Goal: Task Accomplishment & Management: Manage account settings

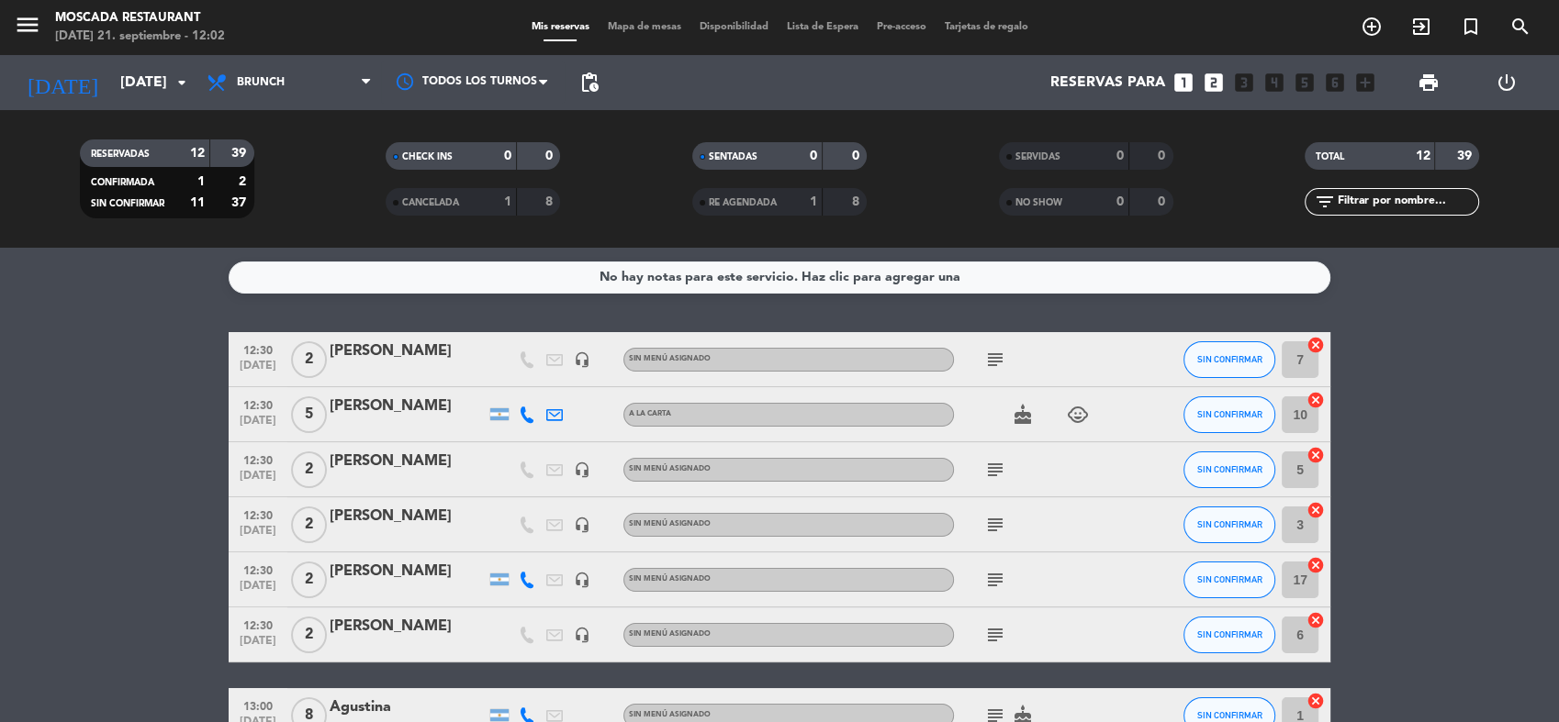
click at [1314, 340] on icon "cancel" at bounding box center [1315, 345] width 18 height 18
click at [1312, 392] on icon "cancel" at bounding box center [1315, 400] width 18 height 18
click at [1318, 447] on icon "cancel" at bounding box center [1315, 455] width 18 height 18
click at [1315, 514] on icon "cancel" at bounding box center [1315, 510] width 18 height 18
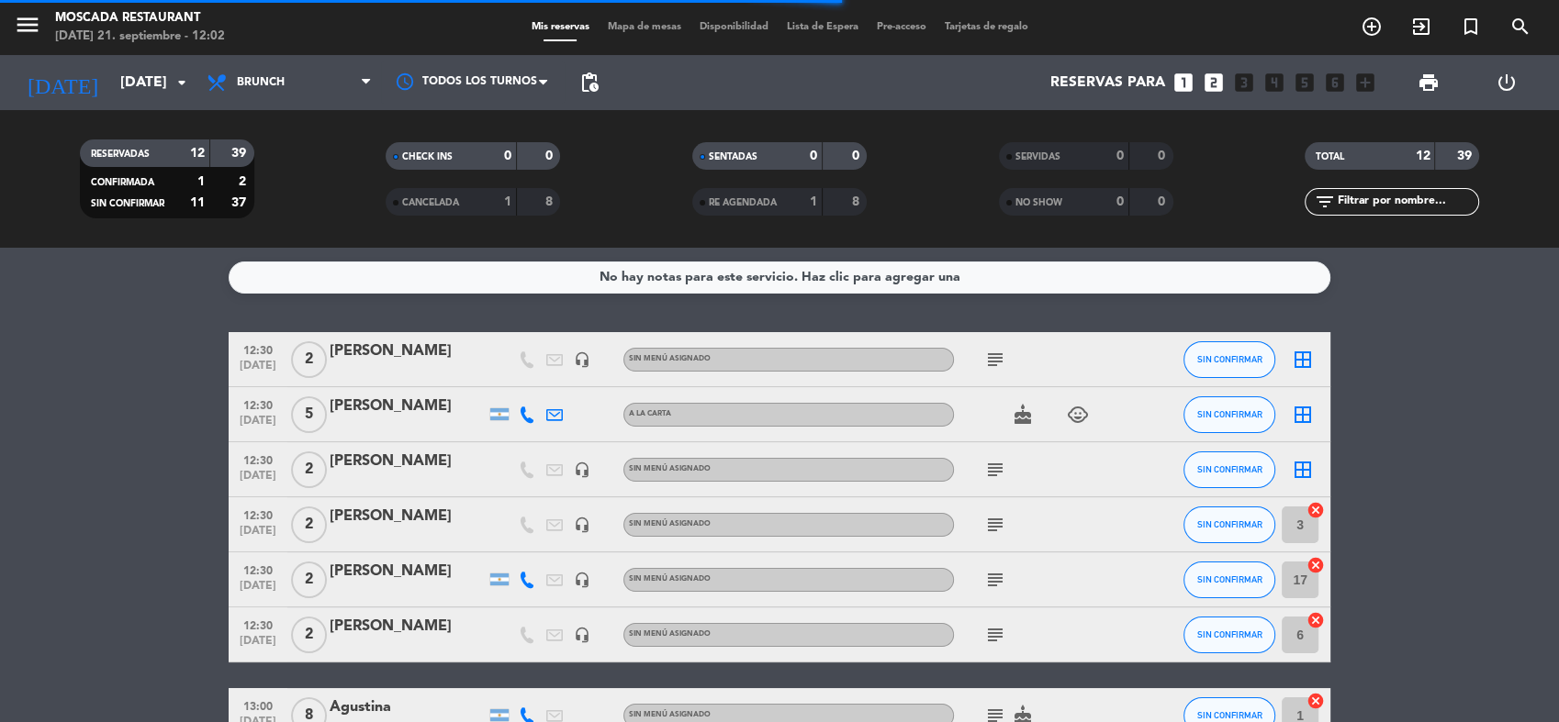
click at [1318, 558] on icon "cancel" at bounding box center [1315, 565] width 18 height 18
click at [1307, 621] on icon "cancel" at bounding box center [1315, 620] width 18 height 18
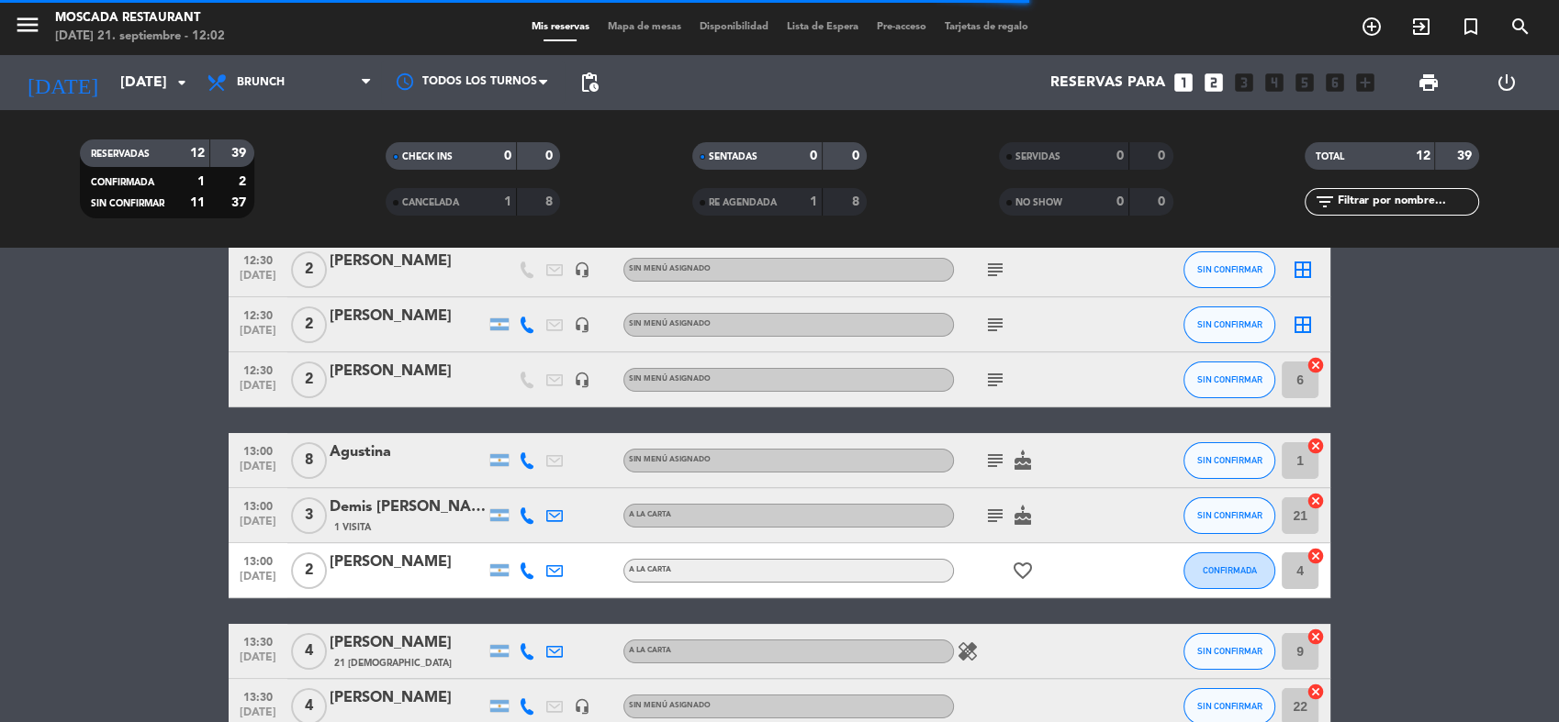
scroll to position [408, 0]
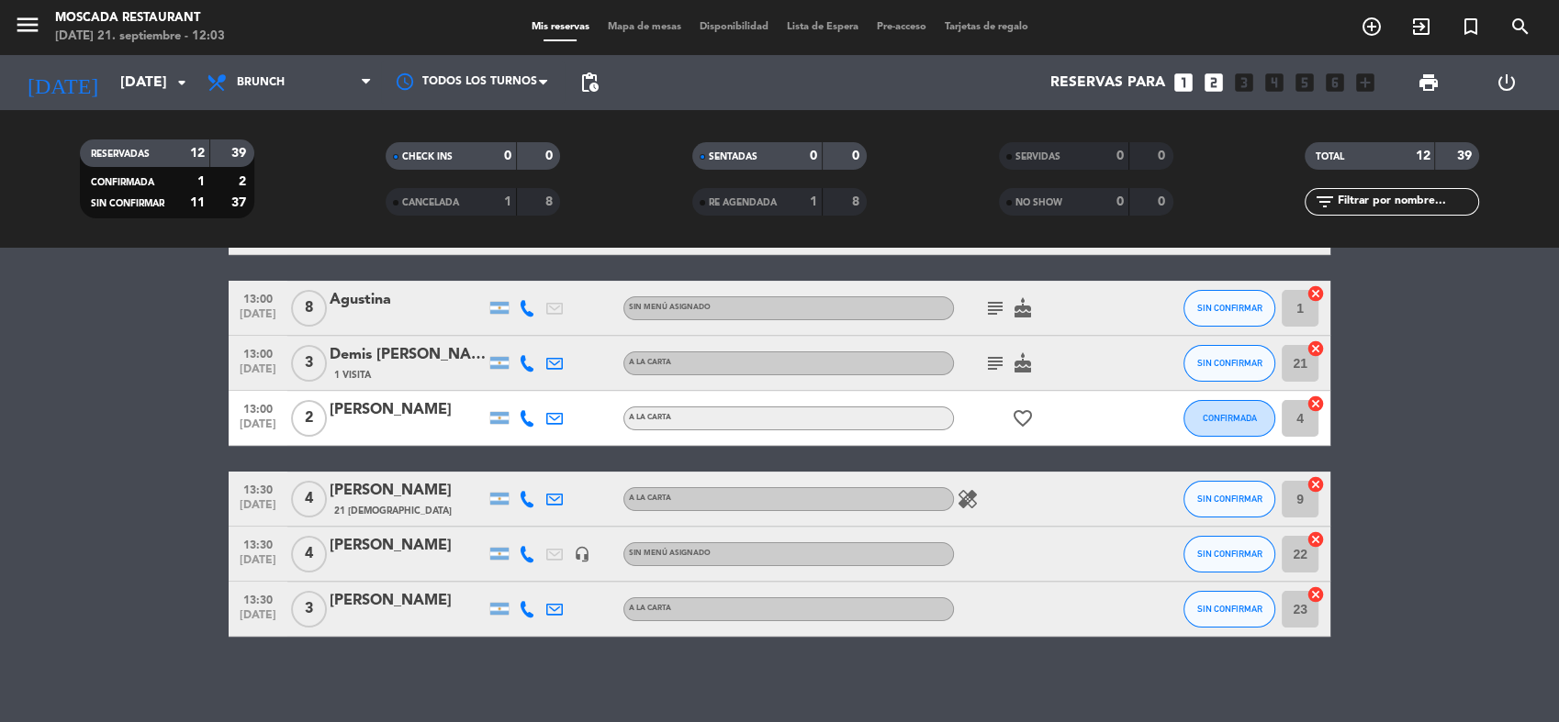
click at [1321, 285] on icon "cancel" at bounding box center [1315, 294] width 18 height 18
click at [1316, 342] on icon "cancel" at bounding box center [1315, 349] width 18 height 18
click at [1321, 477] on icon "cancel" at bounding box center [1315, 484] width 18 height 18
click at [1316, 543] on icon "cancel" at bounding box center [1315, 540] width 18 height 18
click at [712, 29] on span "Disponibilidad" at bounding box center [733, 27] width 87 height 10
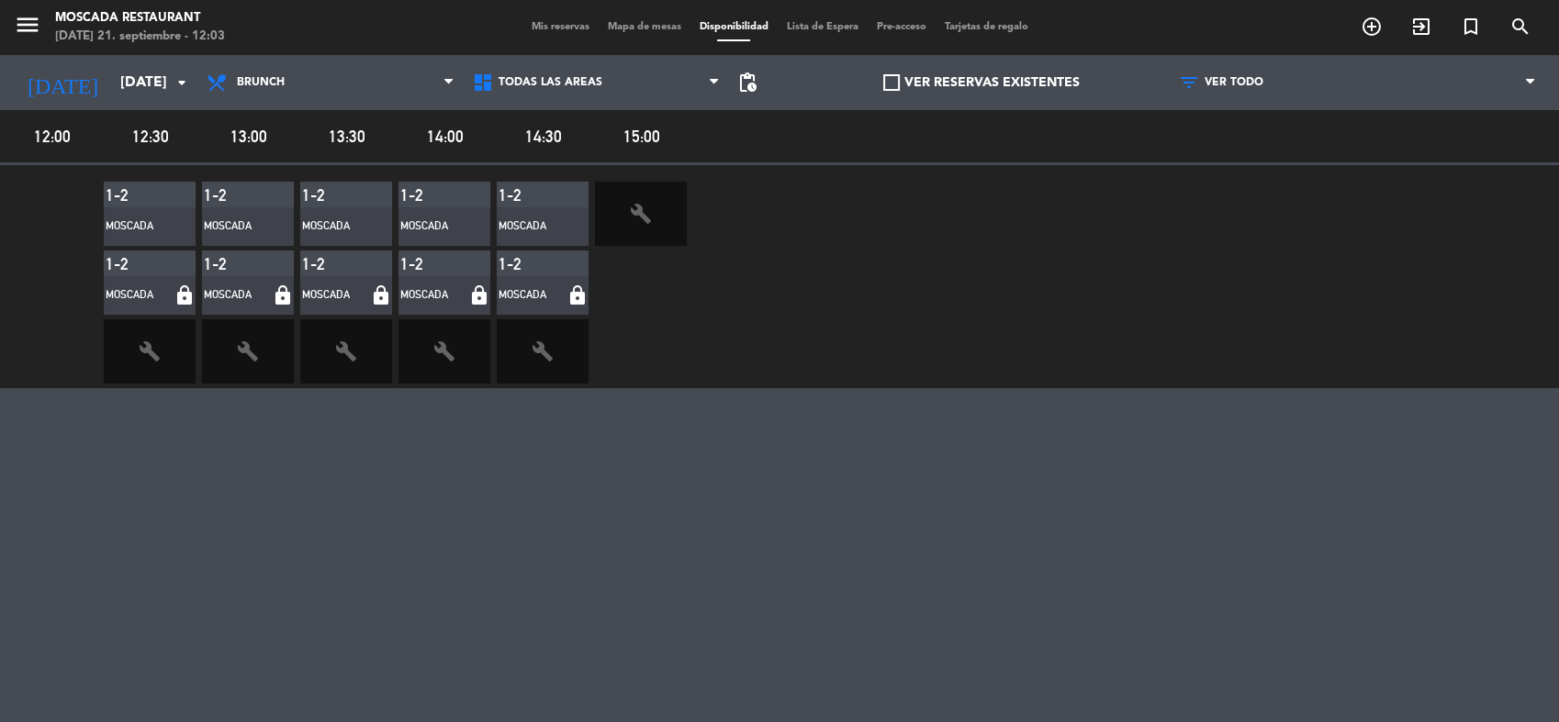
click at [618, 20] on div "Mis reservas Mapa de mesas Disponibilidad Lista de Espera Pre-acceso Tarjetas d…" at bounding box center [779, 27] width 515 height 17
click at [632, 39] on div "menu Moscada Restaurant [DATE] 21. septiembre - 12:03 Mis reservas Mapa de mesa…" at bounding box center [779, 27] width 1559 height 55
click at [632, 29] on span "Mapa de mesas" at bounding box center [644, 27] width 92 height 10
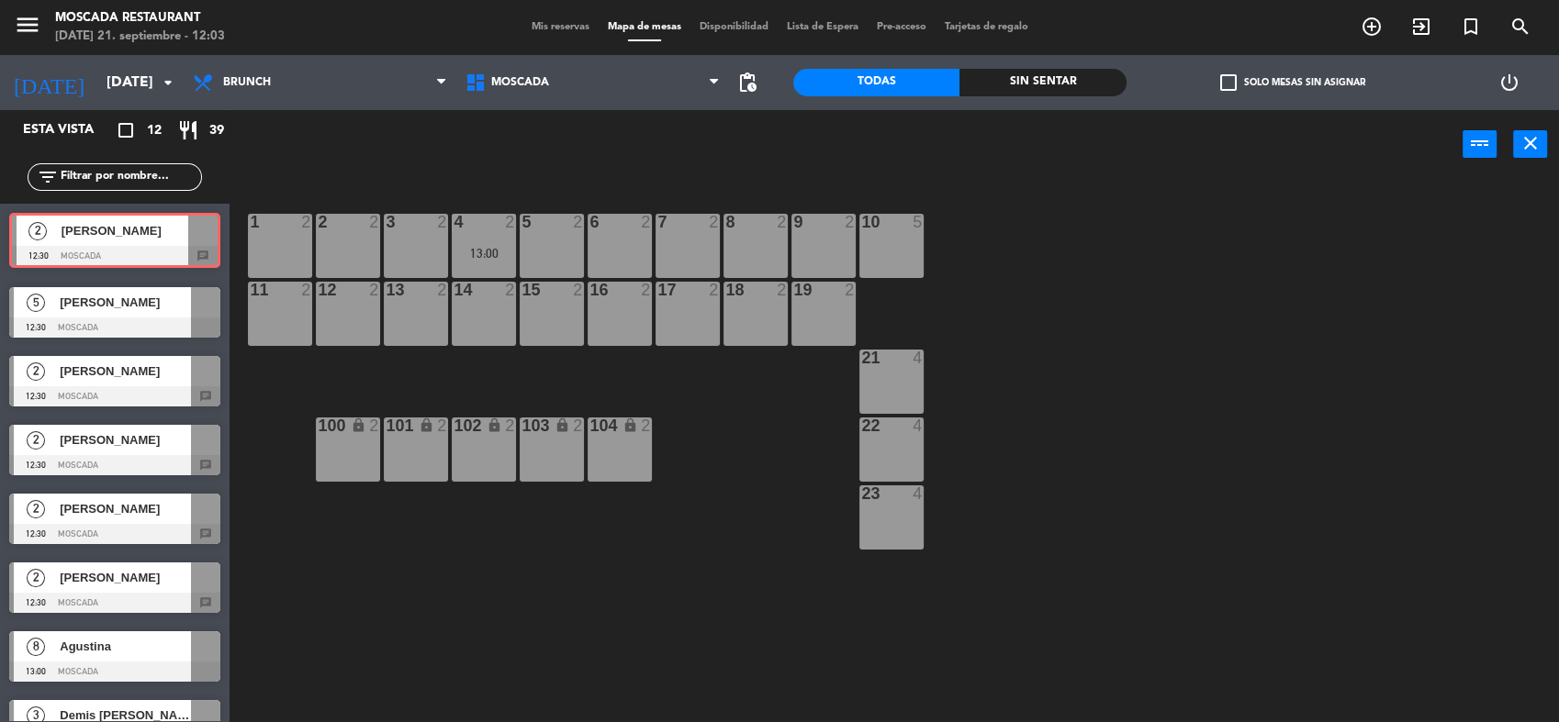
click at [162, 232] on div "2 [PERSON_NAME] 12:30 Moscada chat 2 [PERSON_NAME] 12:30 Moscada chat" at bounding box center [114, 241] width 229 height 74
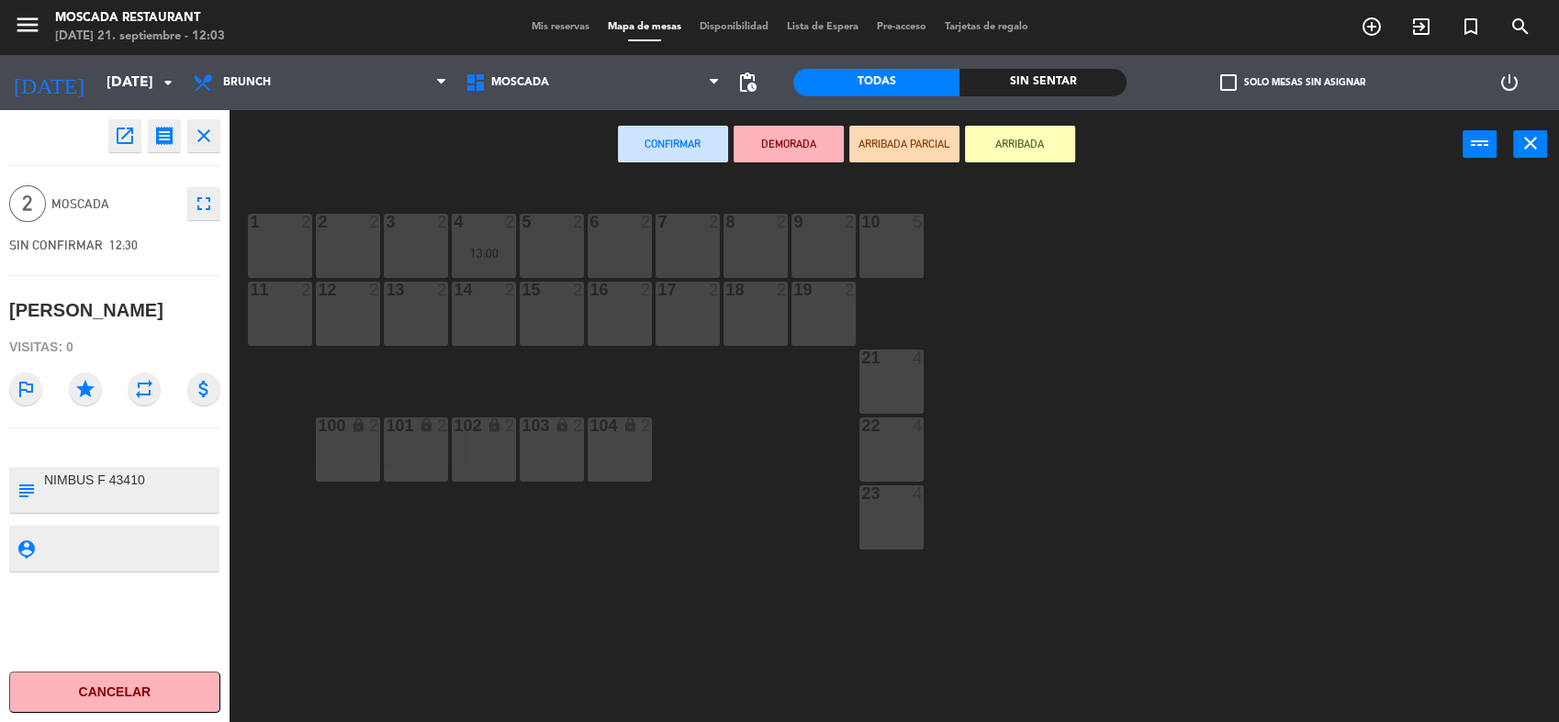
click at [261, 234] on div "1 2" at bounding box center [280, 246] width 64 height 64
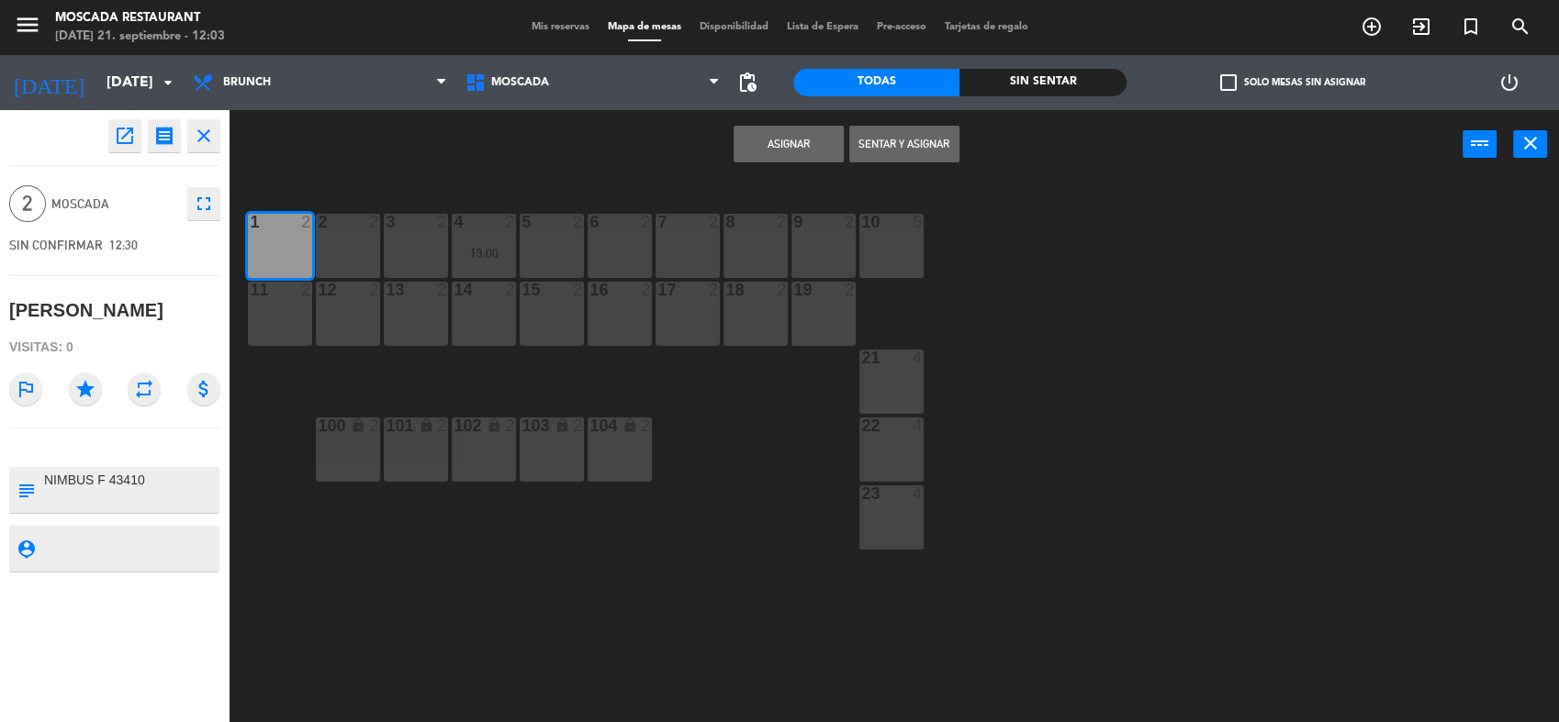
click at [755, 140] on button "Asignar" at bounding box center [788, 144] width 110 height 37
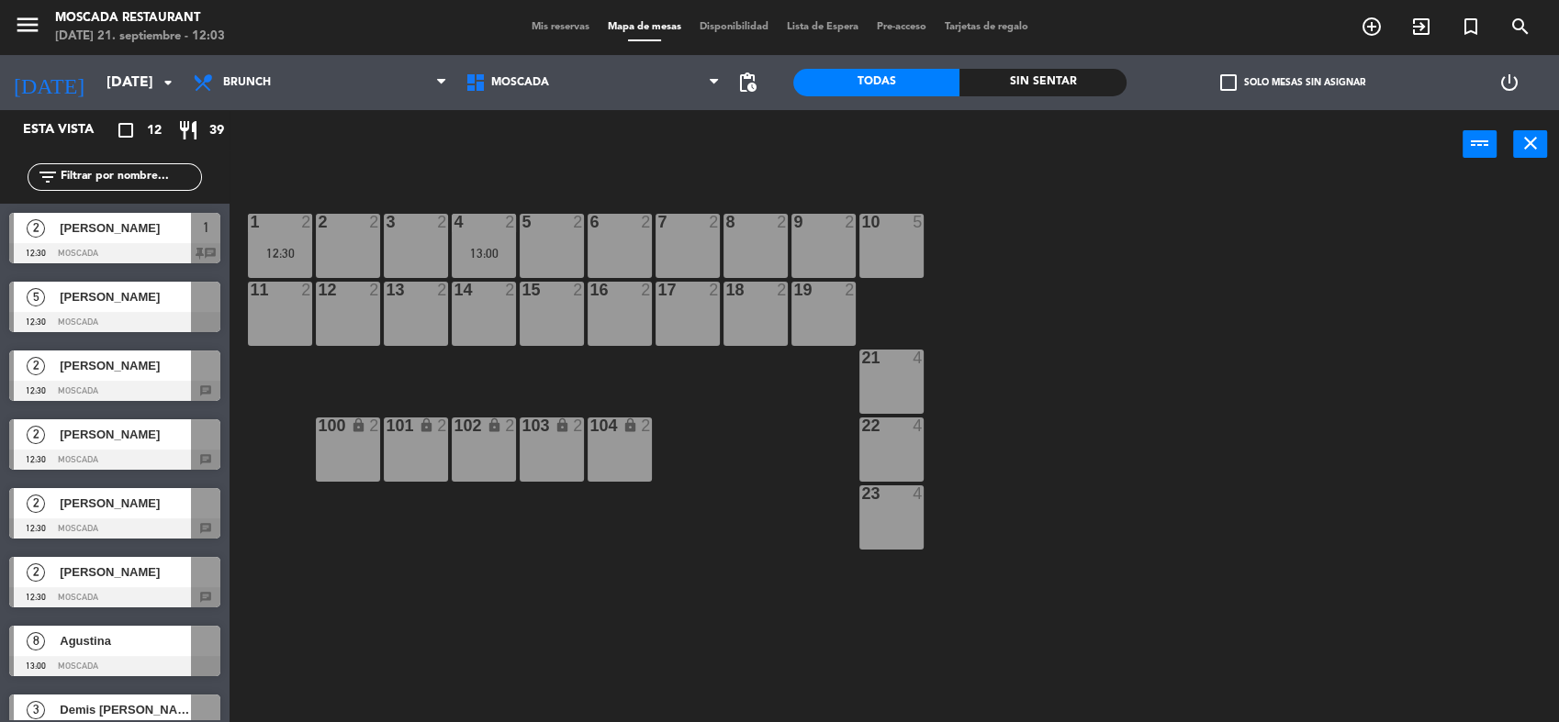
click at [186, 290] on span "[PERSON_NAME]" at bounding box center [125, 296] width 131 height 19
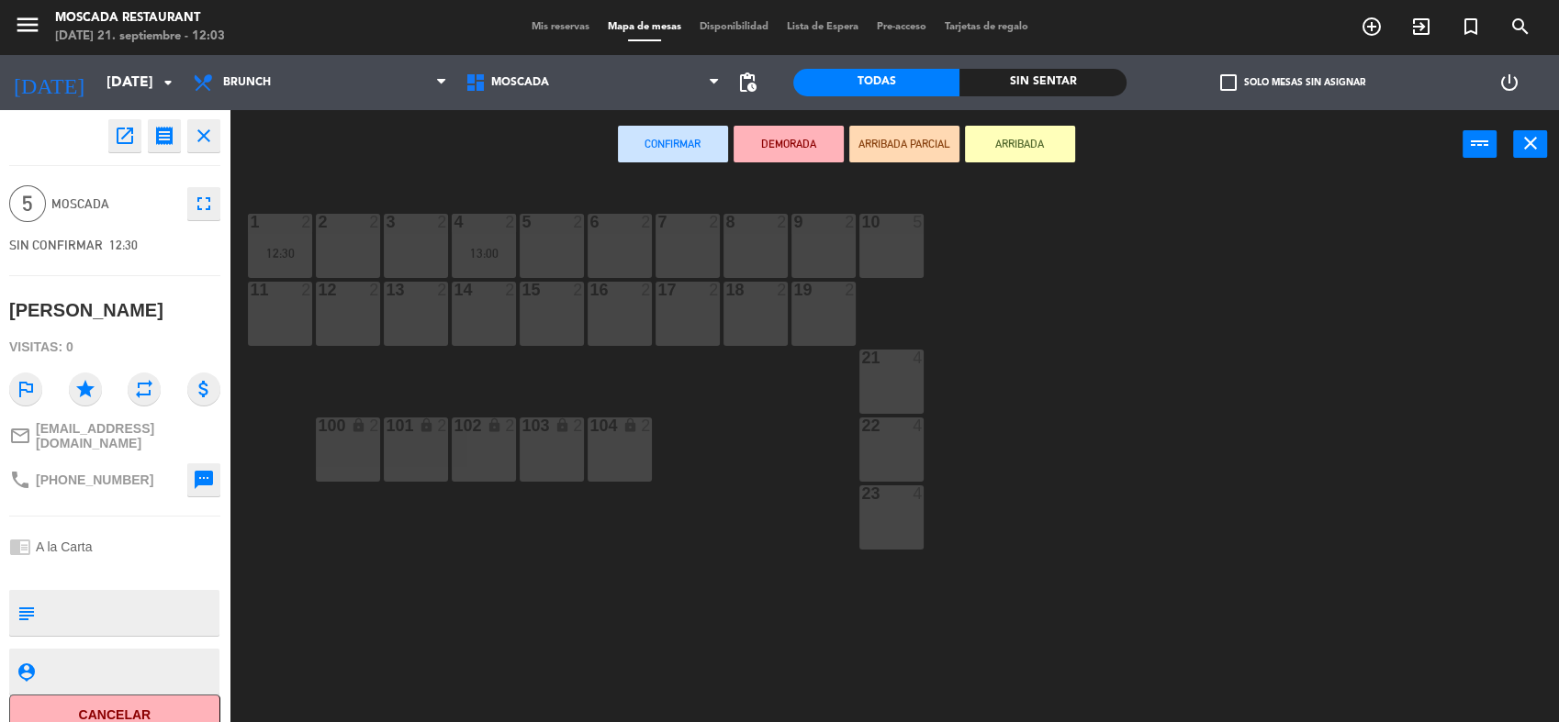
click at [878, 228] on div at bounding box center [892, 222] width 30 height 17
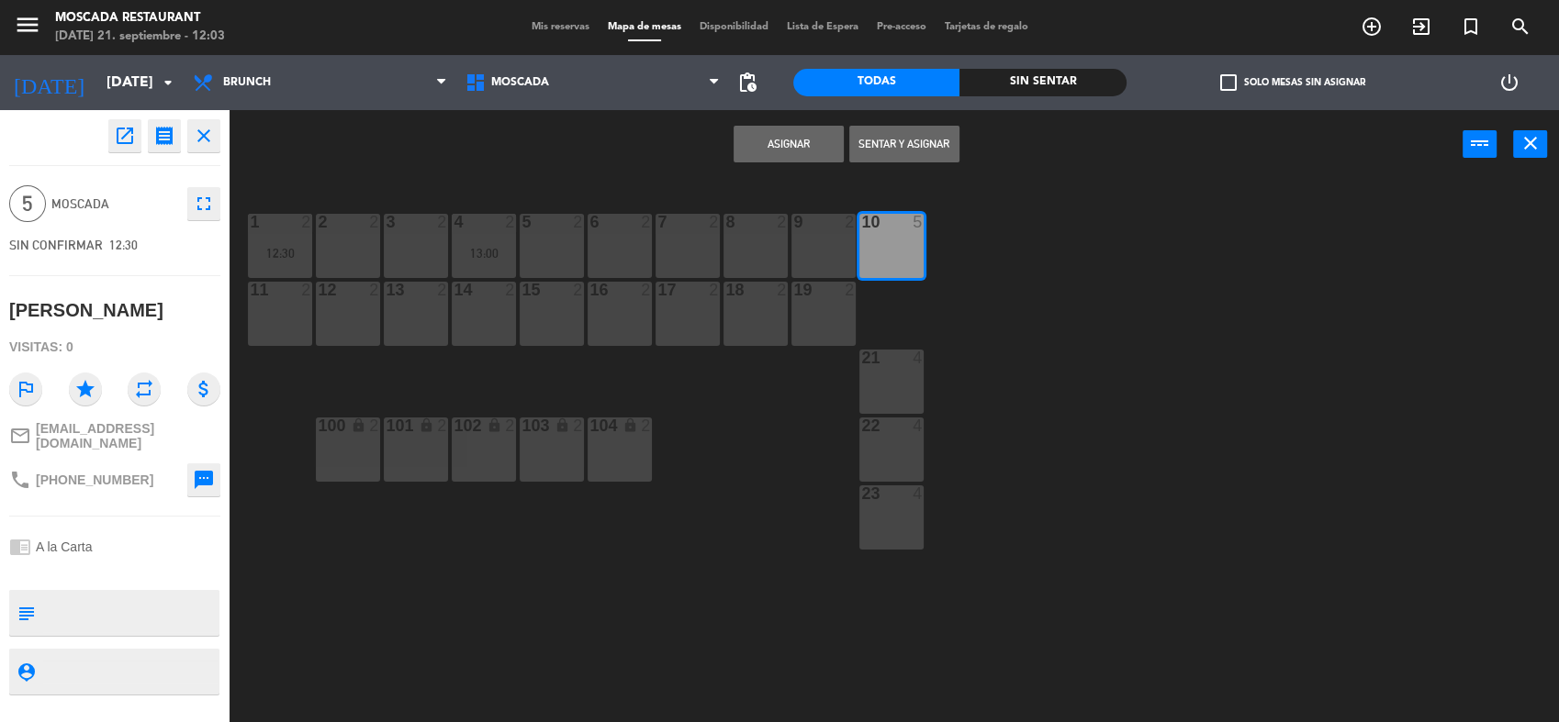
click at [779, 144] on button "Asignar" at bounding box center [788, 144] width 110 height 37
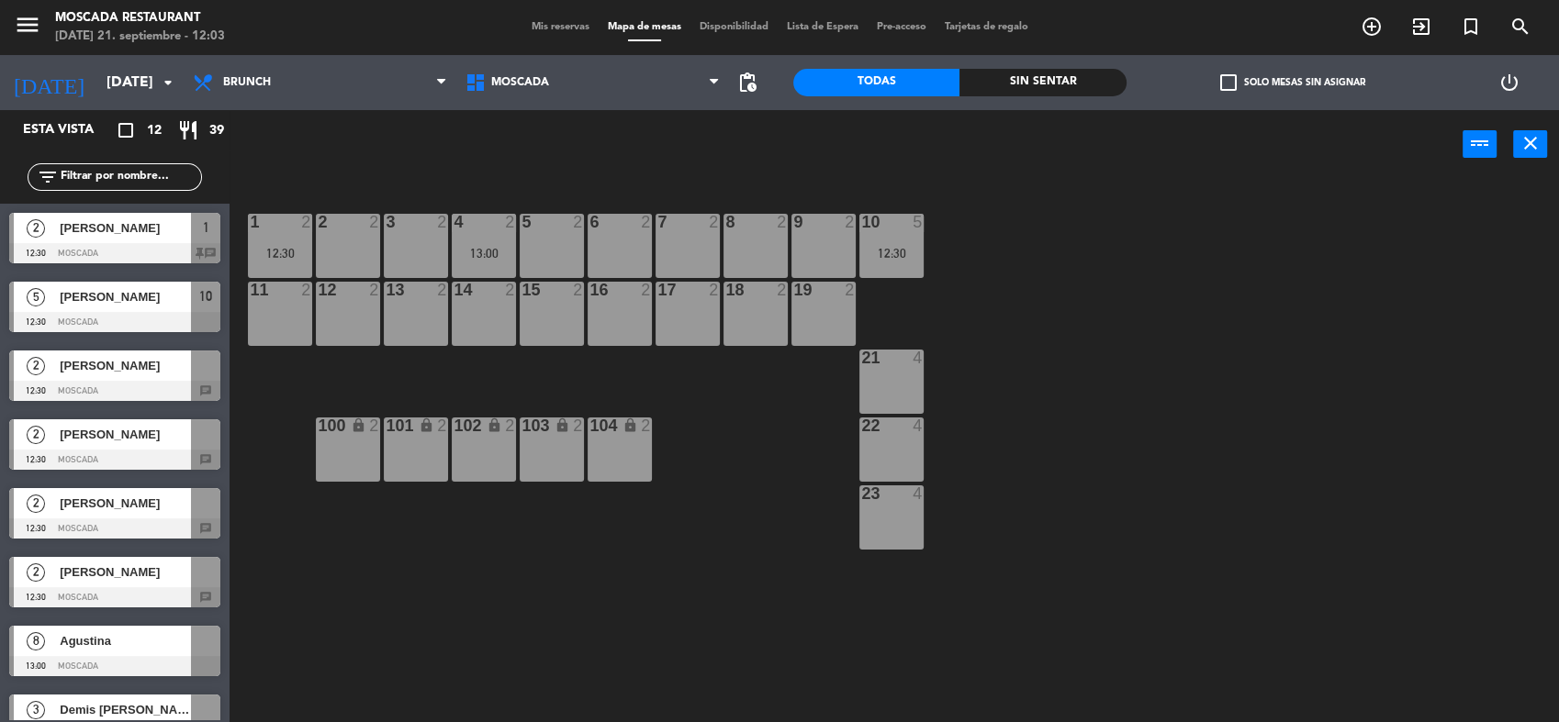
click at [1292, 91] on div "check_box_outline_blank Solo mesas sin asignar" at bounding box center [1292, 82] width 333 height 55
click at [1285, 80] on label "check_box_outline_blank Solo mesas sin asignar" at bounding box center [1292, 82] width 145 height 17
click at [1292, 83] on input "check_box_outline_blank Solo mesas sin asignar" at bounding box center [1292, 83] width 0 height 0
click at [196, 240] on div at bounding box center [205, 228] width 29 height 30
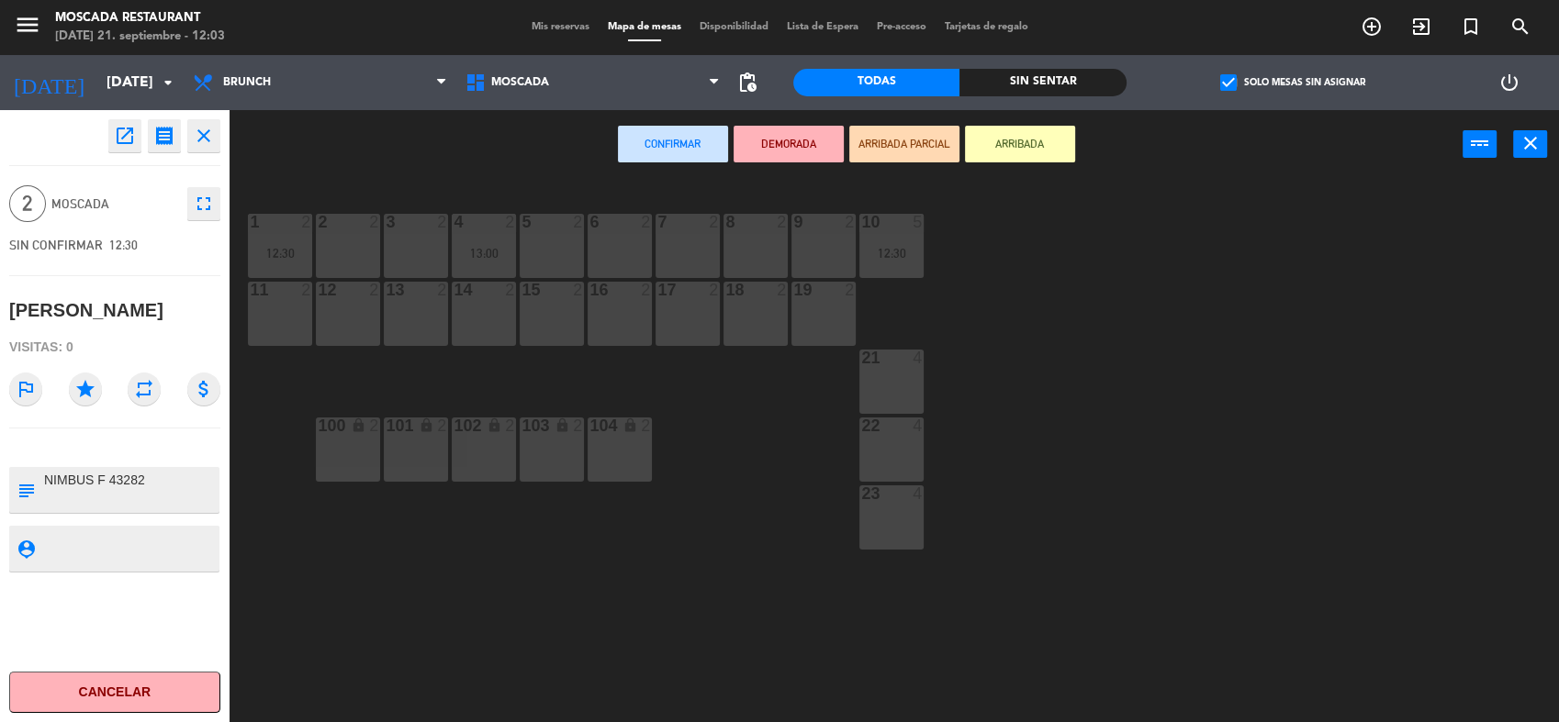
click at [349, 257] on div "2 2" at bounding box center [348, 246] width 64 height 64
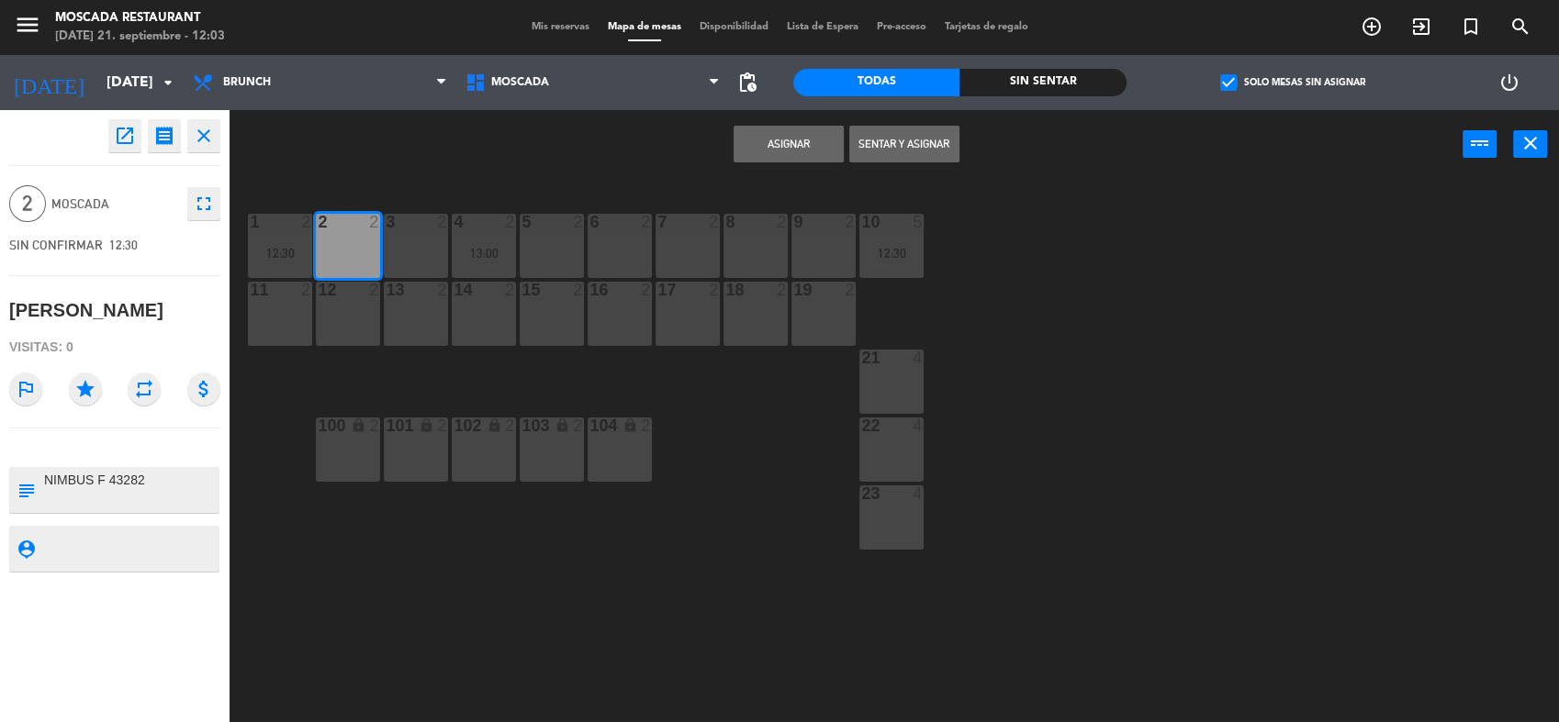
click at [779, 136] on button "Asignar" at bounding box center [788, 144] width 110 height 37
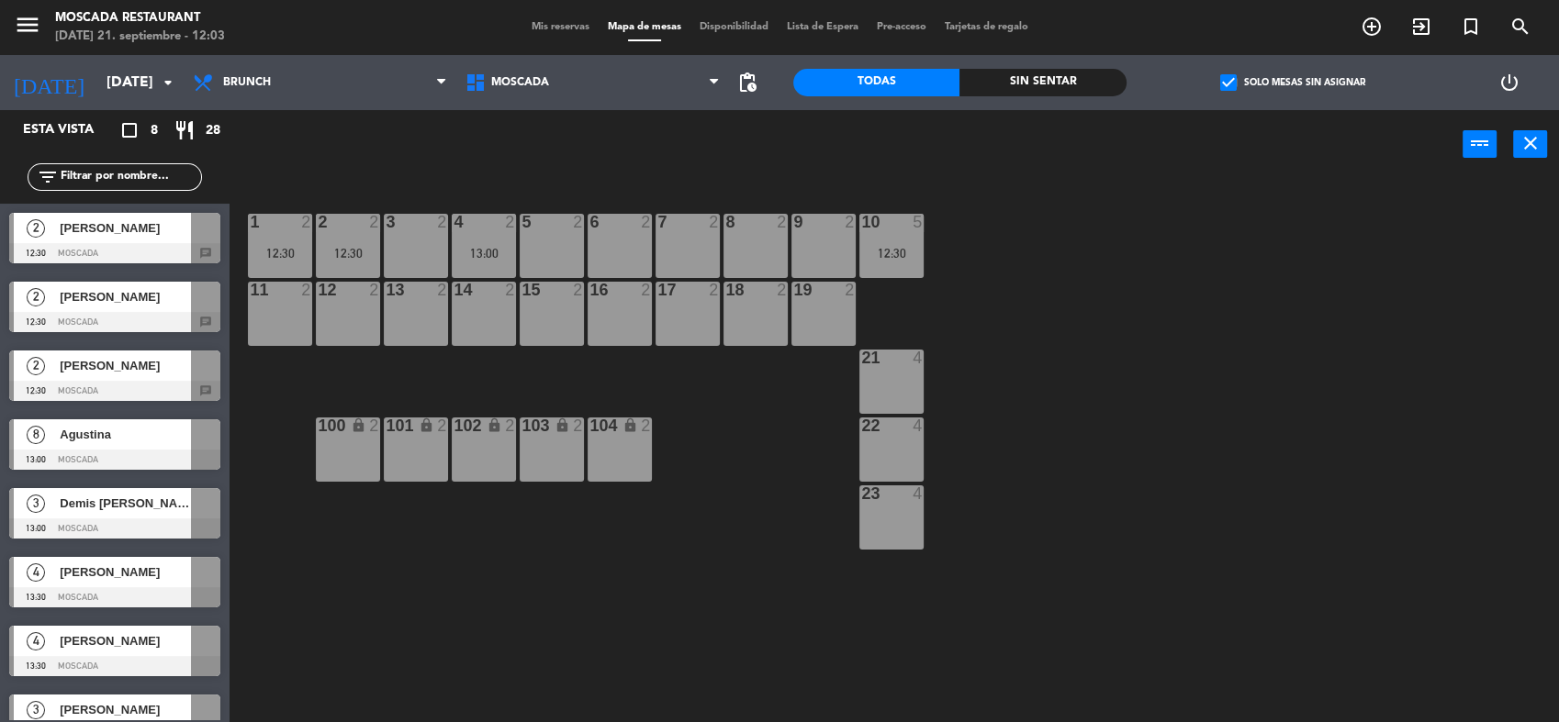
click at [178, 247] on div at bounding box center [114, 253] width 211 height 20
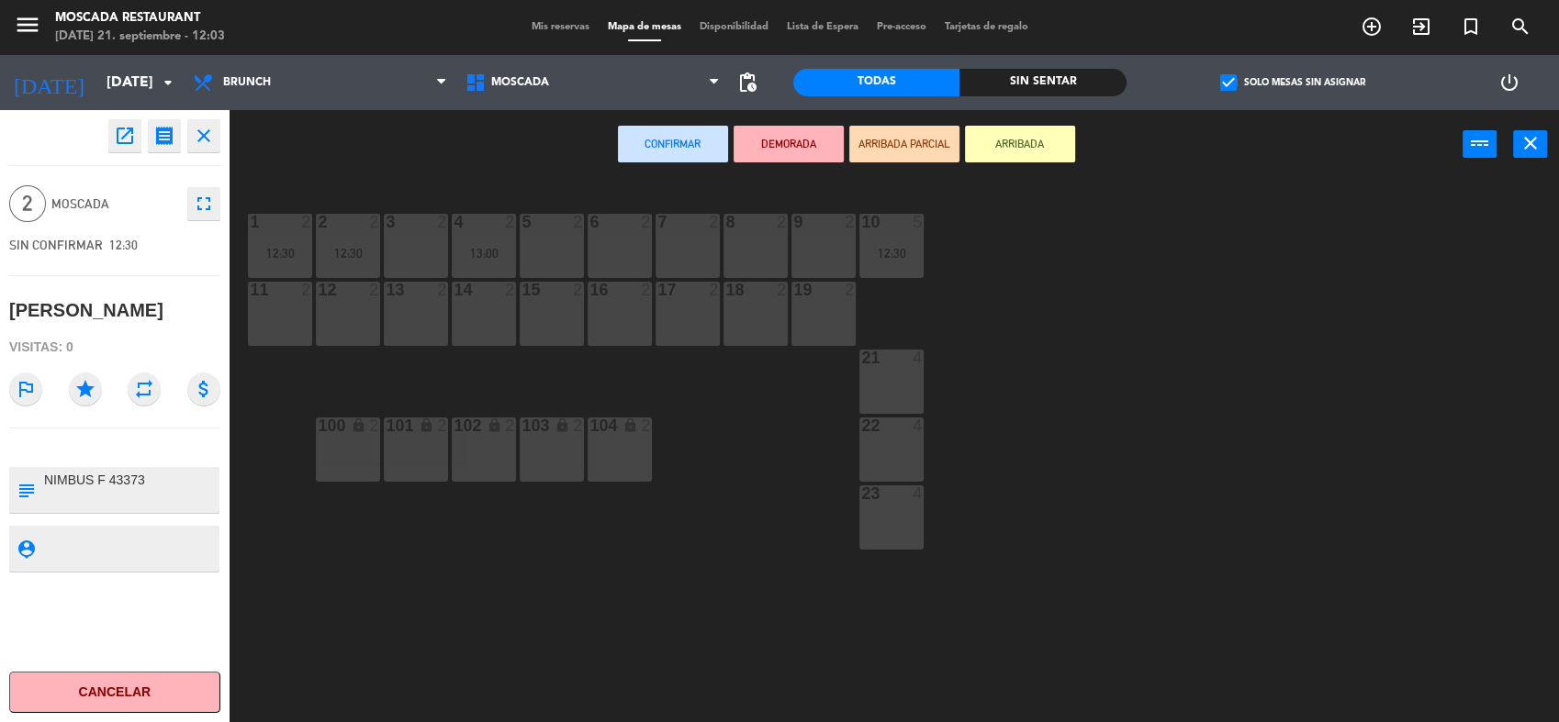
click at [387, 252] on div "3 2" at bounding box center [416, 246] width 64 height 64
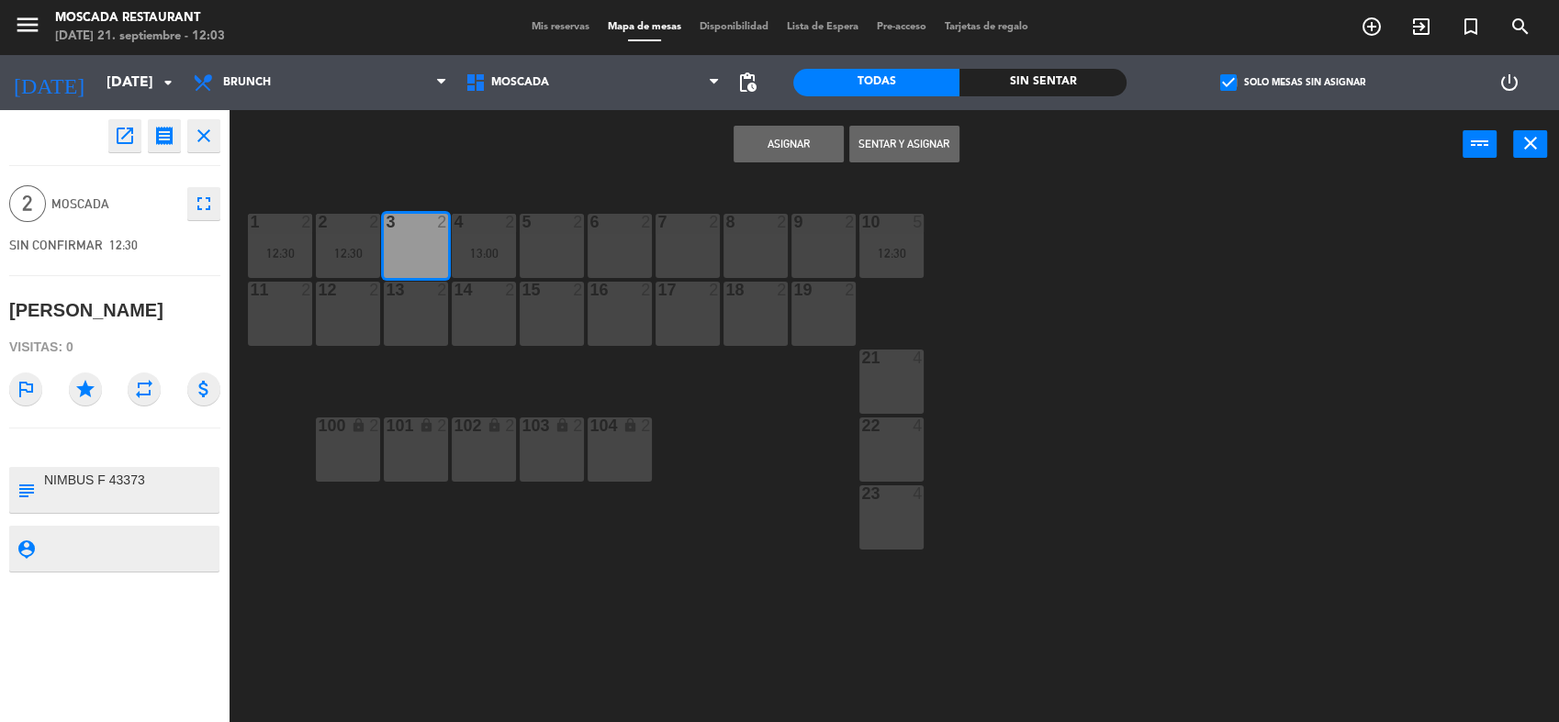
click at [776, 151] on button "Asignar" at bounding box center [788, 144] width 110 height 37
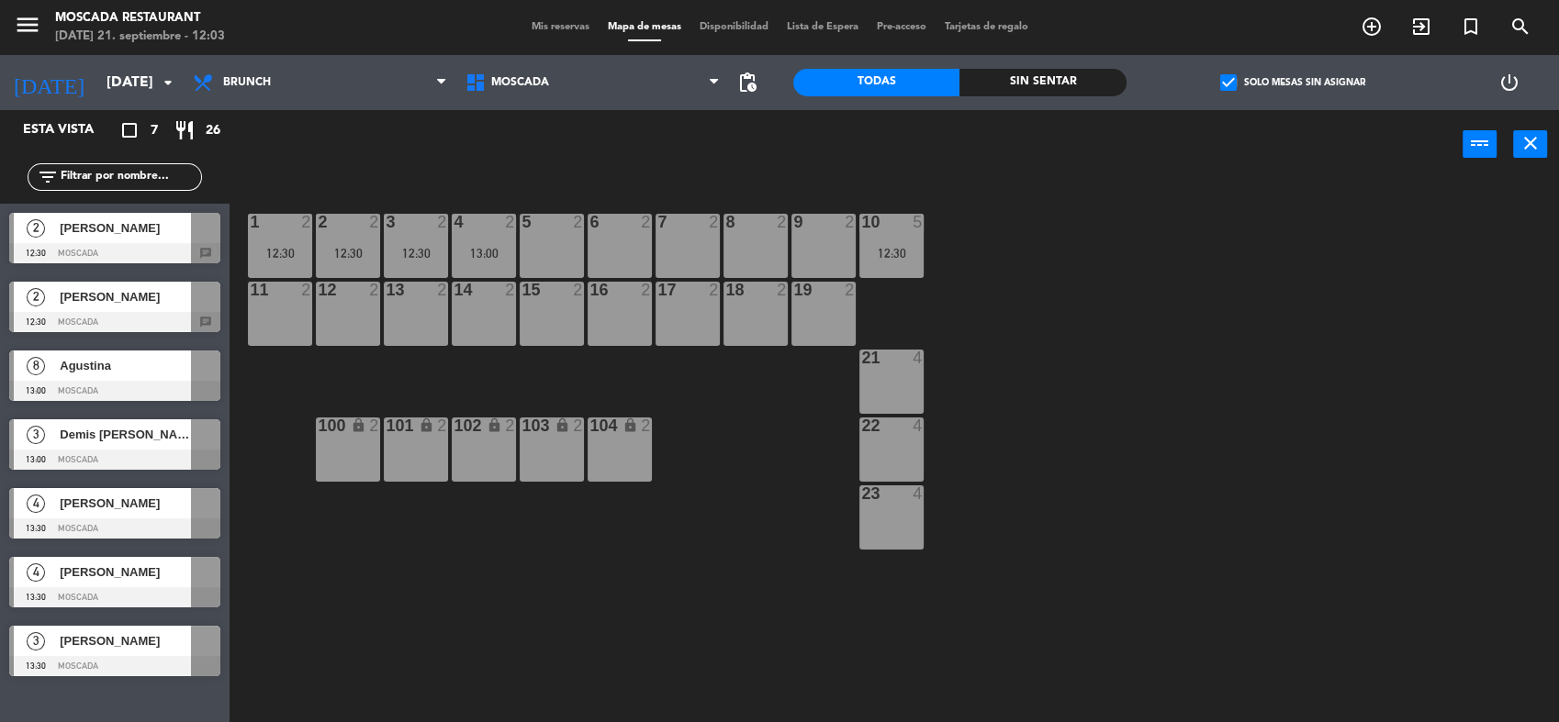
click at [171, 296] on span "[PERSON_NAME]" at bounding box center [125, 296] width 131 height 19
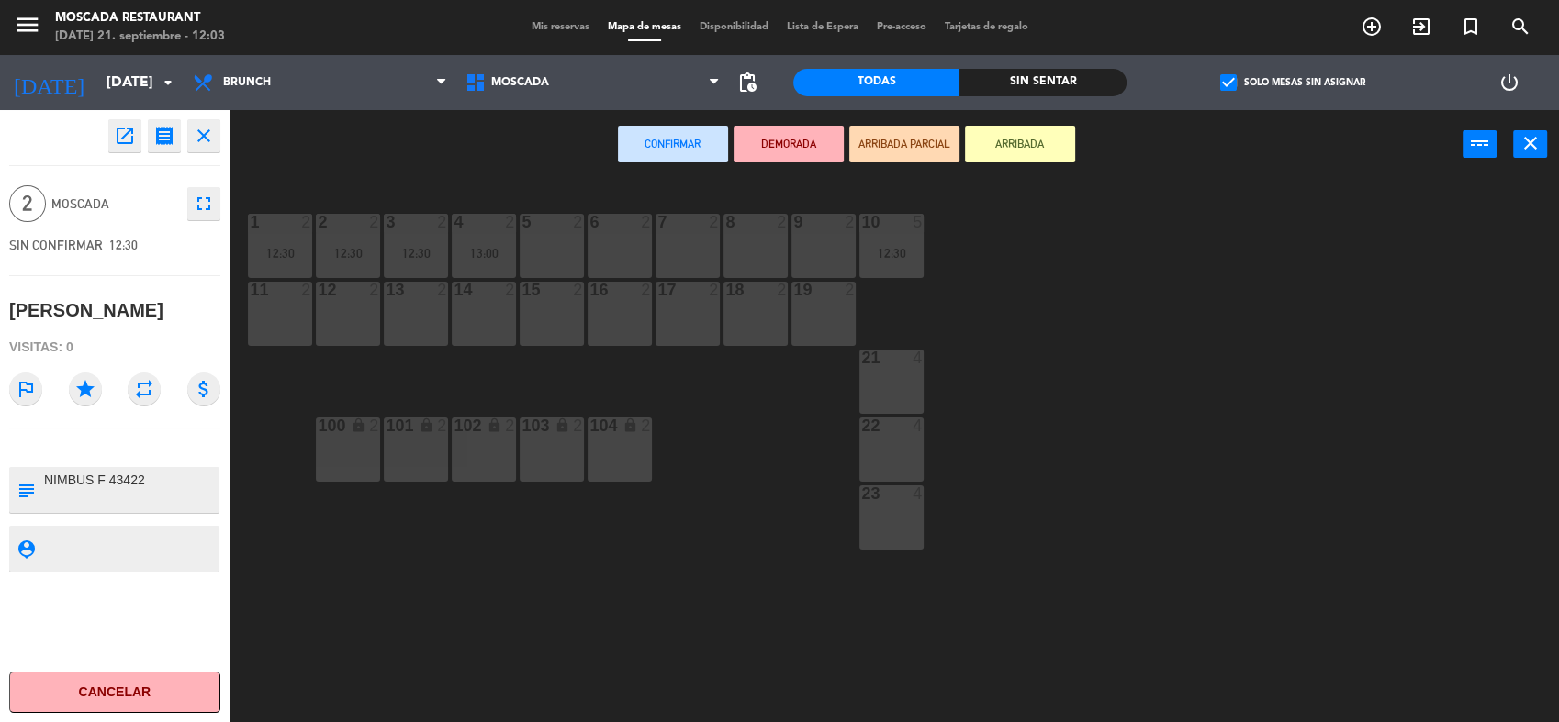
click at [559, 259] on div "5 2" at bounding box center [552, 246] width 64 height 64
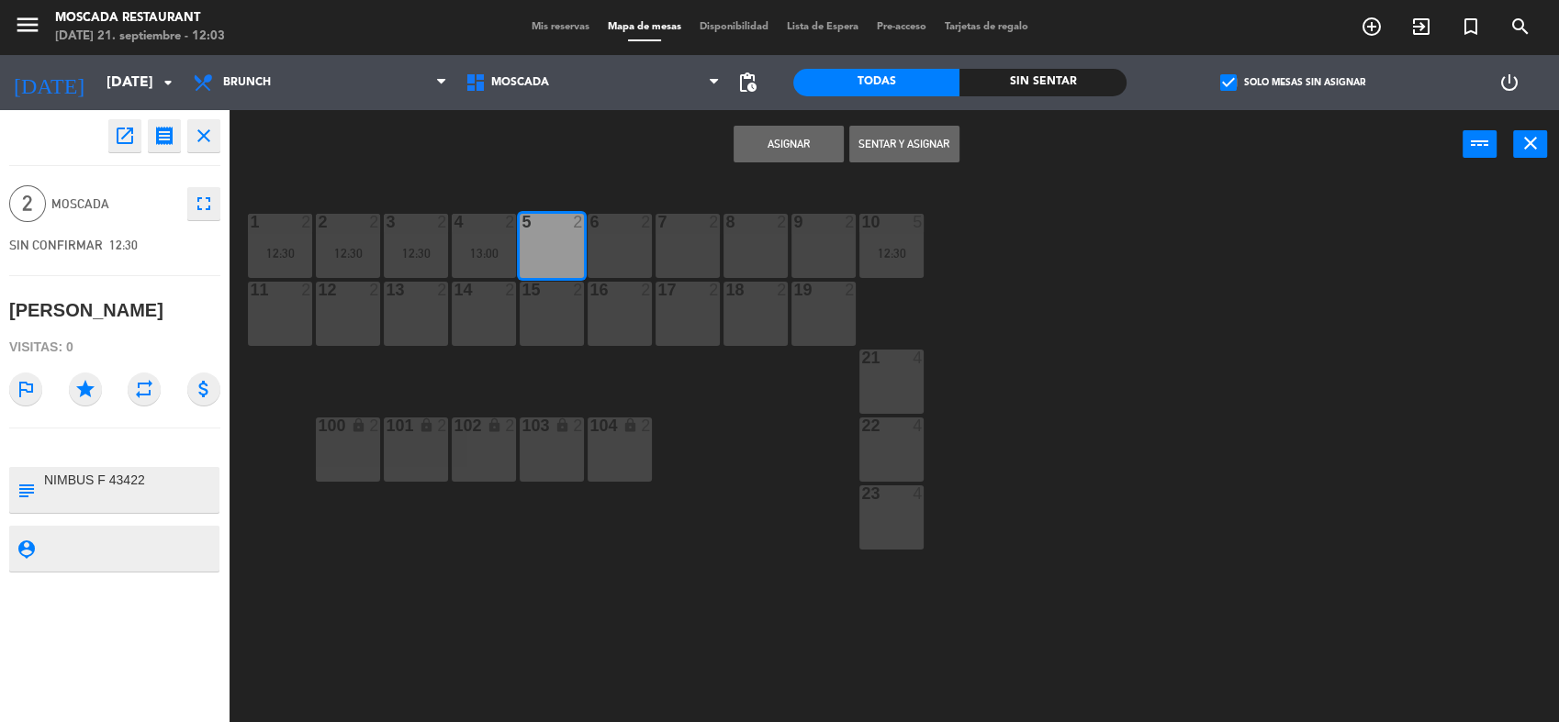
click at [805, 142] on button "Asignar" at bounding box center [788, 144] width 110 height 37
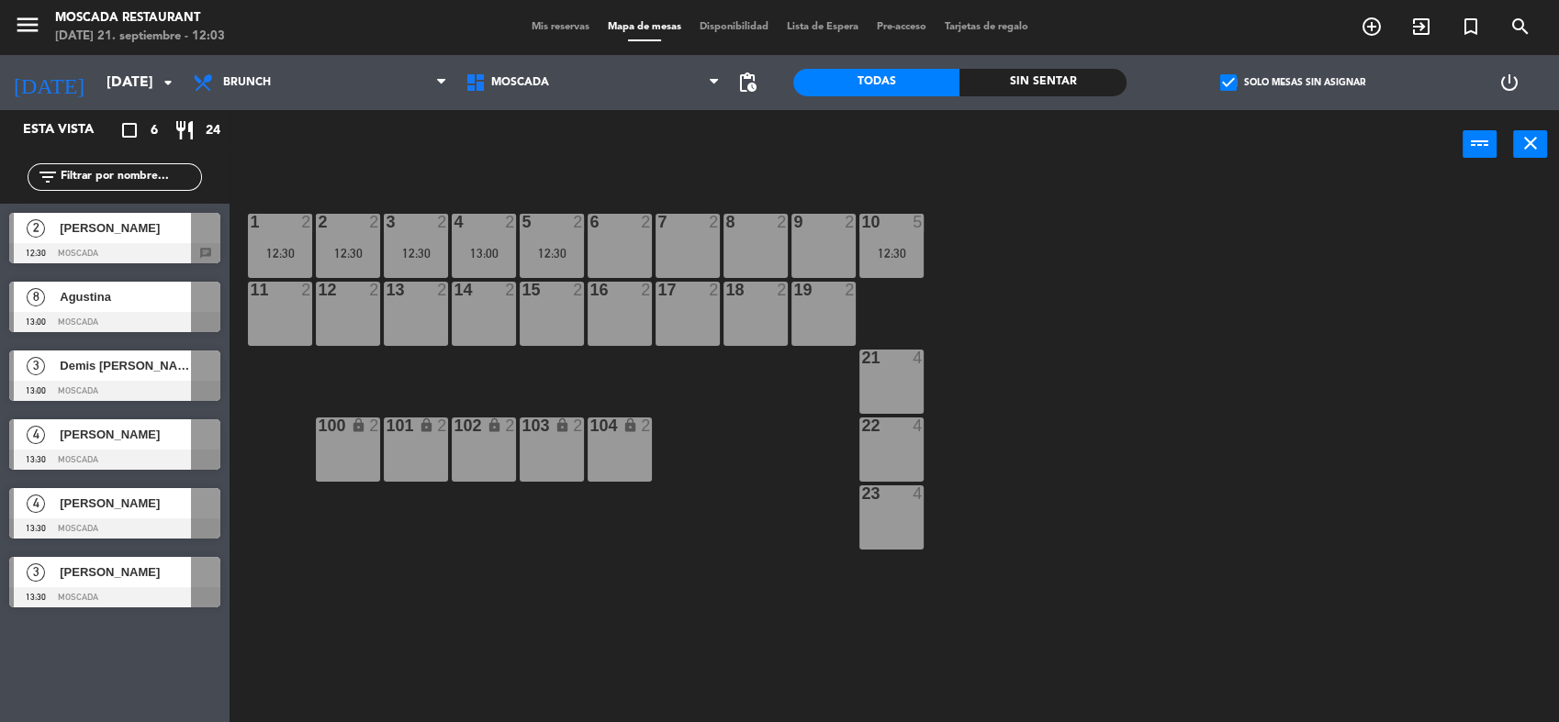
click at [160, 243] on div at bounding box center [114, 253] width 211 height 20
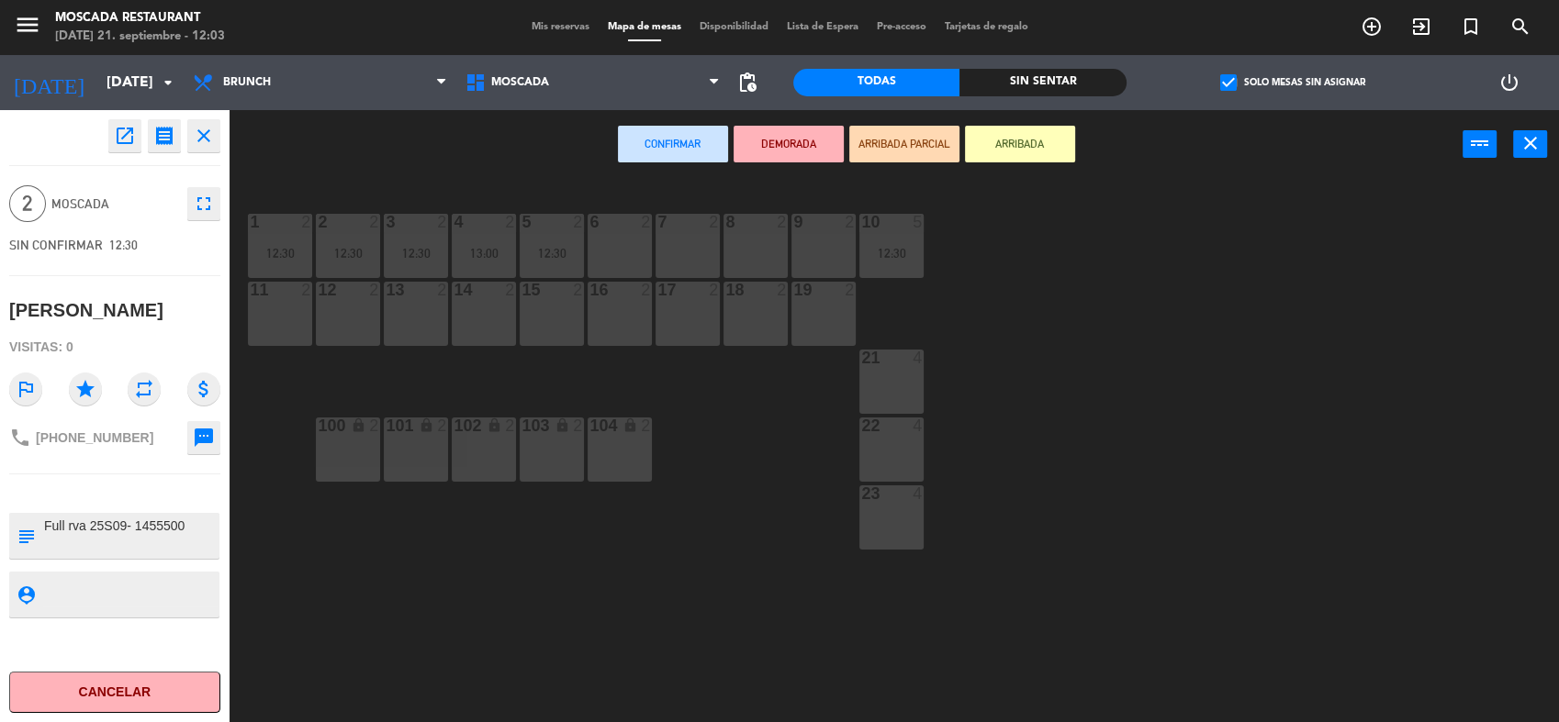
click at [612, 250] on div "6 2" at bounding box center [619, 246] width 64 height 64
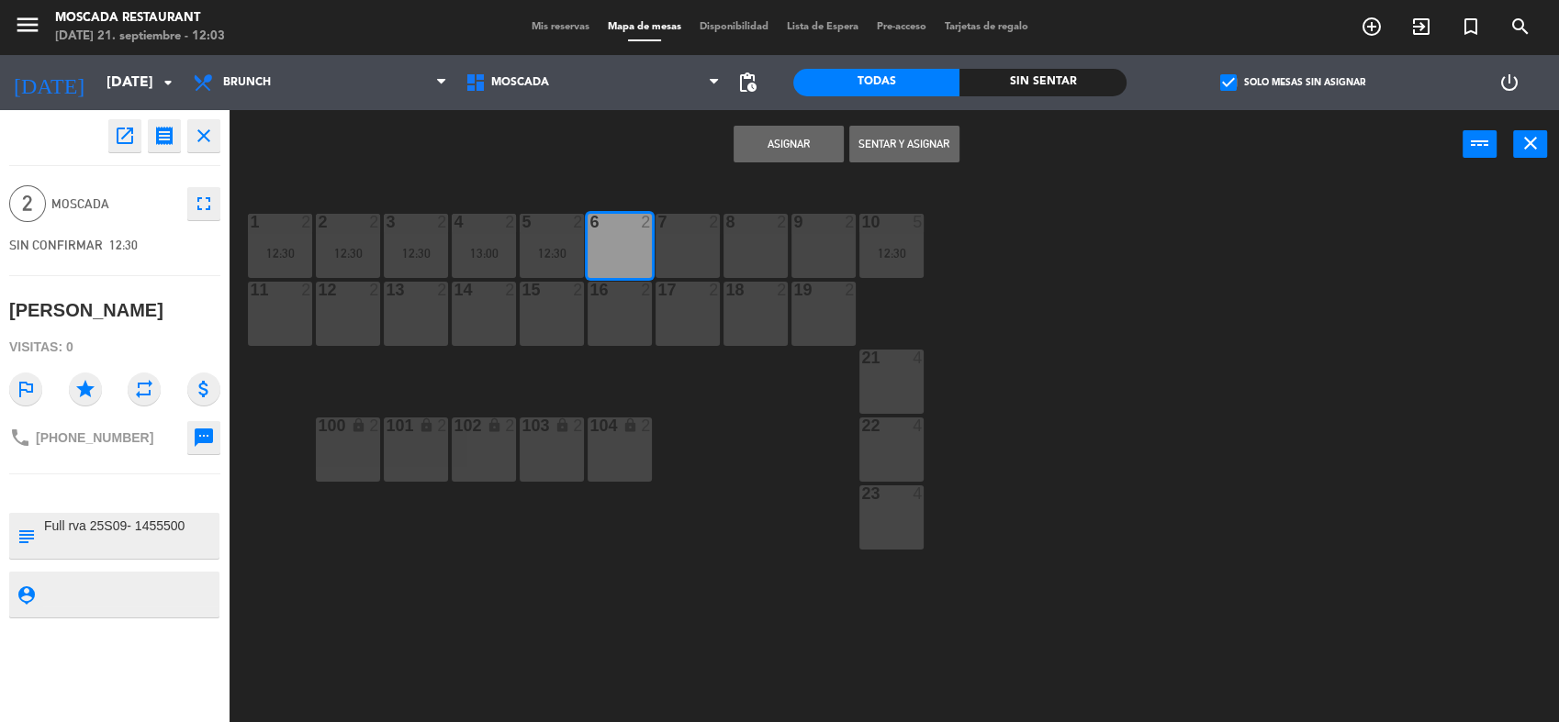
click at [780, 144] on button "Asignar" at bounding box center [788, 144] width 110 height 37
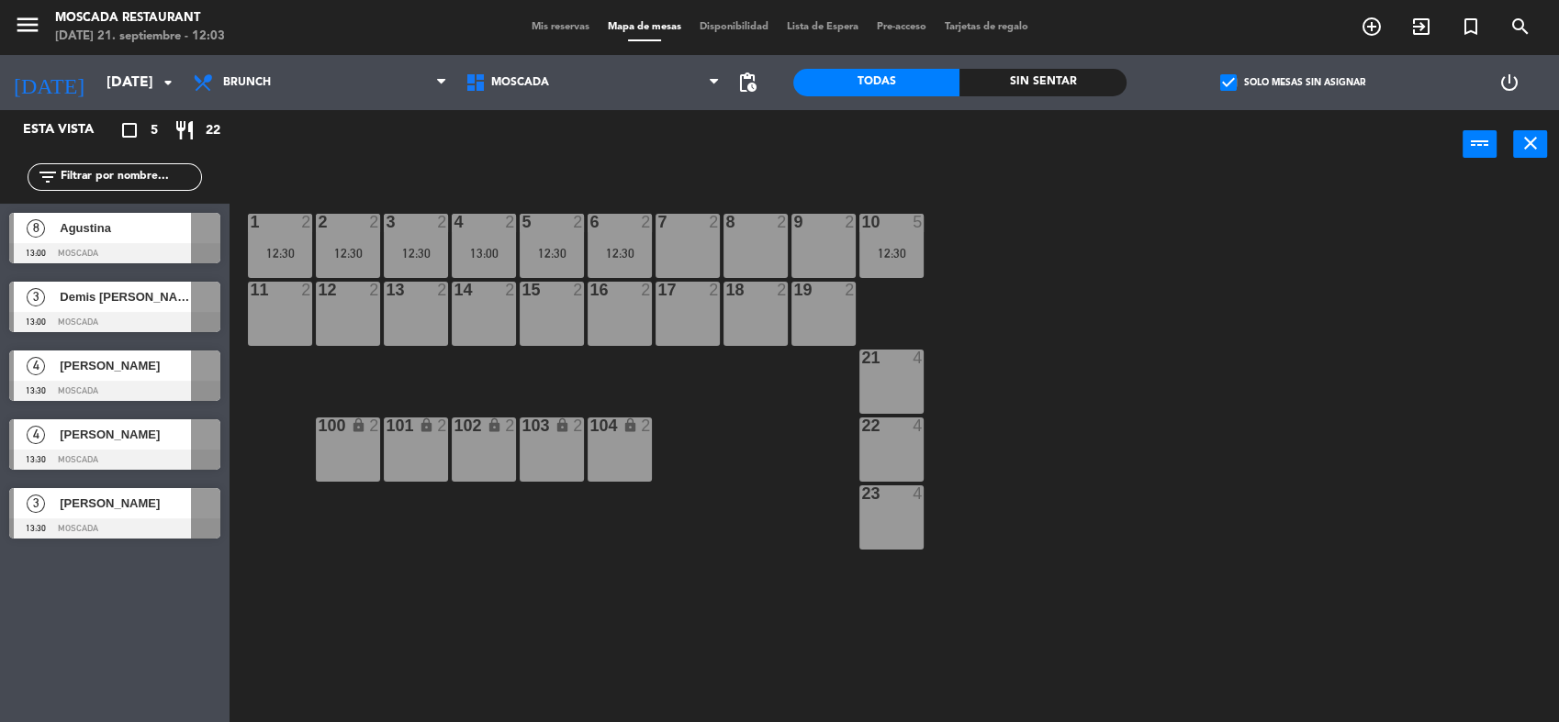
click at [132, 374] on span "[PERSON_NAME]" at bounding box center [125, 365] width 131 height 19
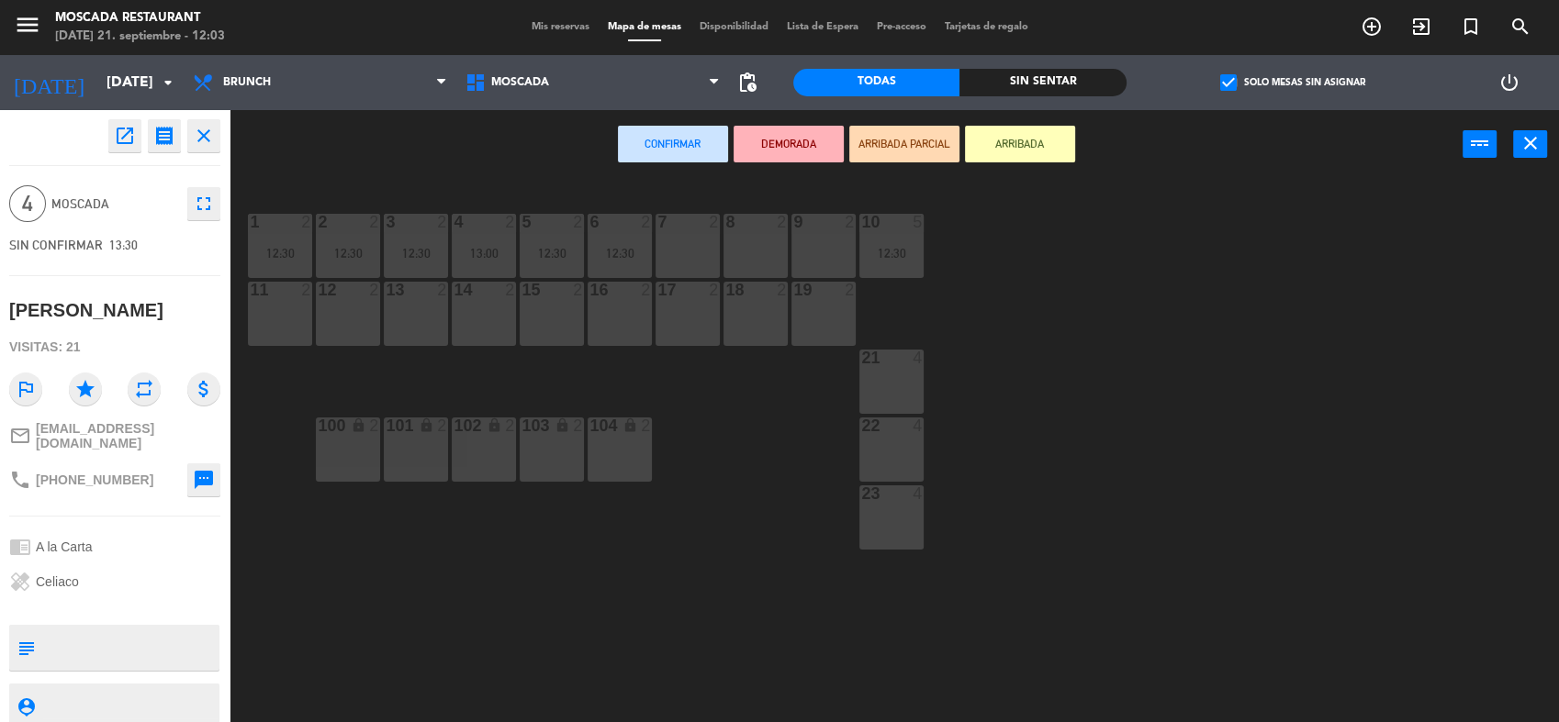
drag, startPoint x: 816, startPoint y: 256, endPoint x: 823, endPoint y: 300, distance: 44.7
click at [816, 257] on div "9 2" at bounding box center [823, 246] width 64 height 64
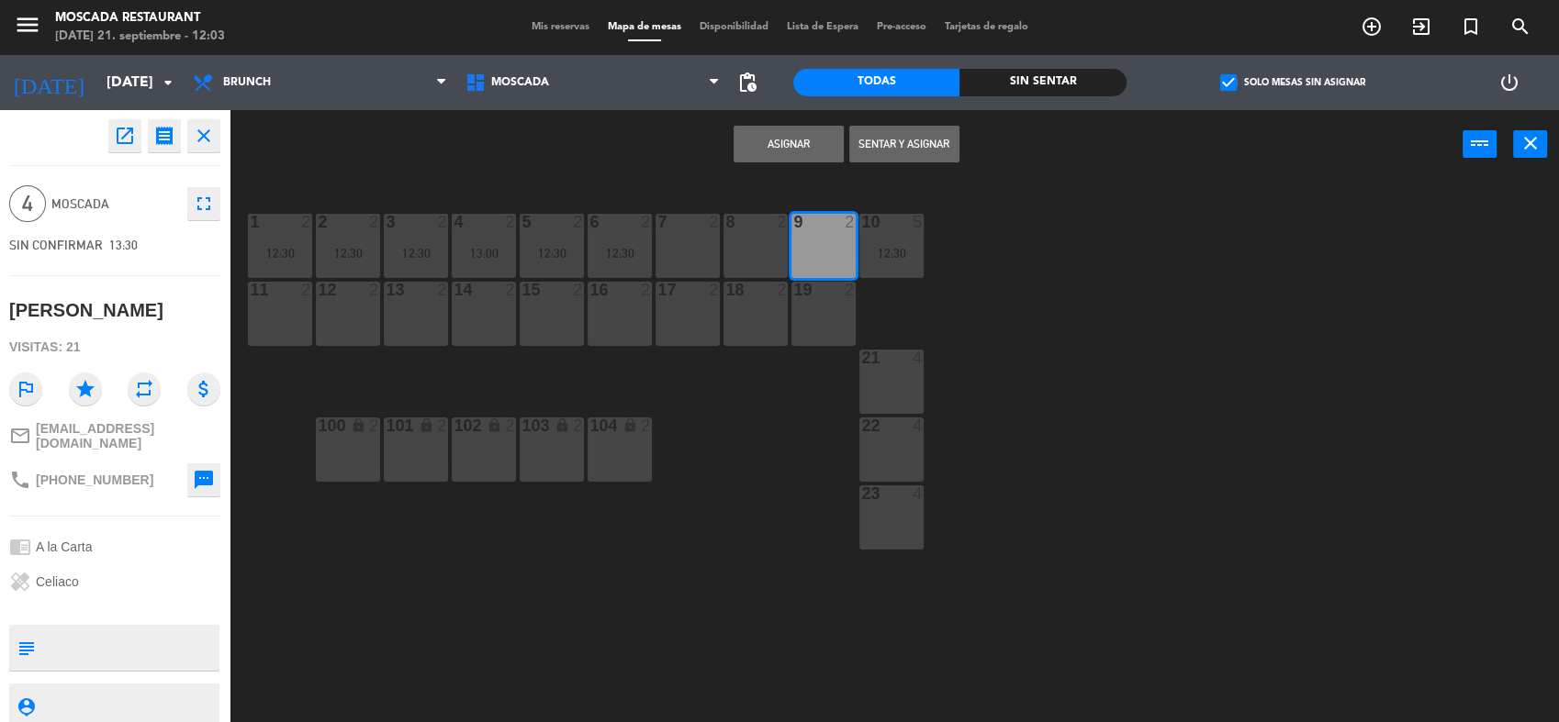
click at [825, 301] on div "19 2" at bounding box center [823, 314] width 64 height 64
click at [798, 152] on button "Asignar" at bounding box center [788, 144] width 110 height 37
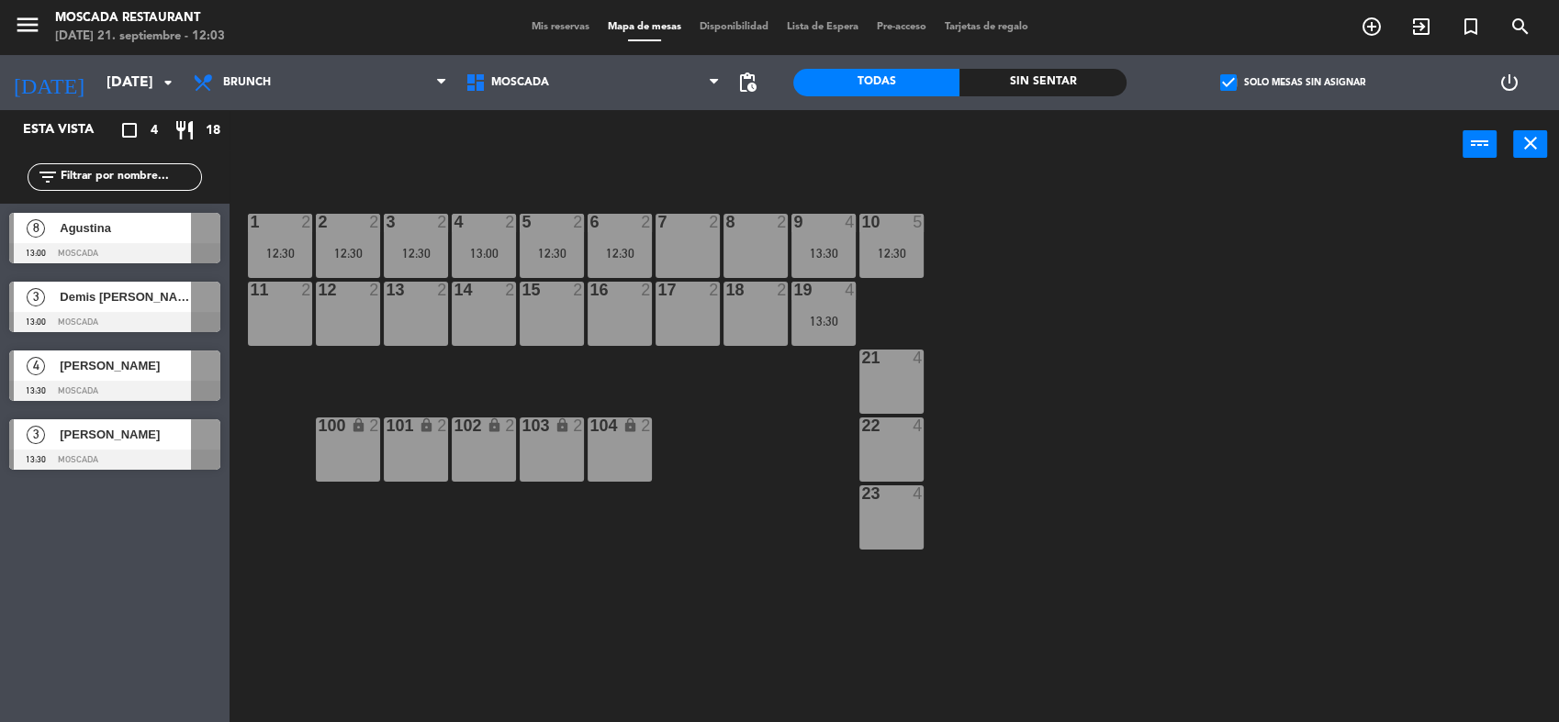
click at [152, 230] on span "Agustina" at bounding box center [125, 227] width 131 height 19
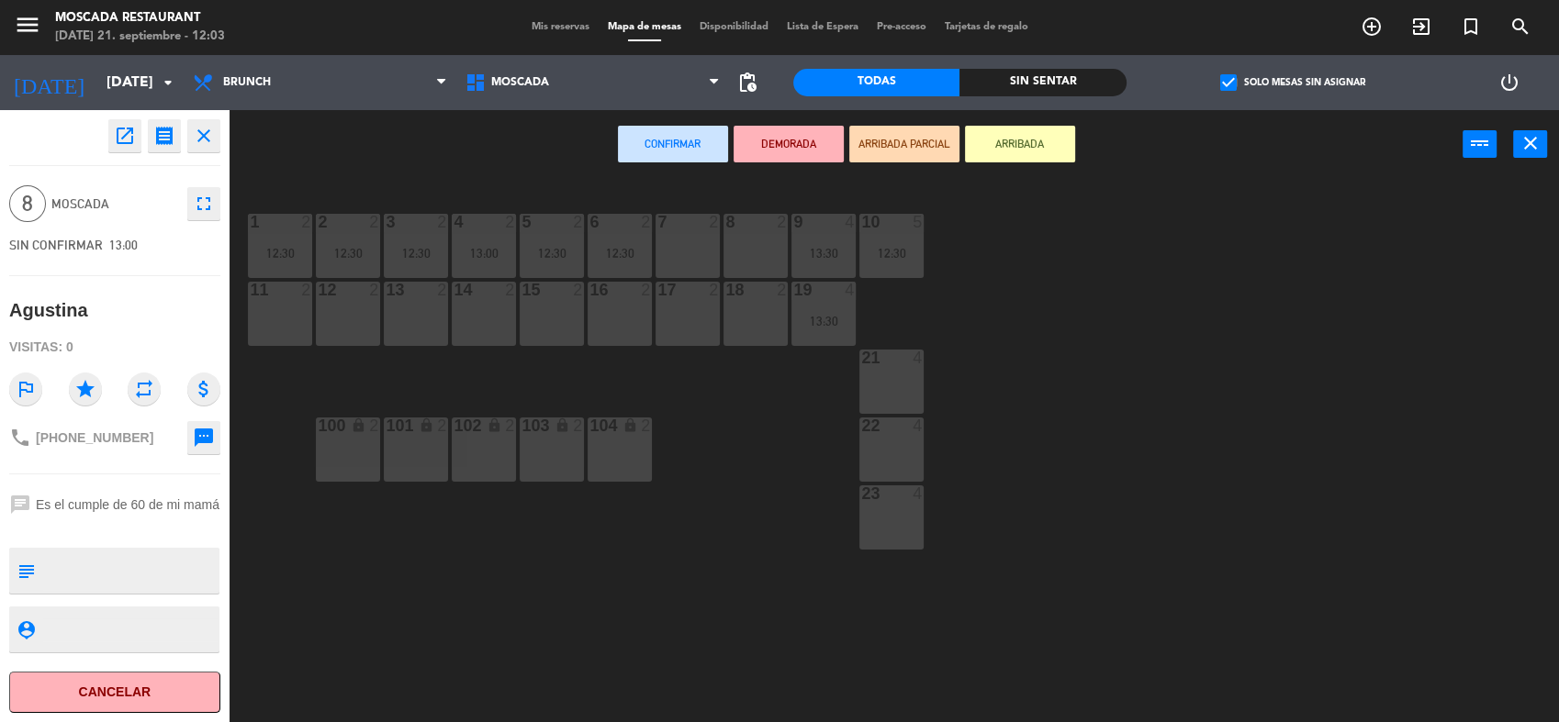
click at [709, 254] on div "7 2" at bounding box center [687, 246] width 64 height 64
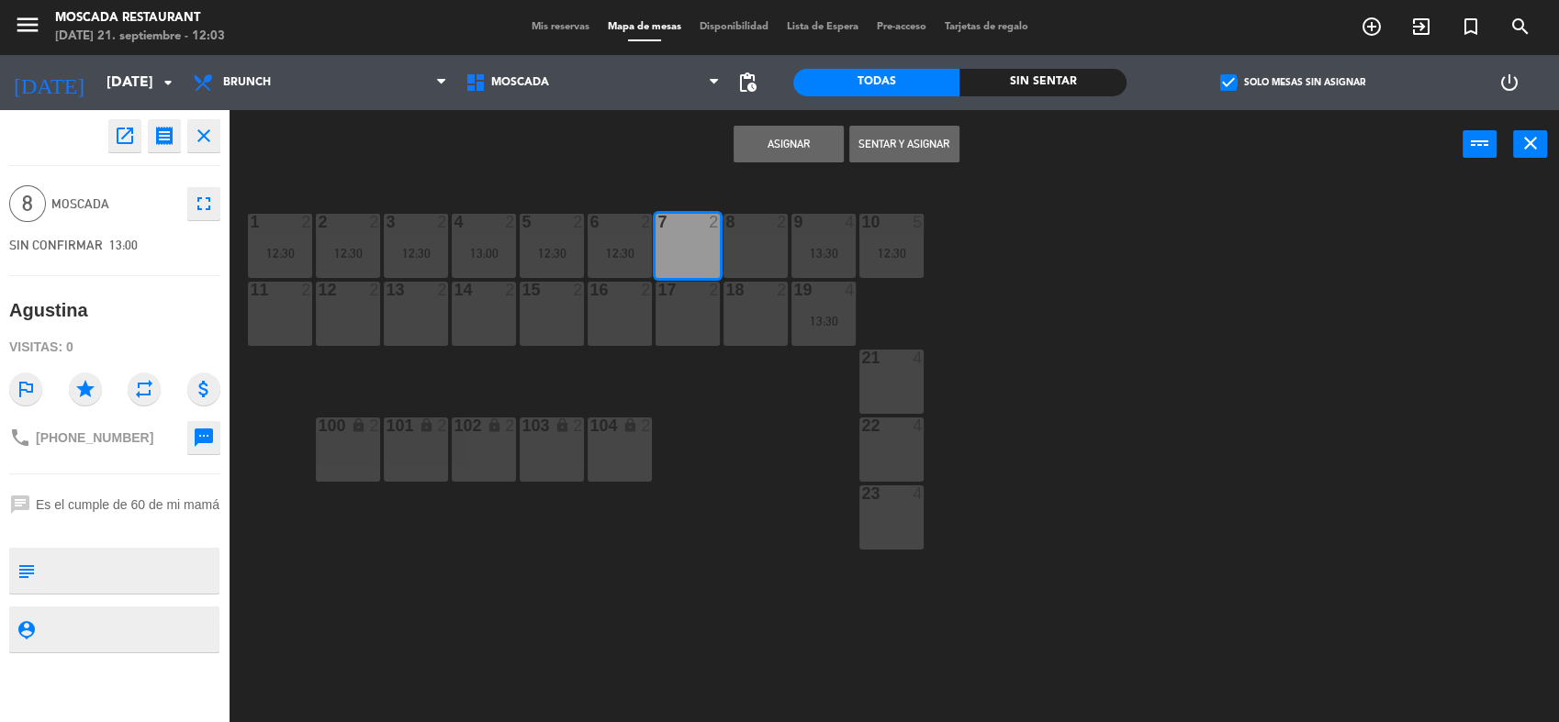
drag, startPoint x: 748, startPoint y: 248, endPoint x: 712, endPoint y: 295, distance: 58.9
click at [748, 250] on div "8 2" at bounding box center [755, 246] width 64 height 64
click at [695, 328] on div "17 2" at bounding box center [687, 314] width 64 height 64
click at [772, 319] on div "18 2" at bounding box center [755, 314] width 64 height 64
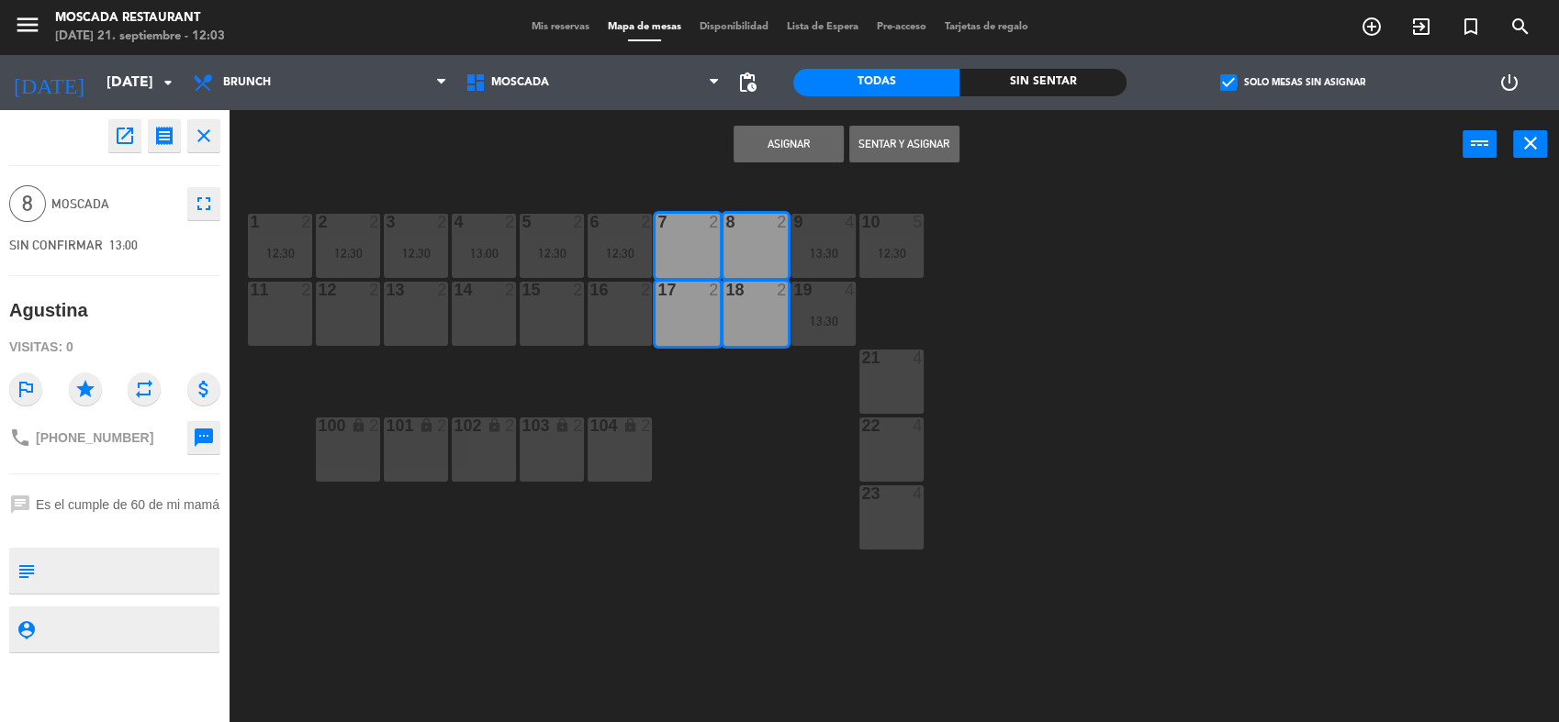
click at [797, 140] on button "Asignar" at bounding box center [788, 144] width 110 height 37
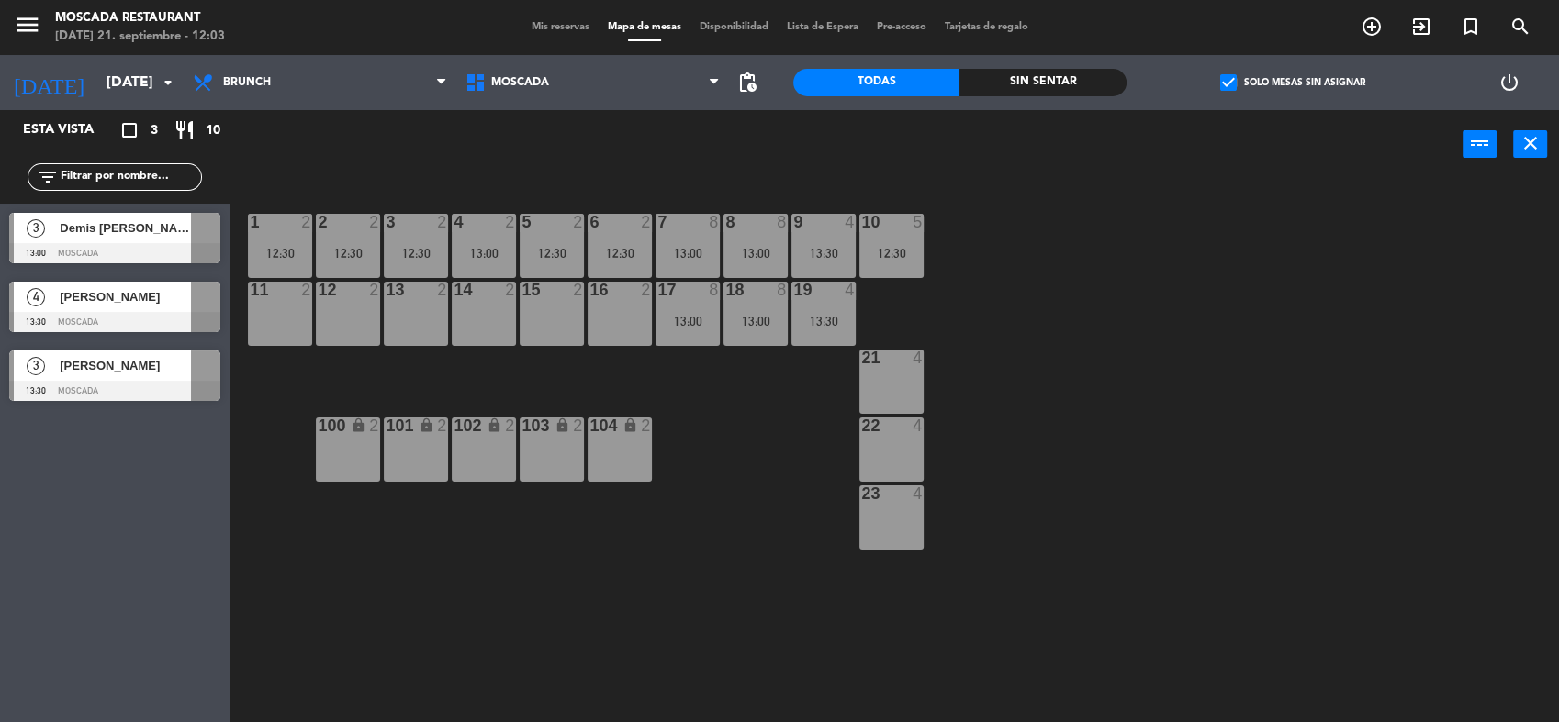
click at [121, 239] on div "Demis [PERSON_NAME]" at bounding box center [124, 228] width 133 height 30
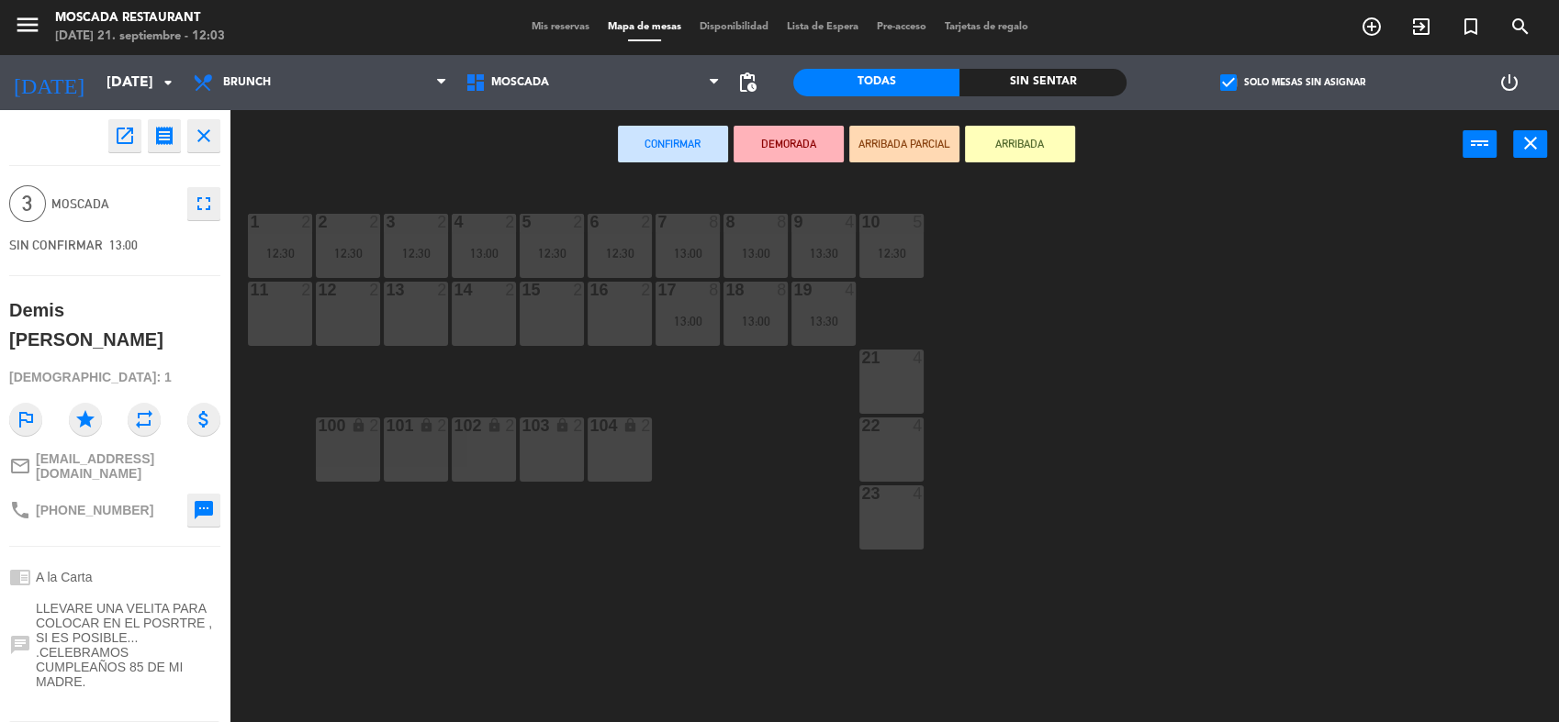
click at [874, 380] on div "21 4" at bounding box center [891, 382] width 64 height 64
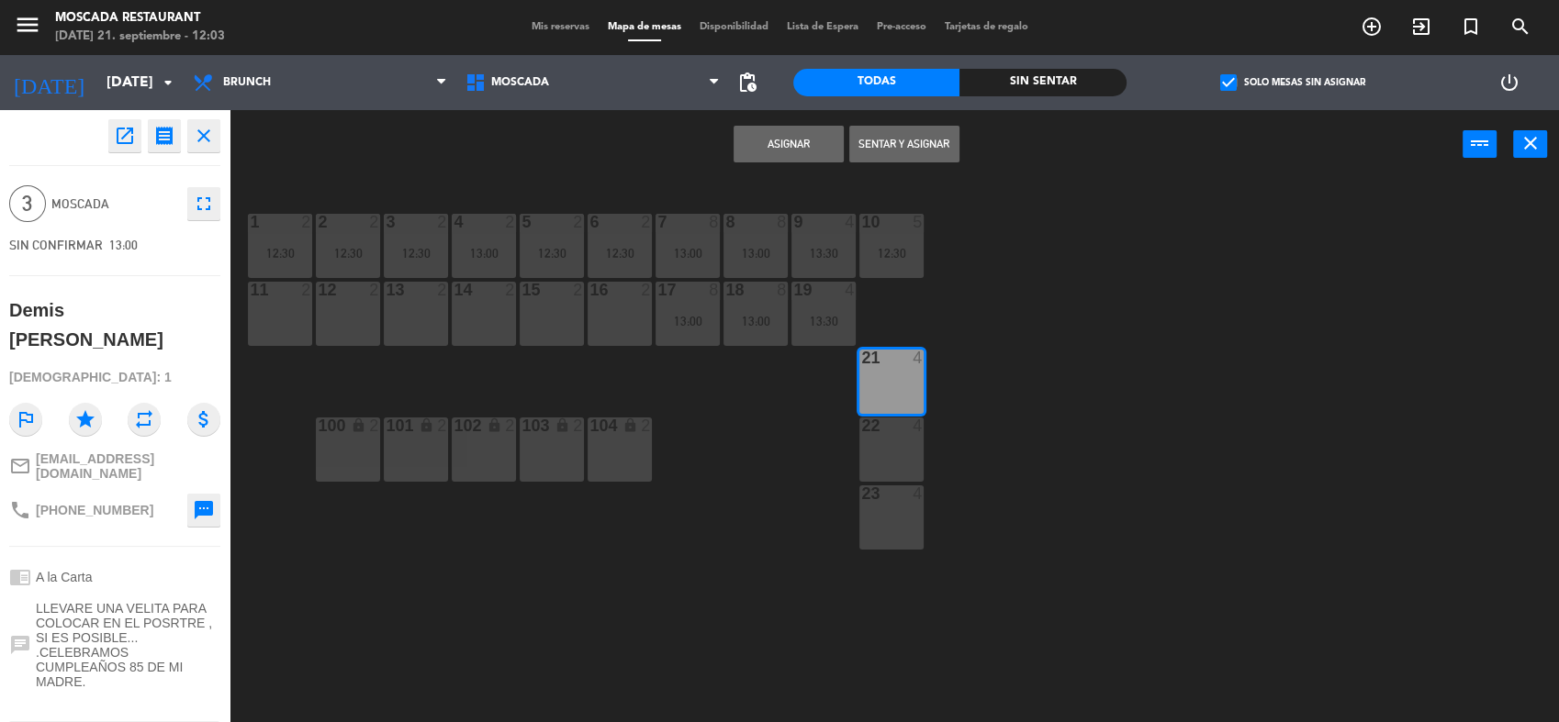
click at [761, 151] on button "Asignar" at bounding box center [788, 144] width 110 height 37
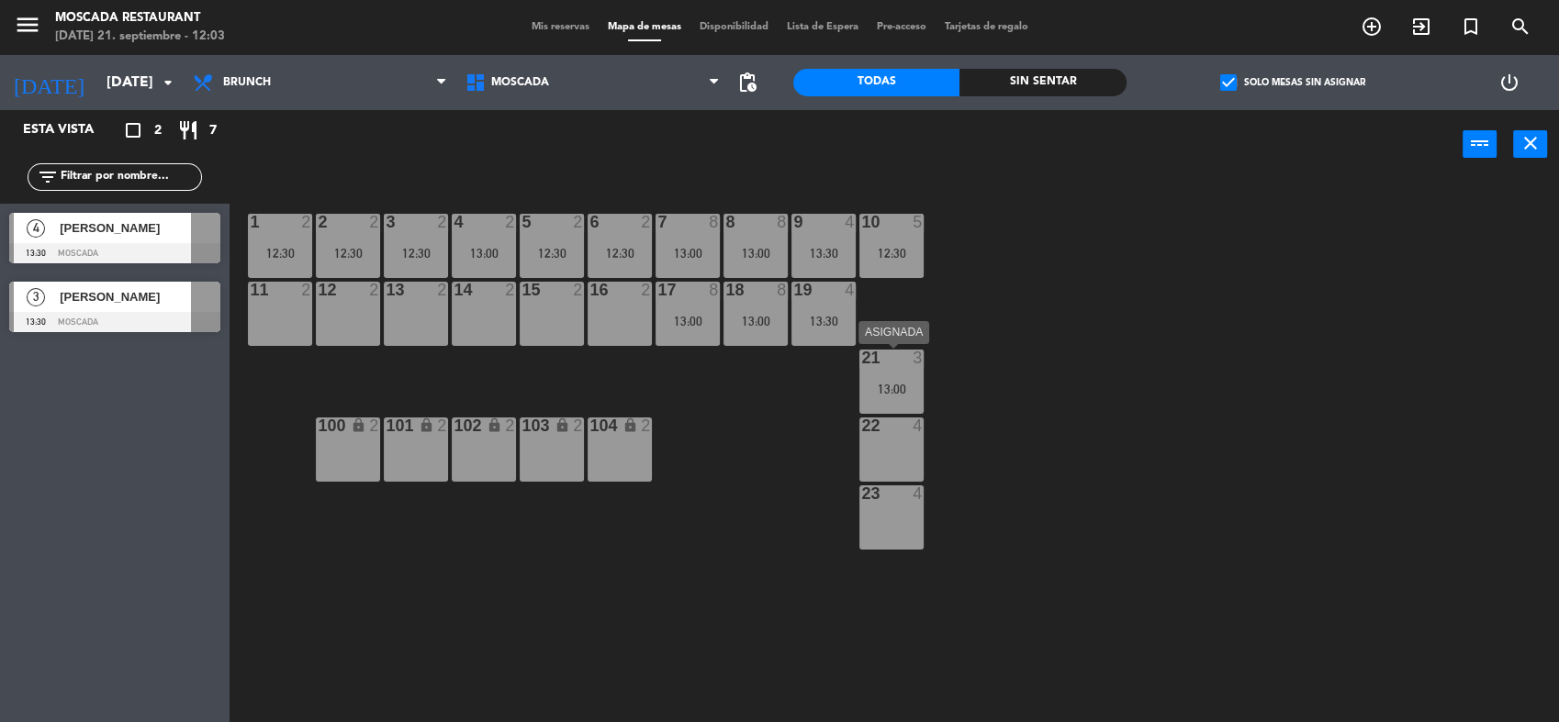
click at [876, 371] on div "21 3 13:00" at bounding box center [891, 382] width 64 height 64
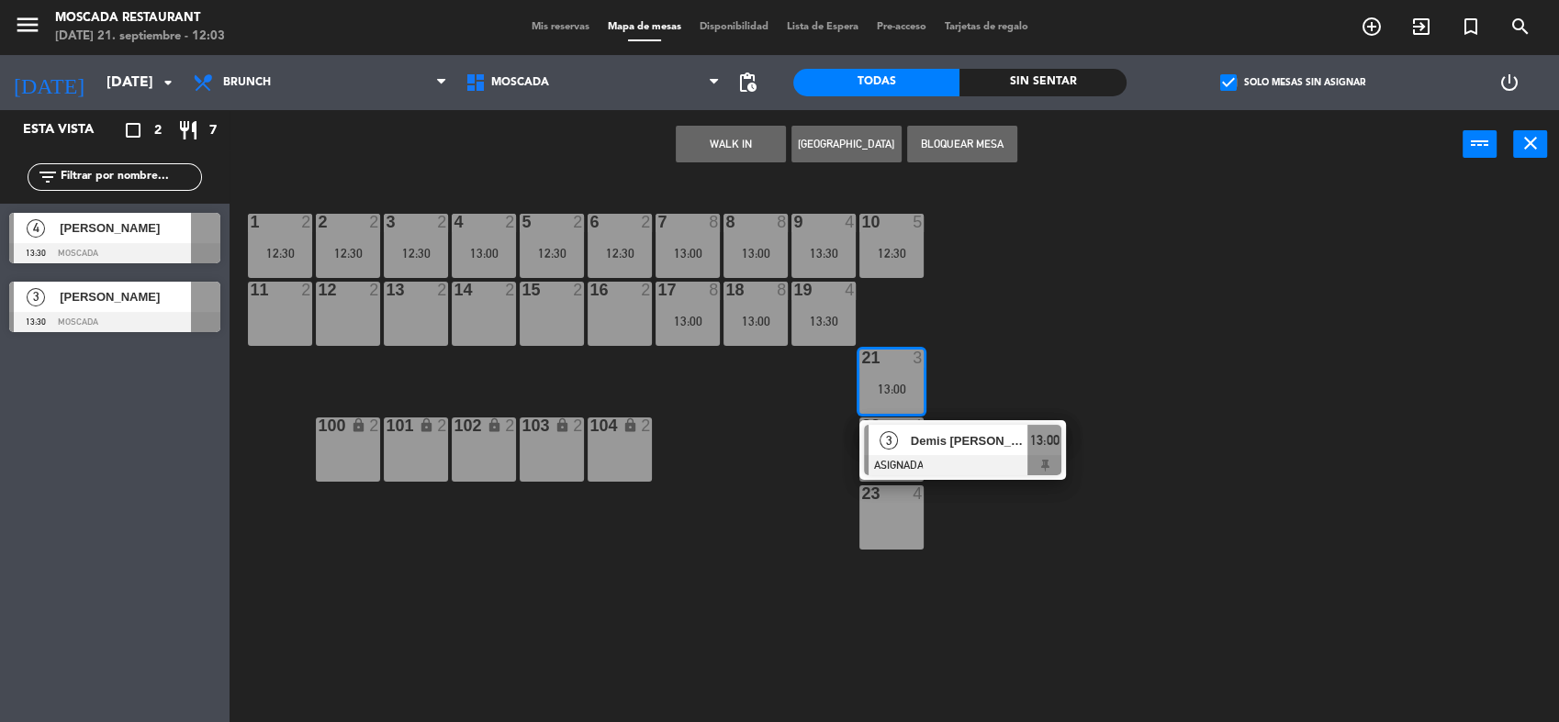
click at [953, 445] on span "Demis [PERSON_NAME]" at bounding box center [969, 440] width 117 height 19
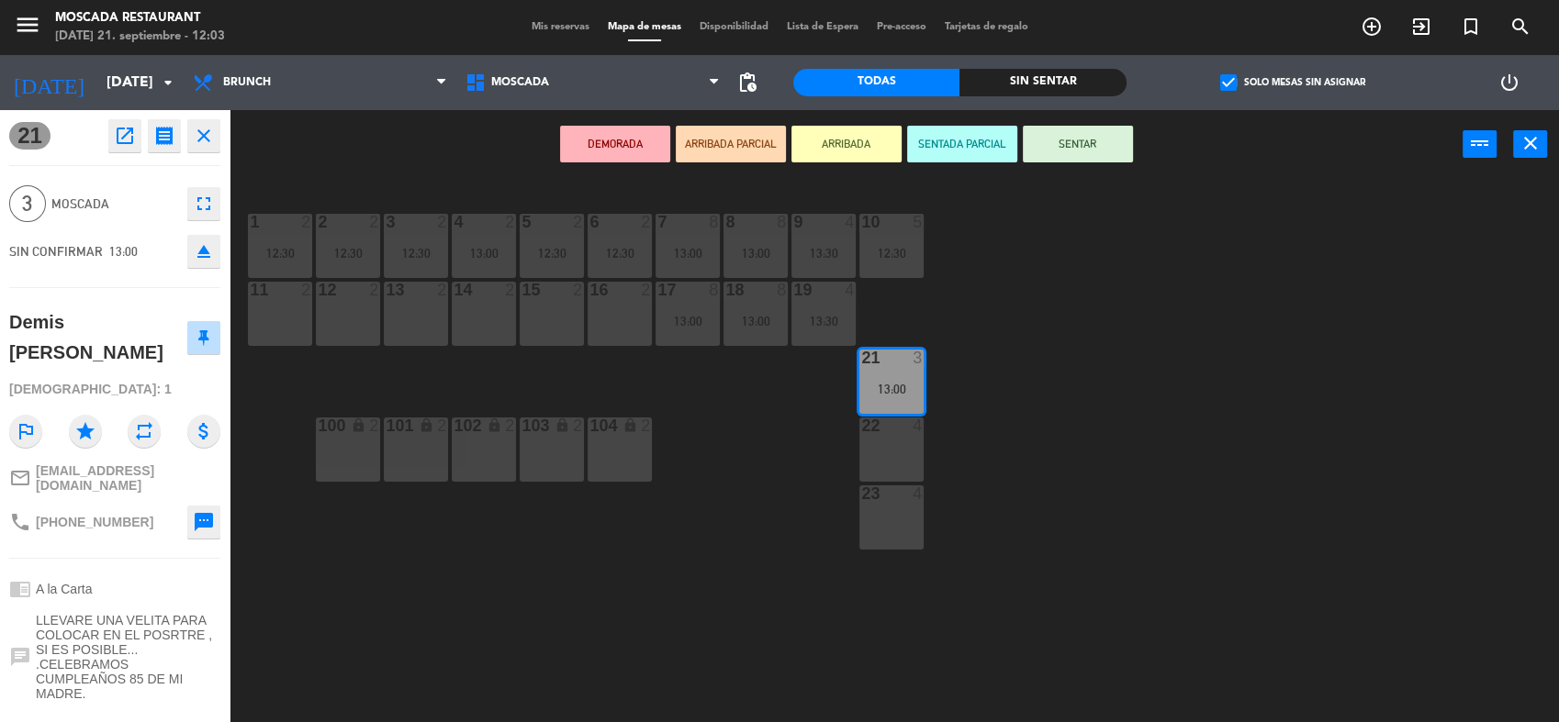
click at [1157, 246] on div "1 2 12:30 2 2 12:30 3 2 12:30 4 2 13:00 5 2 12:30 8 8 13:00 6 2 12:30 7 8 13:00…" at bounding box center [902, 453] width 1314 height 543
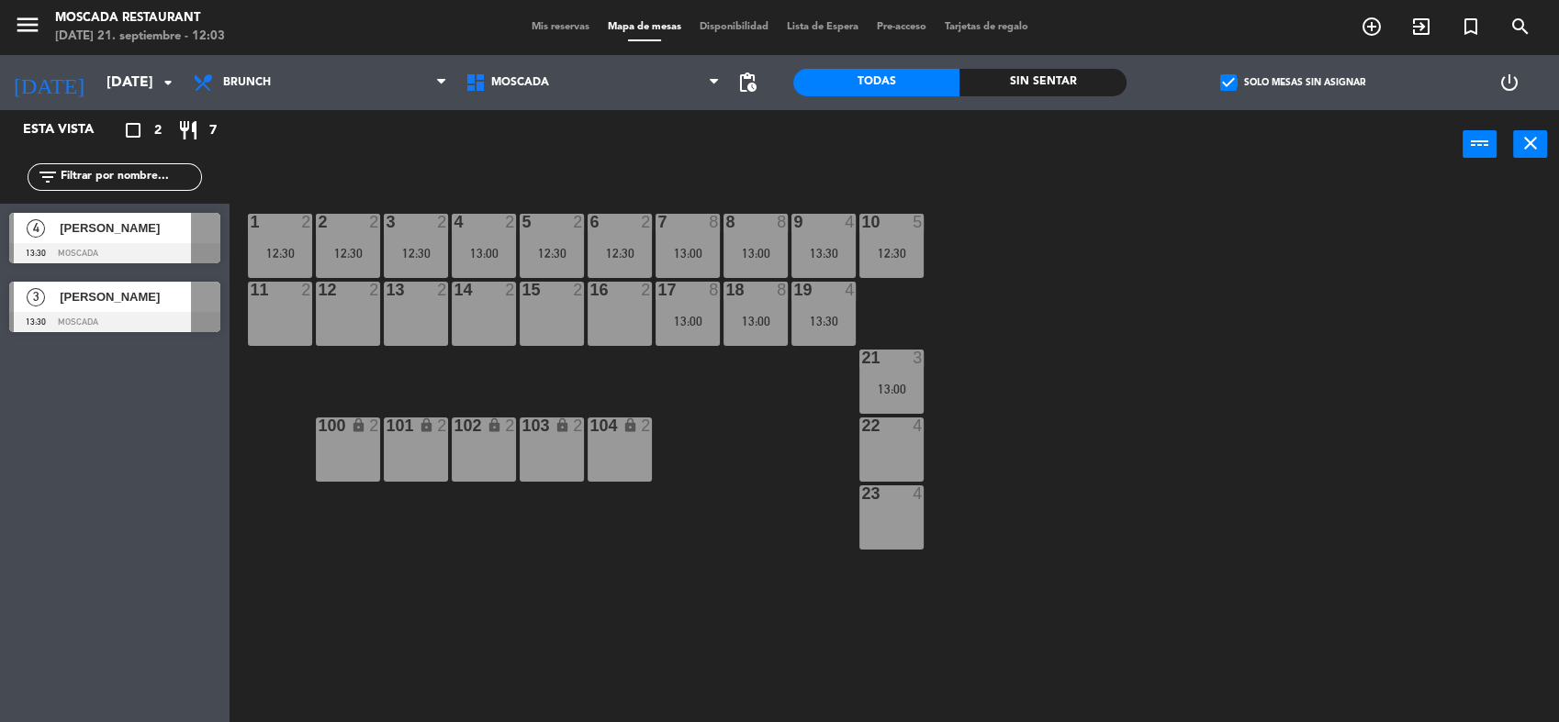
click at [218, 251] on div at bounding box center [114, 253] width 211 height 20
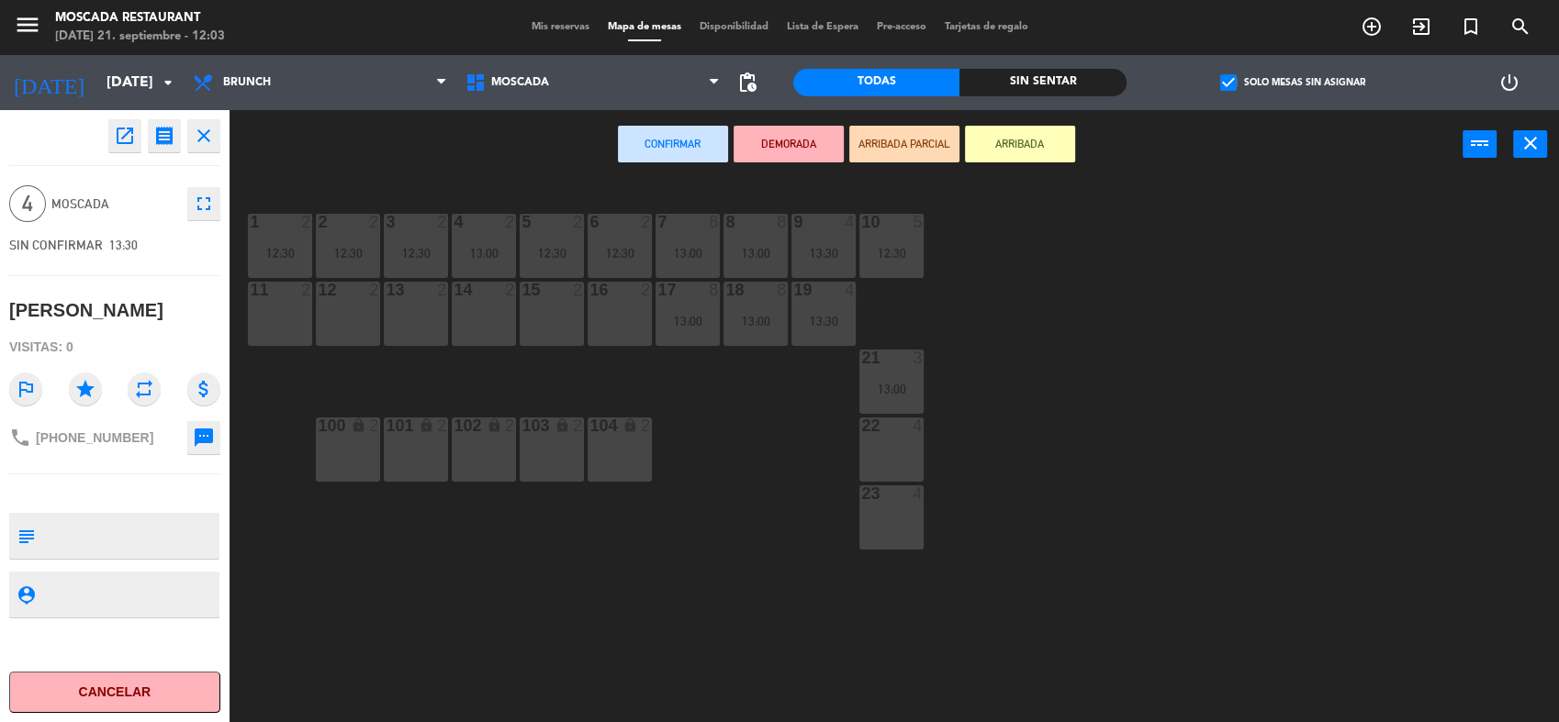
click at [937, 465] on div "1 2 12:30 2 2 12:30 3 2 12:30 4 2 13:00 5 2 12:30 8 8 13:00 6 2 12:30 7 8 13:00…" at bounding box center [902, 453] width 1314 height 543
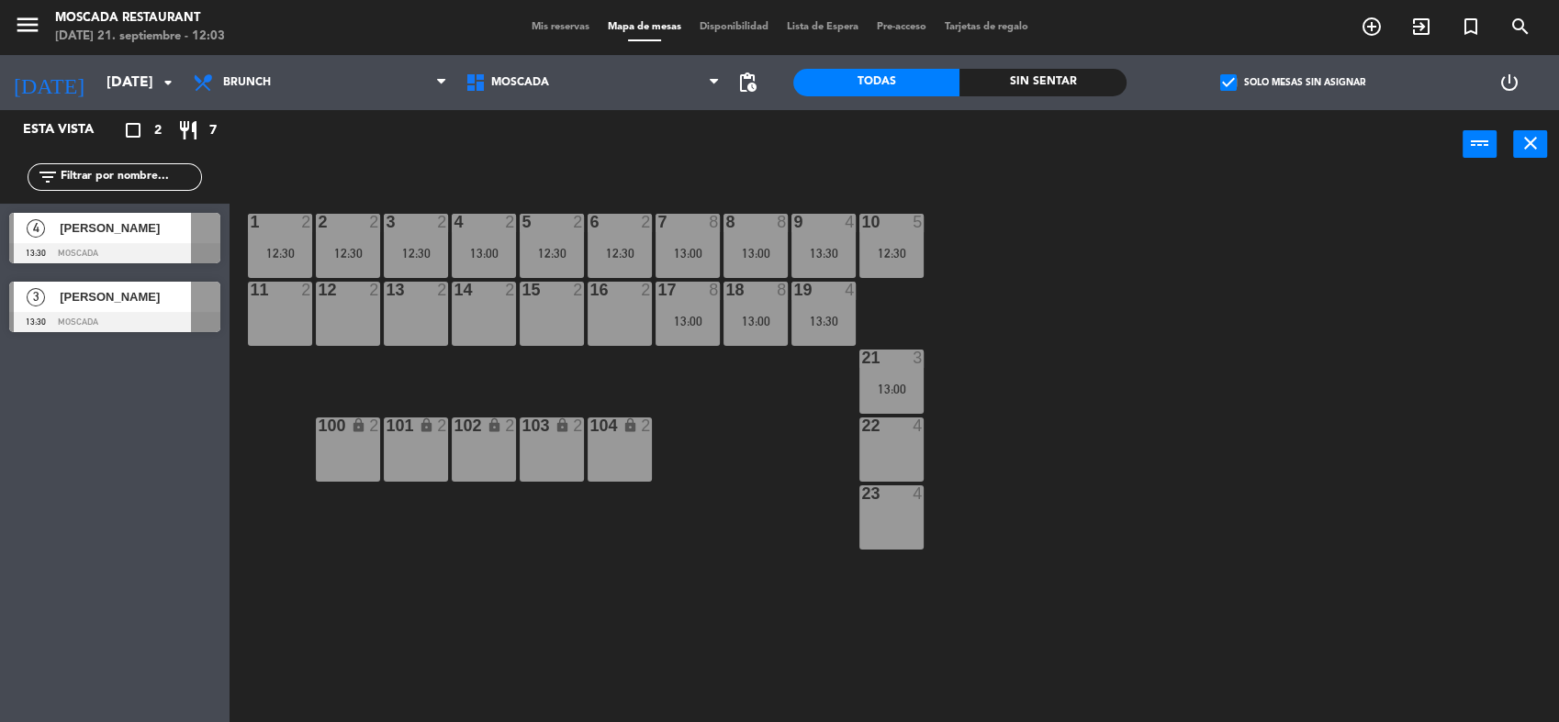
click at [900, 458] on div "22 4" at bounding box center [891, 450] width 64 height 64
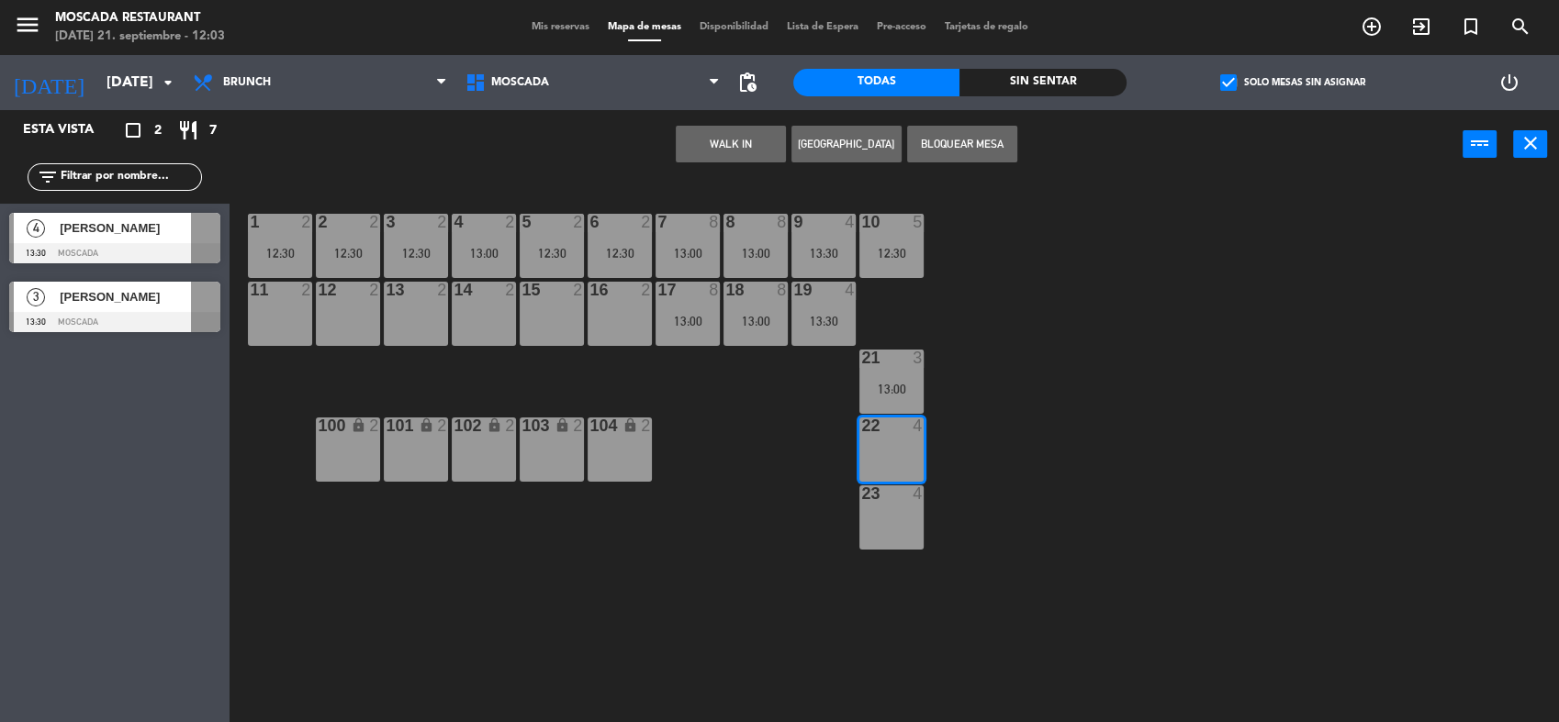
click at [166, 235] on span "[PERSON_NAME]" at bounding box center [125, 227] width 131 height 19
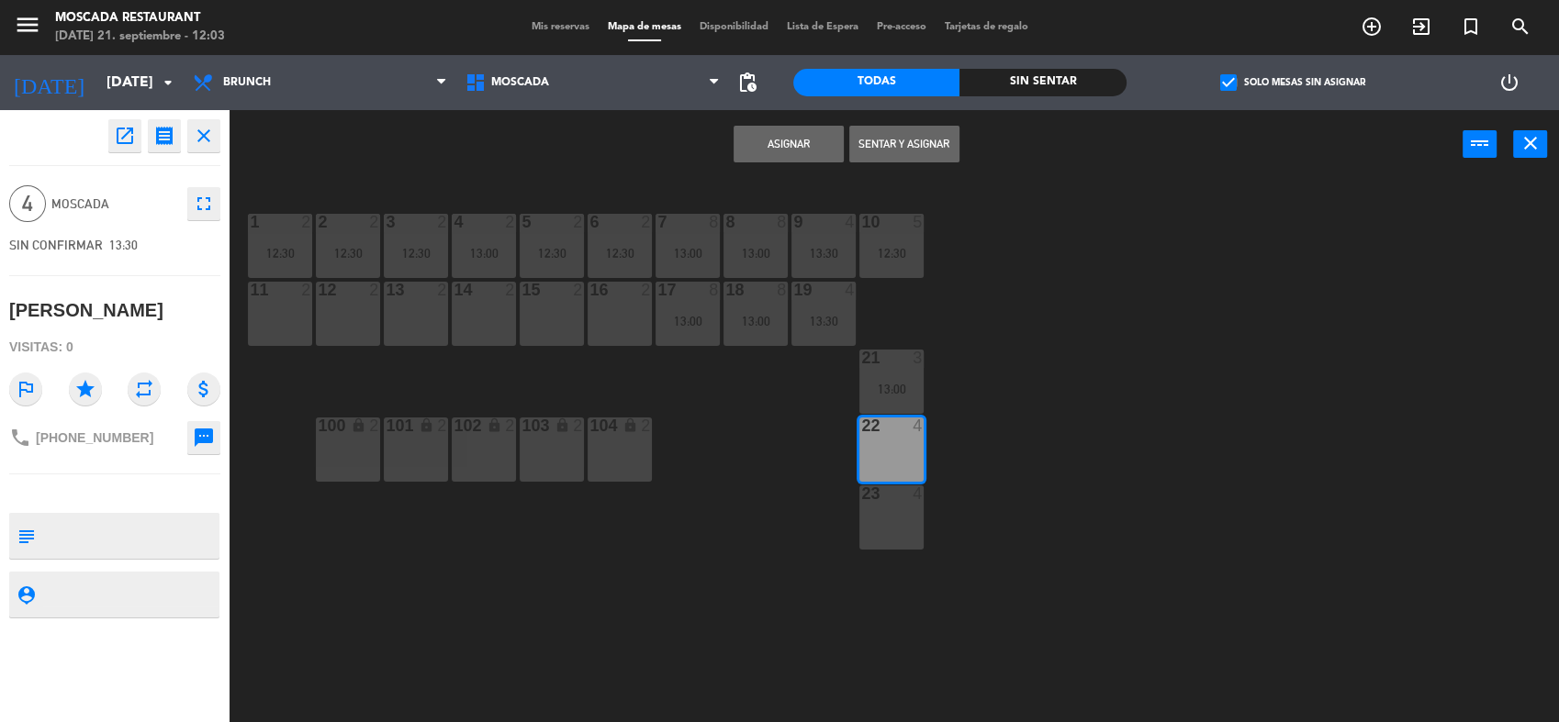
click at [767, 162] on div "Asignar Sentar y Asignar power_input close" at bounding box center [845, 145] width 1233 height 70
click at [749, 155] on button "Asignar" at bounding box center [788, 144] width 110 height 37
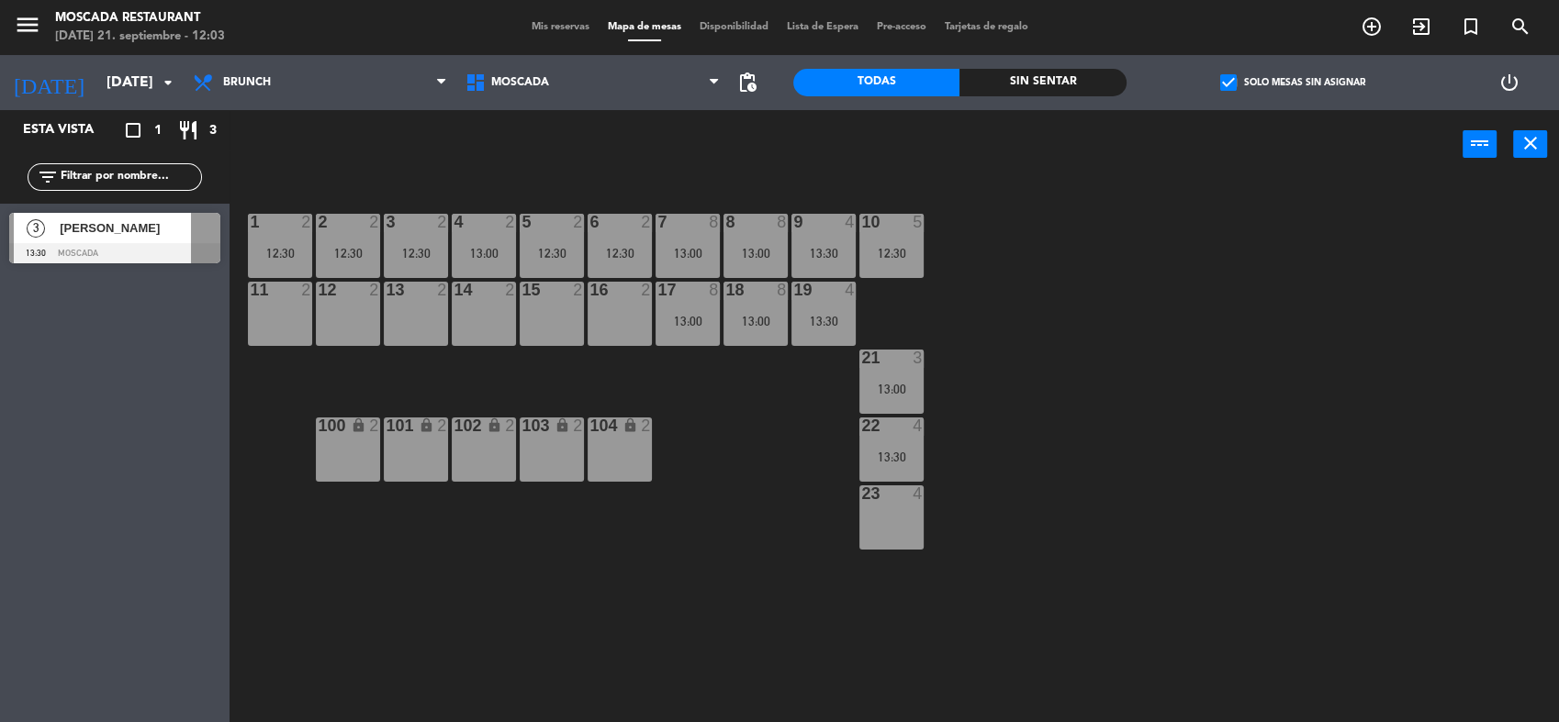
click at [135, 257] on div at bounding box center [114, 253] width 211 height 20
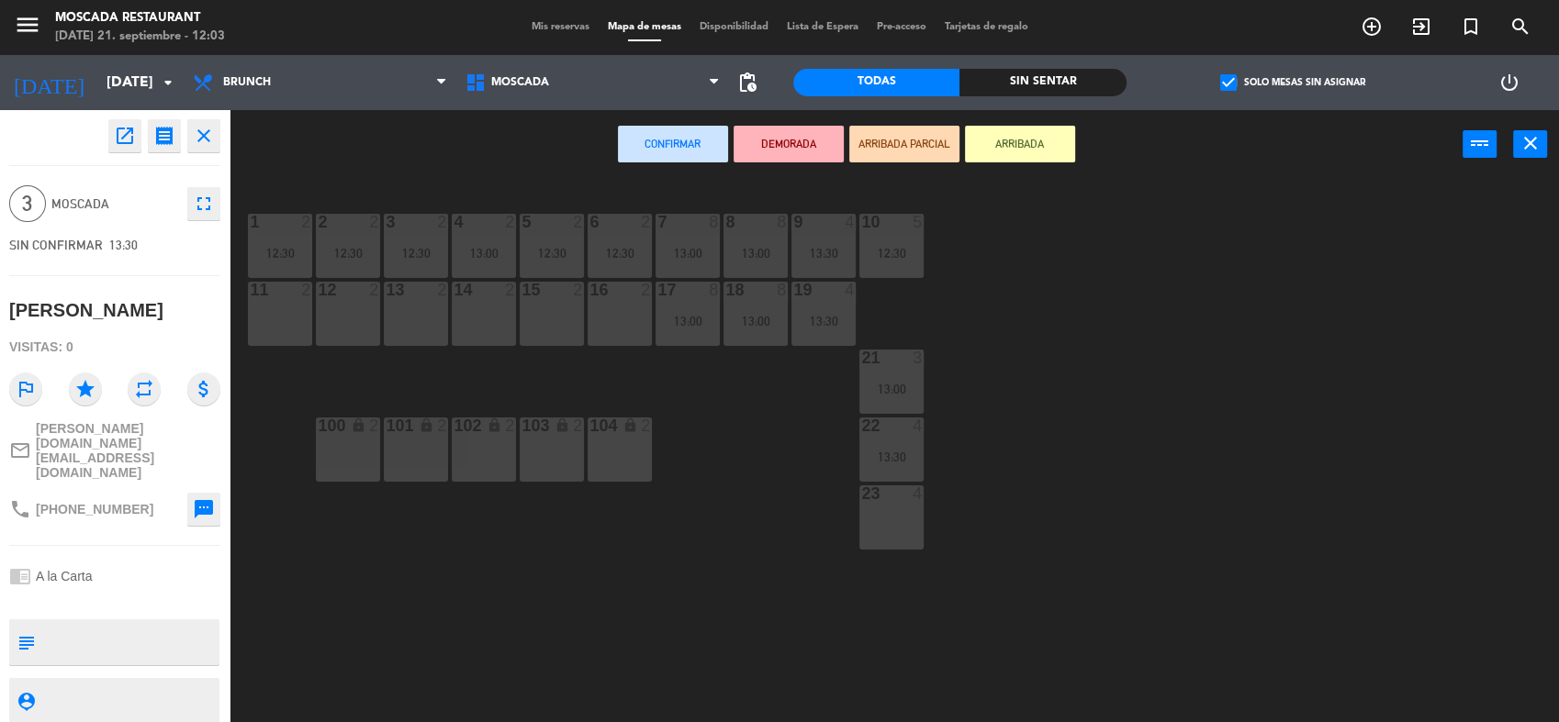
click at [896, 498] on div at bounding box center [892, 494] width 30 height 17
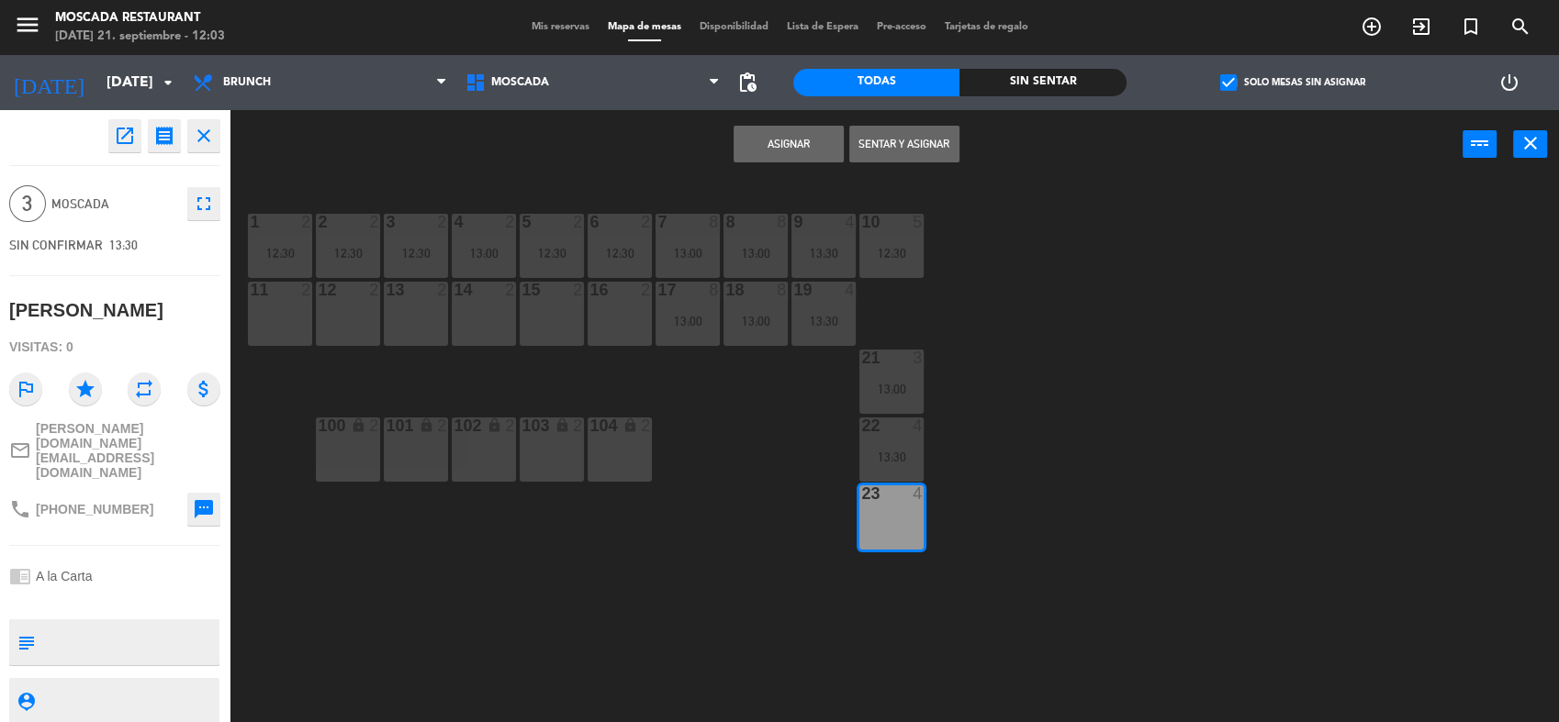
click at [790, 147] on button "Asignar" at bounding box center [788, 144] width 110 height 37
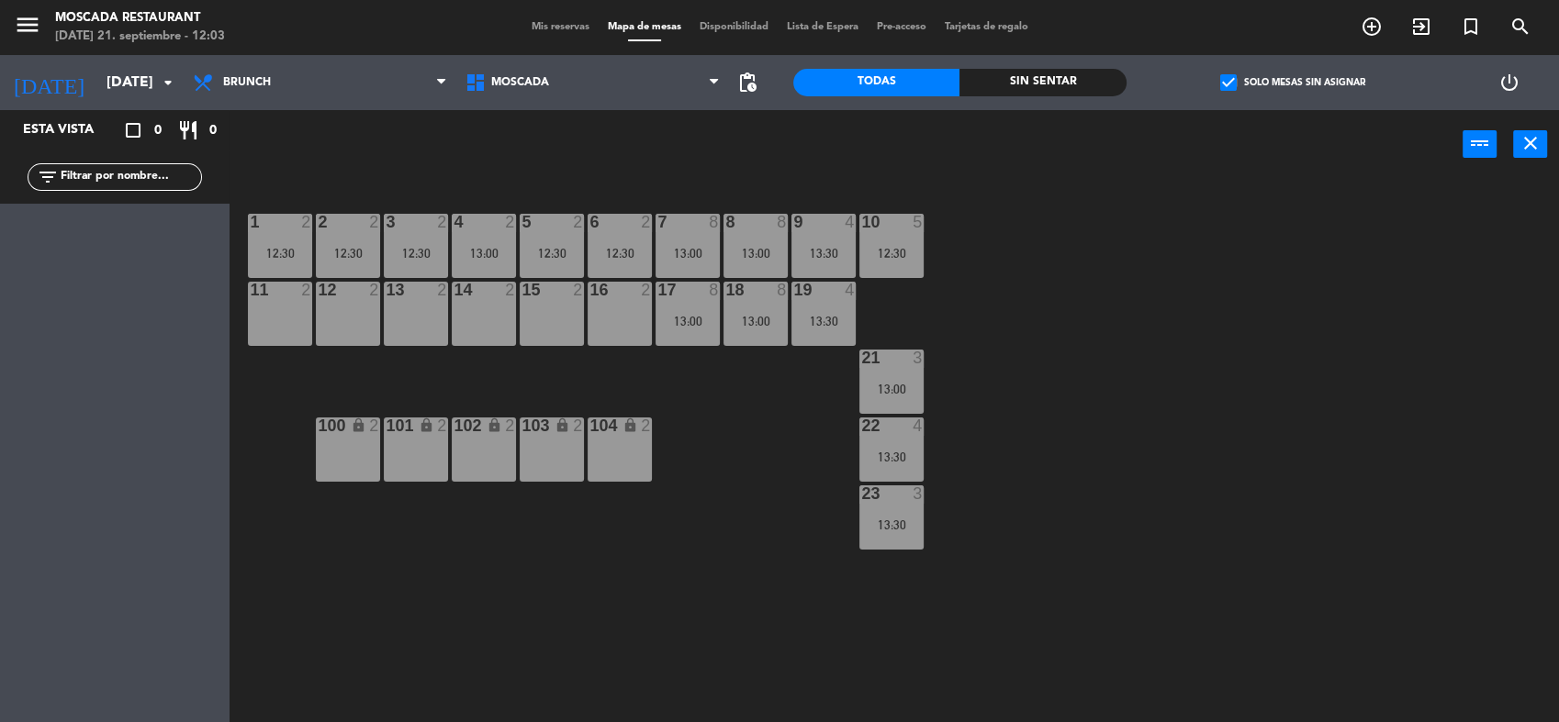
click at [531, 44] on div "menu Moscada Restaurant [DATE] 21. septiembre - 12:03 Mis reservas Mapa de mesa…" at bounding box center [779, 27] width 1559 height 55
click at [533, 34] on div "Mis reservas Mapa de mesas Disponibilidad Lista de Espera Pre-acceso Tarjetas d…" at bounding box center [779, 27] width 515 height 17
click at [533, 32] on span "Mis reservas" at bounding box center [560, 27] width 76 height 10
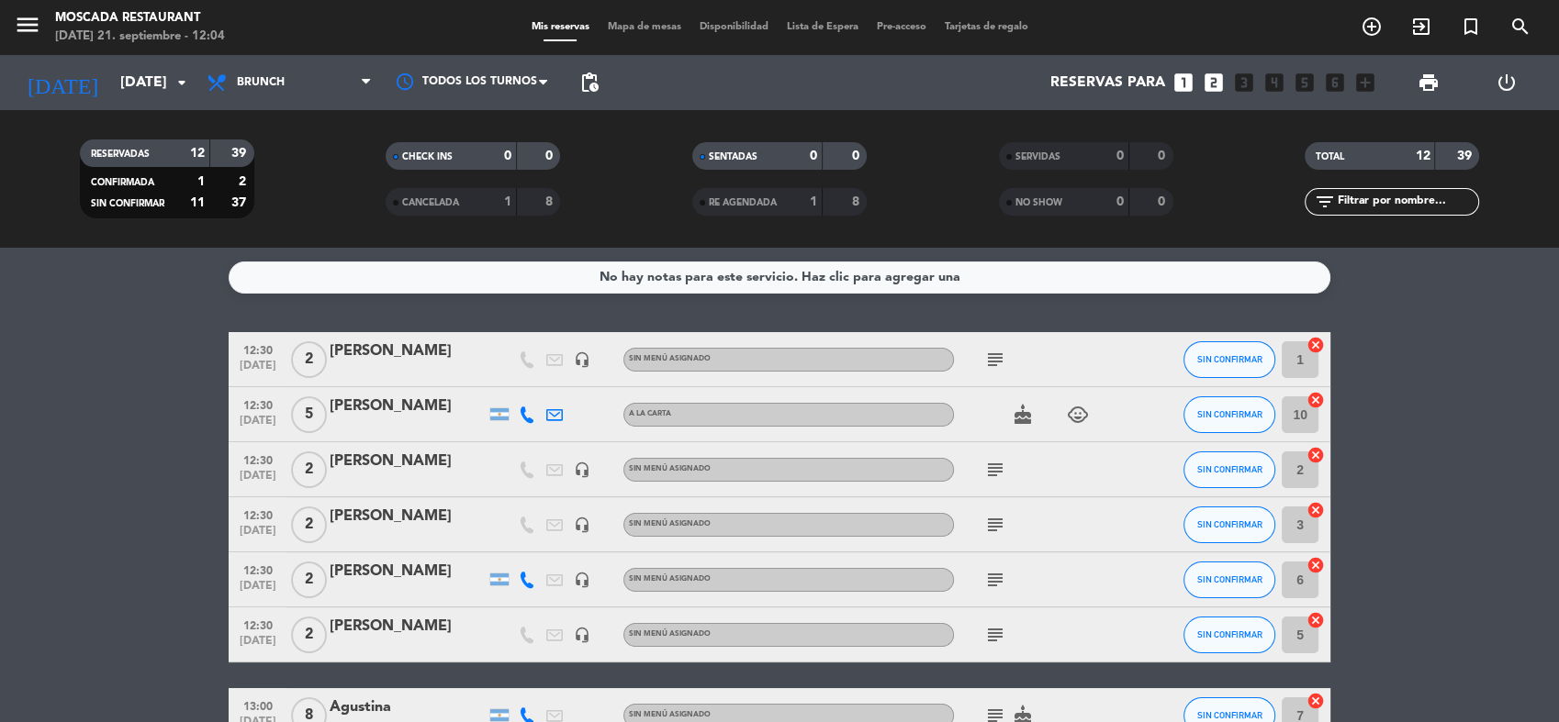
click at [996, 367] on icon "subject" at bounding box center [995, 360] width 22 height 22
click at [995, 469] on icon "subject" at bounding box center [995, 470] width 22 height 22
click at [1005, 518] on div "NIMBUS F 43282" at bounding box center [997, 503] width 128 height 32
click at [999, 522] on icon "subject" at bounding box center [995, 525] width 22 height 22
click at [994, 587] on icon "subject" at bounding box center [995, 580] width 22 height 22
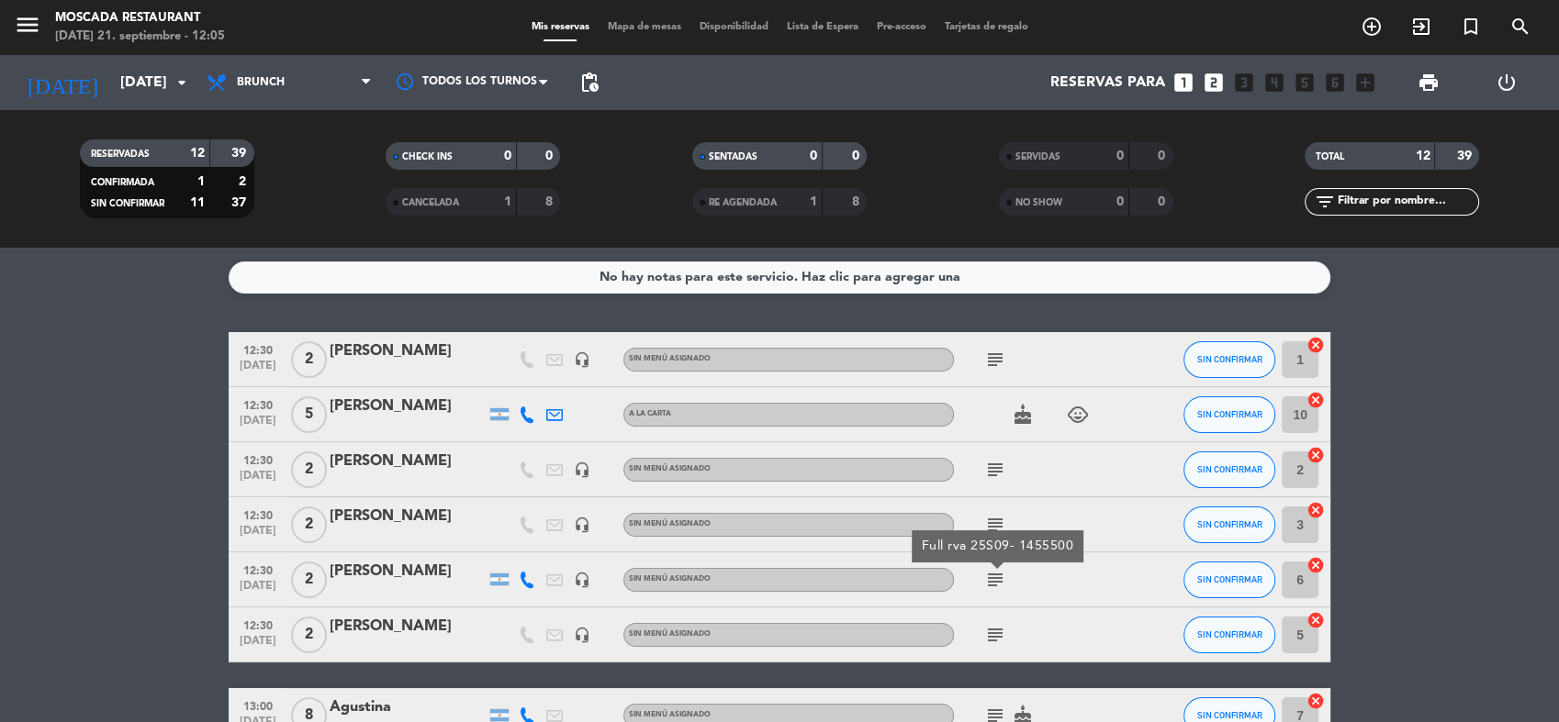
drag, startPoint x: 974, startPoint y: 544, endPoint x: 1080, endPoint y: 537, distance: 106.7
click at [1080, 537] on div "12:30 [DATE] 2 [PERSON_NAME] headset_mic Sin menú asignado subject SIN CONFIRMA…" at bounding box center [779, 688] width 1101 height 712
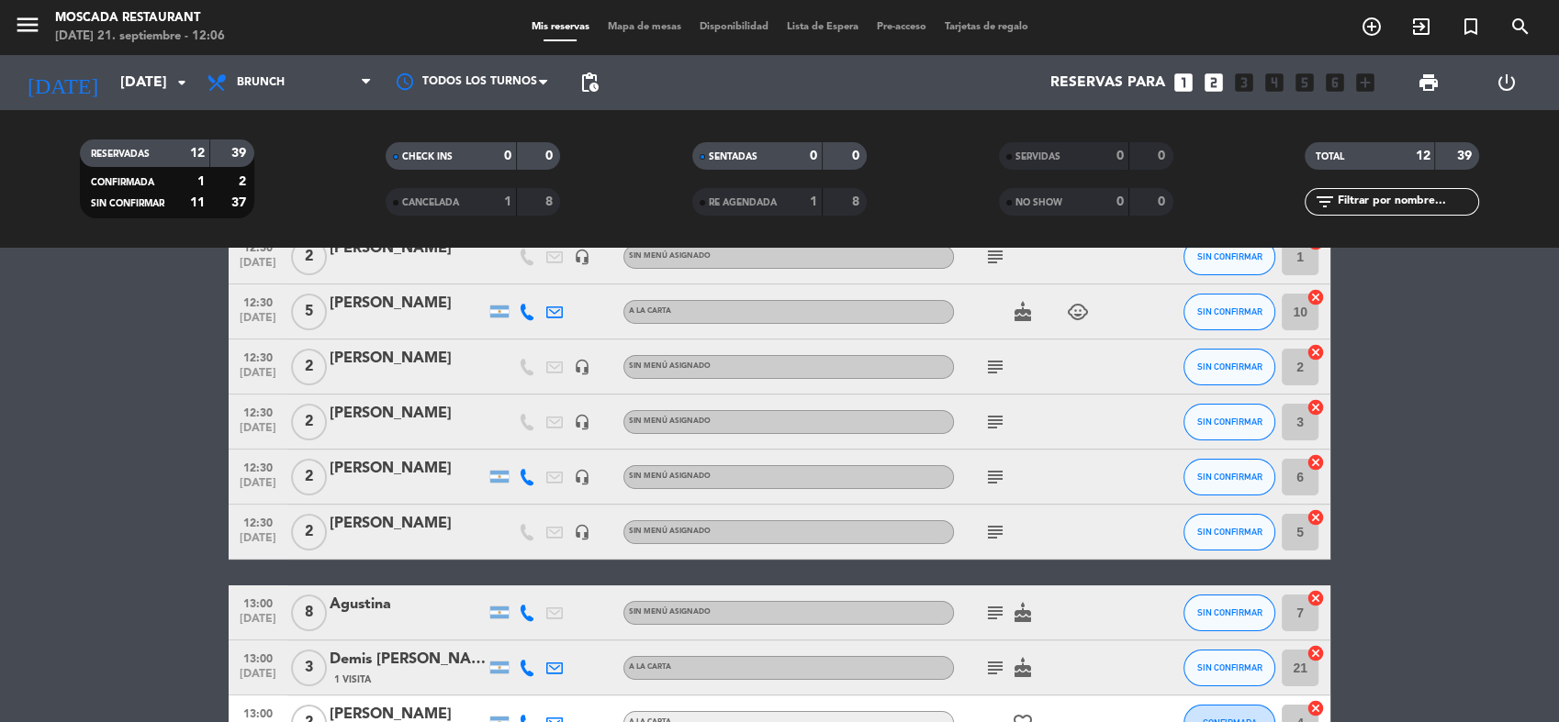
scroll to position [306, 0]
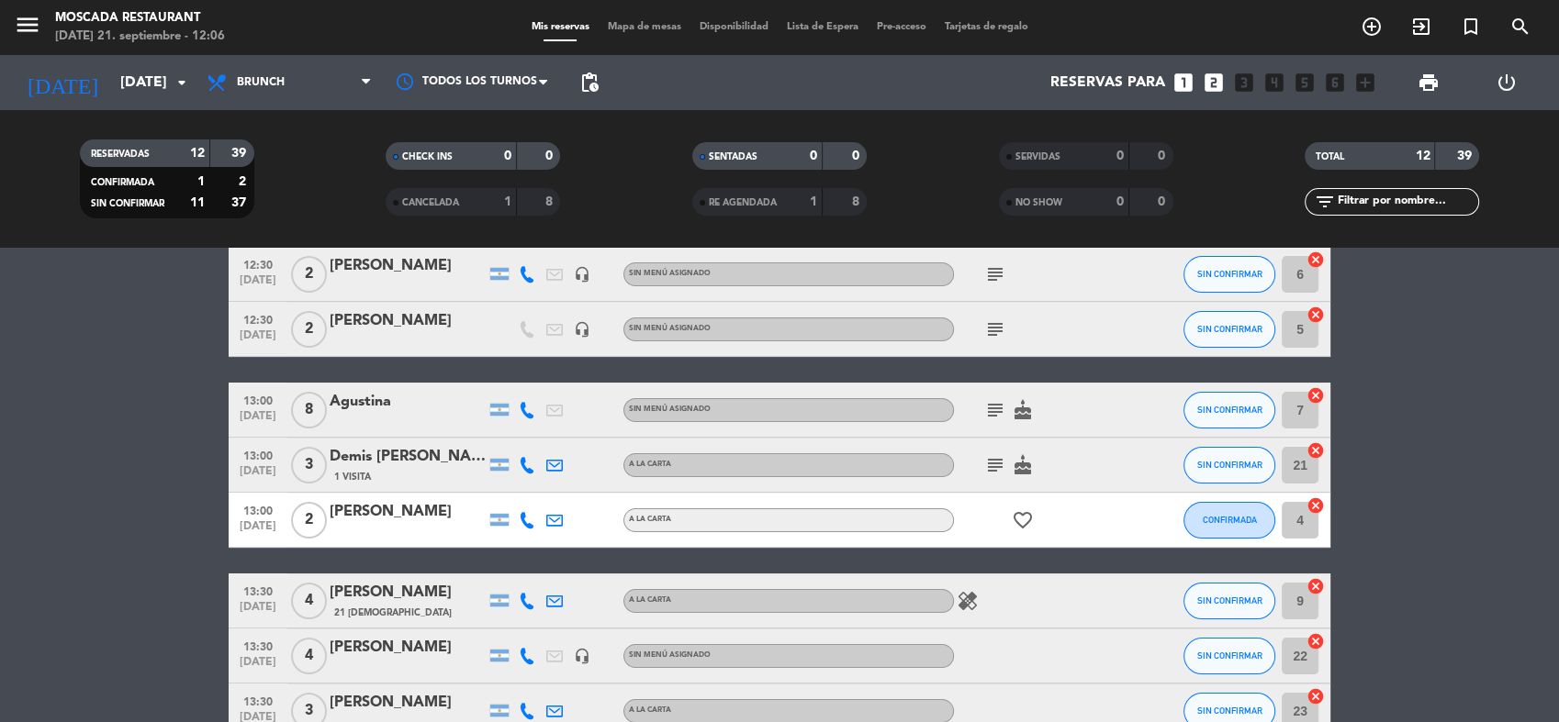
click at [990, 324] on icon "subject" at bounding box center [995, 330] width 22 height 22
click at [991, 463] on icon "subject" at bounding box center [995, 465] width 22 height 22
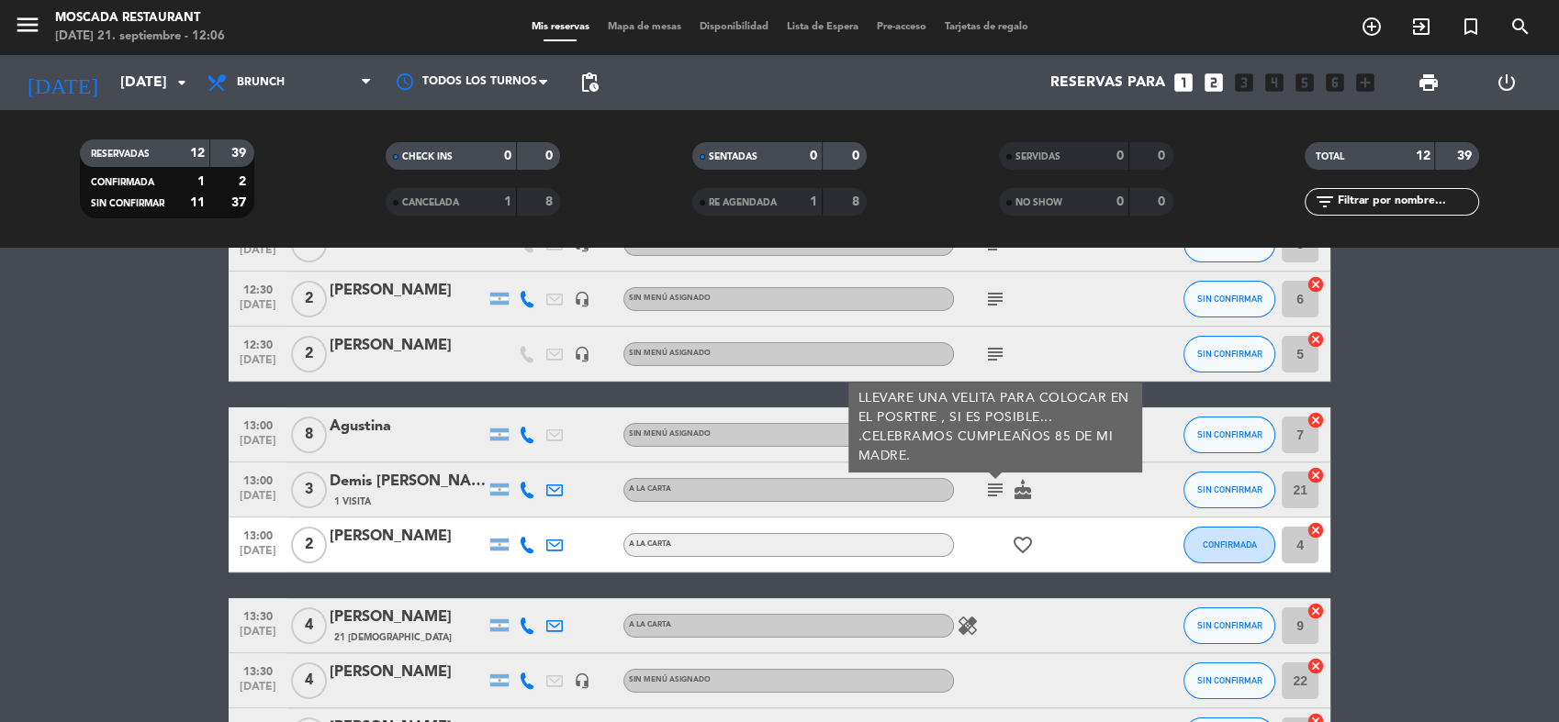
scroll to position [279, 0]
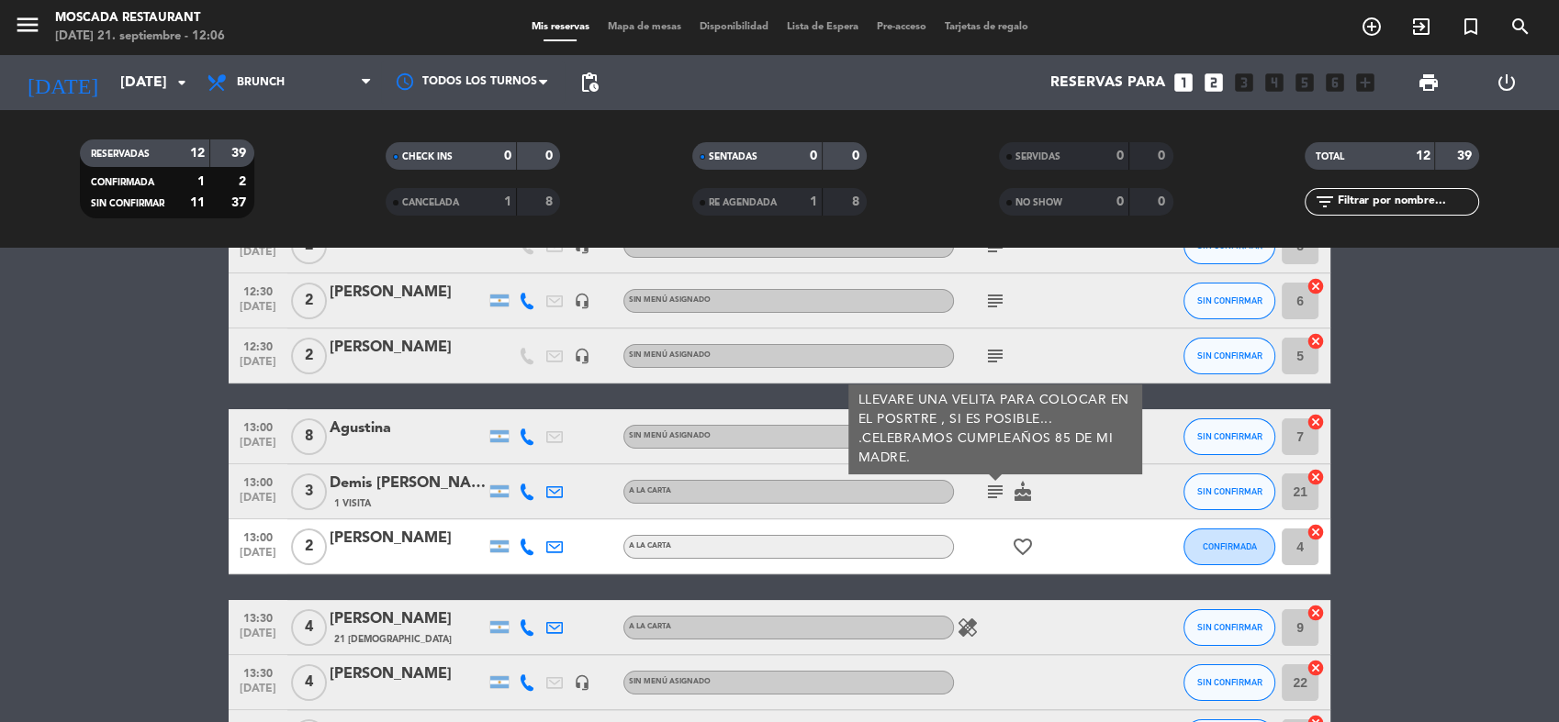
click at [990, 494] on icon "subject" at bounding box center [995, 492] width 22 height 22
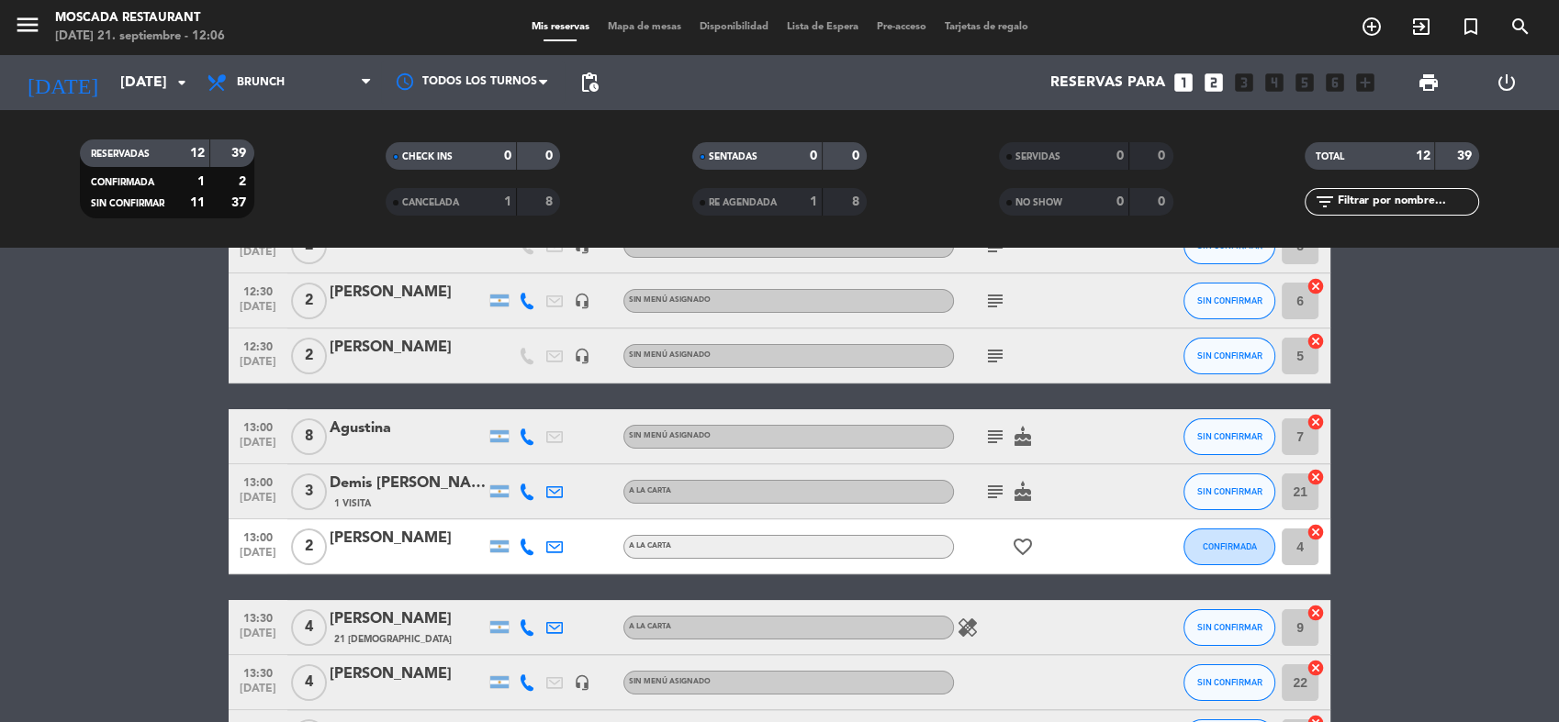
click at [992, 446] on icon "subject" at bounding box center [995, 437] width 22 height 22
click at [992, 487] on icon "subject" at bounding box center [995, 492] width 22 height 22
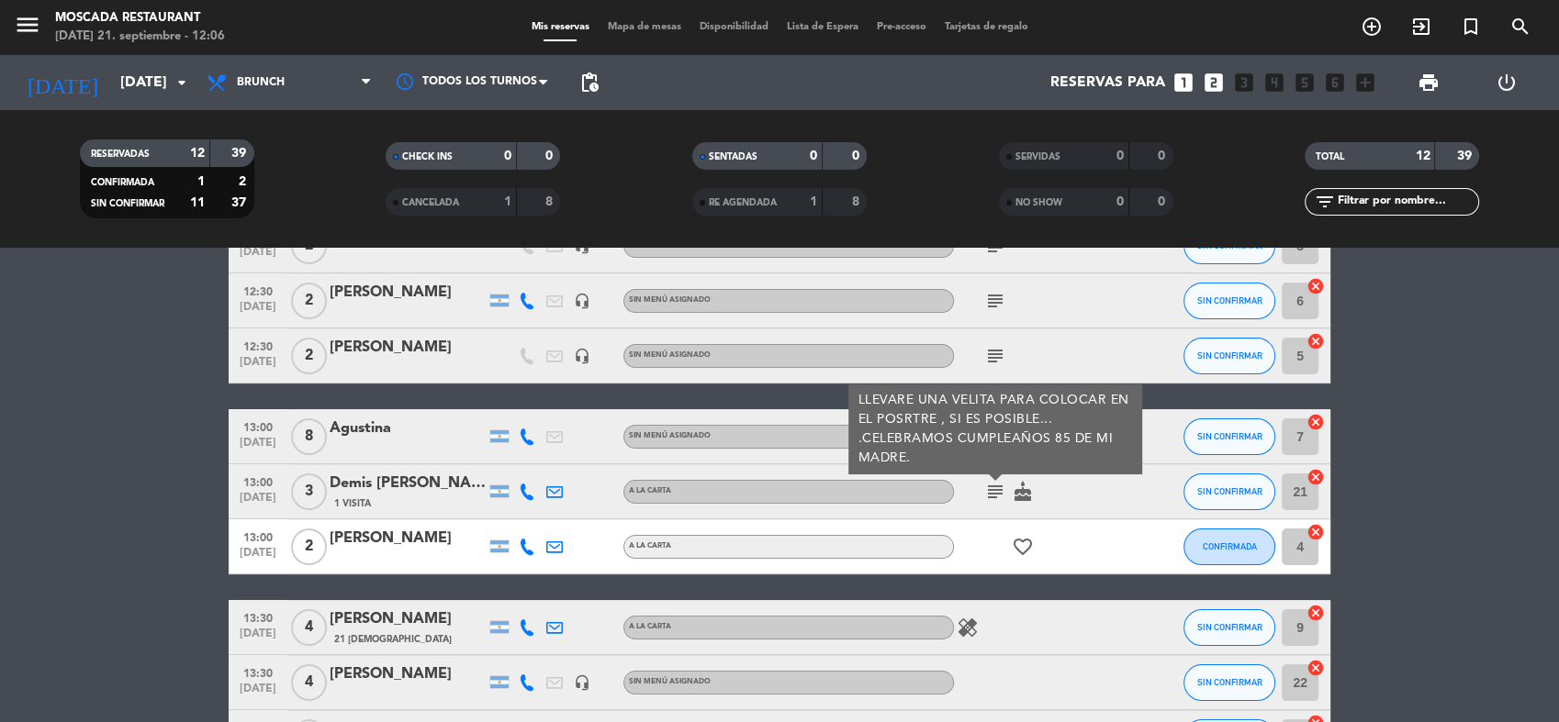
click at [712, 29] on span "Disponibilidad" at bounding box center [733, 27] width 87 height 10
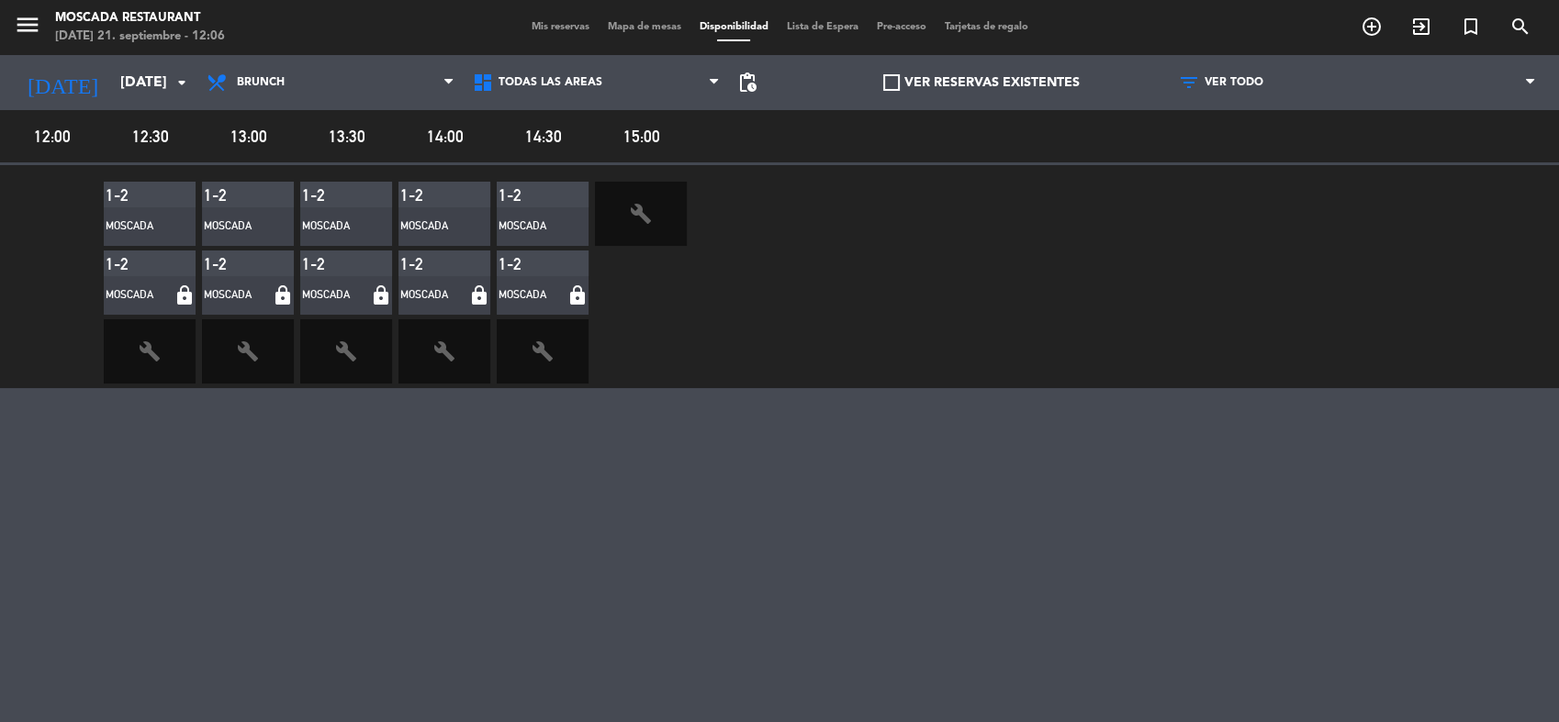
click at [845, 29] on span "Lista de Espera" at bounding box center [822, 27] width 90 height 10
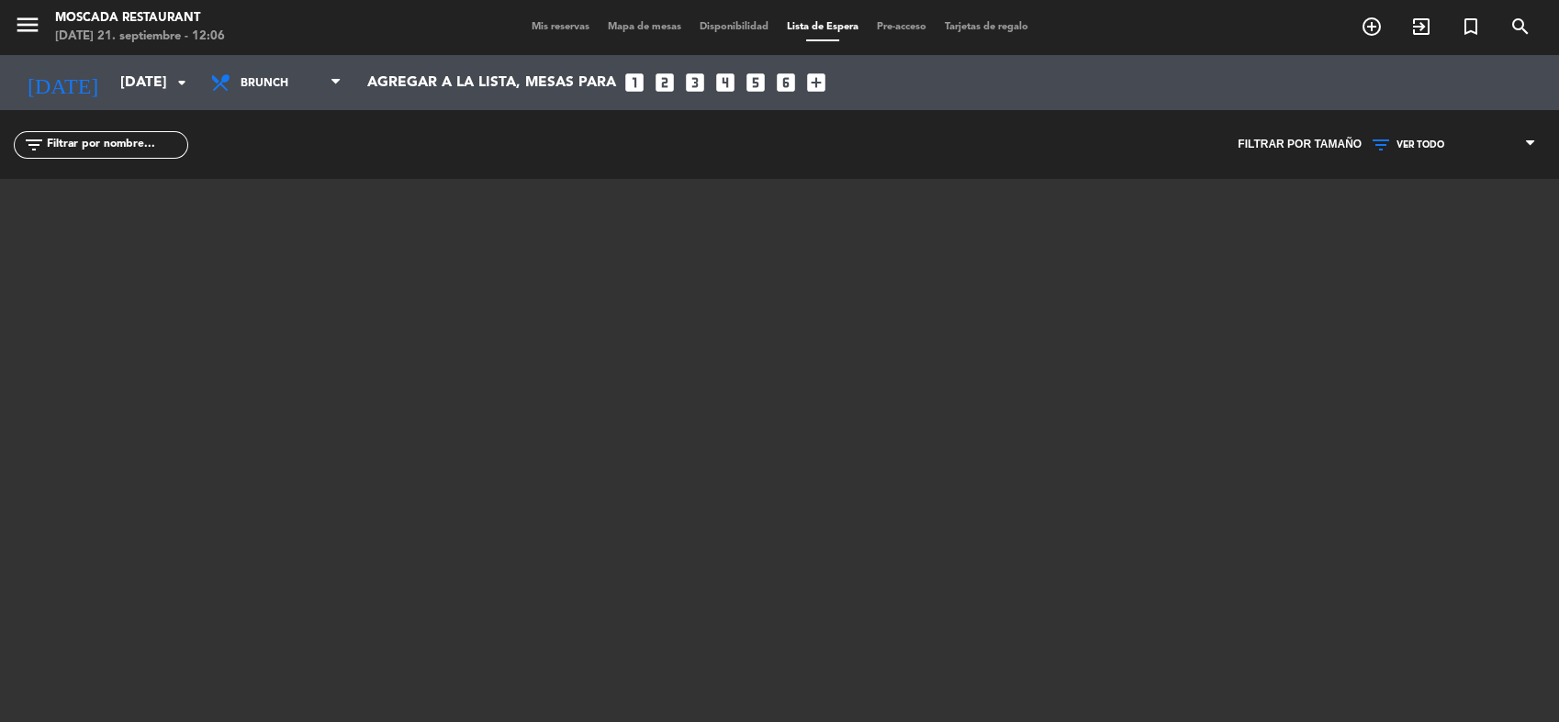
click at [539, 29] on span "Mis reservas" at bounding box center [560, 27] width 76 height 10
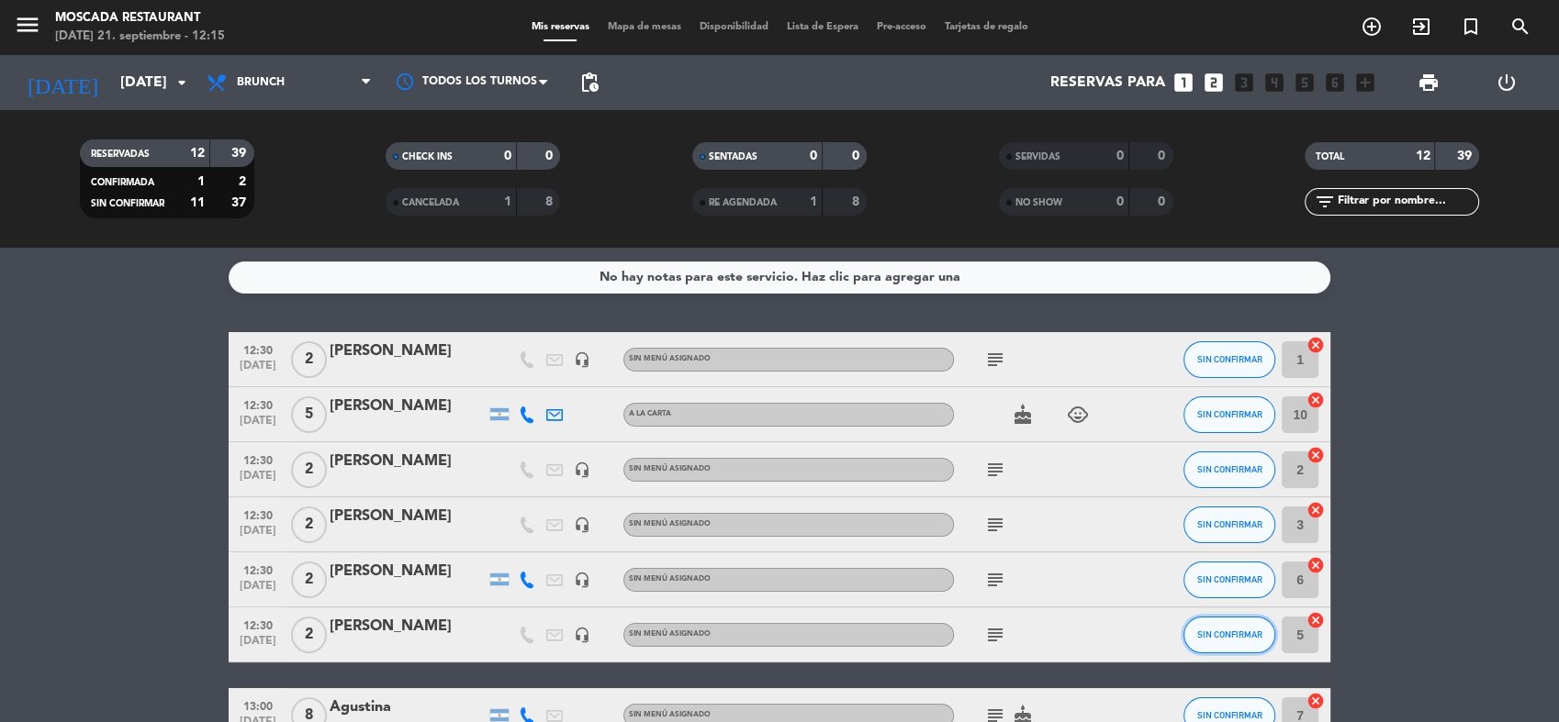
click at [1250, 652] on button "SIN CONFIRMAR" at bounding box center [1229, 635] width 92 height 37
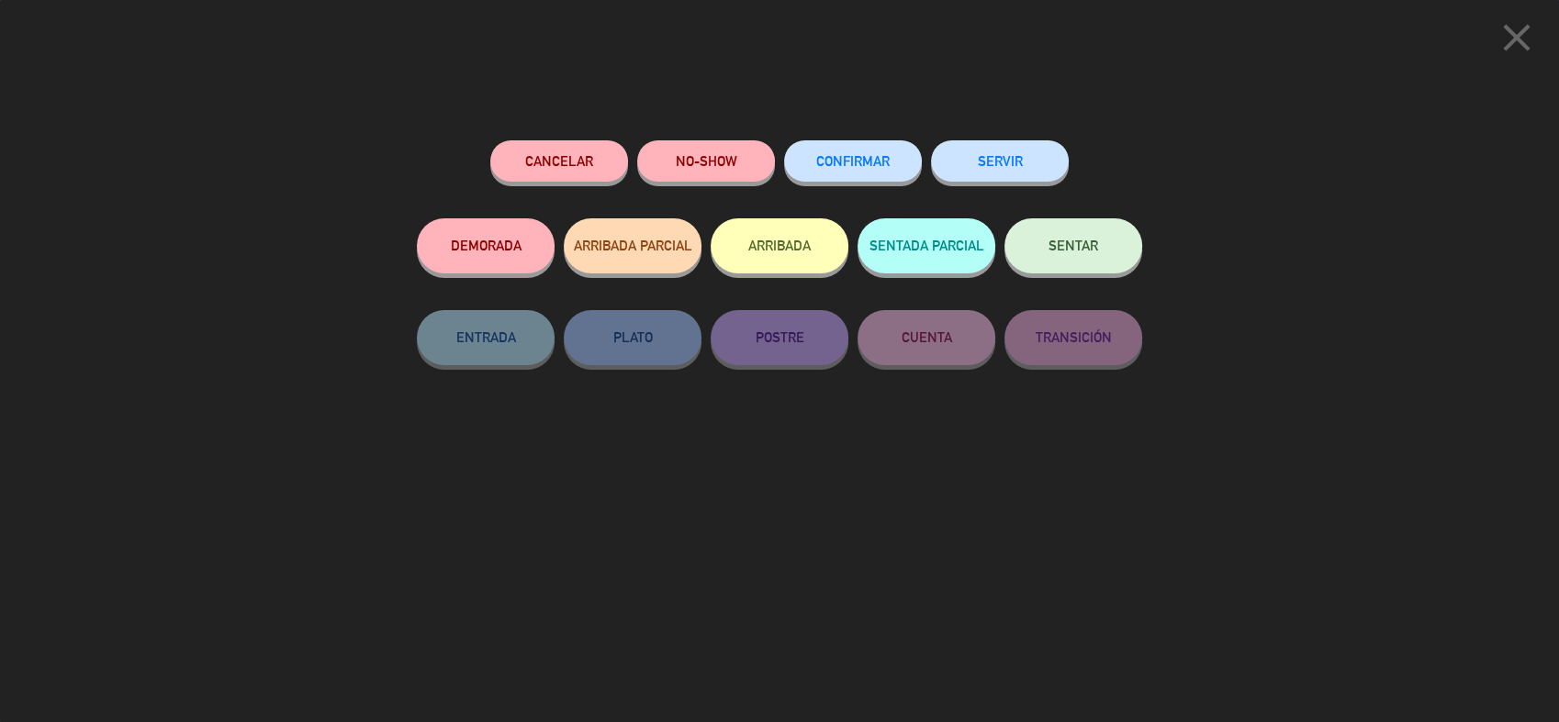
click at [854, 248] on div "DEMORADA ARRIBADA PARCIAL ARRIBADA SENTADA PARCIAL SENTAR" at bounding box center [779, 264] width 725 height 92
click at [821, 232] on button "ARRIBADA" at bounding box center [779, 245] width 138 height 55
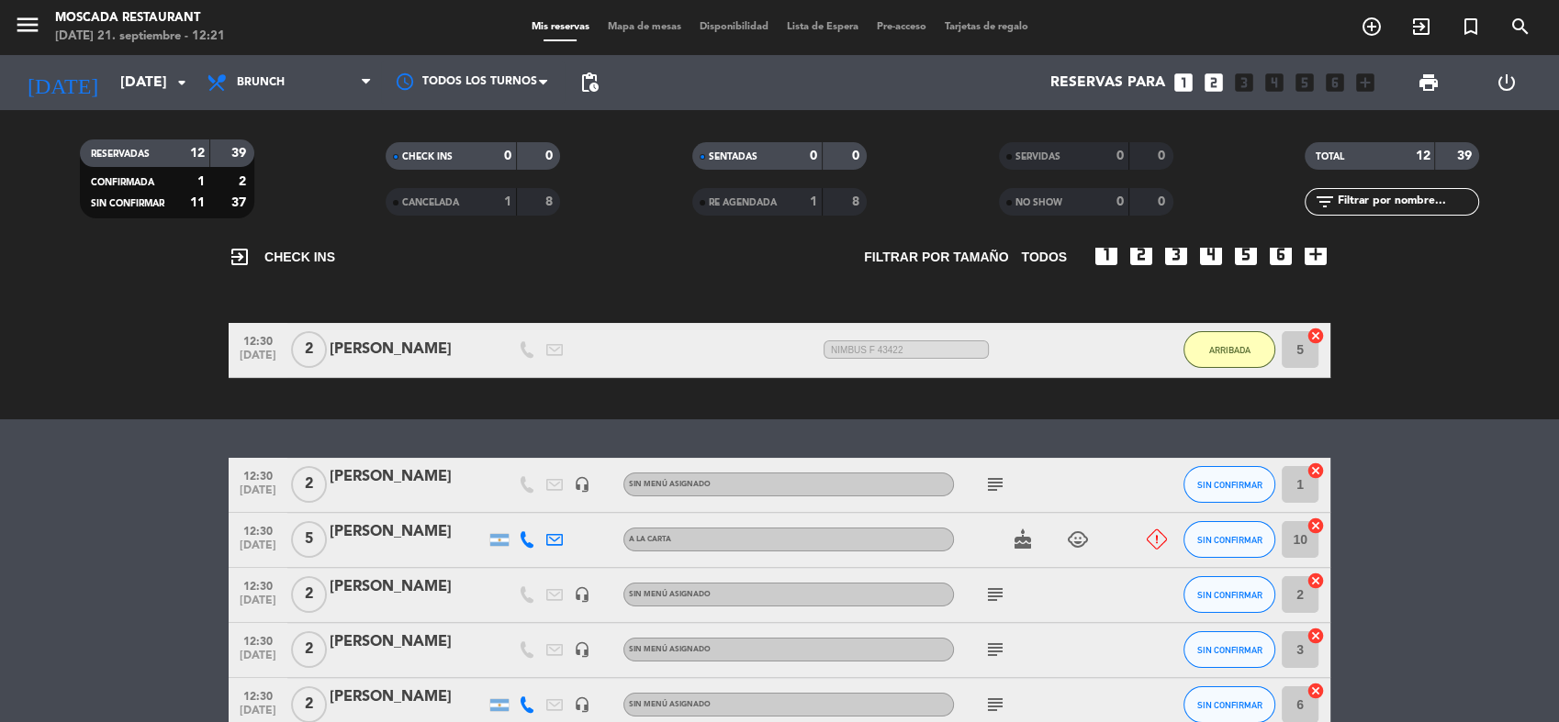
scroll to position [249, 0]
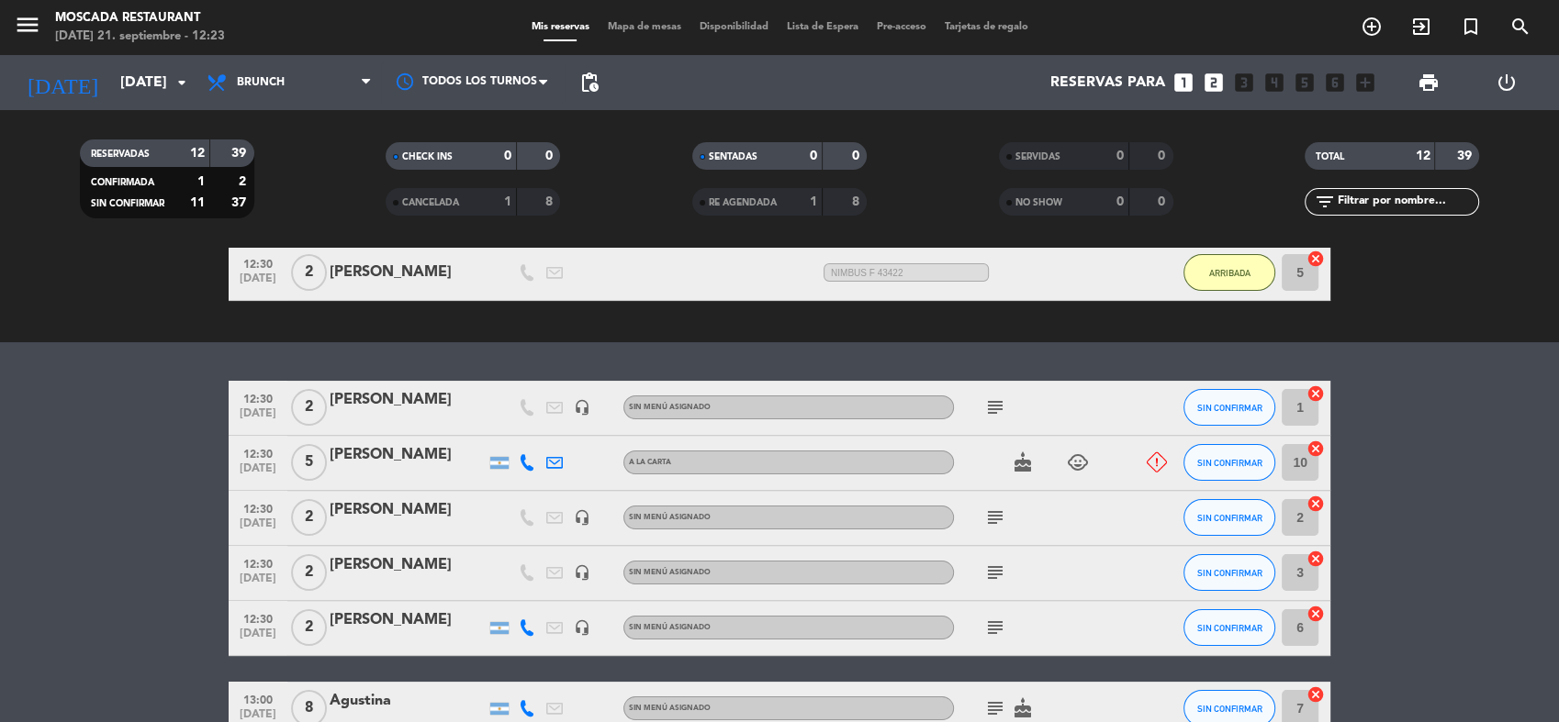
click at [1165, 464] on icon at bounding box center [1156, 463] width 20 height 20
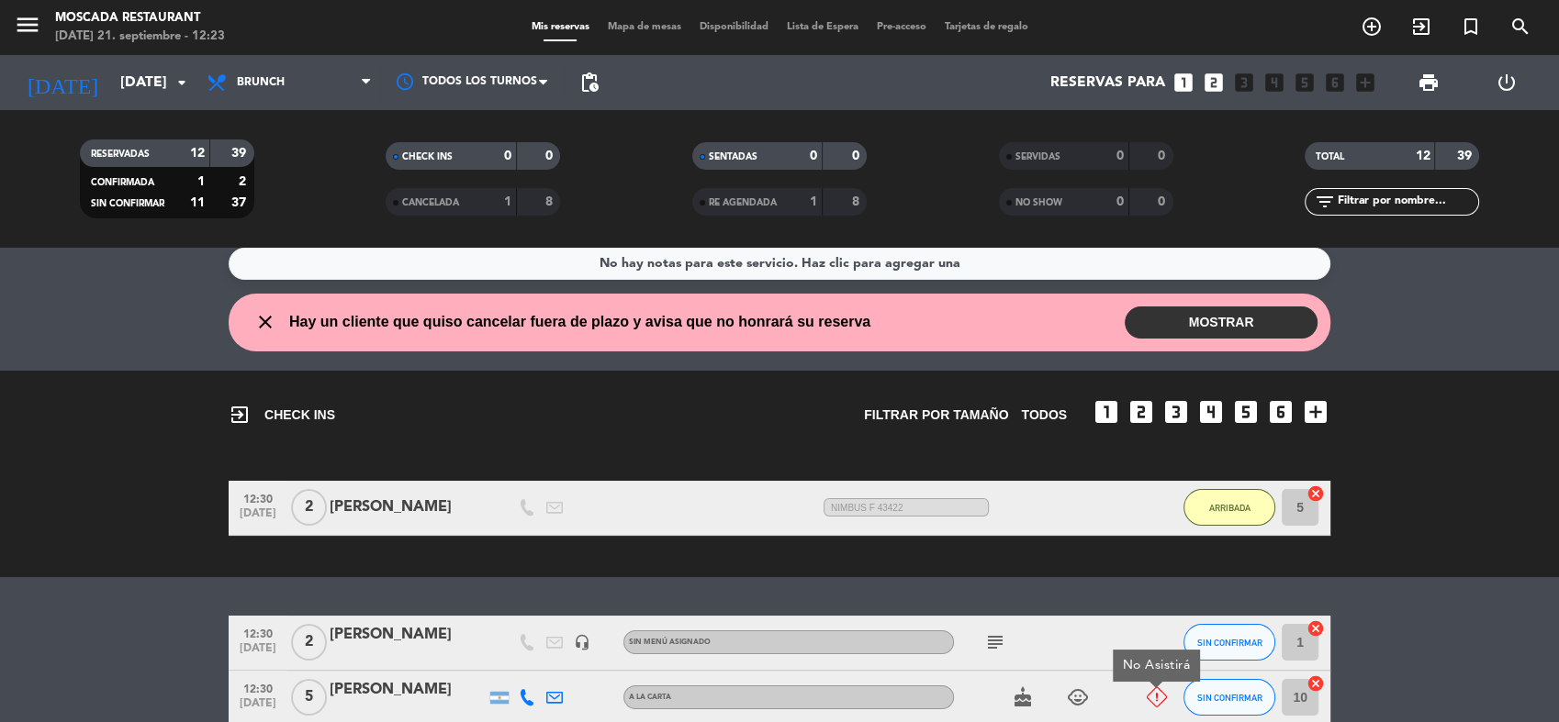
scroll to position [0, 0]
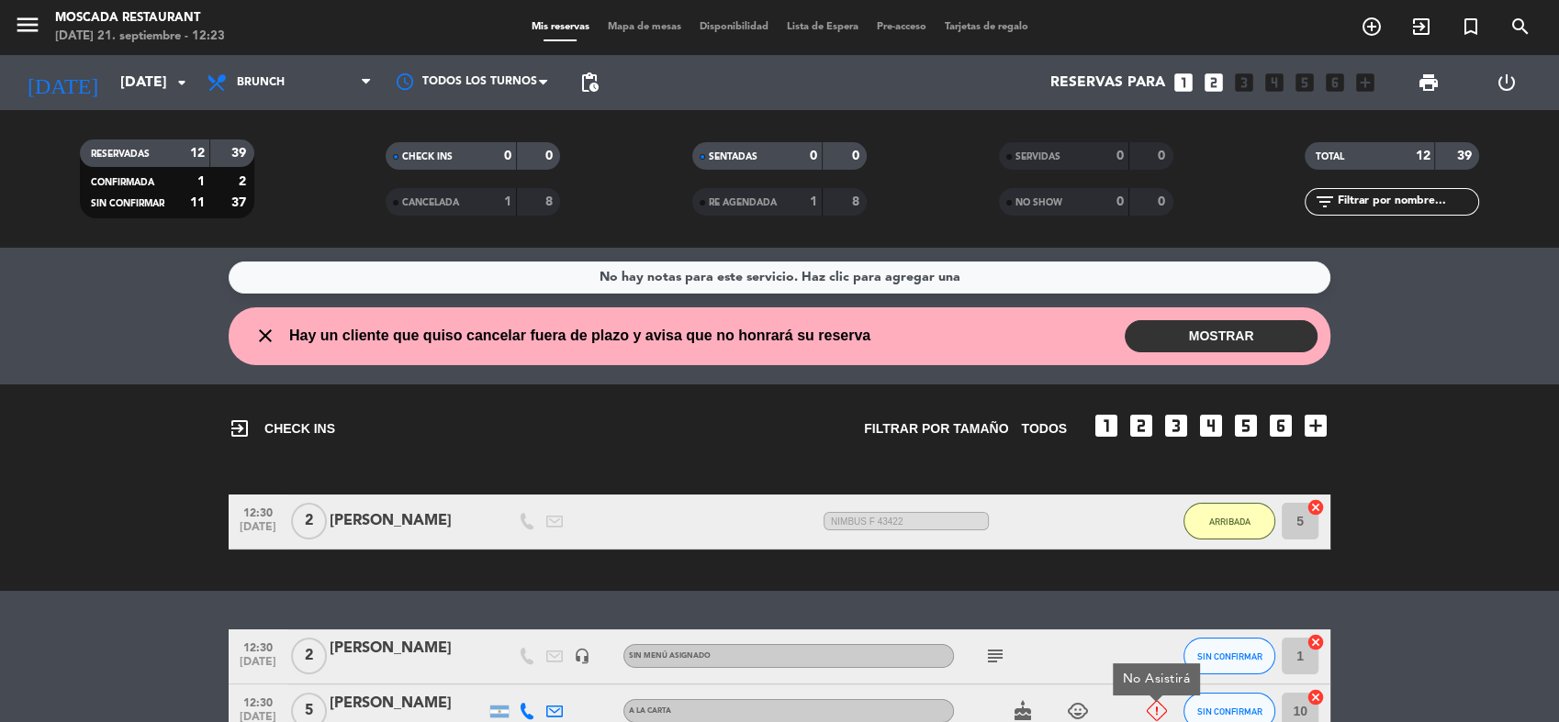
click at [1220, 334] on button "MOSTRAR" at bounding box center [1220, 336] width 193 height 32
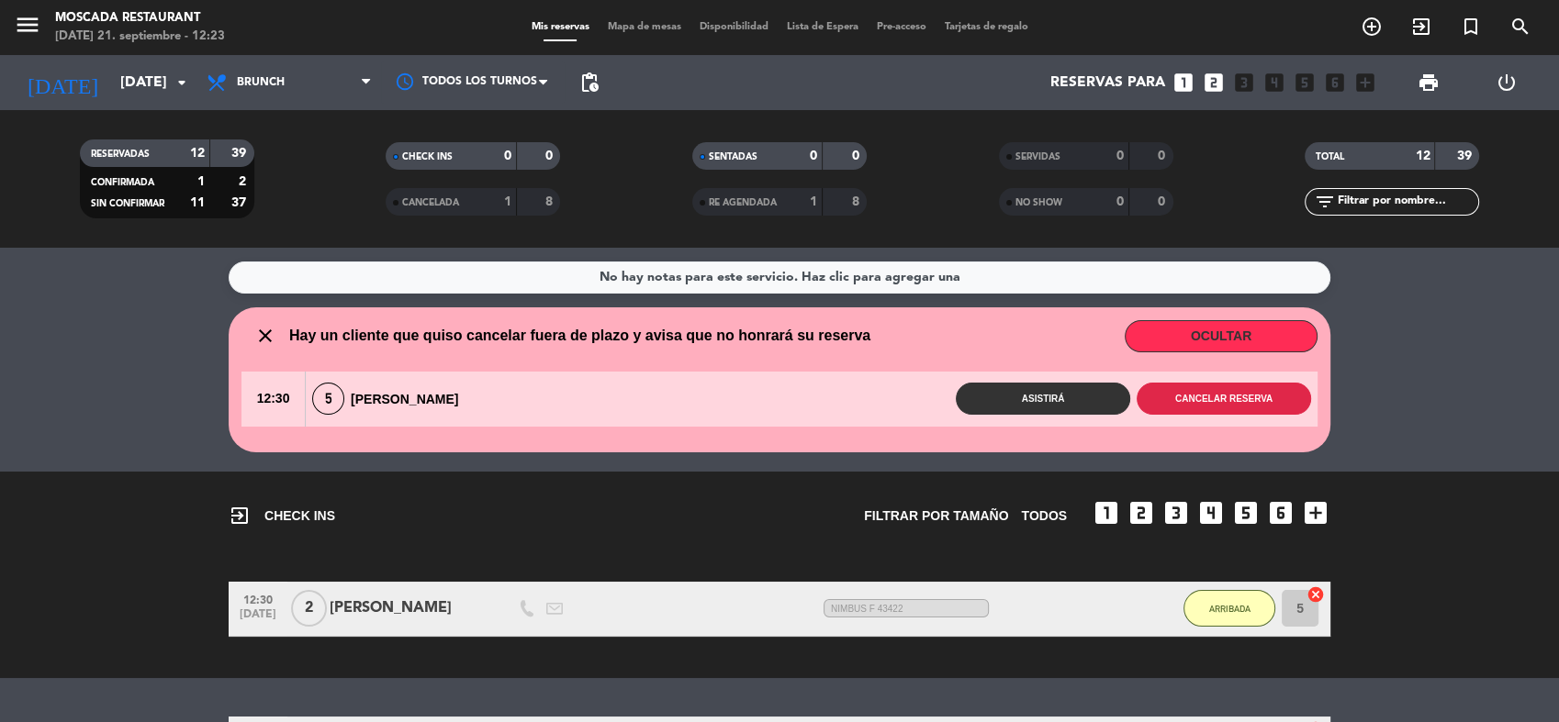
click at [1260, 408] on button "Cancelar reserva" at bounding box center [1223, 399] width 174 height 32
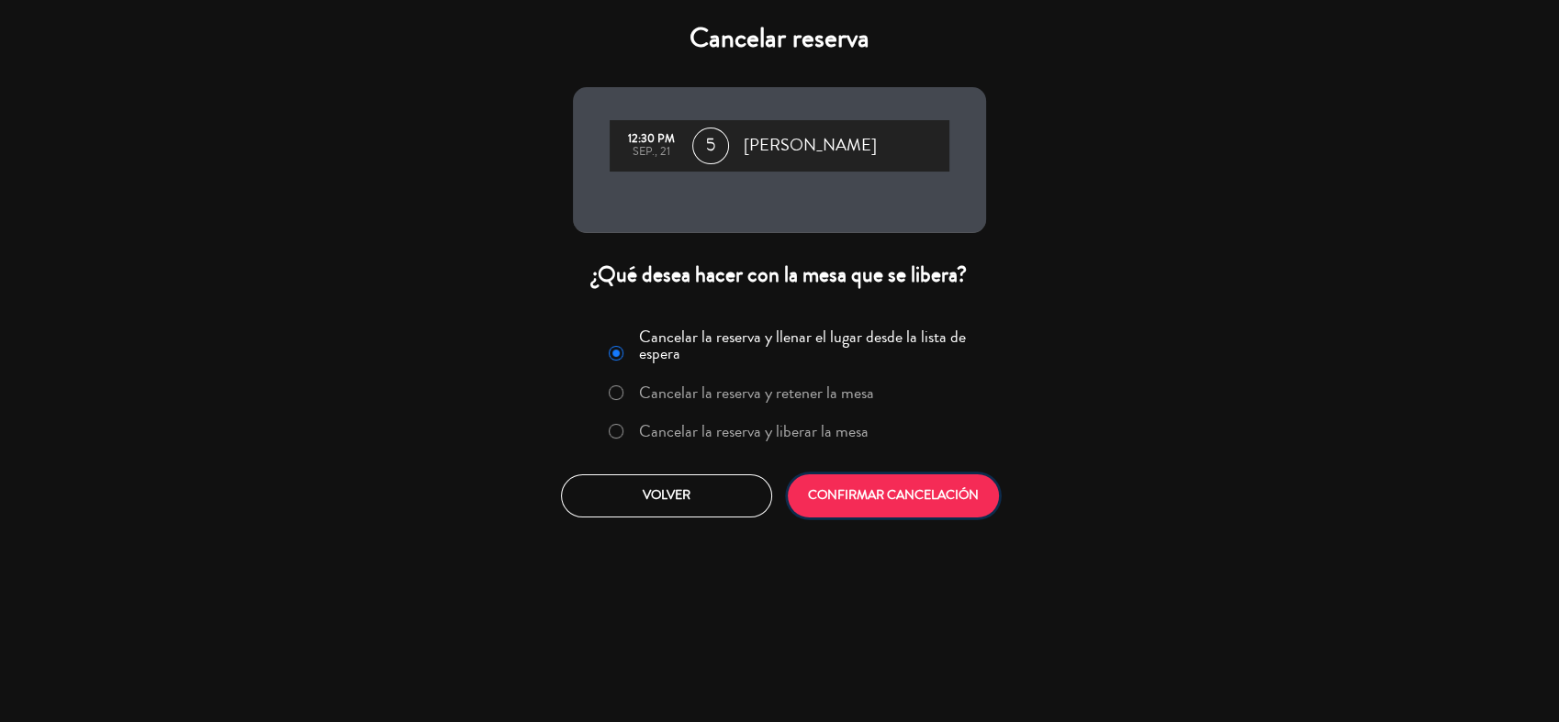
click at [840, 485] on button "CONFIRMAR CANCELACIÓN" at bounding box center [893, 496] width 211 height 43
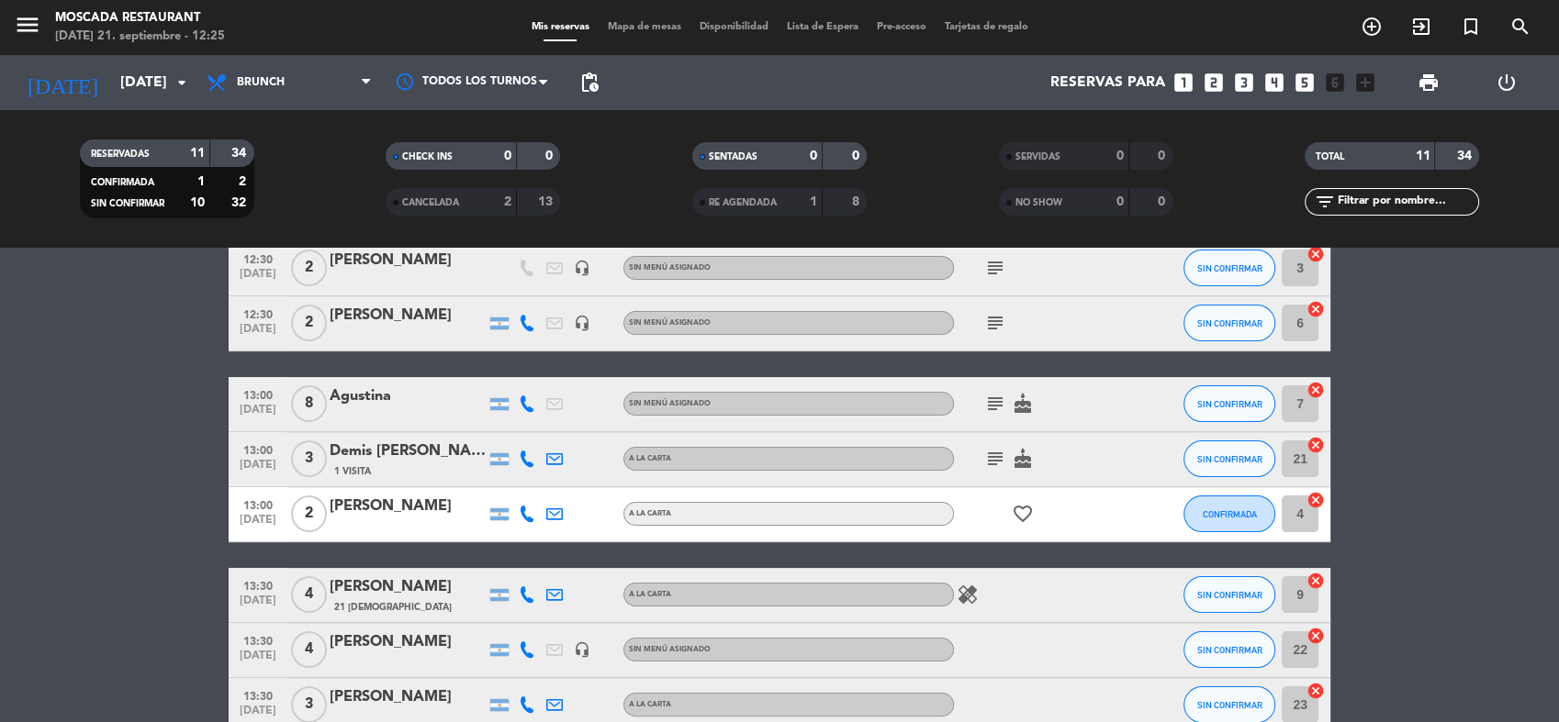
scroll to position [455, 0]
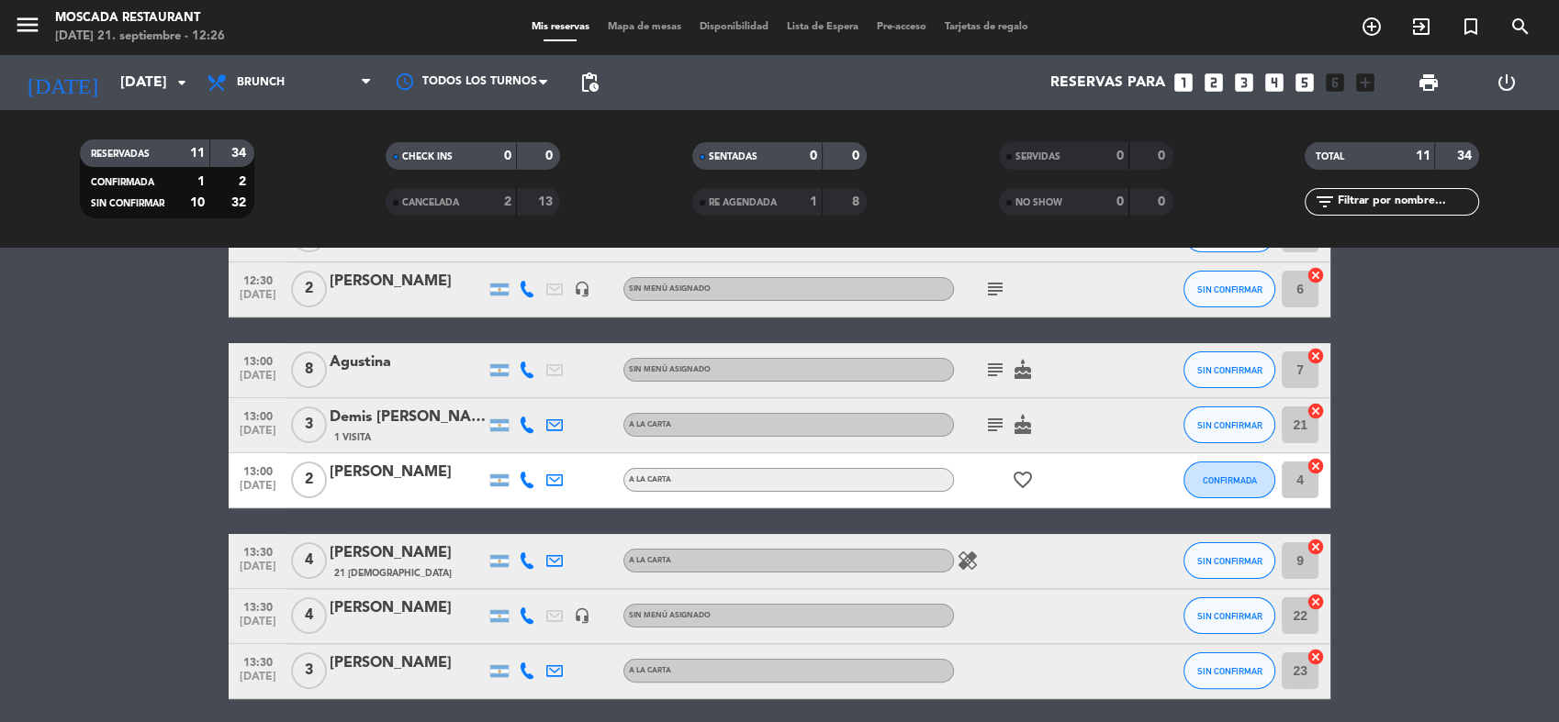
click at [1009, 424] on span "cake" at bounding box center [1023, 425] width 28 height 22
click at [996, 424] on icon "subject" at bounding box center [995, 425] width 22 height 22
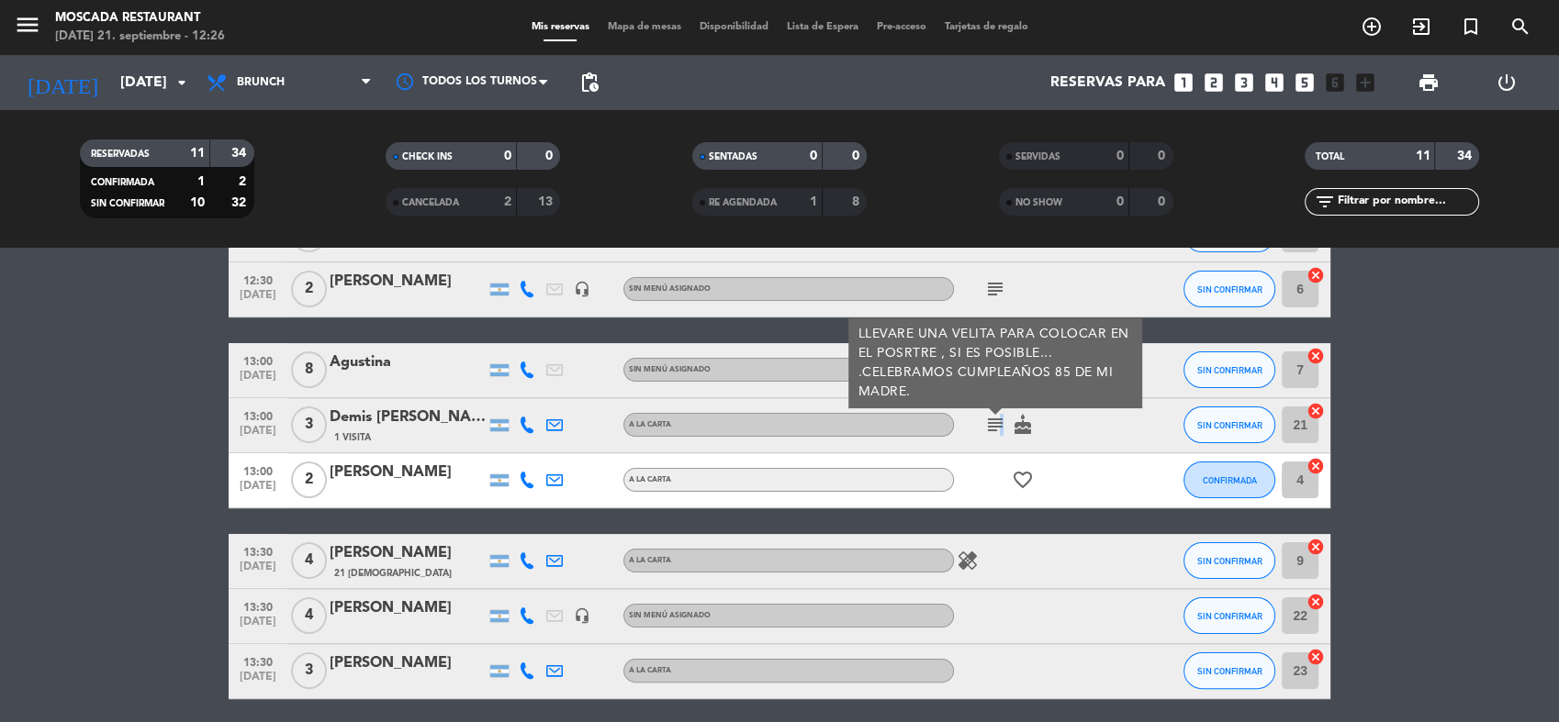
click at [994, 424] on icon "subject" at bounding box center [995, 425] width 22 height 22
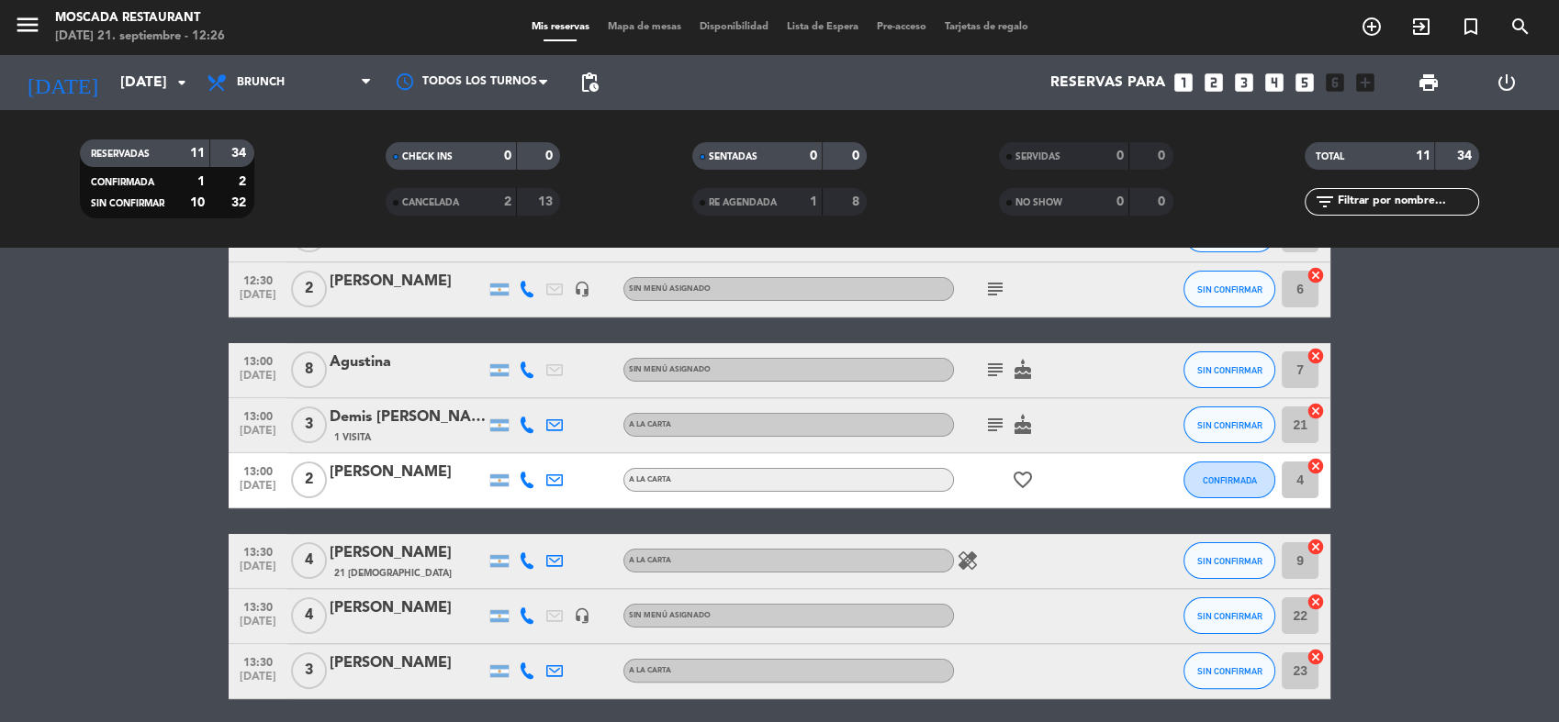
click at [996, 424] on icon "subject" at bounding box center [995, 425] width 22 height 22
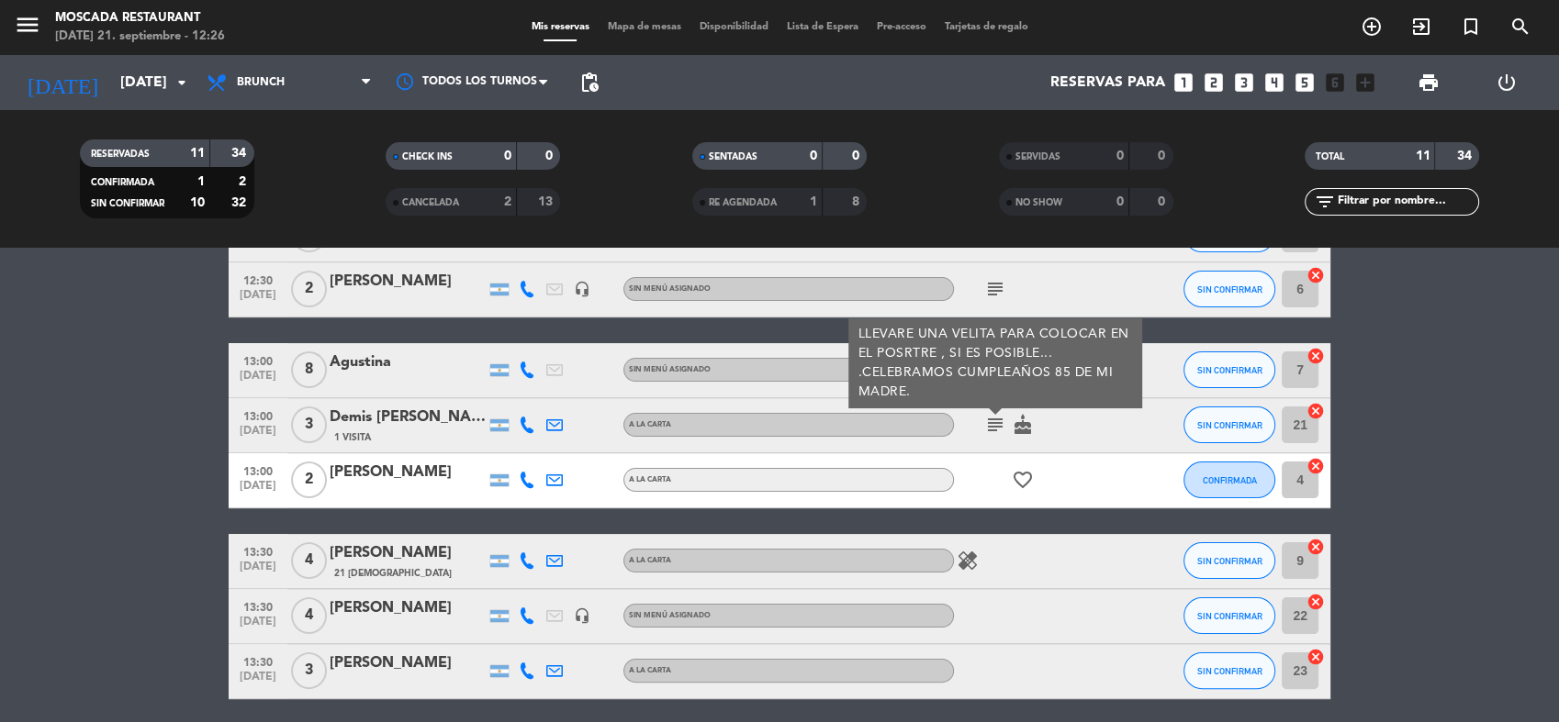
click at [996, 424] on icon "subject" at bounding box center [995, 425] width 22 height 22
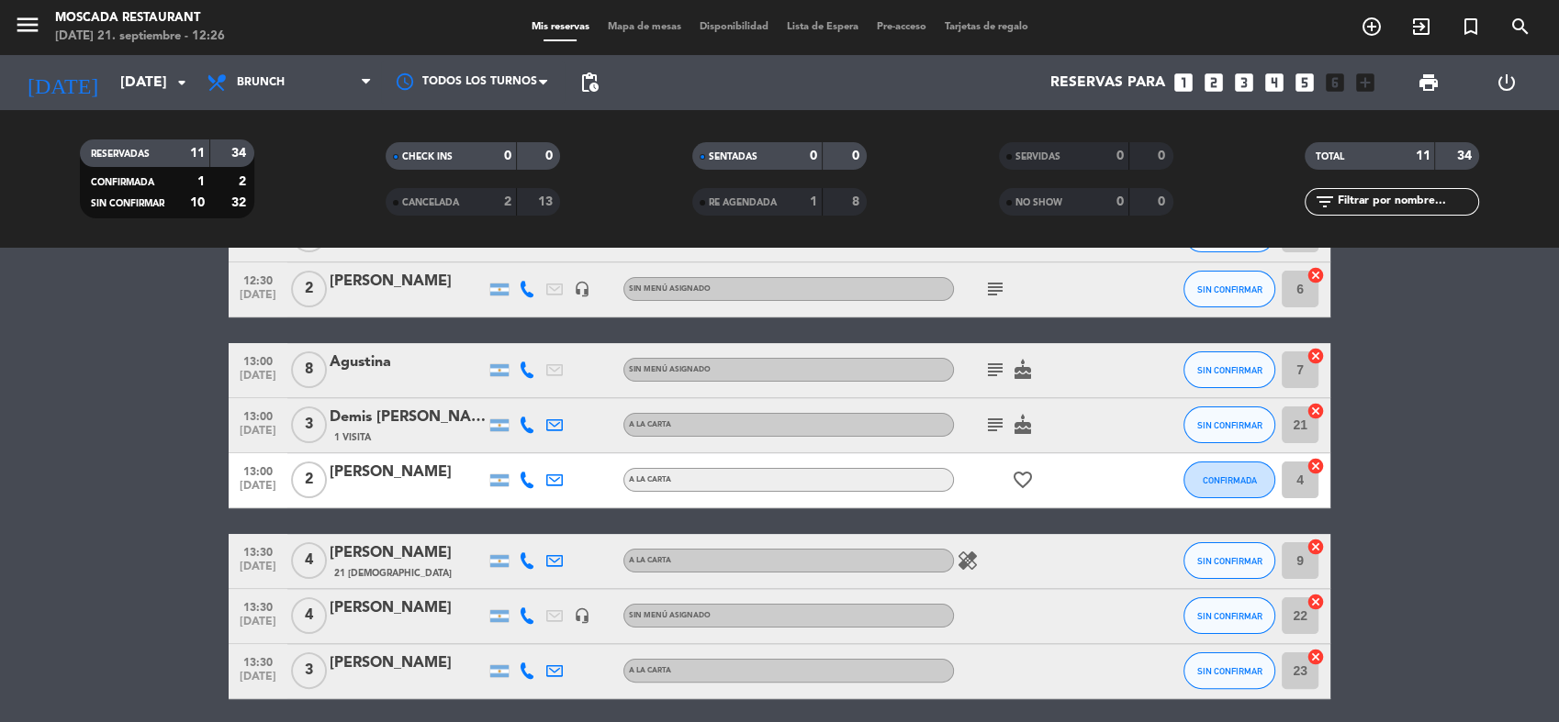
click at [993, 375] on icon "subject" at bounding box center [995, 370] width 22 height 22
click at [990, 419] on icon "subject" at bounding box center [995, 425] width 22 height 22
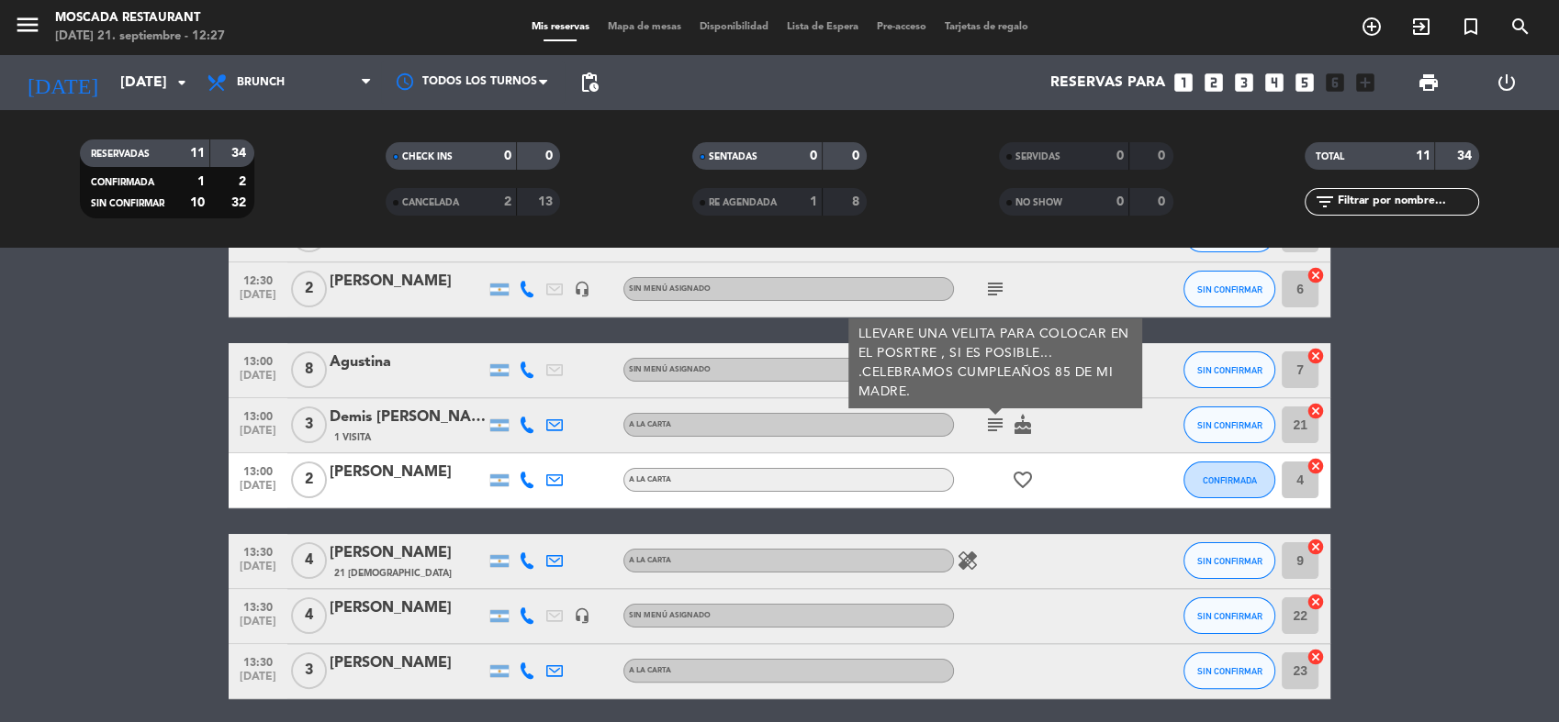
click at [93, 536] on bookings-row "12:30 [DATE] 2 [PERSON_NAME] headset_mic Sin menú asignado subject SIN CONFIRMA…" at bounding box center [779, 398] width 1559 height 602
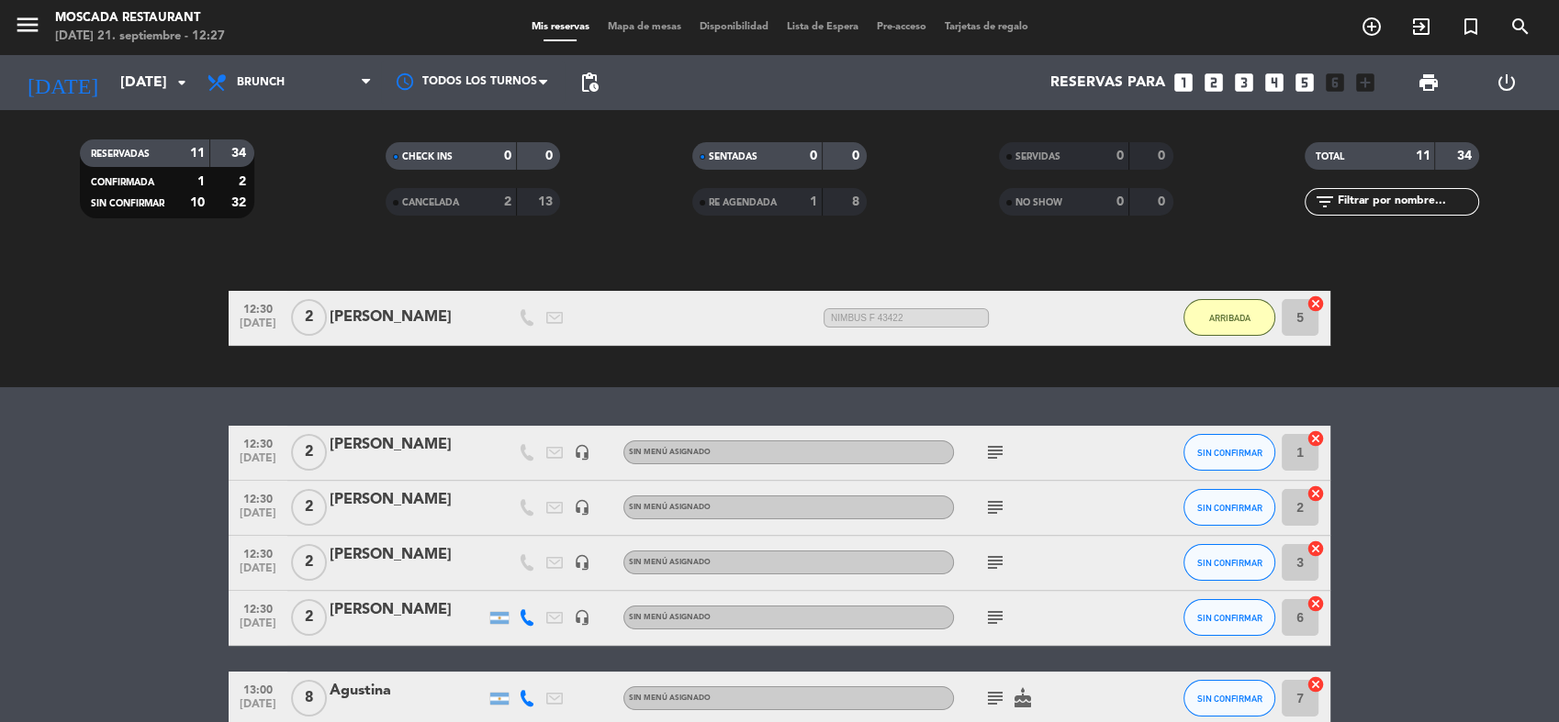
scroll to position [119, 0]
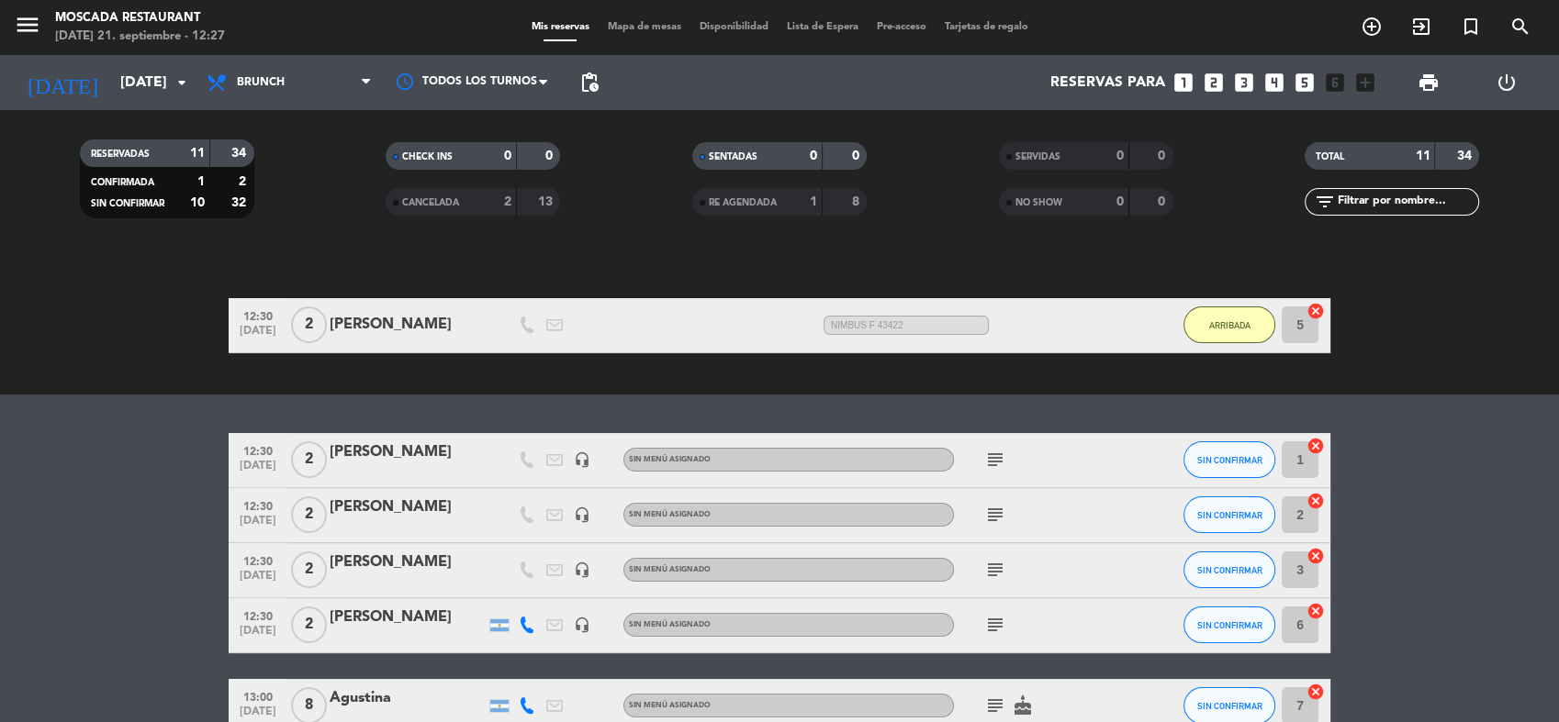
click at [995, 514] on icon "subject" at bounding box center [995, 515] width 22 height 22
click at [1329, 529] on div "2 cancel" at bounding box center [1302, 515] width 55 height 54
click at [1233, 521] on button "SIN CONFIRMAR" at bounding box center [1229, 515] width 92 height 37
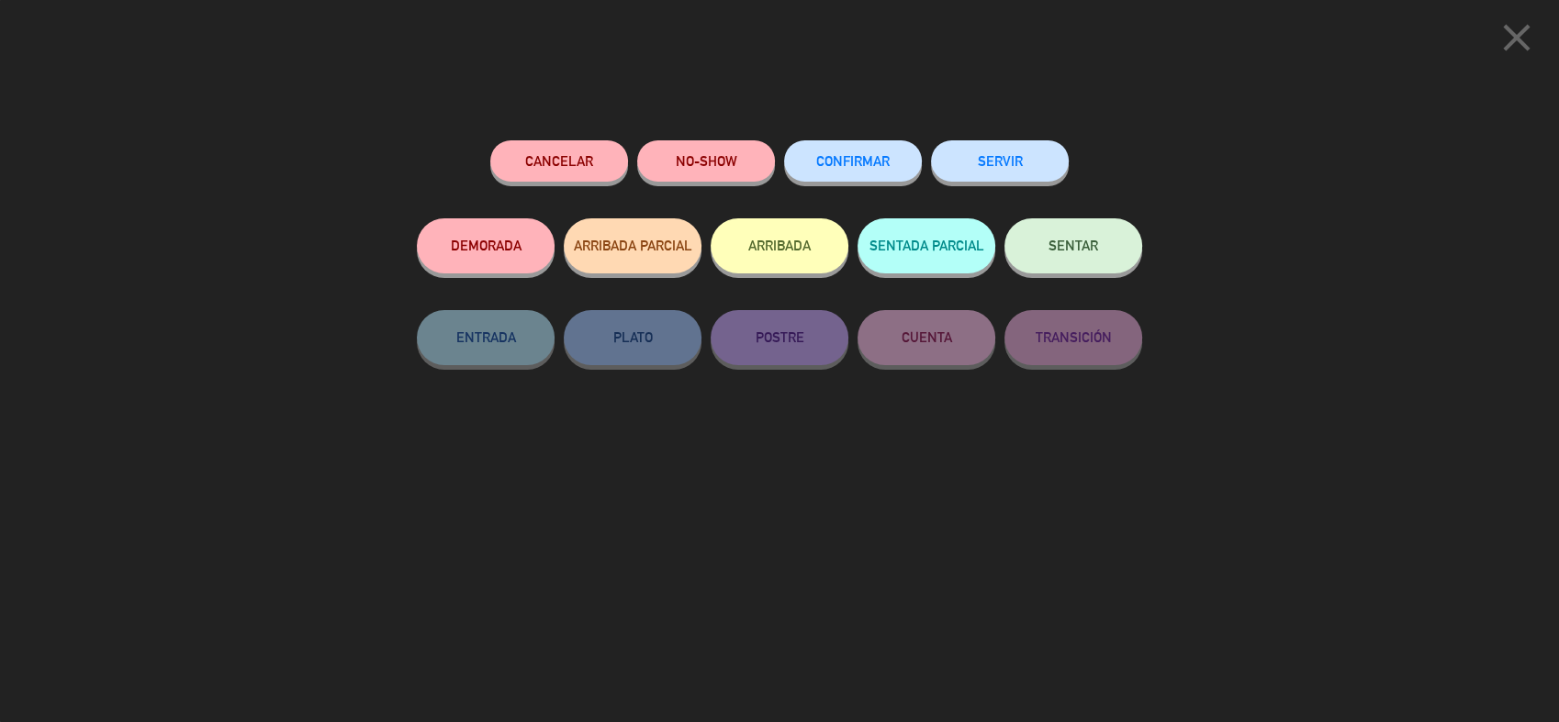
click at [754, 243] on button "ARRIBADA" at bounding box center [779, 245] width 138 height 55
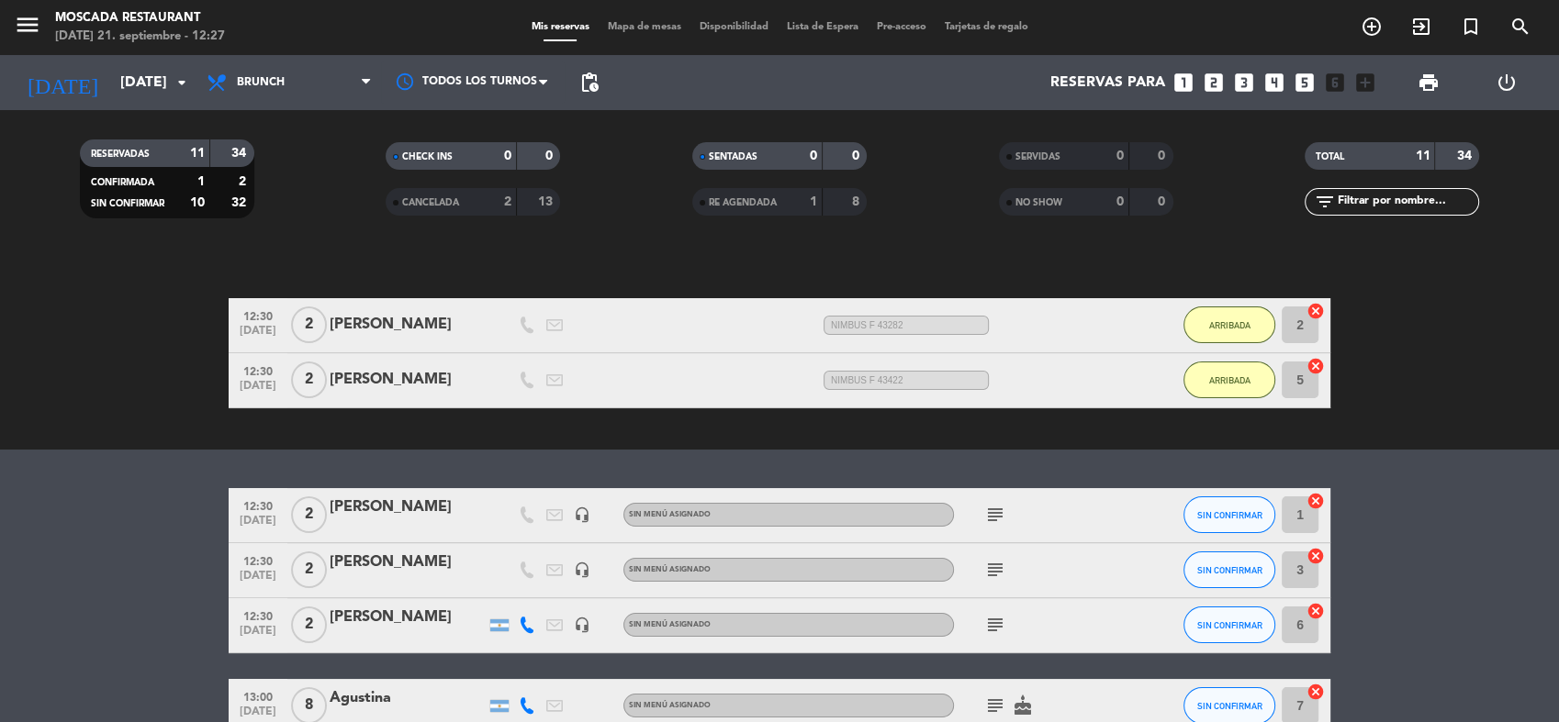
click at [613, 29] on span "Mapa de mesas" at bounding box center [644, 27] width 92 height 10
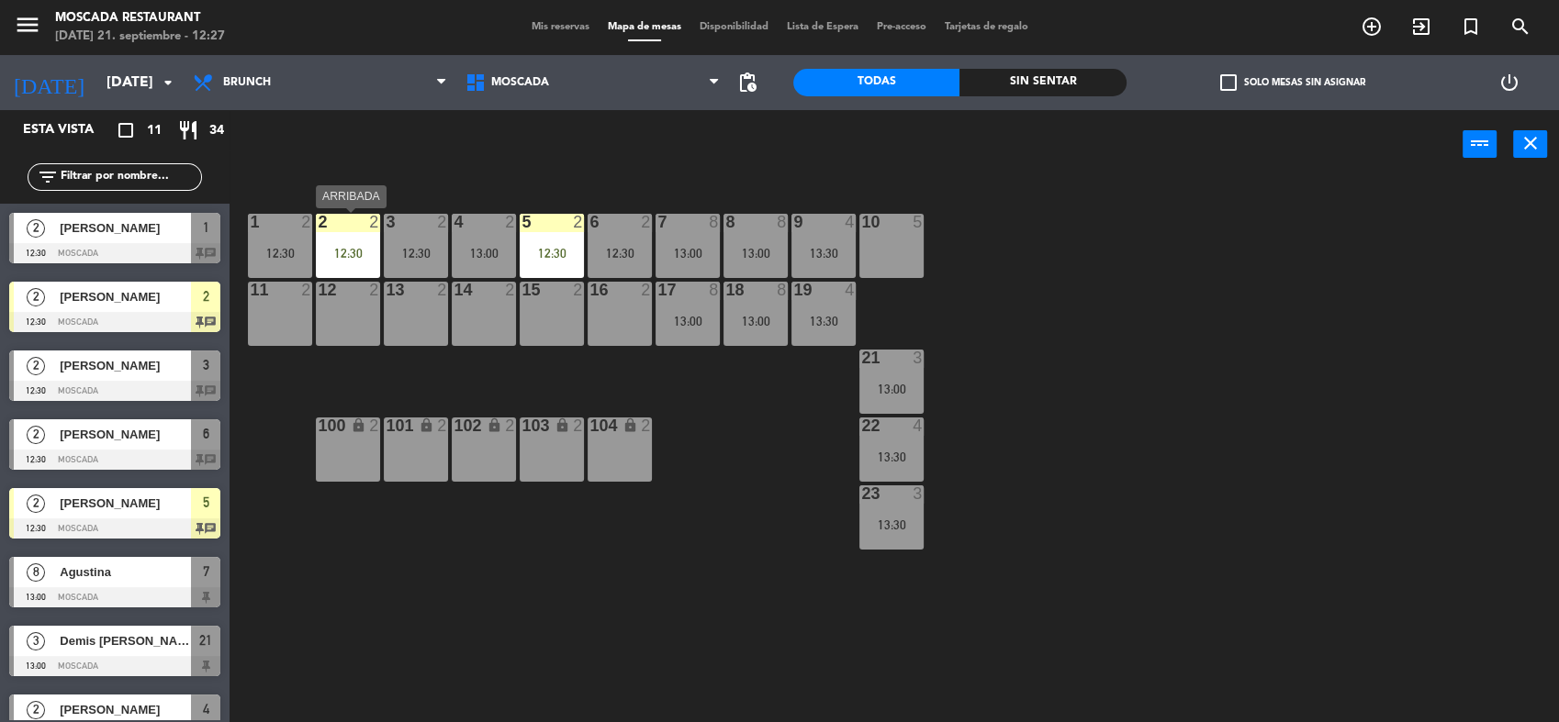
click at [352, 253] on div "12:30" at bounding box center [348, 253] width 64 height 13
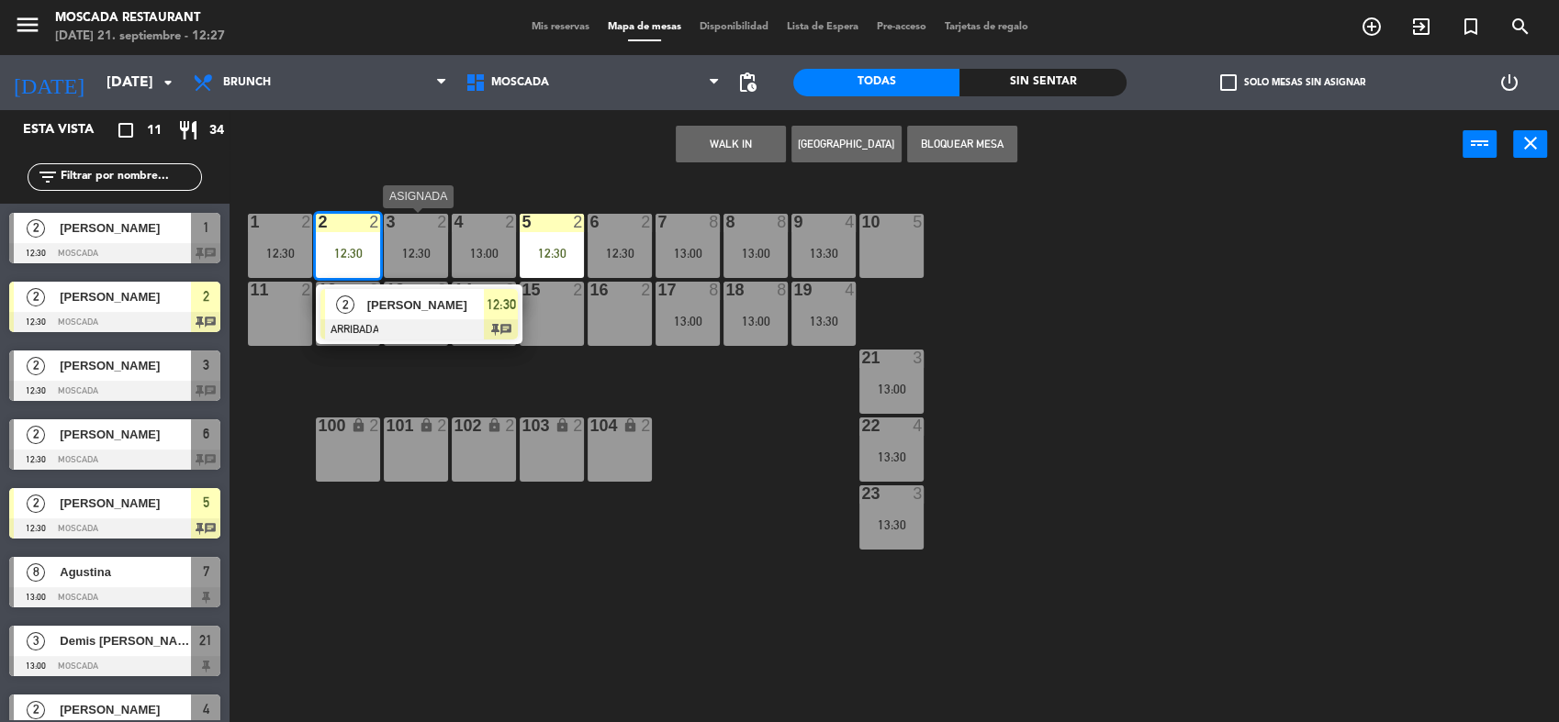
click at [401, 251] on div "12:30" at bounding box center [416, 253] width 64 height 13
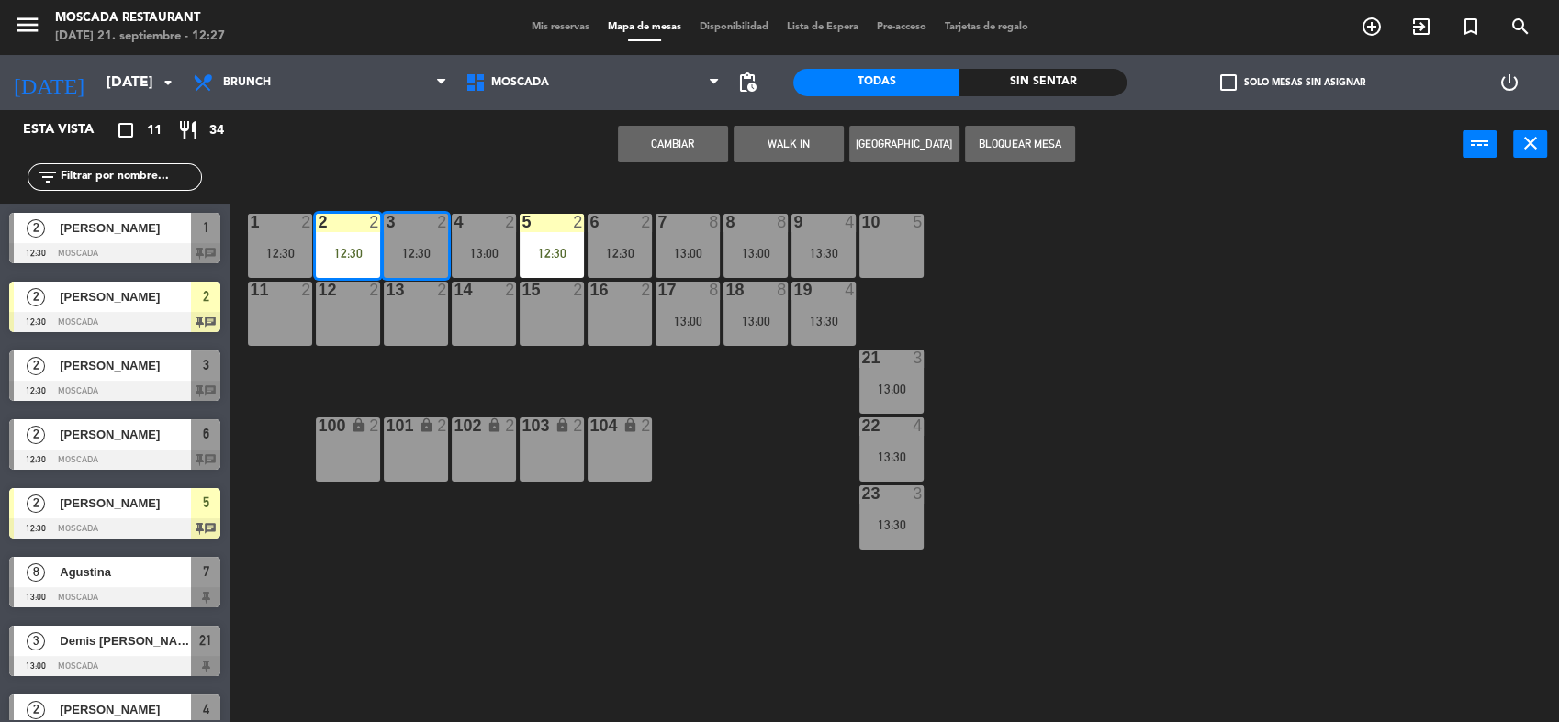
click at [700, 158] on button "Cambiar" at bounding box center [673, 144] width 110 height 37
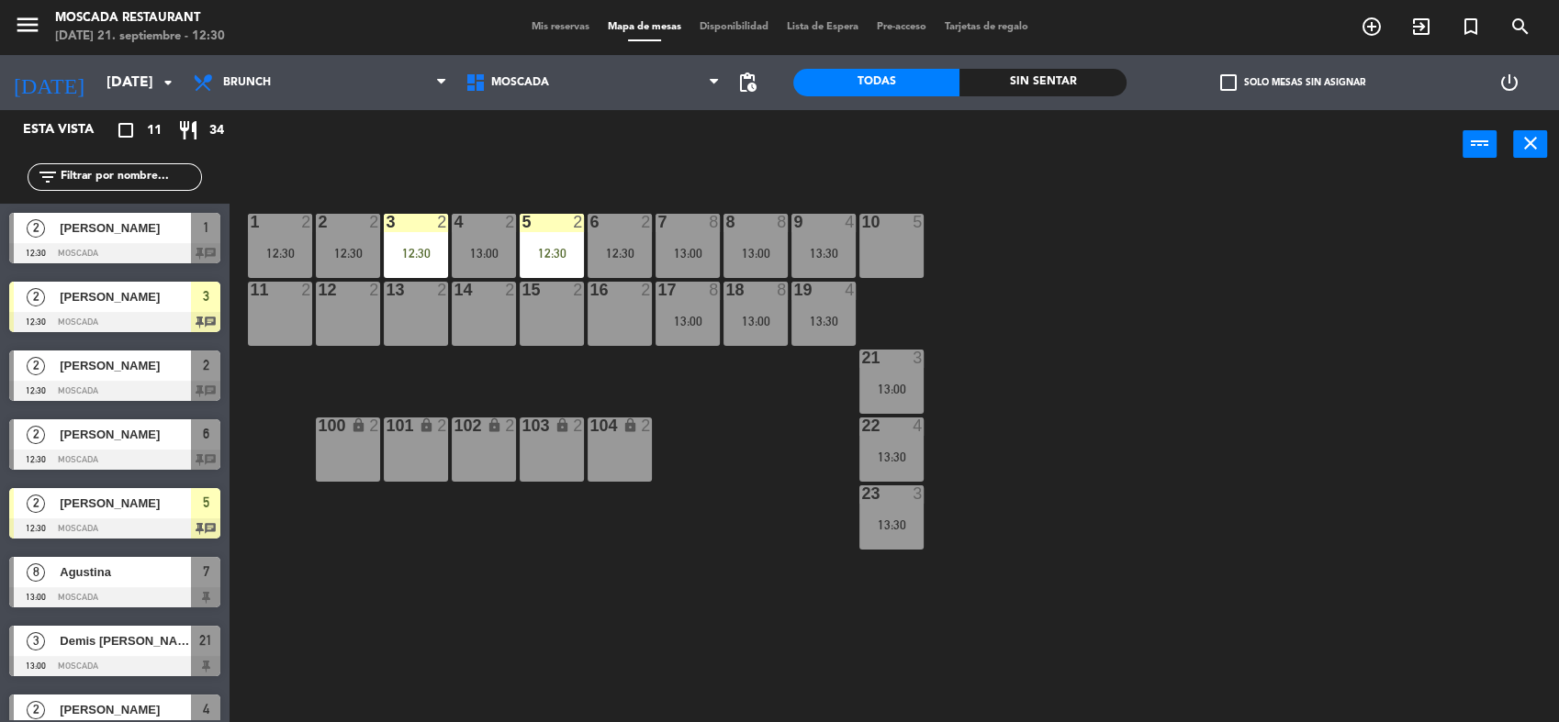
click at [531, 19] on div "Mis reservas Mapa de mesas Disponibilidad Lista de Espera Pre-acceso Tarjetas d…" at bounding box center [779, 27] width 515 height 17
click at [531, 23] on span "Mis reservas" at bounding box center [560, 27] width 76 height 10
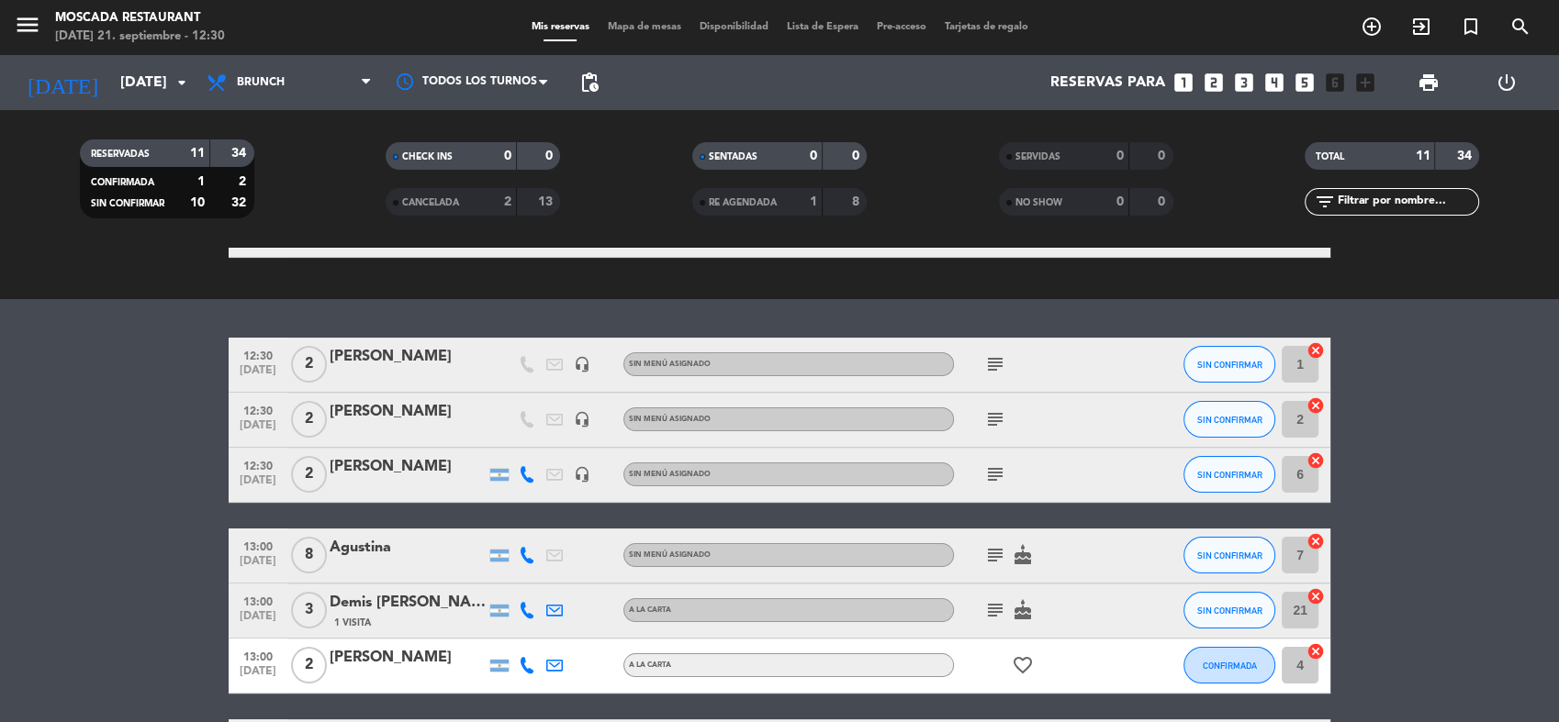
scroll to position [306, 0]
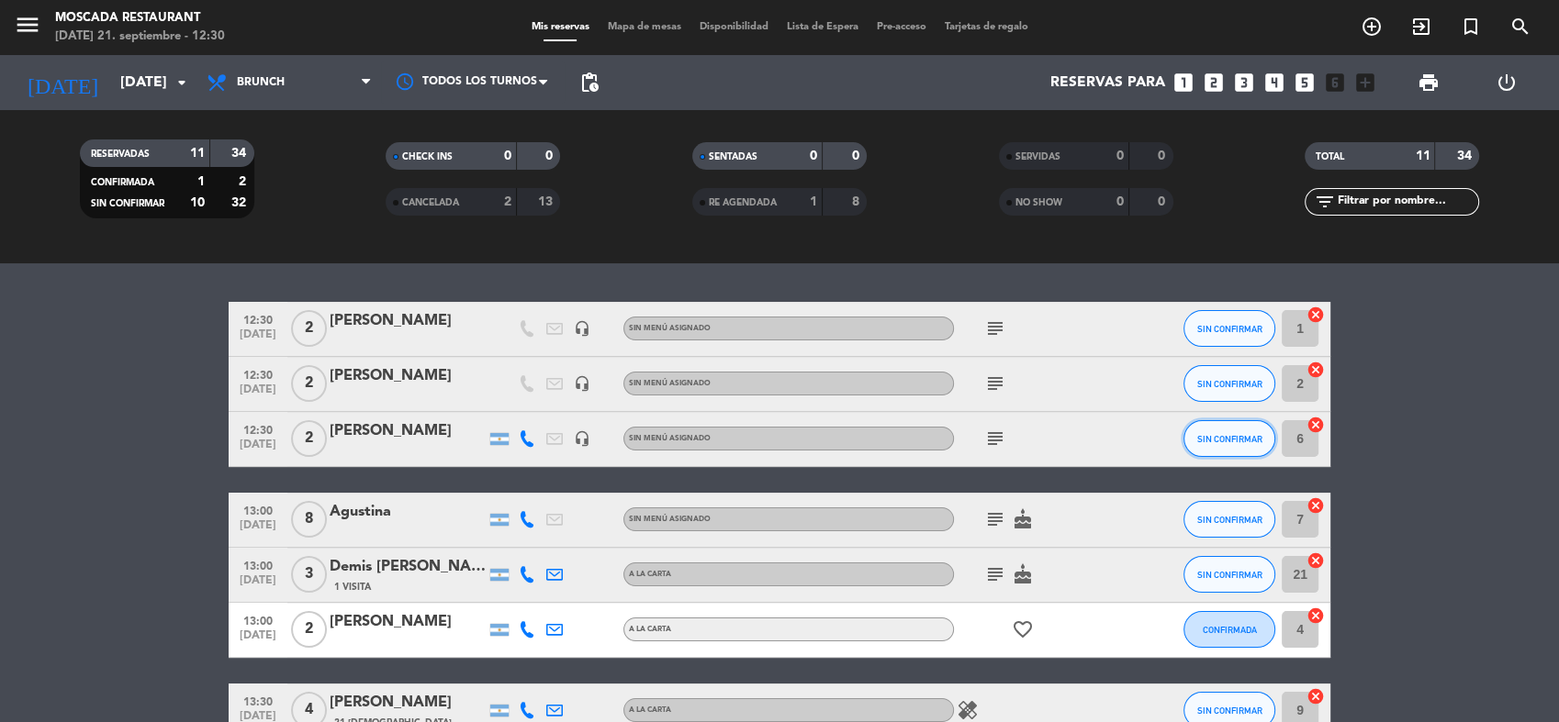
click at [1248, 445] on button "SIN CONFIRMAR" at bounding box center [1229, 438] width 92 height 37
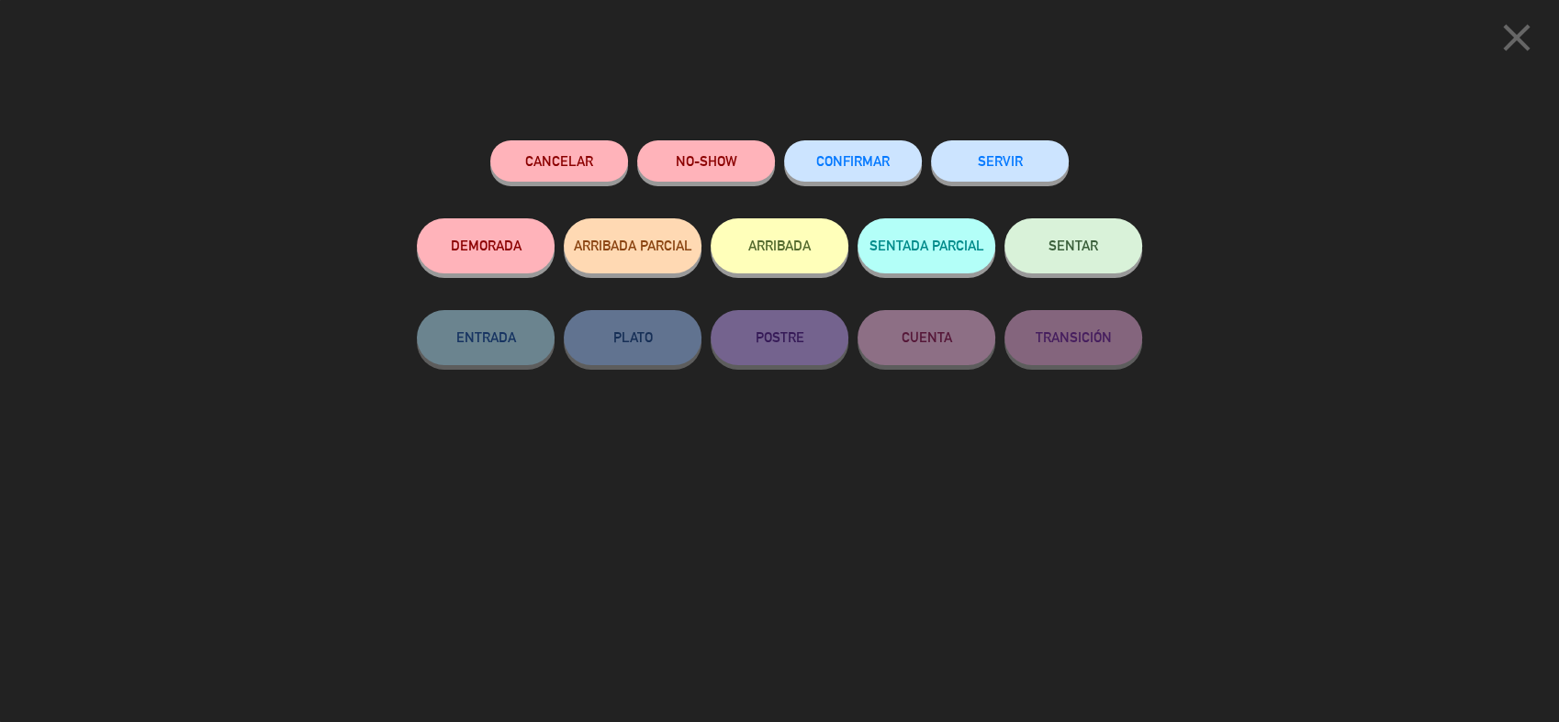
click at [795, 263] on button "ARRIBADA" at bounding box center [779, 245] width 138 height 55
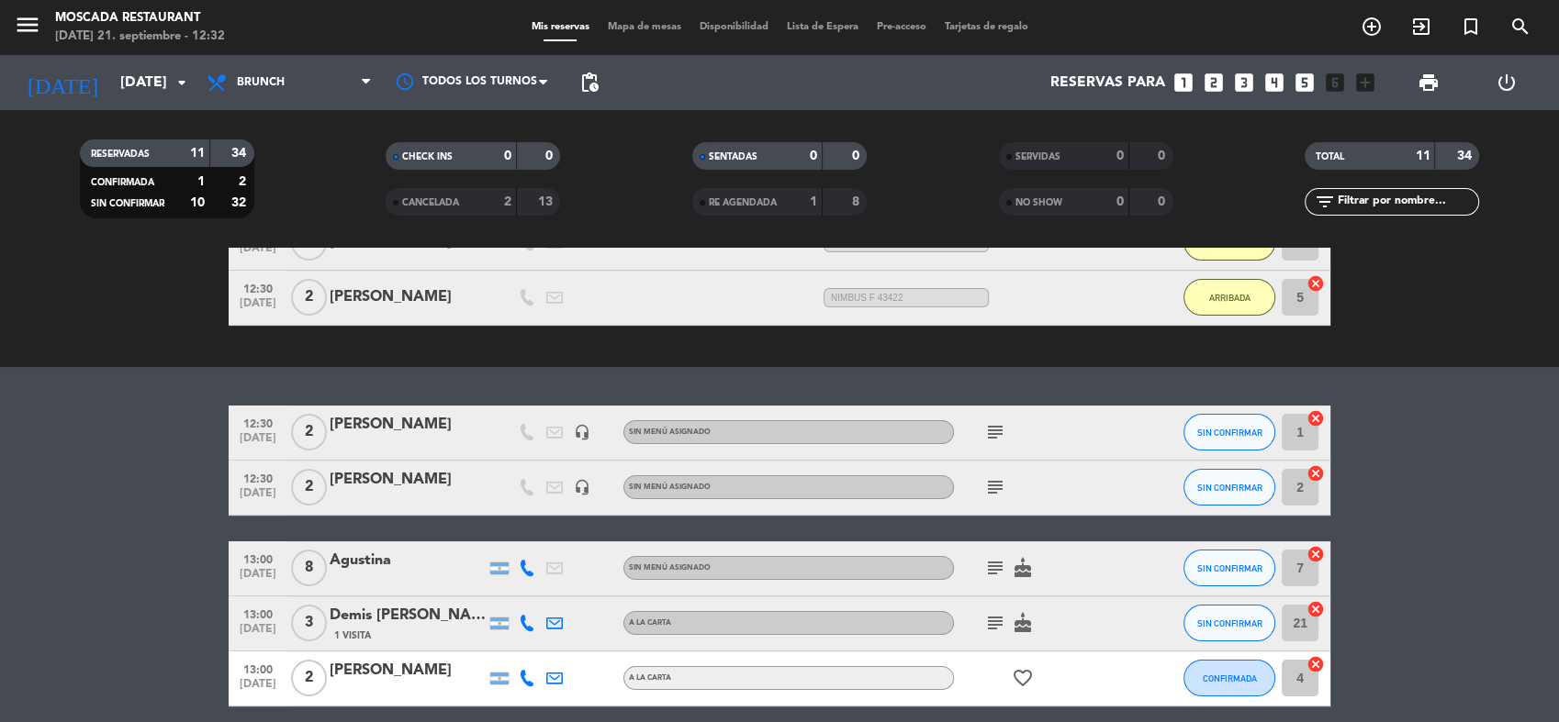
scroll to position [218, 0]
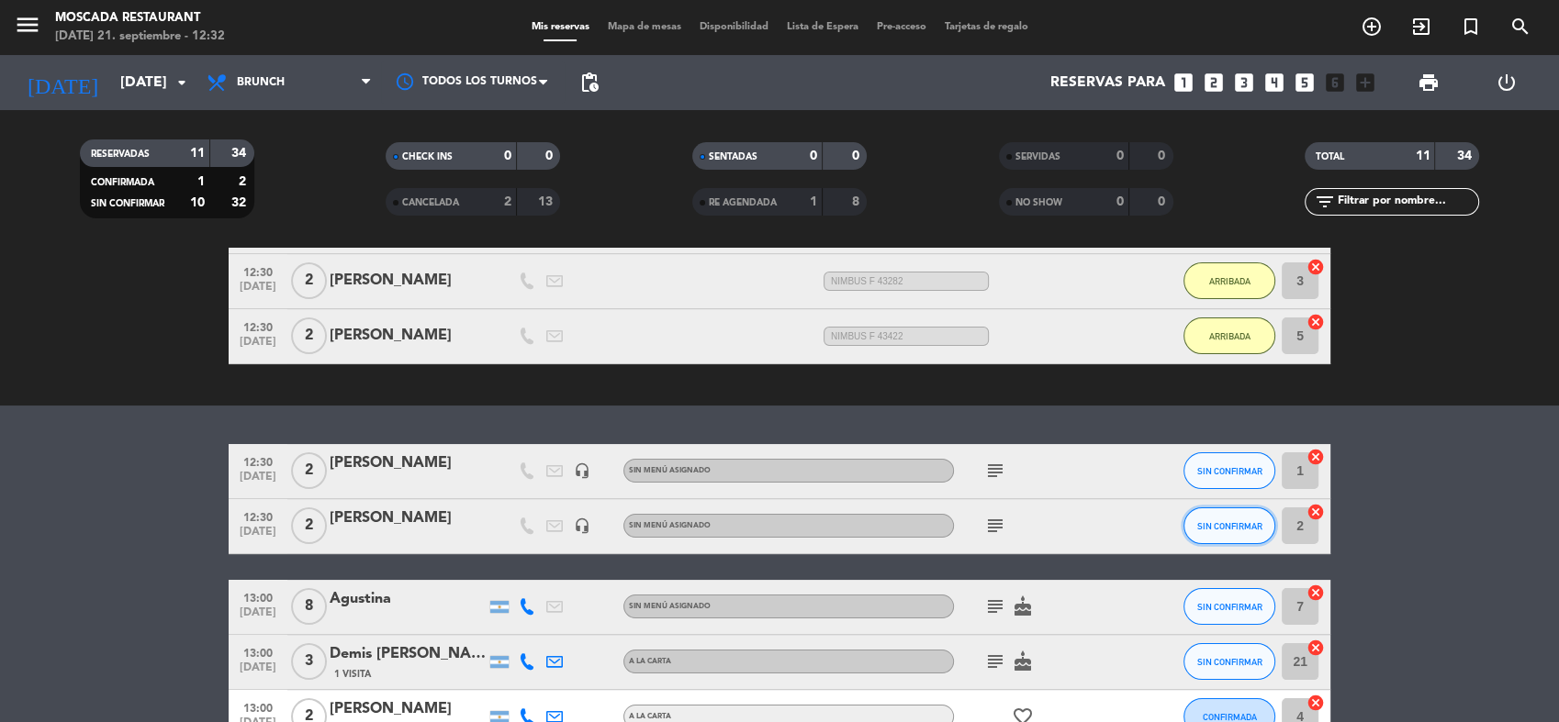
click at [1222, 523] on span "SIN CONFIRMAR" at bounding box center [1229, 526] width 65 height 10
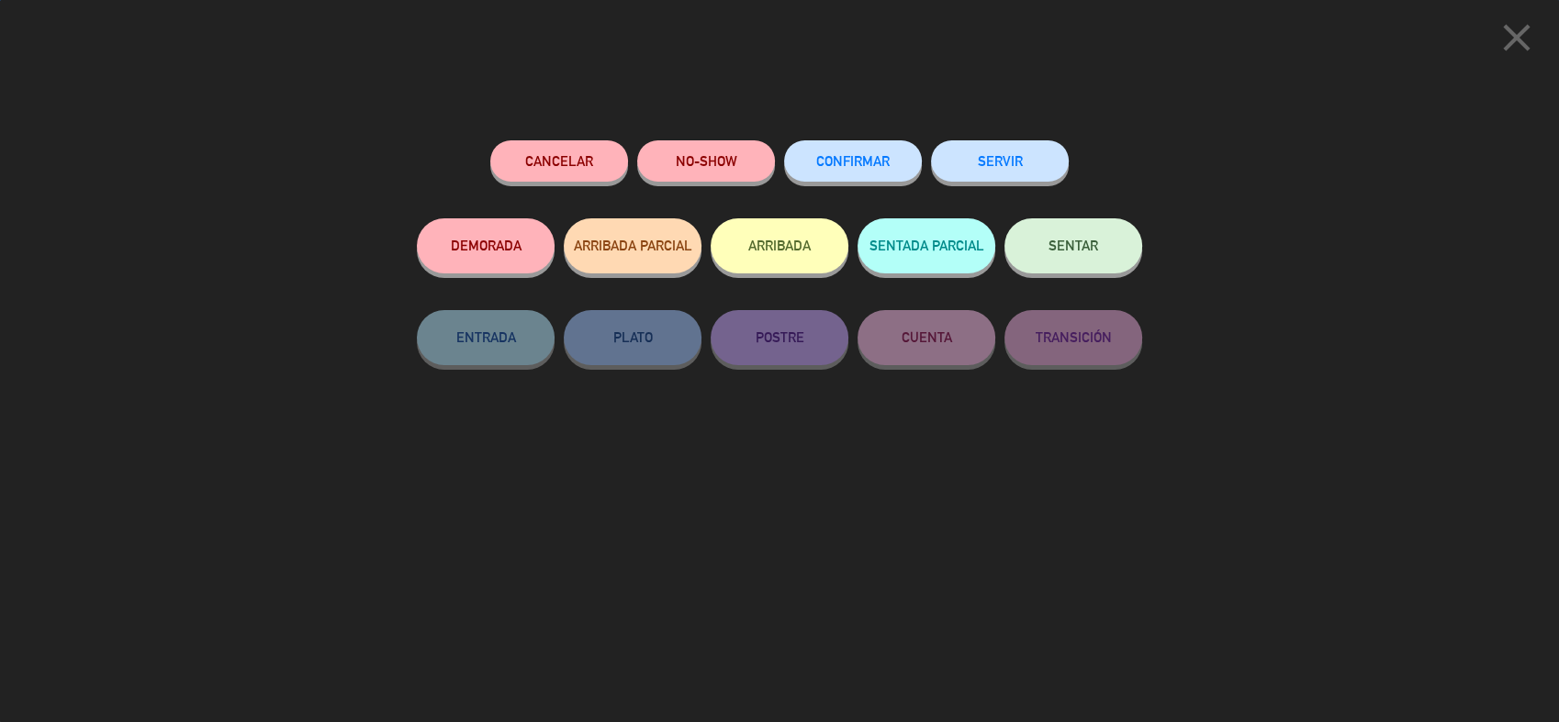
click at [780, 250] on button "ARRIBADA" at bounding box center [779, 245] width 138 height 55
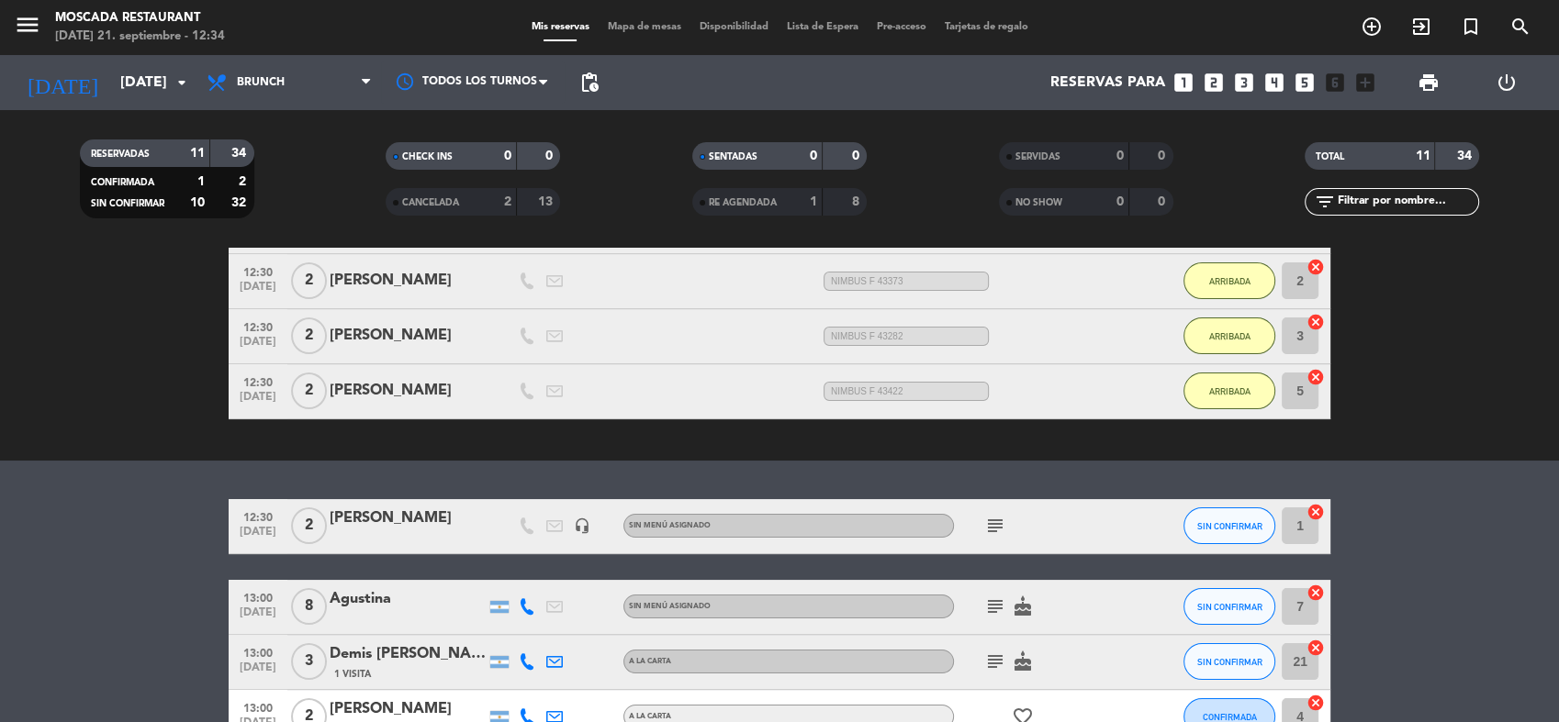
click at [632, 26] on span "Mapa de mesas" at bounding box center [644, 27] width 92 height 10
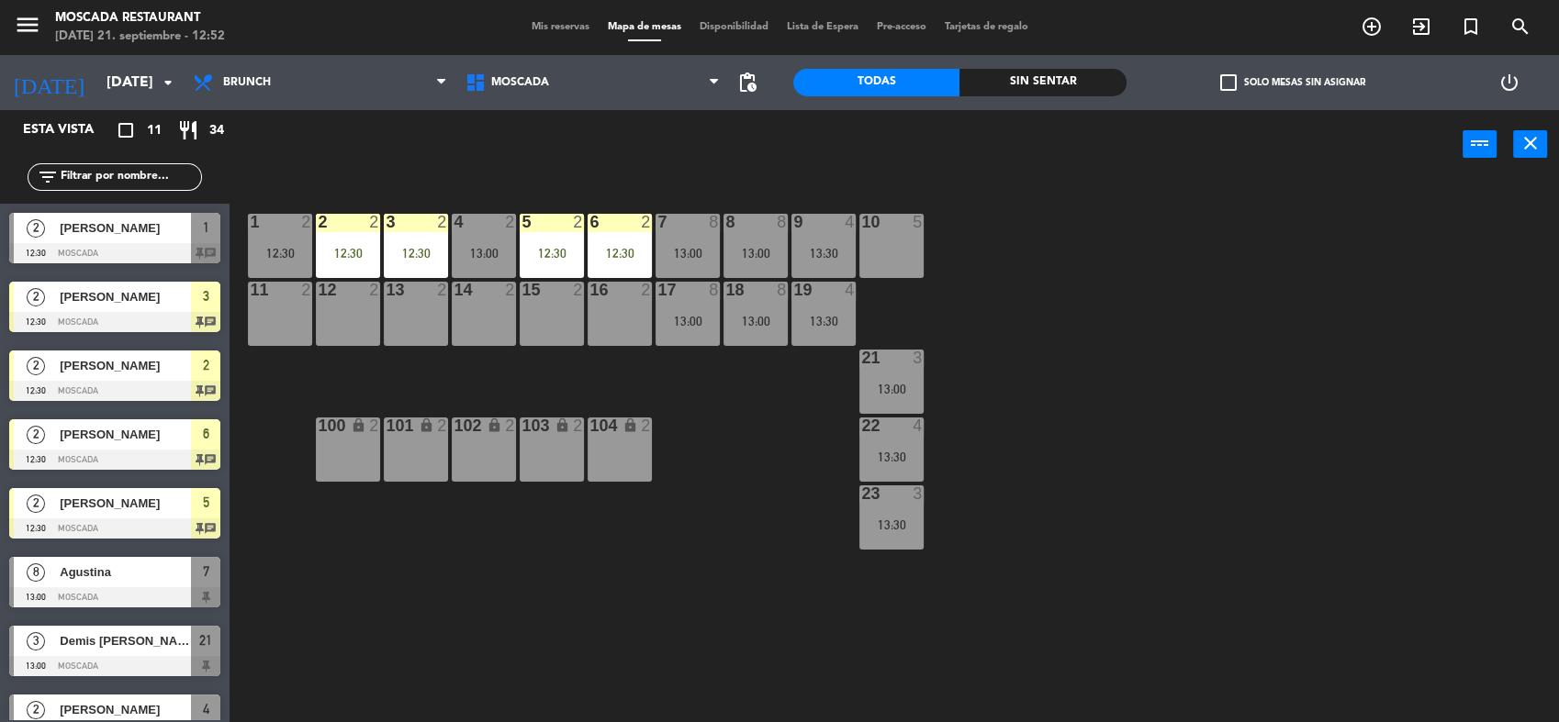
click at [529, 19] on div "Mis reservas Mapa de mesas Disponibilidad Lista de Espera Pre-acceso Tarjetas d…" at bounding box center [779, 27] width 515 height 17
click at [528, 26] on span "Mis reservas" at bounding box center [560, 27] width 76 height 10
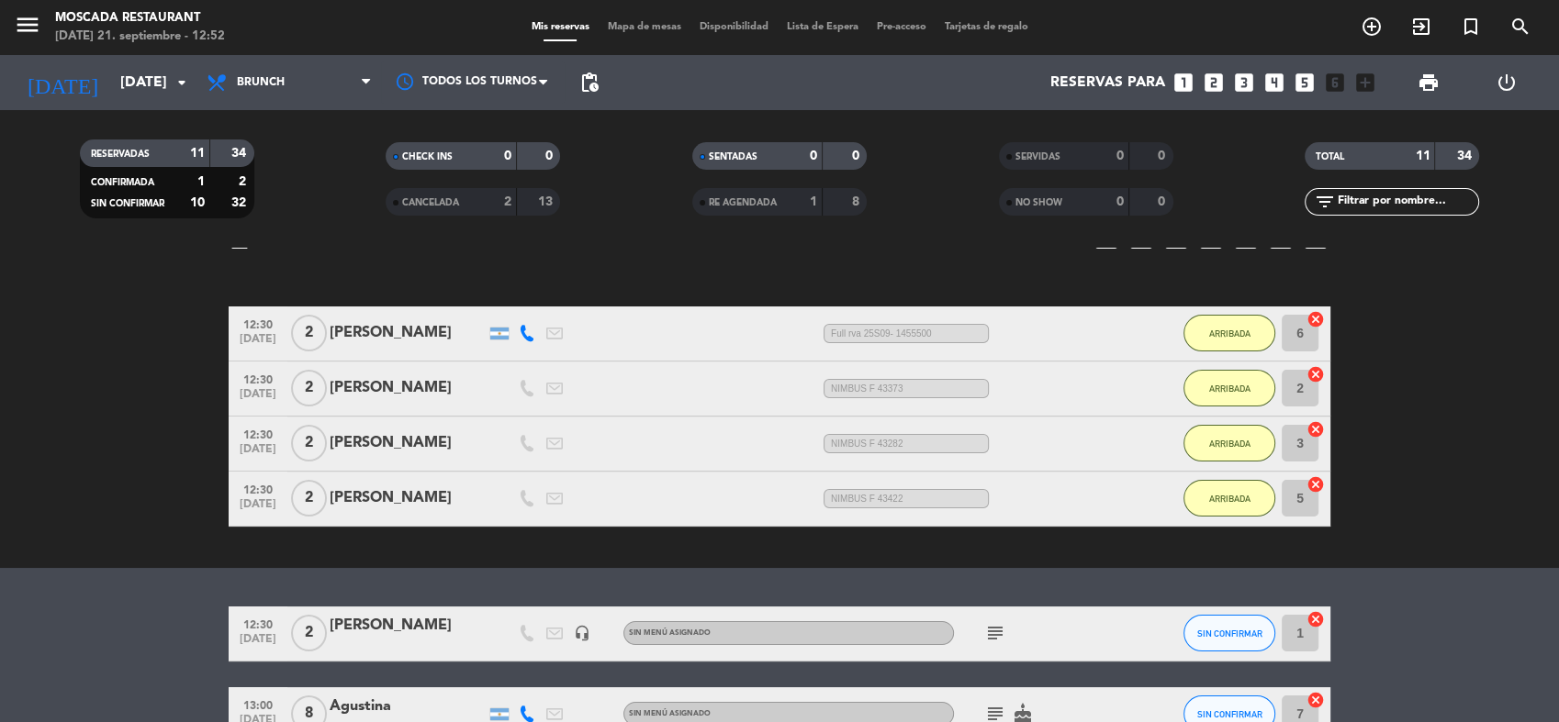
scroll to position [306, 0]
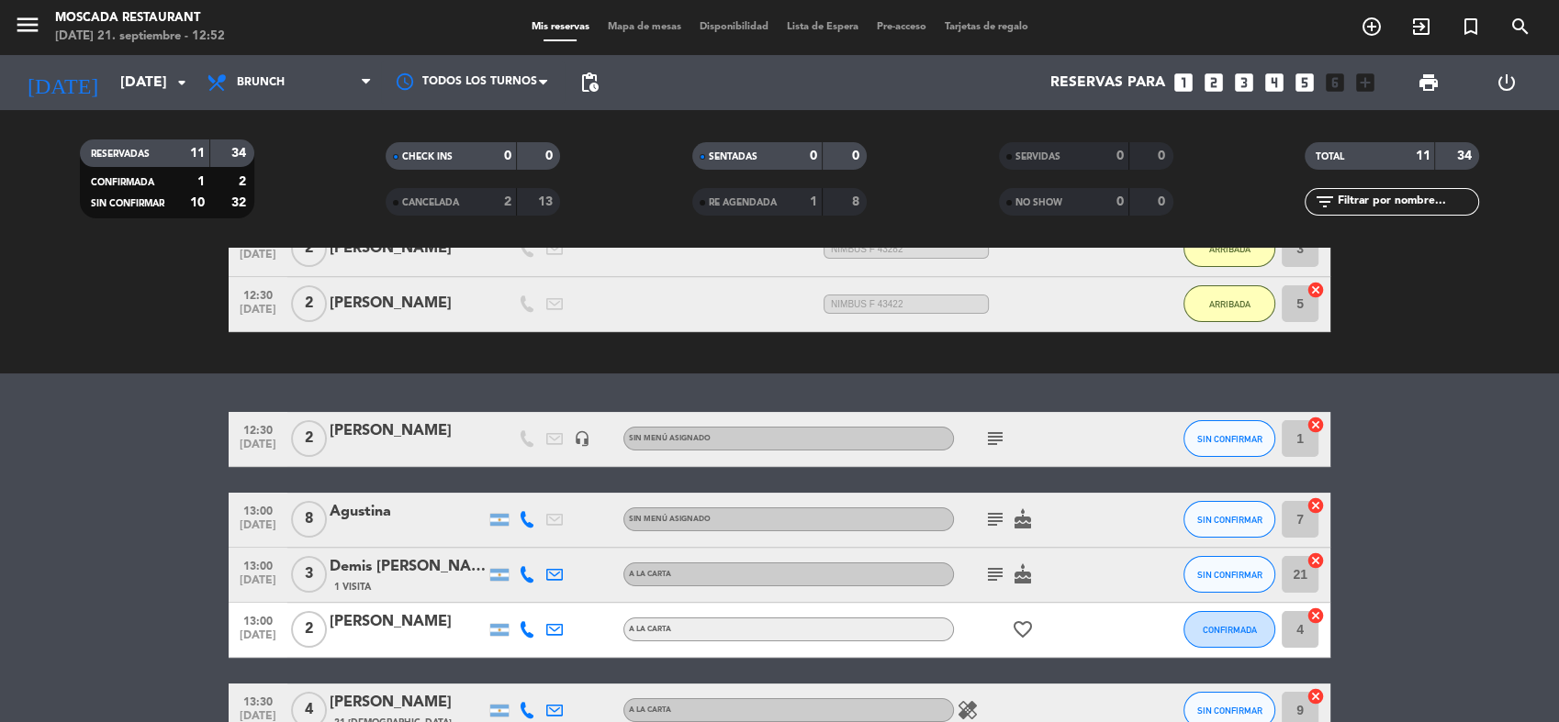
click at [1153, 455] on div at bounding box center [1144, 439] width 50 height 54
click at [1171, 453] on div "12:30 [DATE] 2 [PERSON_NAME] headset_mic Sin menú asignado subject SIN CONFIRMA…" at bounding box center [779, 439] width 1101 height 55
click at [1179, 443] on div "12:30 [DATE] 2 [PERSON_NAME] headset_mic Sin menú asignado subject SIN CONFIRMA…" at bounding box center [779, 439] width 1101 height 55
click at [1185, 440] on button "SIN CONFIRMAR" at bounding box center [1229, 438] width 92 height 37
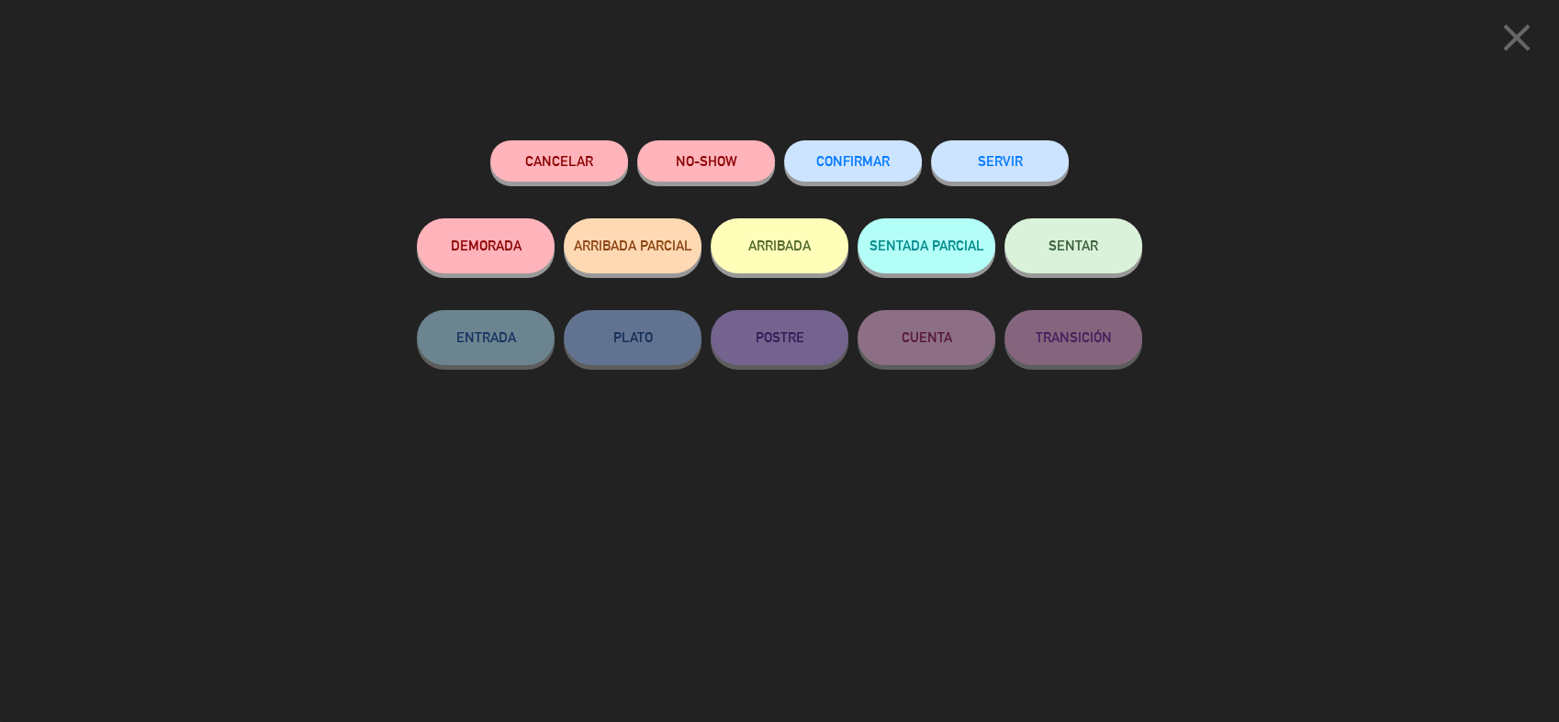
click at [736, 234] on button "ARRIBADA" at bounding box center [779, 245] width 138 height 55
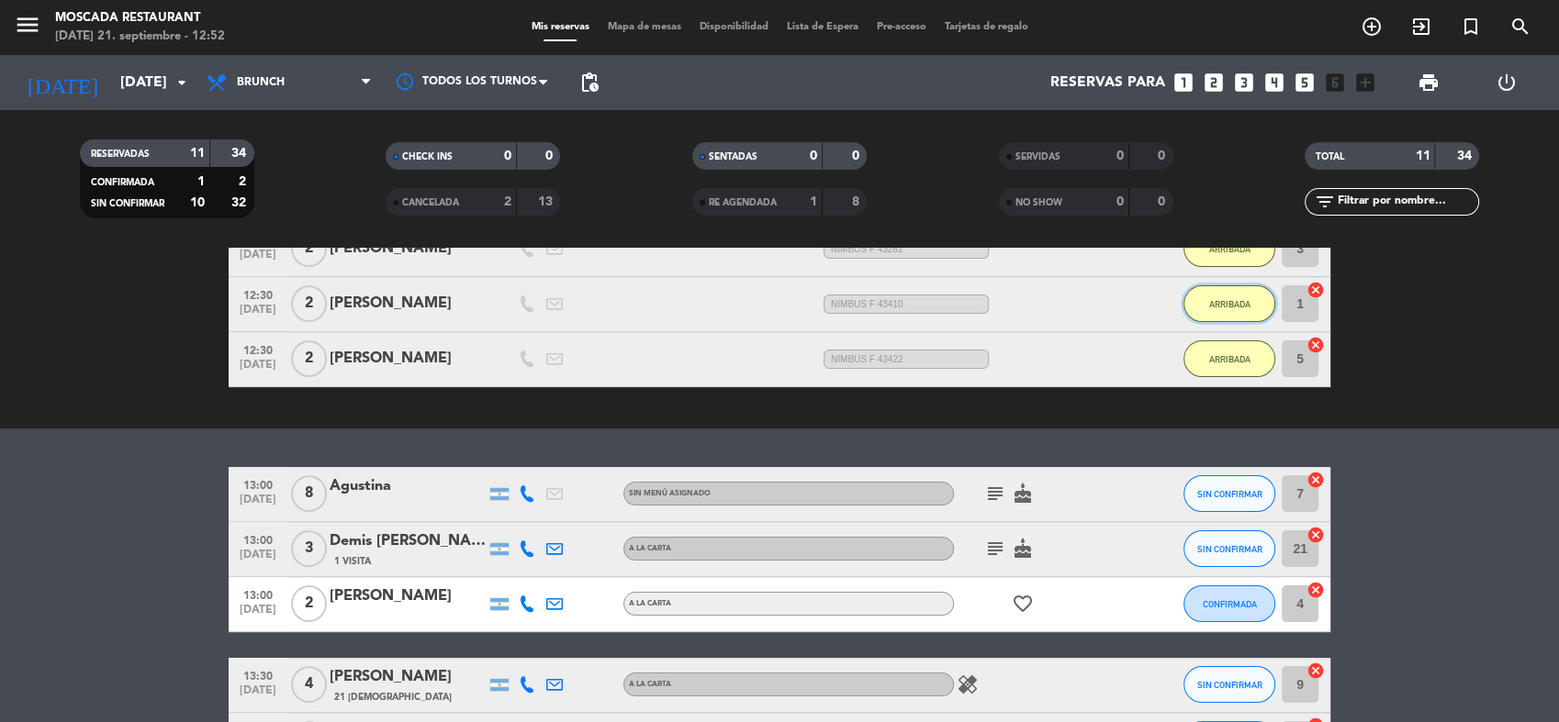
click at [1234, 305] on span "ARRIBADA" at bounding box center [1229, 304] width 41 height 10
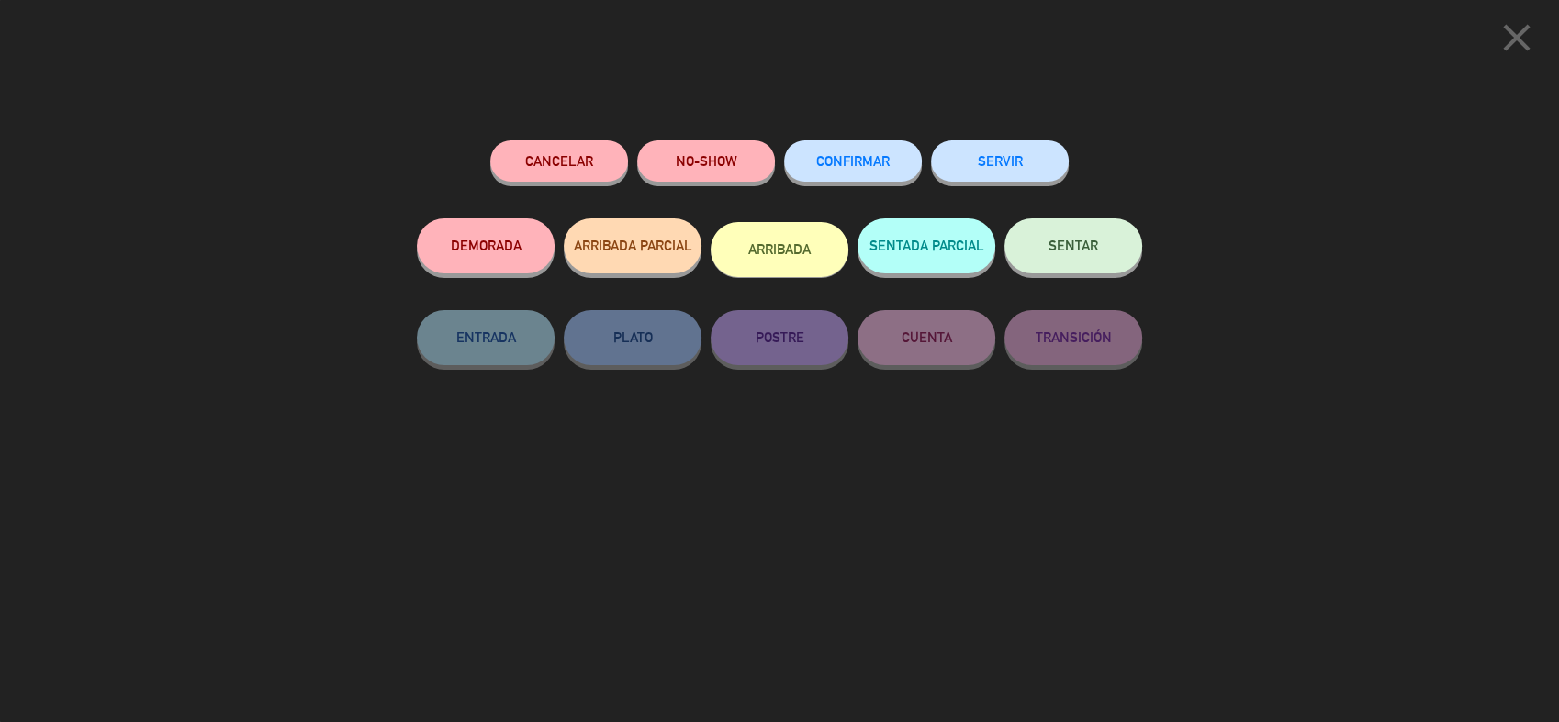
click at [791, 253] on button "ARRIBADA" at bounding box center [779, 249] width 138 height 55
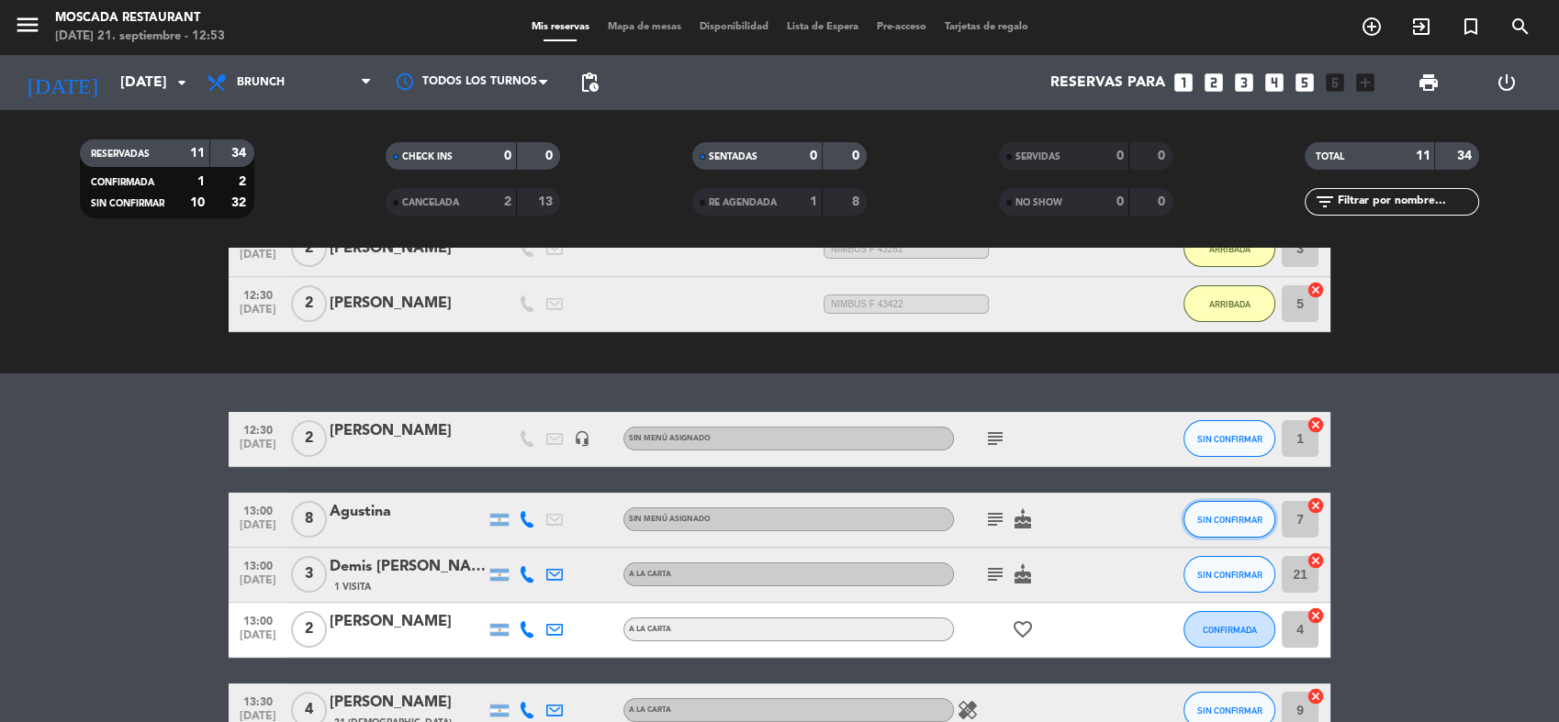
click at [1224, 527] on button "SIN CONFIRMAR" at bounding box center [1229, 519] width 92 height 37
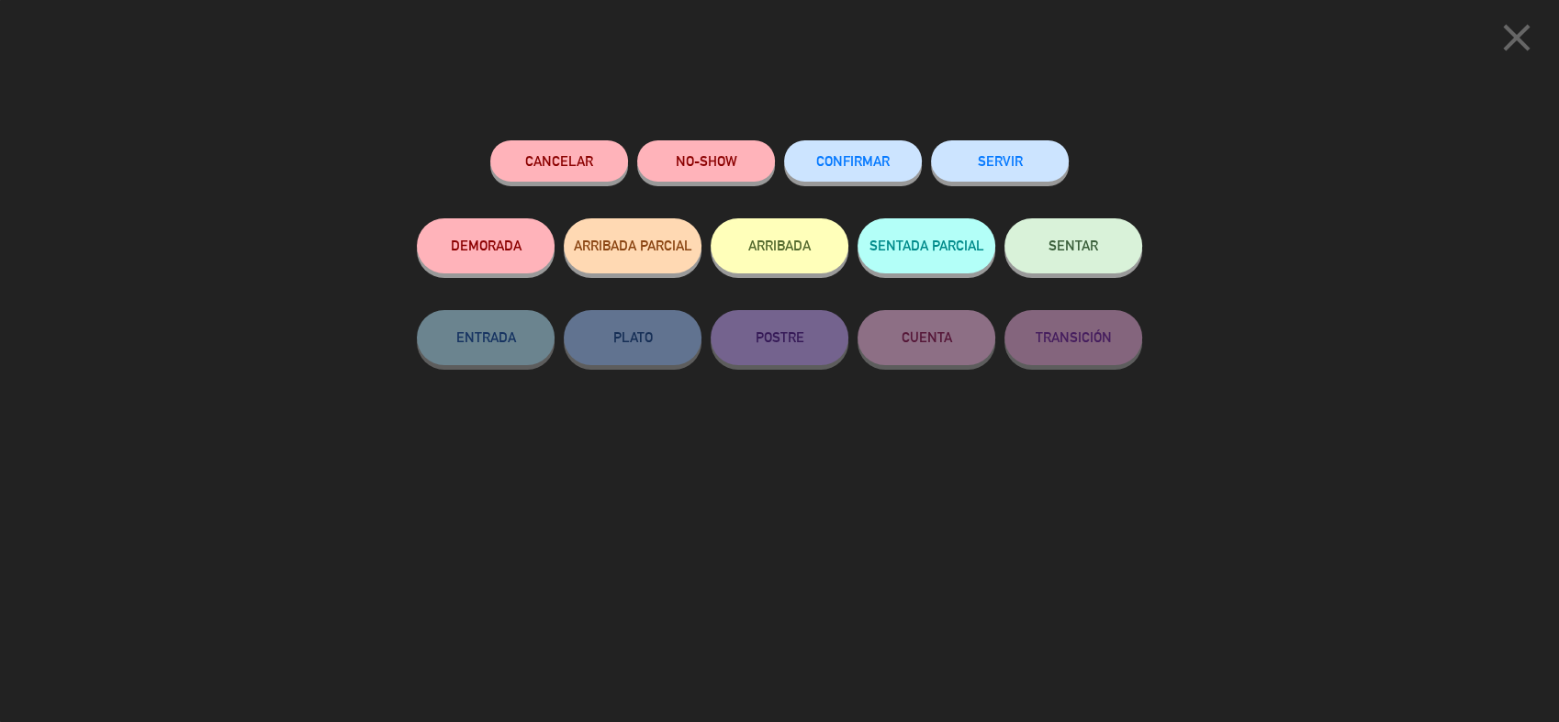
click at [815, 232] on button "ARRIBADA" at bounding box center [779, 245] width 138 height 55
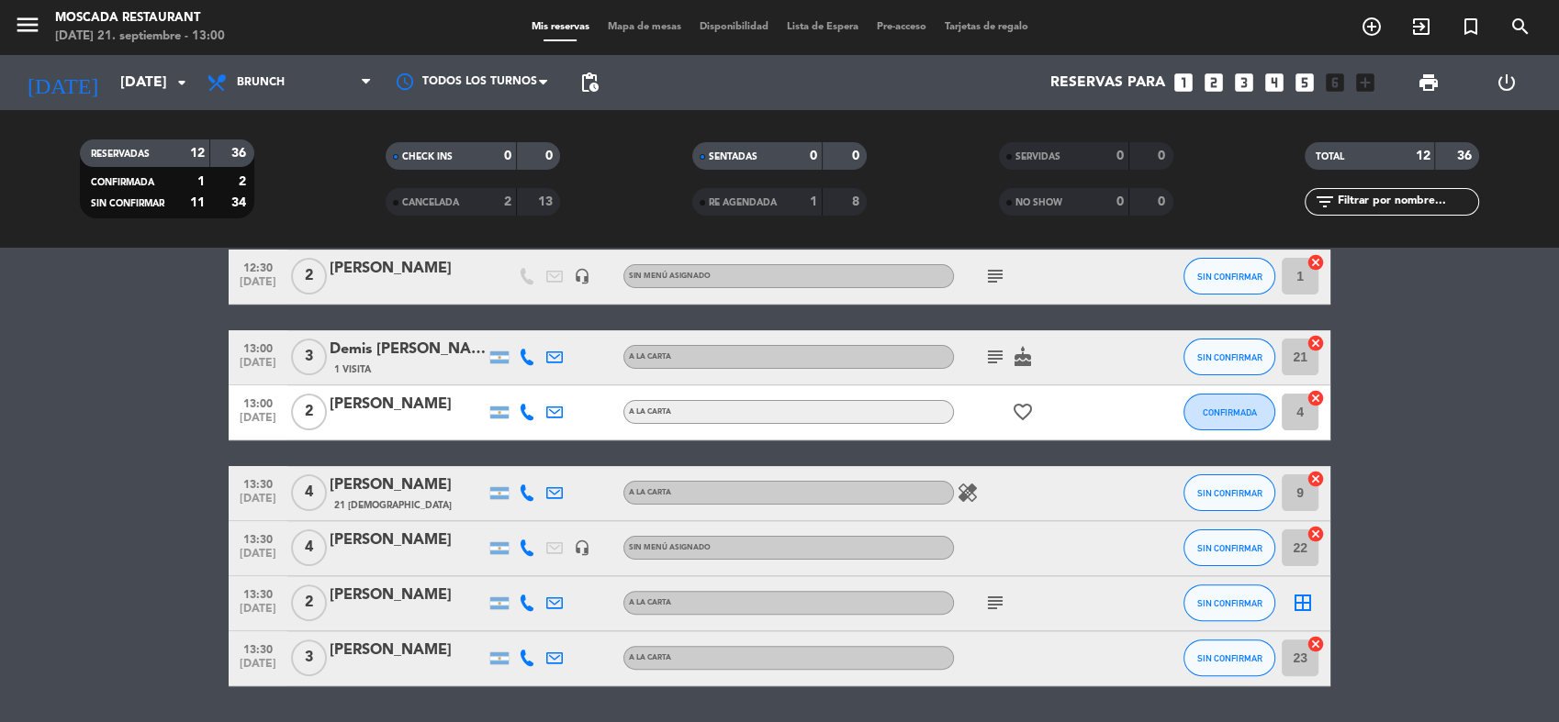
scroll to position [605, 0]
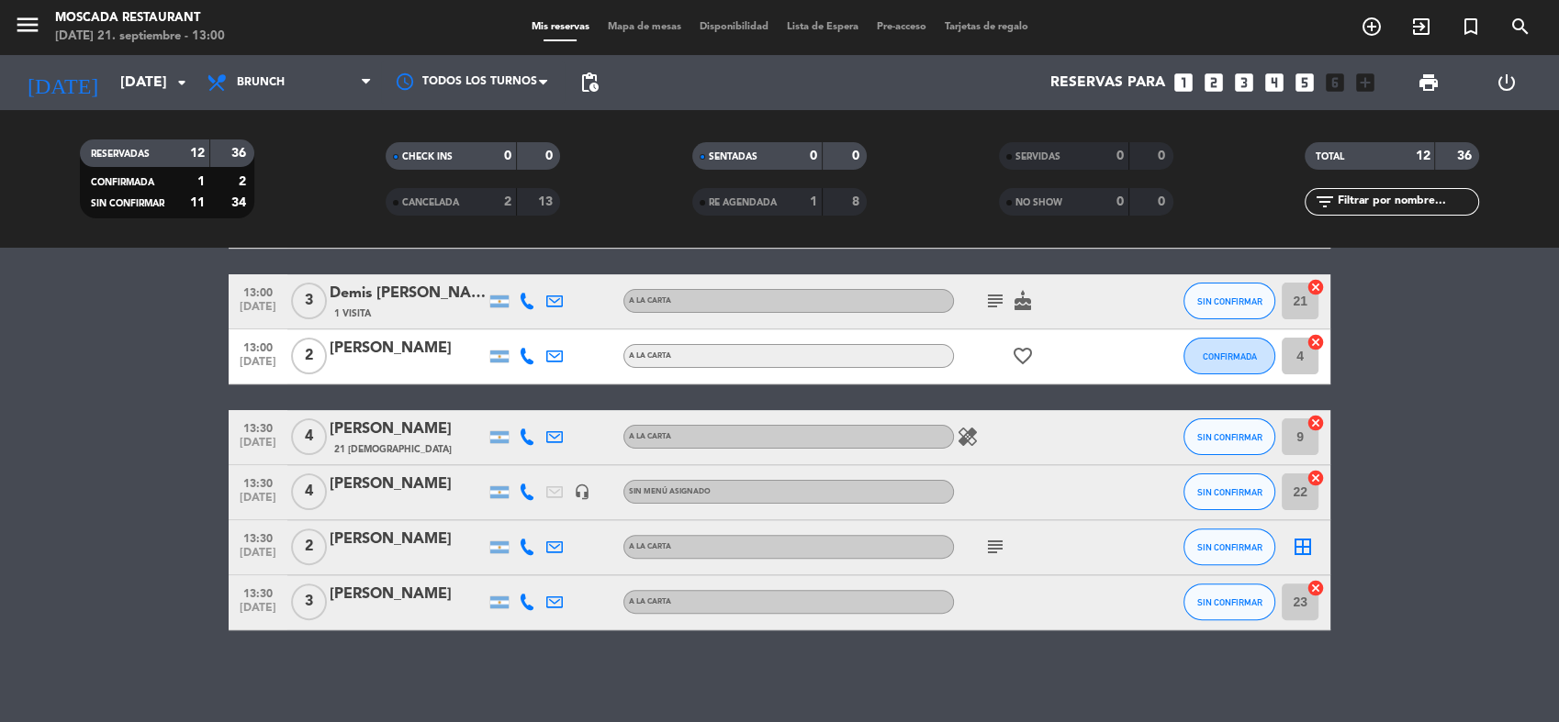
click at [991, 551] on icon "subject" at bounding box center [995, 547] width 22 height 22
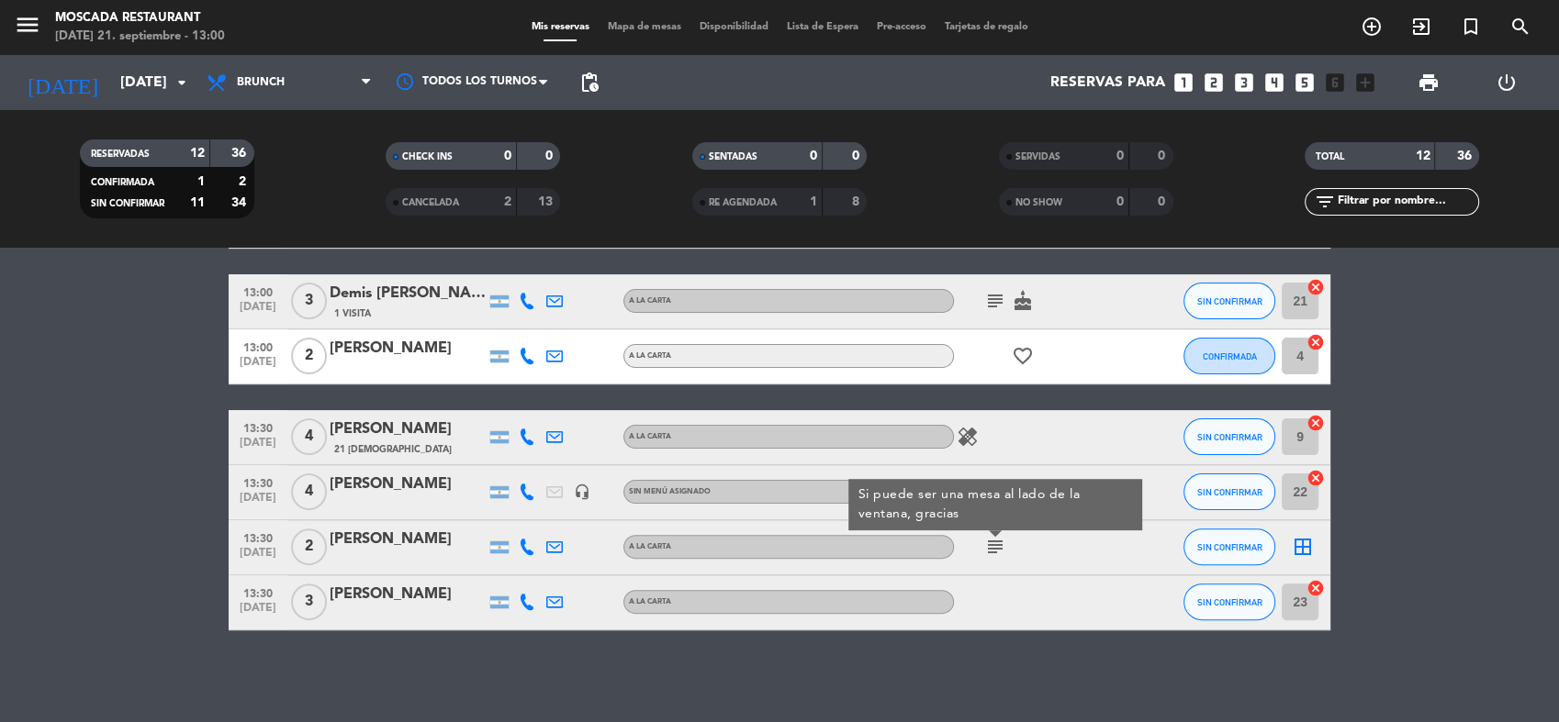
click at [991, 551] on icon "subject" at bounding box center [995, 547] width 22 height 22
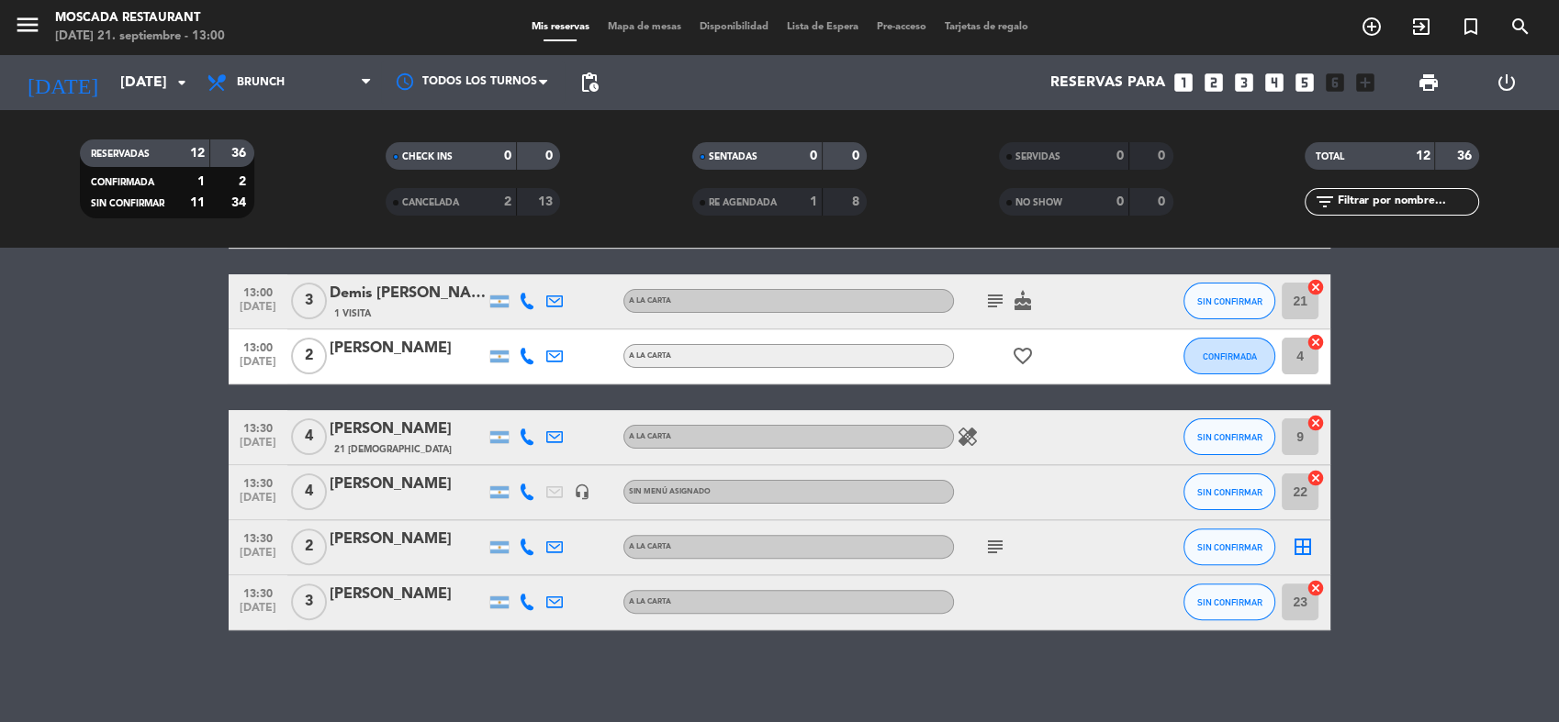
click at [999, 558] on div "subject" at bounding box center [1036, 547] width 165 height 54
click at [997, 555] on icon "subject" at bounding box center [995, 547] width 22 height 22
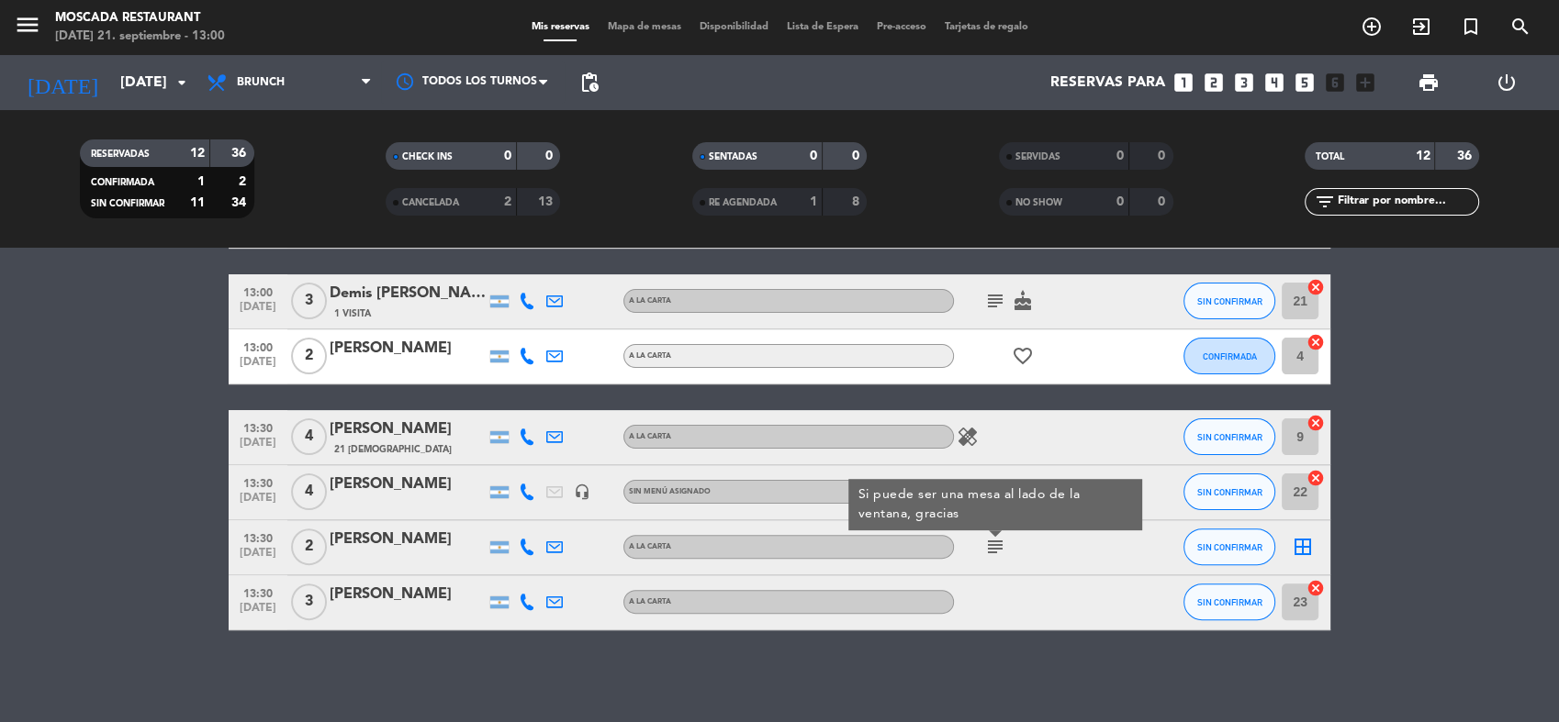
click at [996, 555] on icon "subject" at bounding box center [995, 547] width 22 height 22
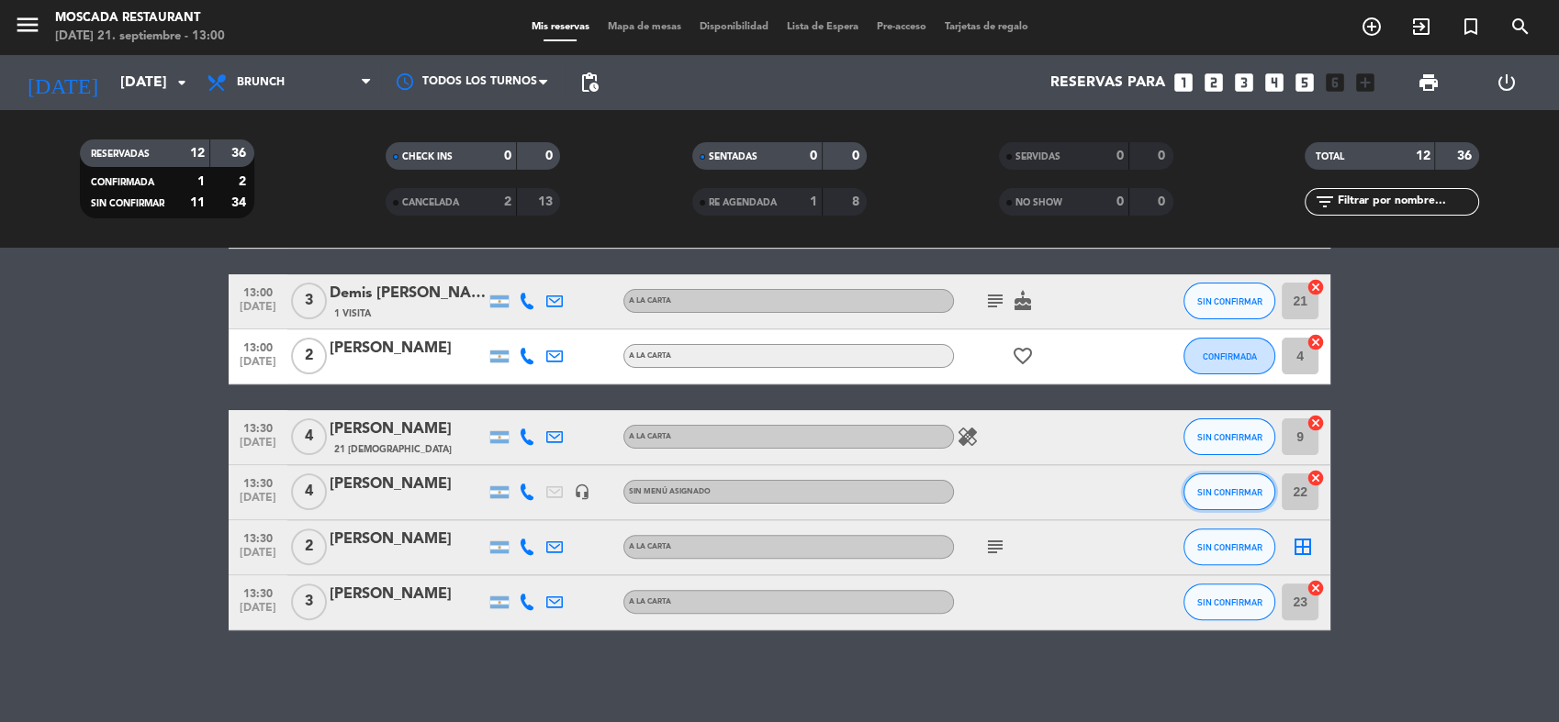
click at [1226, 492] on span "SIN CONFIRMAR" at bounding box center [1229, 492] width 65 height 10
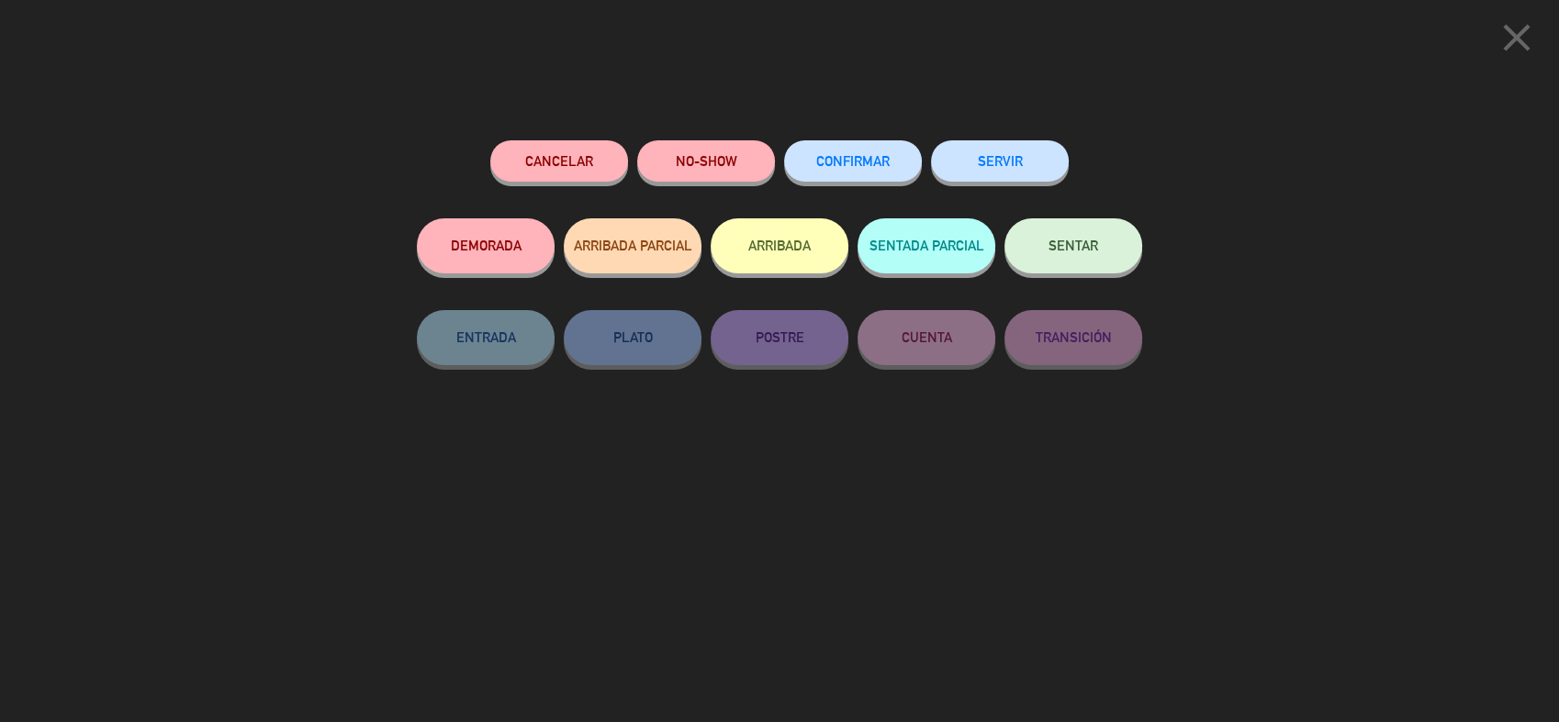
click at [776, 250] on button "ARRIBADA" at bounding box center [779, 245] width 138 height 55
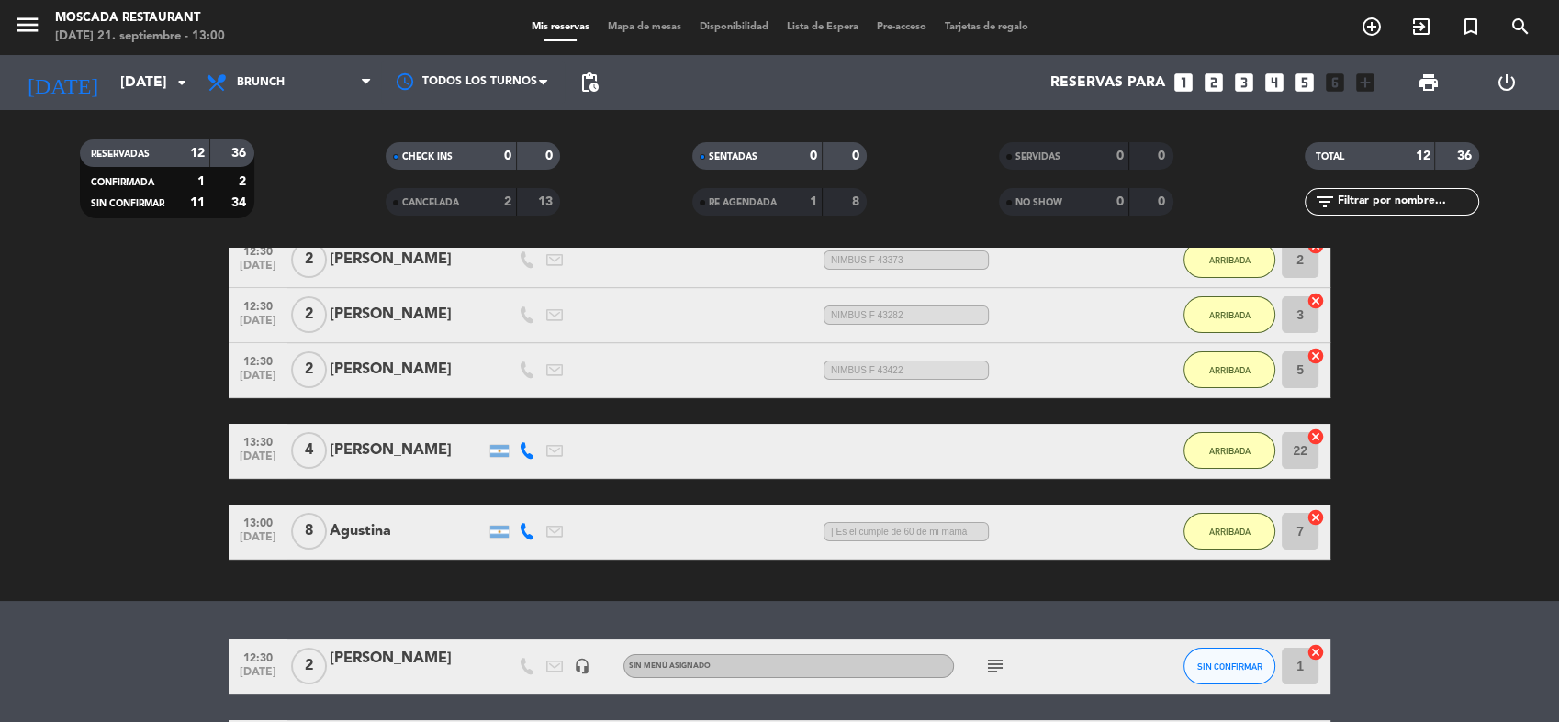
scroll to position [222, 0]
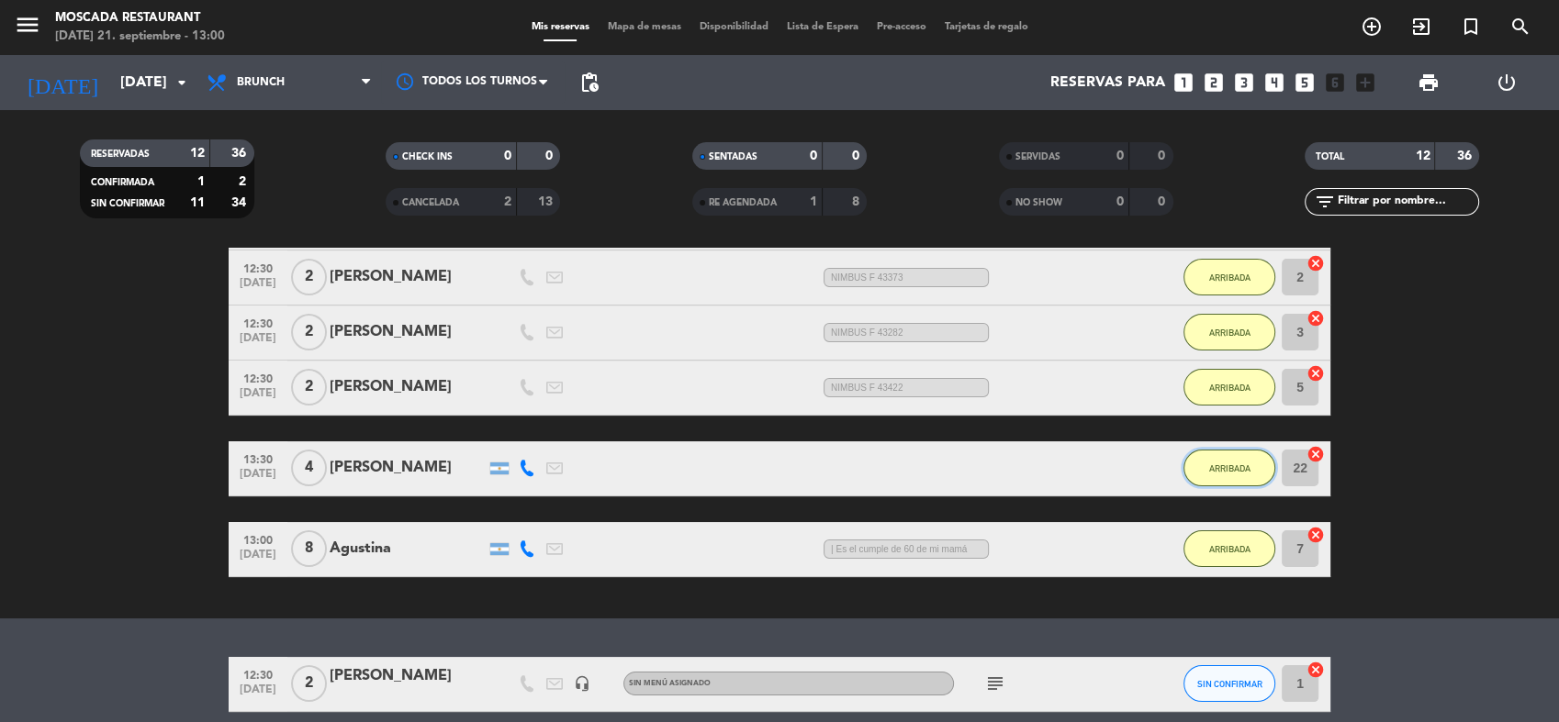
click at [1219, 460] on button "ARRIBADA" at bounding box center [1229, 468] width 92 height 37
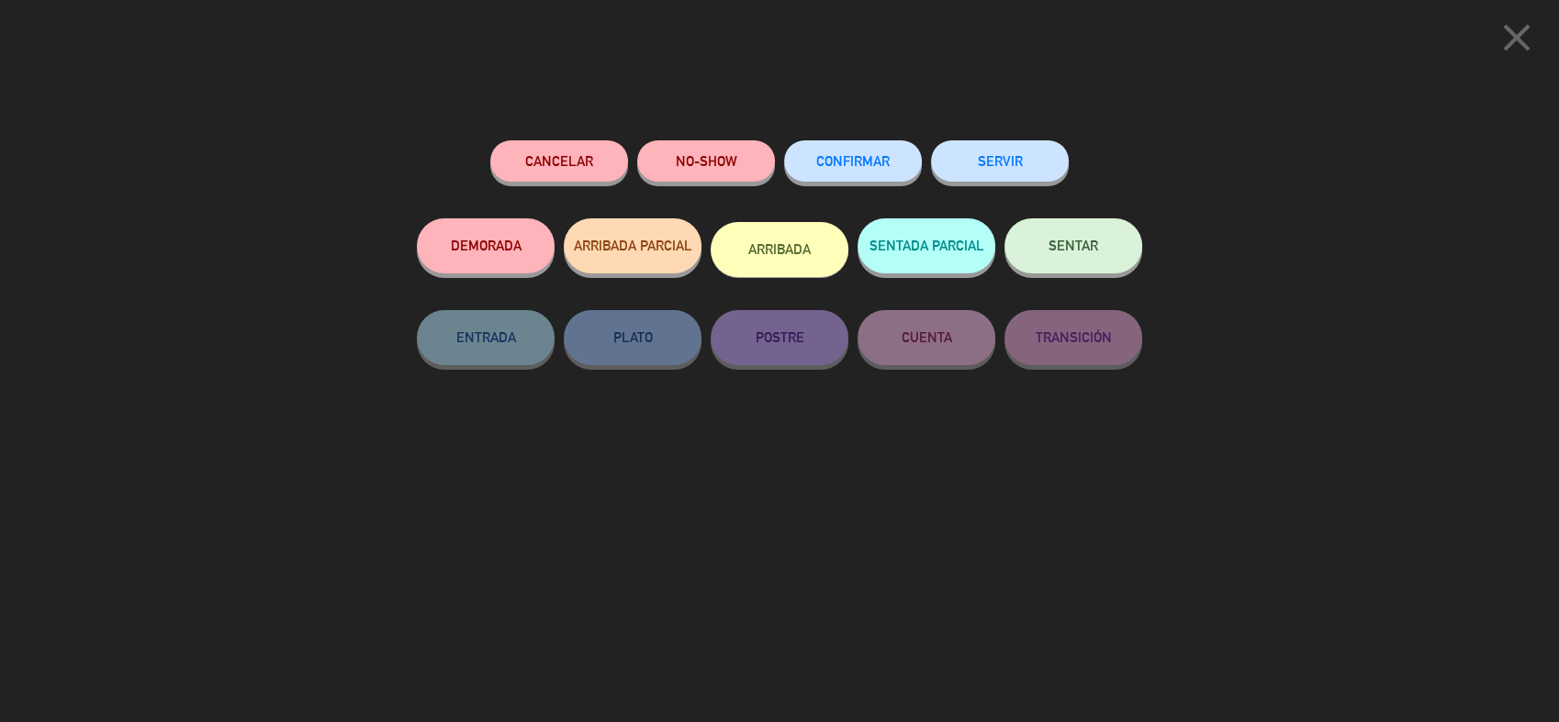
drag, startPoint x: 771, startPoint y: 272, endPoint x: 1028, endPoint y: 426, distance: 299.7
click at [771, 270] on button "ARRIBADA" at bounding box center [779, 249] width 138 height 55
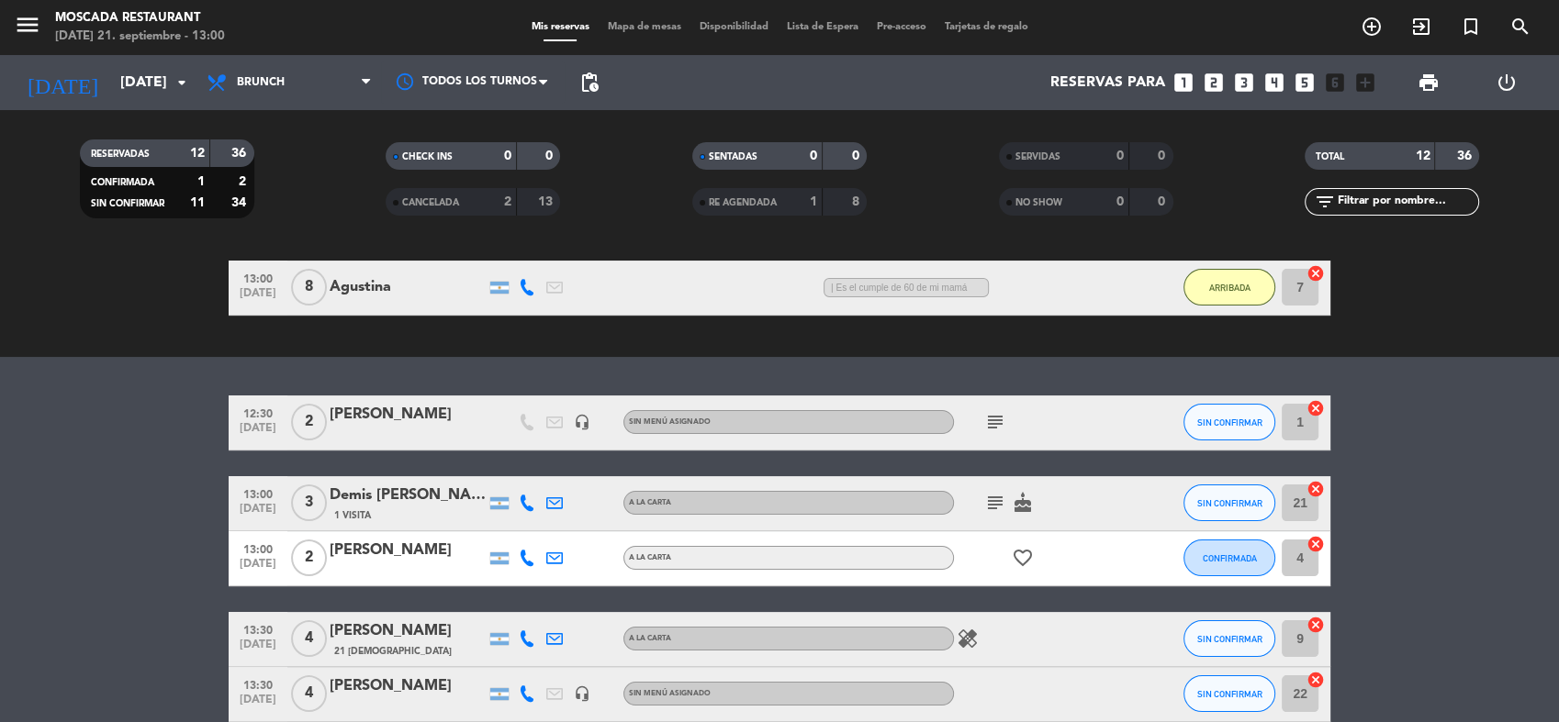
scroll to position [426, 0]
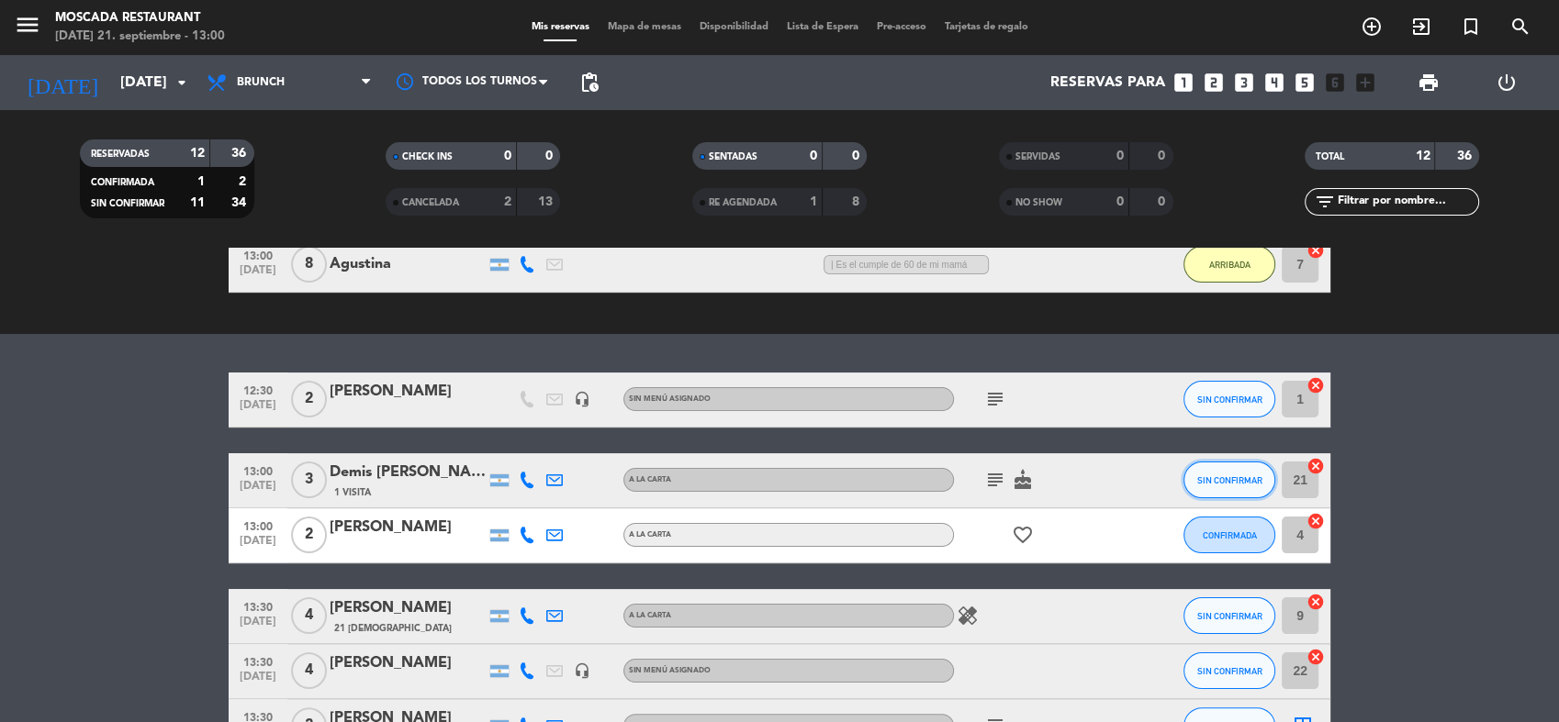
click at [1221, 477] on span "SIN CONFIRMAR" at bounding box center [1229, 480] width 65 height 10
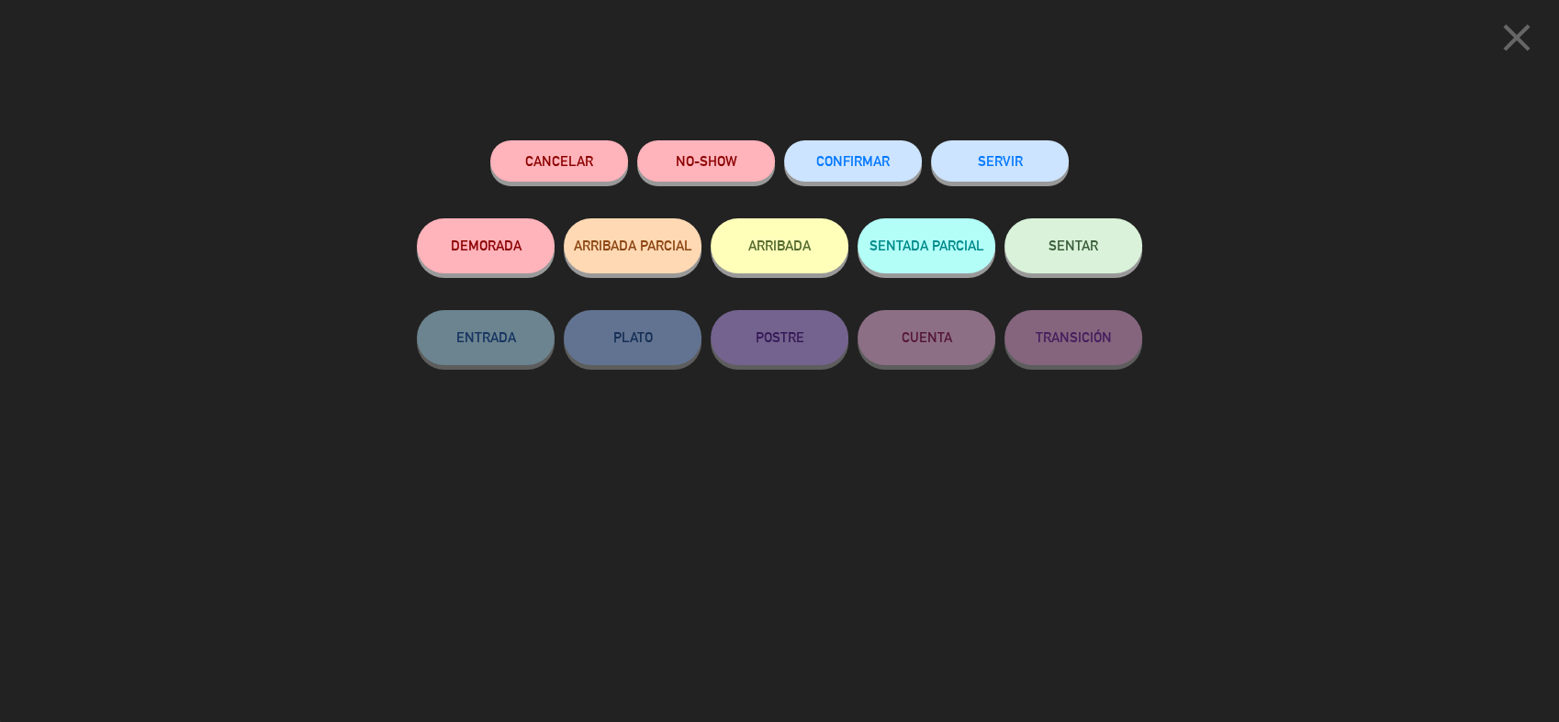
click at [775, 239] on button "ARRIBADA" at bounding box center [779, 245] width 138 height 55
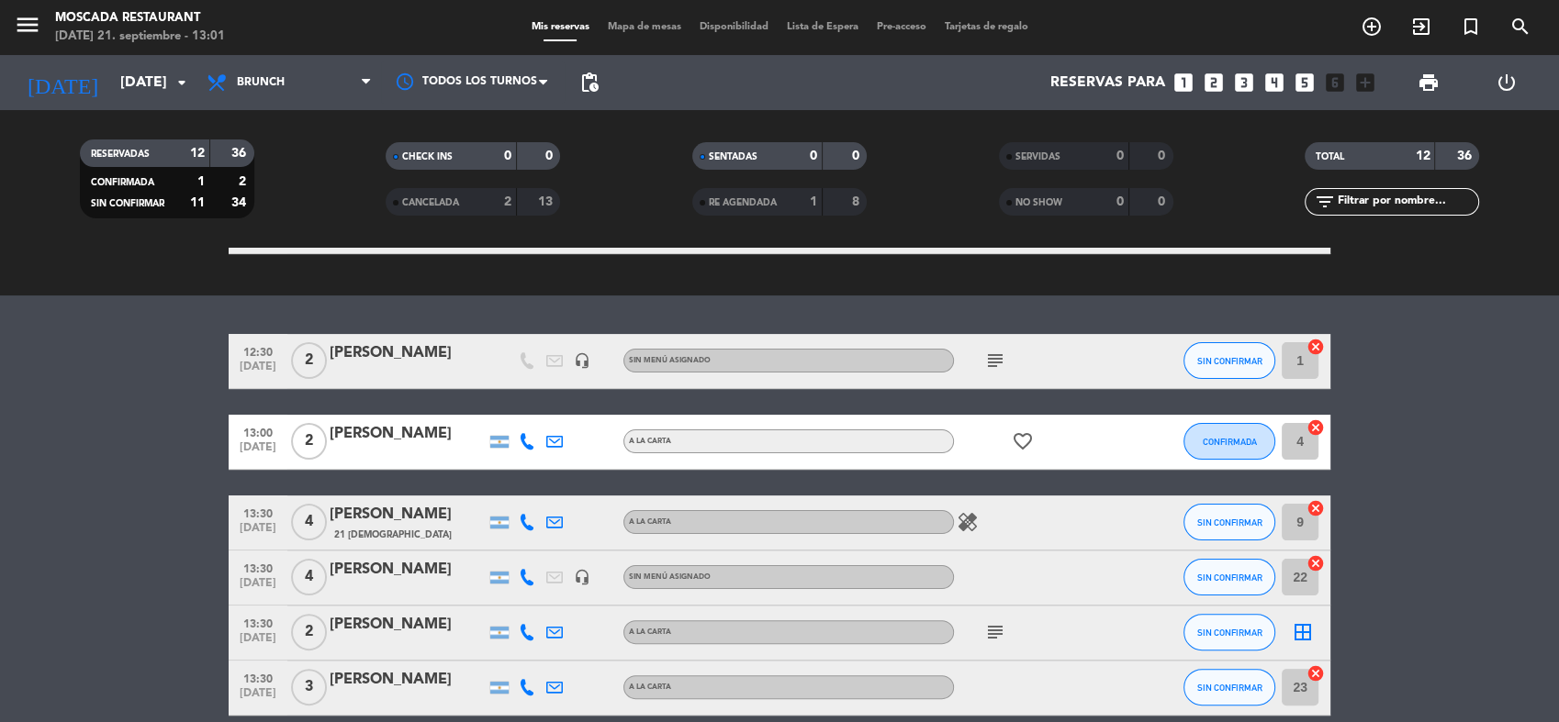
scroll to position [401, 0]
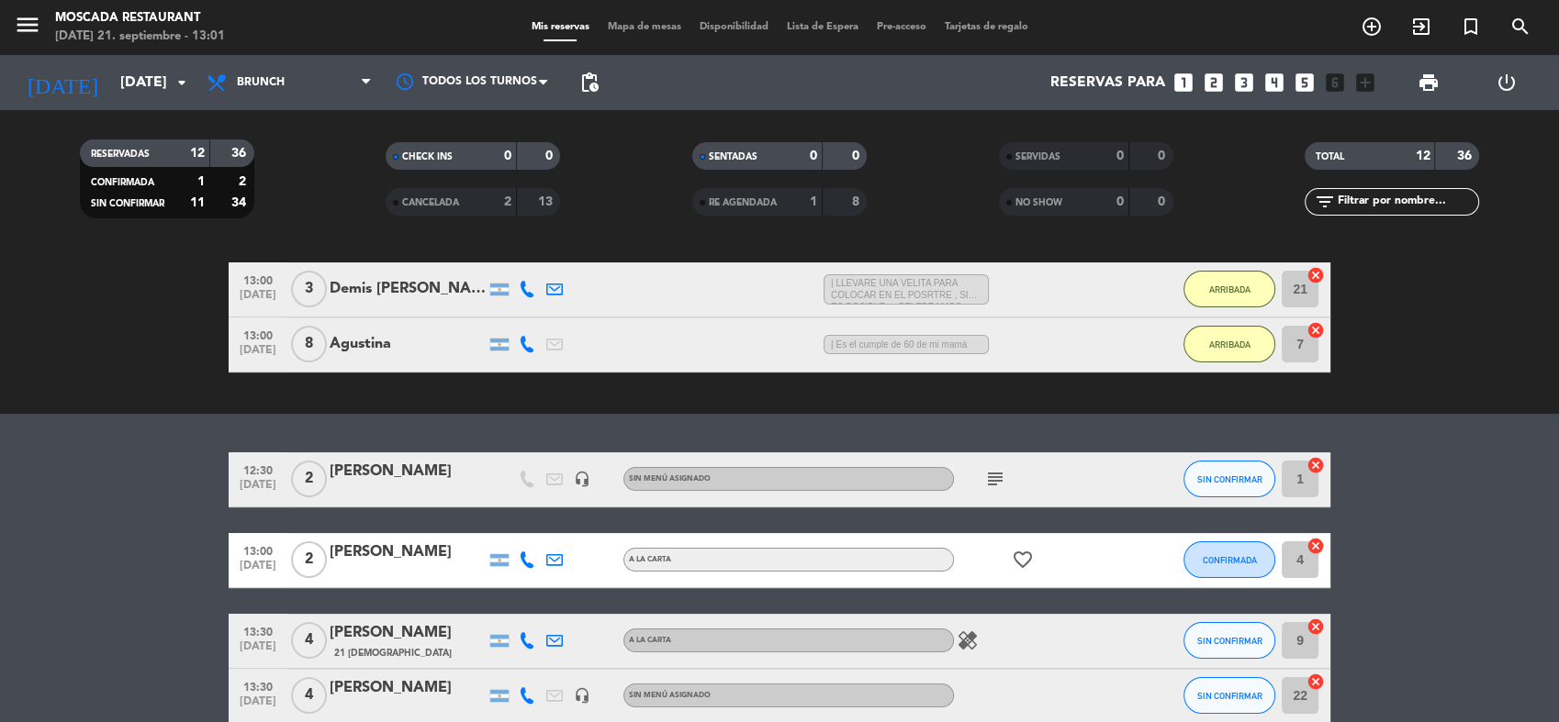
click at [617, 28] on span "Mapa de mesas" at bounding box center [644, 27] width 92 height 10
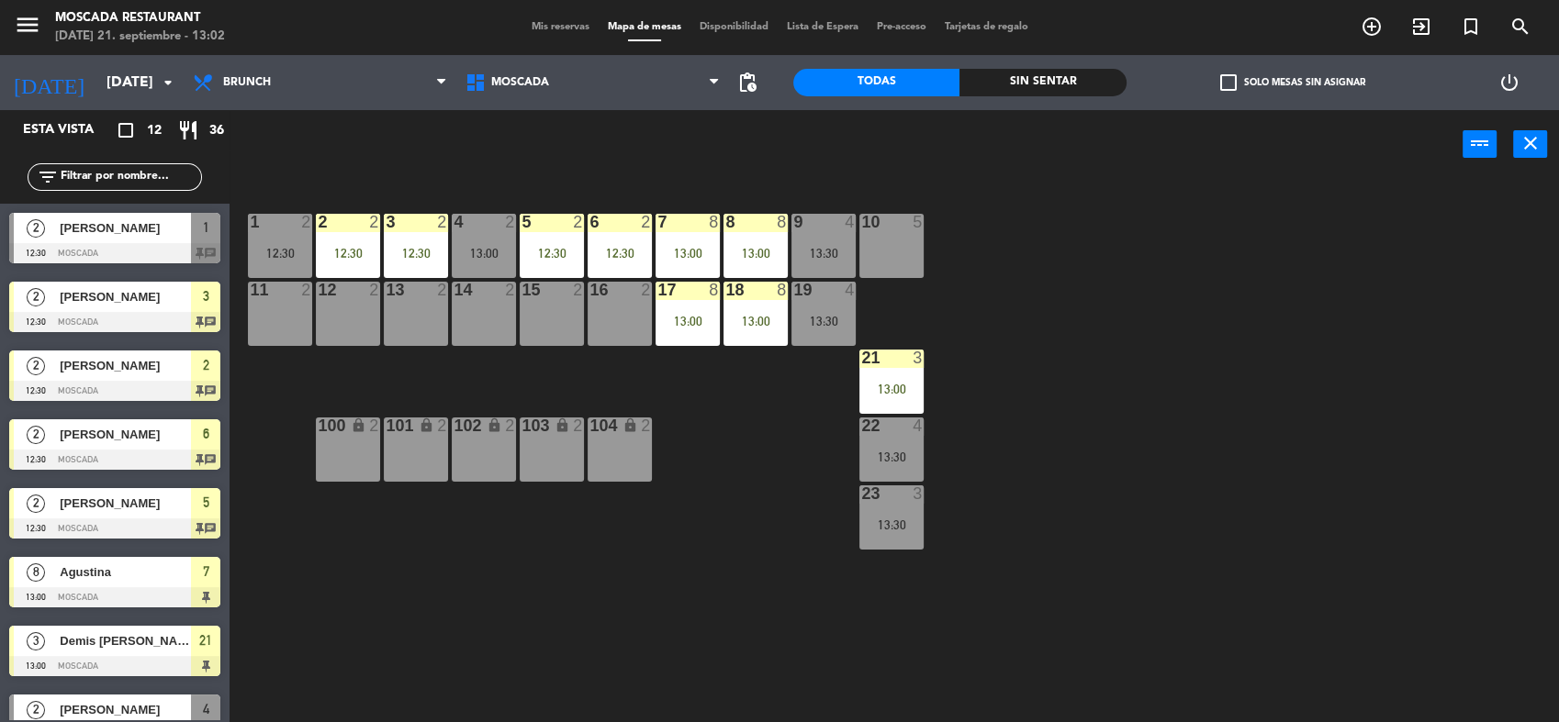
click at [889, 242] on div "10 5" at bounding box center [891, 246] width 64 height 64
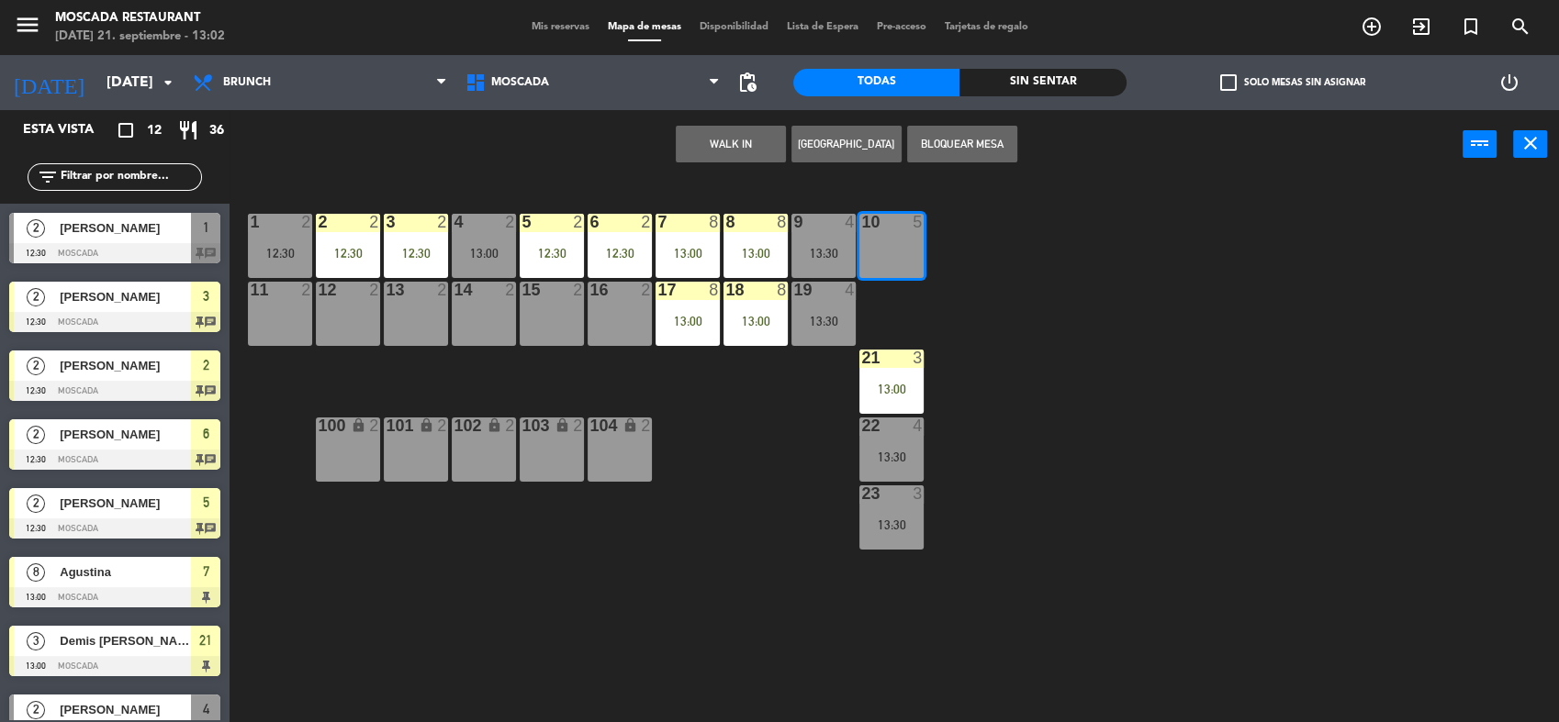
click at [708, 142] on button "WALK IN" at bounding box center [731, 144] width 110 height 37
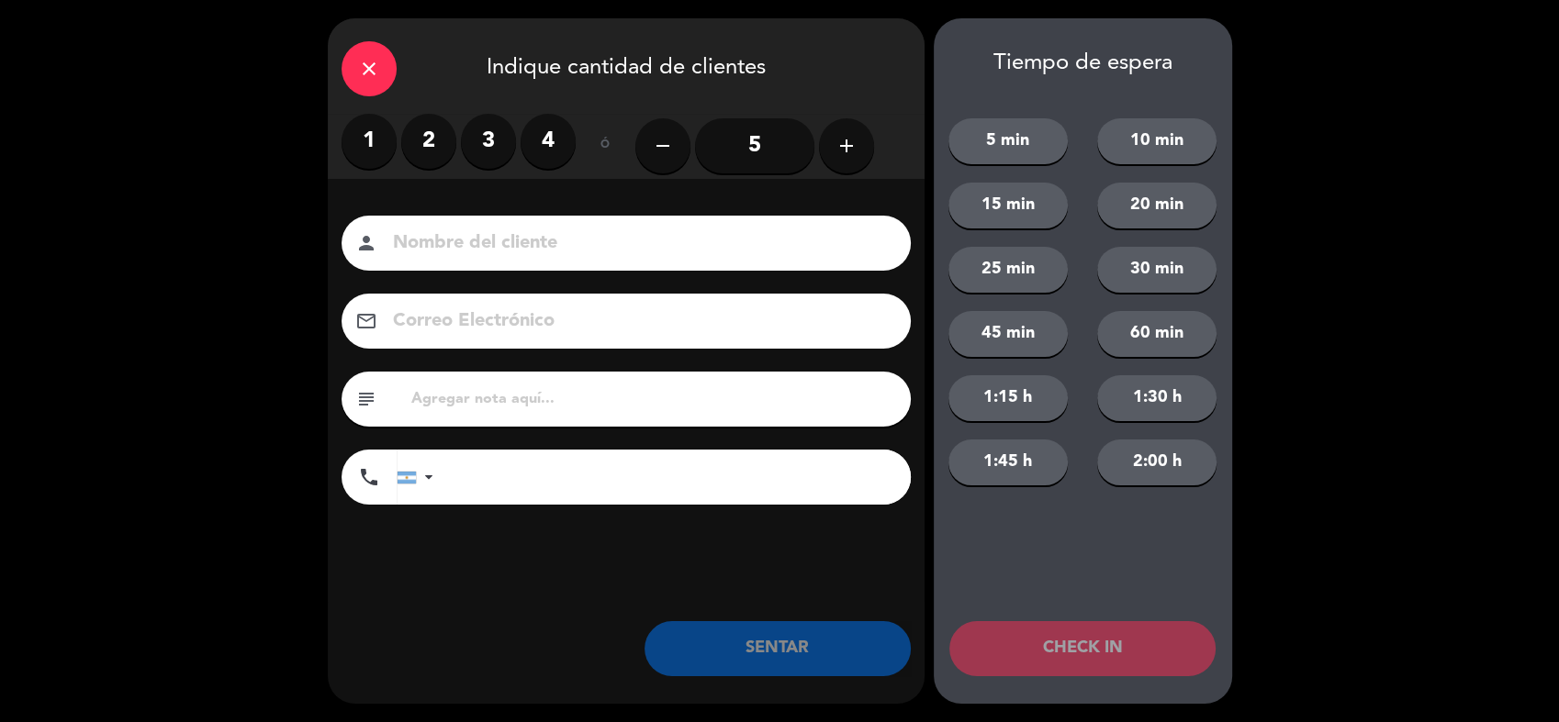
click at [465, 144] on label "3" at bounding box center [488, 141] width 55 height 55
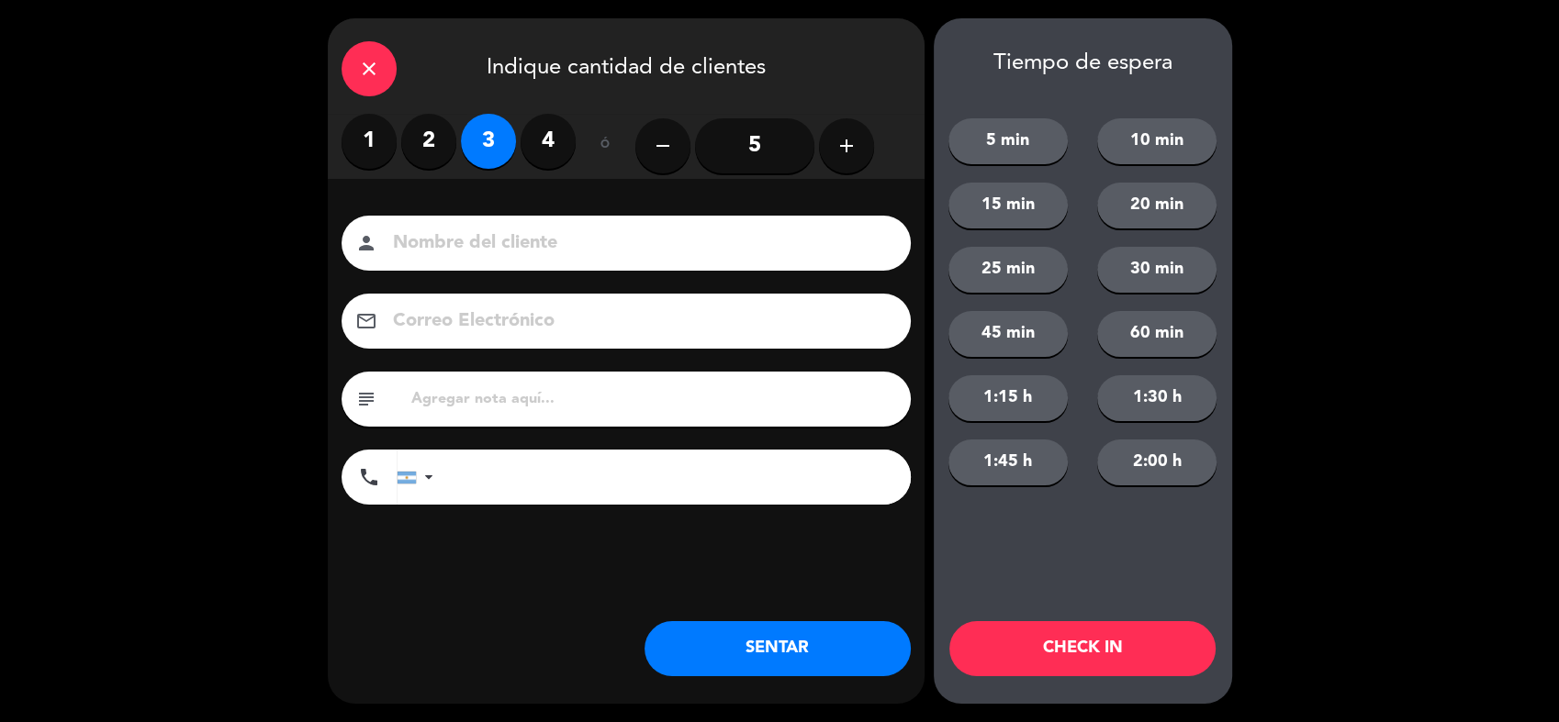
click at [743, 638] on button "SENTAR" at bounding box center [777, 648] width 266 height 55
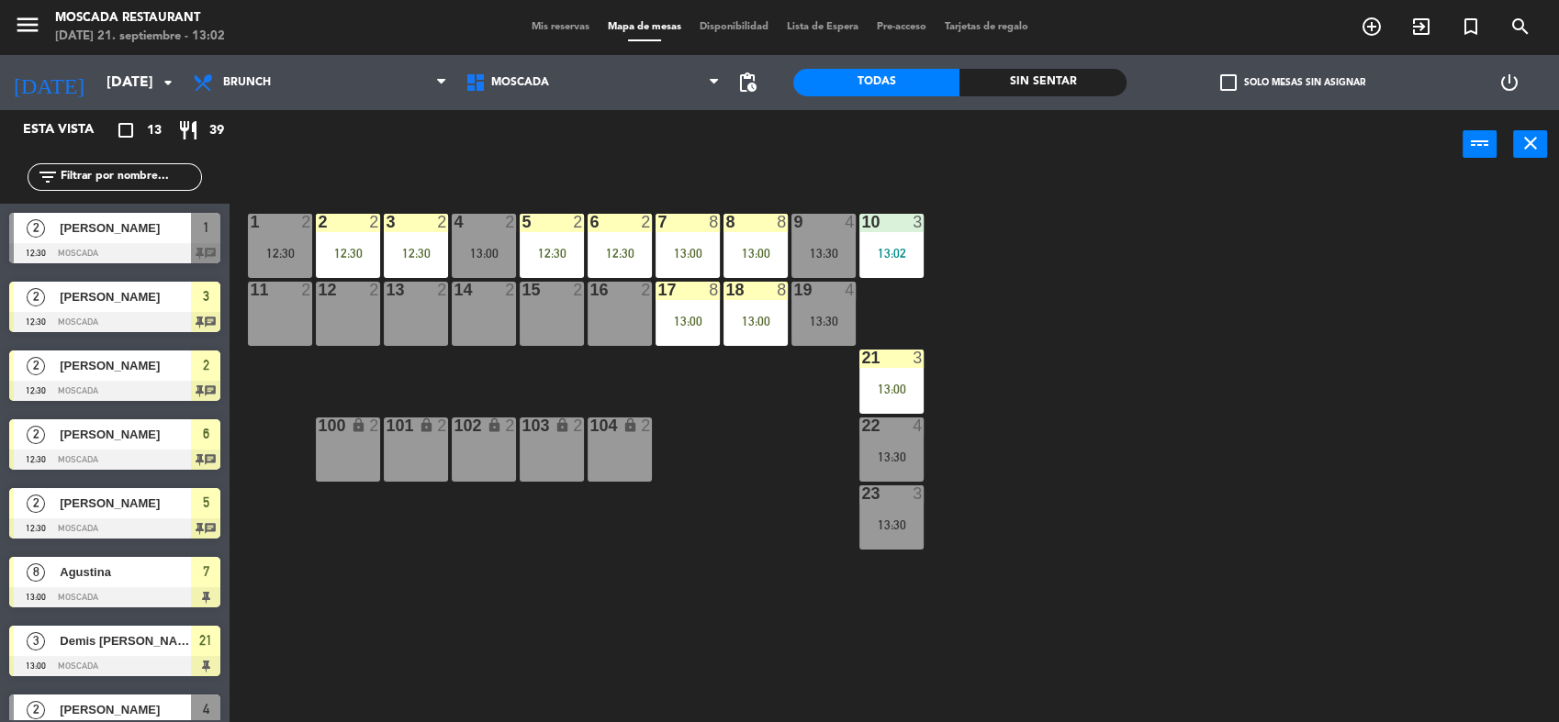
click at [531, 29] on span "Mis reservas" at bounding box center [560, 27] width 76 height 10
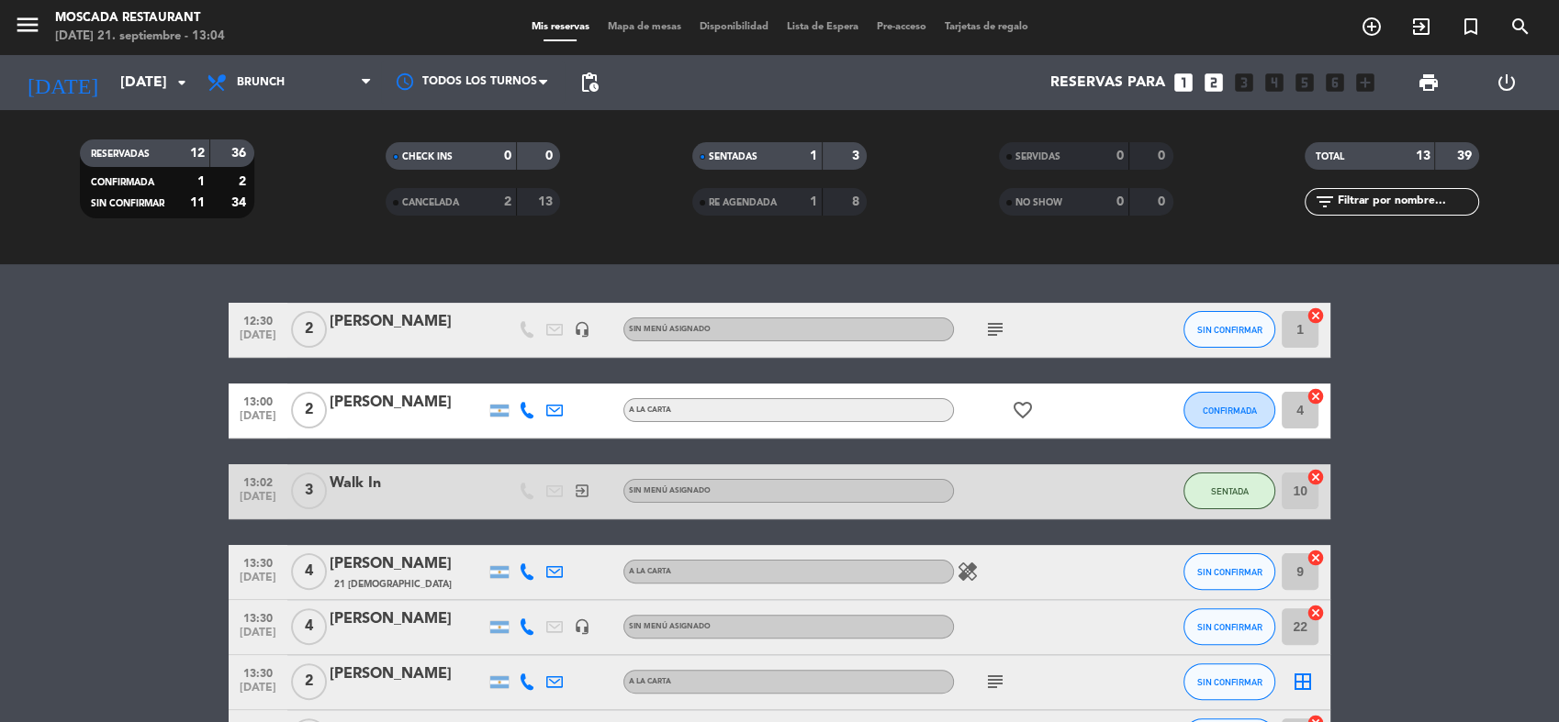
scroll to position [584, 0]
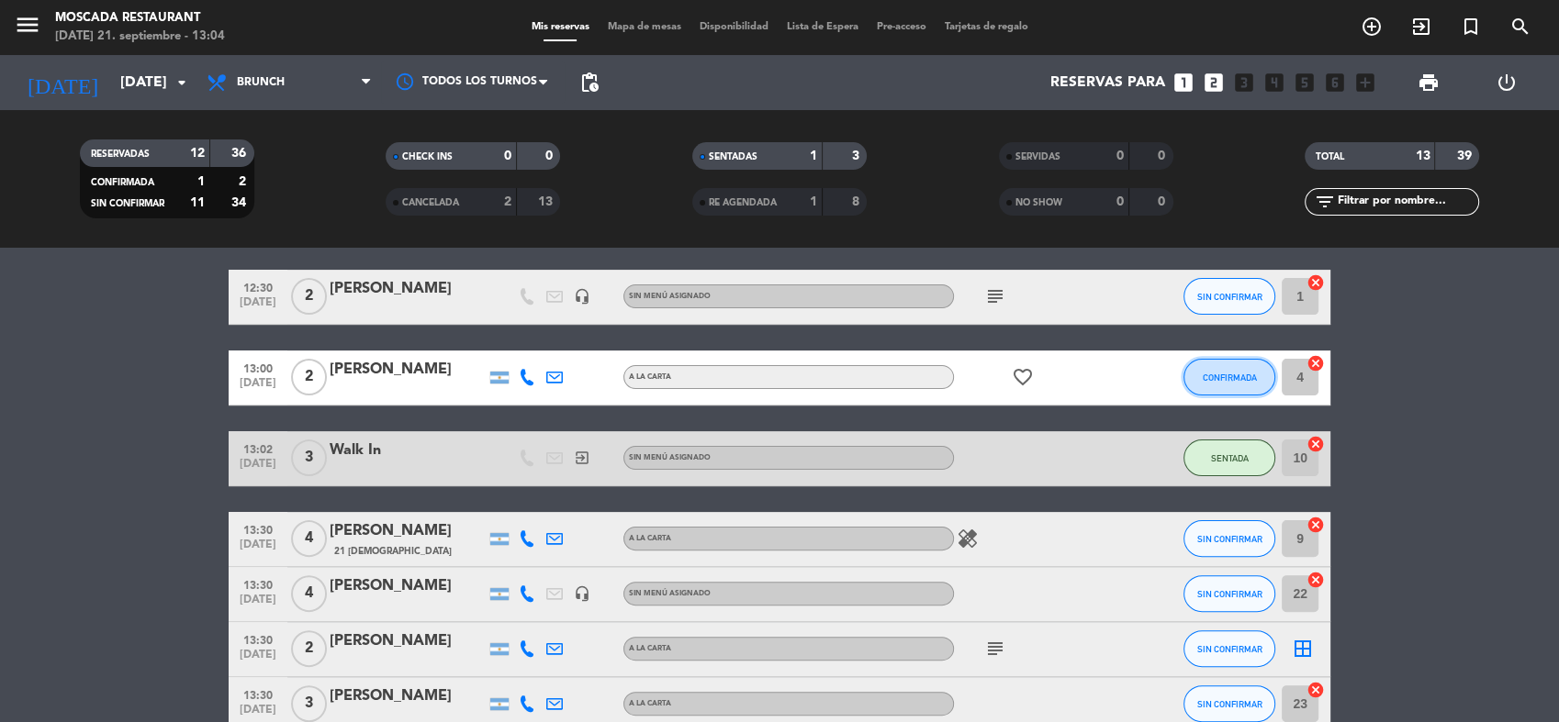
click at [1196, 371] on button "CONFIRMADA" at bounding box center [1229, 377] width 92 height 37
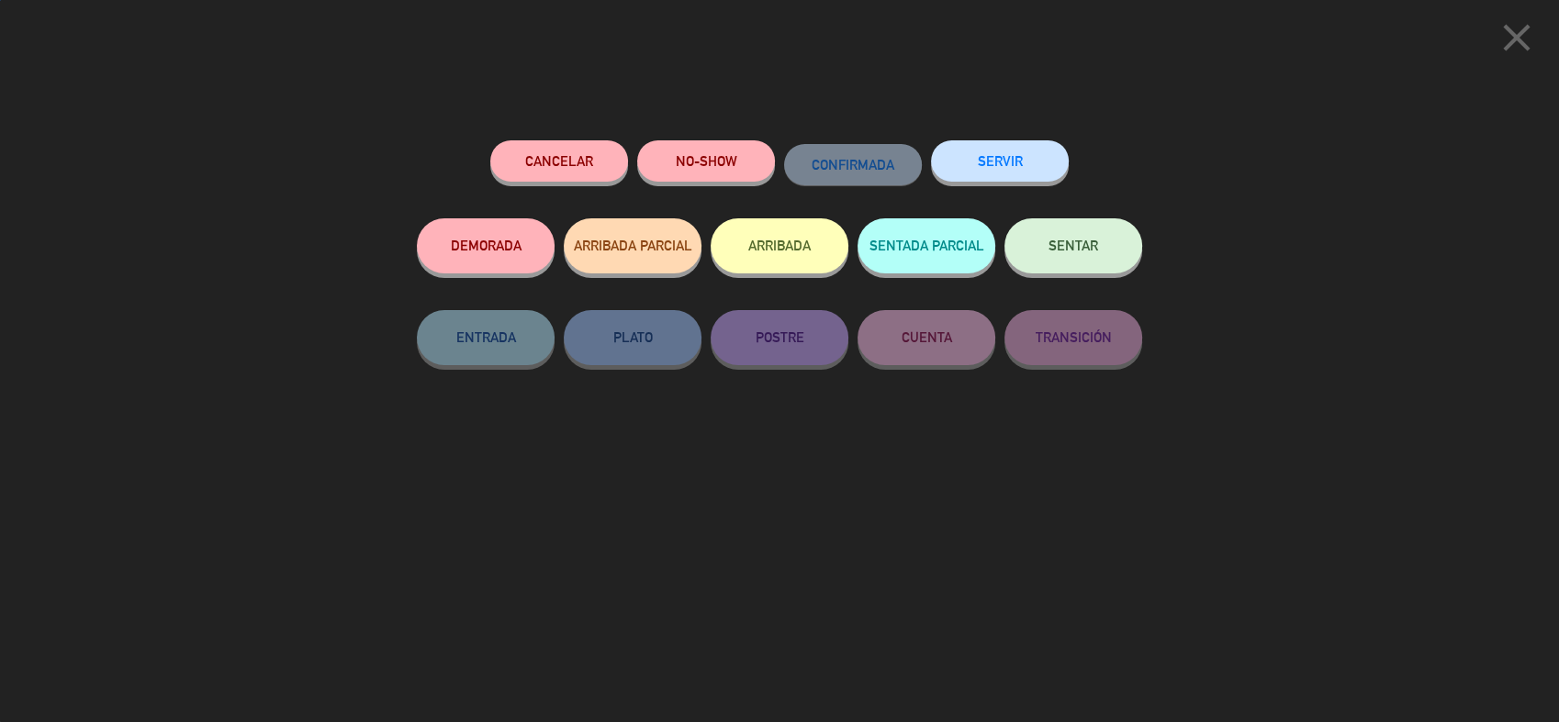
click at [721, 255] on button "ARRIBADA" at bounding box center [779, 245] width 138 height 55
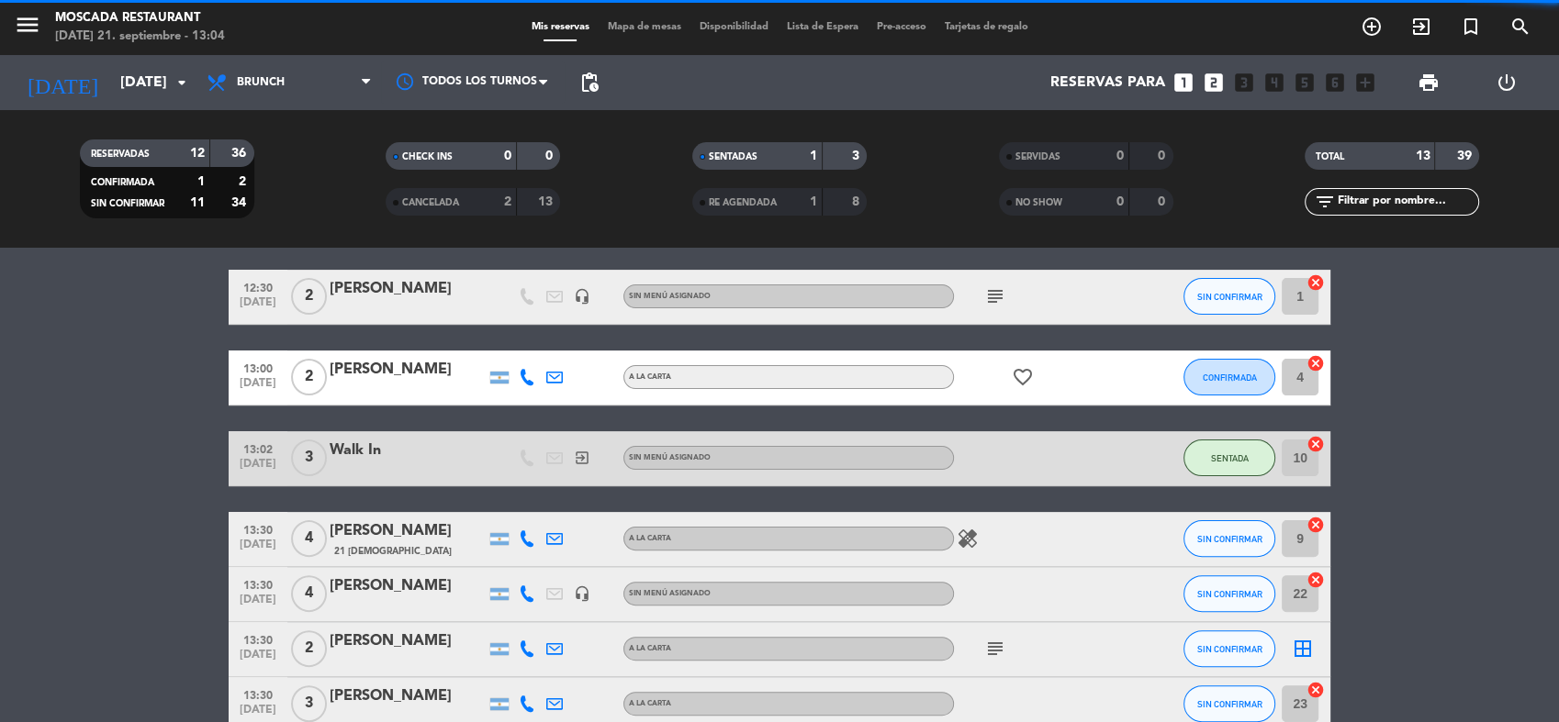
scroll to position [665, 0]
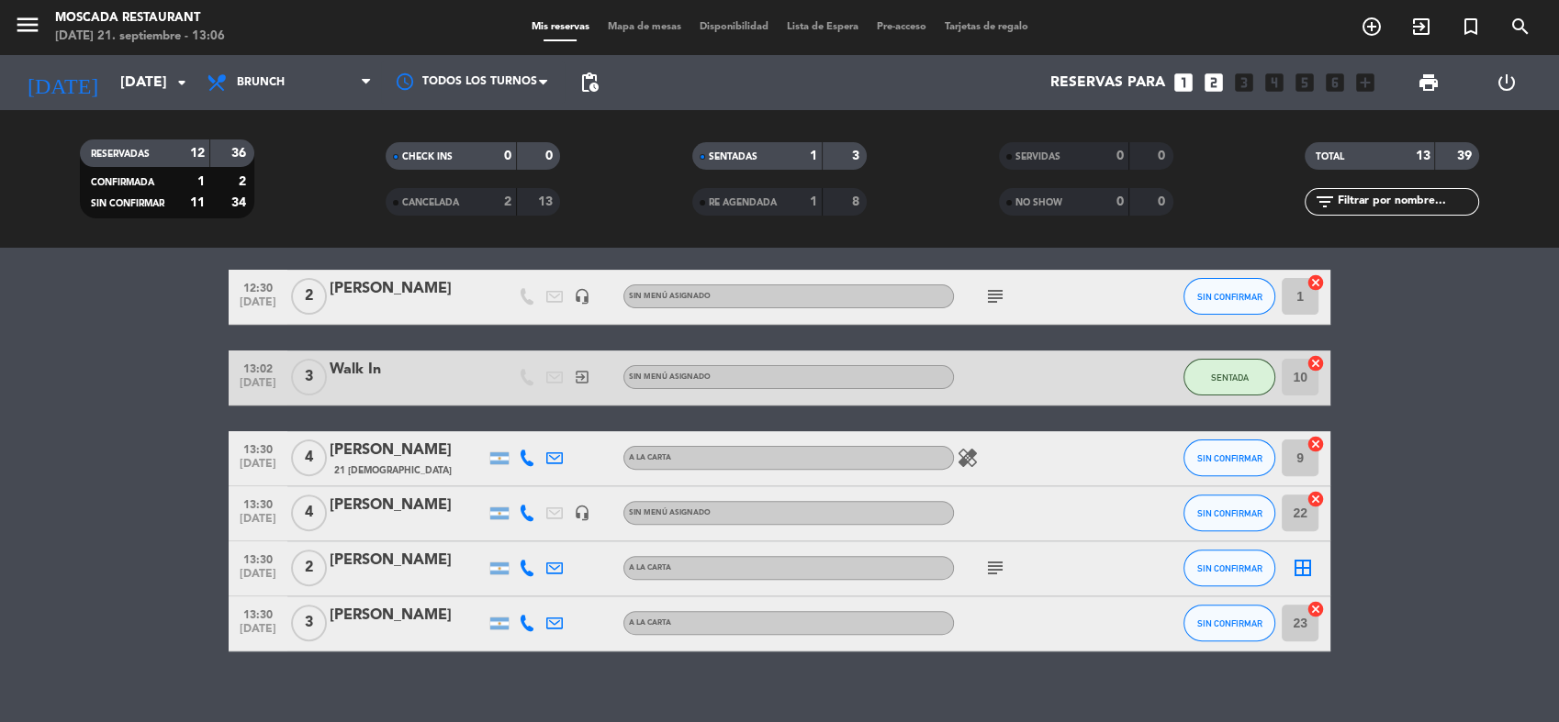
click at [633, 36] on div "menu Moscada Restaurant [DATE] 21. septiembre - 13:06 Mis reservas Mapa de mesa…" at bounding box center [779, 27] width 1559 height 55
click at [633, 30] on span "Mapa de mesas" at bounding box center [644, 27] width 92 height 10
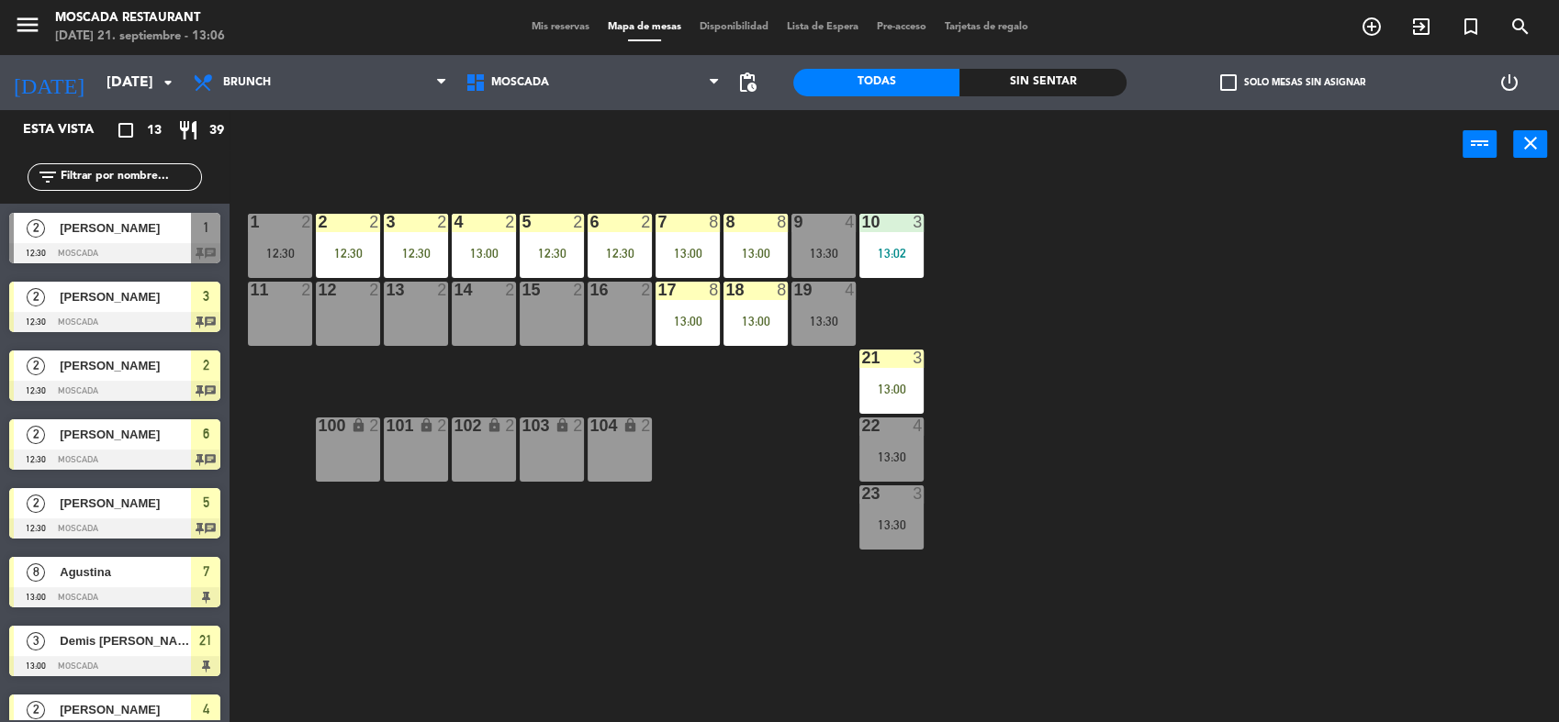
click at [597, 322] on div "16 2" at bounding box center [619, 314] width 64 height 64
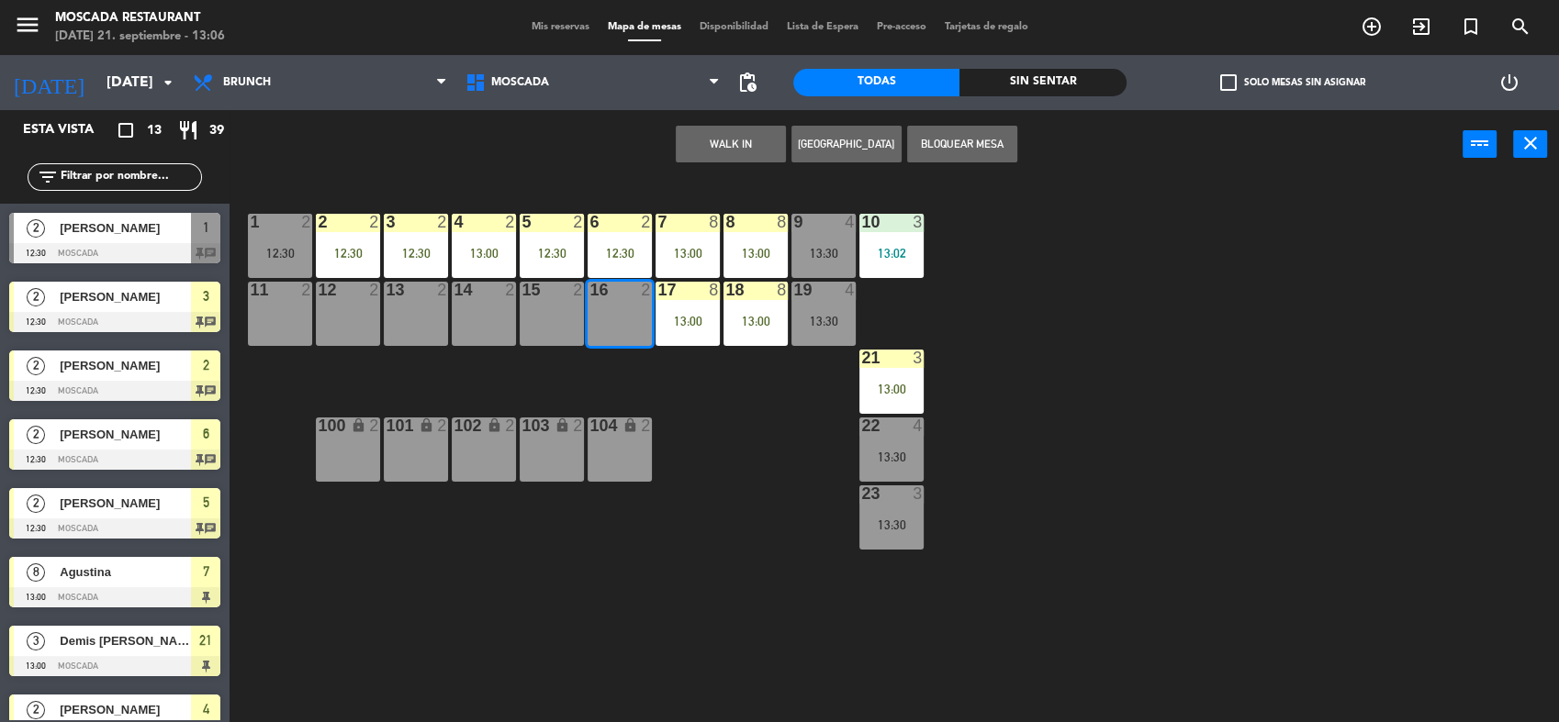
drag, startPoint x: 732, startPoint y: 204, endPoint x: 720, endPoint y: 139, distance: 66.4
click at [732, 202] on div "1 2 12:30 2 2 12:30 3 2 12:30 4 2 13:00 5 2 12:30 8 8 13:00 6 2 12:30 7 8 13:00…" at bounding box center [902, 453] width 1314 height 543
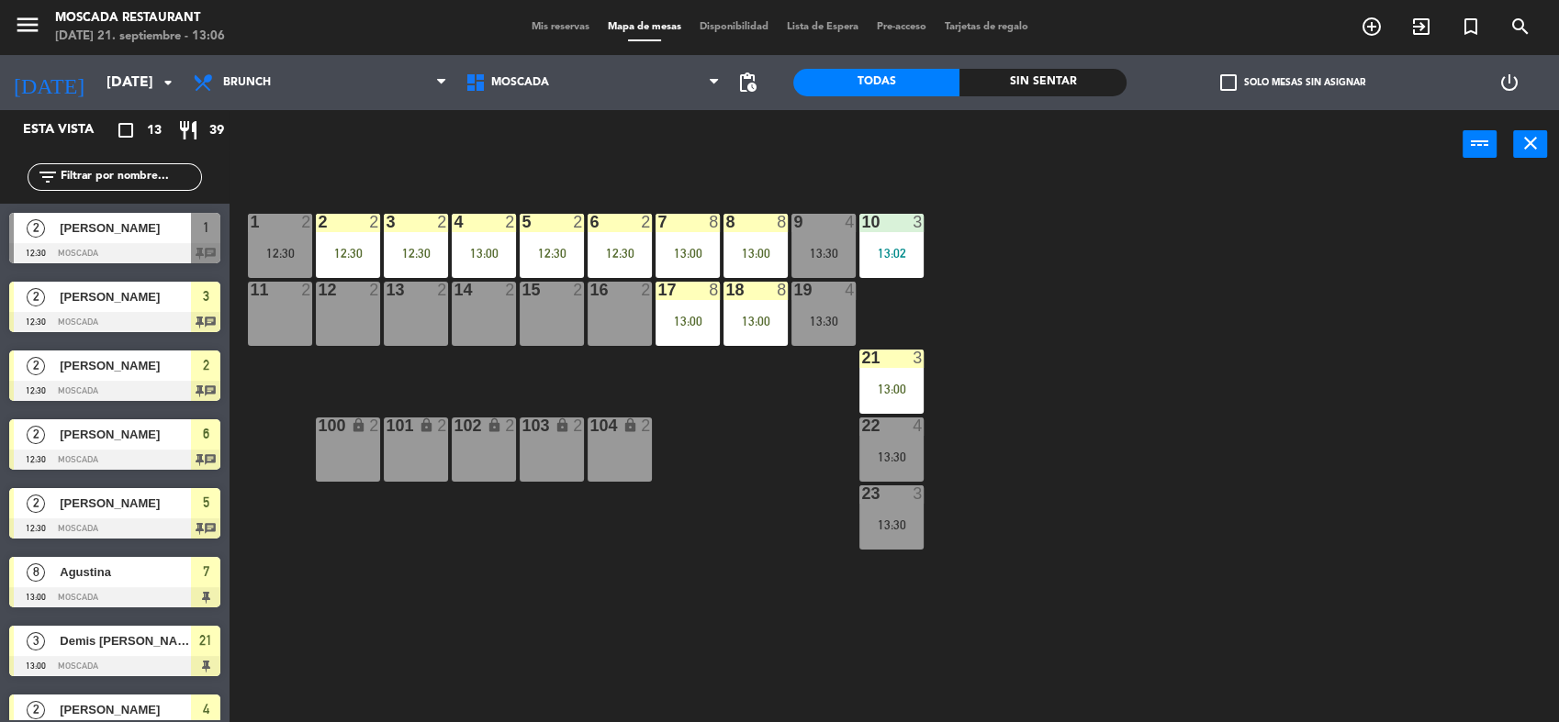
click at [720, 139] on div "power_input close" at bounding box center [845, 145] width 1233 height 70
click at [619, 308] on div "16 2" at bounding box center [619, 314] width 64 height 64
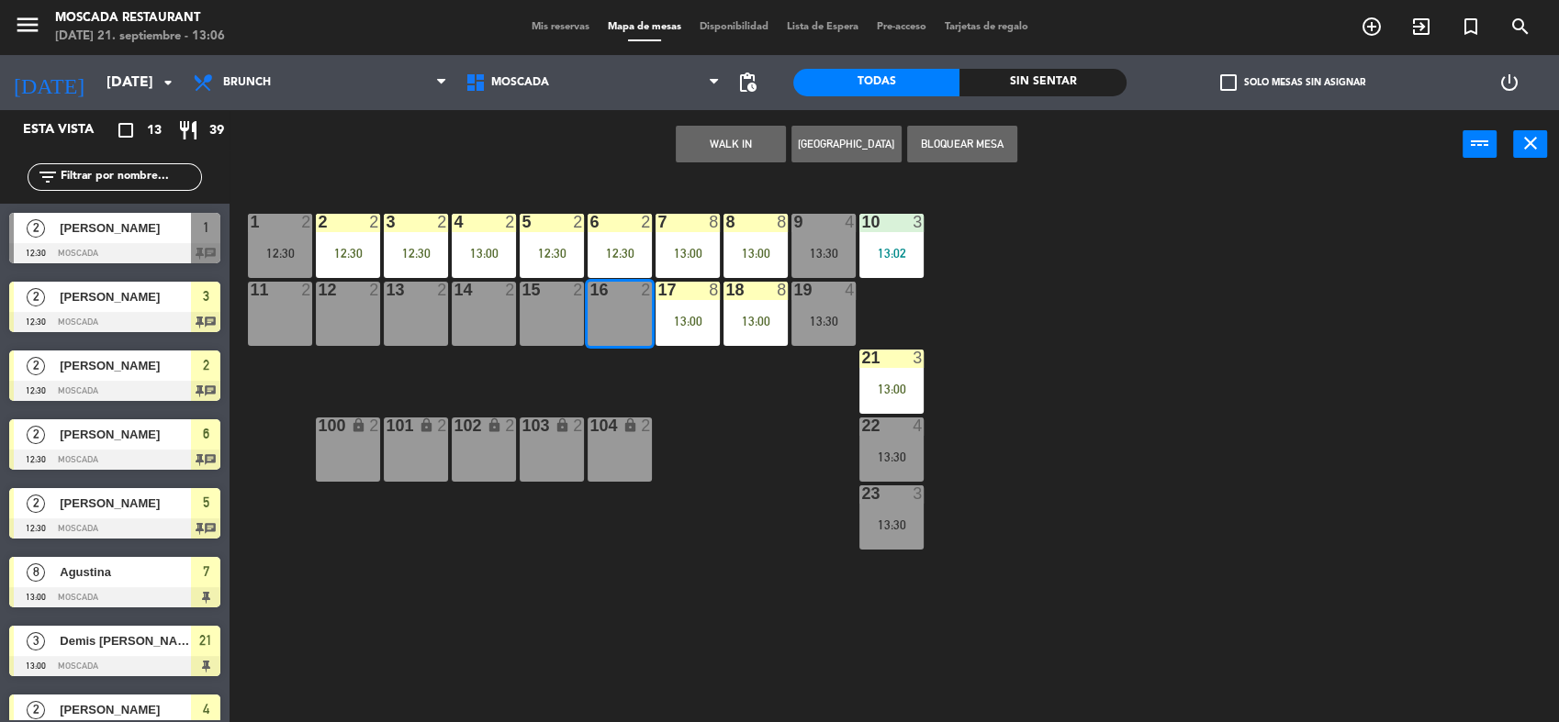
click at [701, 151] on button "WALK IN" at bounding box center [731, 144] width 110 height 37
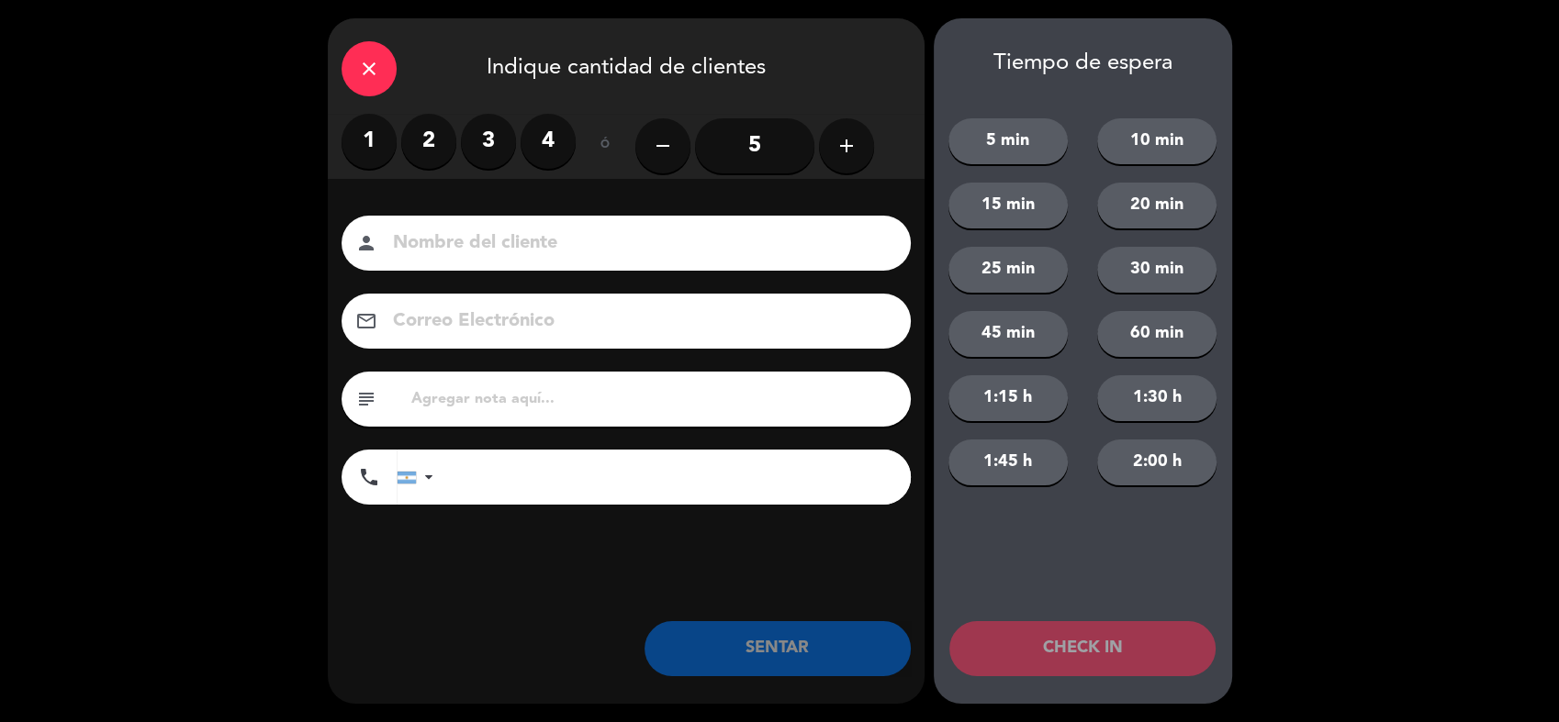
click at [427, 144] on label "2" at bounding box center [428, 141] width 55 height 55
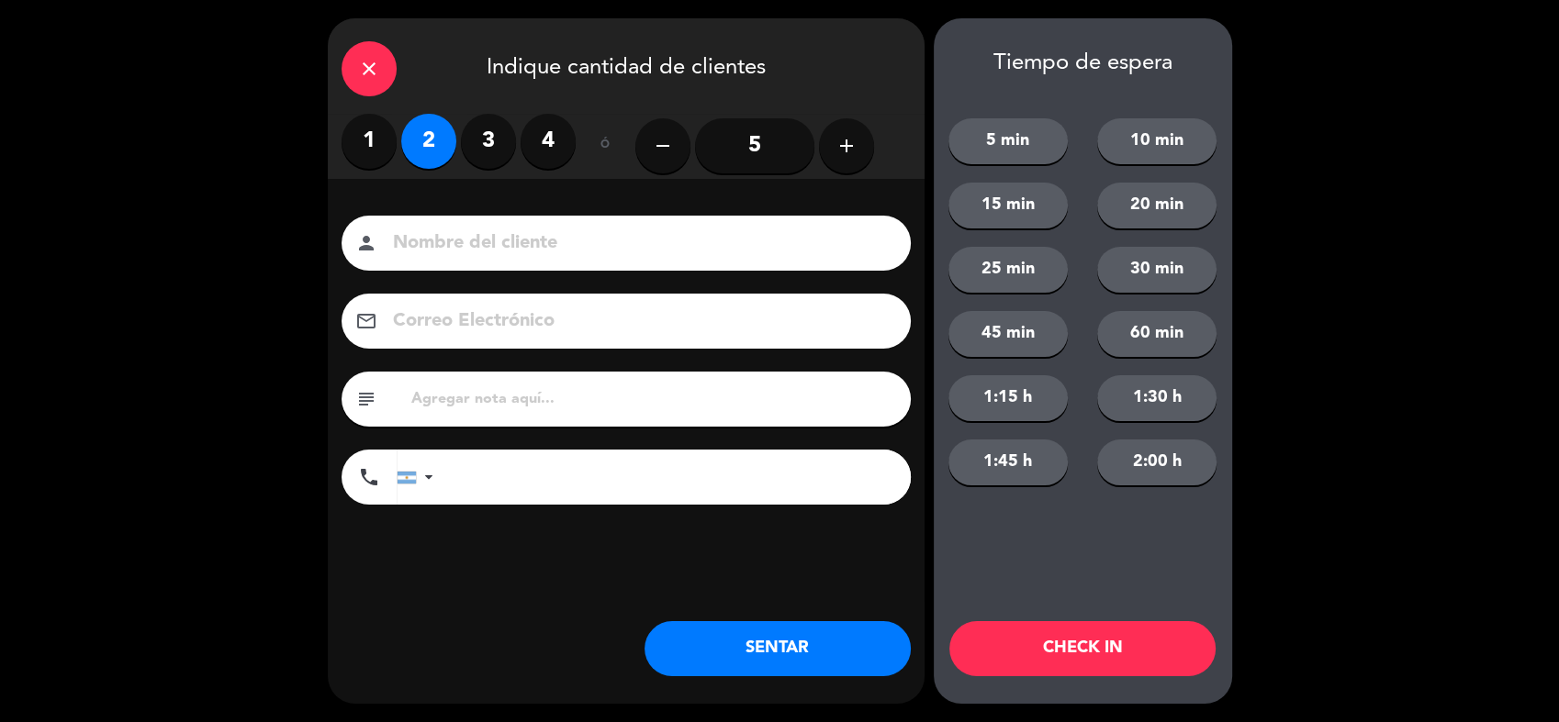
click at [765, 632] on button "SENTAR" at bounding box center [777, 648] width 266 height 55
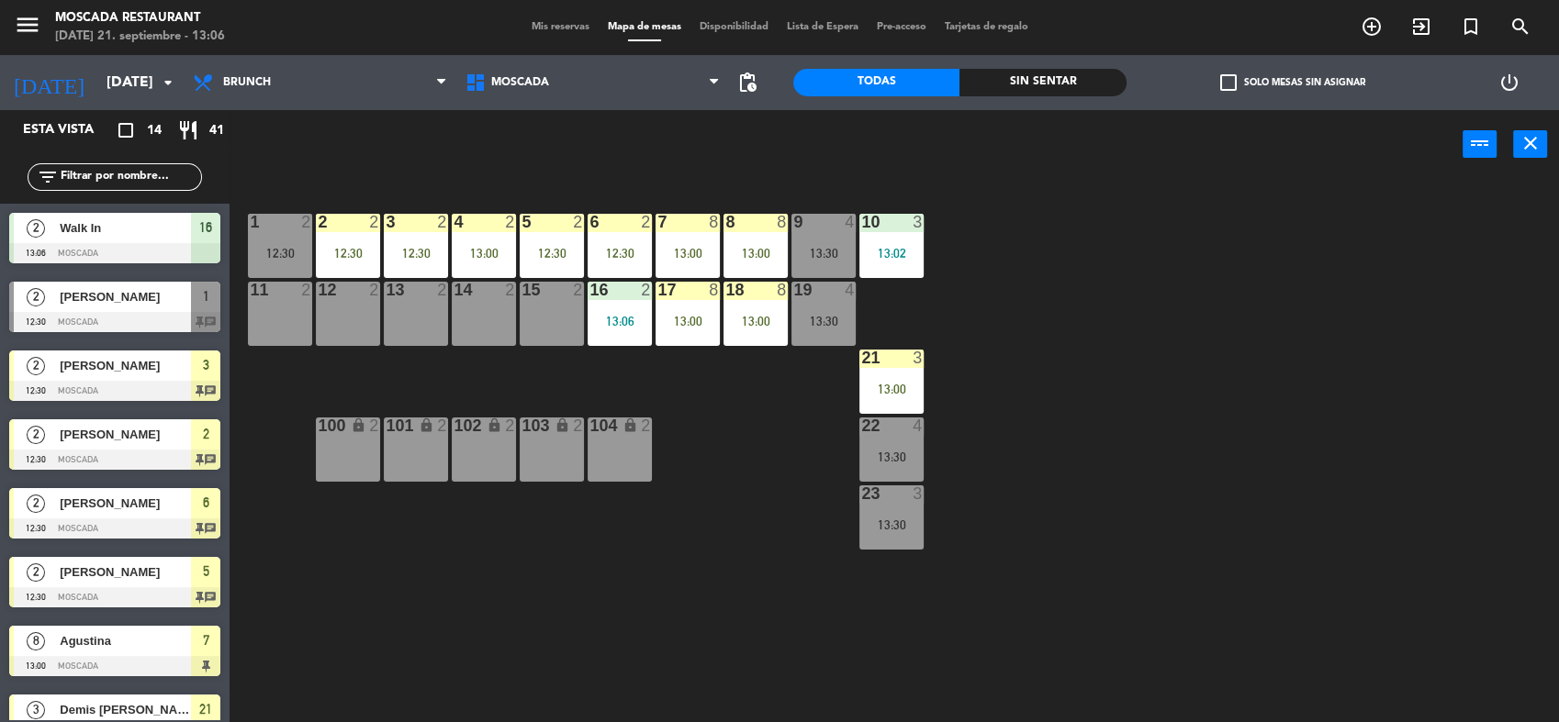
click at [532, 22] on span "Mis reservas" at bounding box center [560, 27] width 76 height 10
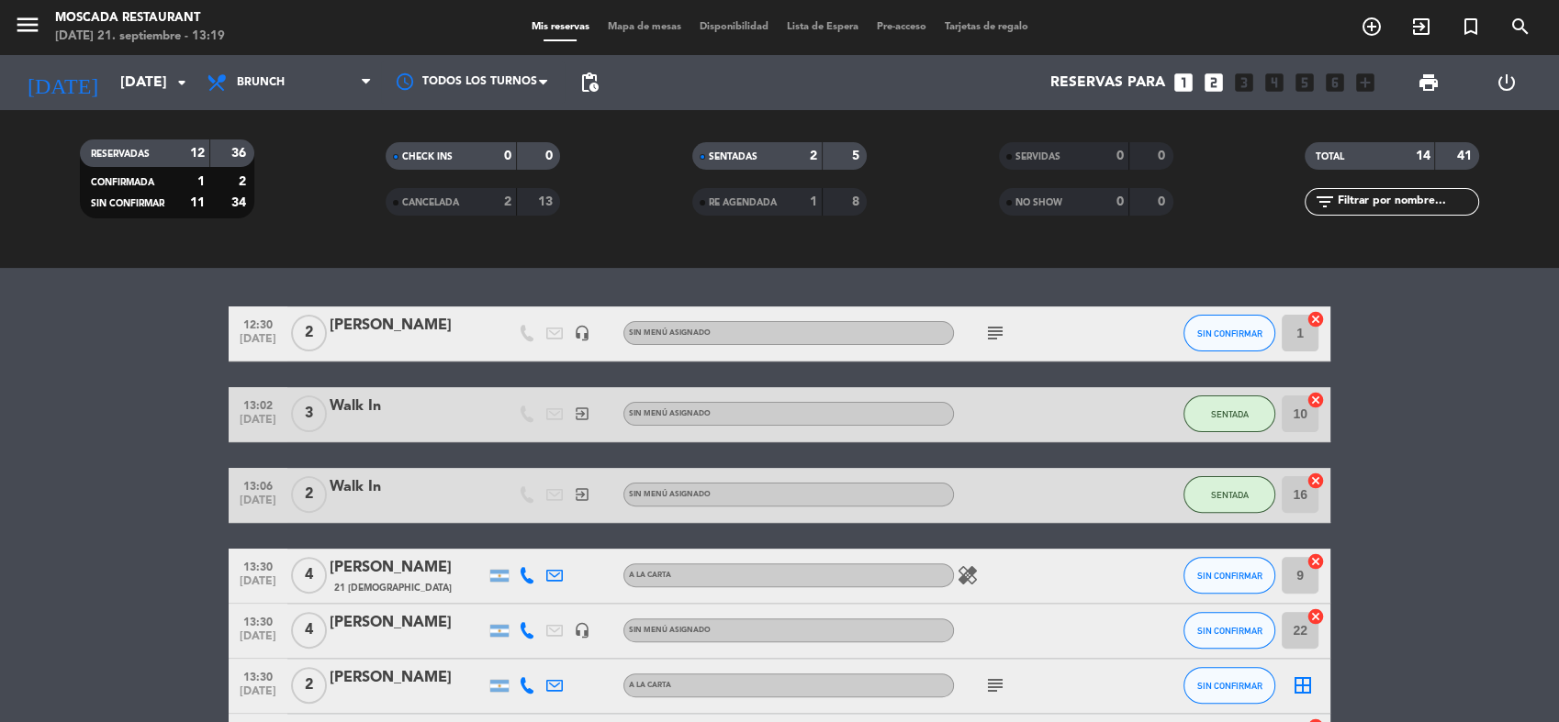
scroll to position [766, 0]
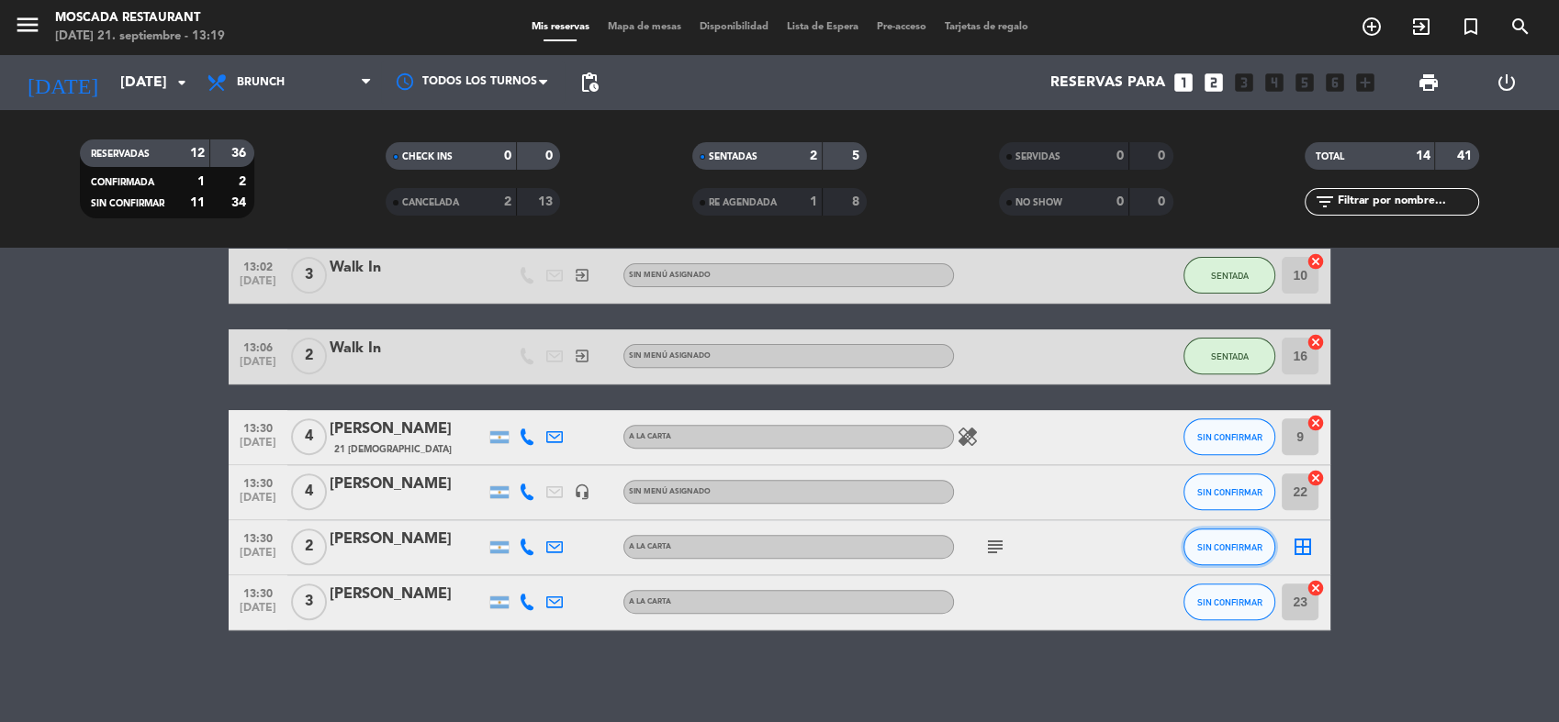
click at [1262, 546] on button "SIN CONFIRMAR" at bounding box center [1229, 547] width 92 height 37
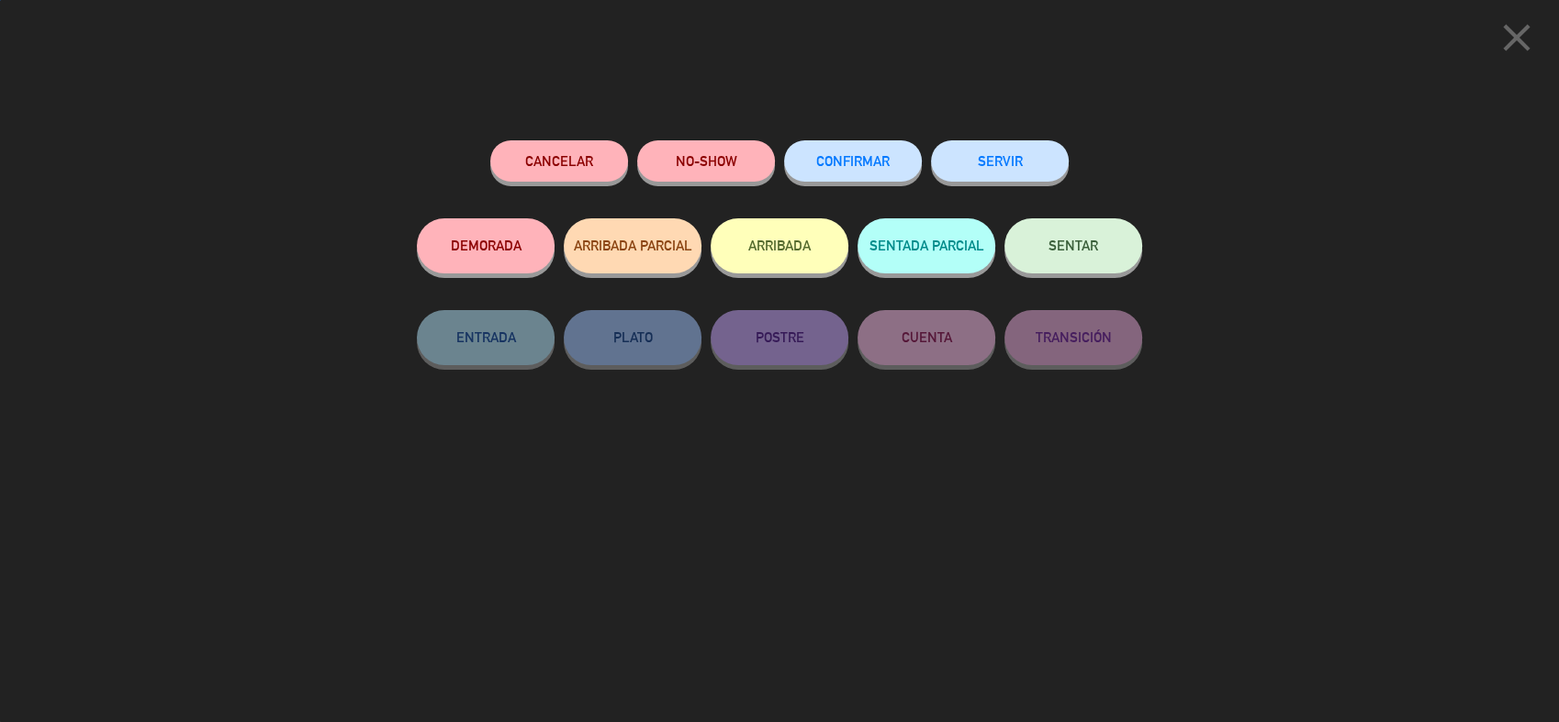
drag, startPoint x: 1212, startPoint y: 126, endPoint x: 1452, endPoint y: 85, distance: 243.9
click at [1224, 127] on div "close Cancelar NO-SHOW CONFIRMAR SERVIR DEMORADA ARRIBADA PARCIAL ARRIBADA SENT…" at bounding box center [779, 361] width 1559 height 722
click at [1510, 45] on icon "close" at bounding box center [1516, 38] width 46 height 46
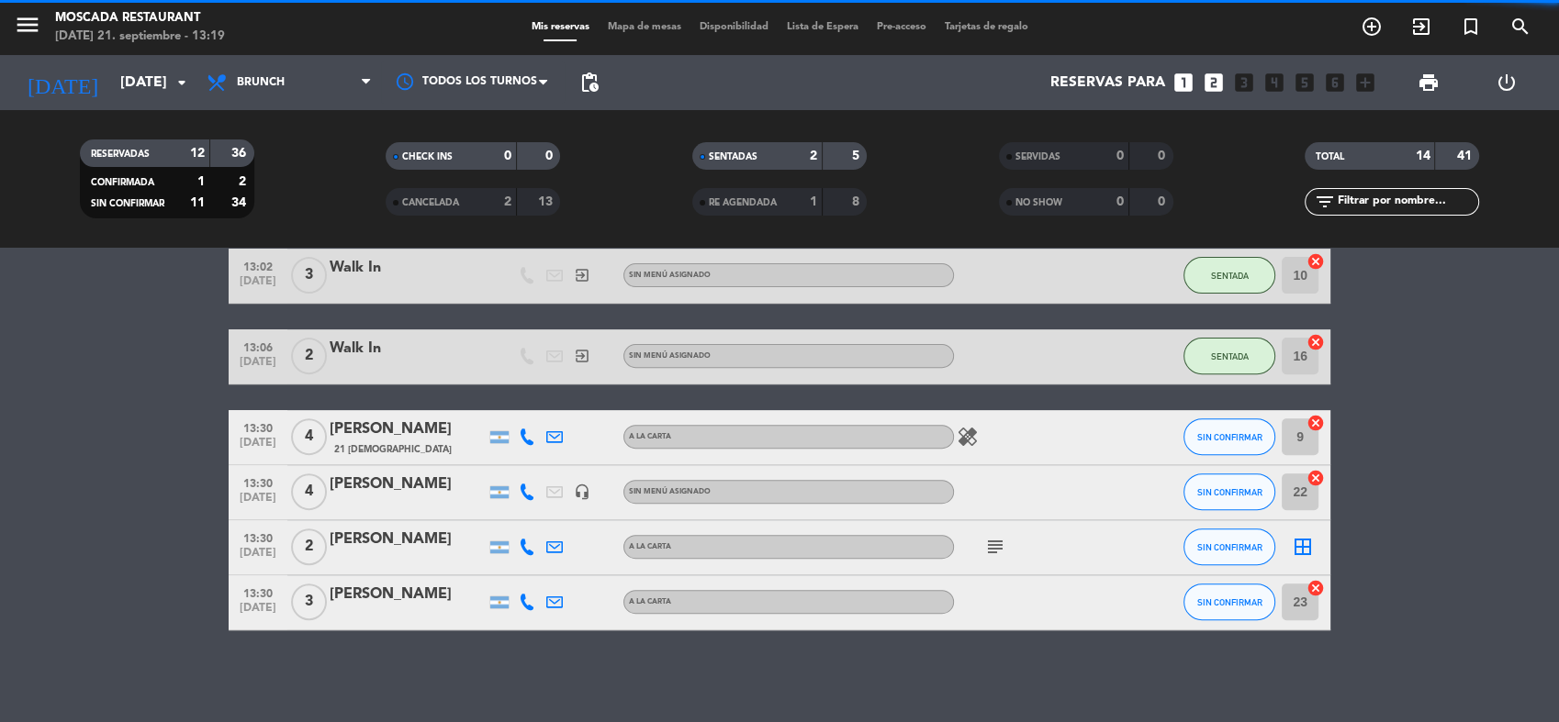
click at [1318, 542] on div "border_all" at bounding box center [1302, 547] width 55 height 54
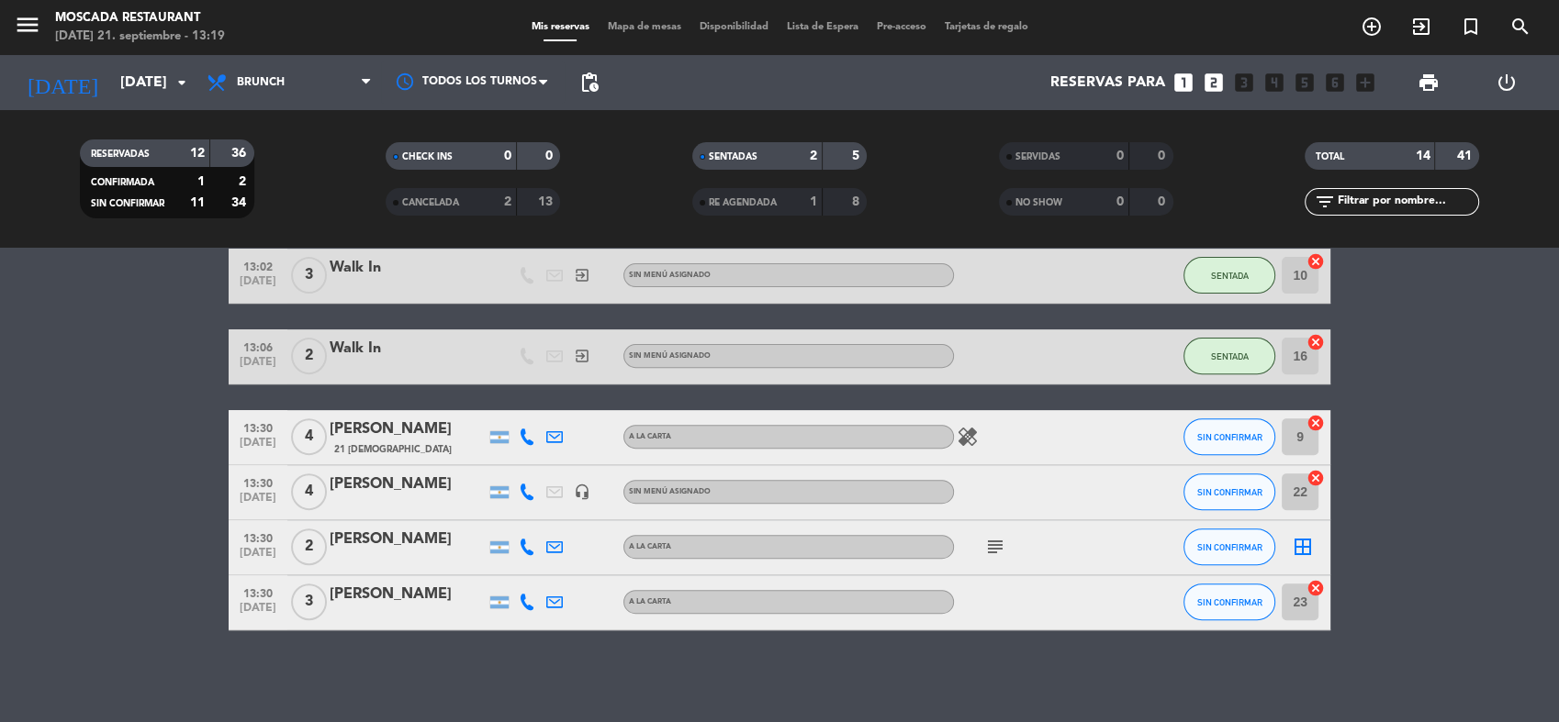
click at [1312, 546] on icon "border_all" at bounding box center [1303, 547] width 22 height 22
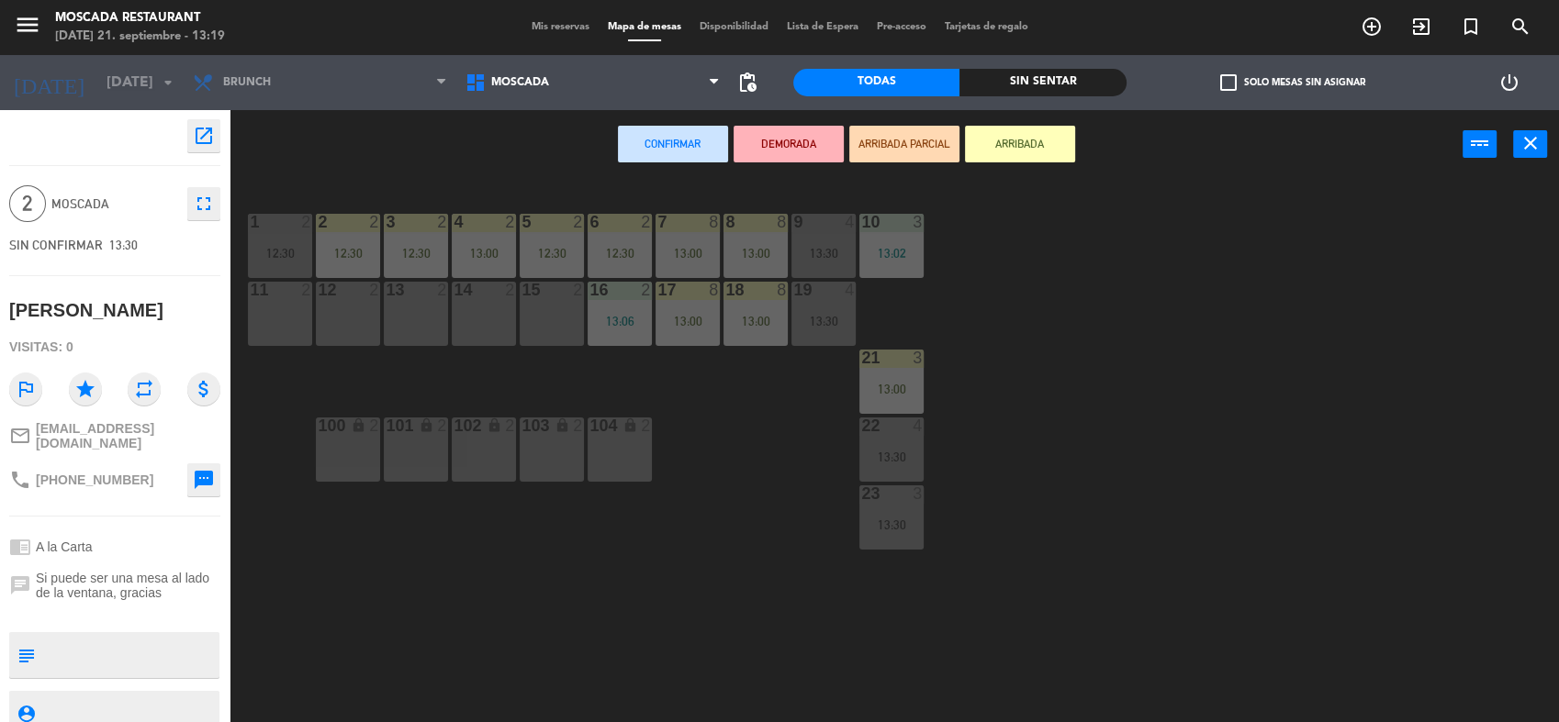
click at [454, 292] on div "14" at bounding box center [453, 290] width 1 height 17
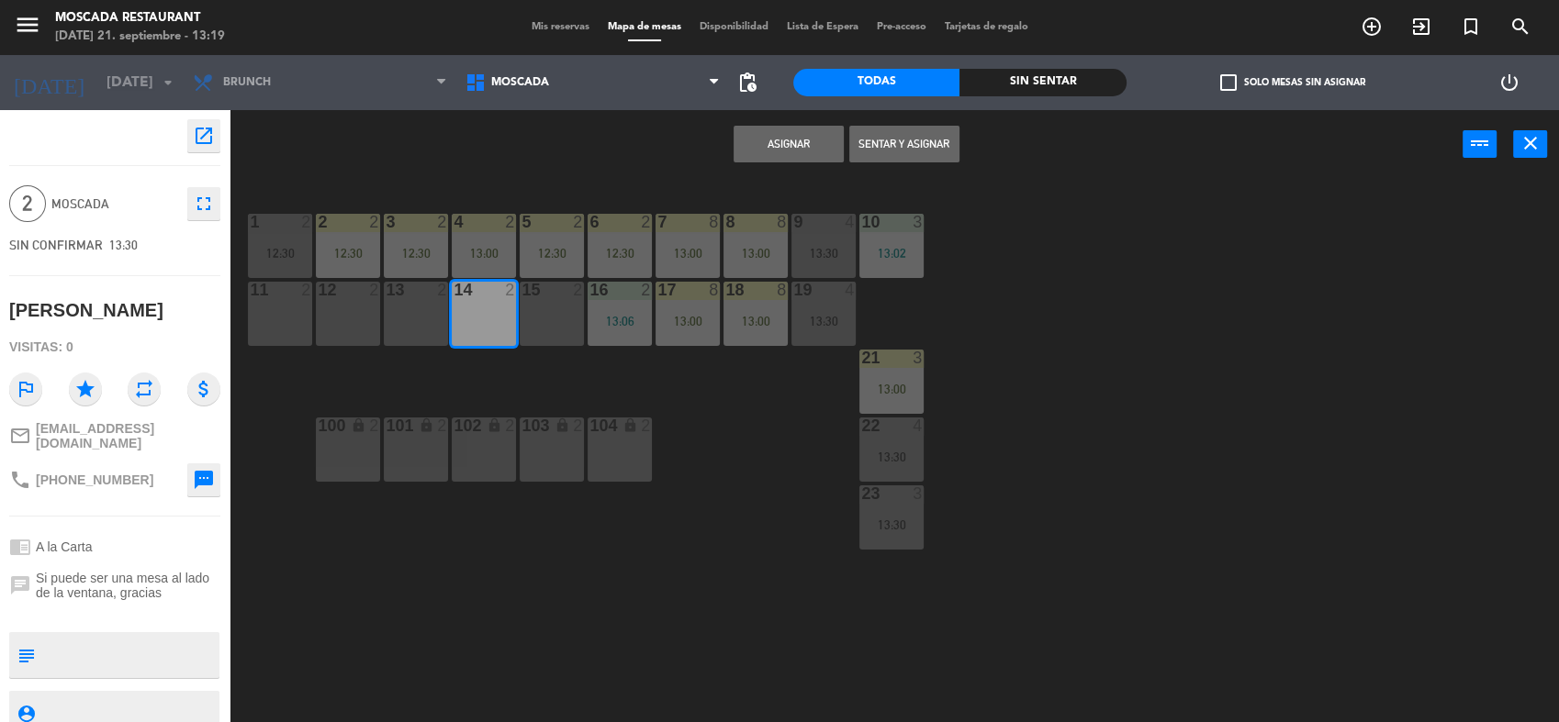
click at [767, 131] on button "Asignar" at bounding box center [788, 144] width 110 height 37
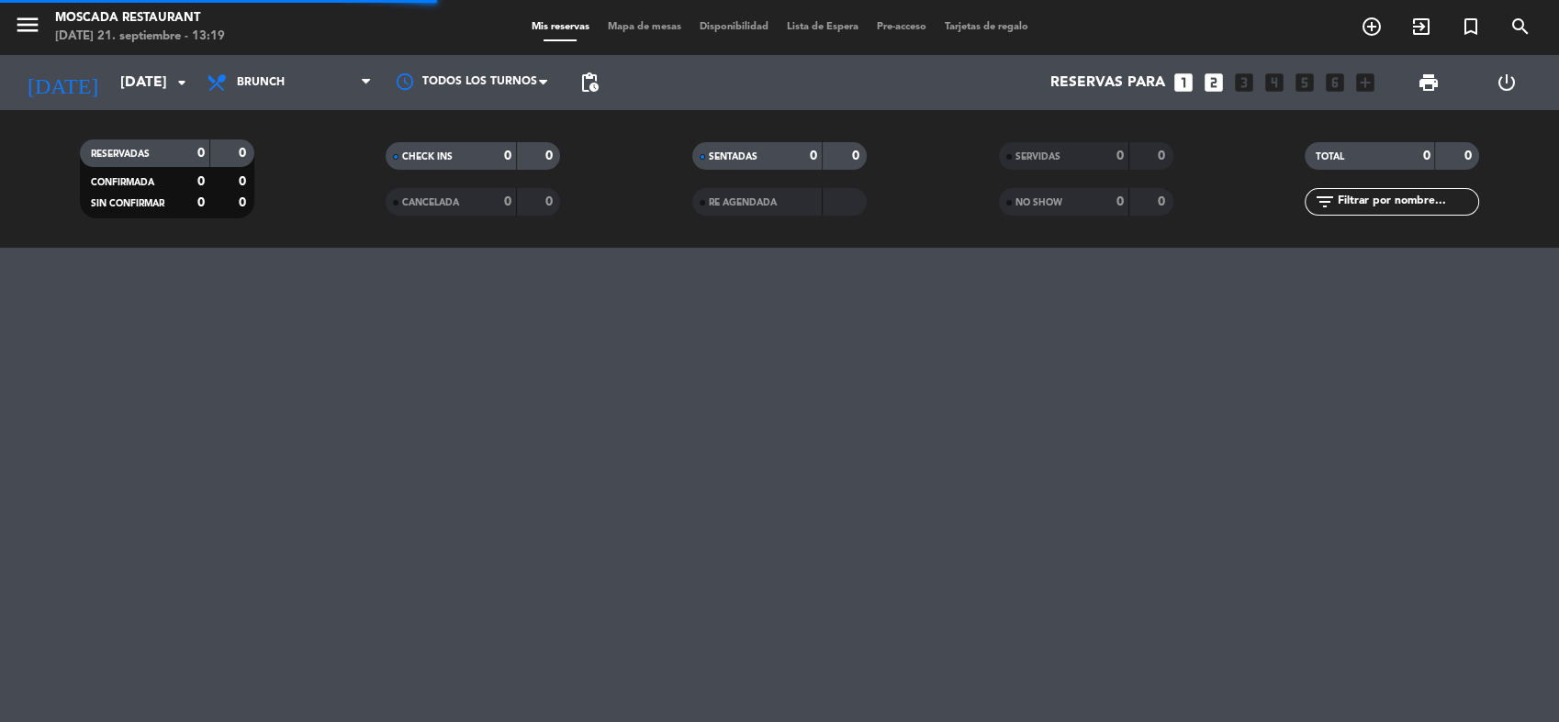
click at [632, 28] on span "Mapa de mesas" at bounding box center [644, 27] width 92 height 10
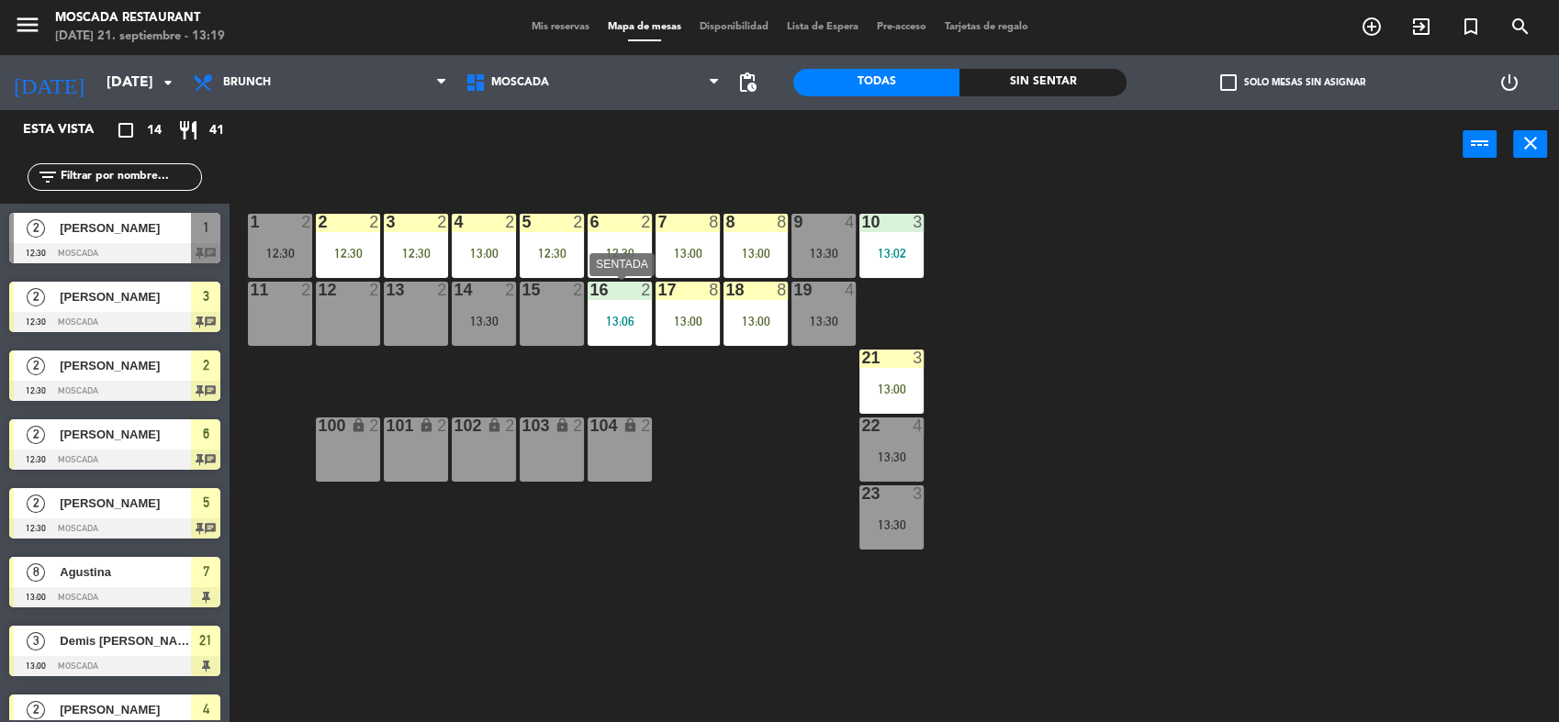
click at [536, 305] on div "15 2" at bounding box center [552, 314] width 64 height 64
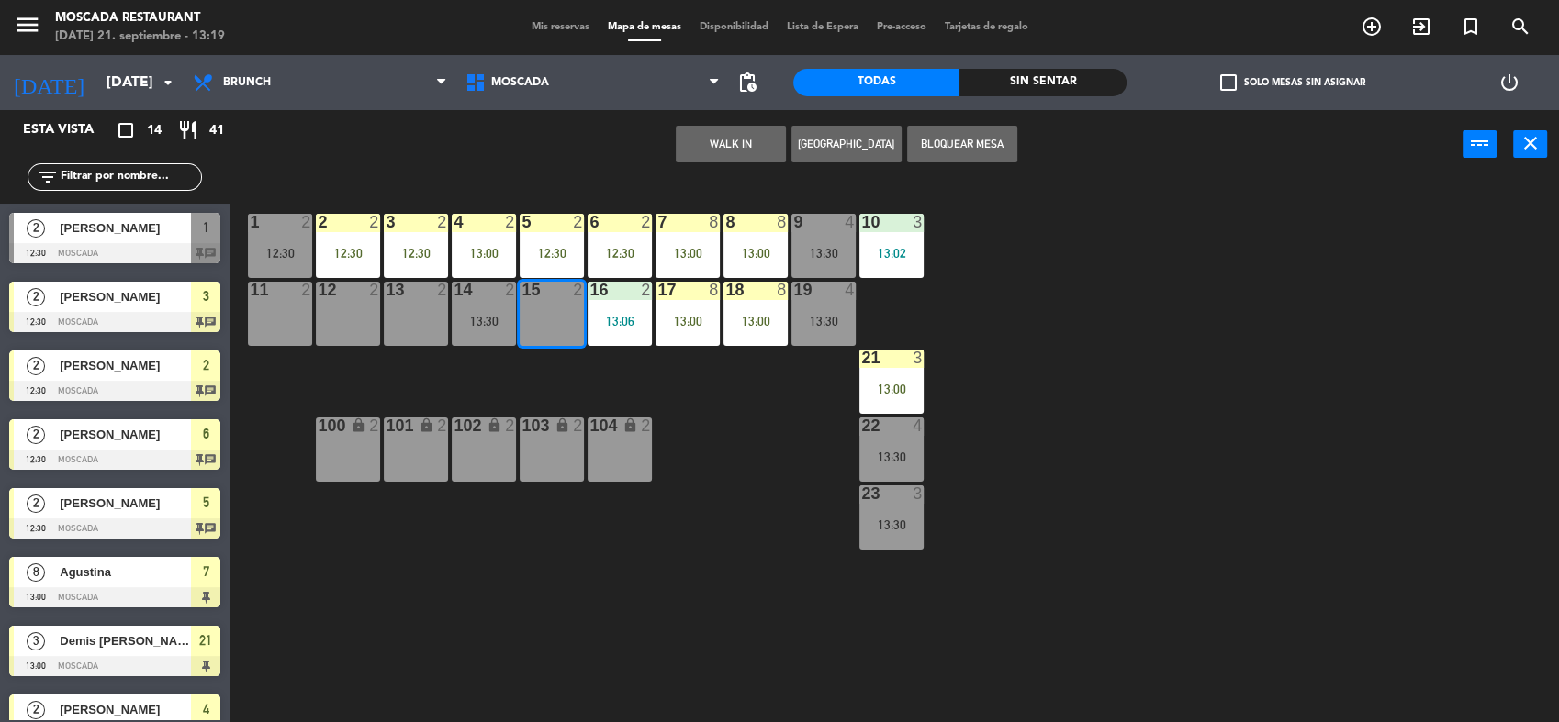
drag, startPoint x: 536, startPoint y: 305, endPoint x: 892, endPoint y: 348, distance: 358.8
click at [1211, 348] on div "1 2 12:30 2 2 12:30 3 2 12:30 4 2 13:00 5 2 12:30 8 8 13:00 6 2 12:30 7 8 13:00…" at bounding box center [902, 453] width 1314 height 543
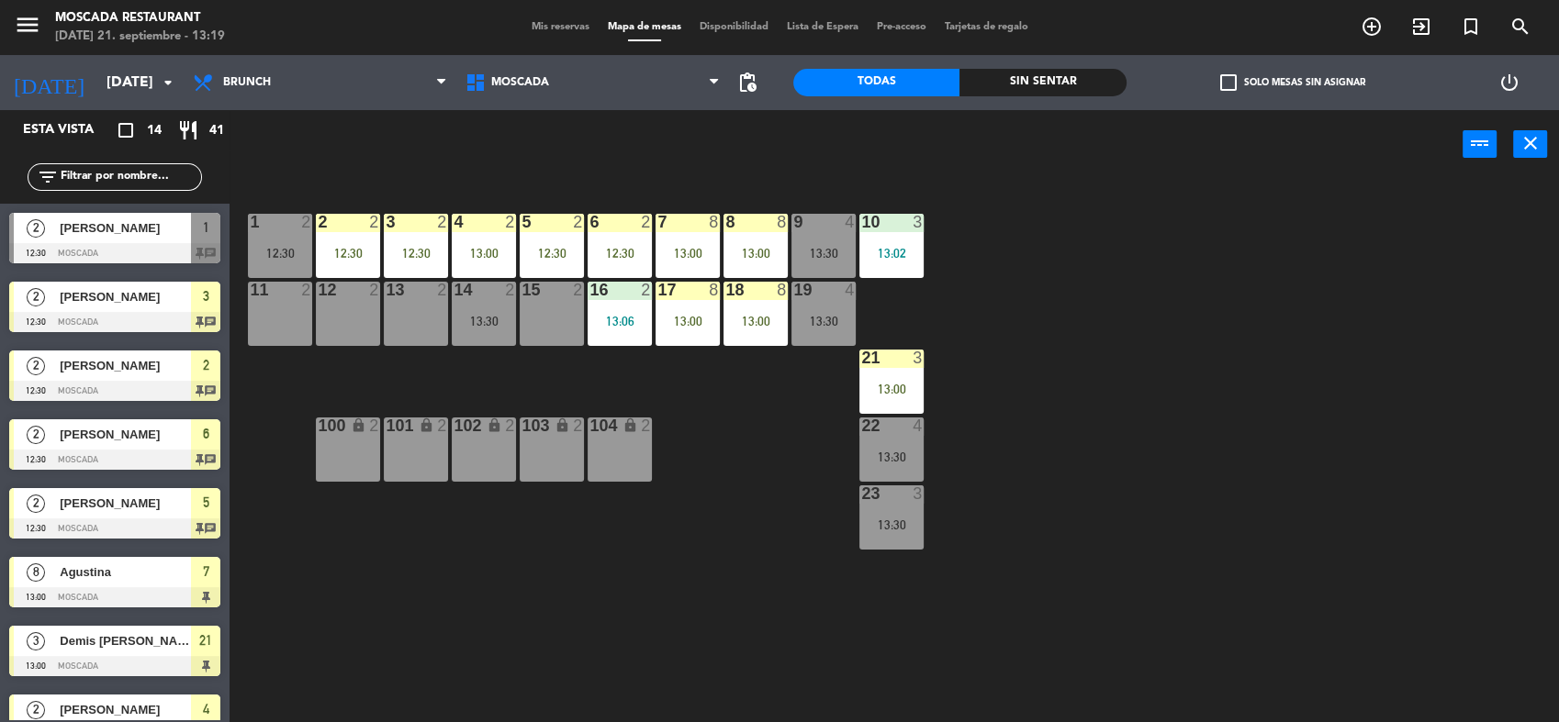
click at [553, 307] on div "15 2" at bounding box center [552, 314] width 64 height 64
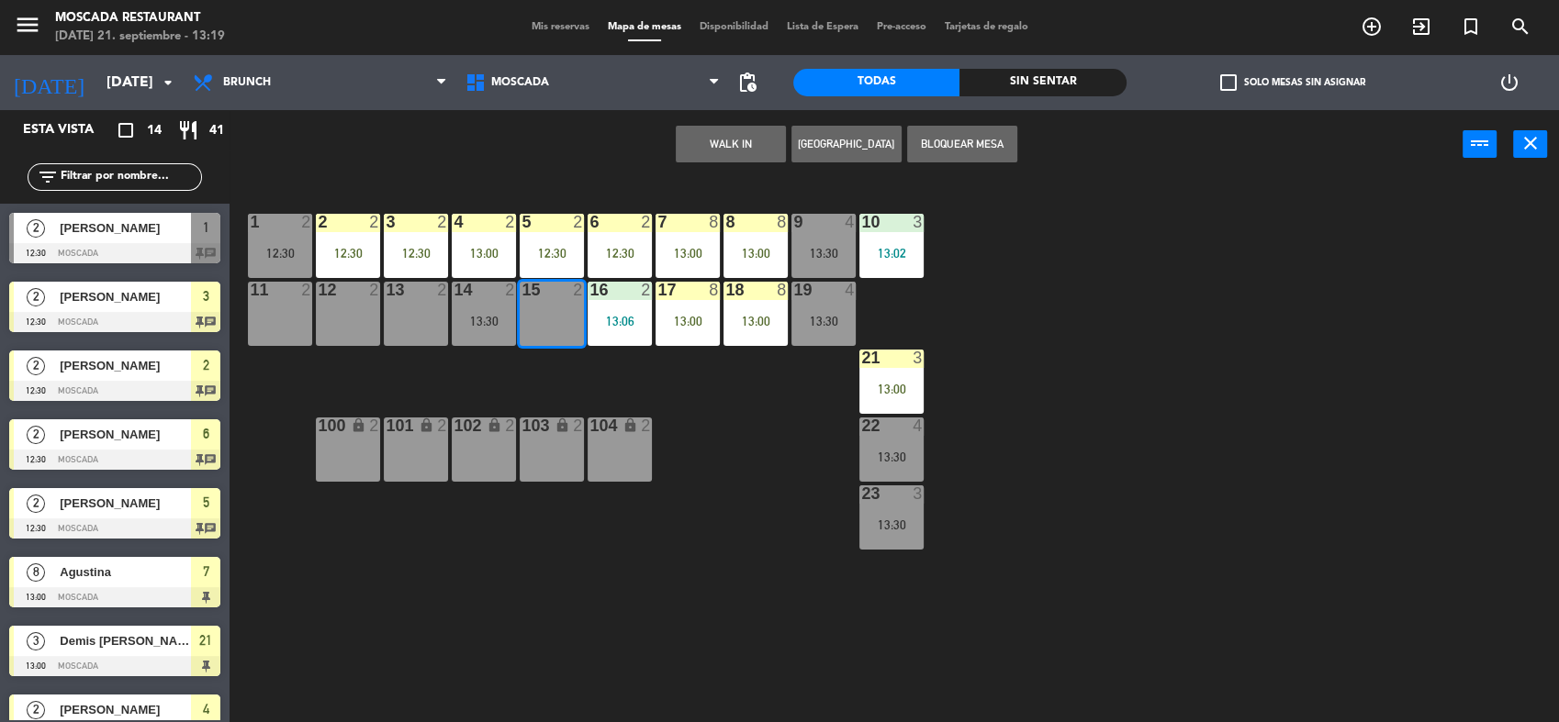
click at [692, 159] on button "WALK IN" at bounding box center [731, 144] width 110 height 37
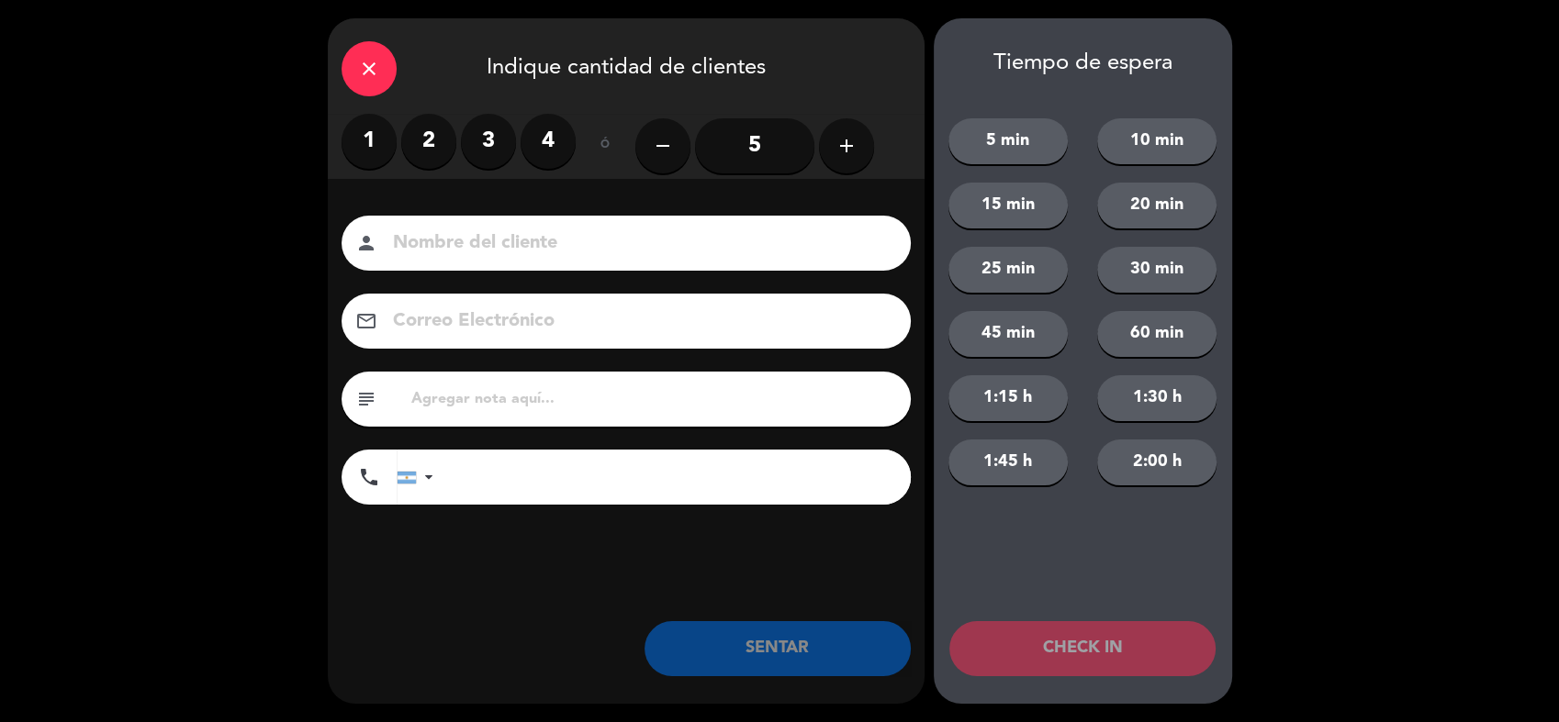
click at [427, 141] on label "2" at bounding box center [428, 141] width 55 height 55
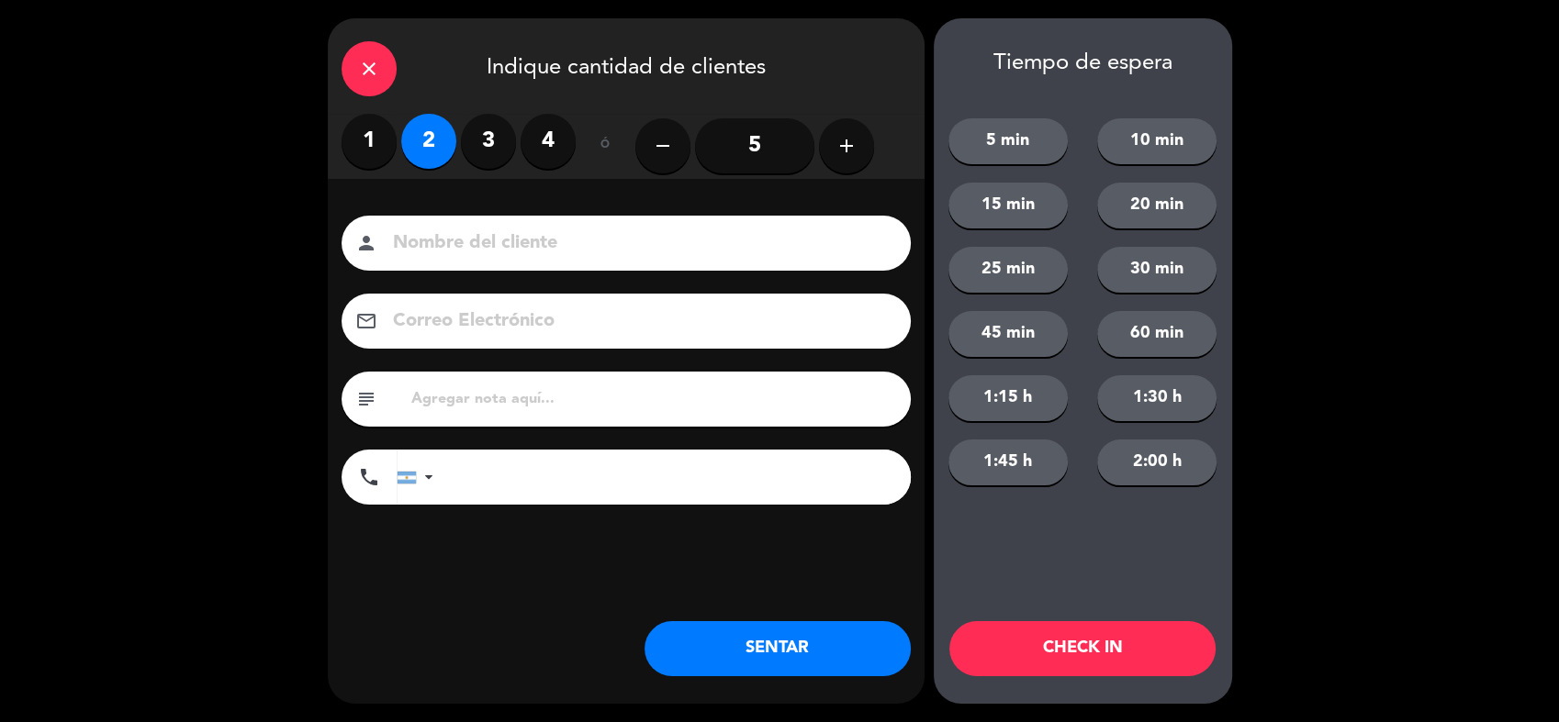
click at [688, 643] on button "SENTAR" at bounding box center [777, 648] width 266 height 55
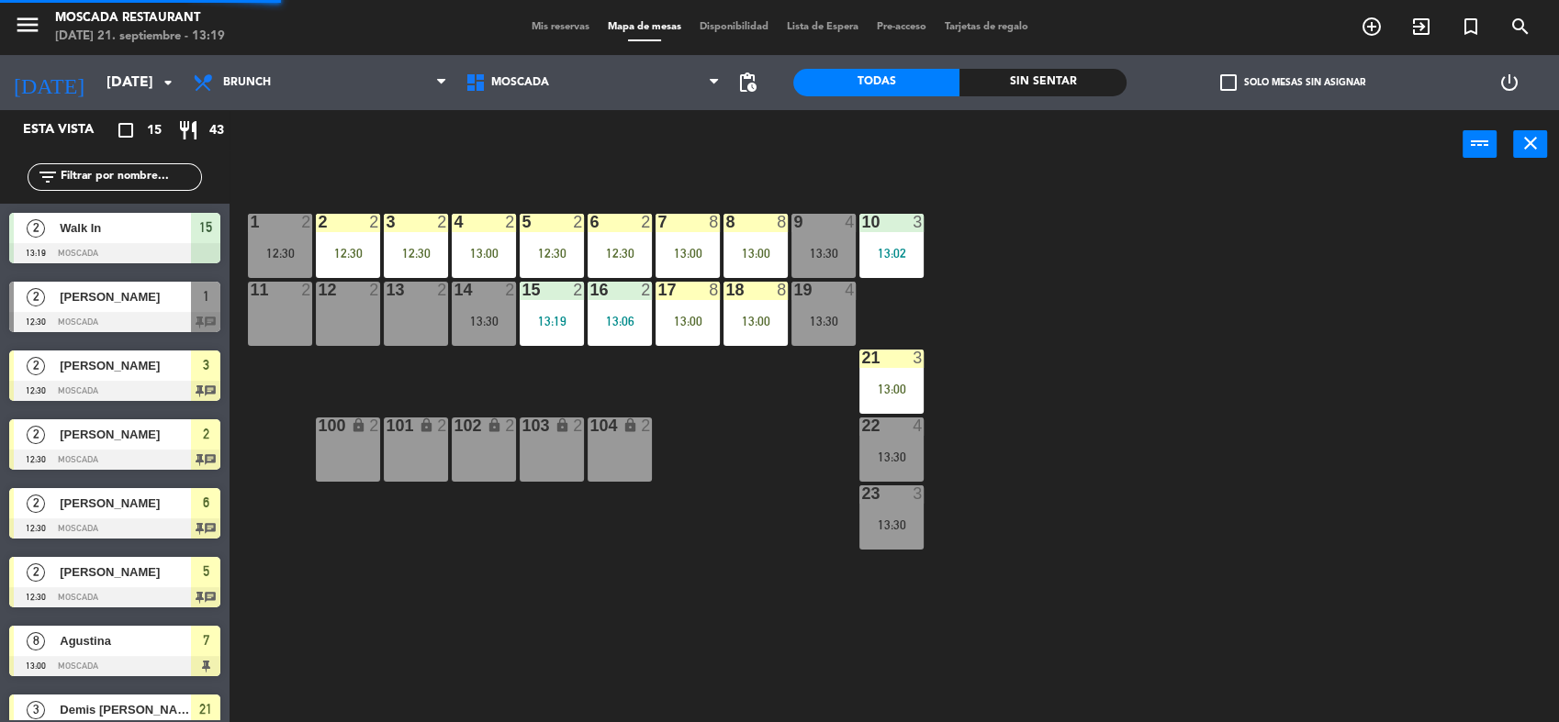
click at [288, 324] on div "11 2" at bounding box center [280, 314] width 64 height 64
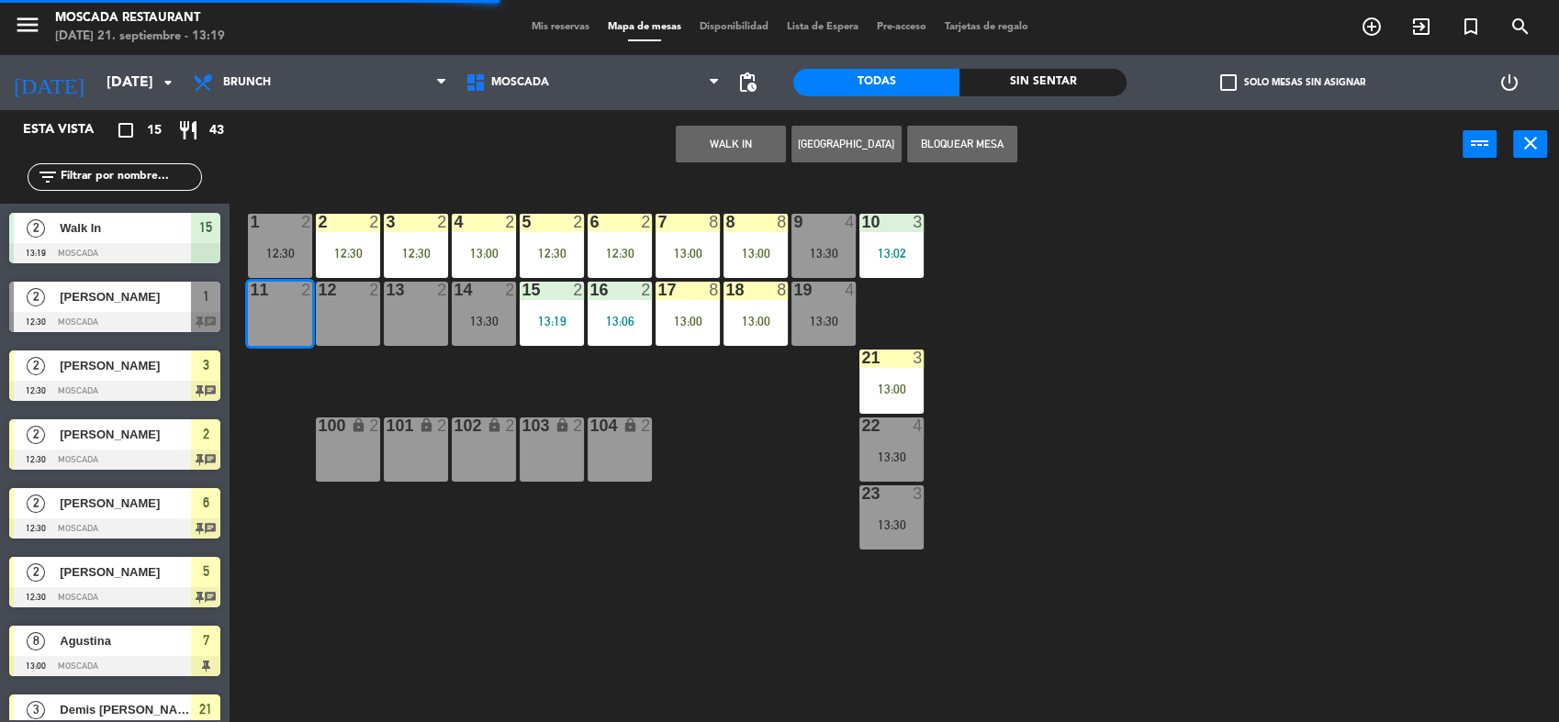
click at [745, 134] on button "WALK IN" at bounding box center [731, 144] width 110 height 37
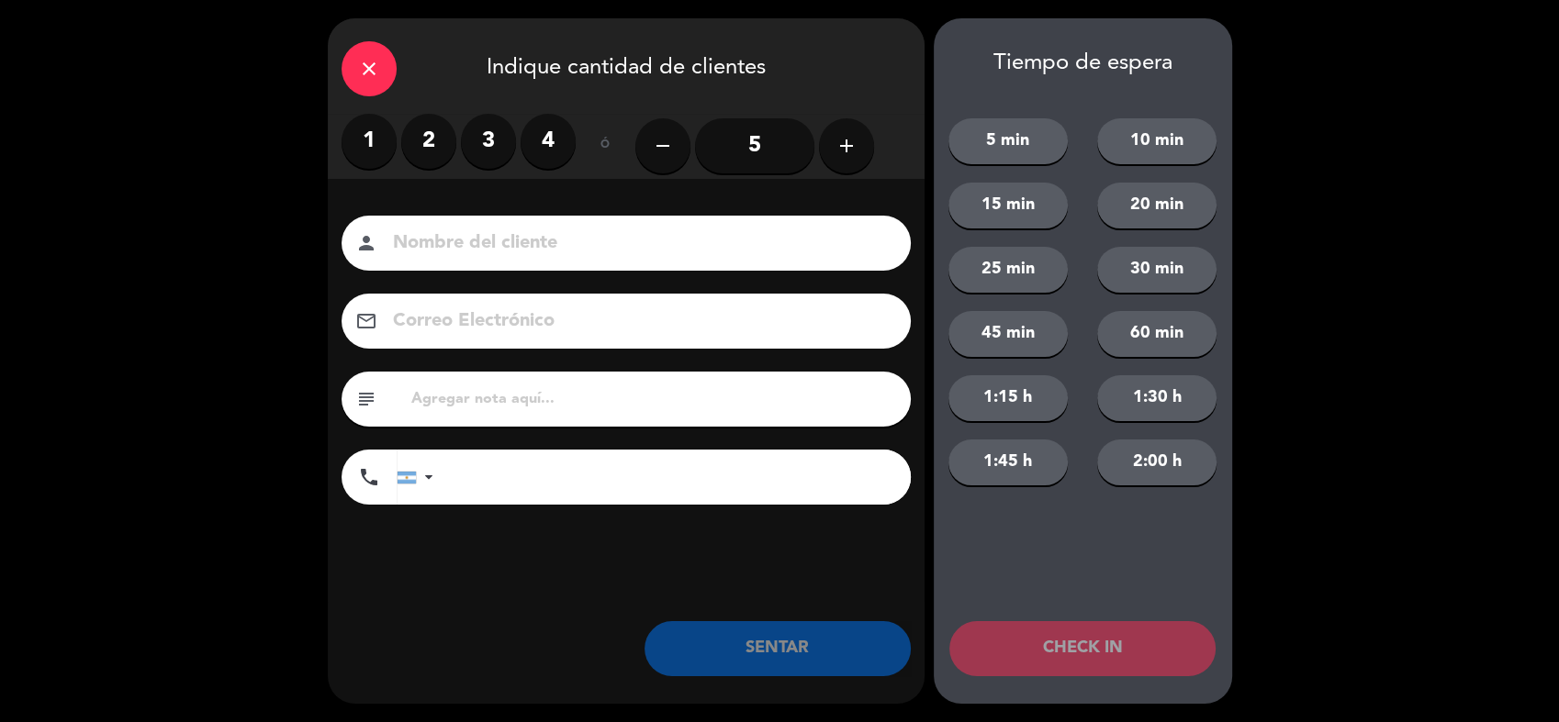
click at [442, 132] on label "2" at bounding box center [428, 141] width 55 height 55
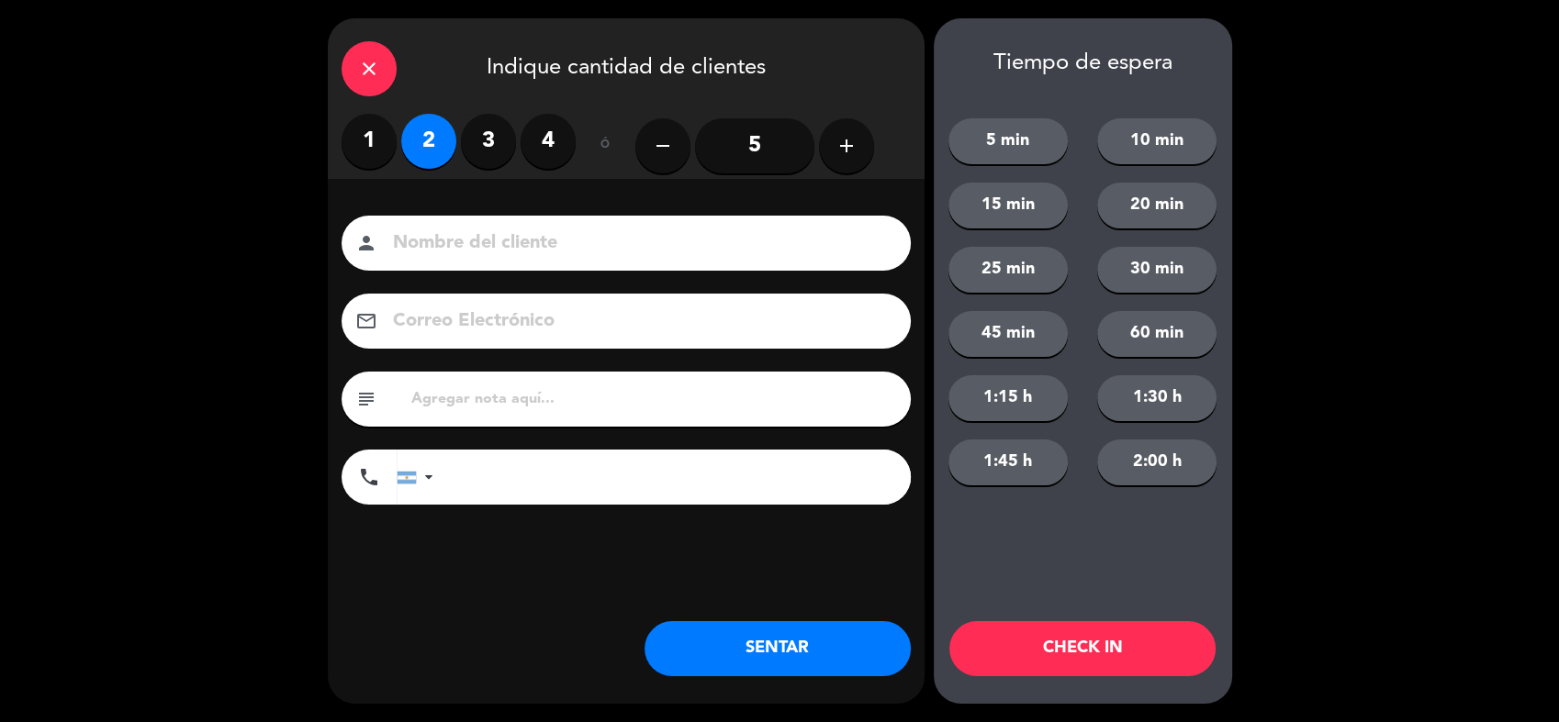
click at [744, 624] on button "SENTAR" at bounding box center [777, 648] width 266 height 55
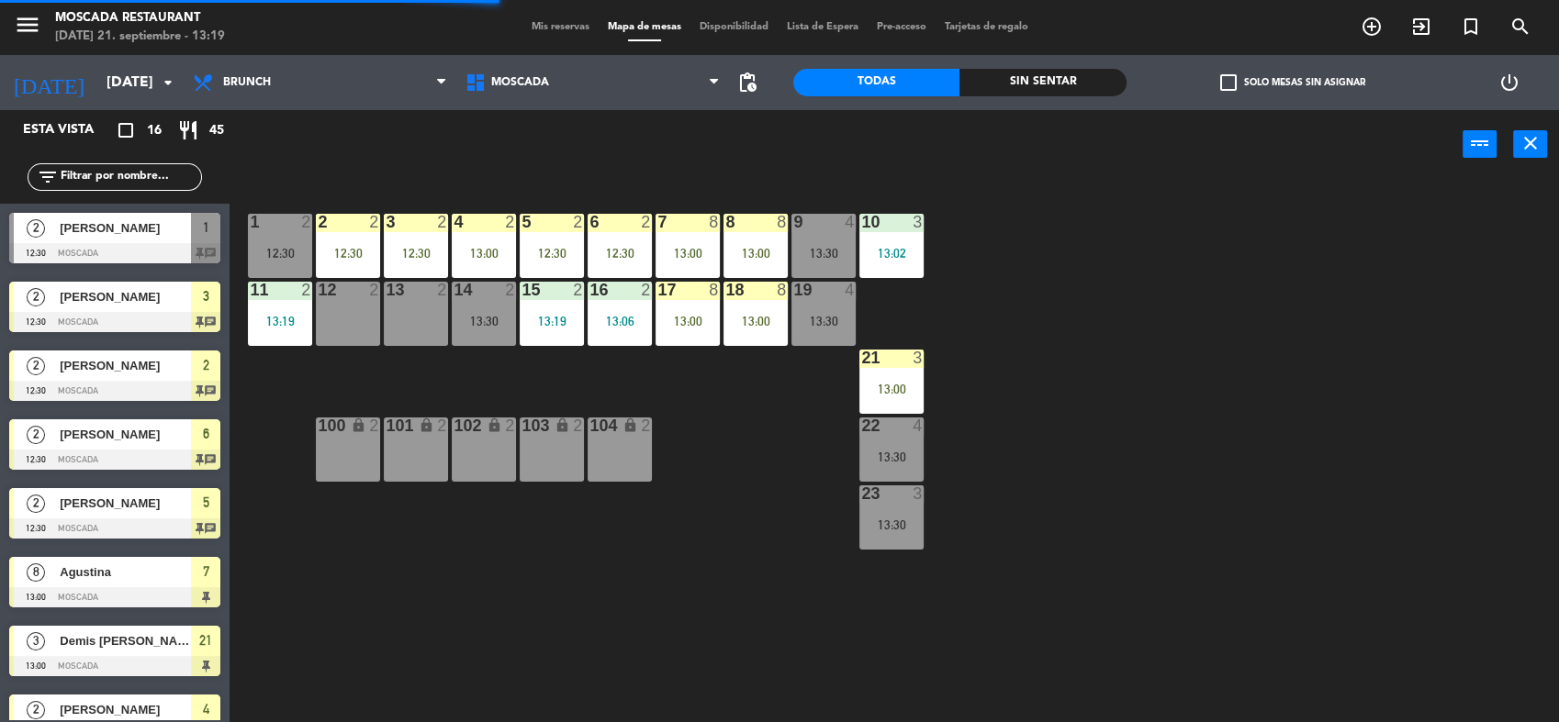
click at [551, 25] on span "Mis reservas" at bounding box center [560, 27] width 76 height 10
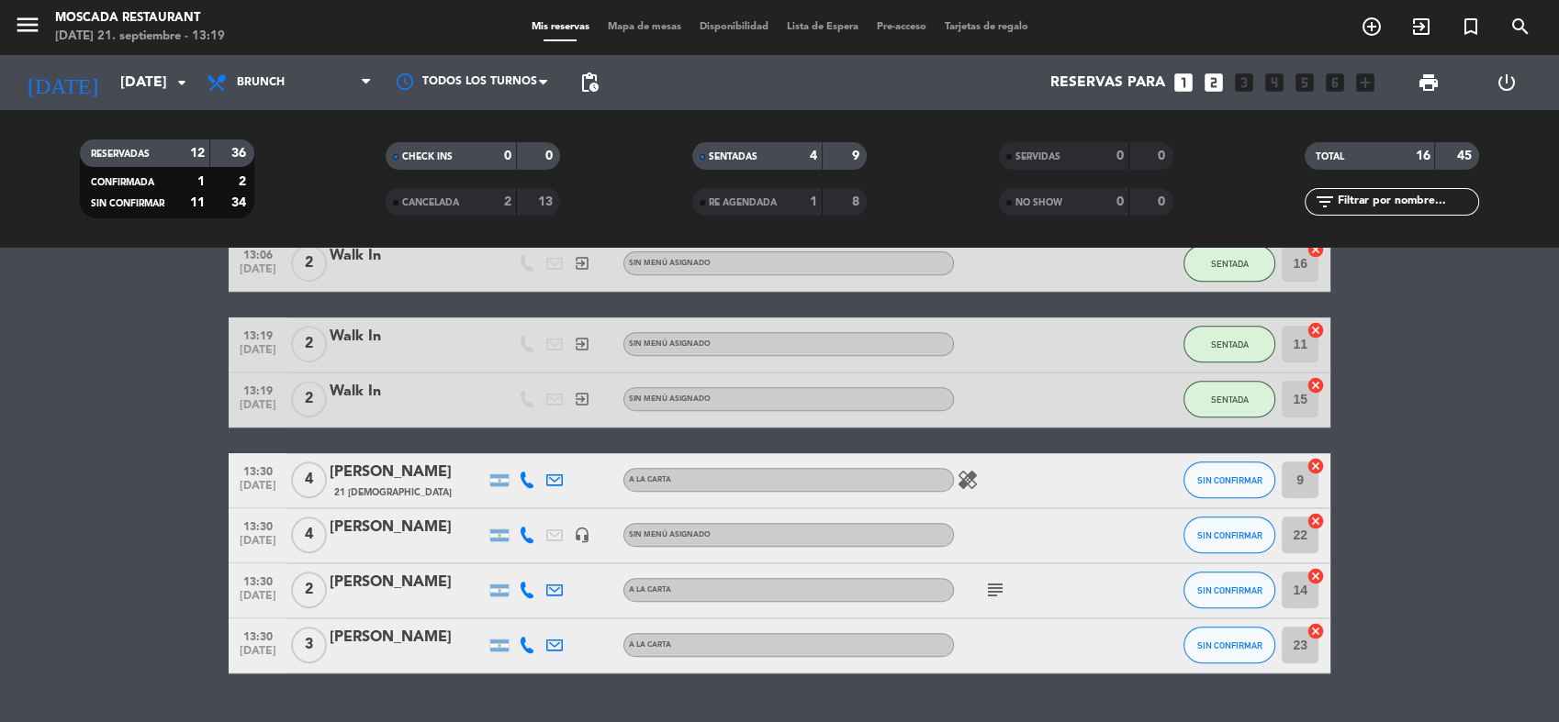
scroll to position [902, 0]
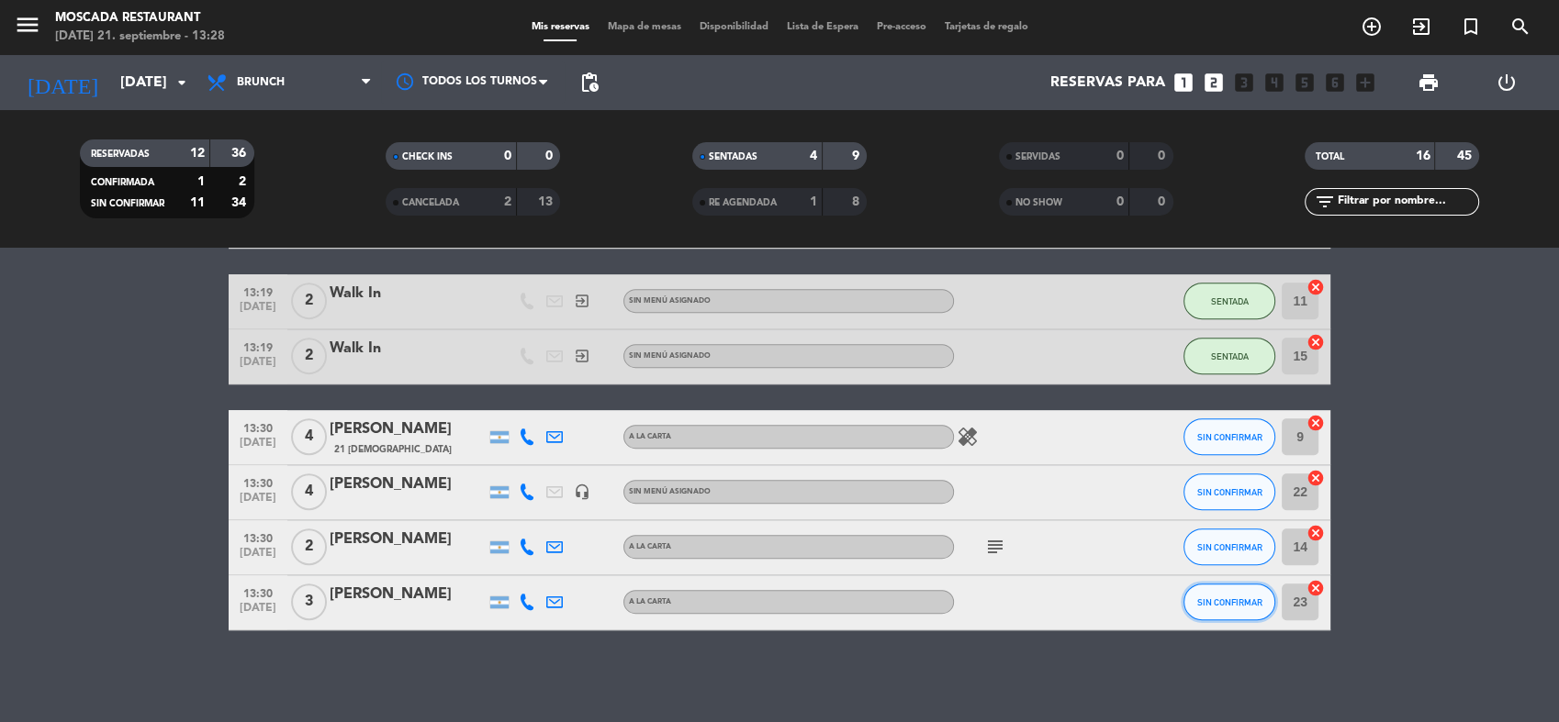
click at [1206, 598] on span "SIN CONFIRMAR" at bounding box center [1229, 603] width 65 height 10
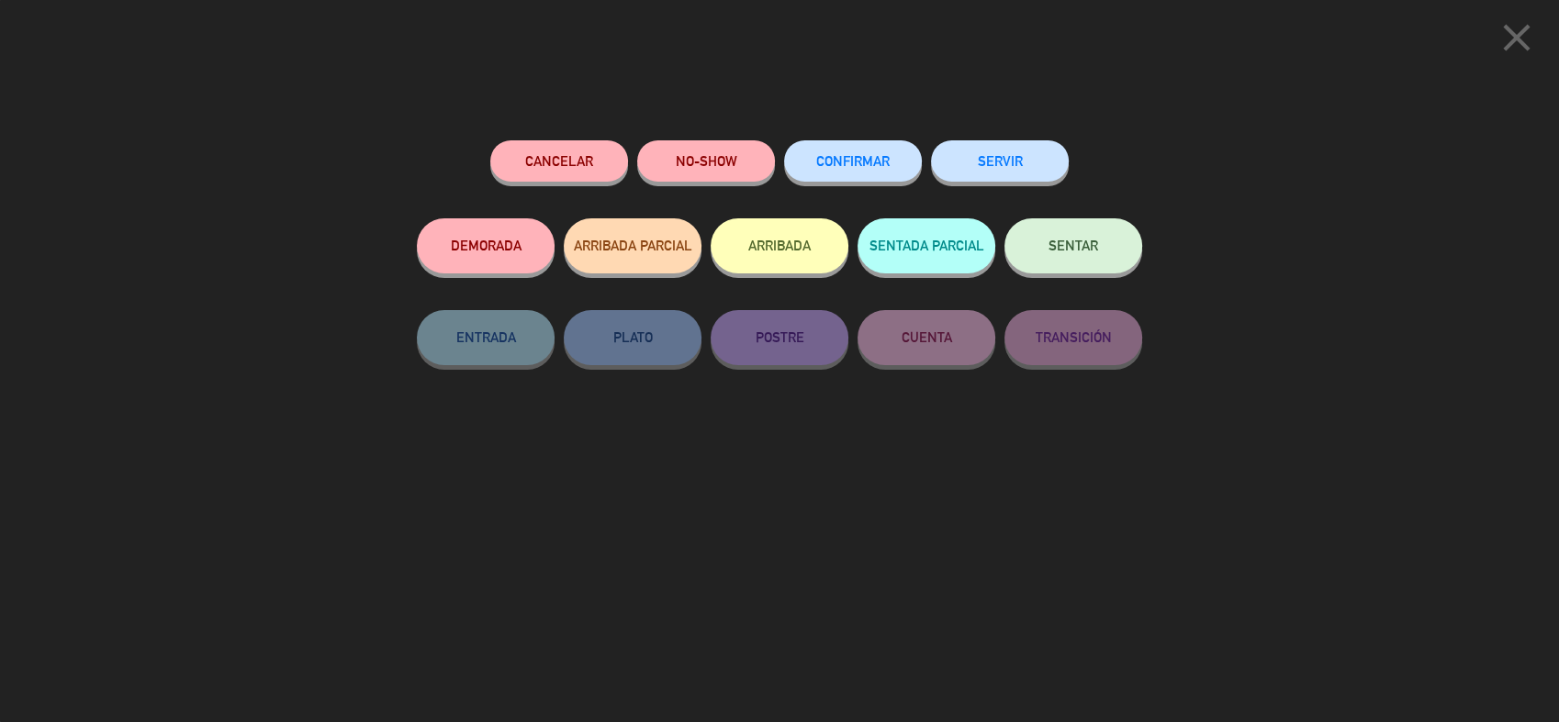
click at [800, 242] on button "ARRIBADA" at bounding box center [779, 245] width 138 height 55
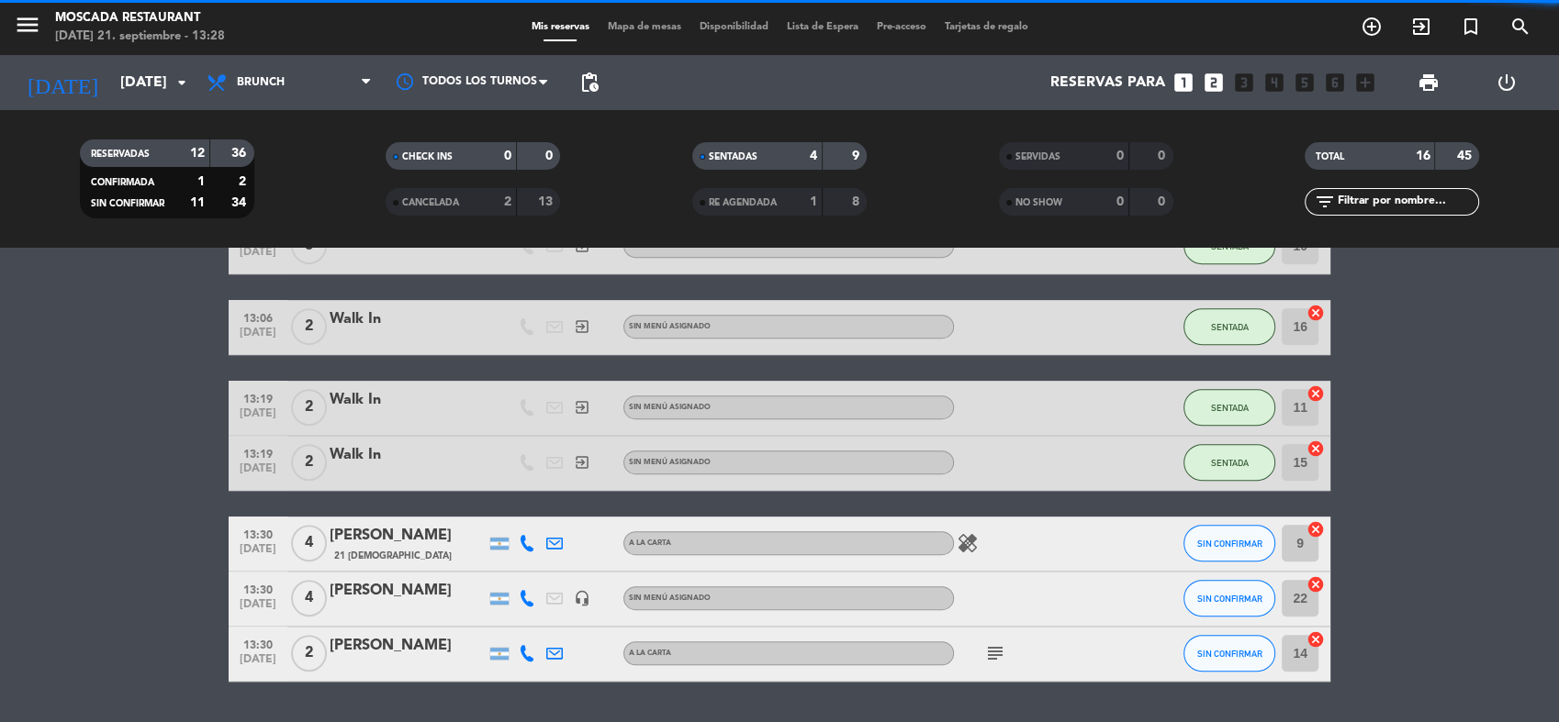
scroll to position [954, 0]
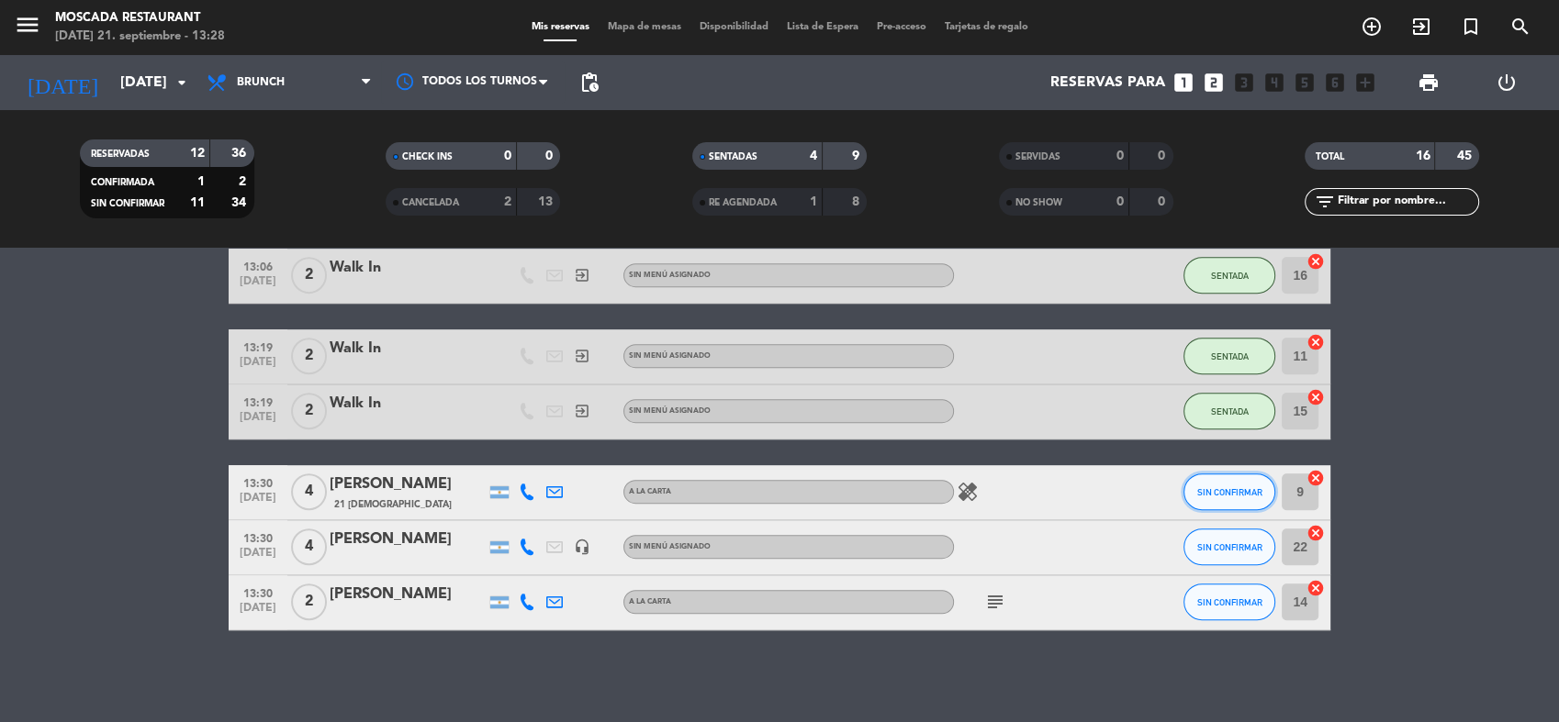
click at [1253, 487] on span "SIN CONFIRMAR" at bounding box center [1229, 492] width 65 height 10
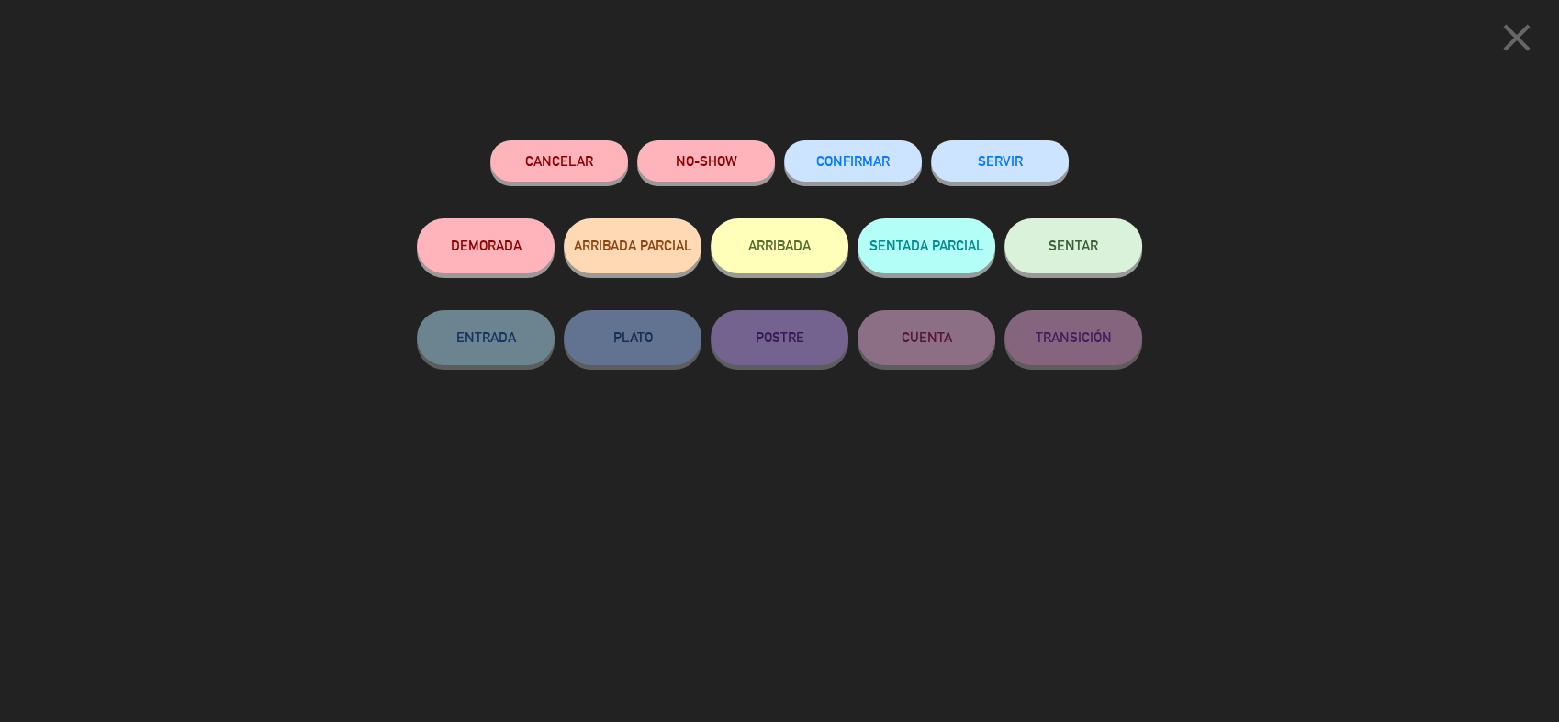
click at [824, 232] on button "ARRIBADA" at bounding box center [779, 245] width 138 height 55
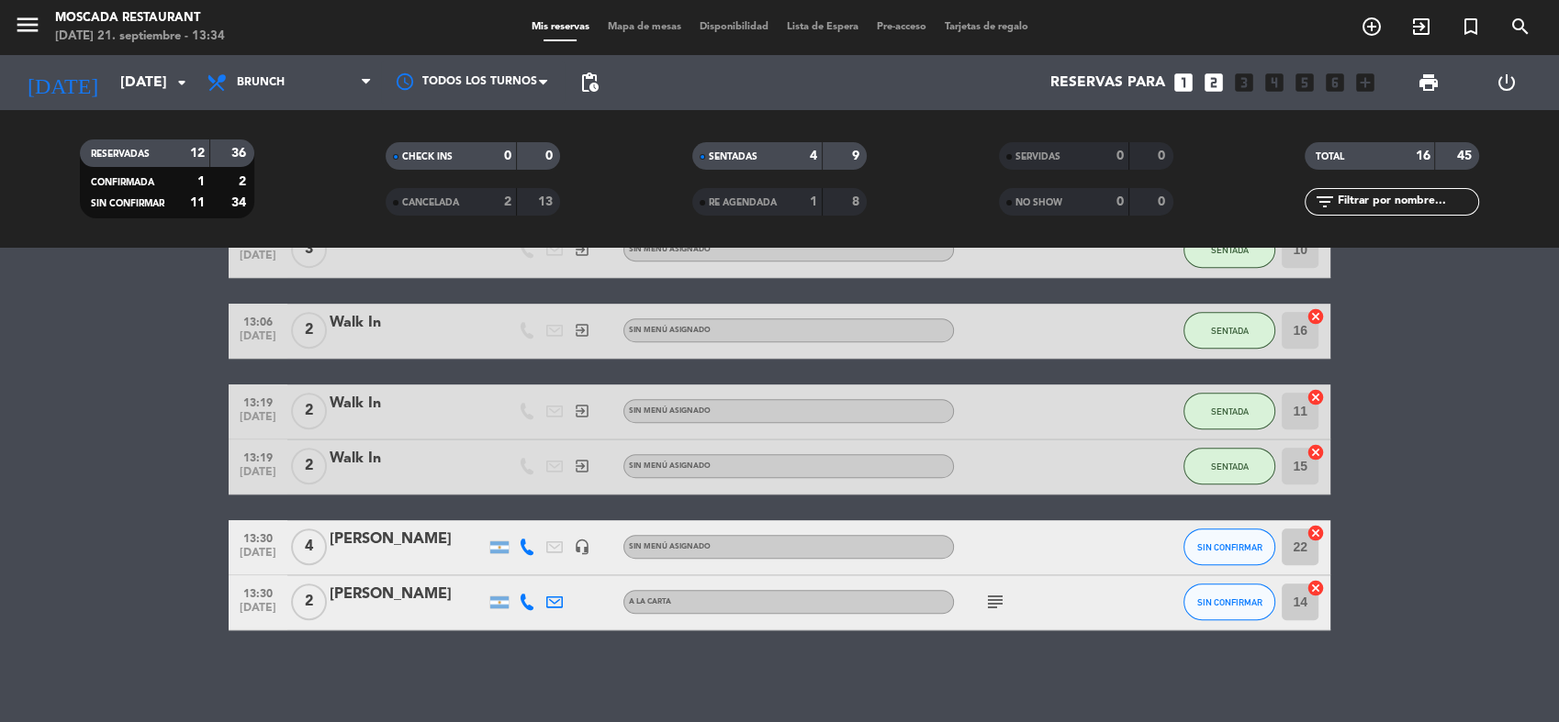
click at [669, 22] on span "Mapa de mesas" at bounding box center [644, 27] width 92 height 10
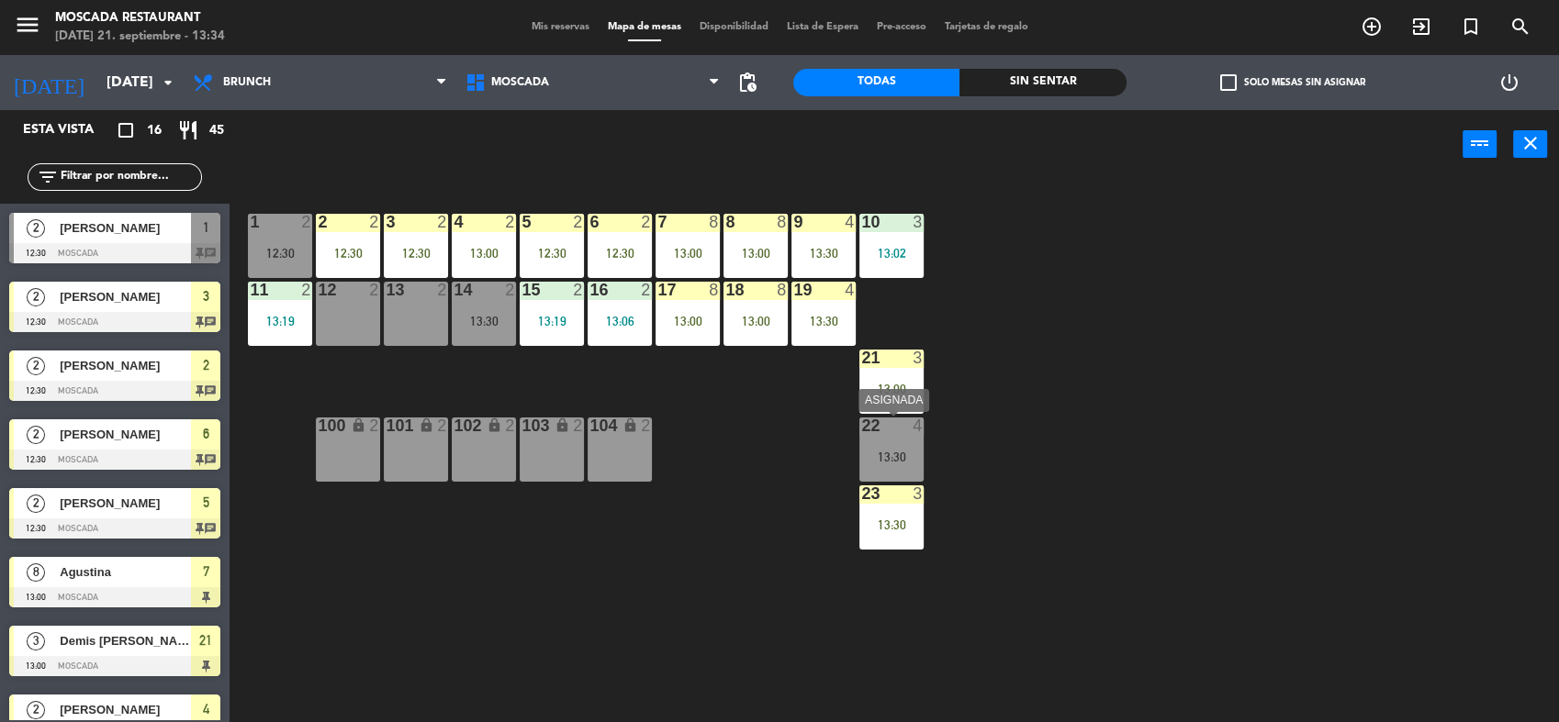
click at [871, 439] on div "22 4 13:30" at bounding box center [891, 450] width 64 height 64
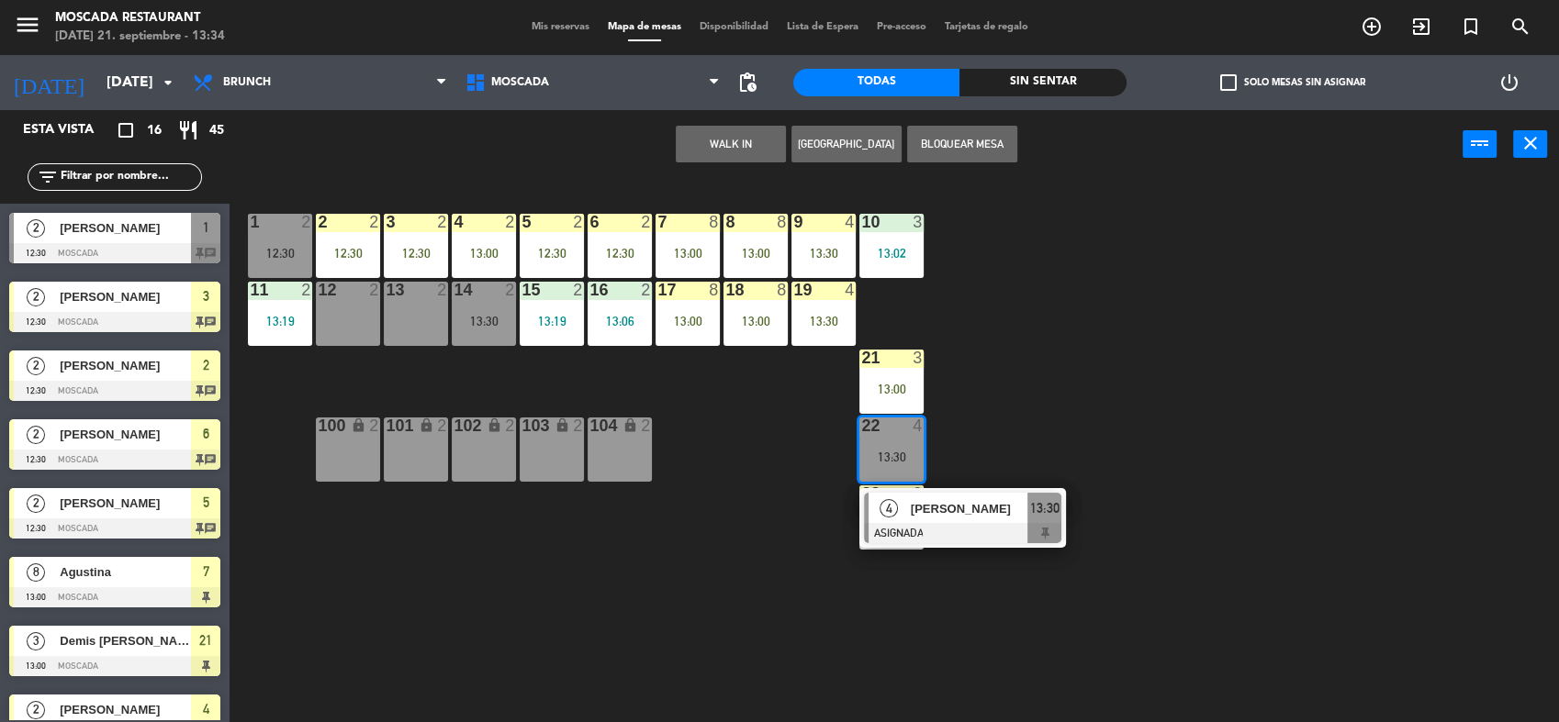
click at [1047, 395] on div "1 2 12:30 2 2 12:30 3 2 12:30 4 2 13:00 5 2 12:30 8 8 13:00 6 2 12:30 7 8 13:00…" at bounding box center [902, 453] width 1314 height 543
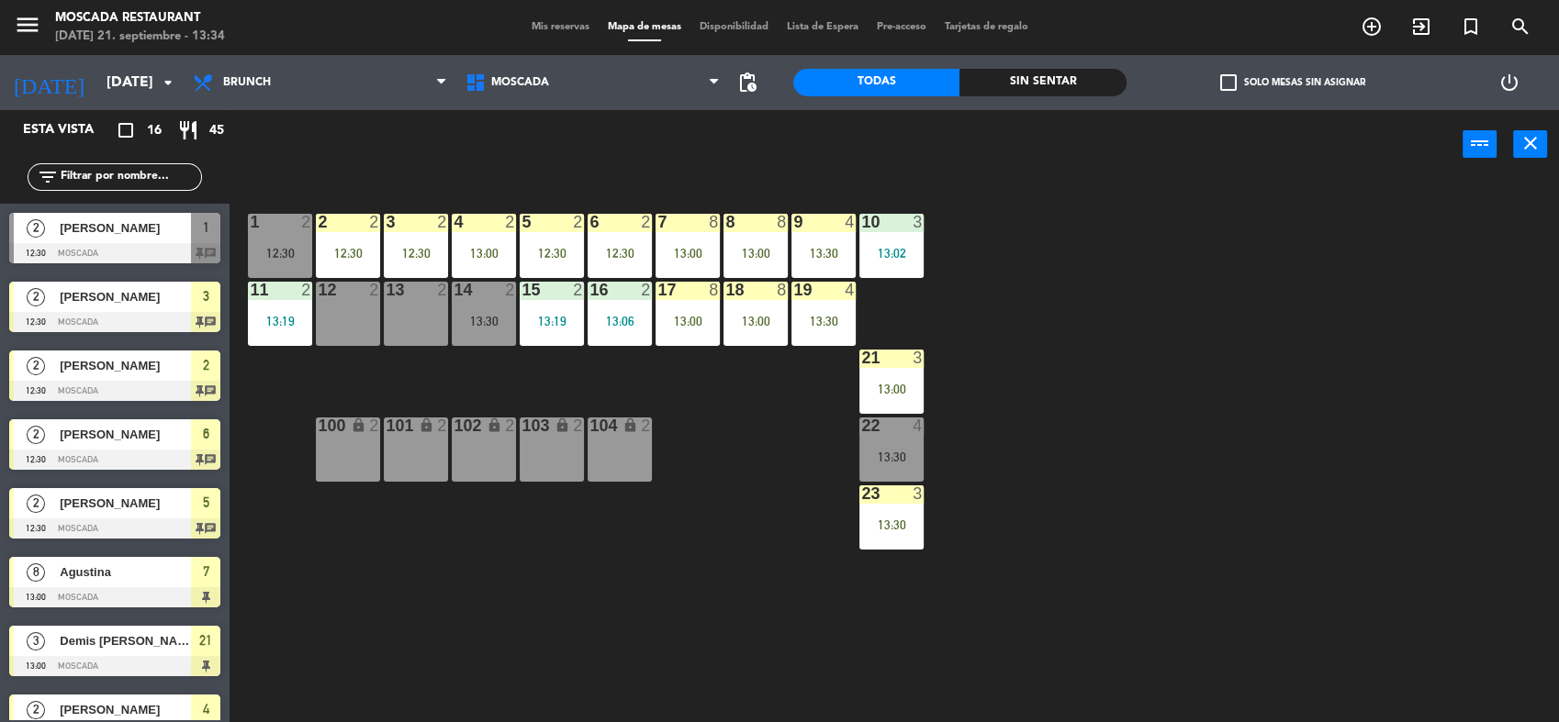
click at [881, 383] on div "13:00" at bounding box center [891, 389] width 64 height 13
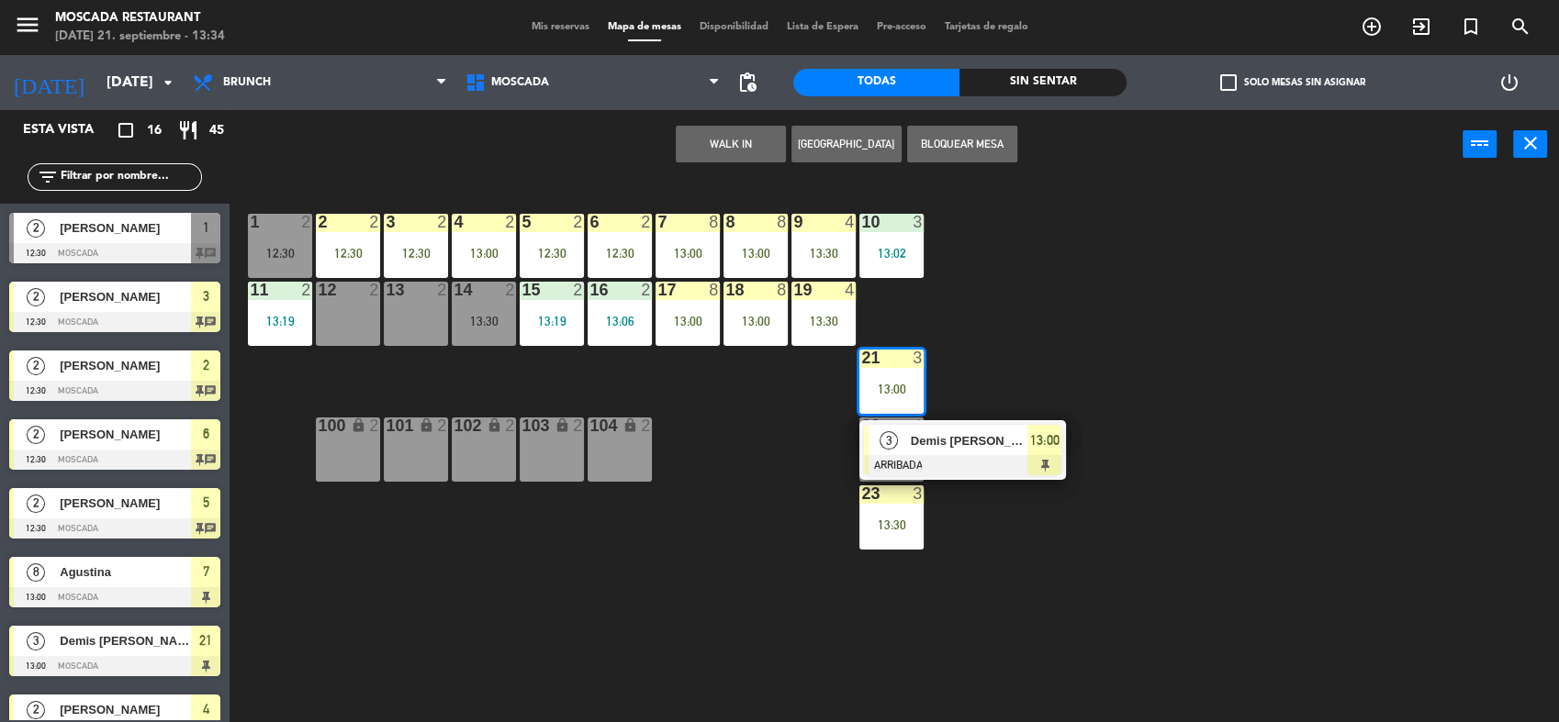
click at [1091, 322] on div "1 2 12:30 2 2 12:30 3 2 12:30 4 2 13:00 5 2 12:30 8 8 13:00 6 2 12:30 7 8 13:00…" at bounding box center [902, 453] width 1314 height 543
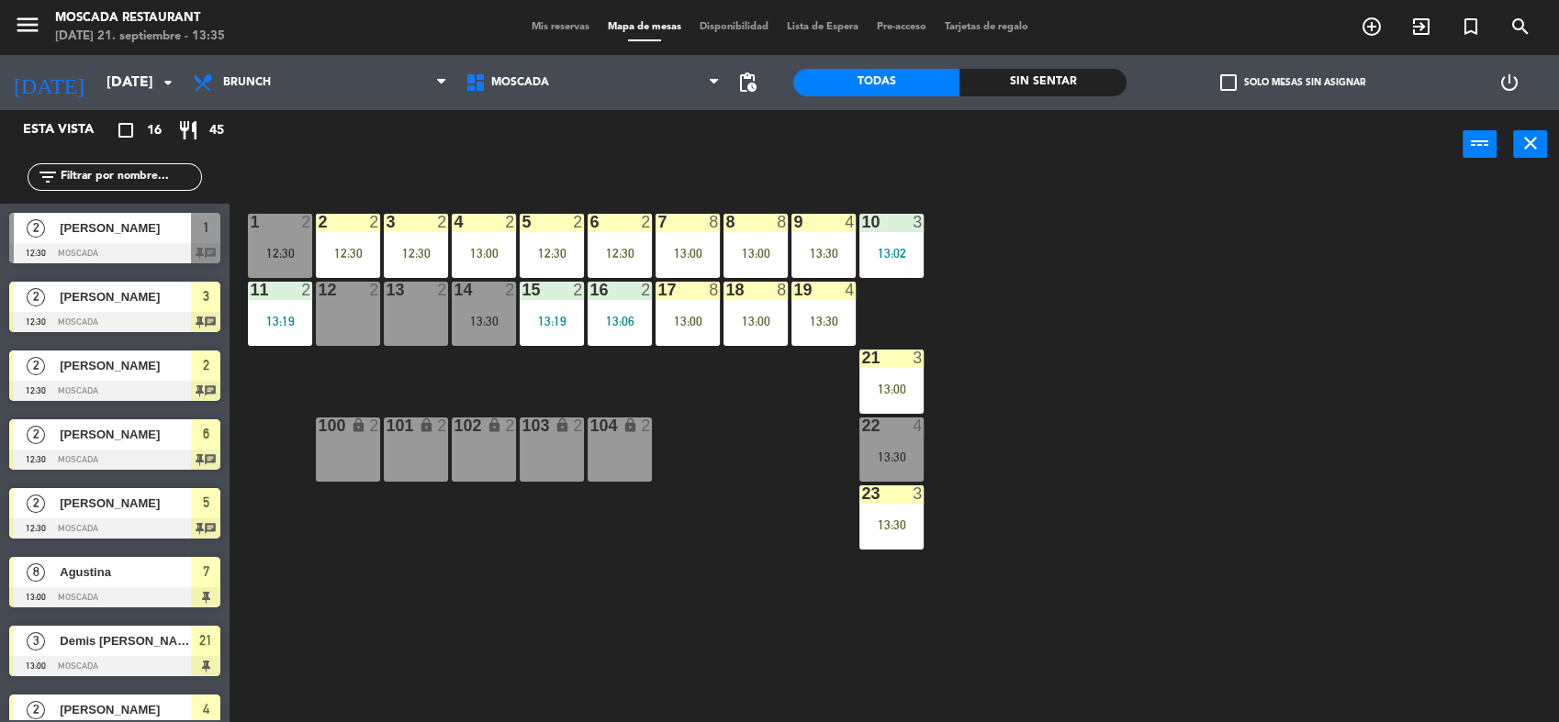
click at [912, 382] on div "13:00" at bounding box center [891, 389] width 64 height 14
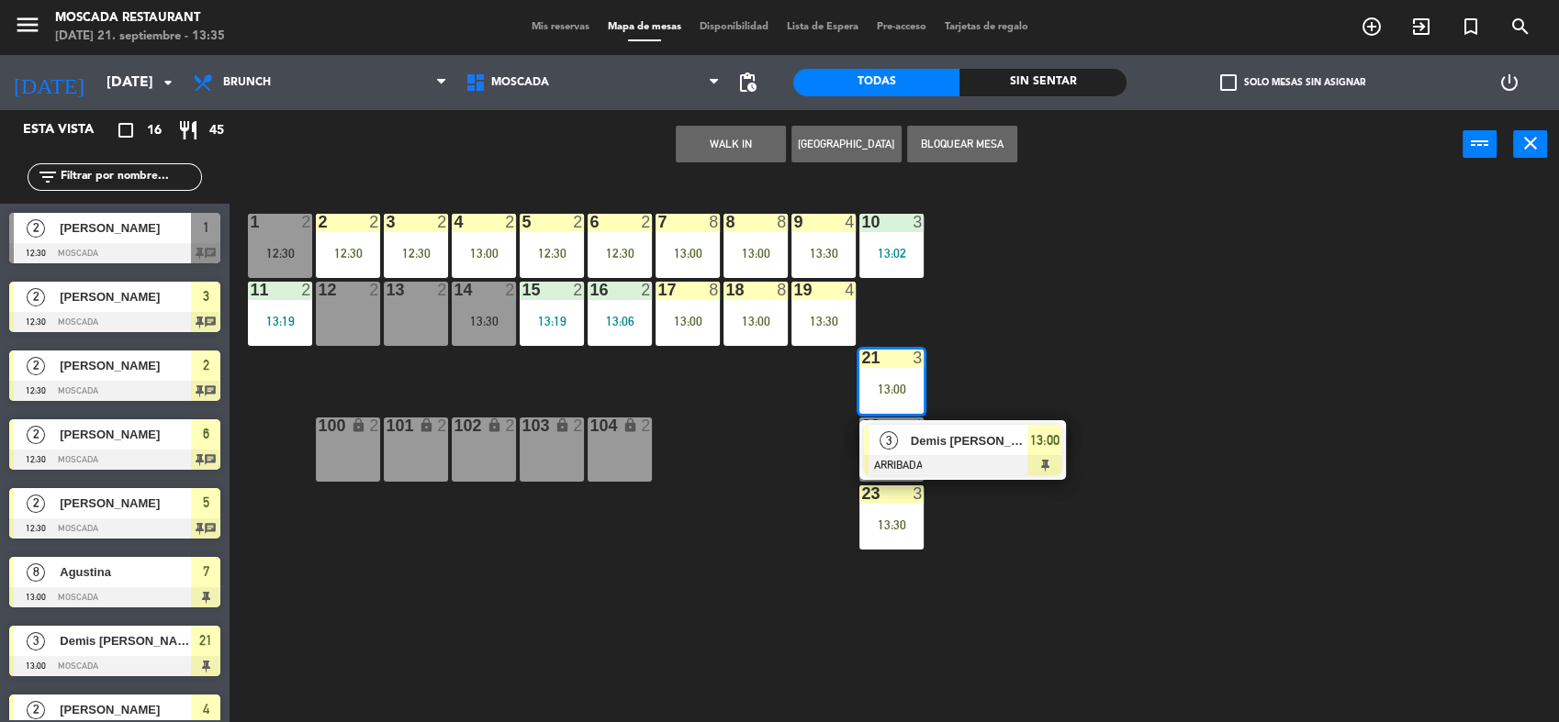
click at [1001, 325] on div "1 2 12:30 2 2 12:30 3 2 12:30 4 2 13:00 5 2 12:30 8 8 13:00 6 2 12:30 7 8 13:00…" at bounding box center [902, 453] width 1314 height 543
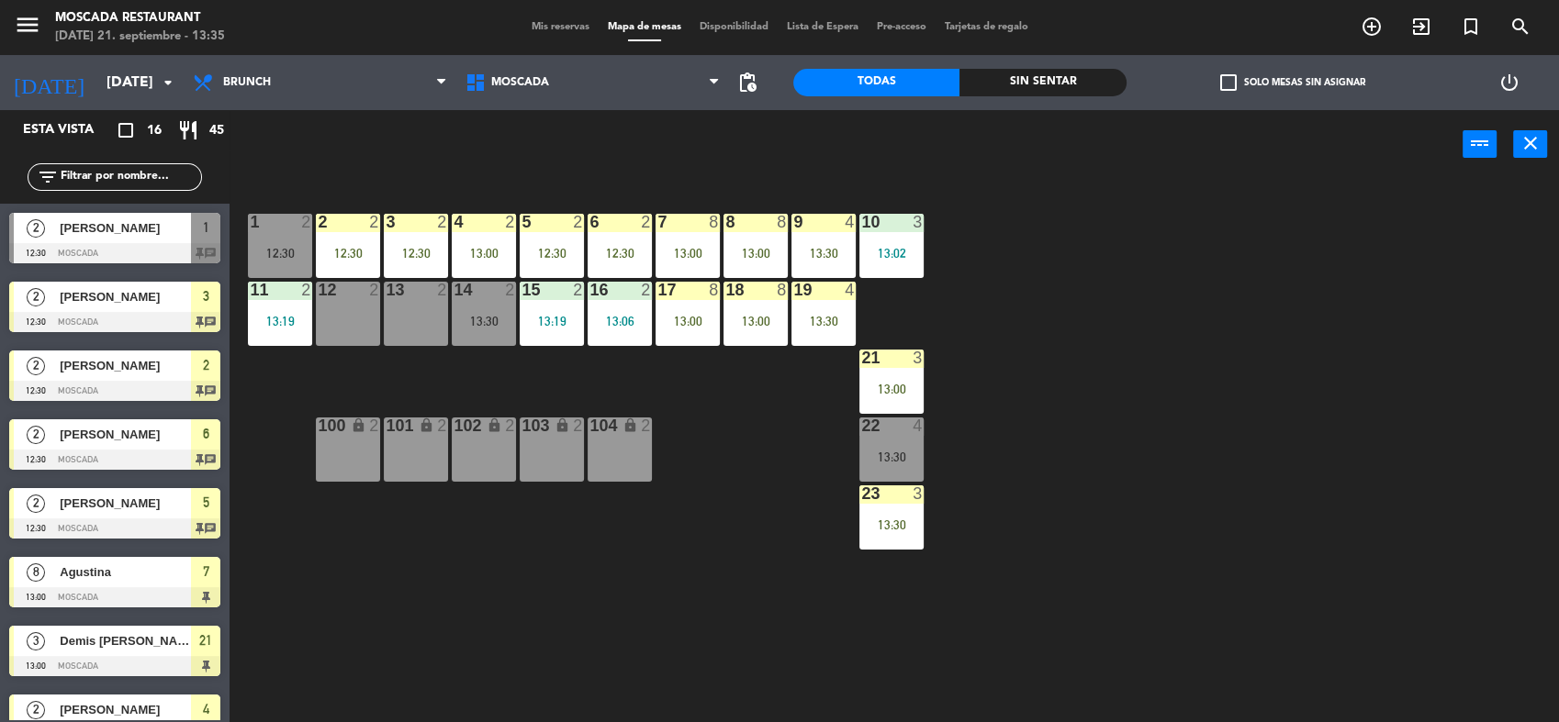
click at [883, 443] on div "22 4 13:30" at bounding box center [891, 450] width 64 height 64
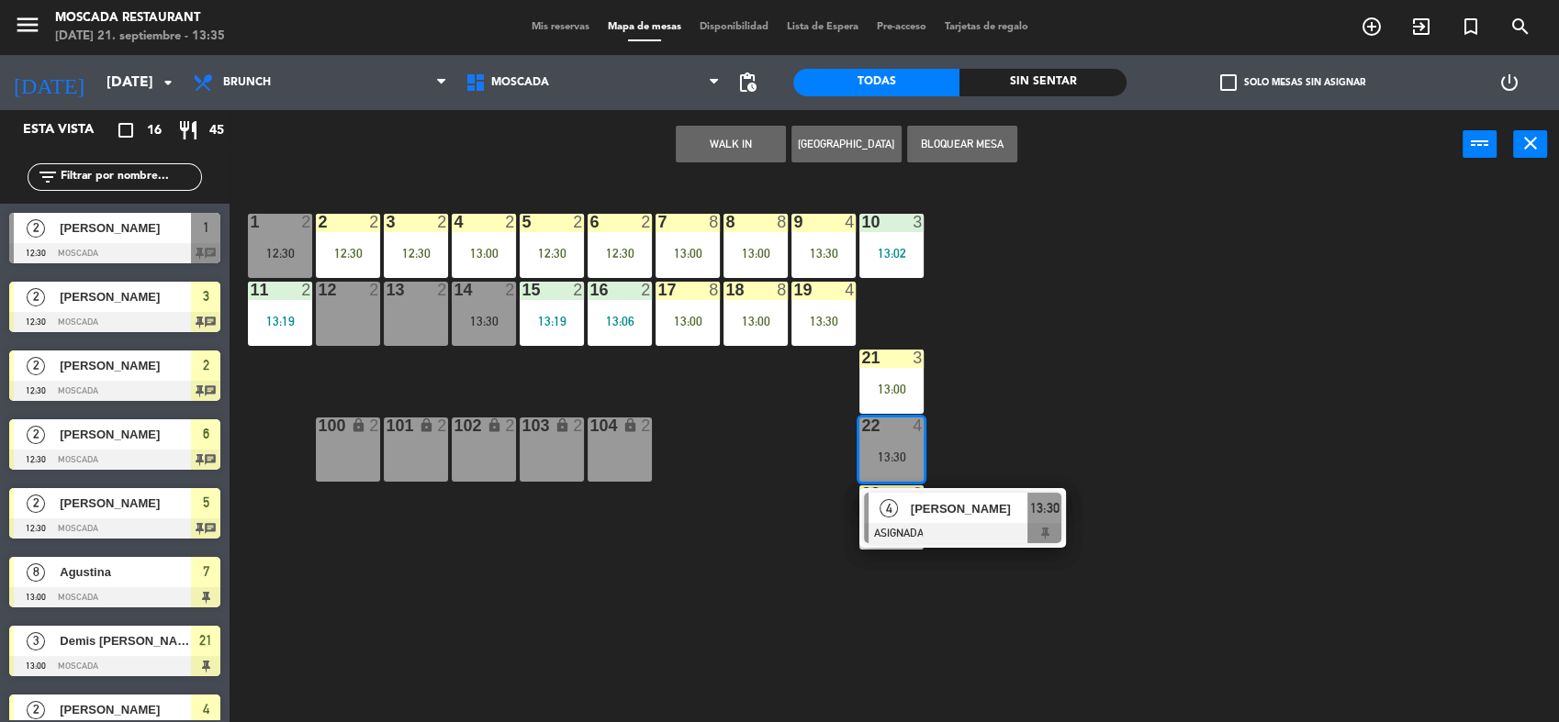
click at [896, 389] on div "13:00" at bounding box center [891, 389] width 64 height 13
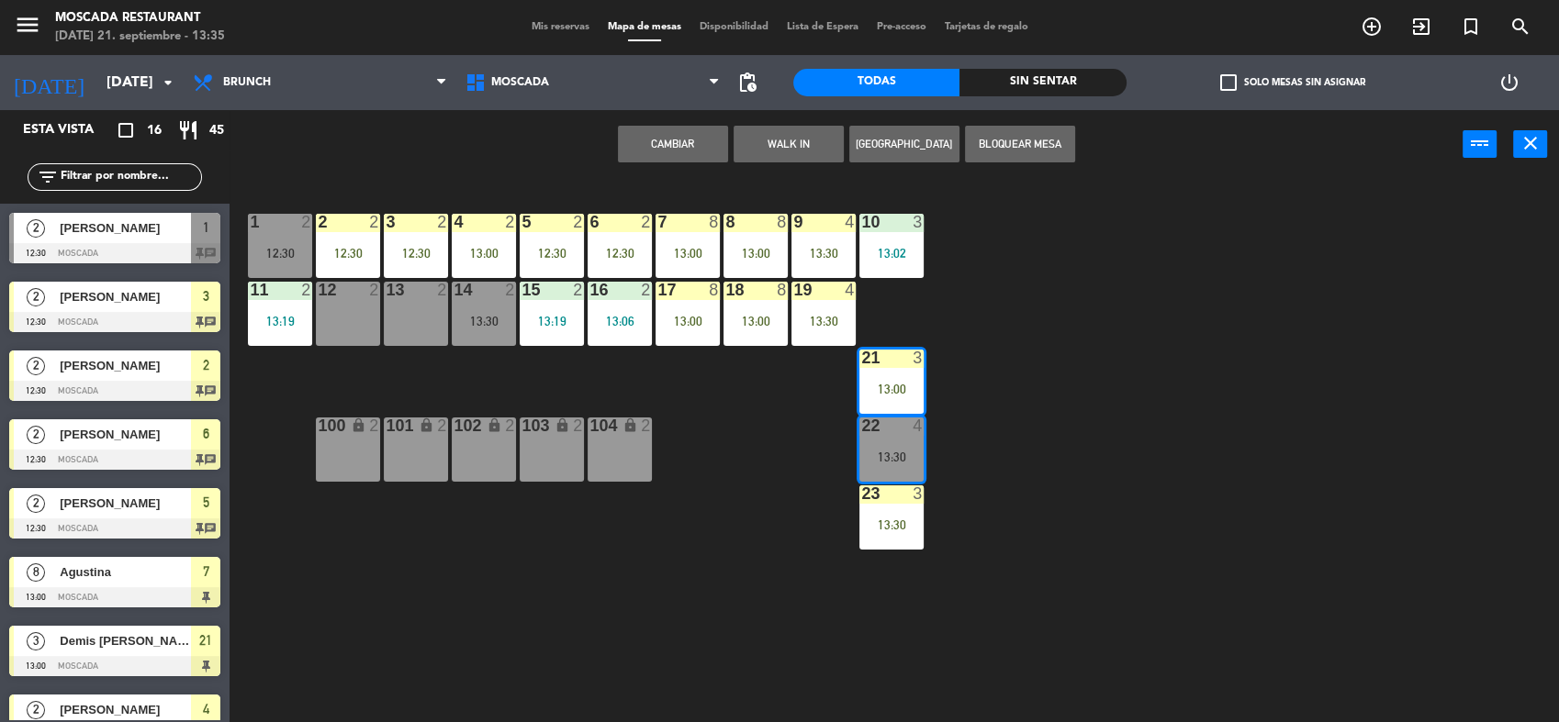
click at [684, 137] on button "Cambiar" at bounding box center [673, 144] width 110 height 37
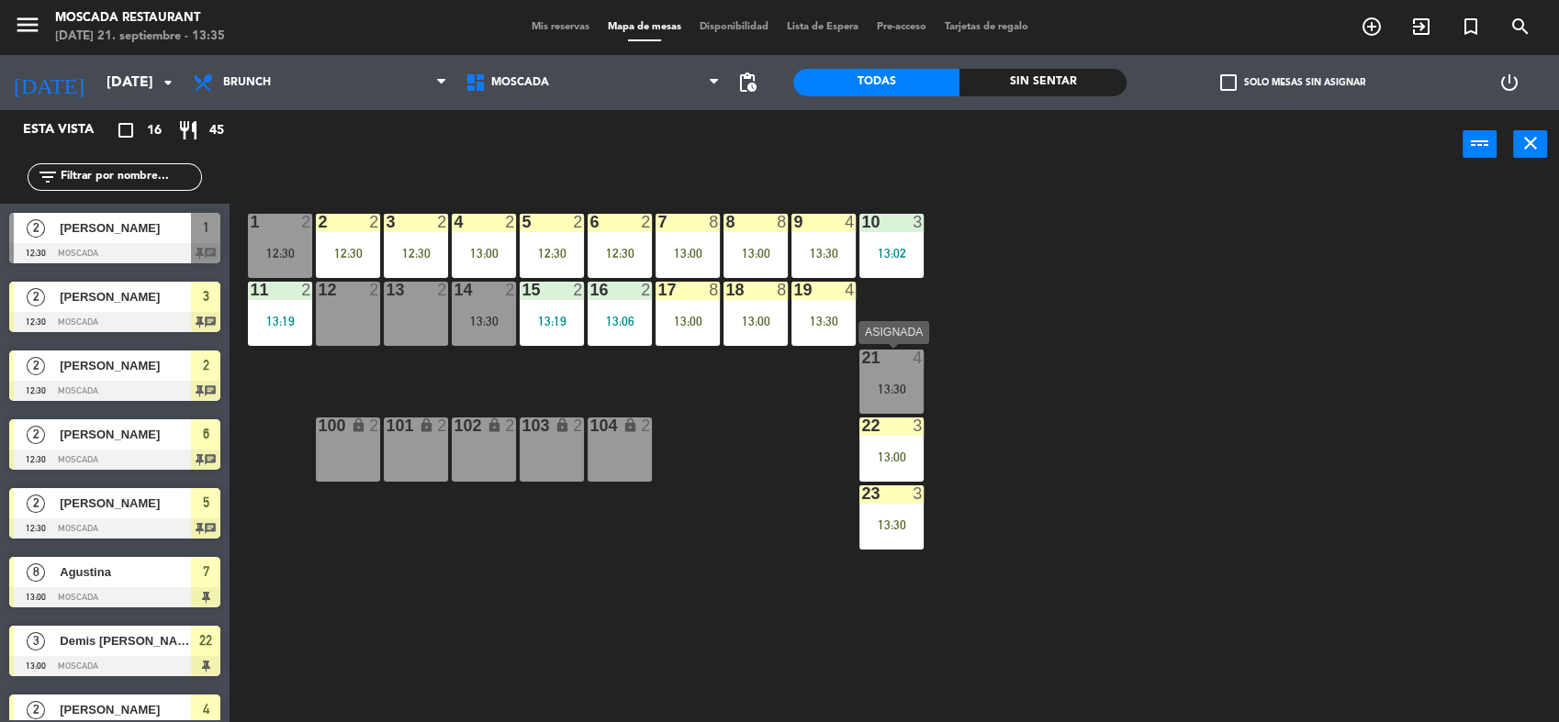
click at [888, 394] on div "13:30" at bounding box center [891, 389] width 64 height 13
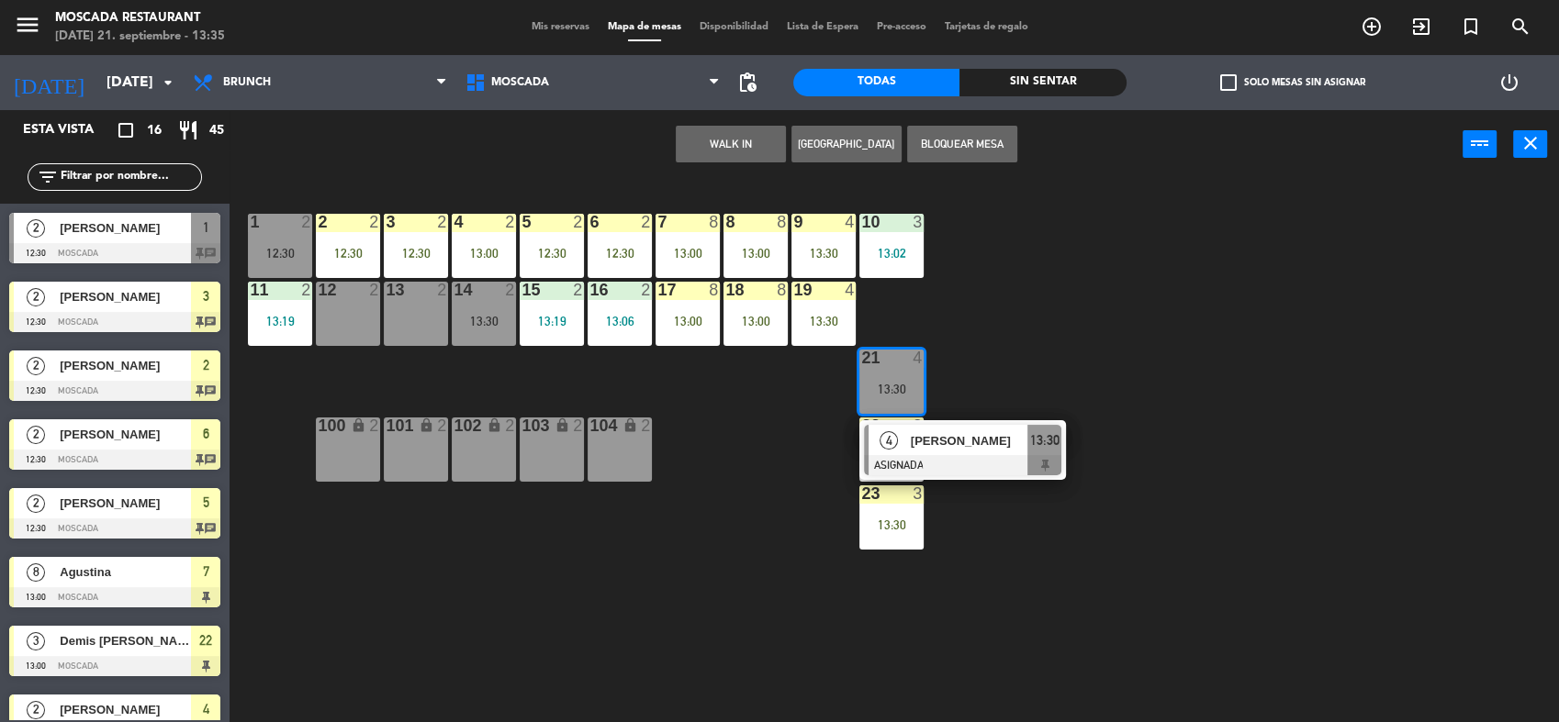
click at [897, 383] on div "13:30" at bounding box center [891, 389] width 64 height 13
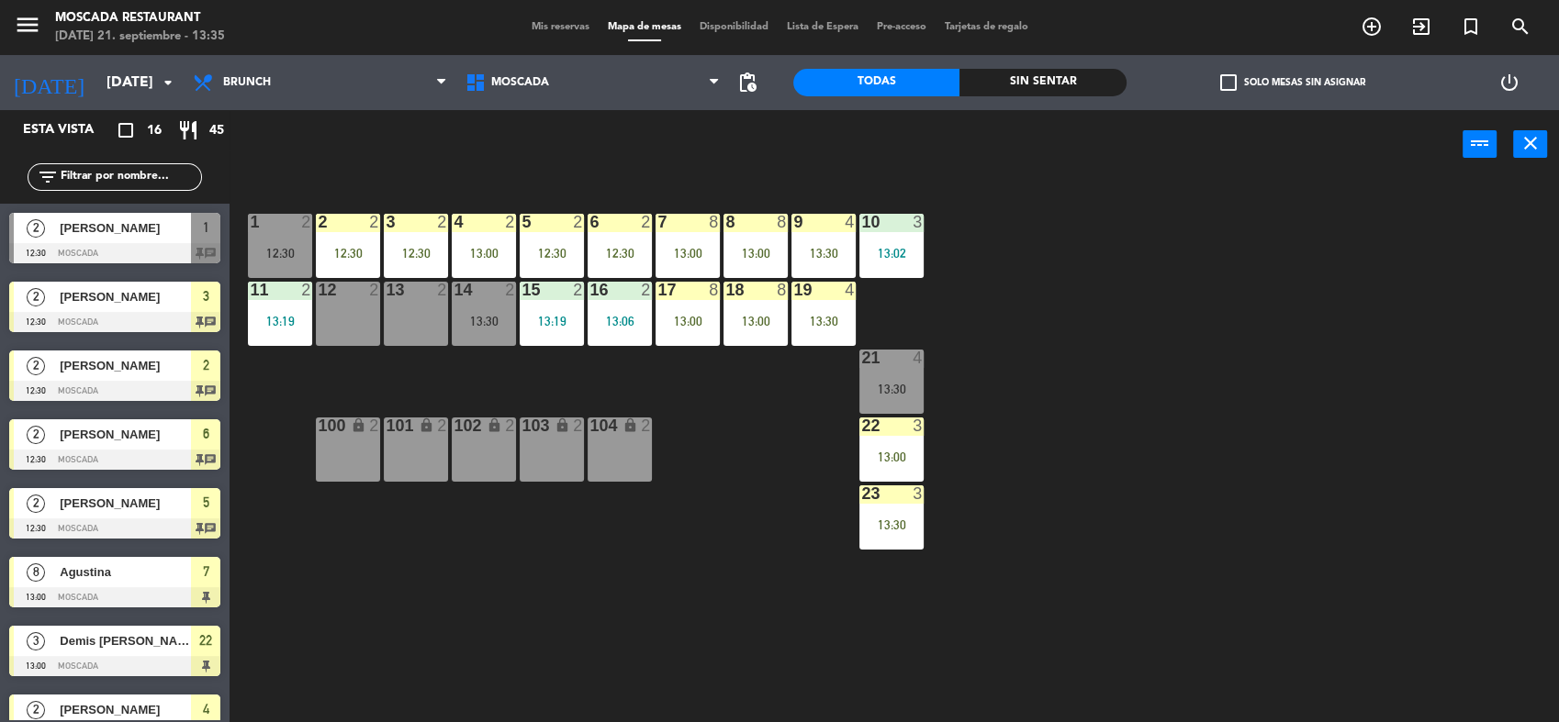
click at [922, 373] on div "21 4 13:30" at bounding box center [891, 382] width 64 height 64
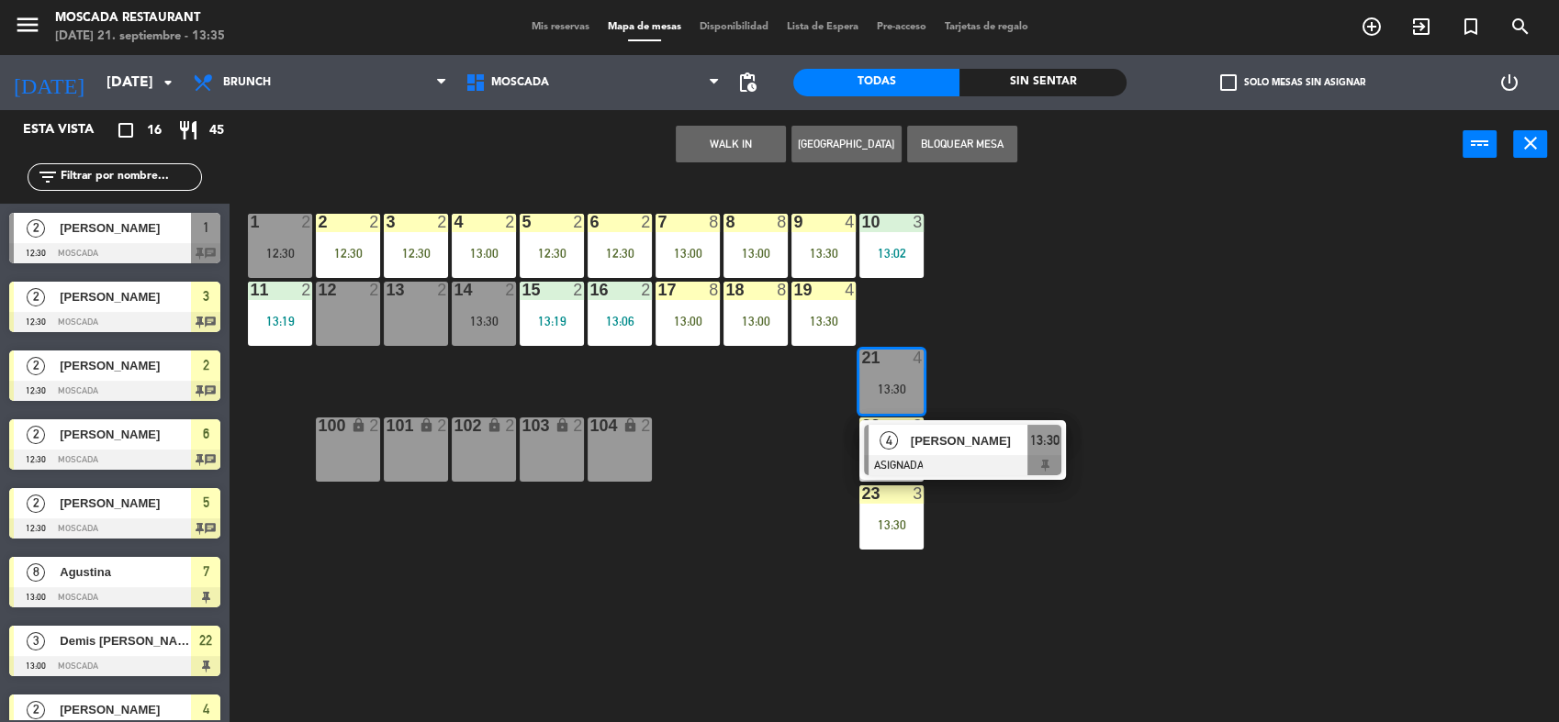
click at [985, 453] on div "[PERSON_NAME]" at bounding box center [968, 441] width 119 height 30
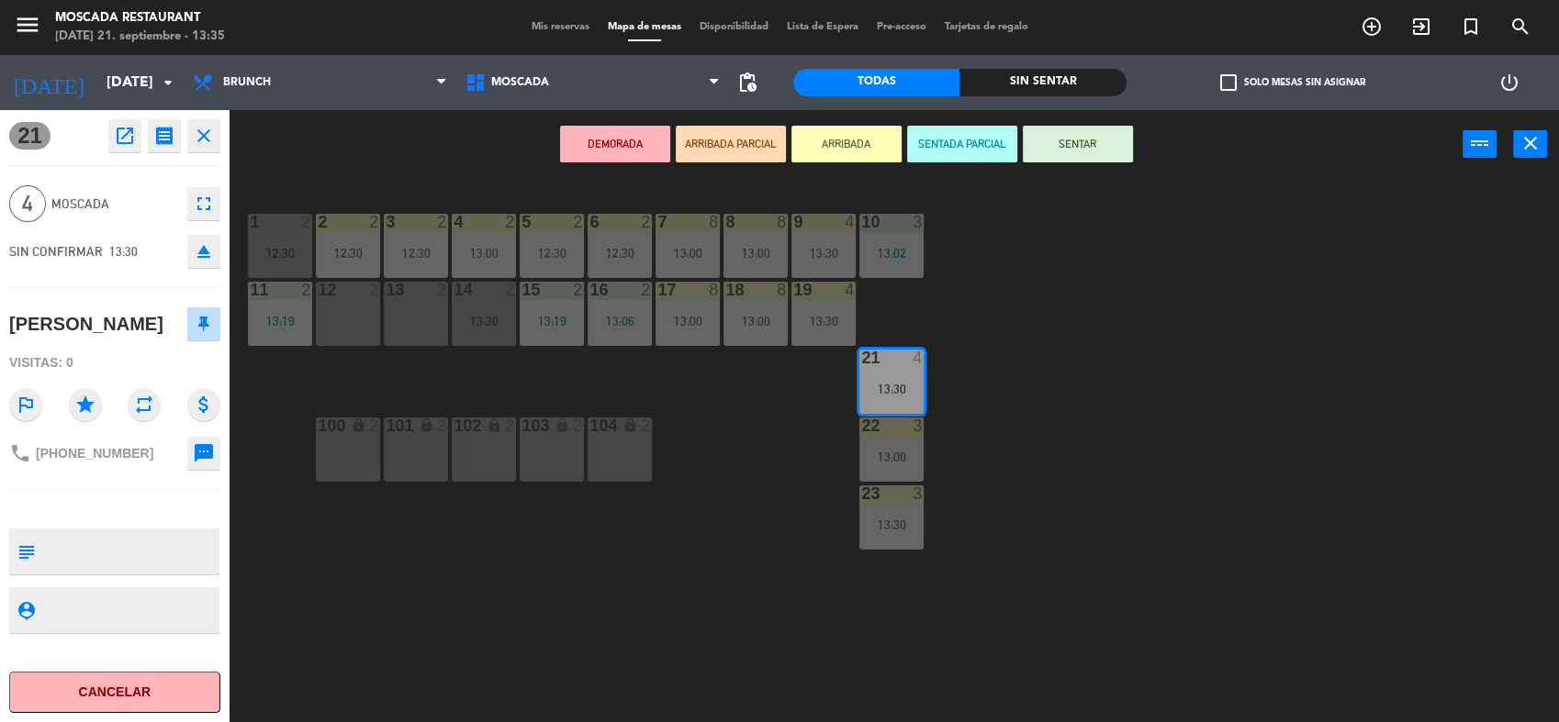
drag, startPoint x: 823, startPoint y: 147, endPoint x: 957, endPoint y: 175, distance: 137.0
click at [824, 149] on button "ARRIBADA" at bounding box center [846, 144] width 110 height 37
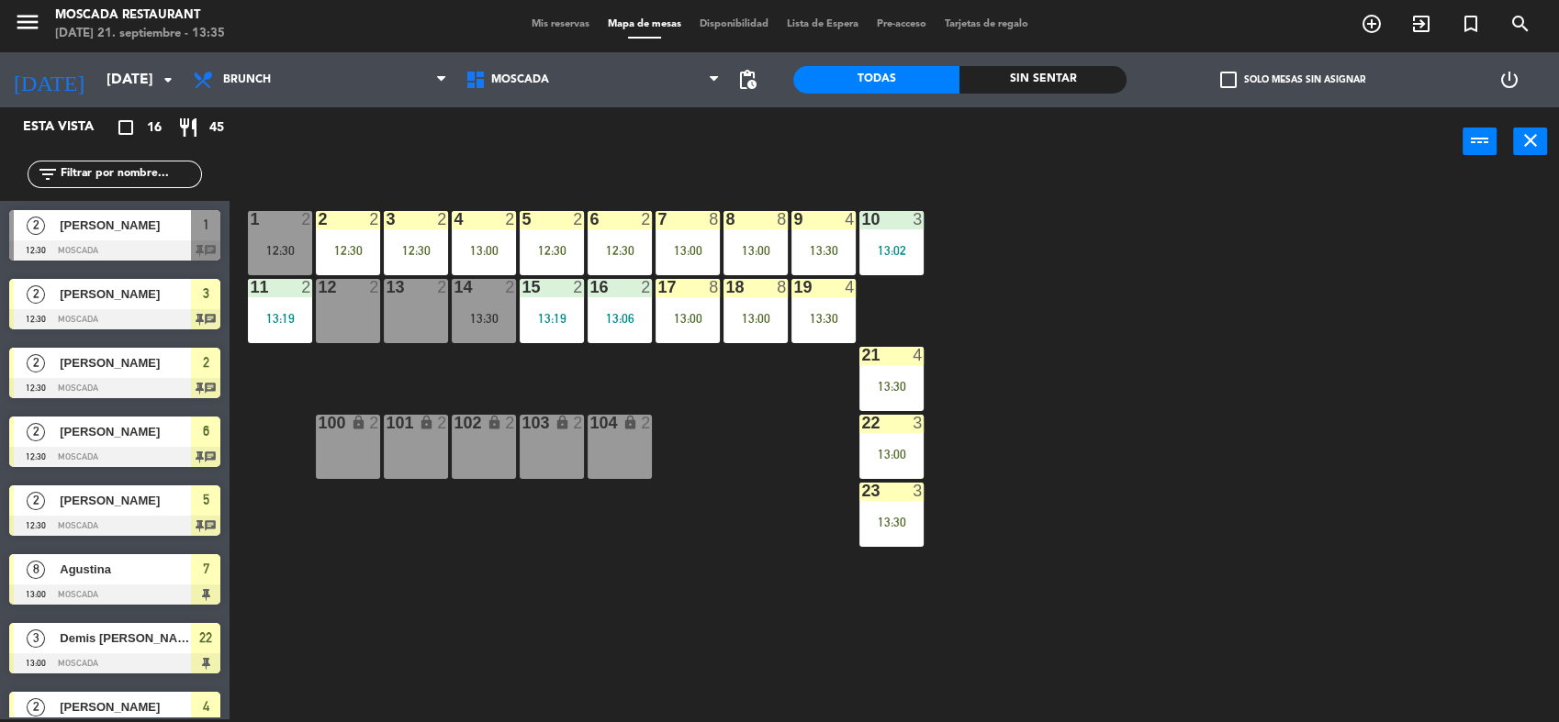
scroll to position [186, 0]
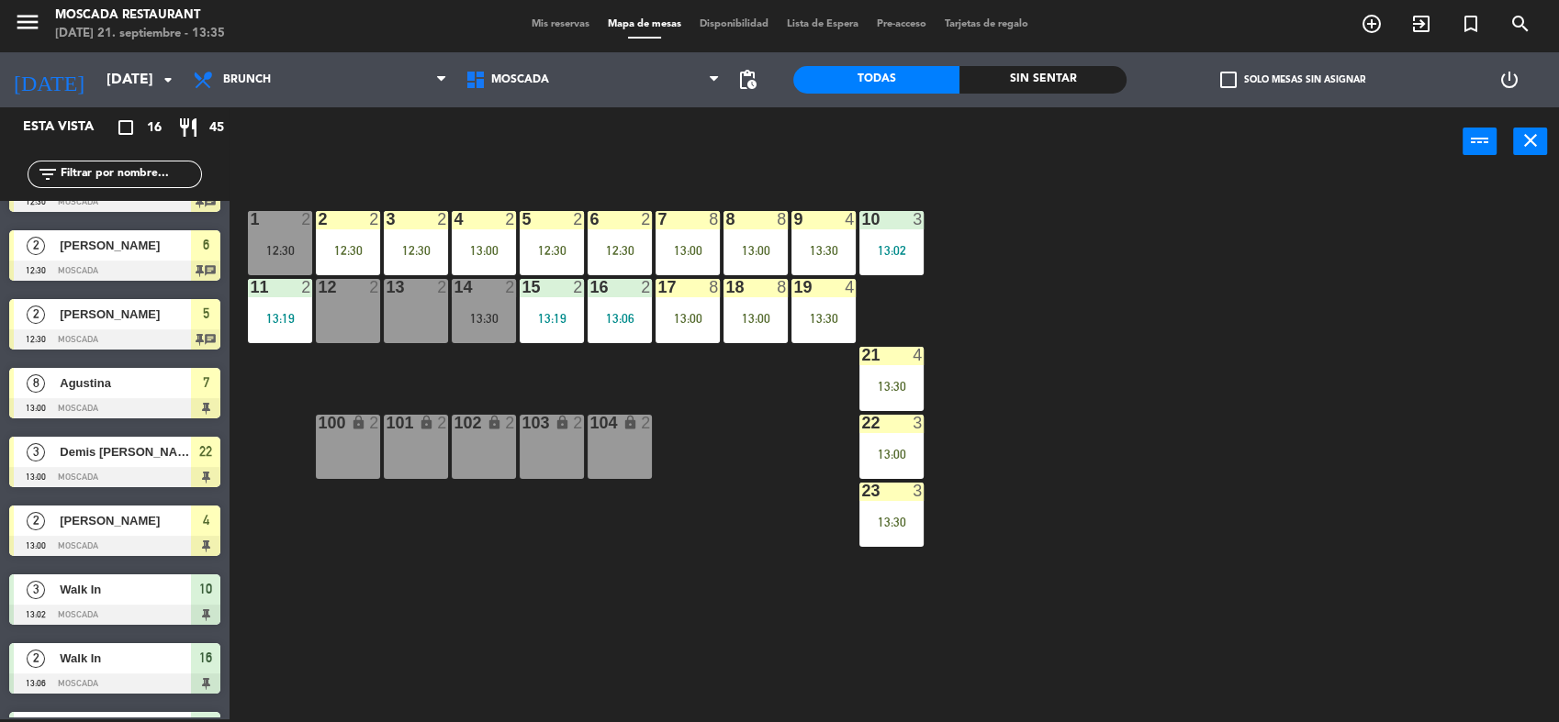
click at [265, 247] on div "12:30" at bounding box center [280, 250] width 64 height 13
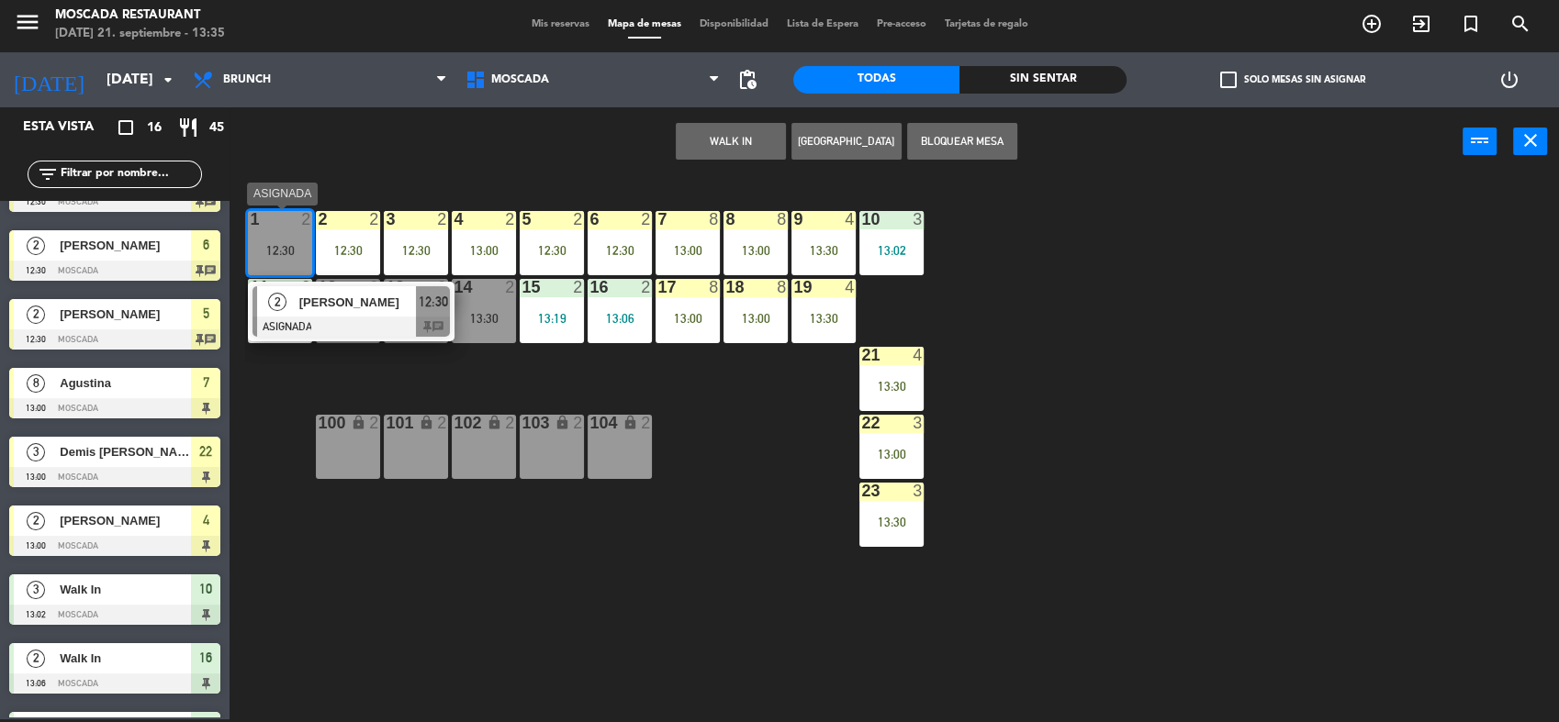
click at [408, 307] on span "[PERSON_NAME]" at bounding box center [357, 302] width 117 height 19
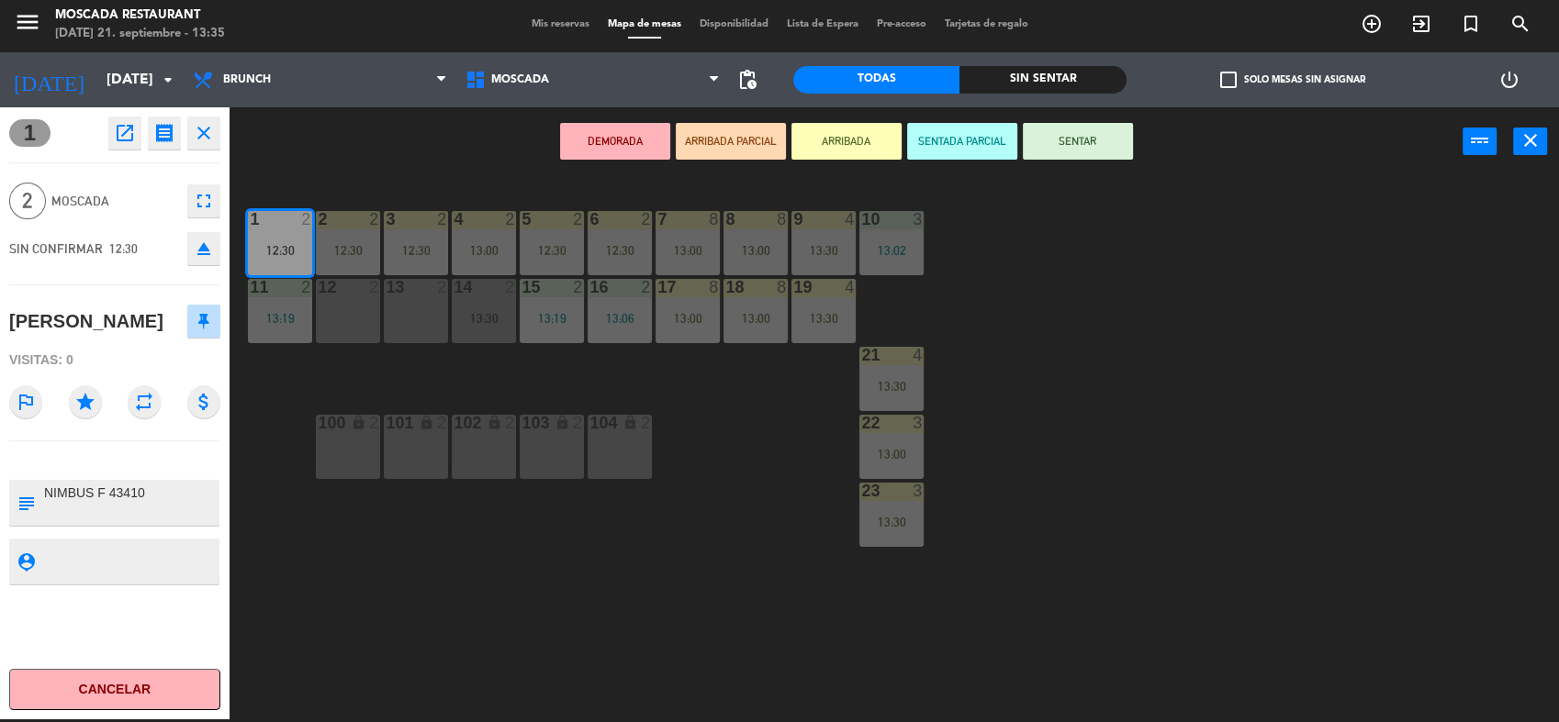
drag, startPoint x: 833, startPoint y: 146, endPoint x: 833, endPoint y: 165, distance: 19.3
click at [833, 145] on button "ARRIBADA" at bounding box center [846, 141] width 110 height 37
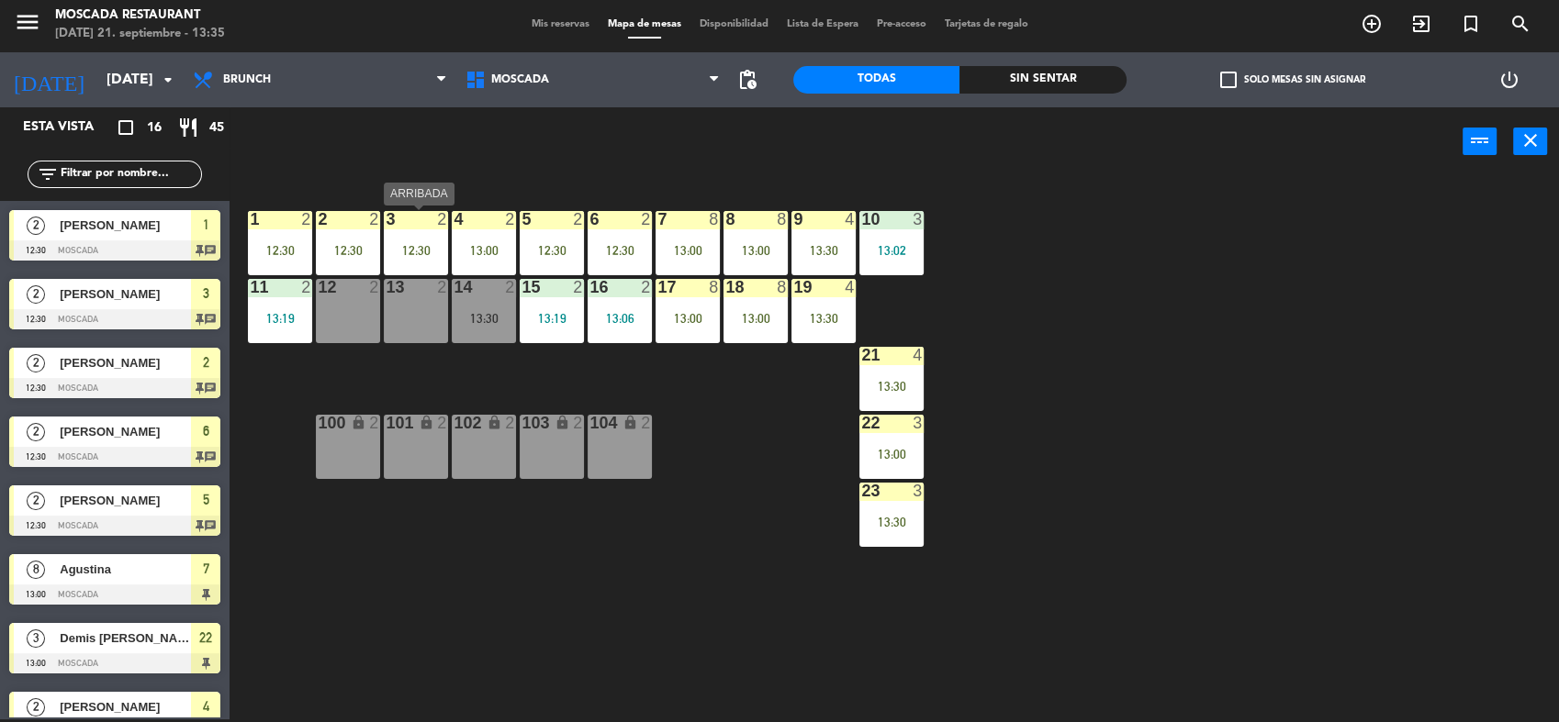
click at [431, 244] on div "12:30" at bounding box center [416, 250] width 64 height 13
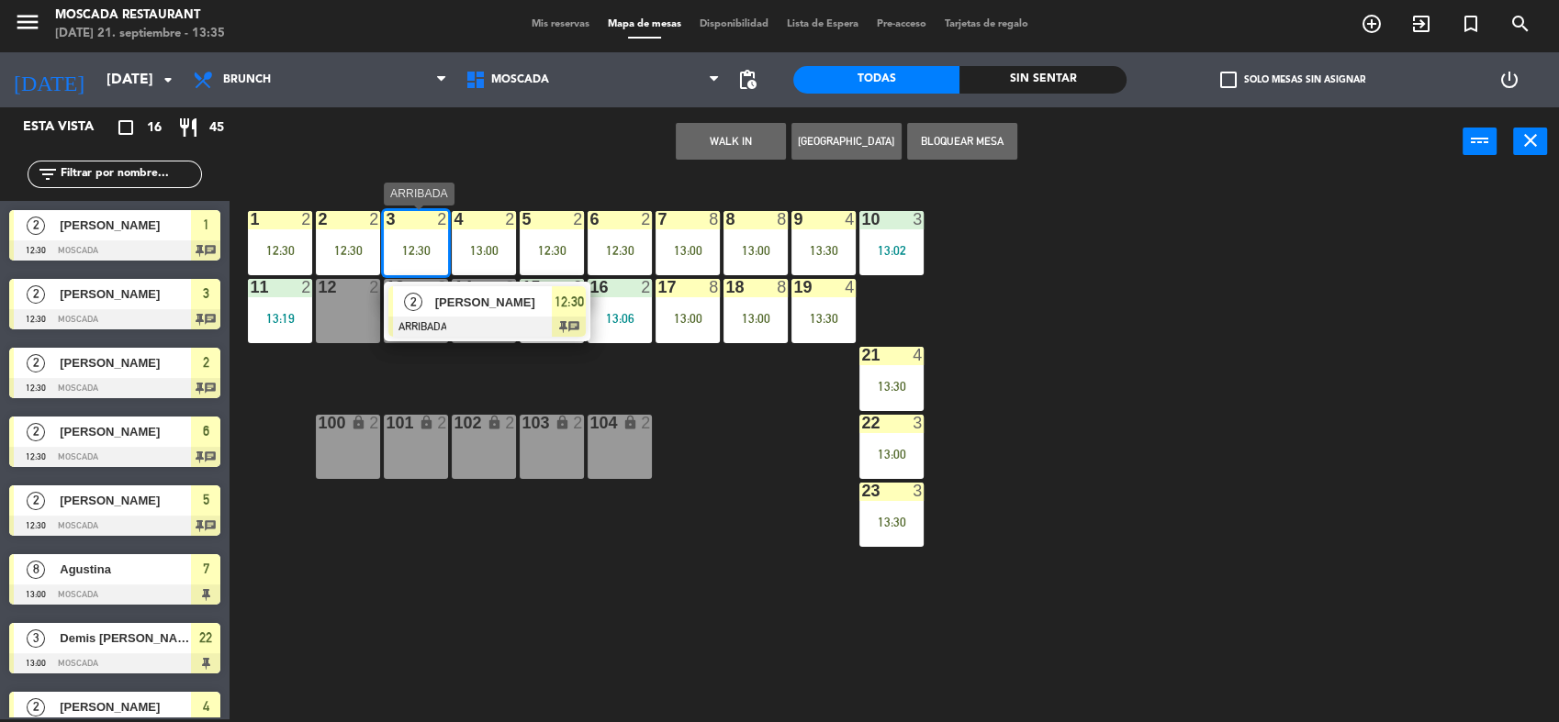
click at [581, 321] on div at bounding box center [486, 327] width 197 height 20
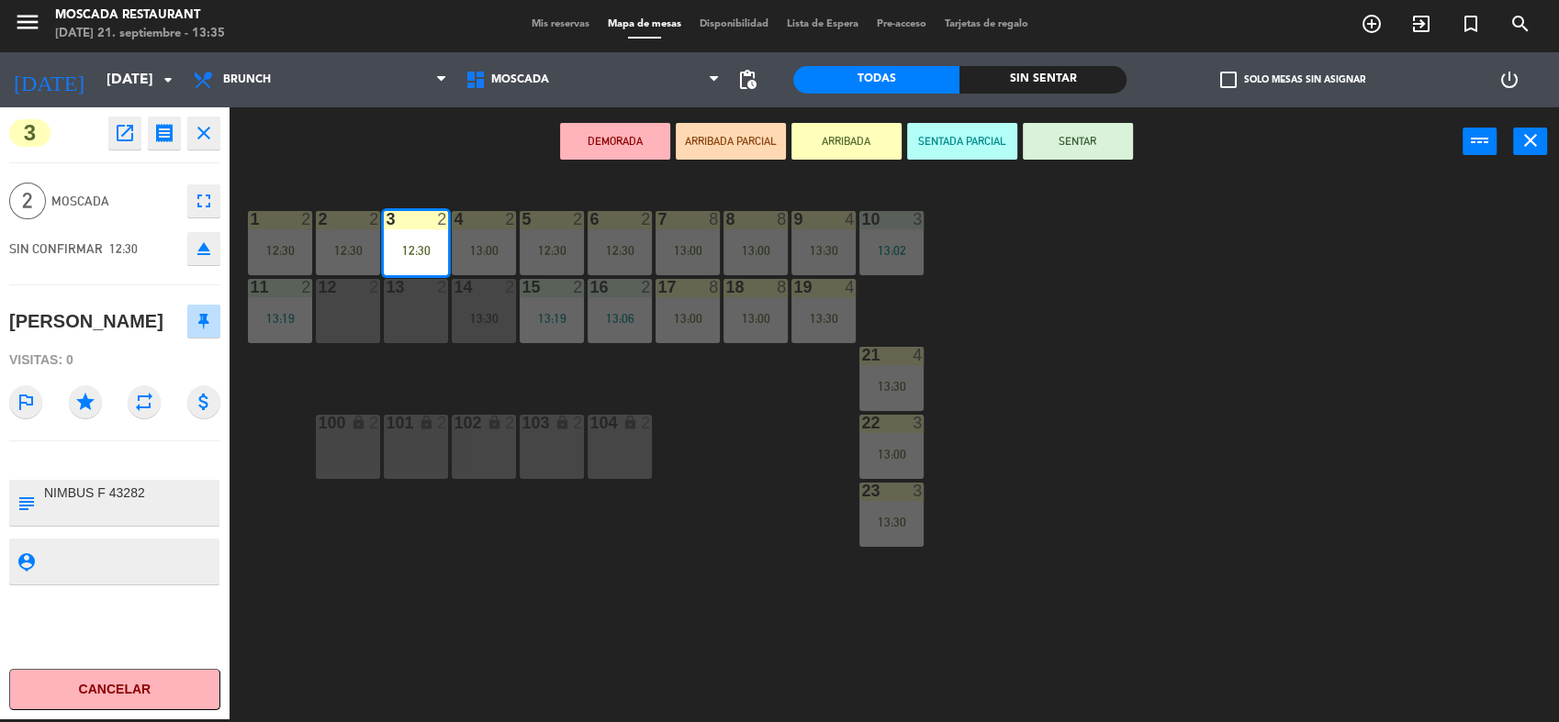
click at [1049, 147] on button "SENTAR" at bounding box center [1078, 141] width 110 height 37
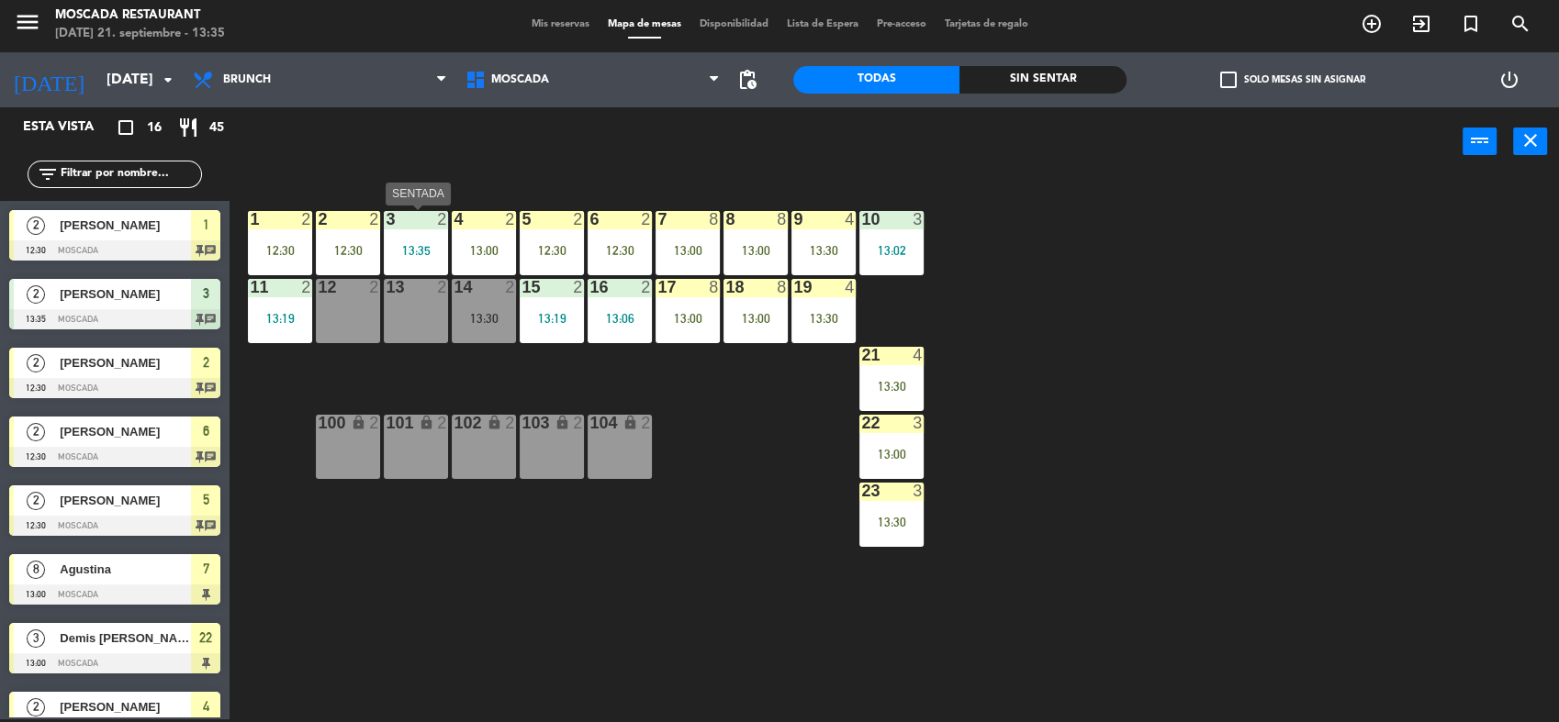
click at [415, 237] on div "3 2 13:35" at bounding box center [416, 243] width 64 height 64
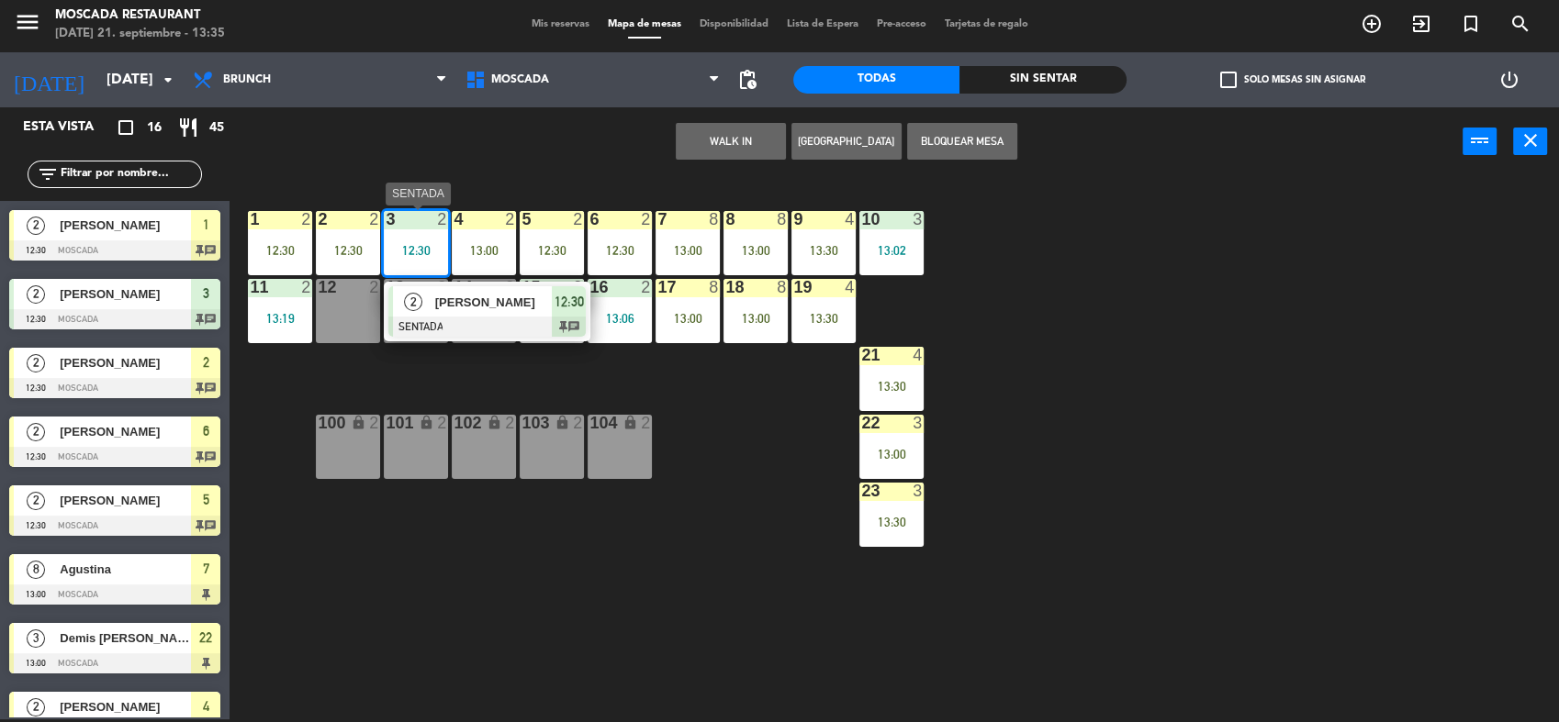
click at [492, 312] on div "[PERSON_NAME]" at bounding box center [492, 302] width 119 height 30
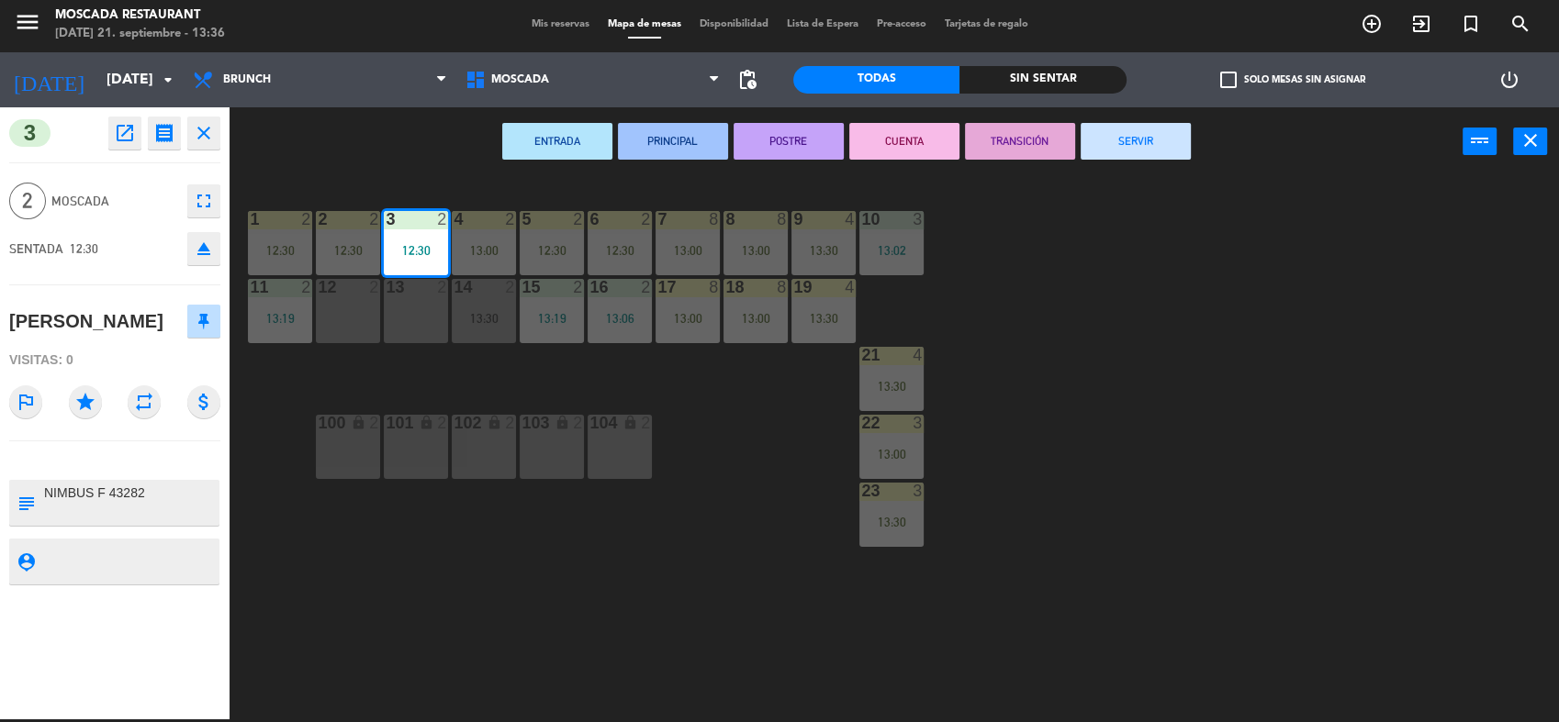
click at [1094, 154] on button "SERVIR" at bounding box center [1135, 141] width 110 height 37
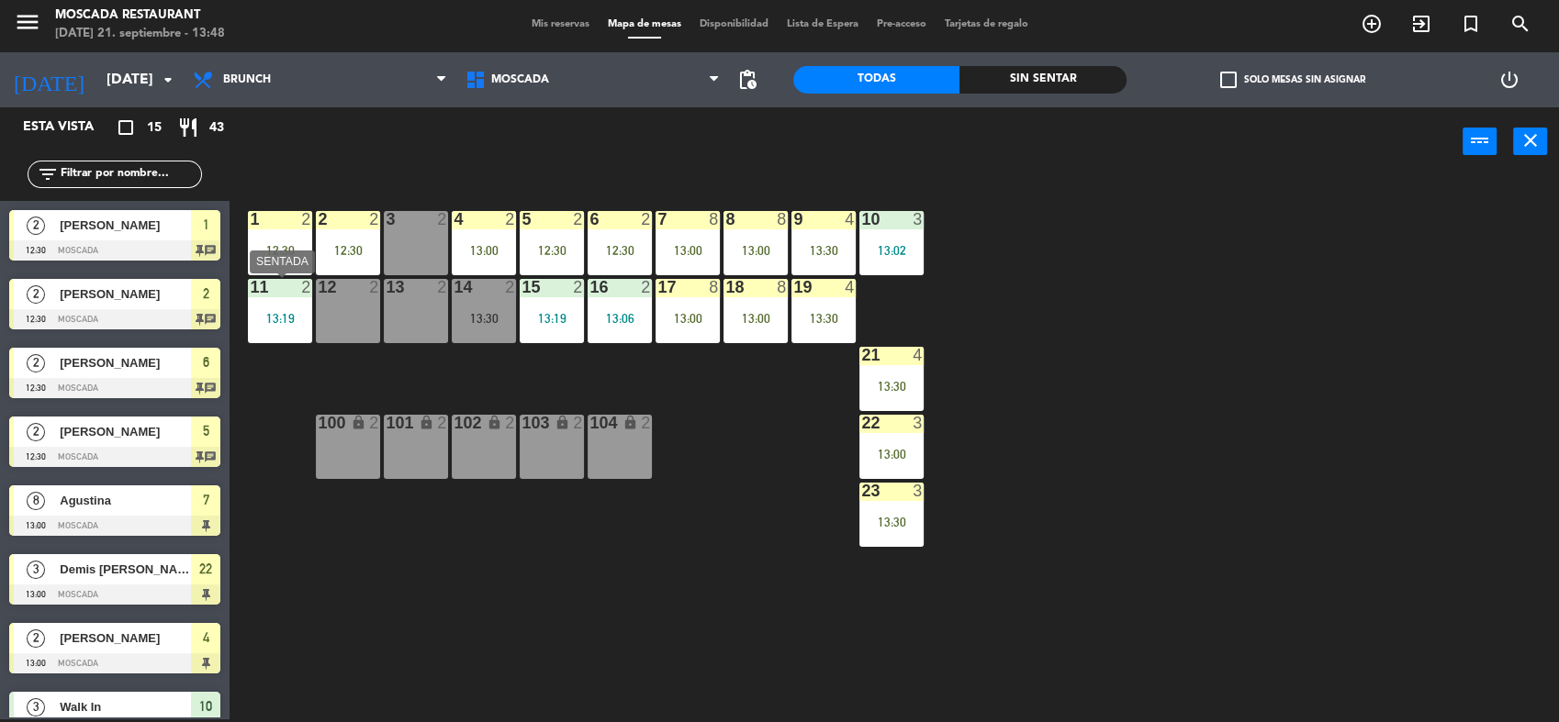
click at [275, 257] on div "1 2 12:30" at bounding box center [280, 243] width 64 height 64
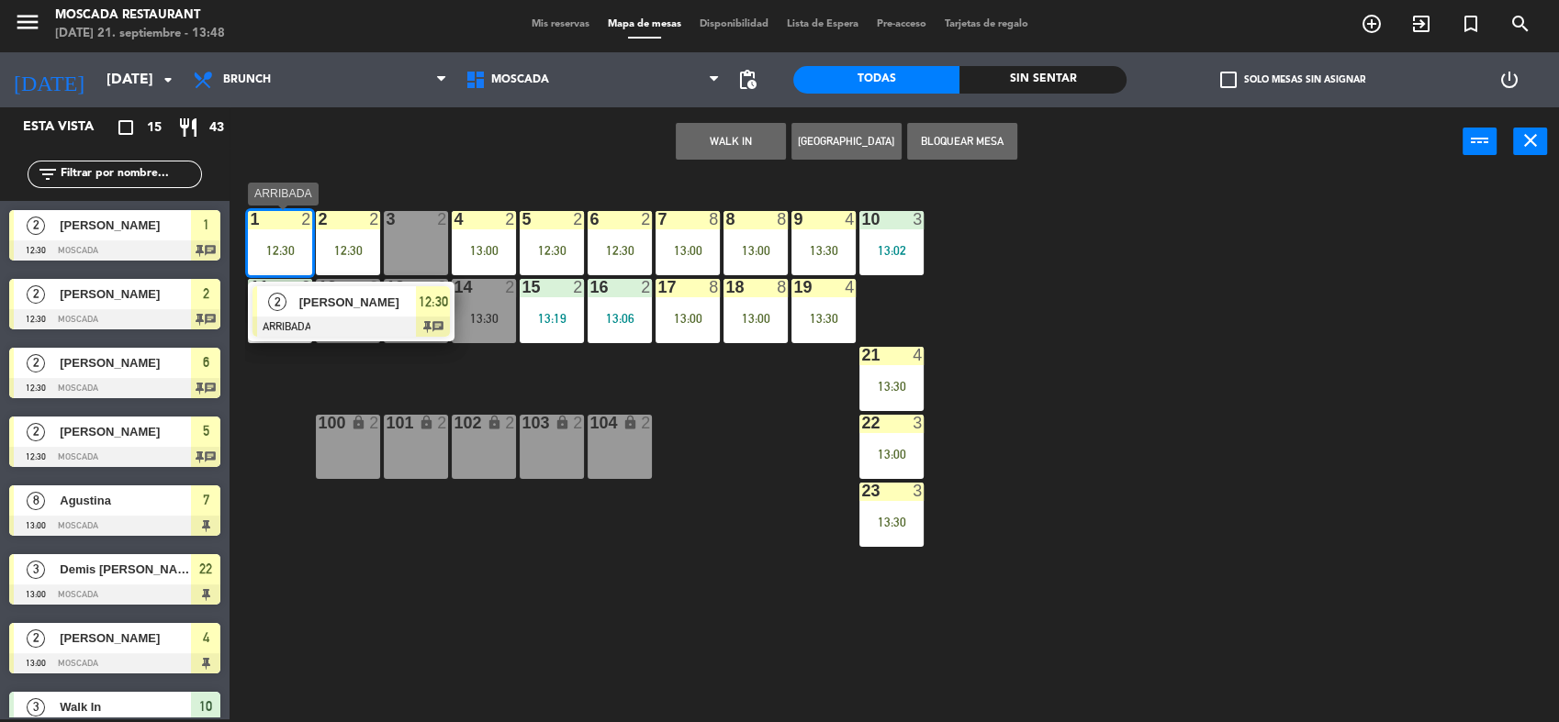
click at [449, 301] on div "12:30" at bounding box center [433, 301] width 34 height 30
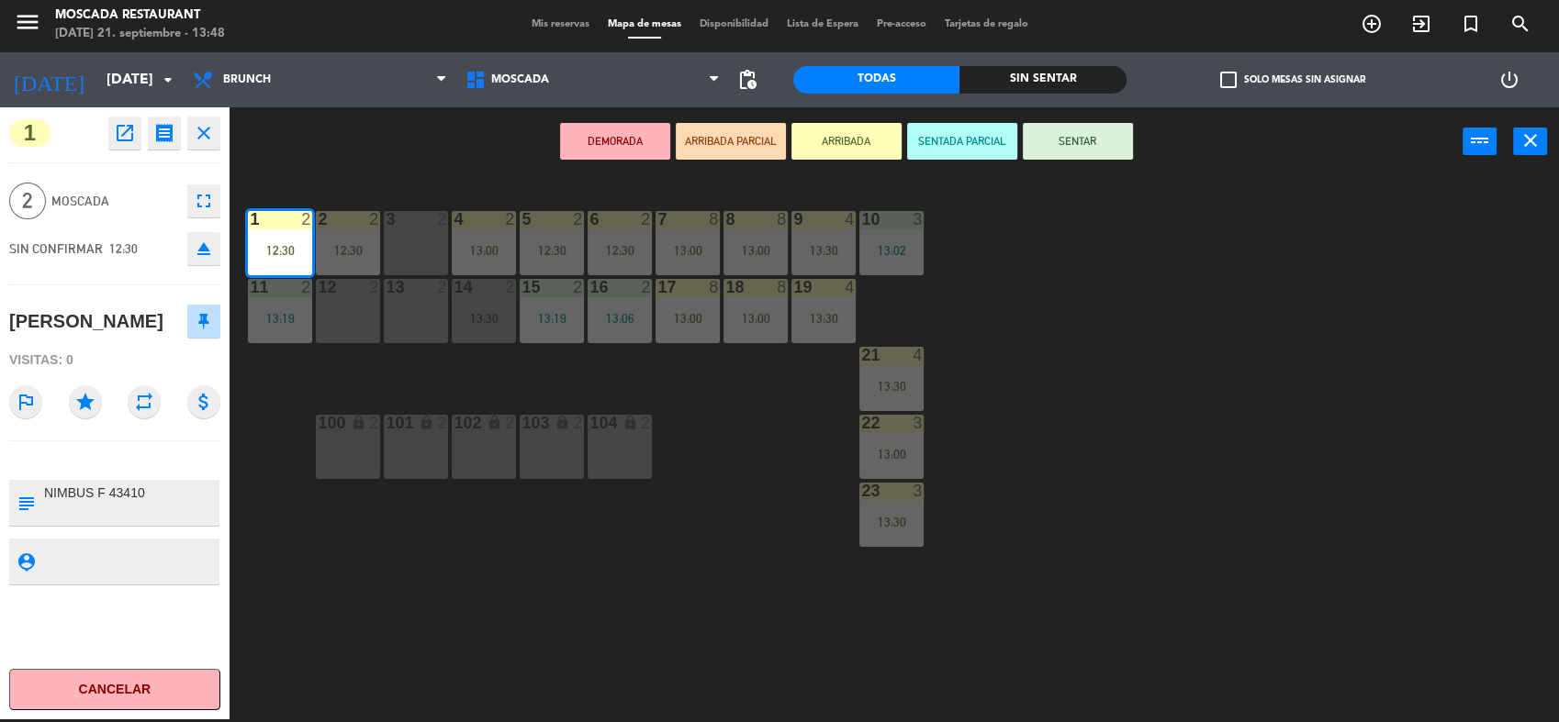
click at [218, 140] on button "close" at bounding box center [203, 133] width 33 height 33
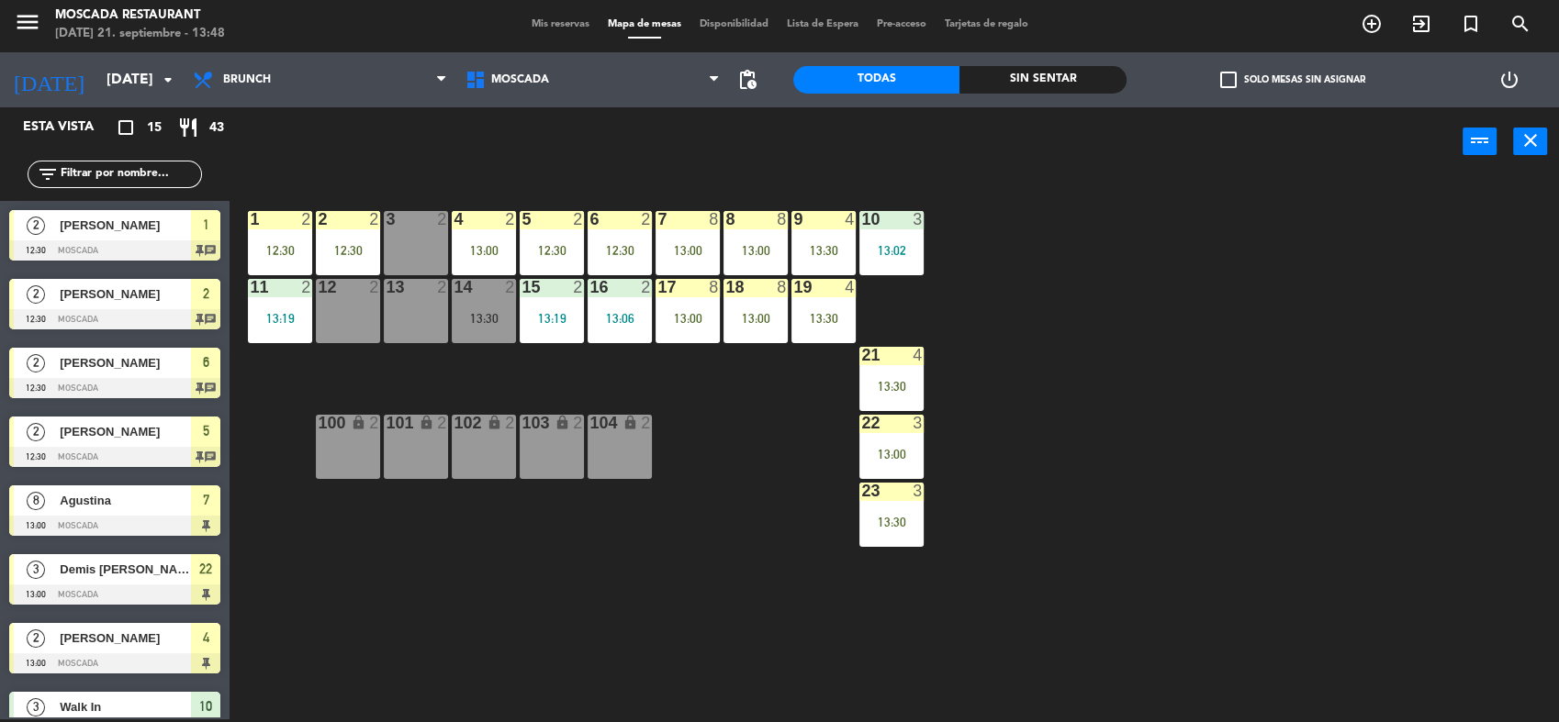
click at [290, 139] on div "power_input close" at bounding box center [845, 142] width 1233 height 70
click at [542, 22] on span "Mis reservas" at bounding box center [560, 24] width 76 height 10
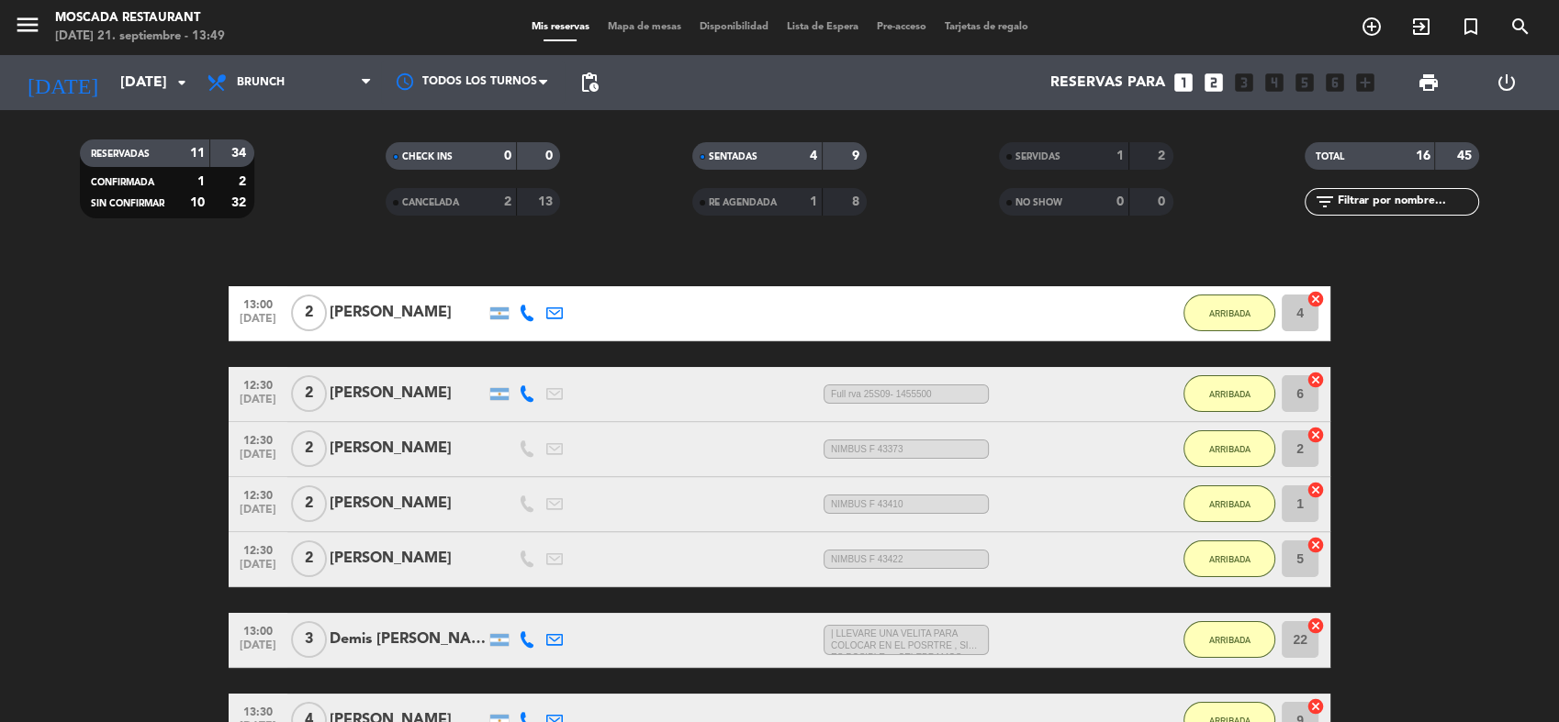
scroll to position [261, 0]
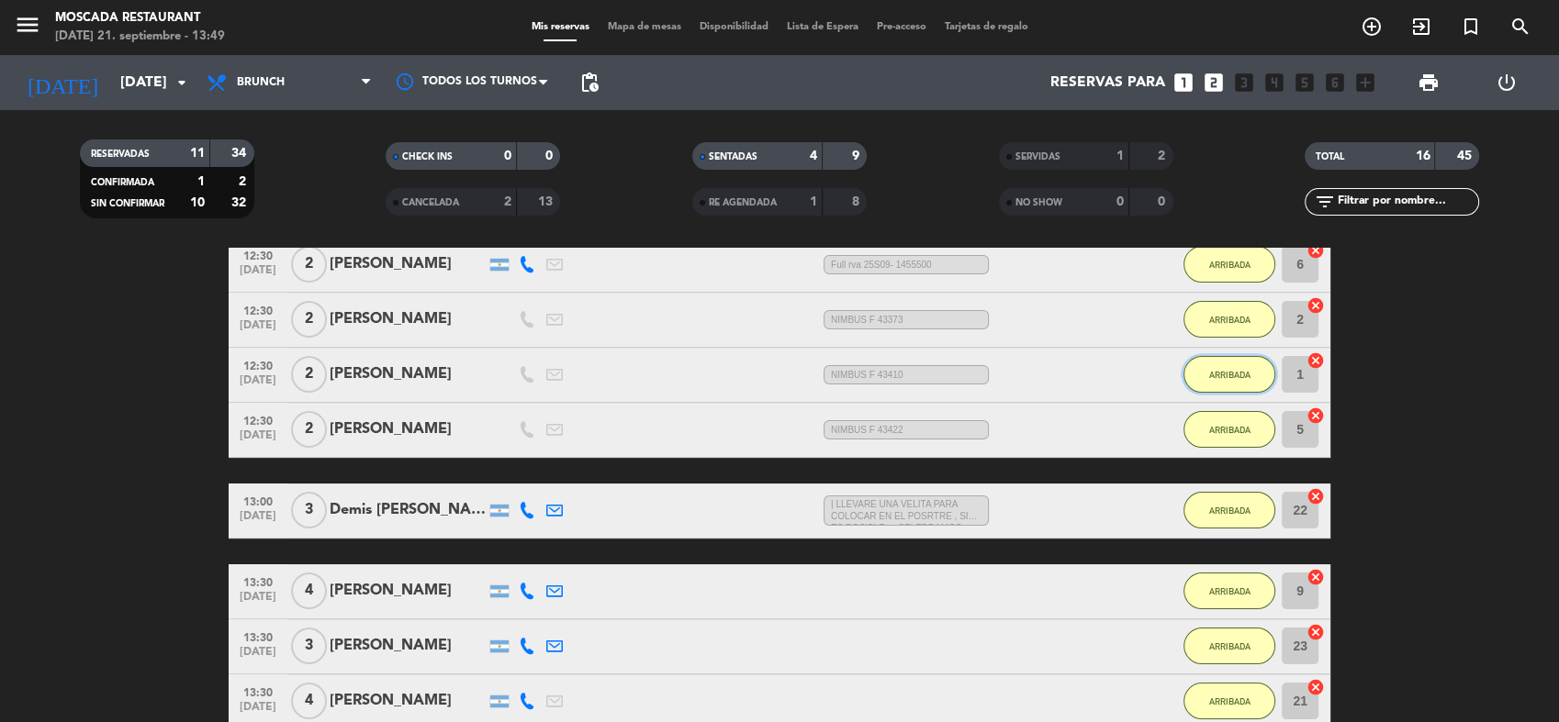
click at [1206, 371] on button "ARRIBADA" at bounding box center [1229, 374] width 92 height 37
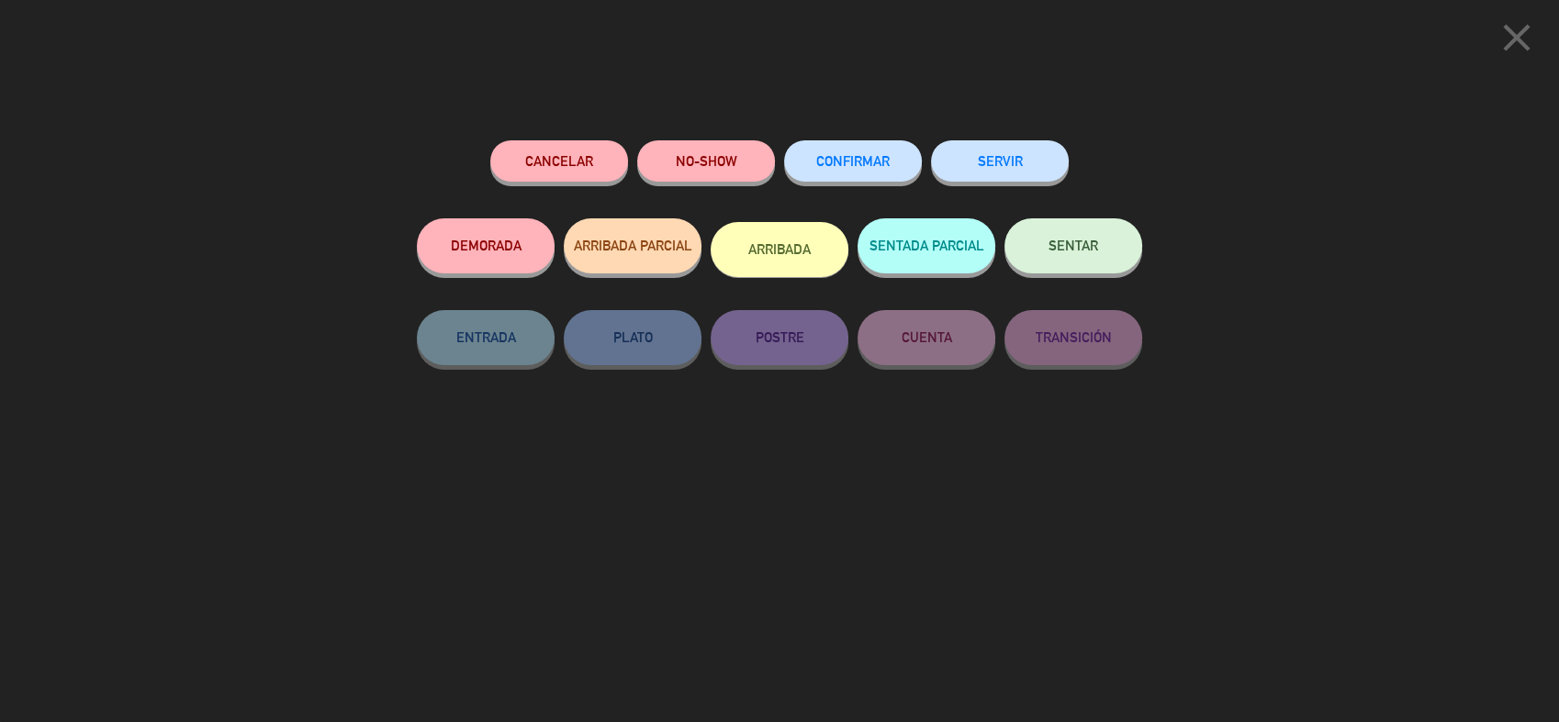
click at [812, 257] on button "ARRIBADA" at bounding box center [779, 249] width 138 height 55
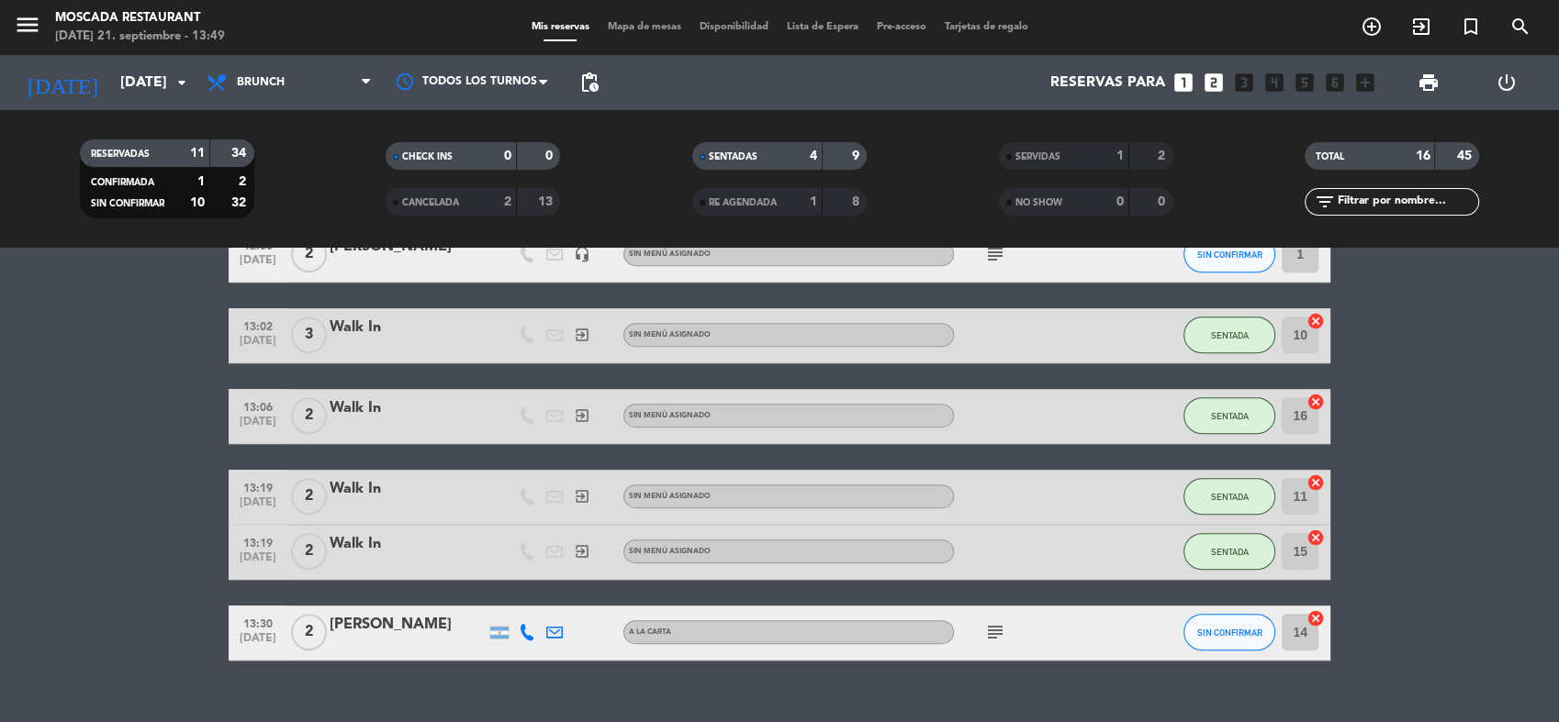
scroll to position [873, 0]
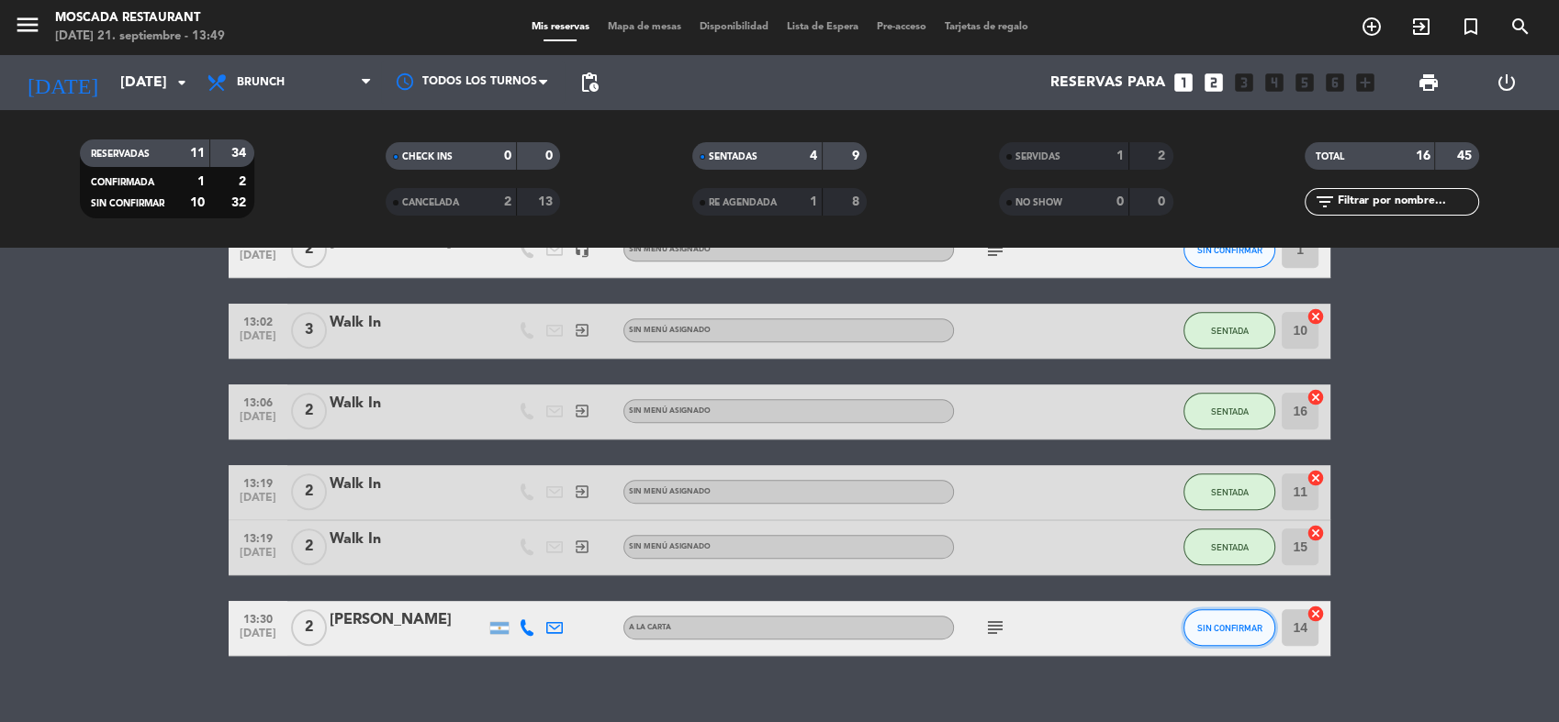
click at [1197, 625] on span "SIN CONFIRMAR" at bounding box center [1229, 628] width 65 height 10
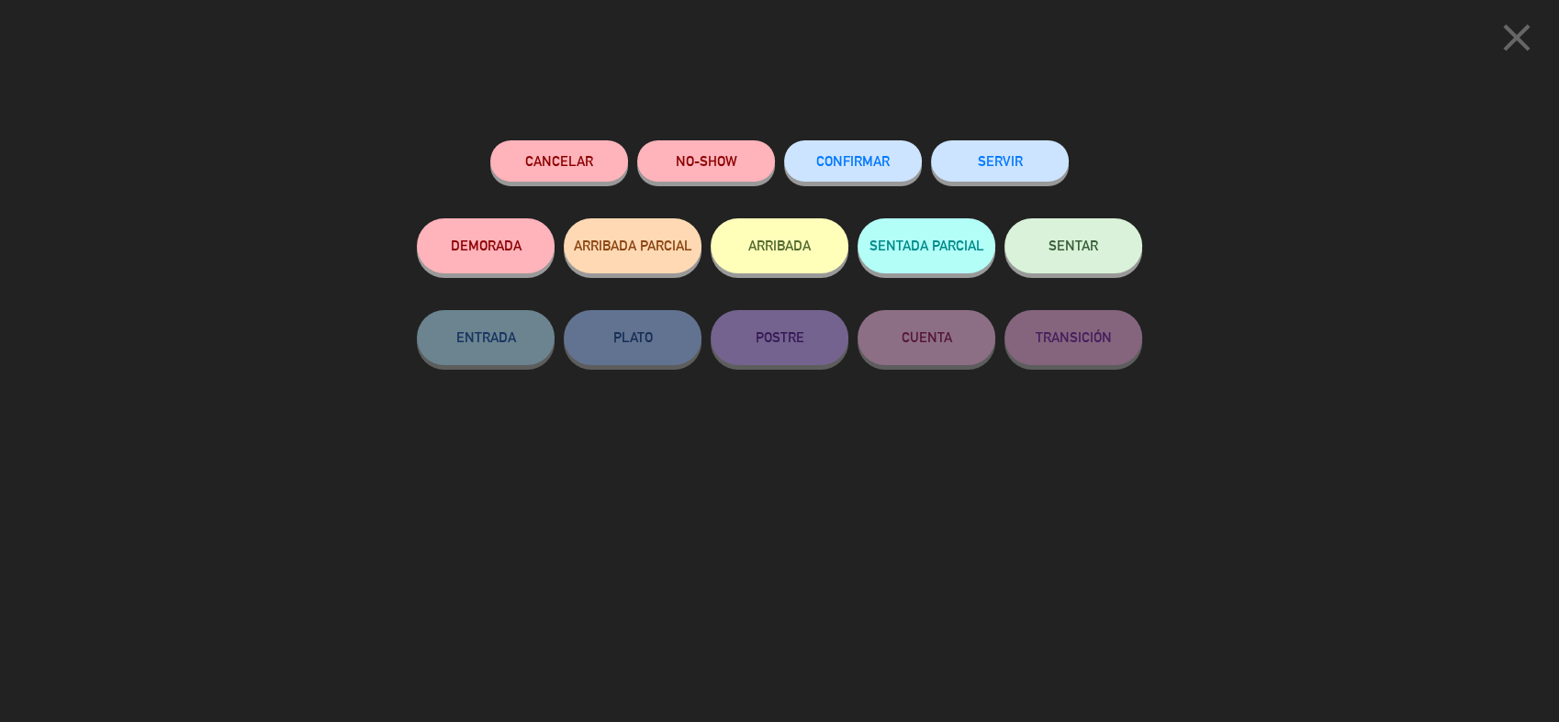
click at [820, 257] on button "ARRIBADA" at bounding box center [779, 245] width 138 height 55
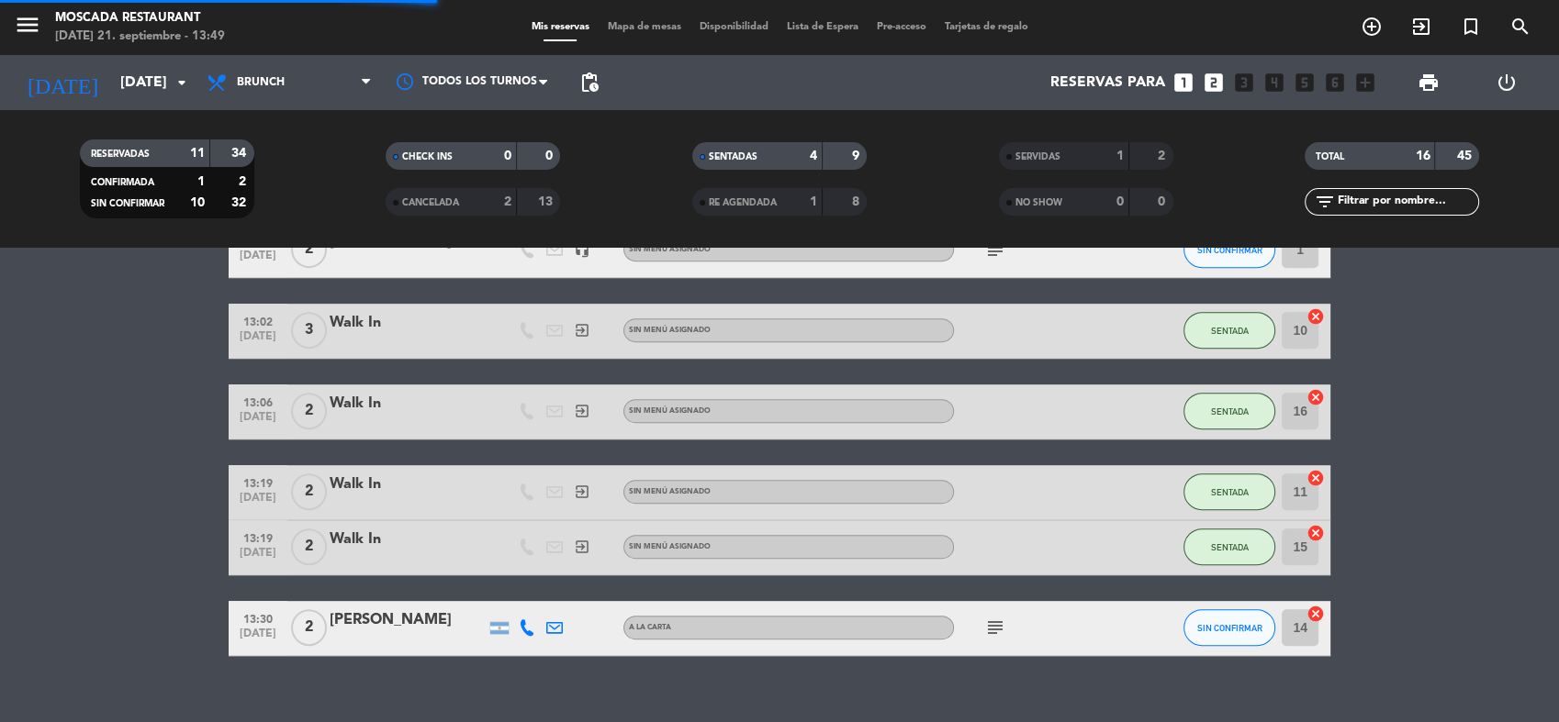
scroll to position [899, 0]
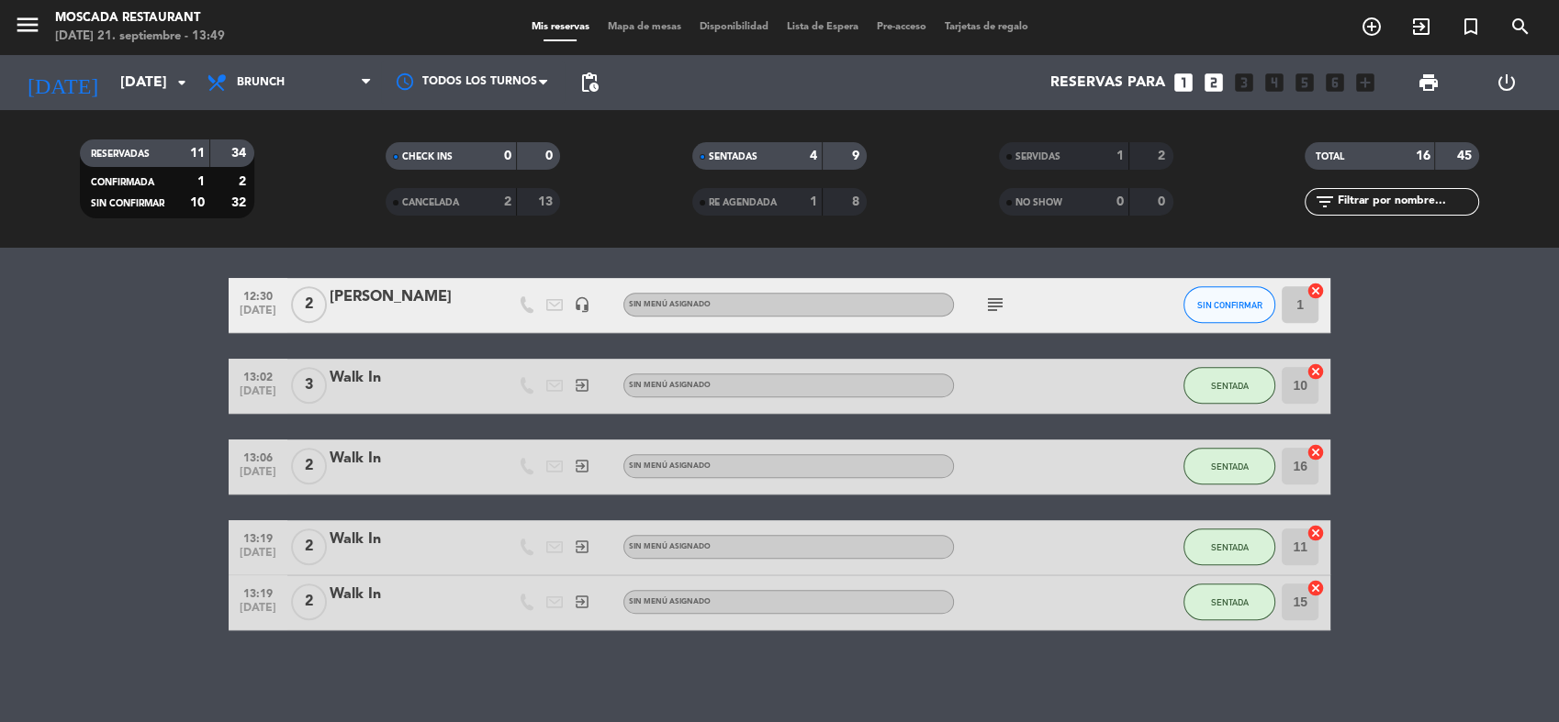
click at [654, 22] on span "Mapa de mesas" at bounding box center [644, 27] width 92 height 10
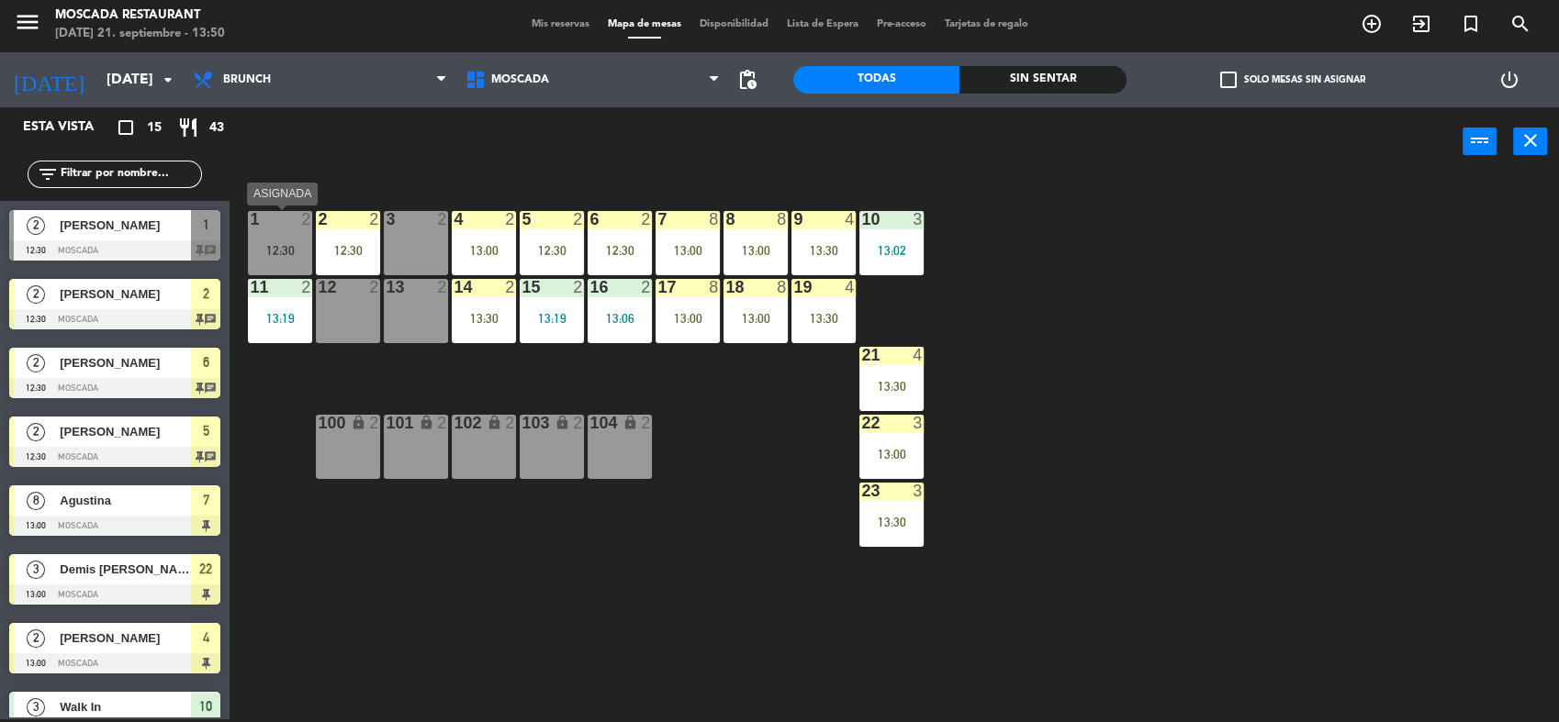
click at [272, 240] on div "1 2 12:30" at bounding box center [280, 243] width 64 height 64
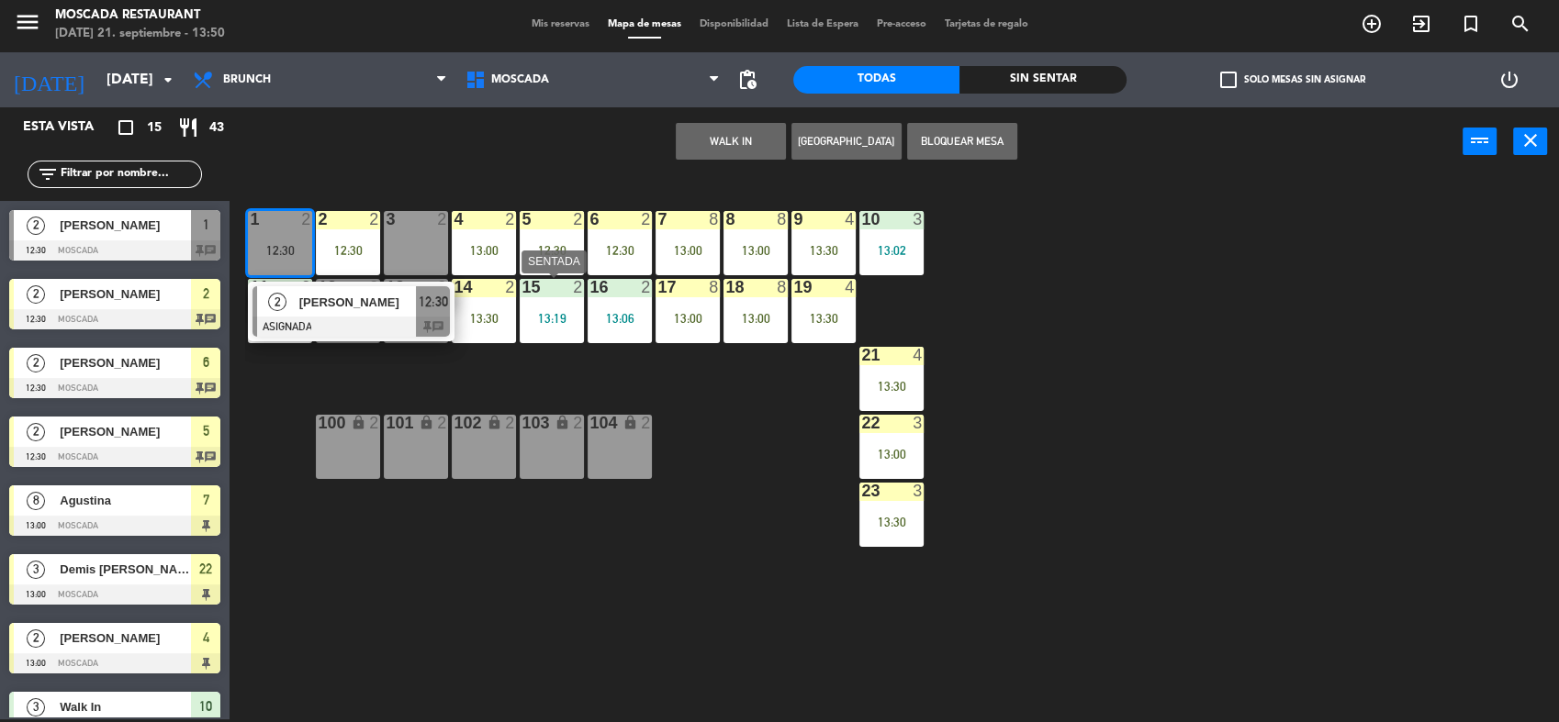
click at [493, 308] on div "14 2 13:30" at bounding box center [484, 311] width 64 height 64
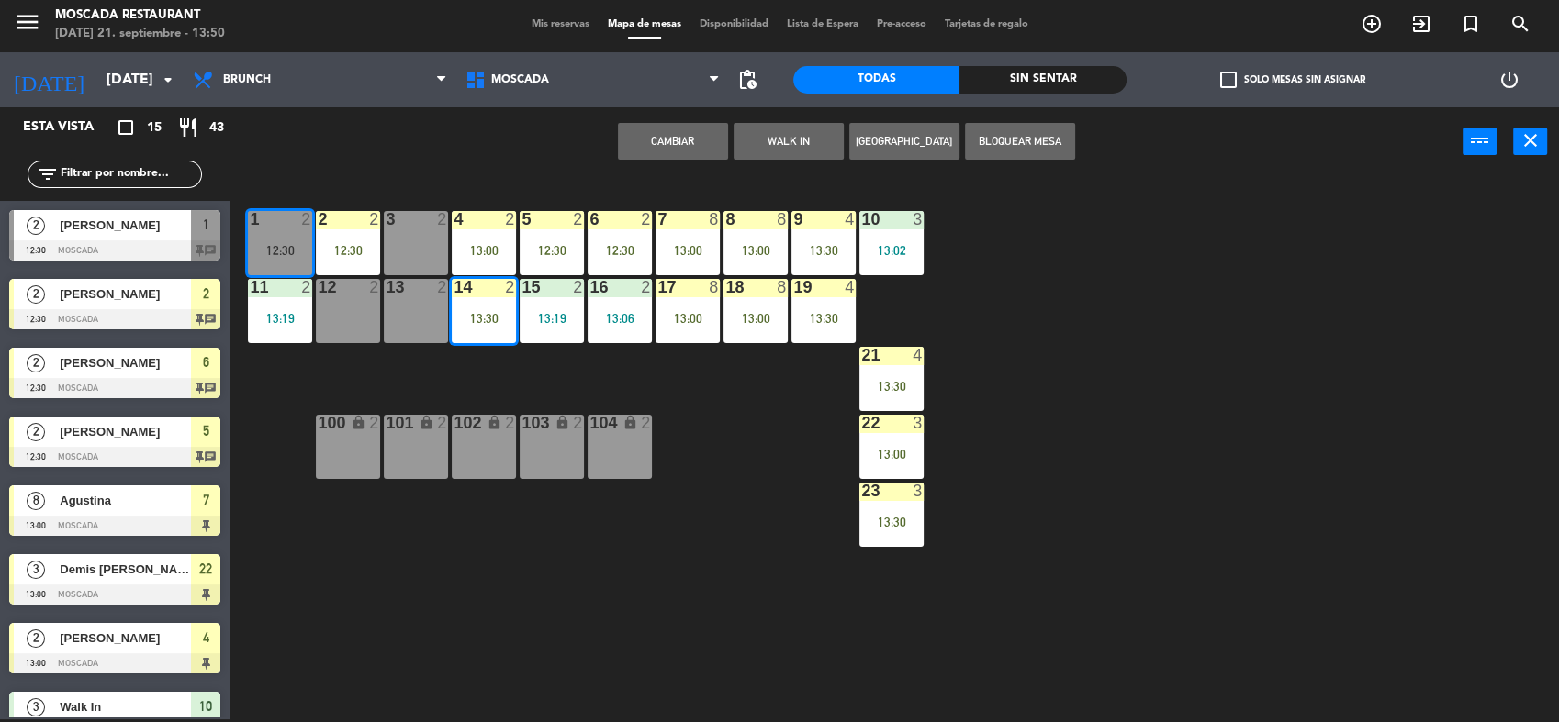
click at [687, 142] on button "Cambiar" at bounding box center [673, 141] width 110 height 37
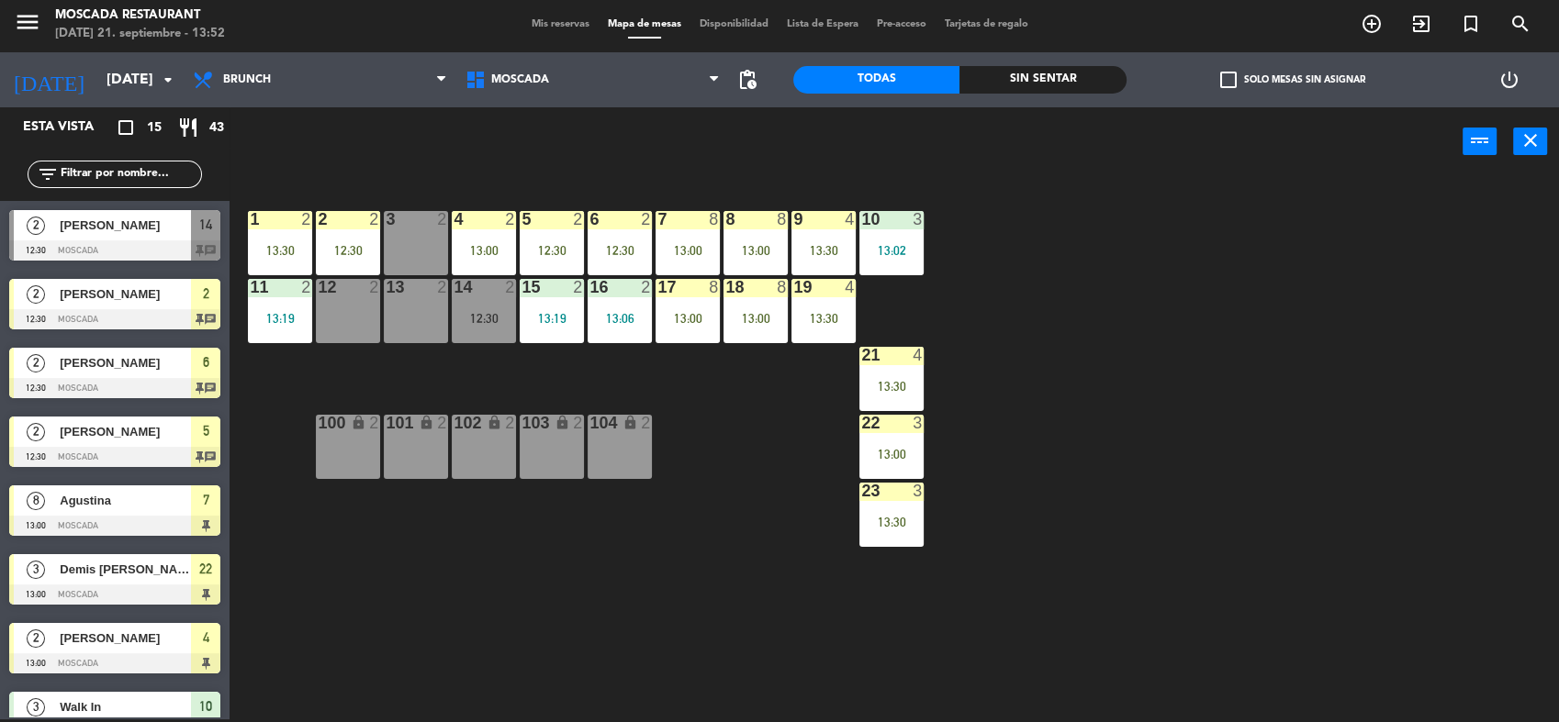
click at [396, 235] on div "3 2" at bounding box center [416, 243] width 64 height 64
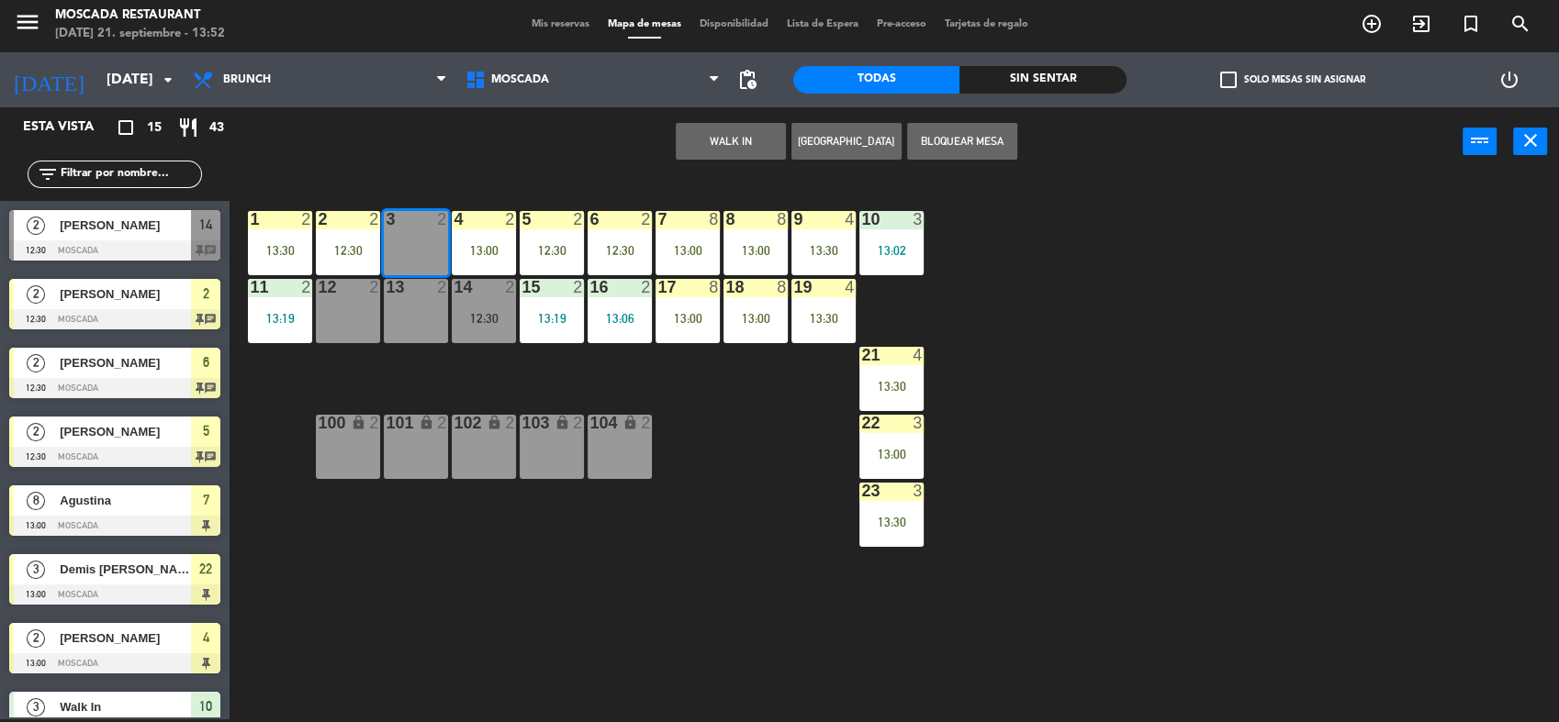
click at [414, 287] on div at bounding box center [416, 287] width 30 height 17
click at [760, 145] on button "WALK IN" at bounding box center [731, 141] width 110 height 37
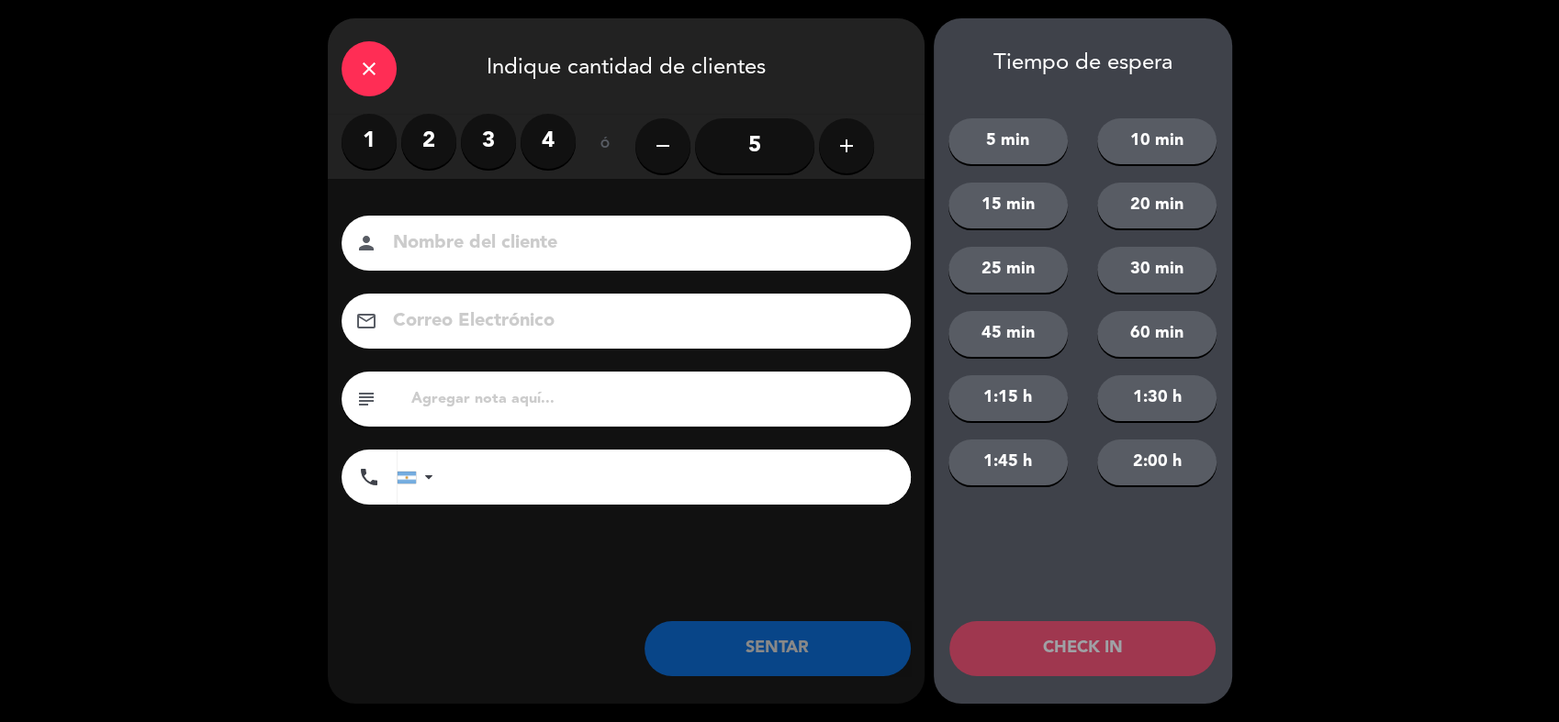
click at [546, 147] on label "4" at bounding box center [547, 141] width 55 height 55
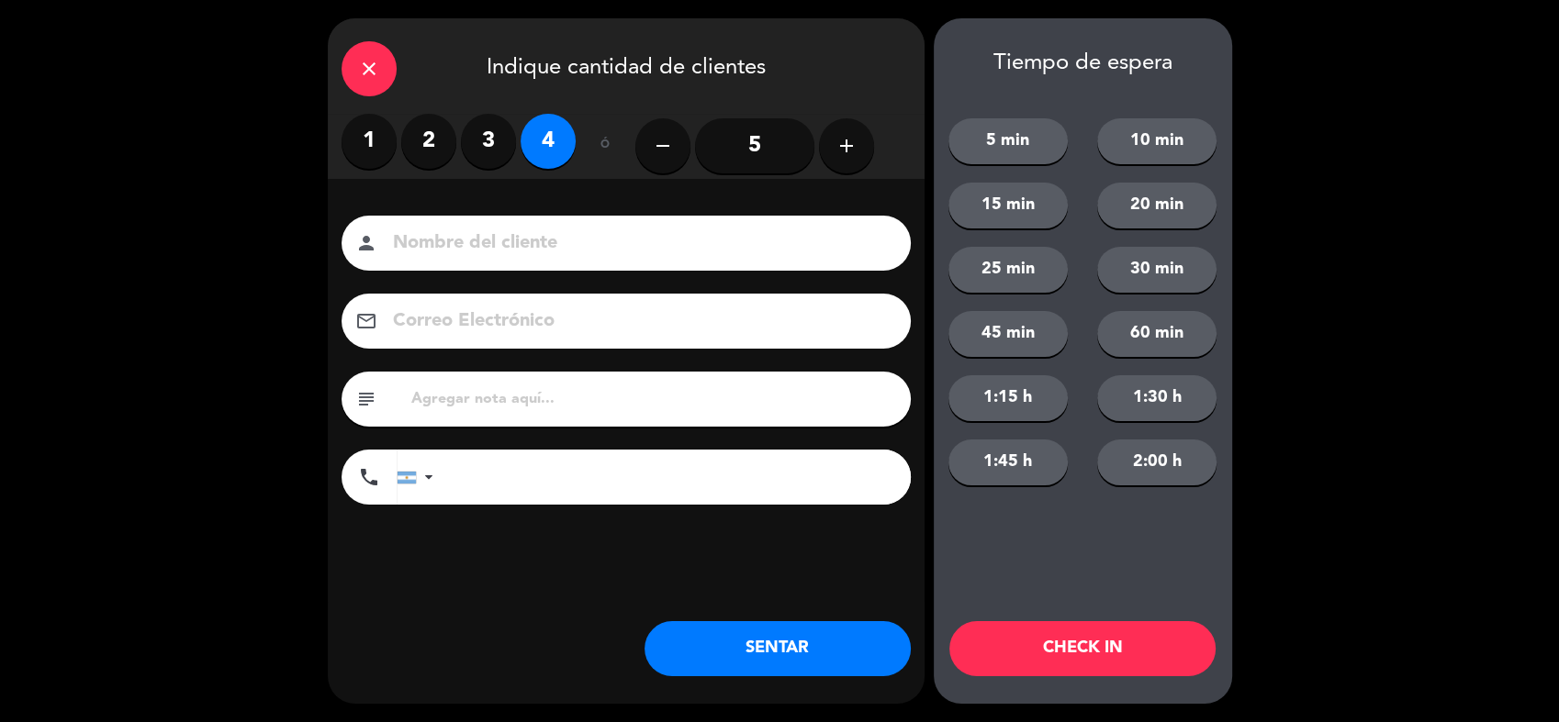
click at [871, 641] on button "SENTAR" at bounding box center [777, 648] width 266 height 55
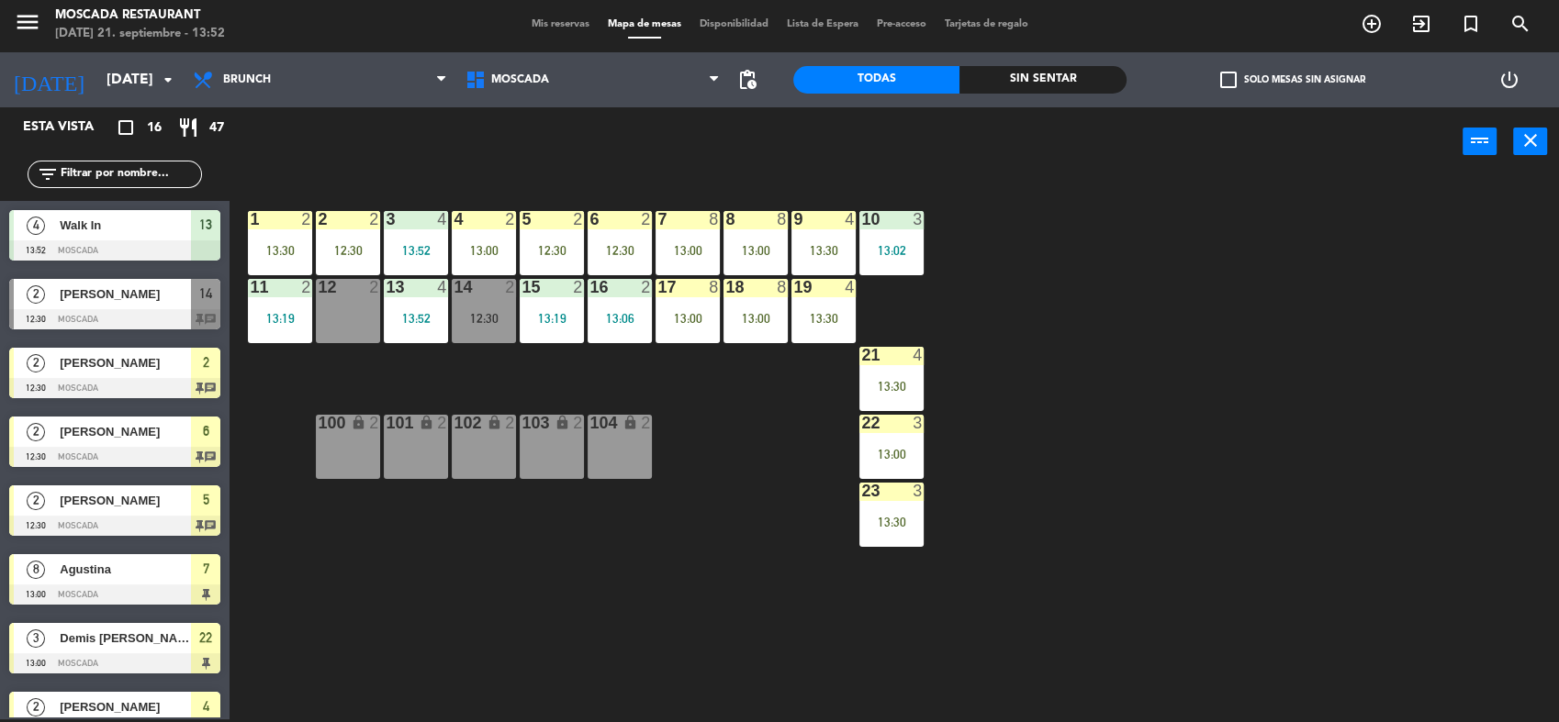
click at [573, 233] on div "5 2 12:30" at bounding box center [552, 243] width 64 height 64
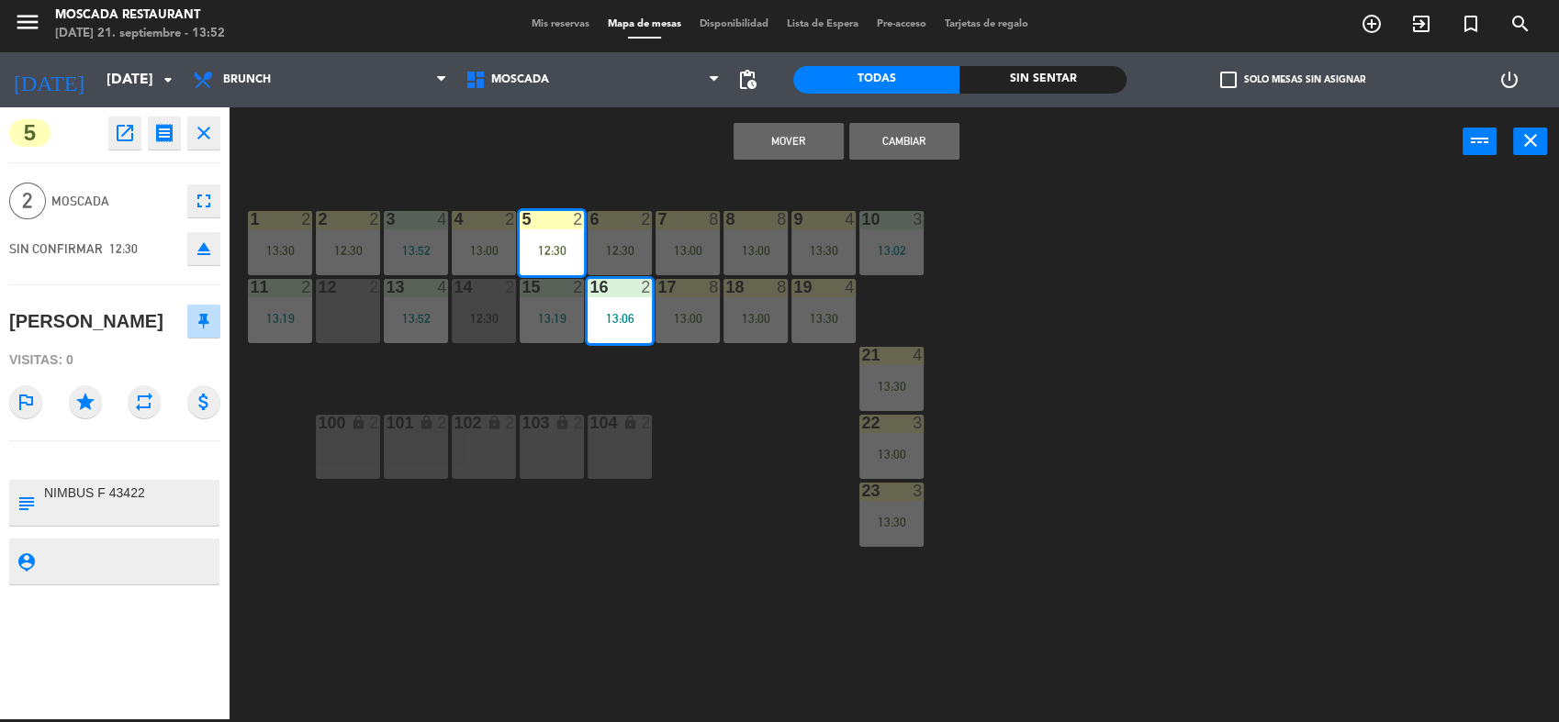
click at [632, 129] on div "Mover Cambiar power_input close" at bounding box center [845, 142] width 1233 height 70
click at [609, 121] on div "Mover Cambiar power_input close" at bounding box center [845, 142] width 1233 height 70
click at [633, 317] on div "13:06" at bounding box center [619, 318] width 64 height 13
click at [556, 245] on div "12:30" at bounding box center [552, 250] width 64 height 13
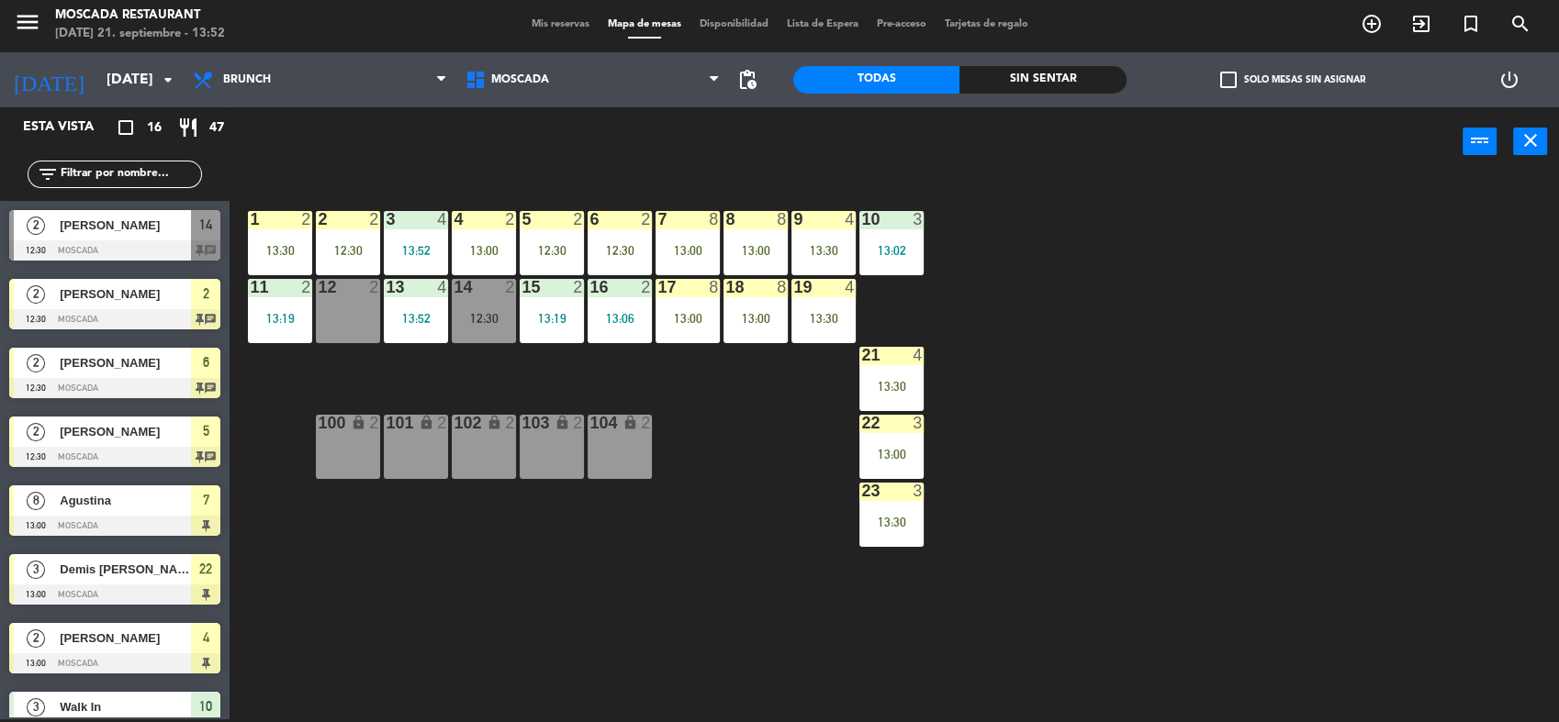
click at [576, 150] on div "power_input close" at bounding box center [845, 142] width 1233 height 70
click at [559, 230] on div "5 2 12:30" at bounding box center [552, 243] width 64 height 64
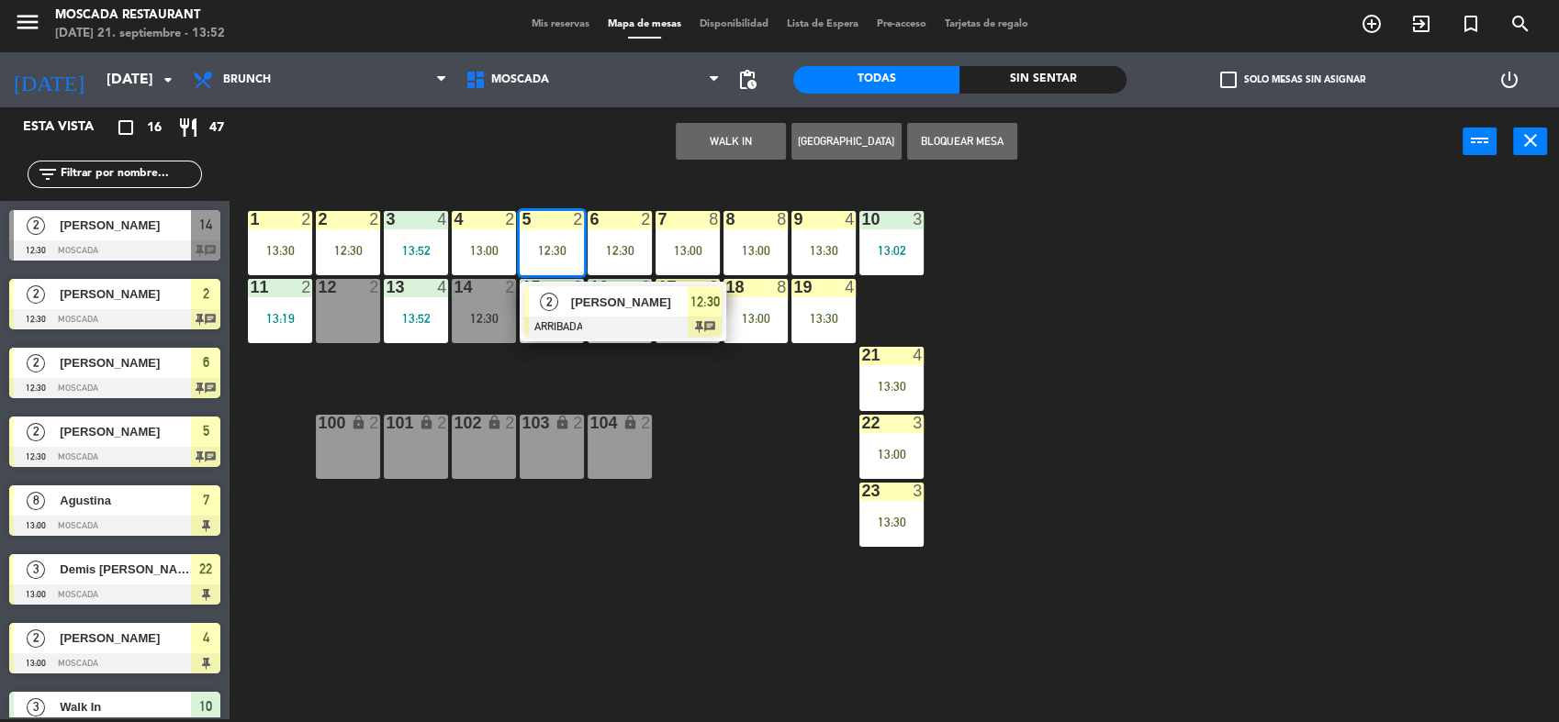
click at [699, 319] on div at bounding box center [622, 327] width 197 height 20
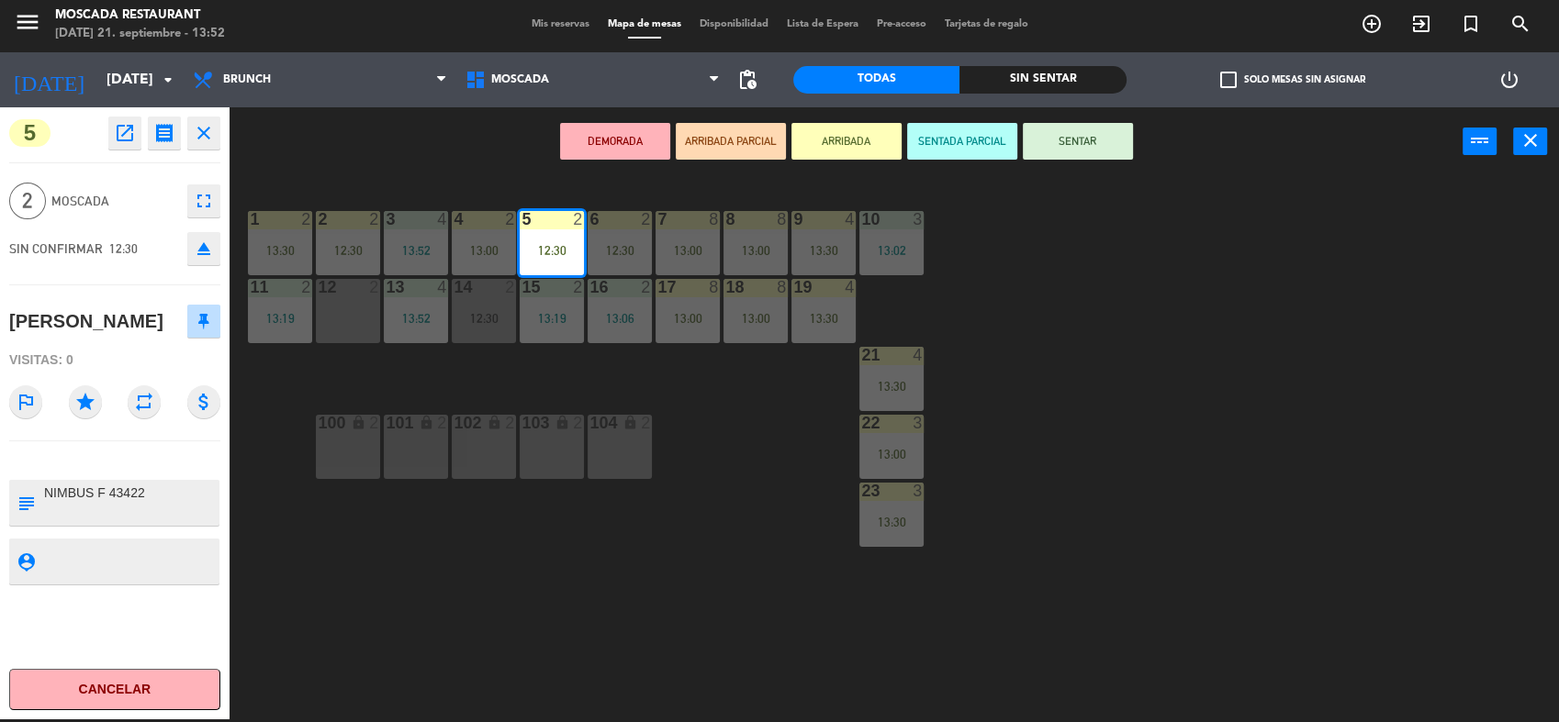
click at [1098, 144] on button "SENTAR" at bounding box center [1078, 141] width 110 height 37
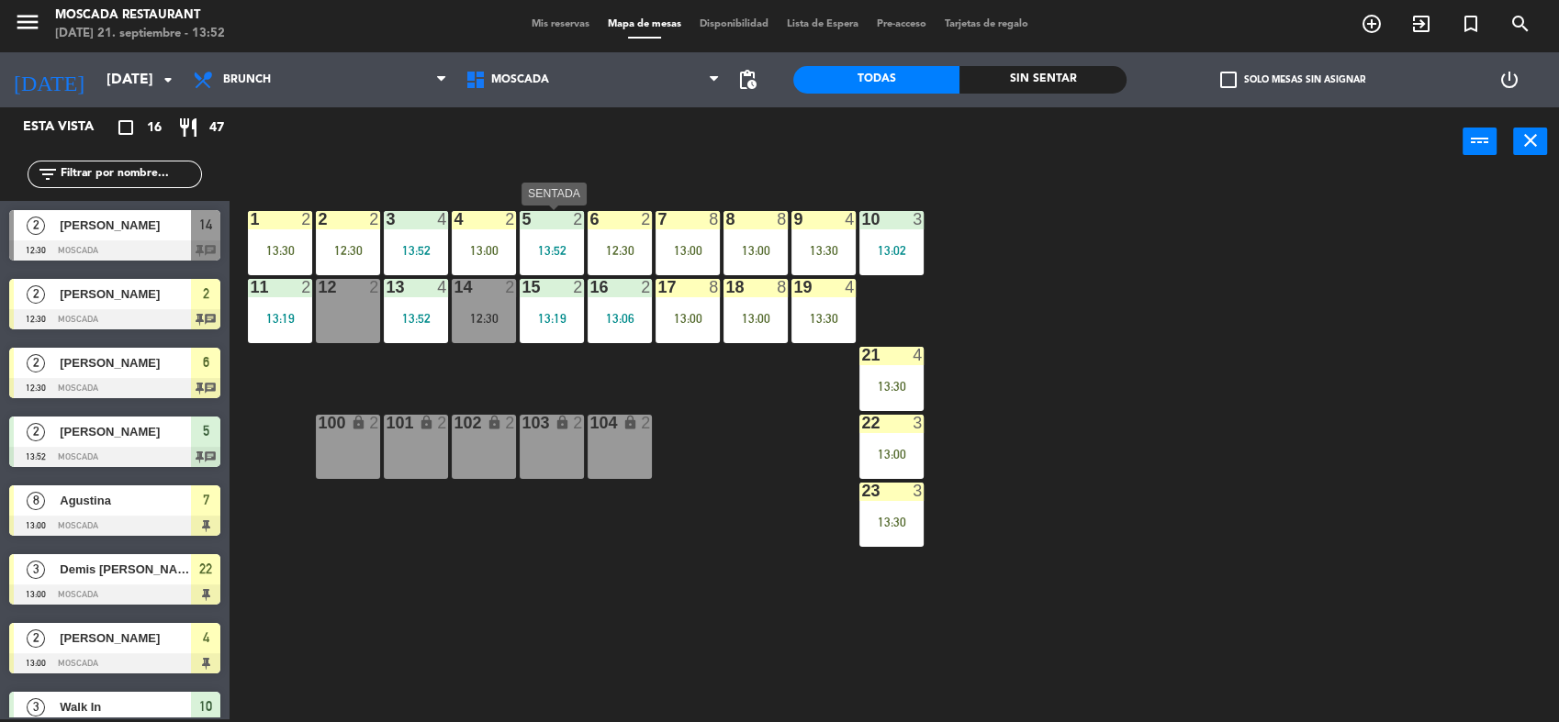
click at [568, 219] on div "2" at bounding box center [582, 219] width 30 height 17
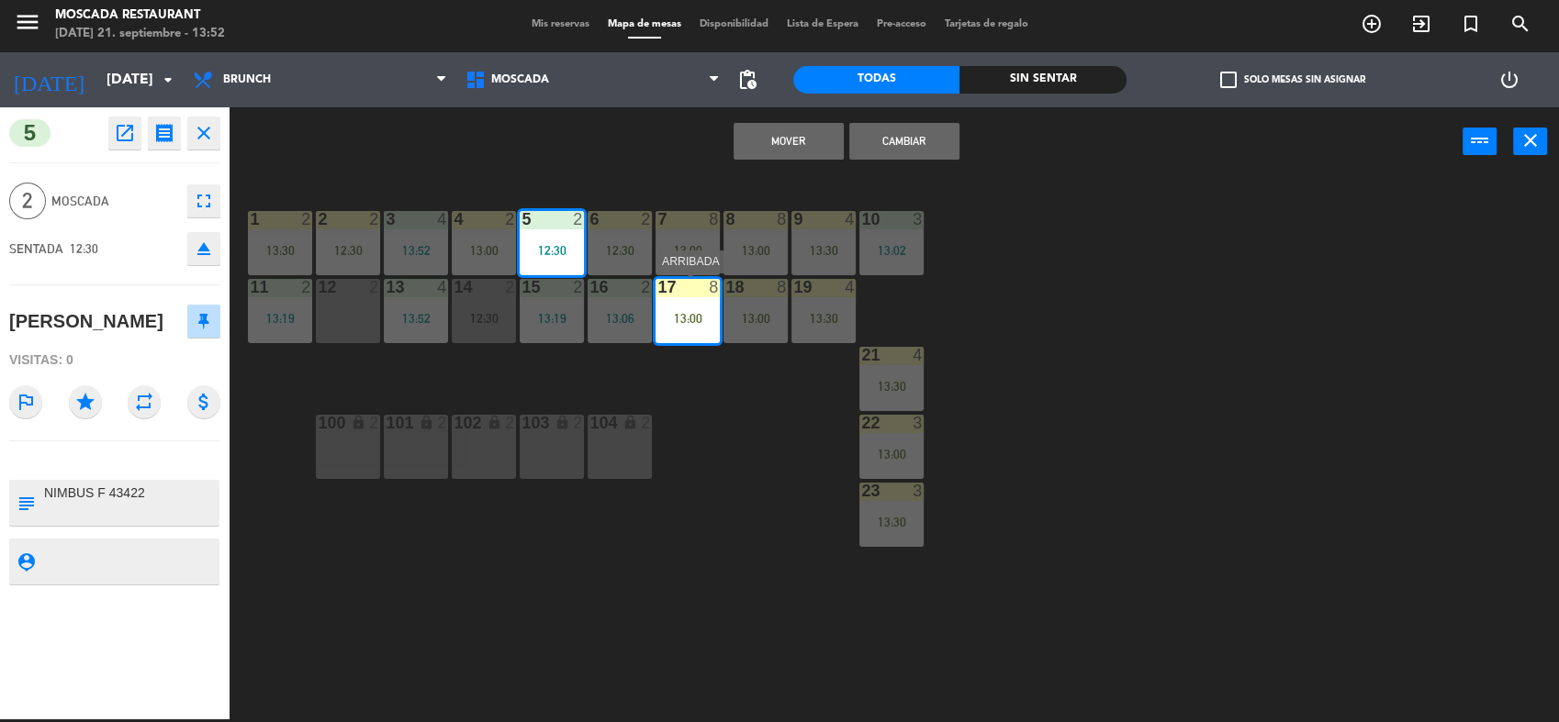
click at [701, 325] on div "17 8 13:00" at bounding box center [687, 311] width 64 height 64
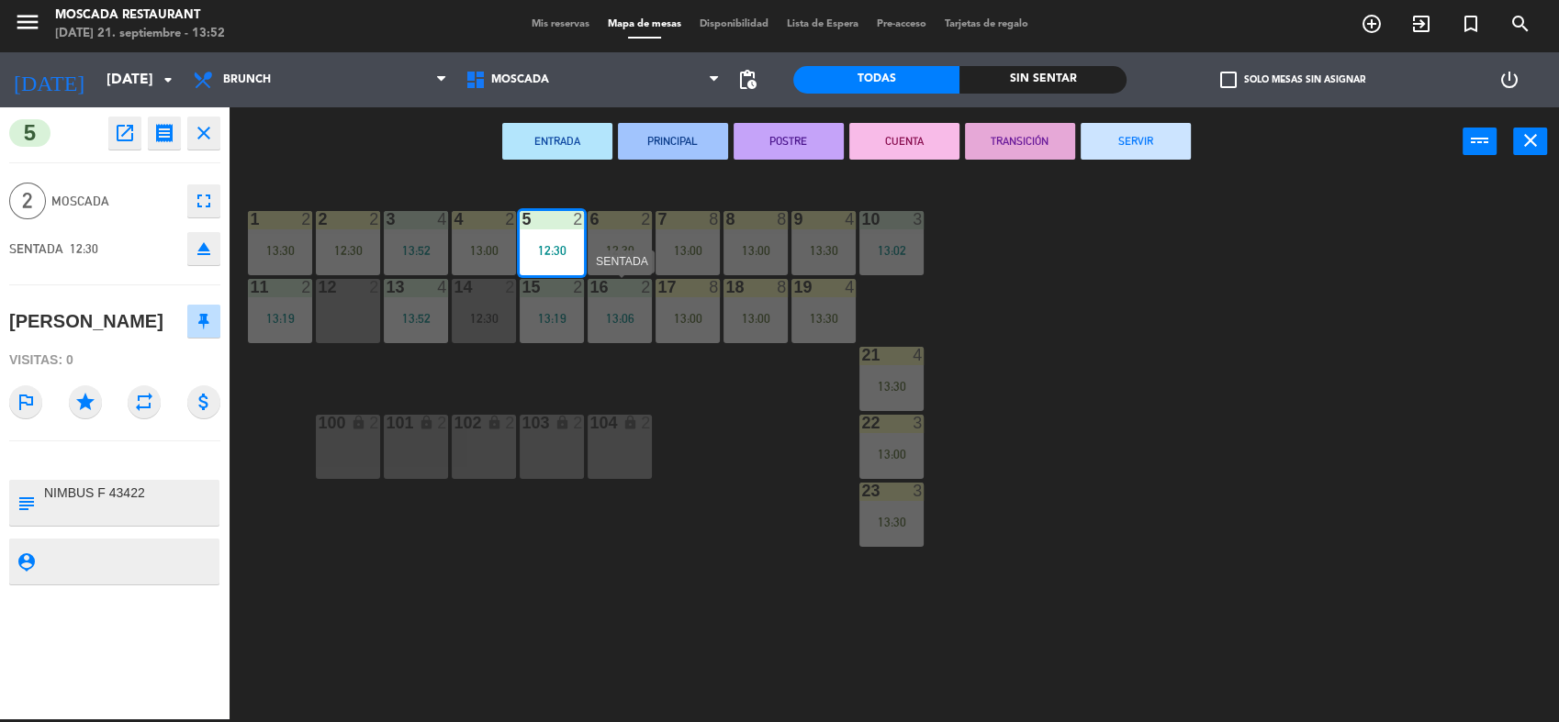
click at [570, 241] on div "5 2 12:30" at bounding box center [552, 243] width 64 height 64
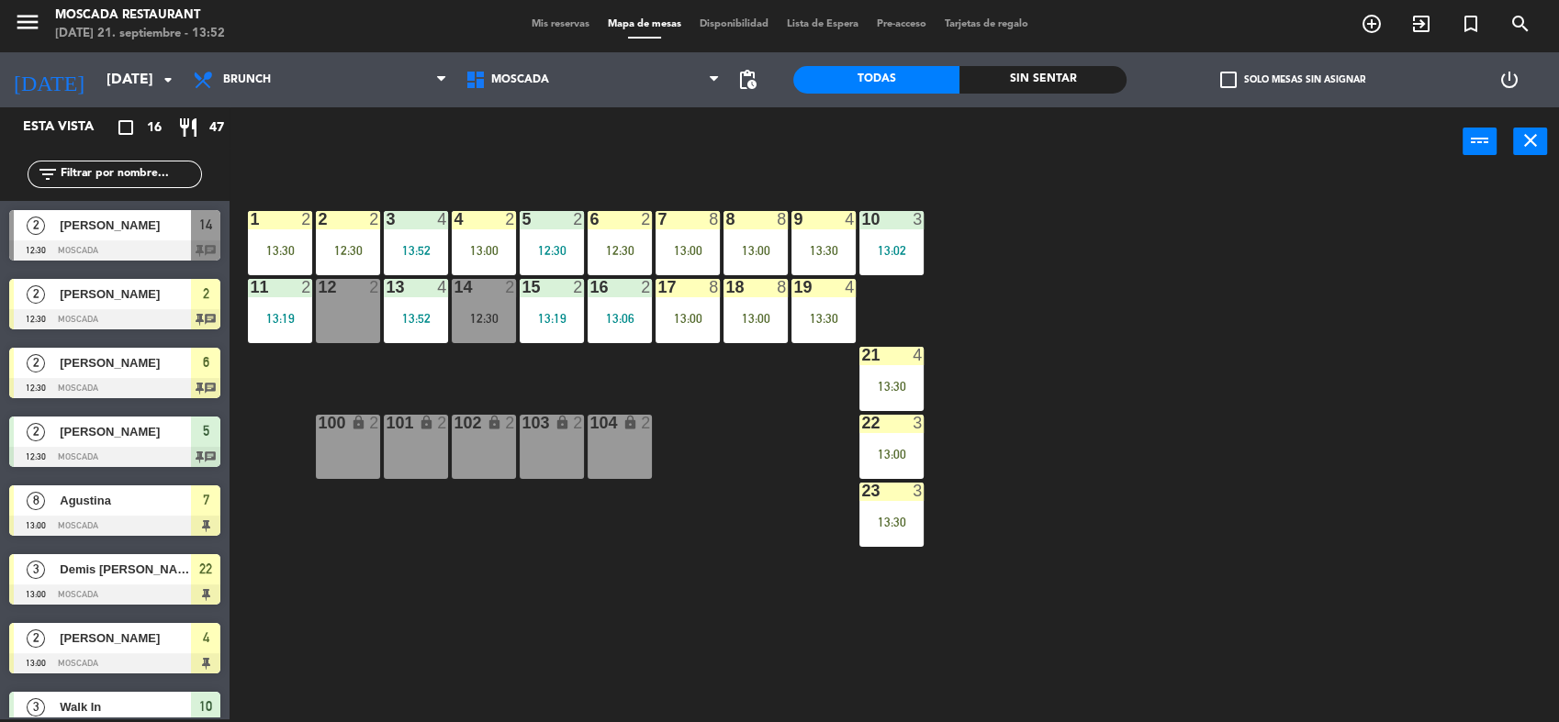
click at [569, 241] on div "5 2 12:30" at bounding box center [552, 243] width 64 height 64
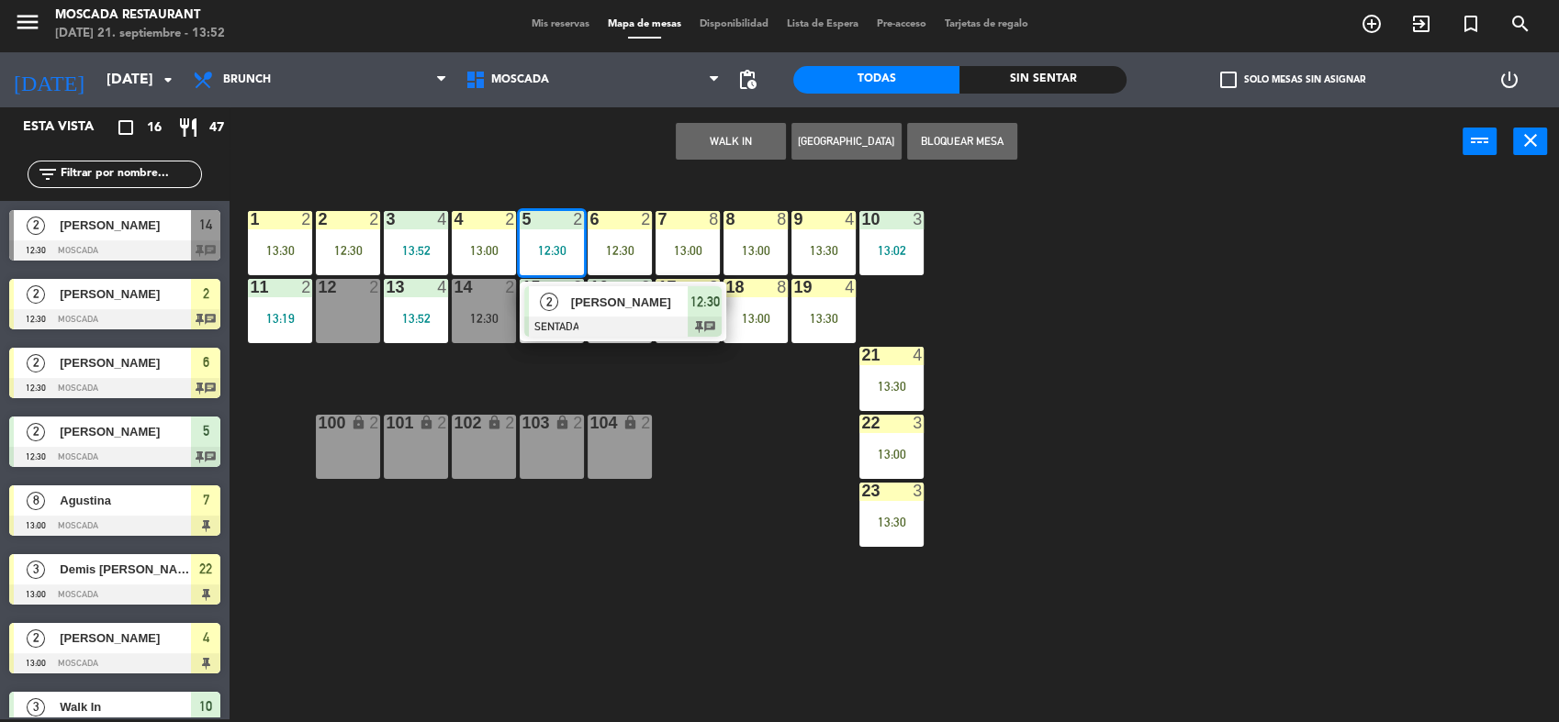
click at [697, 307] on span "12:30" at bounding box center [704, 302] width 29 height 22
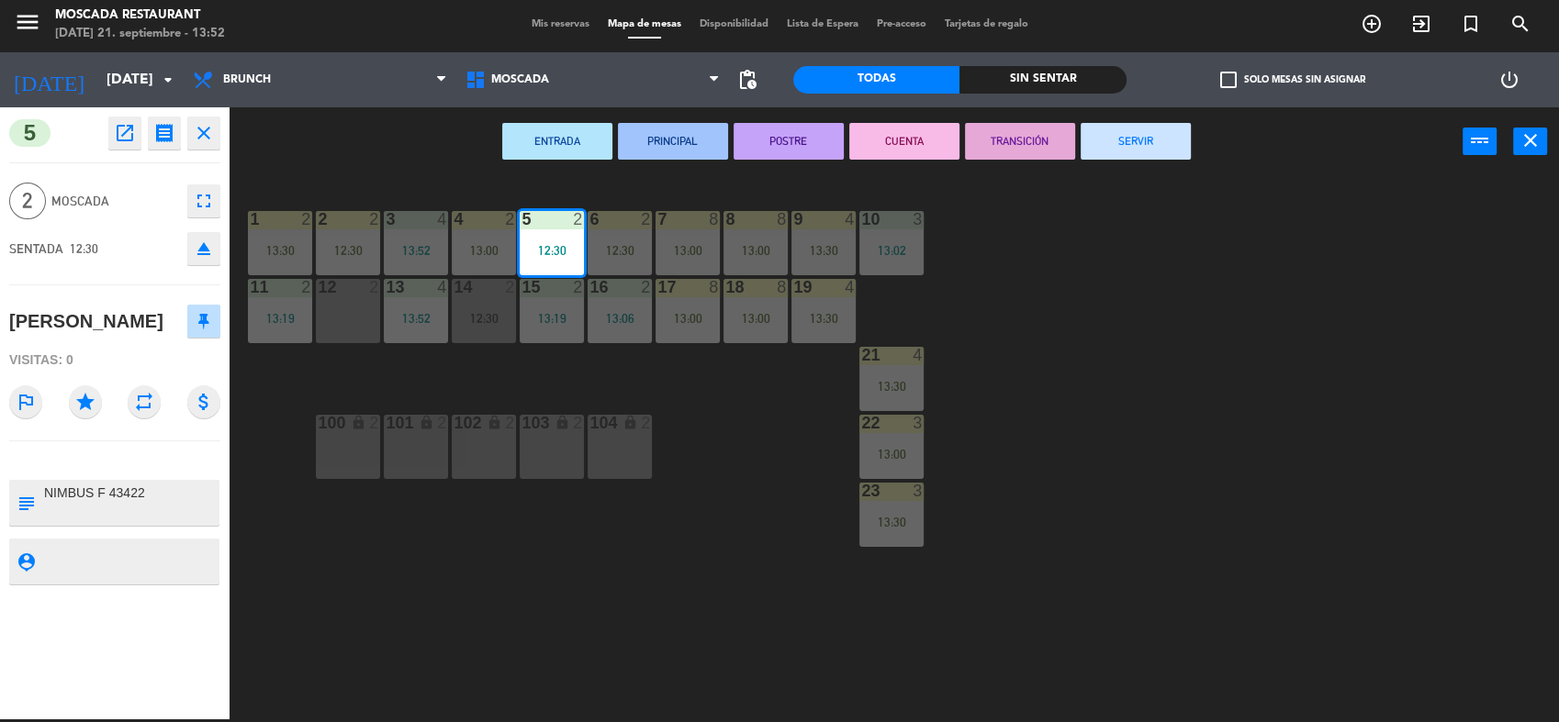
click at [1124, 140] on button "SERVIR" at bounding box center [1135, 141] width 110 height 37
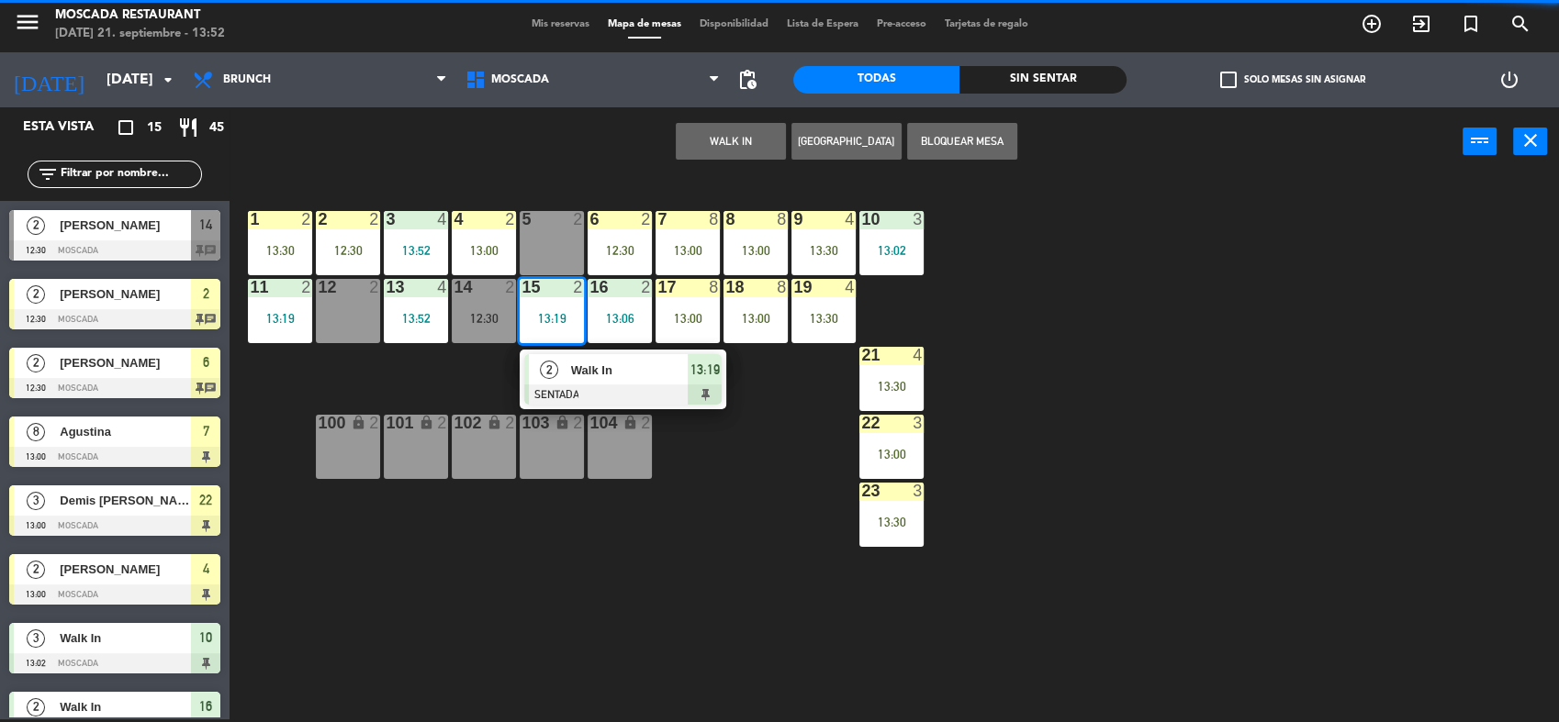
click at [565, 257] on div "5 2" at bounding box center [552, 243] width 64 height 64
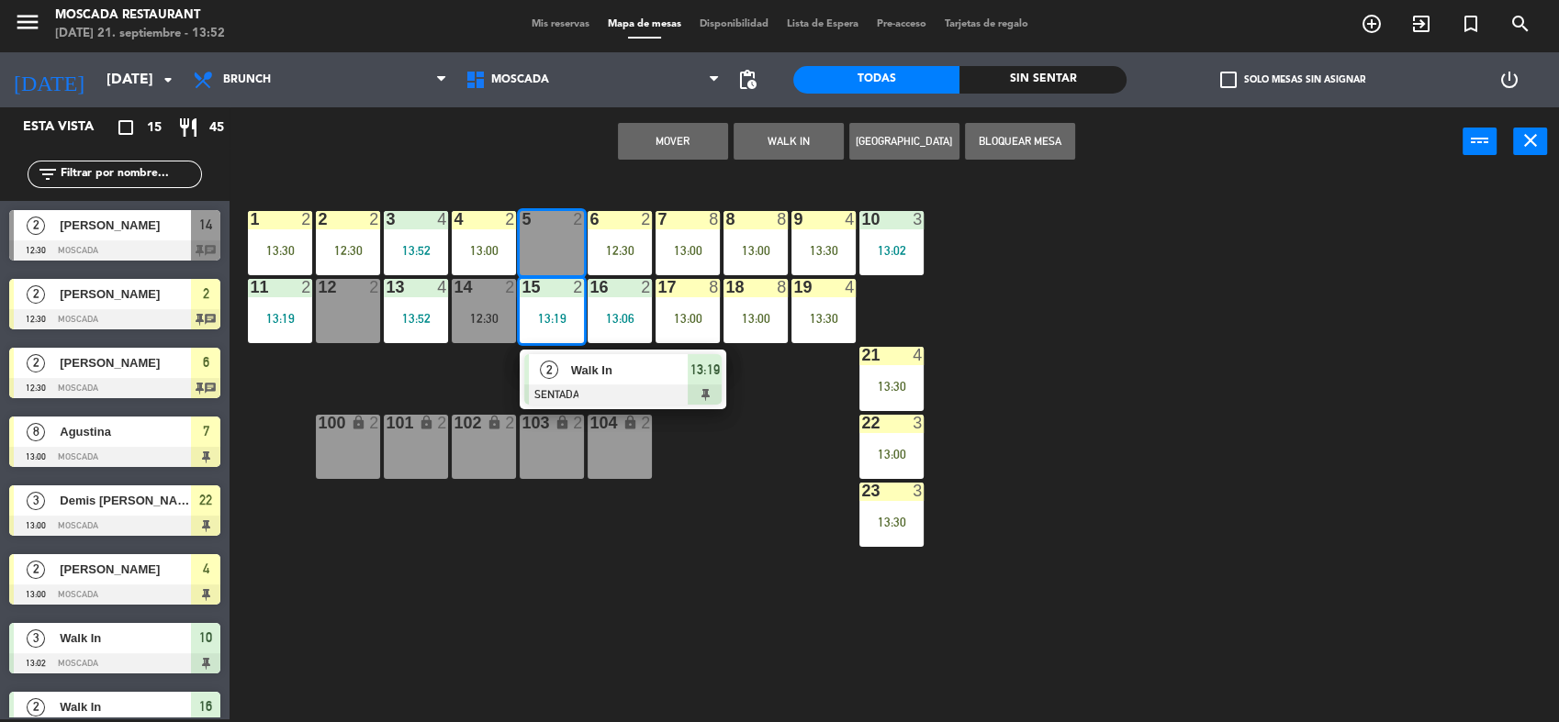
click at [634, 145] on button "Mover" at bounding box center [673, 141] width 110 height 37
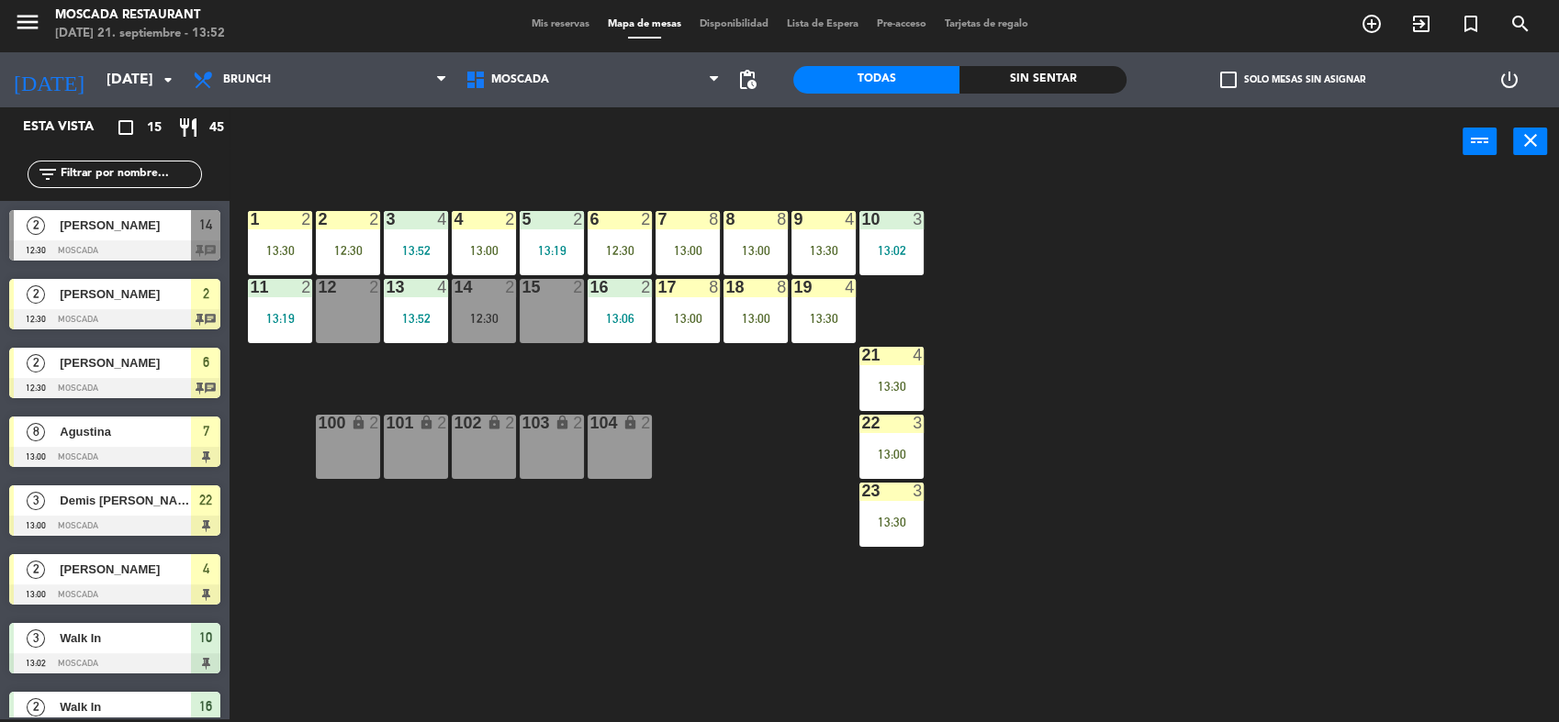
click at [733, 426] on div "1 2 13:30 2 2 12:30 3 4 13:52 4 2 13:00 5 2 13:19 8 8 13:00 6 2 12:30 7 8 13:00…" at bounding box center [902, 450] width 1314 height 543
click at [502, 332] on div "14 2 12:30" at bounding box center [484, 311] width 64 height 64
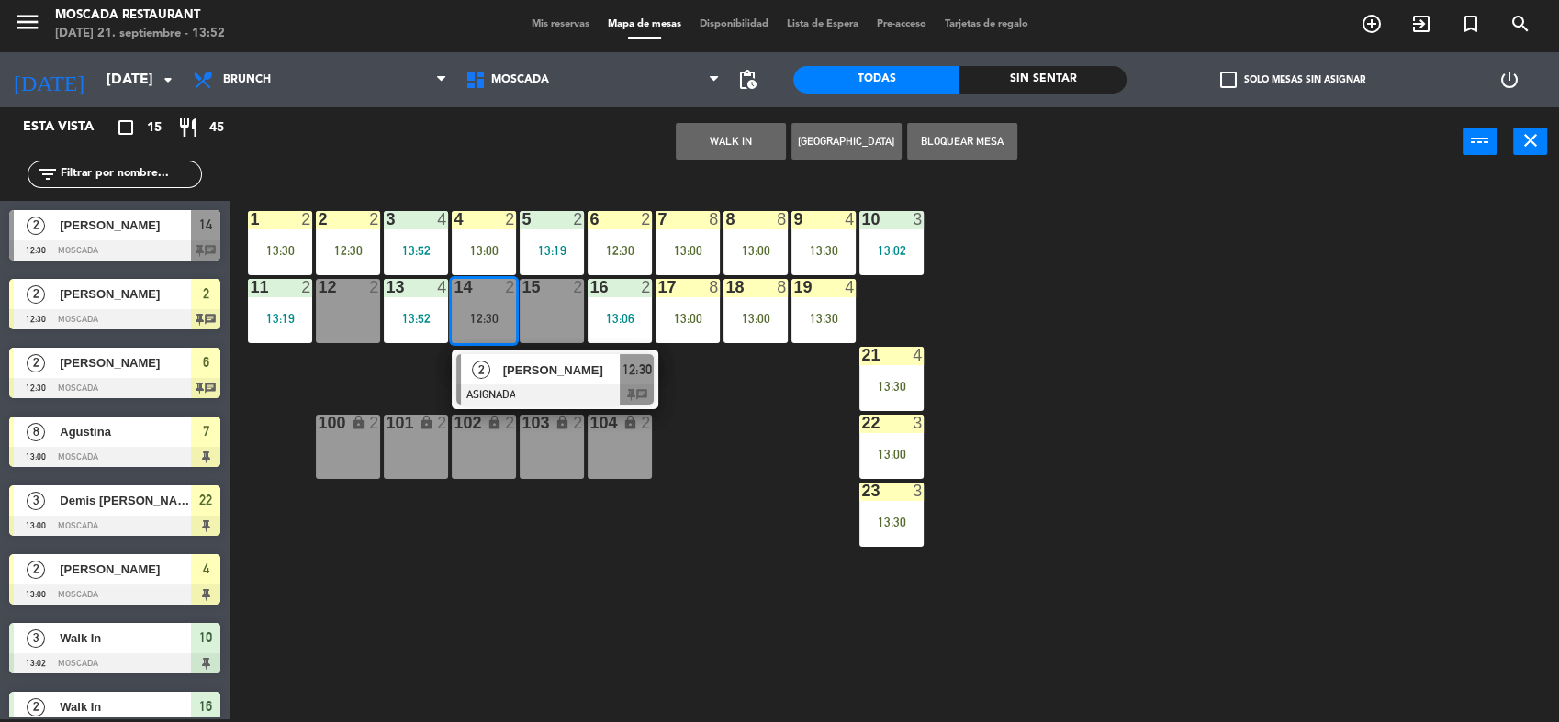
click at [528, 323] on div "15 2" at bounding box center [552, 311] width 64 height 64
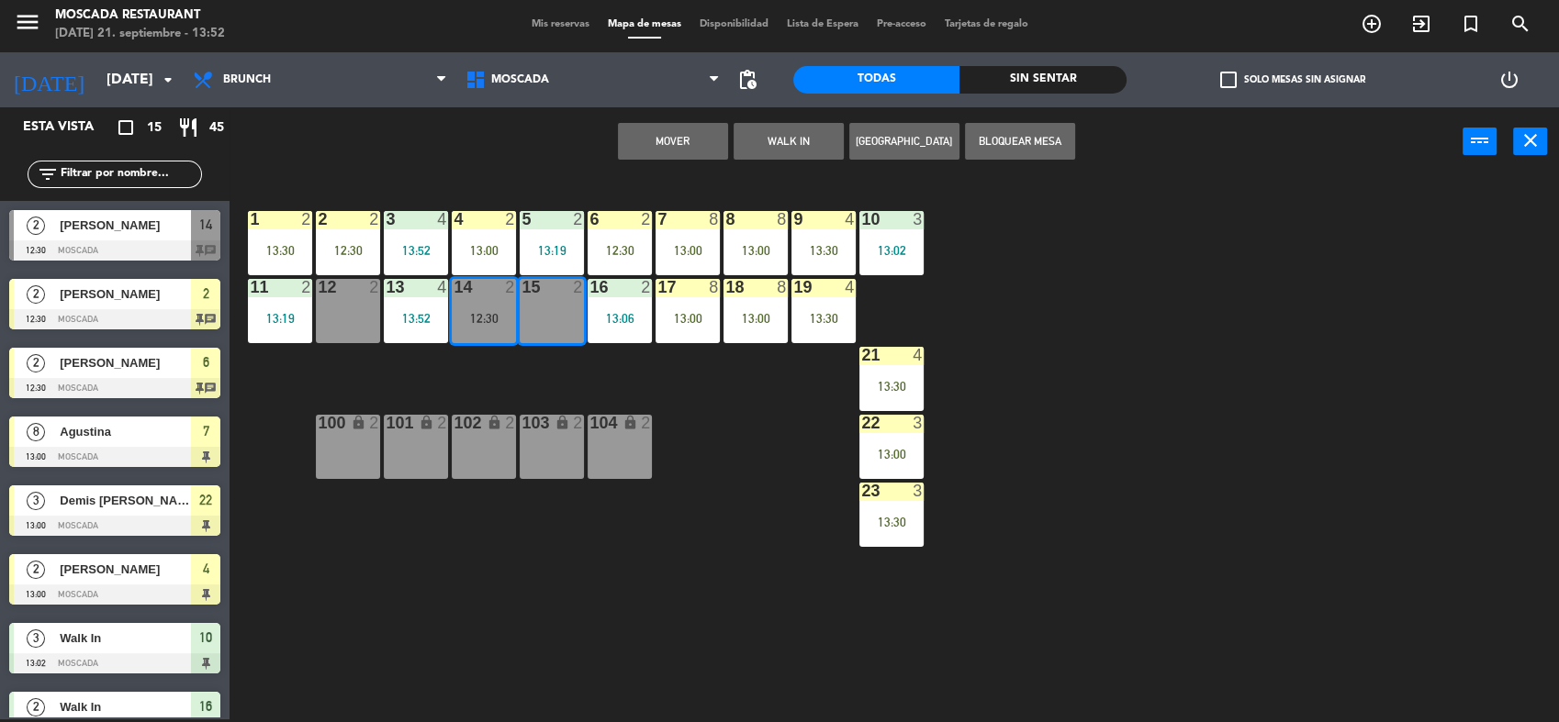
click at [648, 161] on div "Mover WALK IN [GEOGRAPHIC_DATA] Bloquear Mesa power_input close" at bounding box center [845, 142] width 1233 height 70
click at [613, 147] on div "Mover WALK IN [GEOGRAPHIC_DATA] Bloquear Mesa power_input close" at bounding box center [845, 142] width 1233 height 70
click at [622, 143] on button "Mover" at bounding box center [673, 141] width 110 height 37
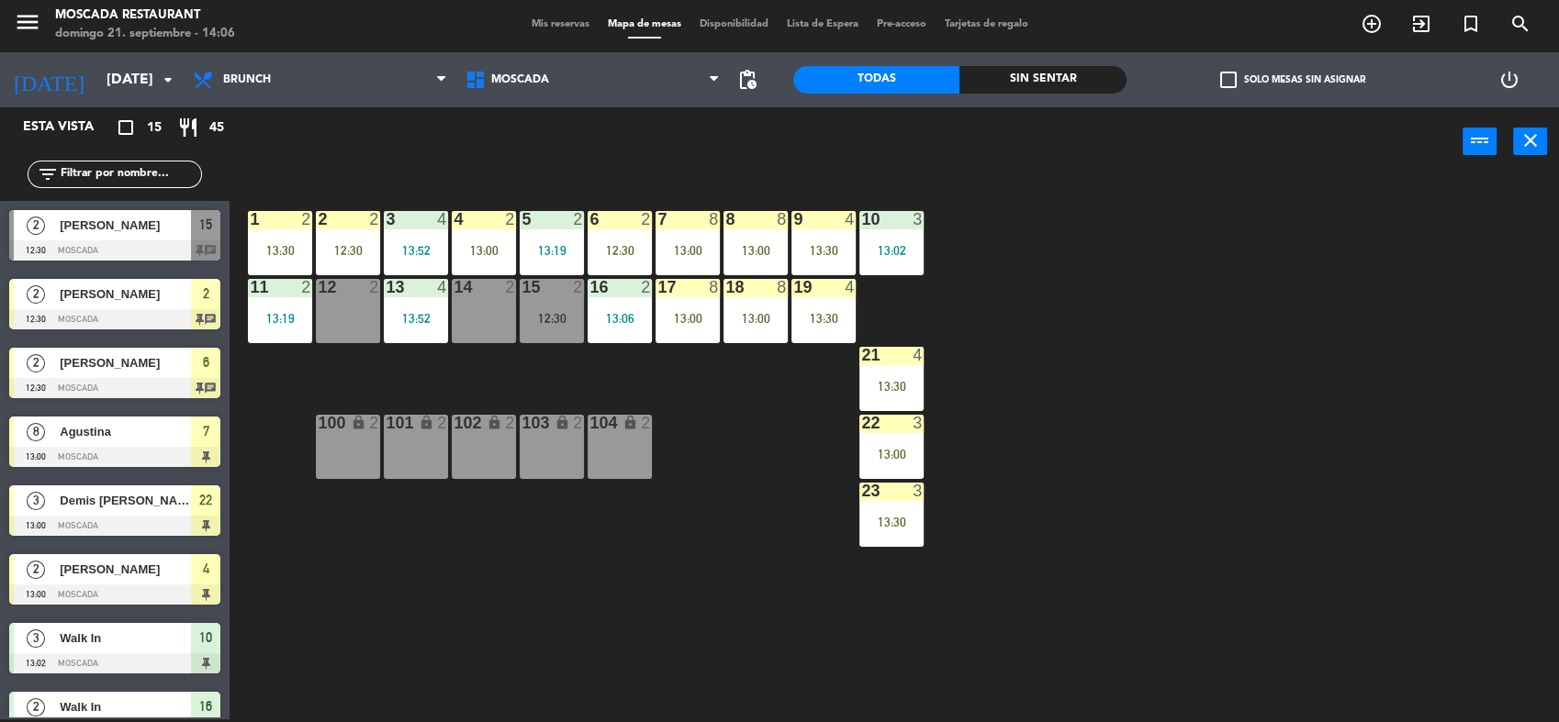
click at [342, 230] on div "2 2 12:30" at bounding box center [348, 243] width 64 height 64
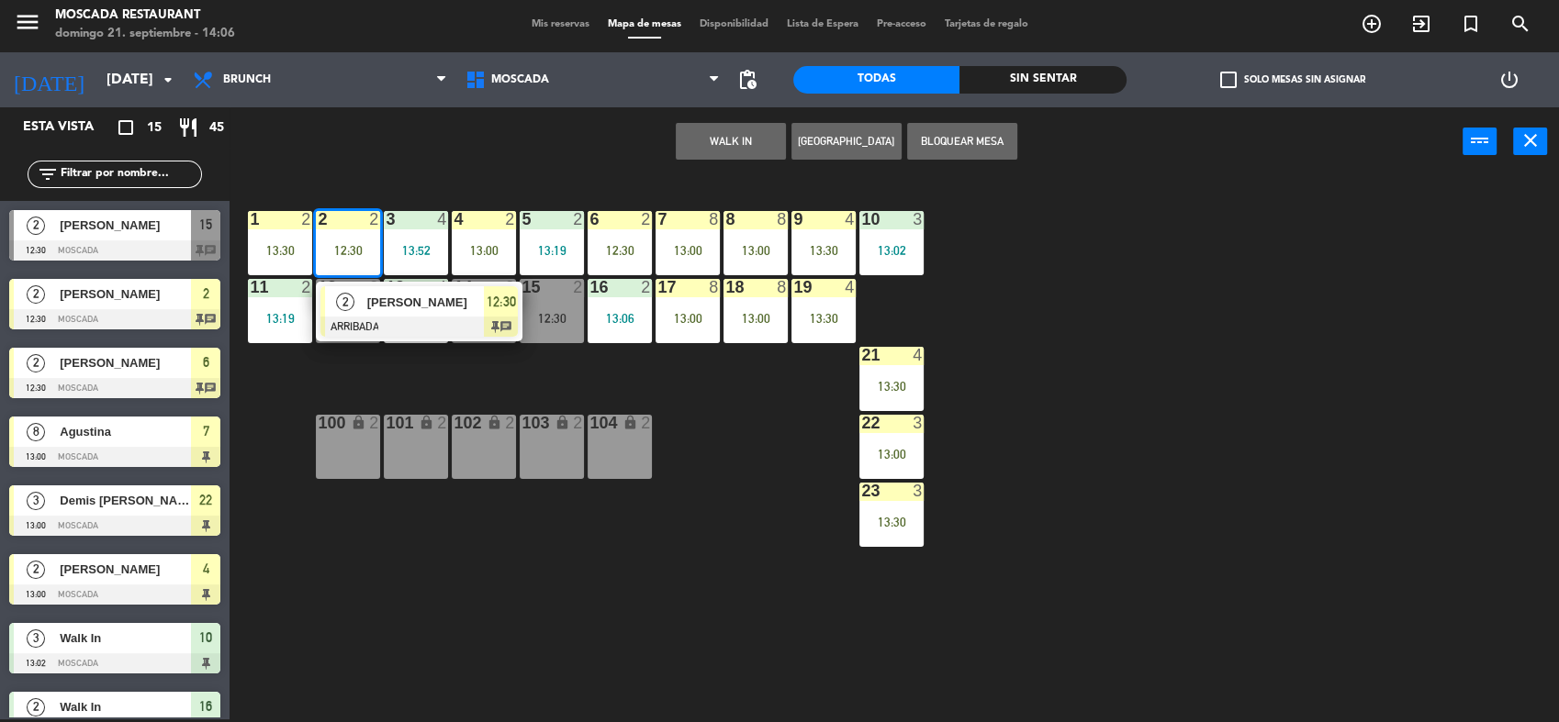
click at [484, 329] on div at bounding box center [418, 327] width 197 height 20
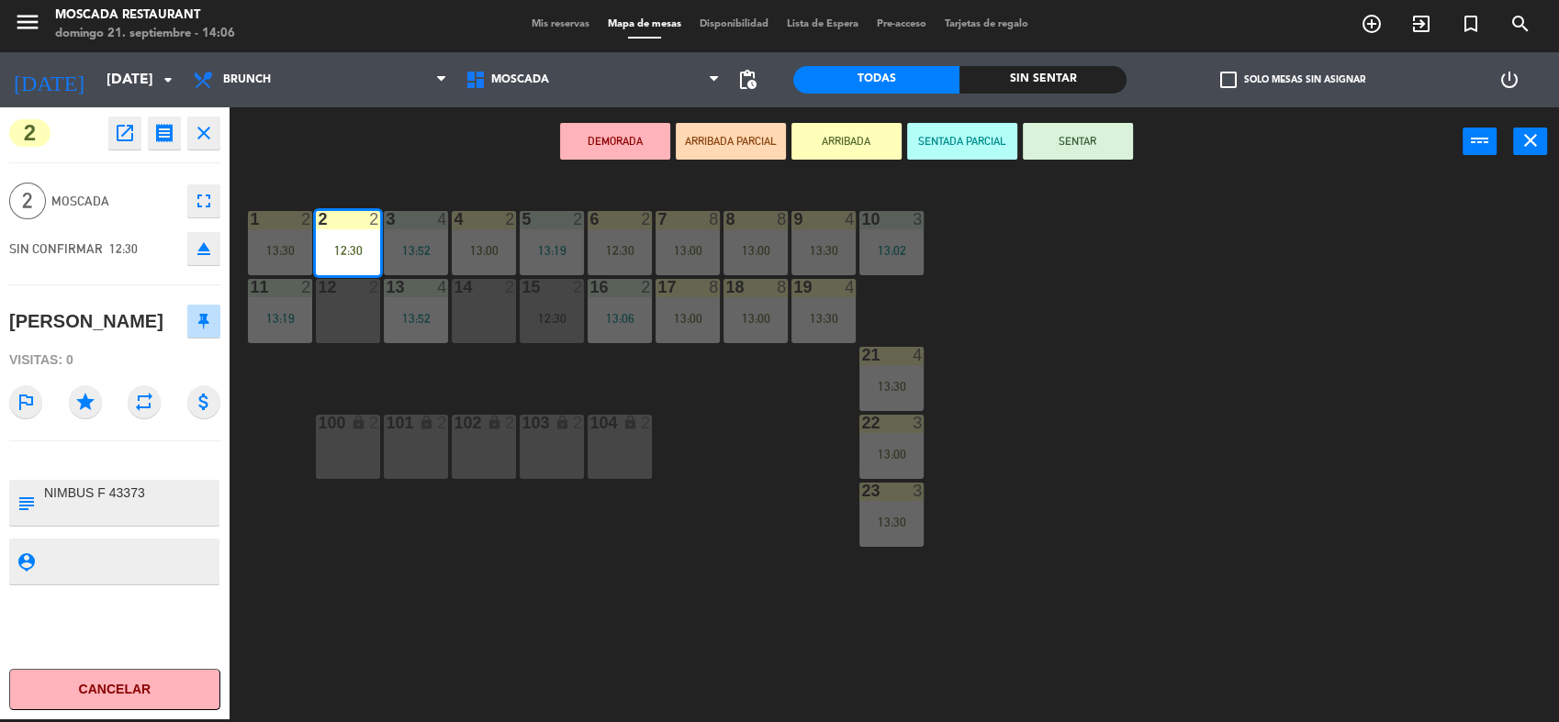
click at [1053, 150] on button "SENTAR" at bounding box center [1078, 141] width 110 height 37
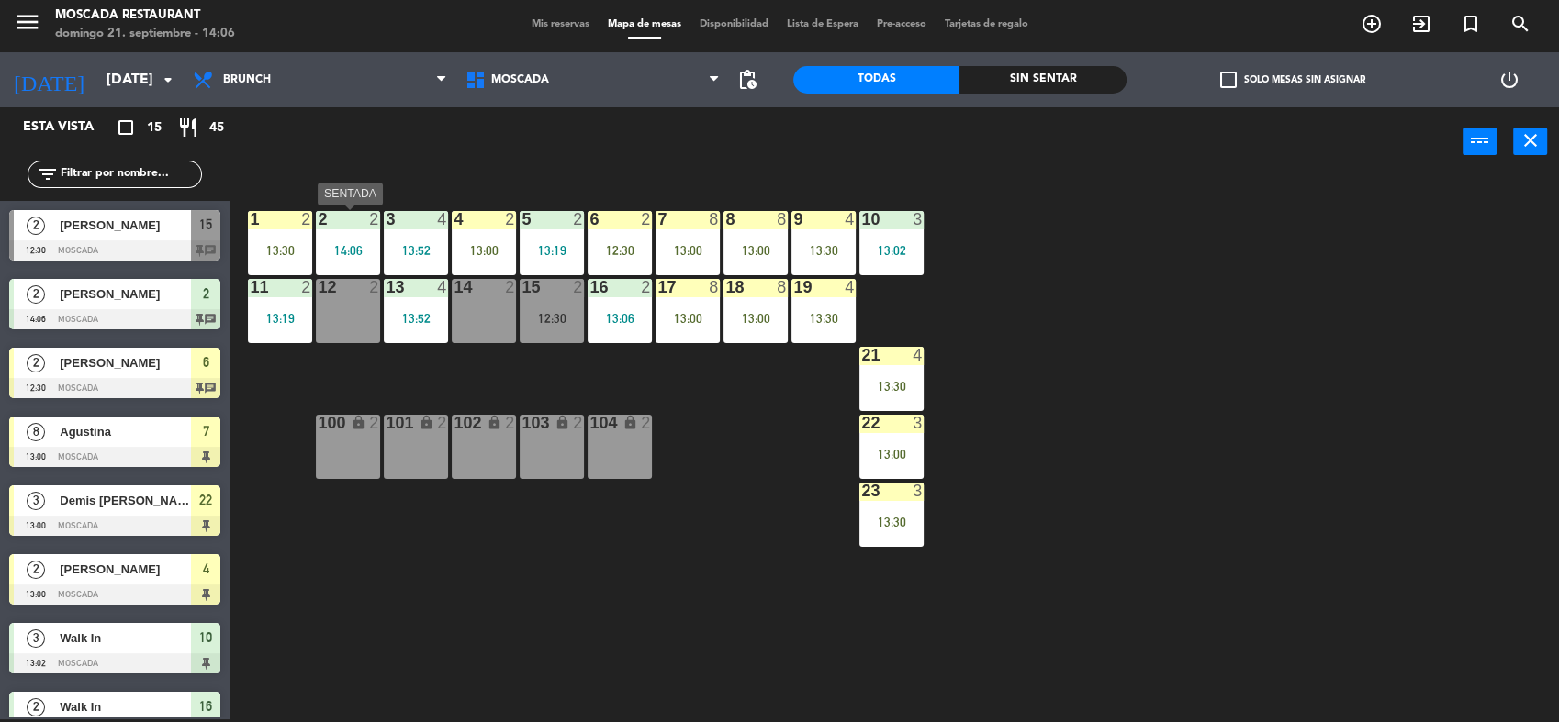
drag, startPoint x: 351, startPoint y: 228, endPoint x: 387, endPoint y: 269, distance: 55.3
click at [352, 228] on div "2 2" at bounding box center [348, 220] width 64 height 18
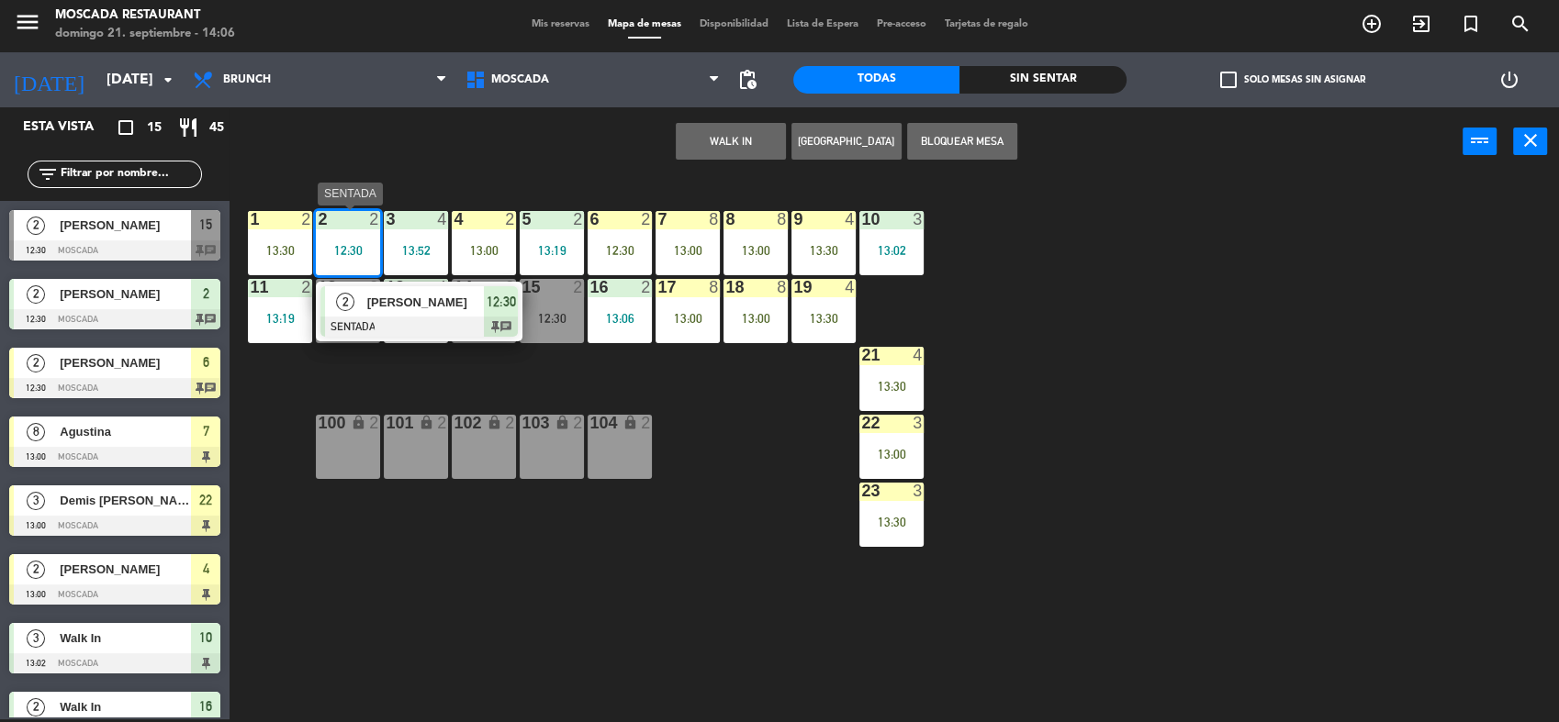
click at [496, 305] on span "12:30" at bounding box center [500, 302] width 29 height 22
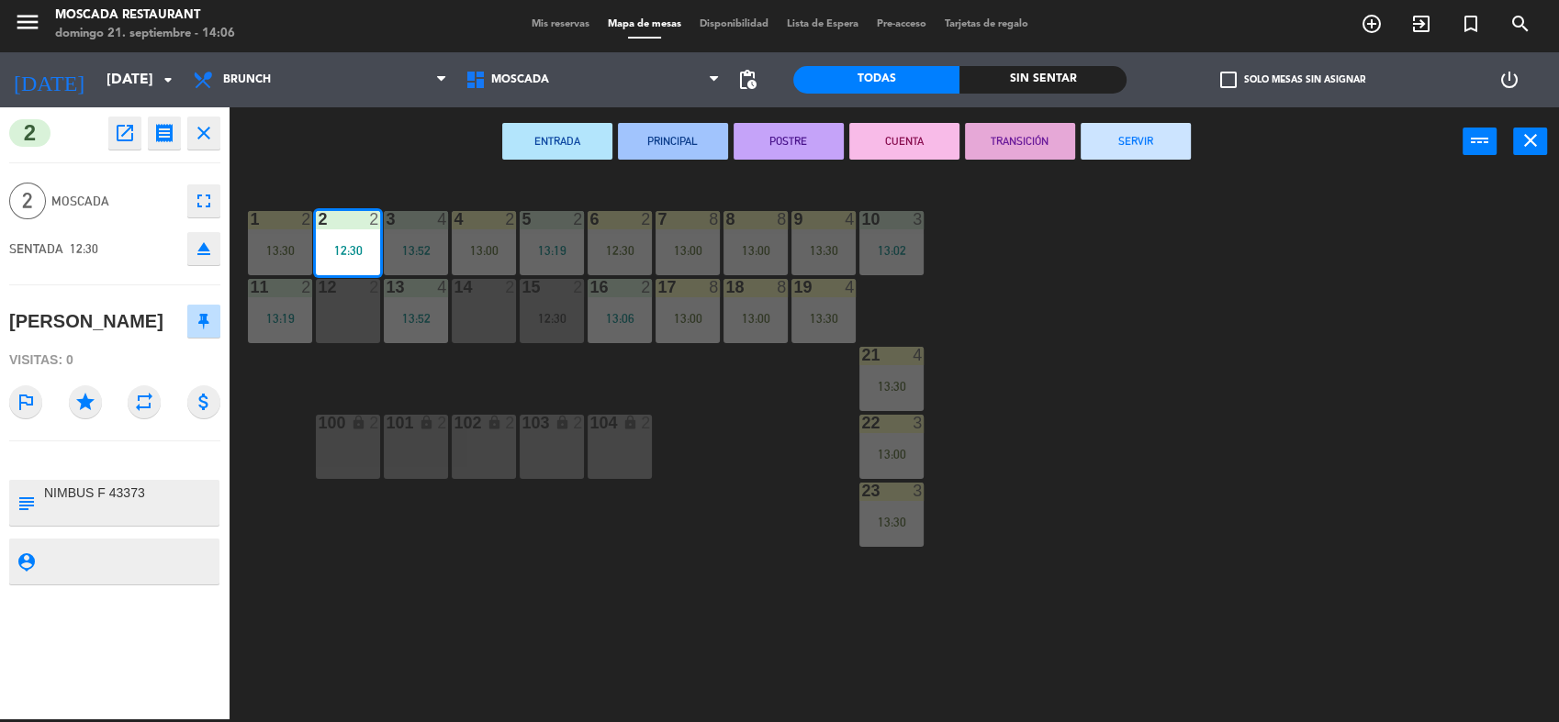
click at [1129, 133] on button "SERVIR" at bounding box center [1135, 141] width 110 height 37
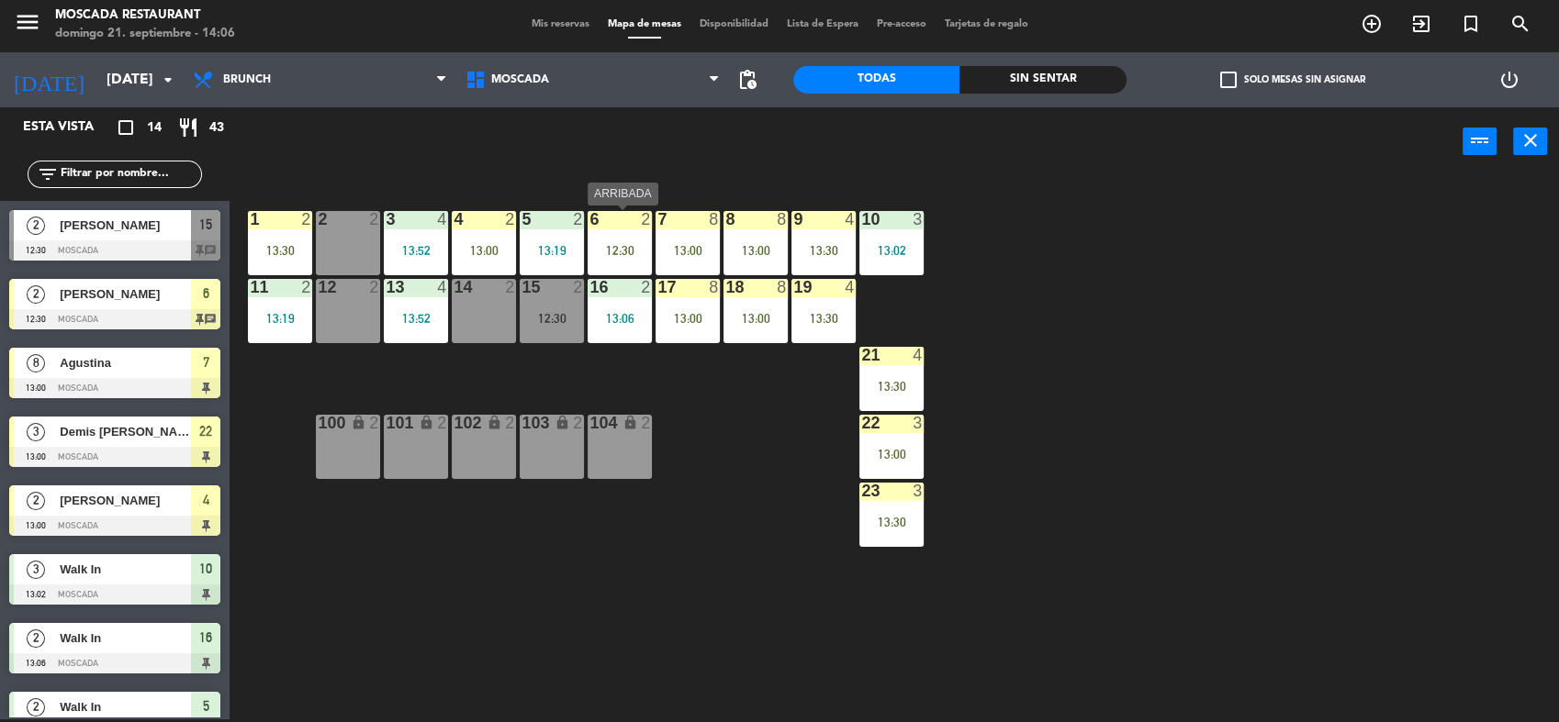
click at [632, 248] on div "12:30" at bounding box center [619, 250] width 64 height 13
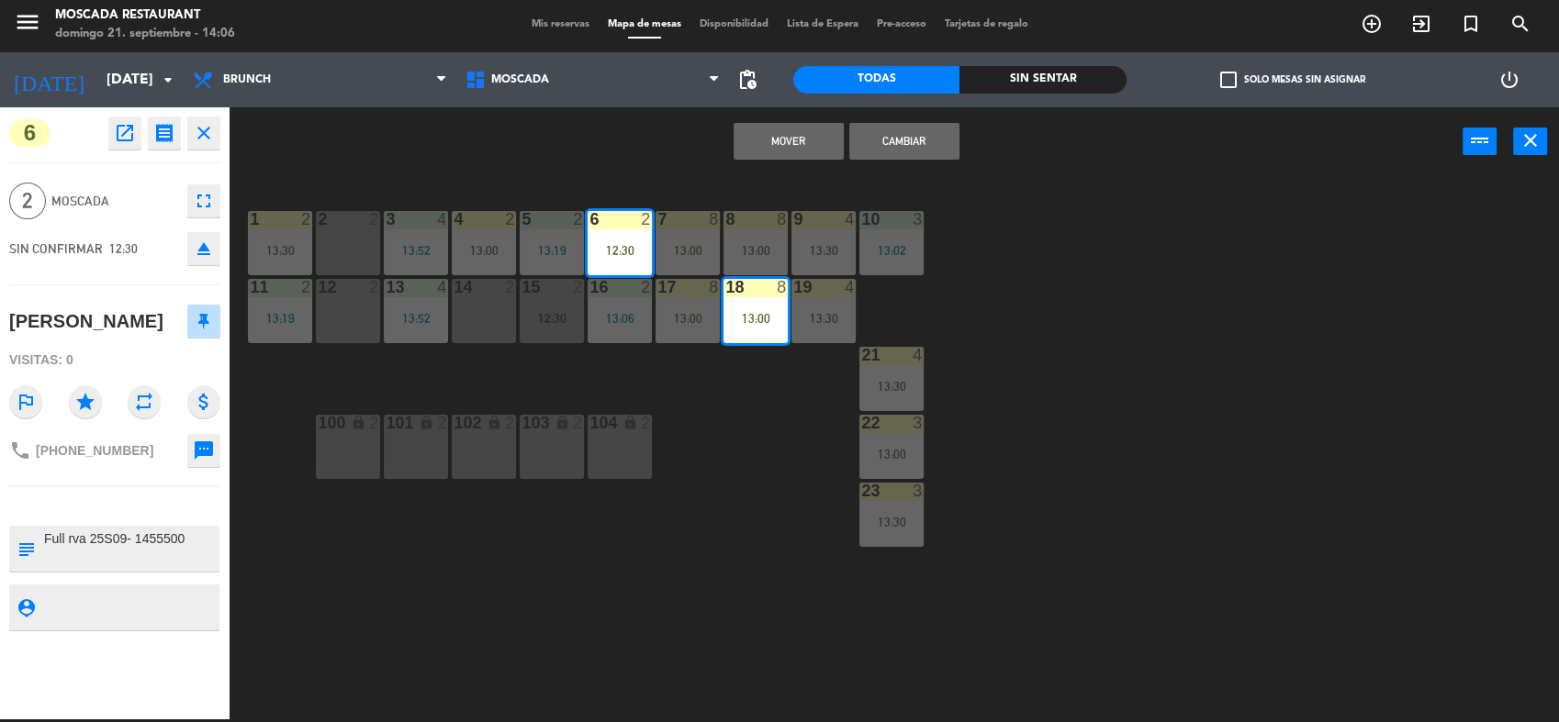
click at [622, 189] on div "1 2 13:30 2 2 3 4 13:52 4 2 13:00 5 2 13:19 8 8 13:00 6 2 12:30 7 8 13:00 9 4 1…" at bounding box center [902, 450] width 1314 height 543
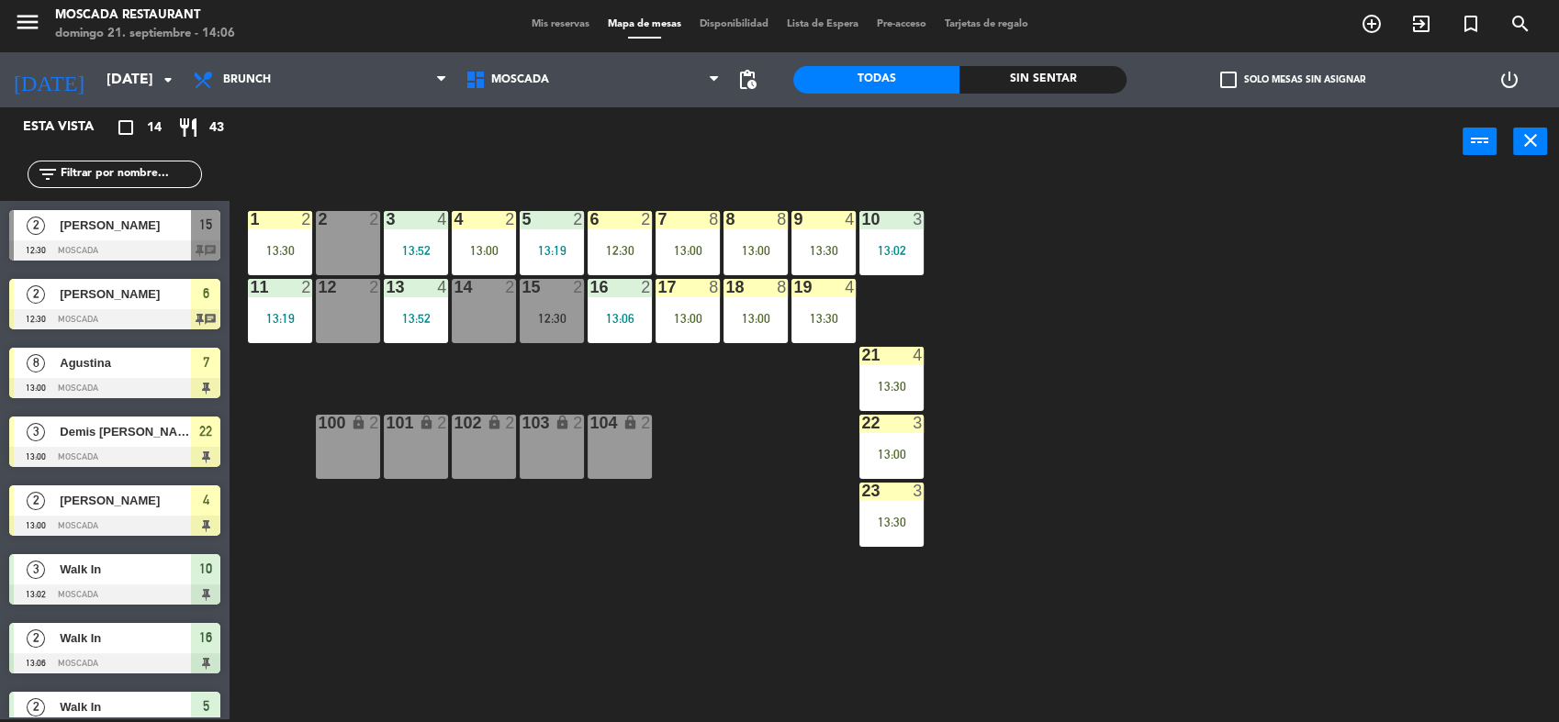
drag, startPoint x: 609, startPoint y: 236, endPoint x: 625, endPoint y: 246, distance: 18.6
click at [607, 236] on div "6 2 12:30" at bounding box center [619, 243] width 64 height 64
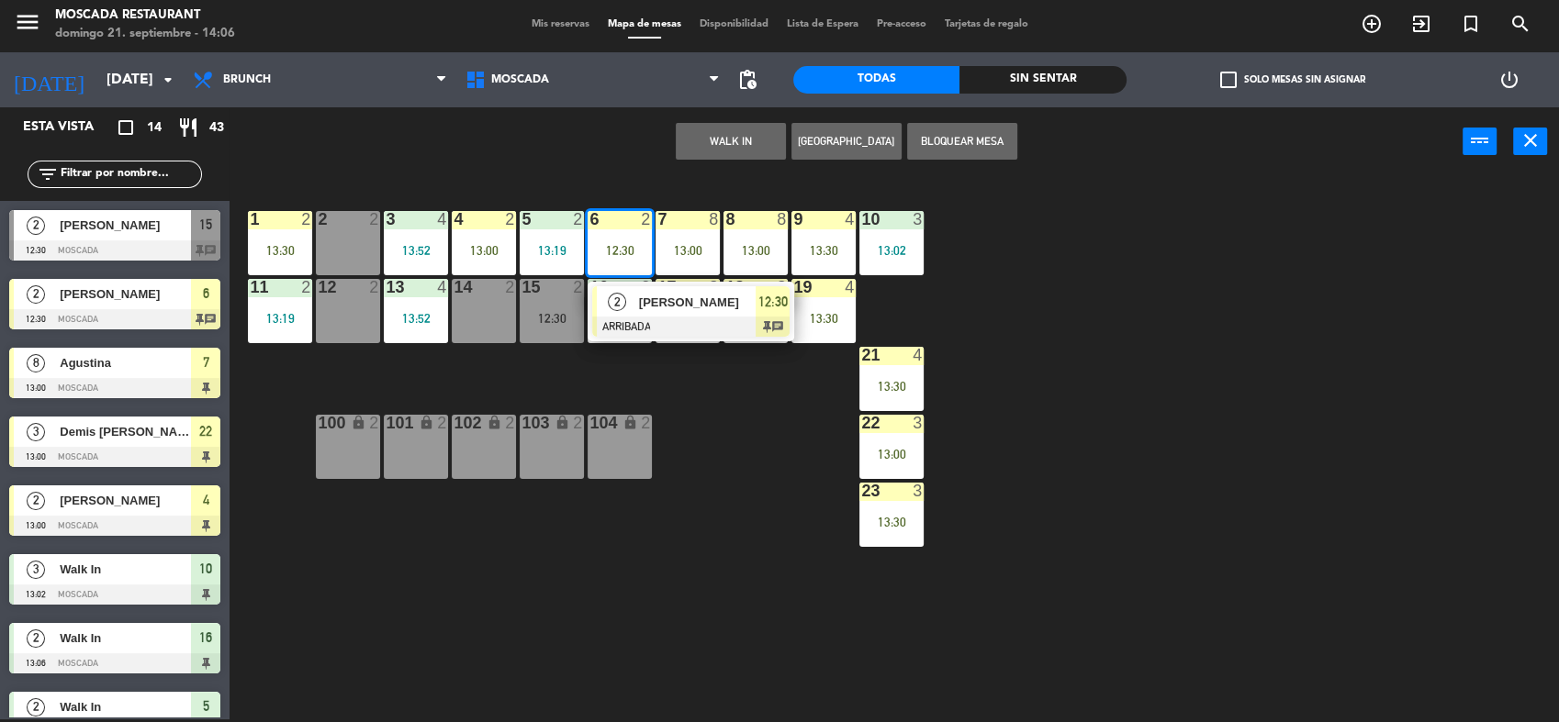
click at [686, 296] on span "[PERSON_NAME]" at bounding box center [697, 302] width 117 height 19
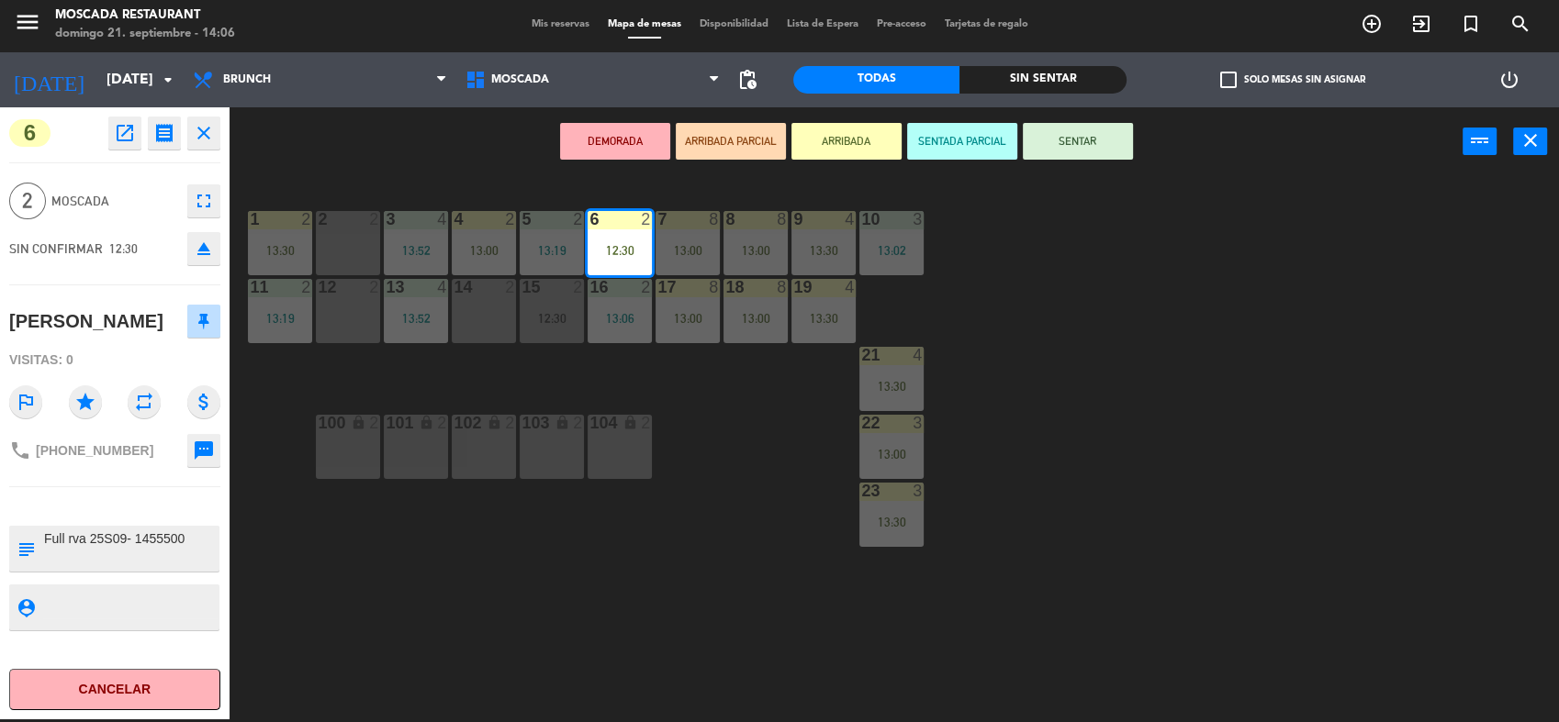
drag, startPoint x: 1065, startPoint y: 146, endPoint x: 687, endPoint y: 241, distance: 390.0
click at [1057, 144] on button "SENTAR" at bounding box center [1078, 141] width 110 height 37
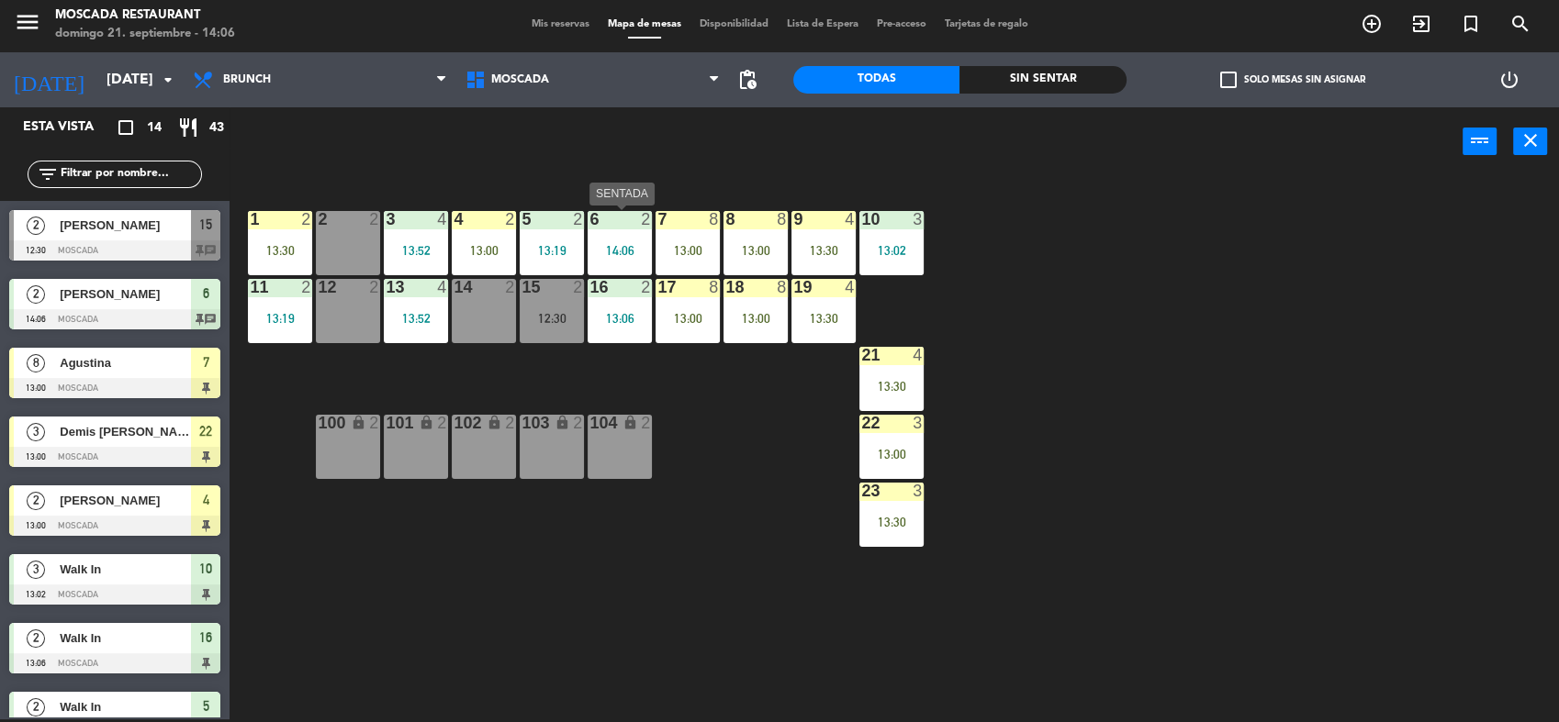
click at [618, 258] on div "6 2 14:06" at bounding box center [619, 243] width 64 height 64
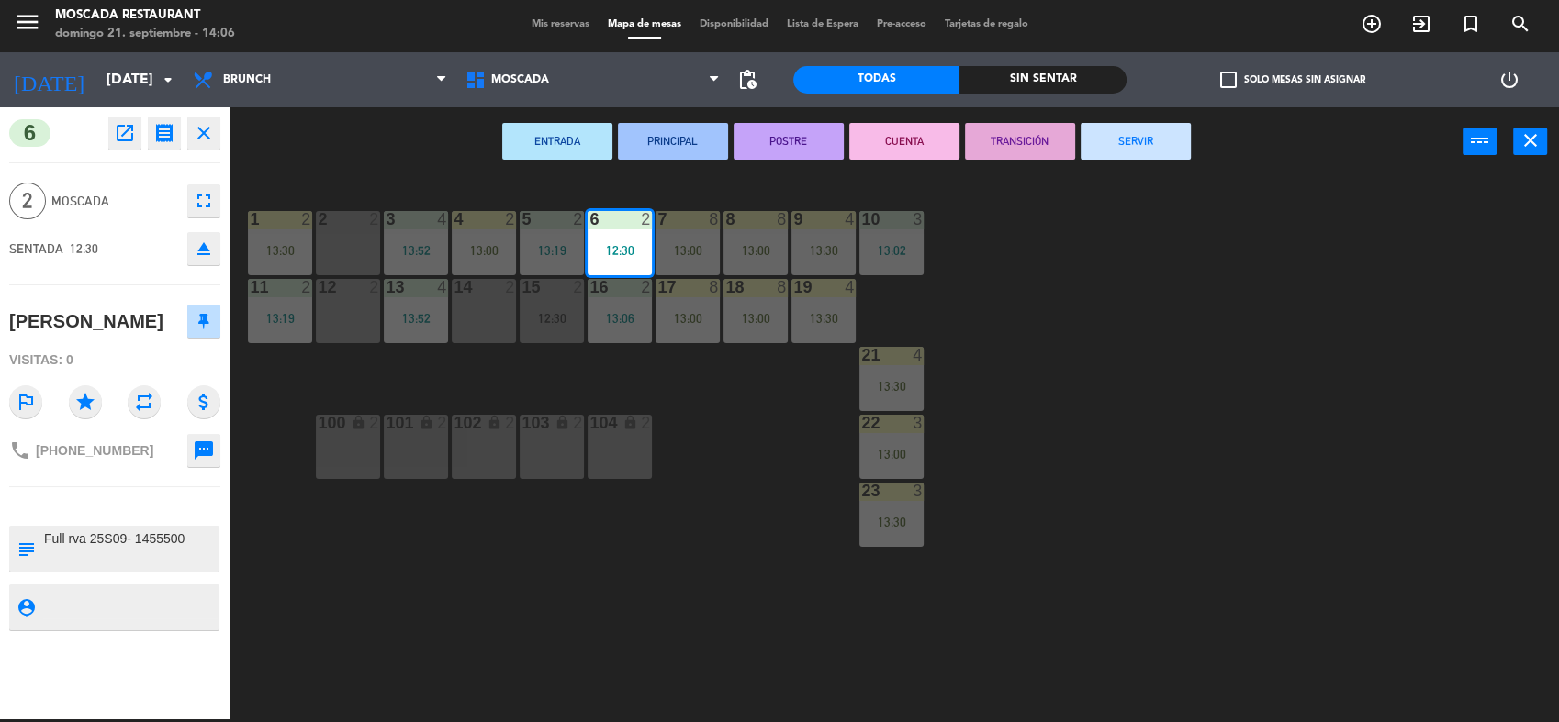
click at [1135, 136] on button "SERVIR" at bounding box center [1135, 141] width 110 height 37
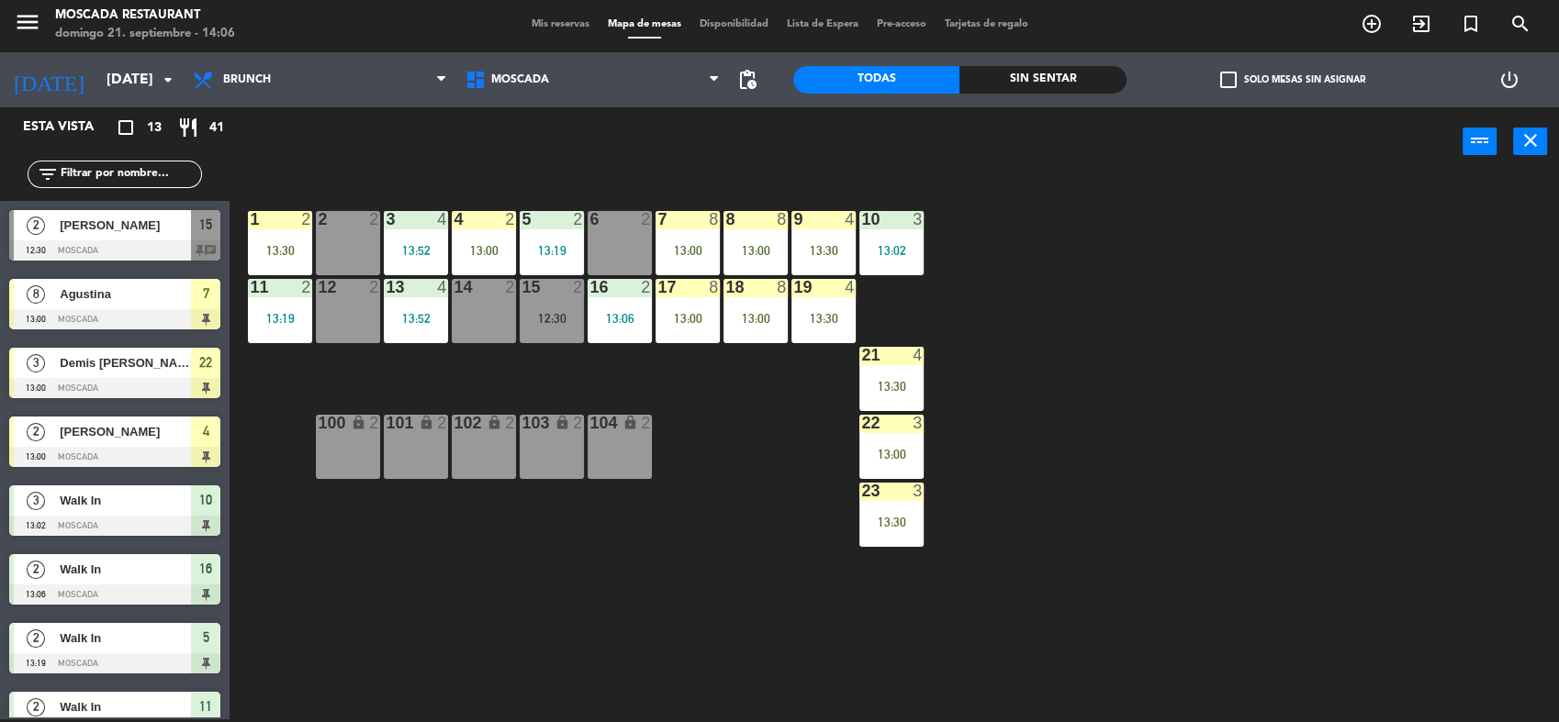
drag, startPoint x: 354, startPoint y: 251, endPoint x: 347, endPoint y: 283, distance: 33.0
click at [354, 264] on div "2 2" at bounding box center [348, 243] width 64 height 64
click at [347, 309] on div "12 2" at bounding box center [348, 311] width 64 height 64
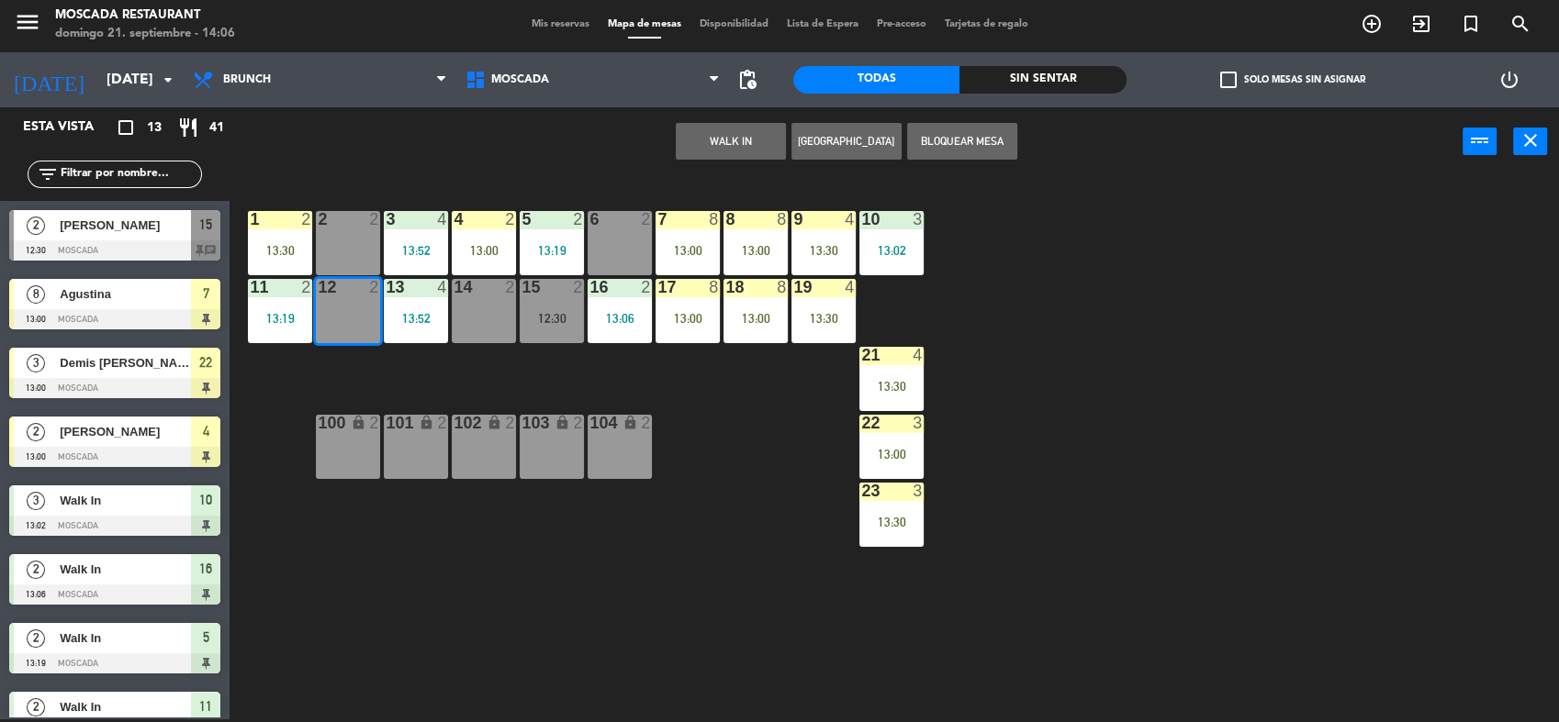
click at [358, 261] on div "2 2" at bounding box center [348, 243] width 64 height 64
click at [826, 145] on button "[GEOGRAPHIC_DATA]" at bounding box center [846, 141] width 110 height 37
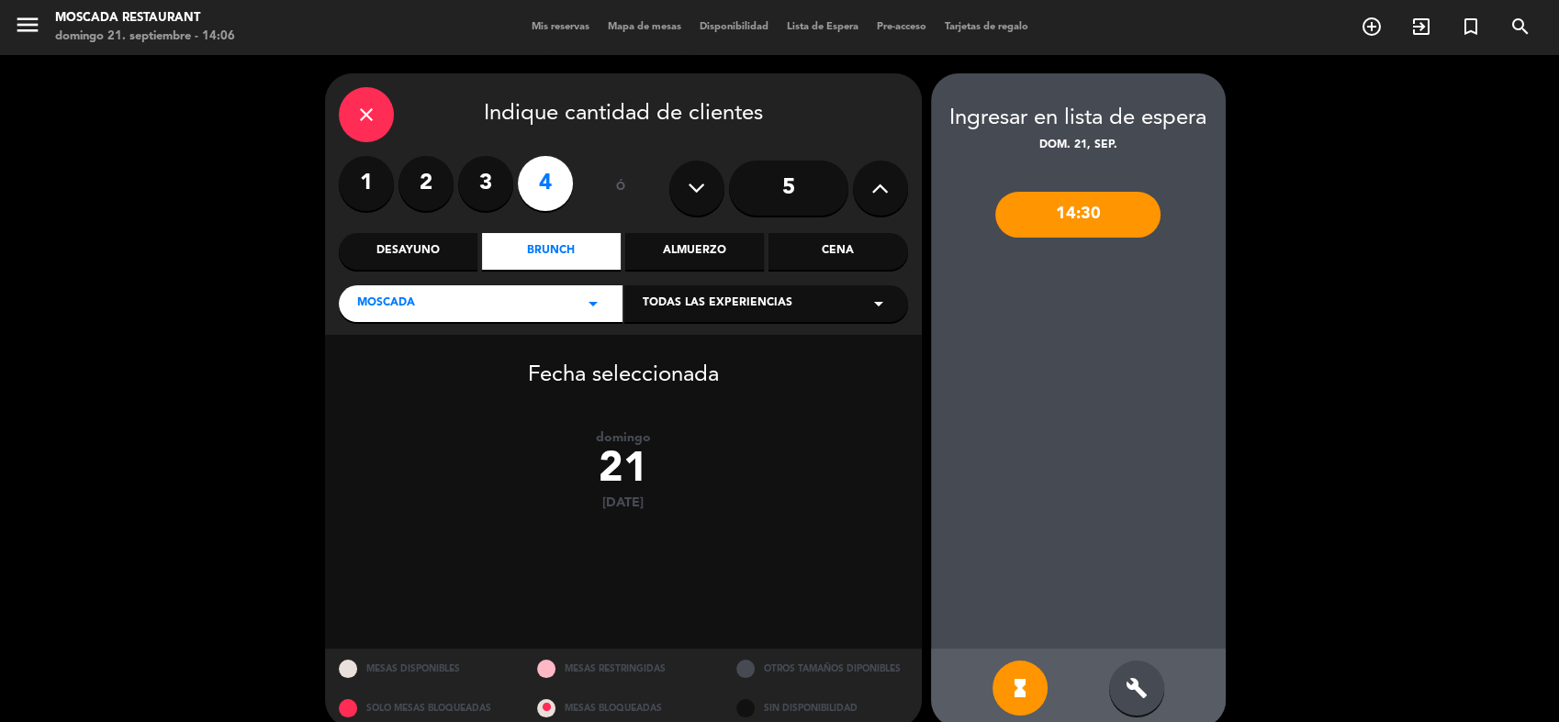
click at [1151, 698] on div "build" at bounding box center [1136, 688] width 55 height 55
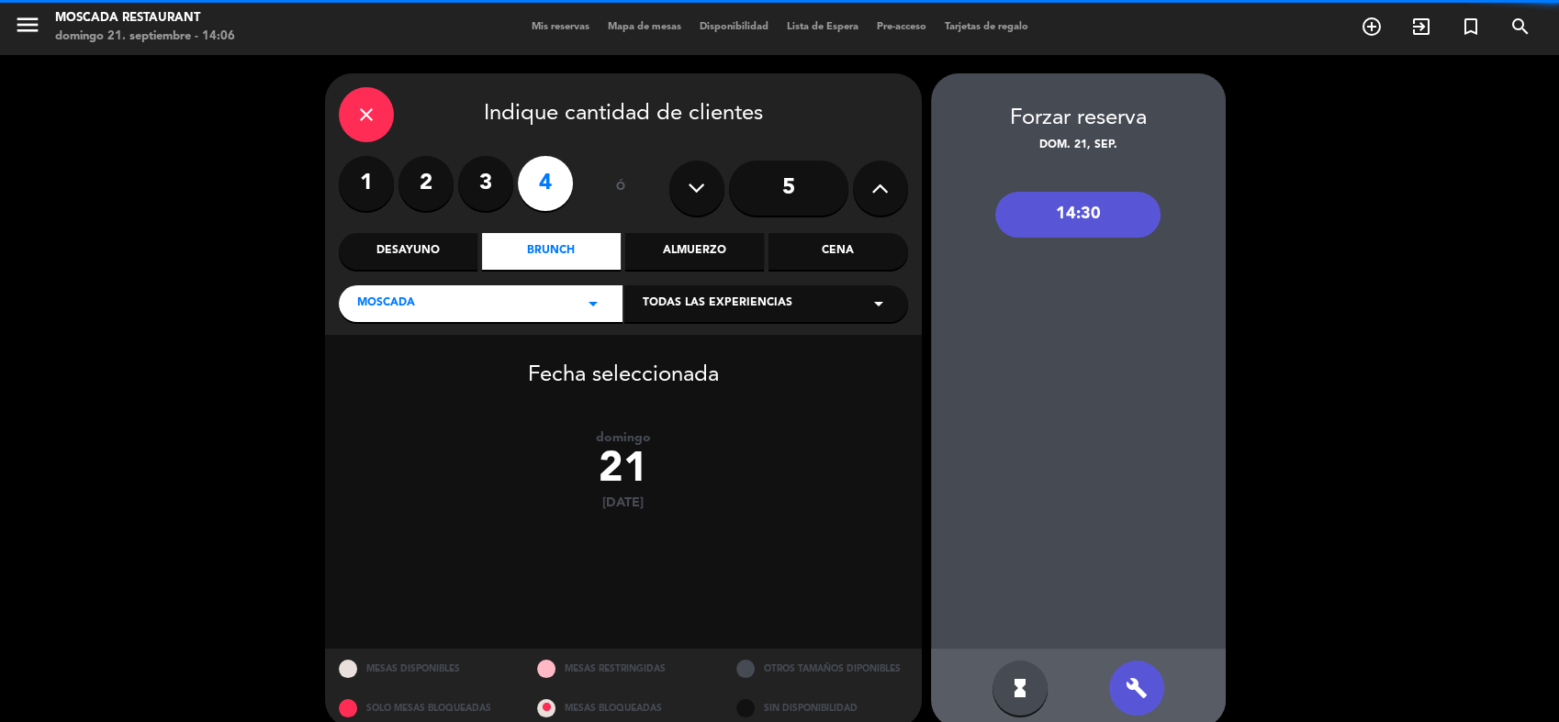
click at [1086, 229] on div "14:30" at bounding box center [1077, 215] width 165 height 46
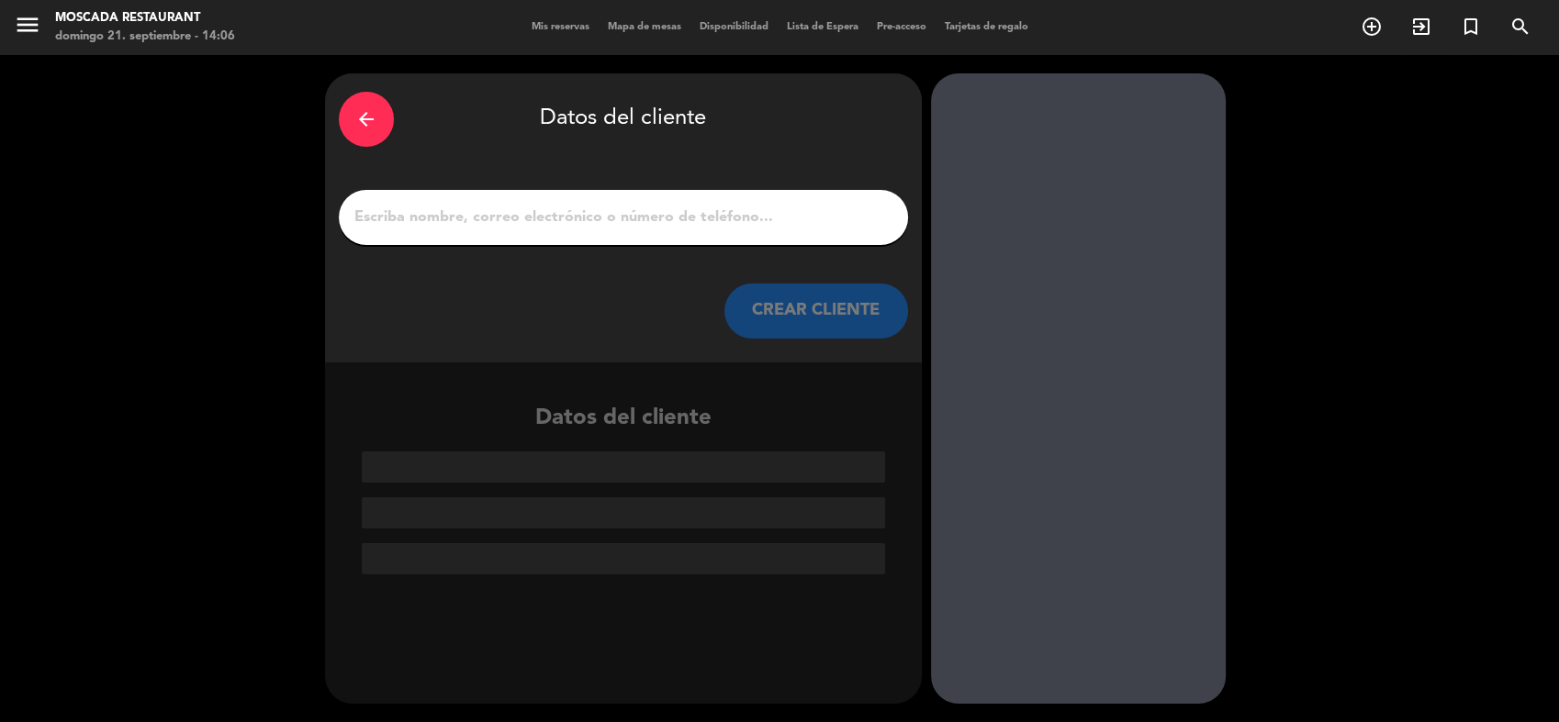
click at [464, 239] on div at bounding box center [623, 217] width 569 height 55
click at [464, 229] on input "1" at bounding box center [623, 218] width 542 height 26
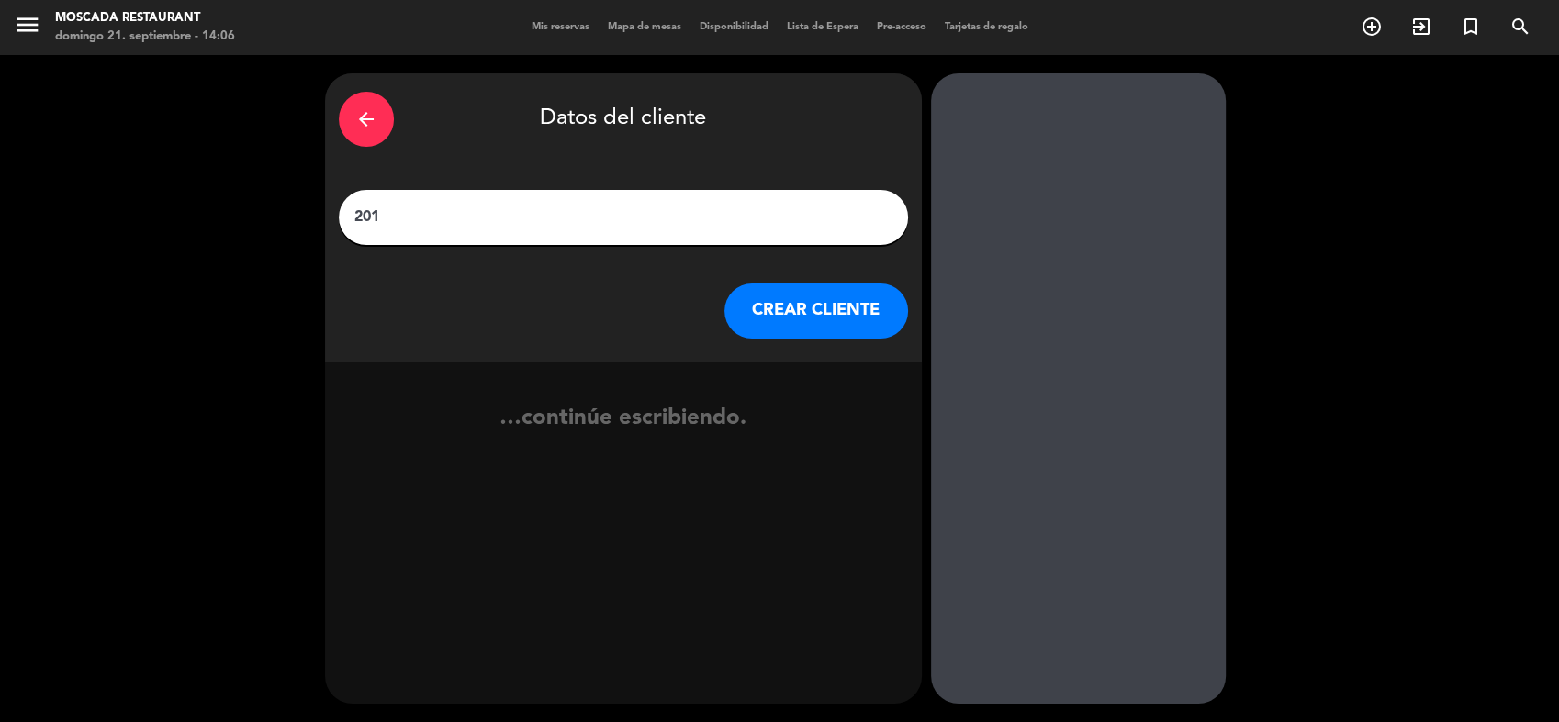
type input "201"
click at [774, 308] on button "CREAR CLIENTE" at bounding box center [816, 311] width 184 height 55
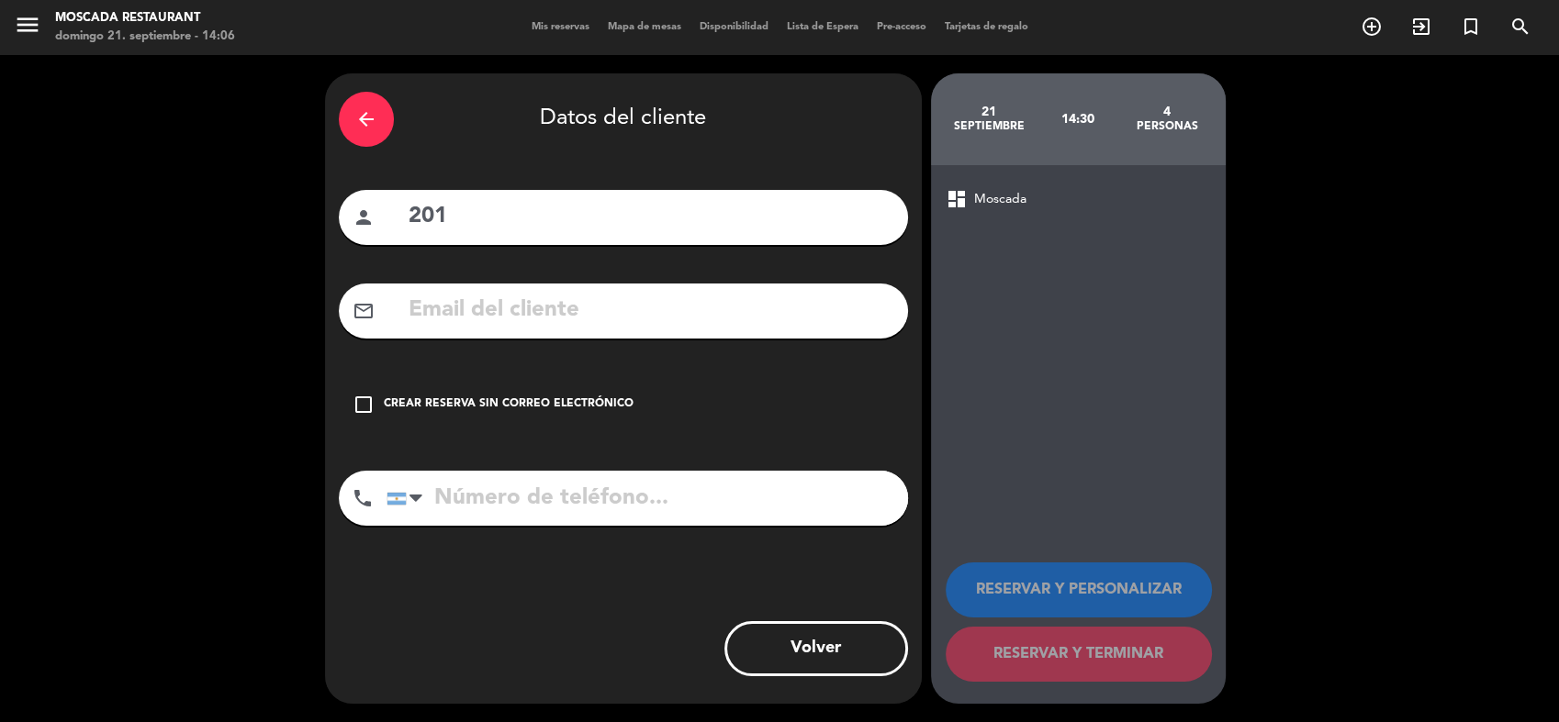
click at [559, 425] on div "check_box_outline_blank Crear reserva sin correo electrónico" at bounding box center [623, 404] width 569 height 55
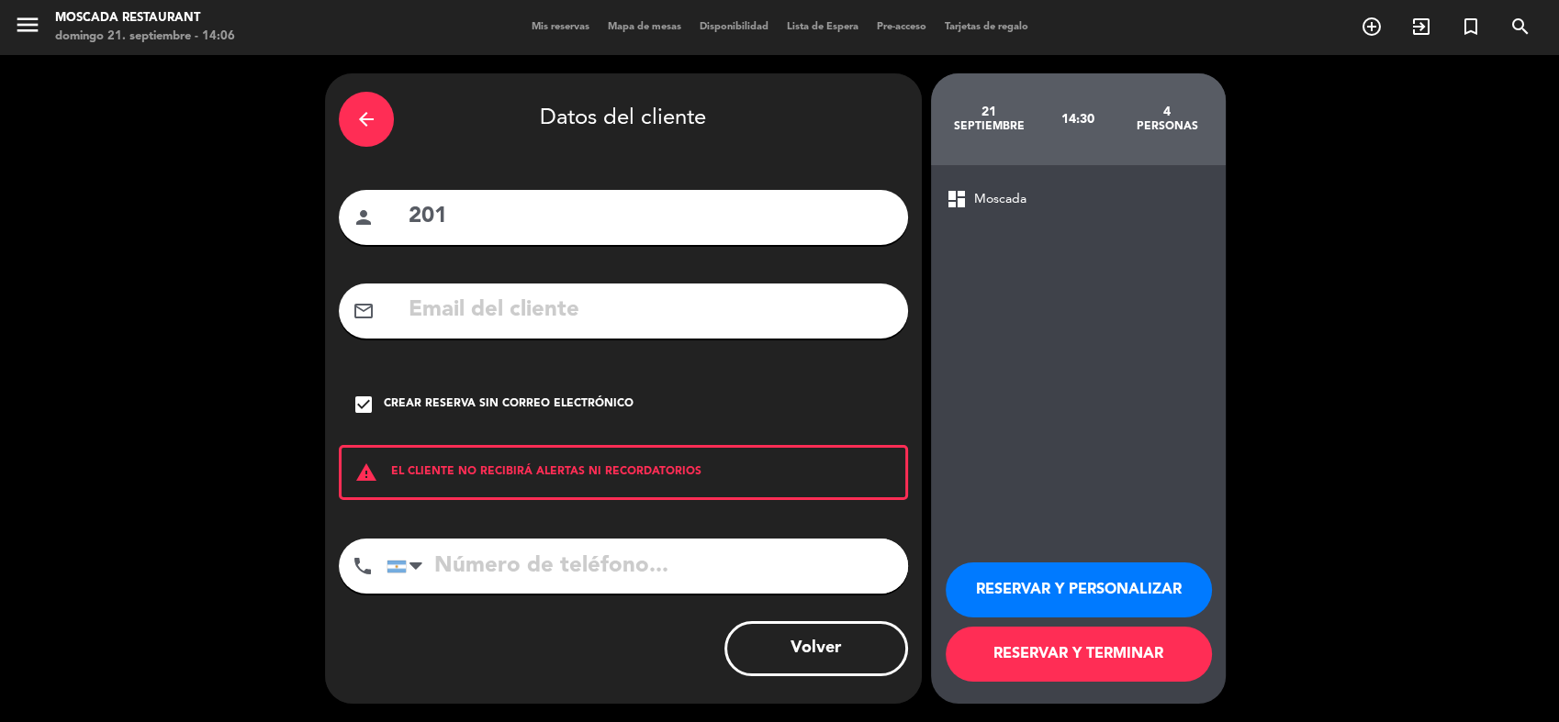
click at [1029, 585] on button "RESERVAR Y PERSONALIZAR" at bounding box center [1078, 590] width 266 height 55
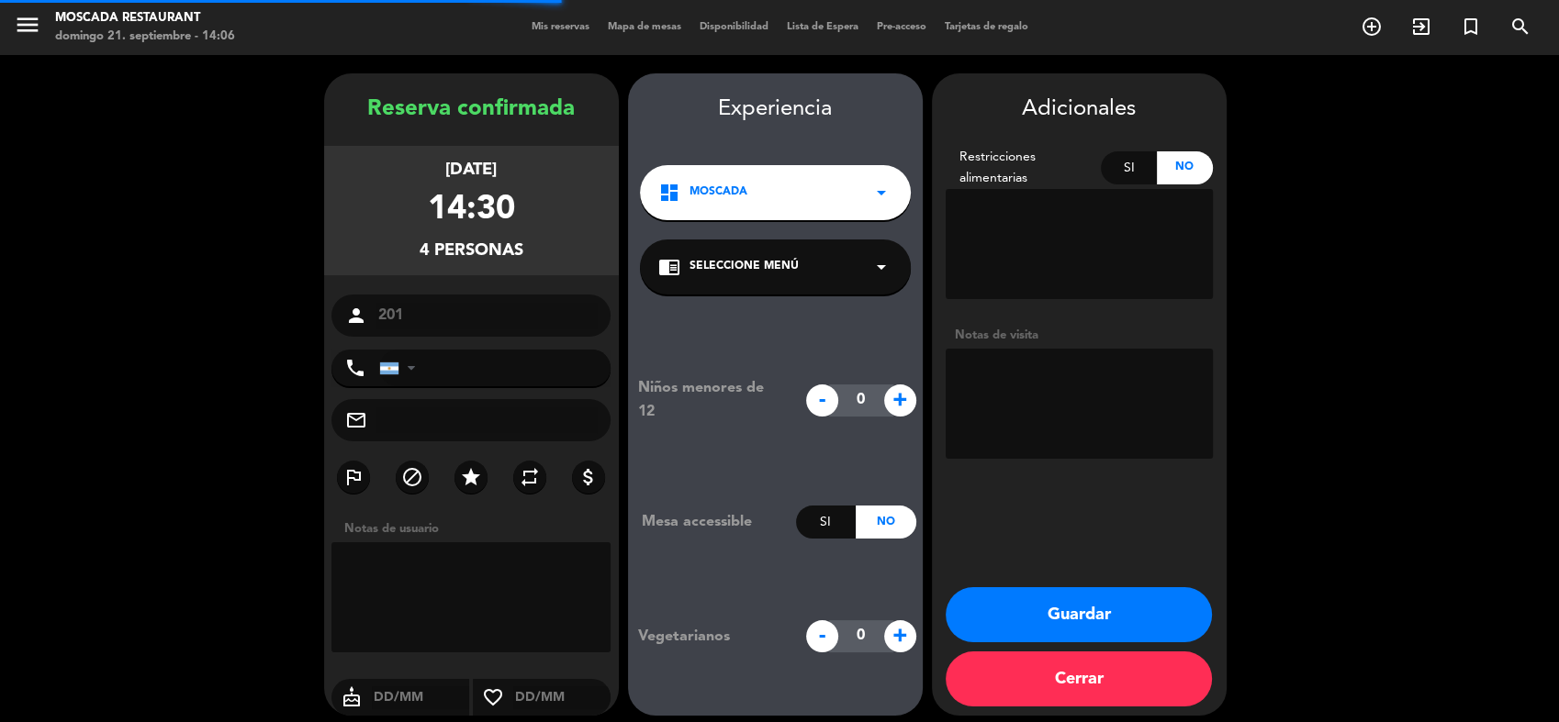
scroll to position [11, 0]
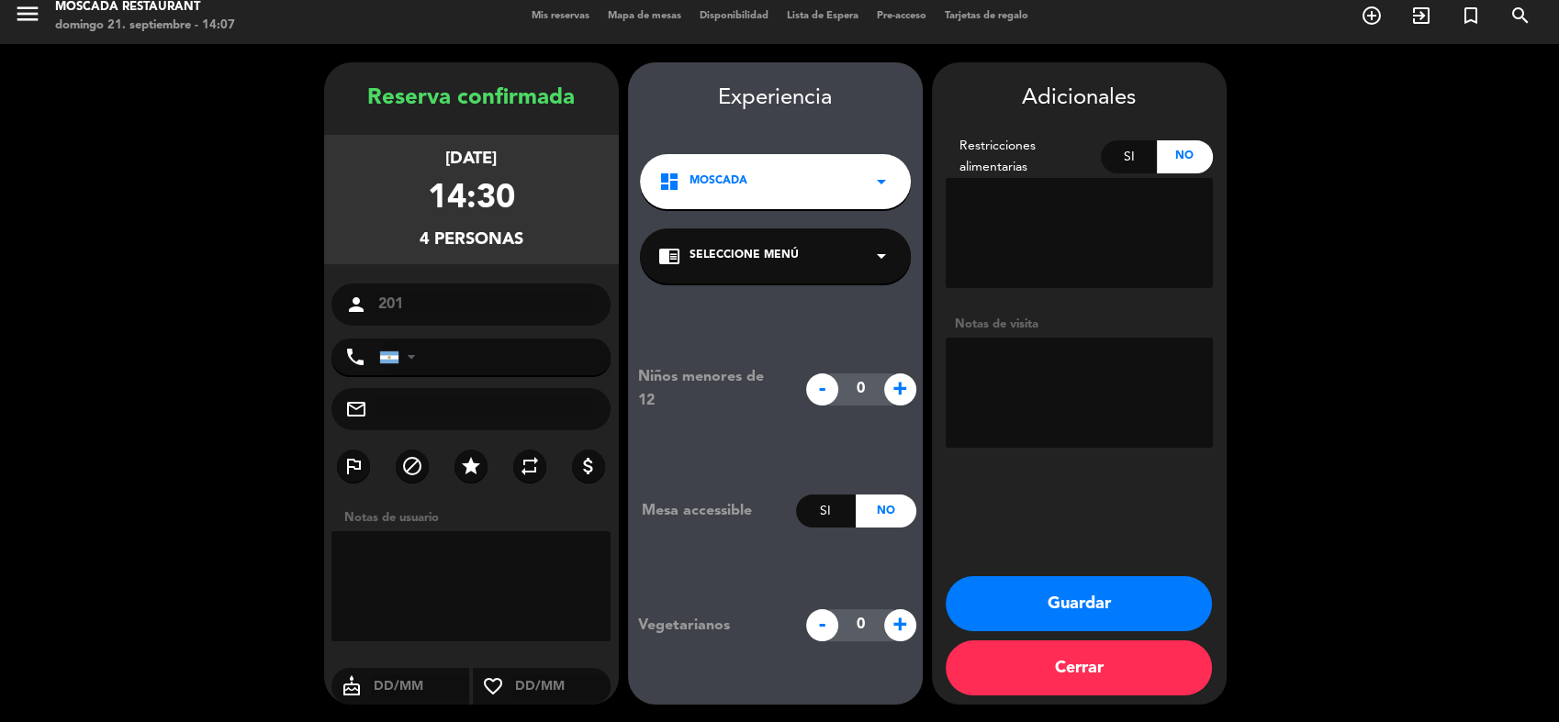
click at [1084, 673] on button "Cerrar" at bounding box center [1078, 668] width 266 height 55
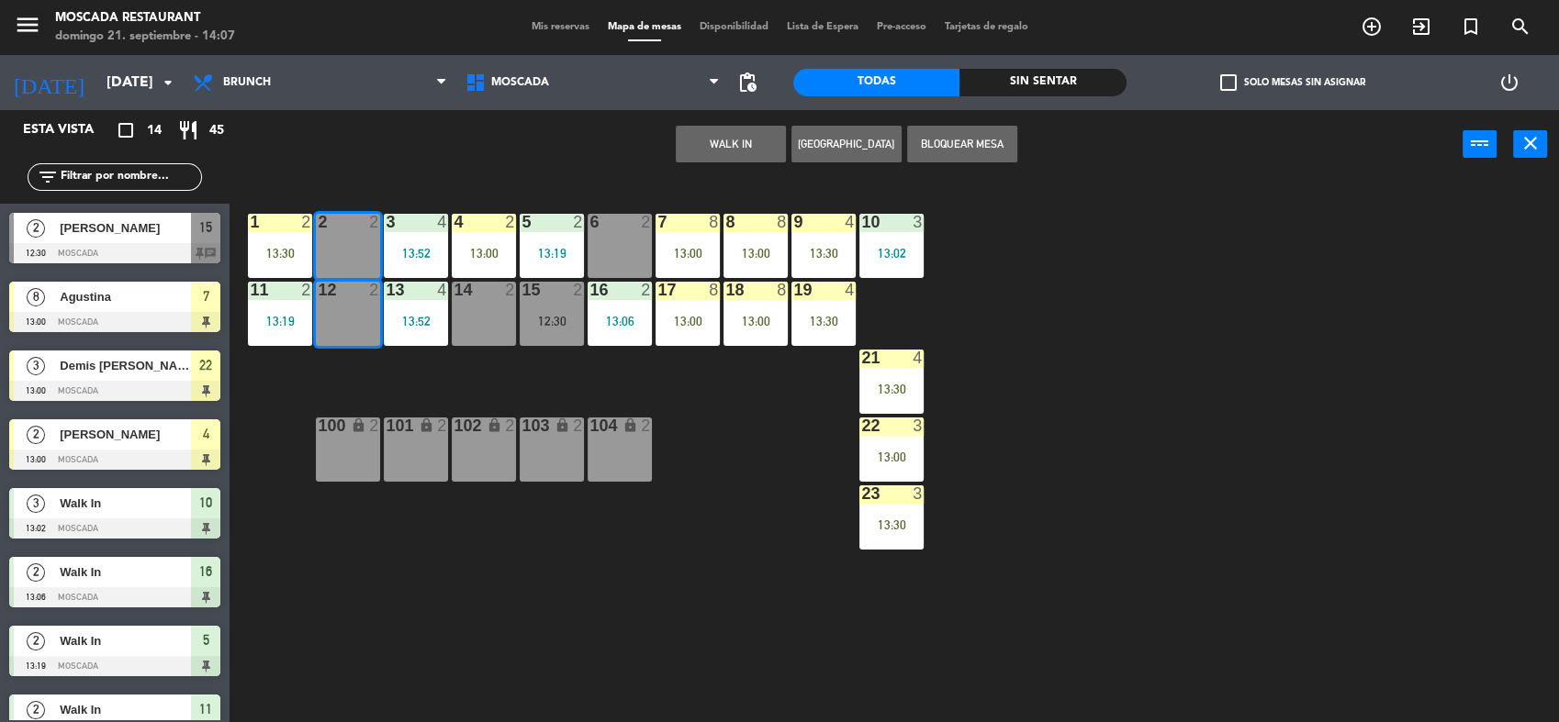
click at [844, 143] on button "[GEOGRAPHIC_DATA]" at bounding box center [846, 144] width 110 height 37
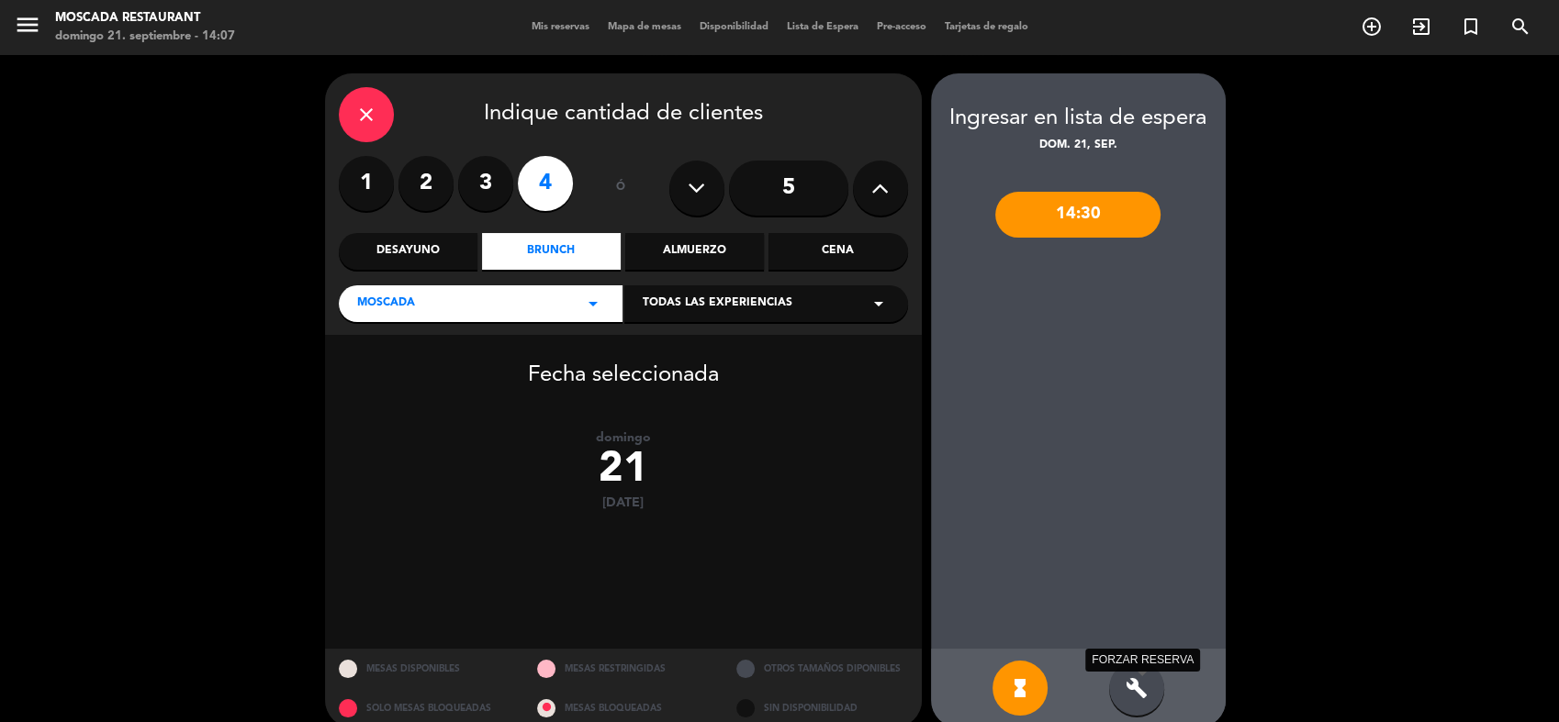
click at [1131, 677] on icon "build" at bounding box center [1136, 688] width 22 height 22
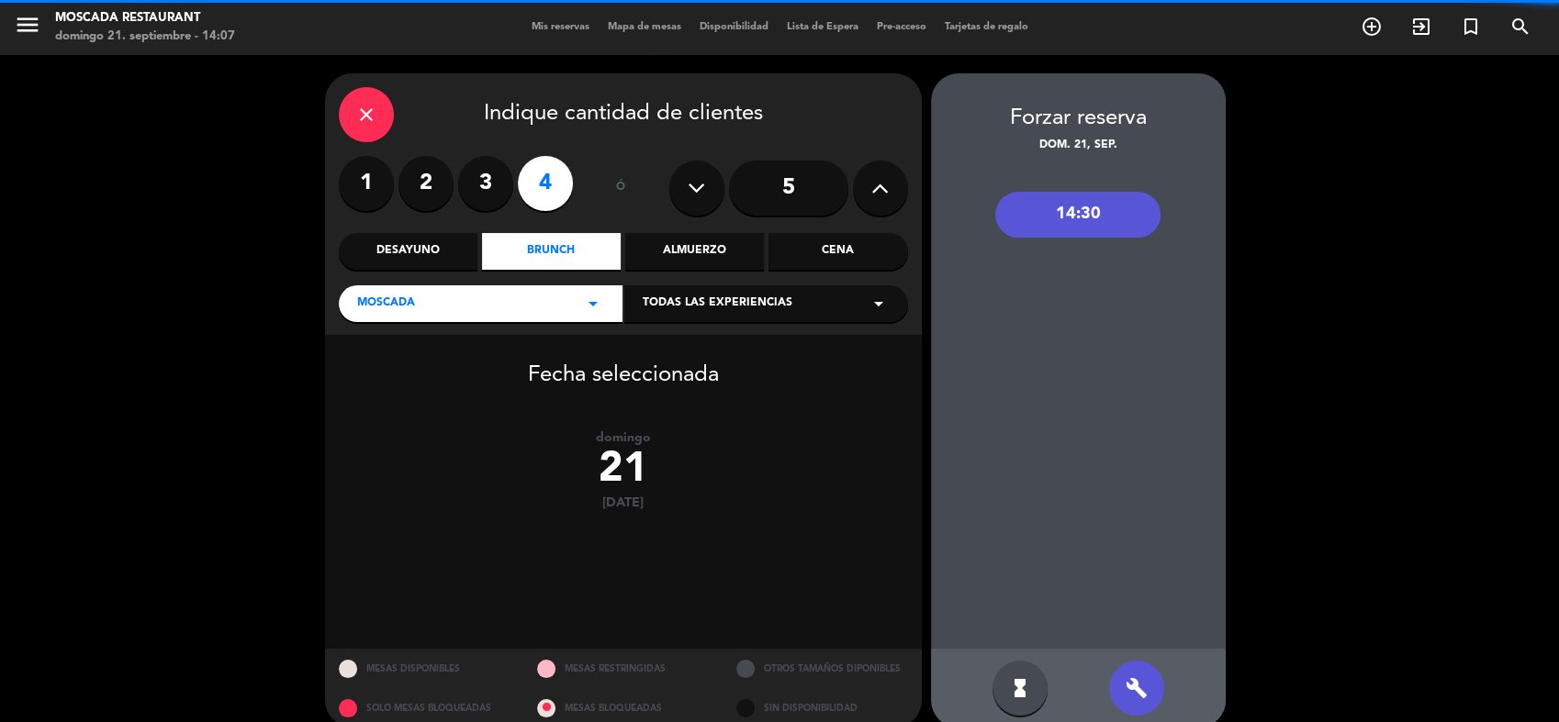
click at [1074, 204] on div "14:30" at bounding box center [1077, 215] width 165 height 46
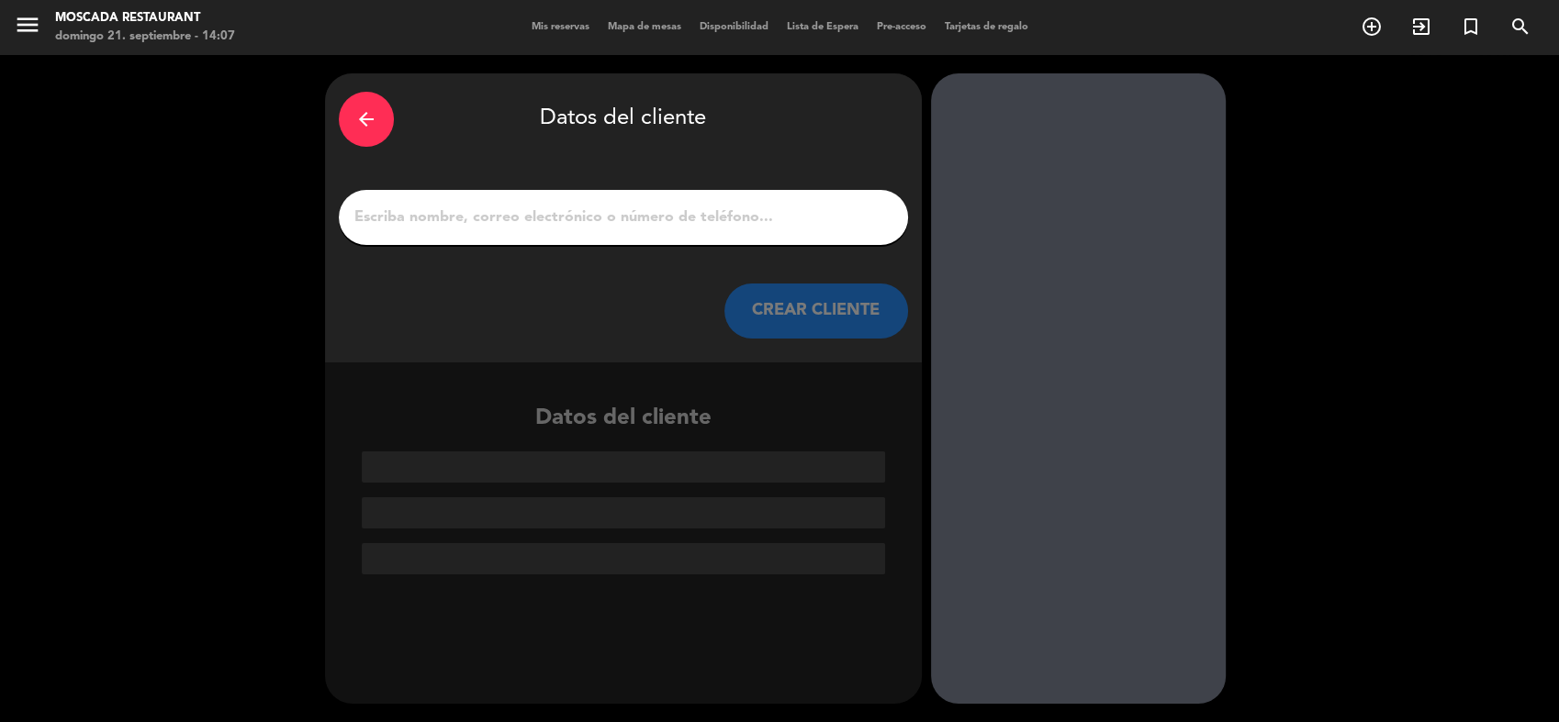
click at [765, 198] on div at bounding box center [623, 217] width 569 height 55
click at [714, 230] on div at bounding box center [623, 217] width 569 height 55
click at [742, 215] on input "1" at bounding box center [623, 218] width 542 height 26
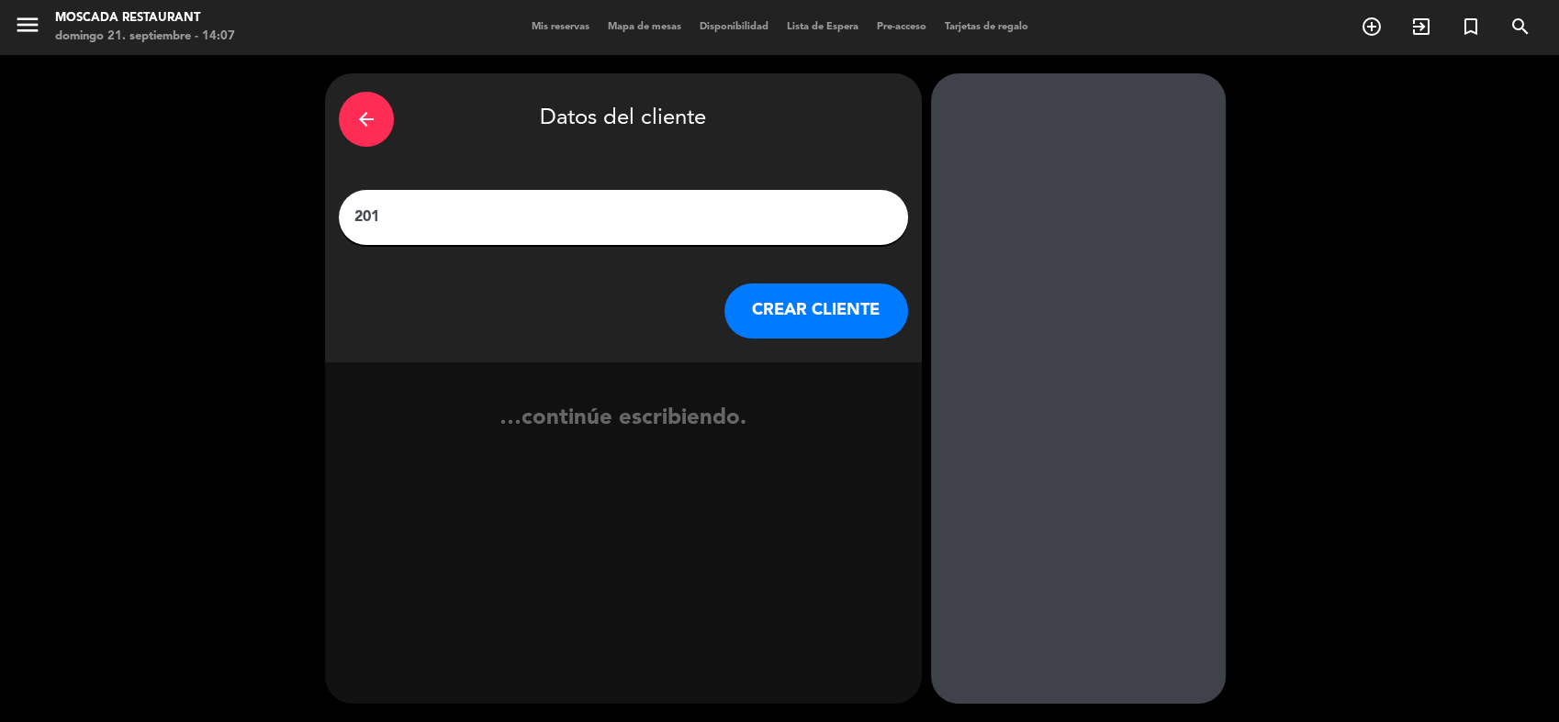
type input "201"
click at [859, 272] on div "arrow_back Datos del cliente 201 CREAR CLIENTE" at bounding box center [623, 217] width 597 height 289
click at [855, 304] on button "CREAR CLIENTE" at bounding box center [816, 311] width 184 height 55
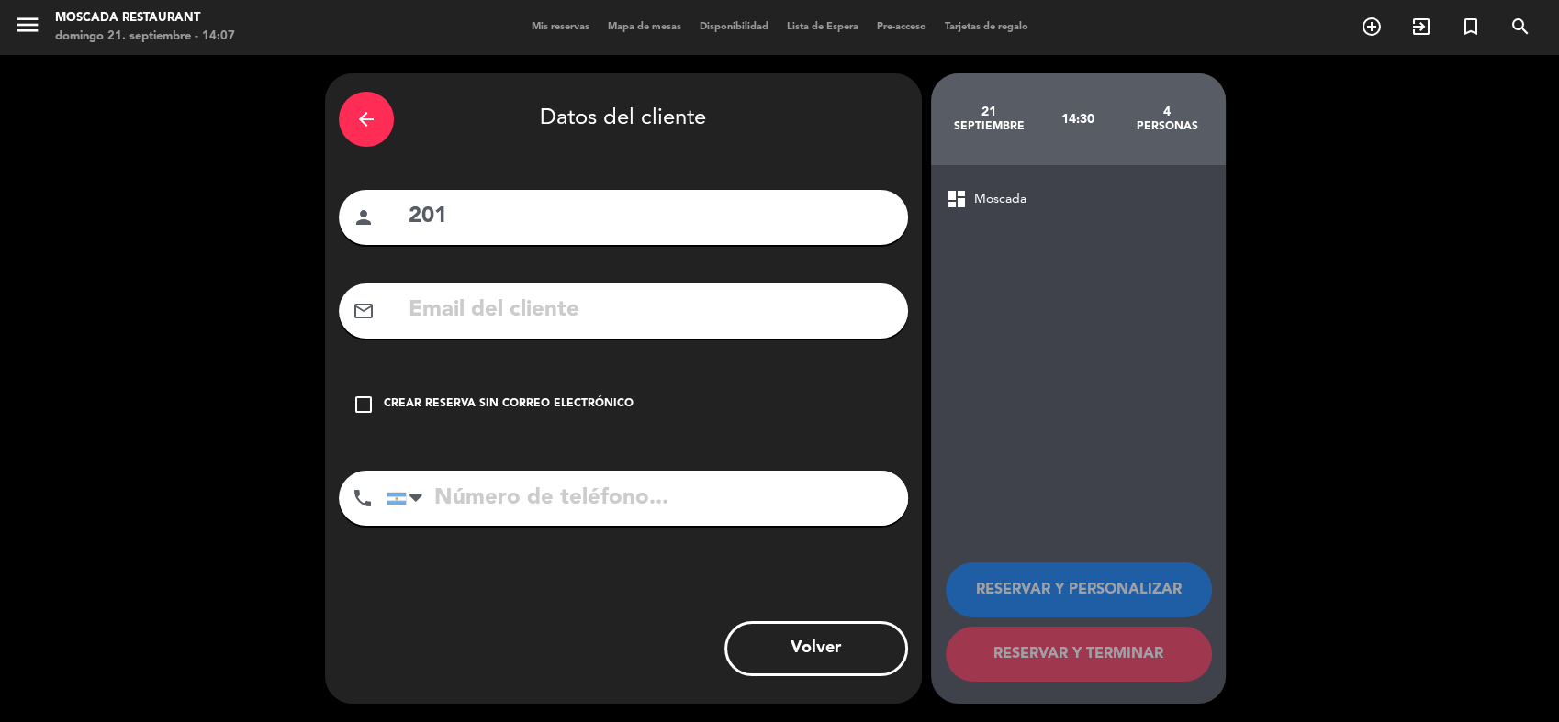
click at [565, 390] on div "check_box_outline_blank Crear reserva sin correo electrónico" at bounding box center [623, 404] width 569 height 55
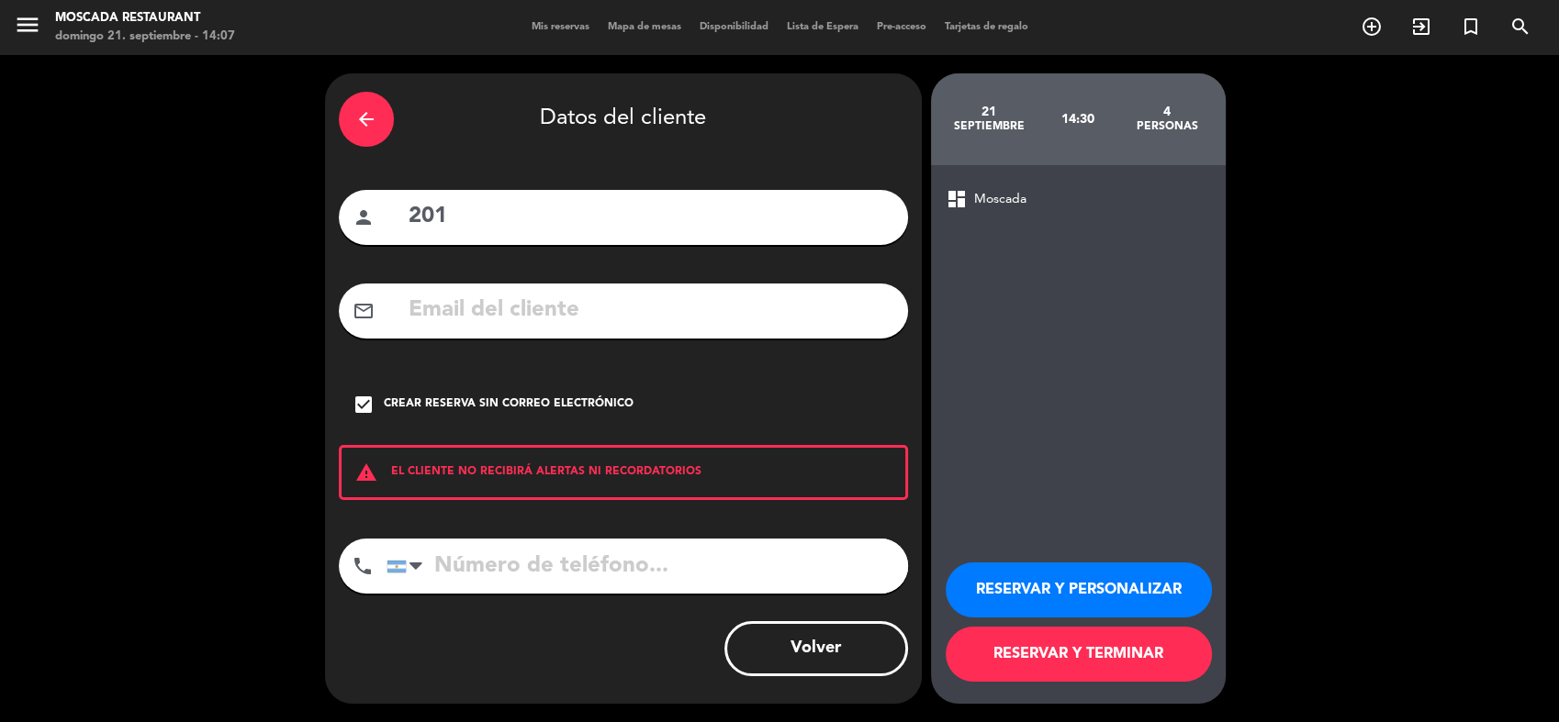
click at [1095, 648] on button "RESERVAR Y TERMINAR" at bounding box center [1078, 654] width 266 height 55
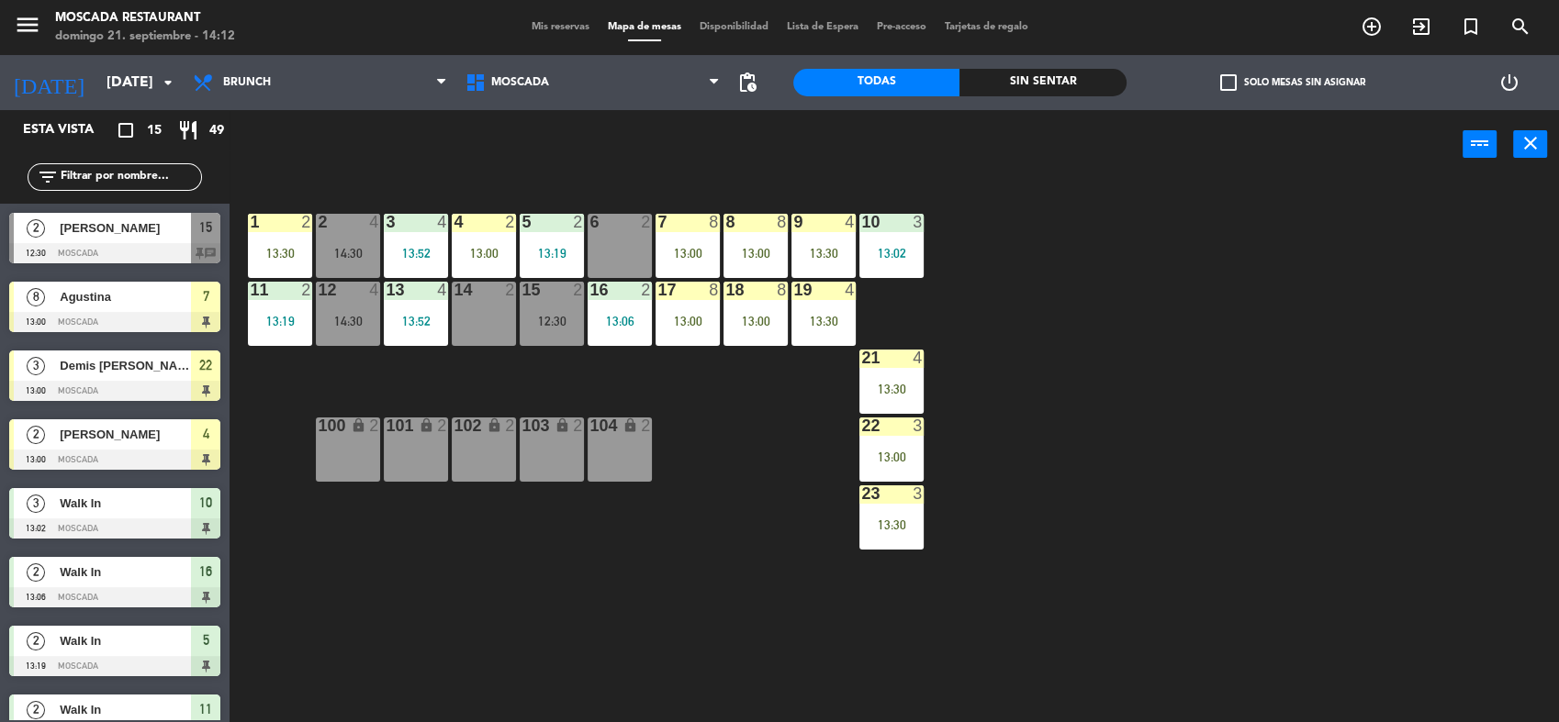
click at [543, 28] on span "Mis reservas" at bounding box center [560, 27] width 76 height 10
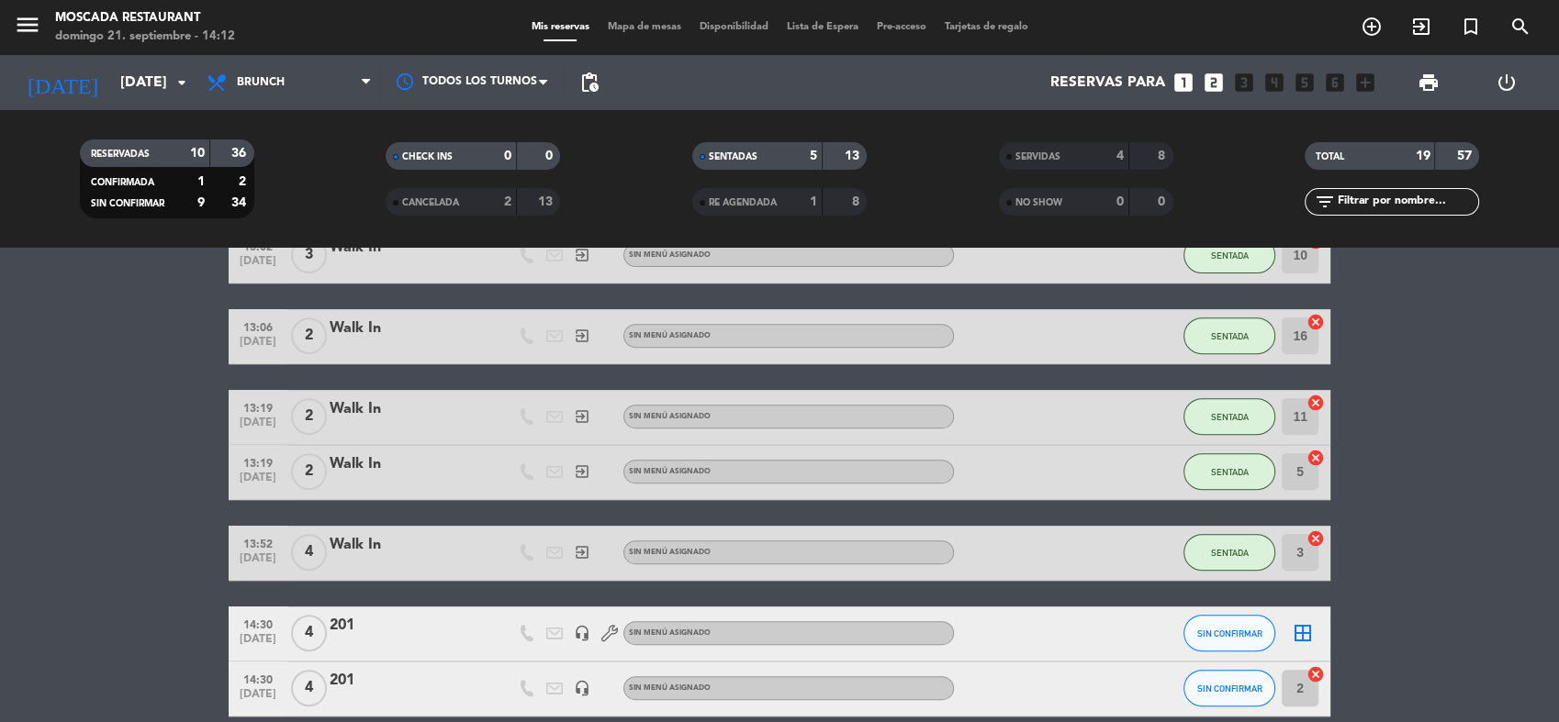
scroll to position [820, 0]
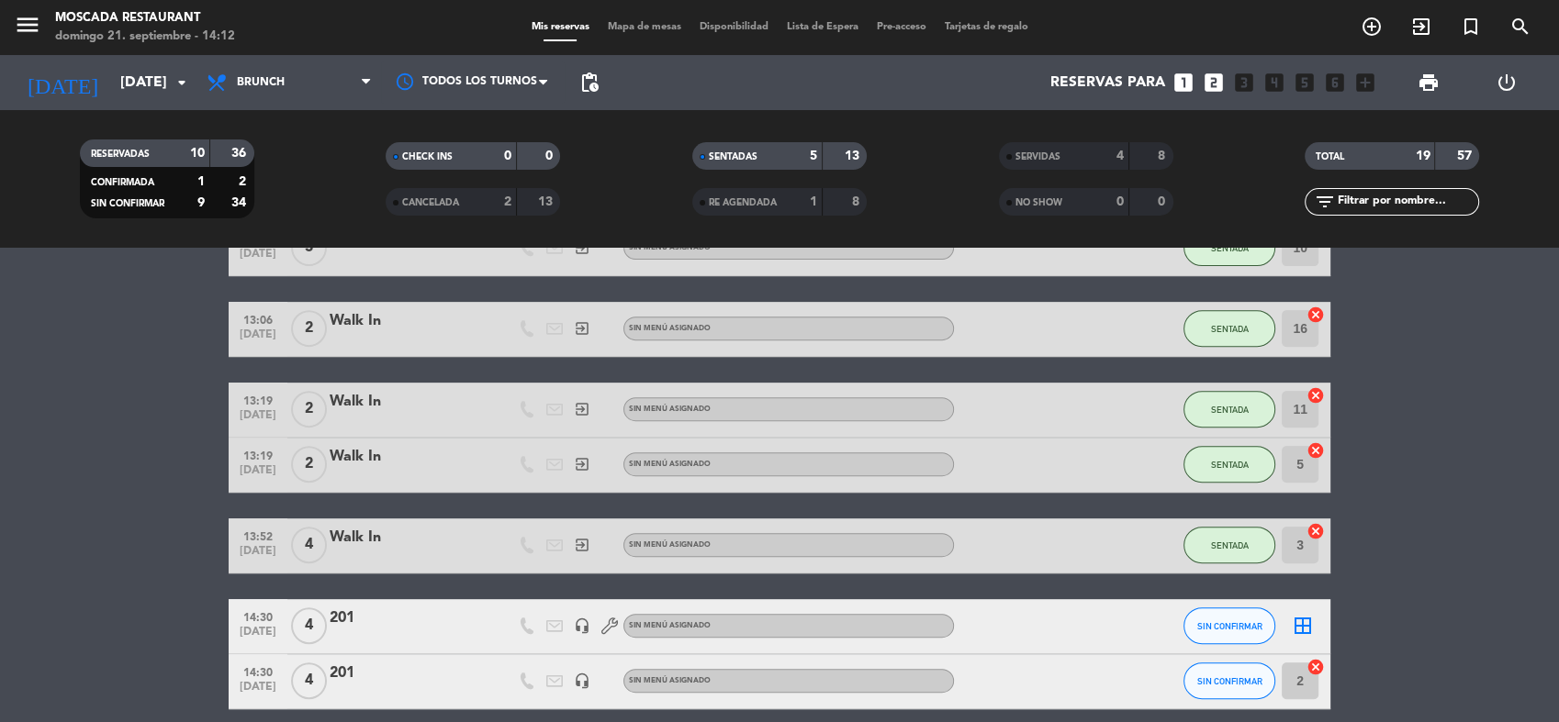
click at [329, 644] on div "4" at bounding box center [308, 626] width 42 height 54
click at [393, 604] on div "14:30 [DATE] 4 201 headset_mic Sin menú asignado SIN CONFIRMAR border_all" at bounding box center [779, 626] width 1101 height 55
click at [375, 610] on div "201" at bounding box center [408, 619] width 156 height 24
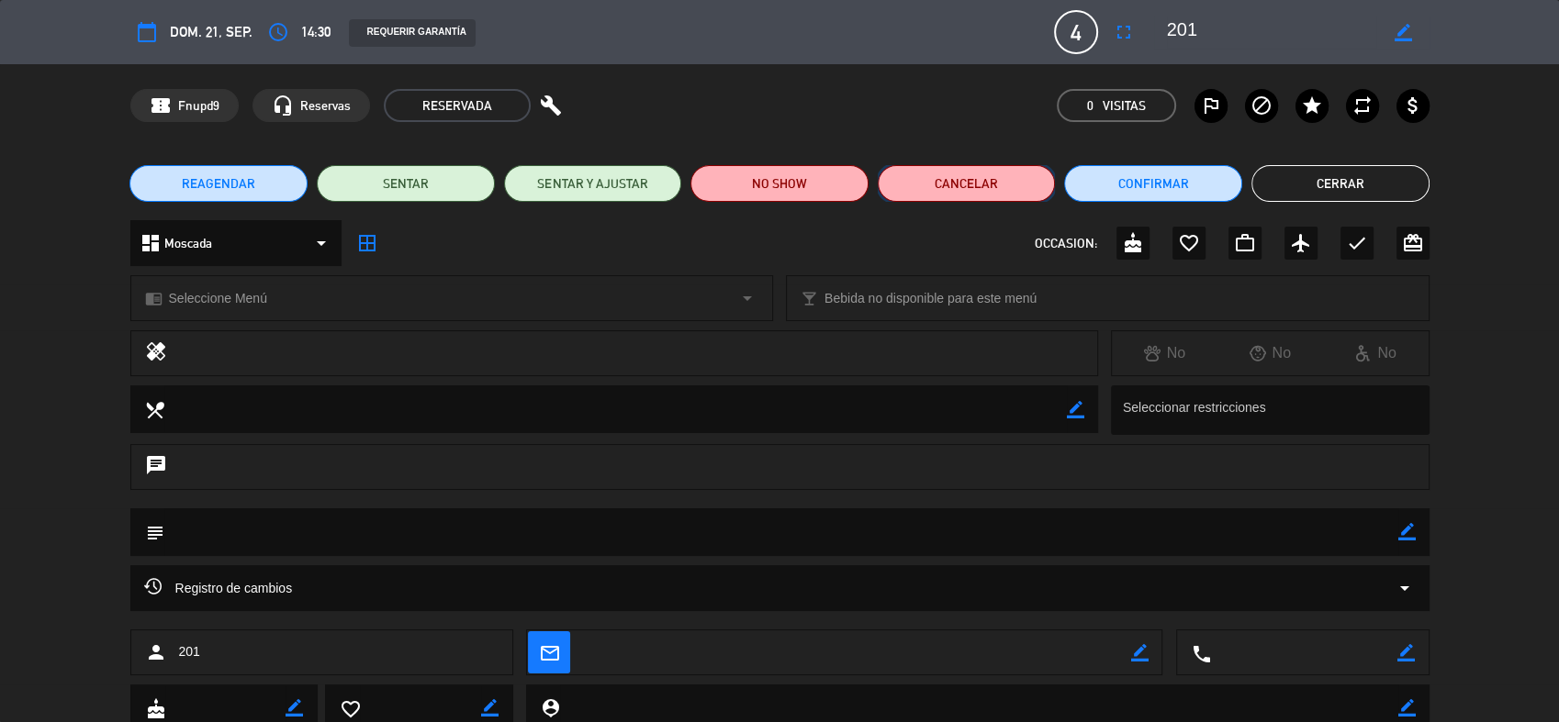
click at [974, 196] on button "Cancelar" at bounding box center [967, 183] width 178 height 37
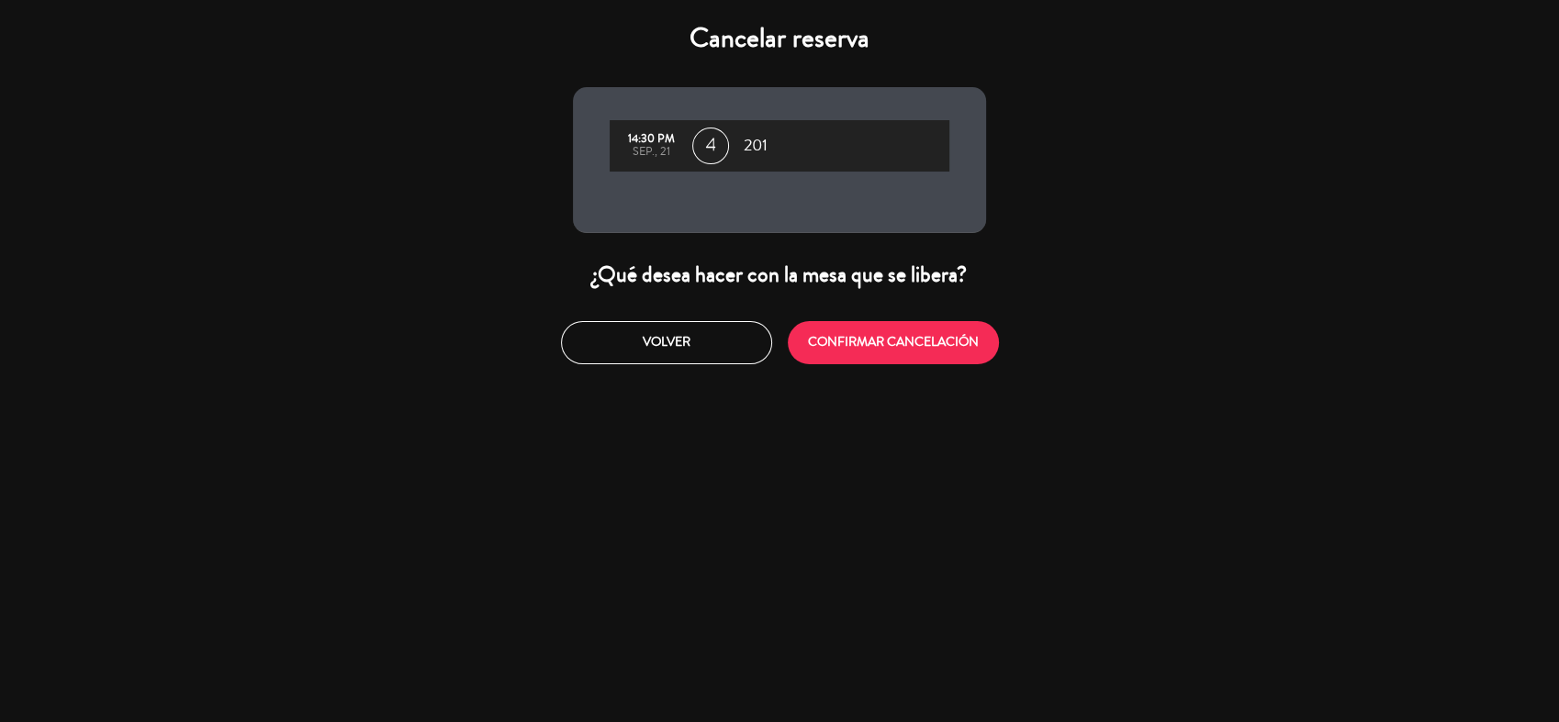
click at [840, 384] on div "Cancelar reserva 14:30 PM sep., 21 4 201 ¿Qué desea hacer con la mesa que se li…" at bounding box center [779, 361] width 1559 height 722
click at [885, 360] on button "CONFIRMAR CANCELACIÓN" at bounding box center [893, 342] width 211 height 43
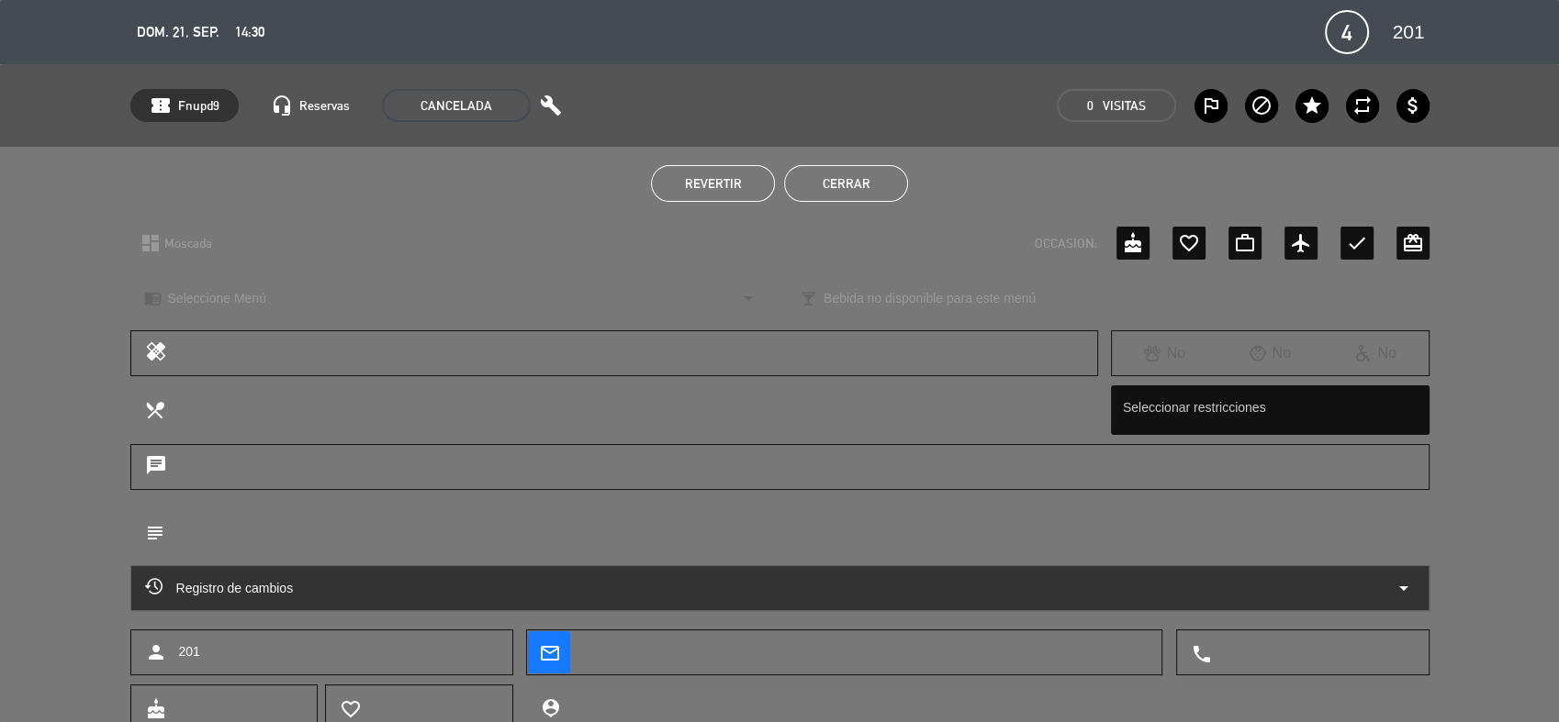
click at [809, 195] on button "Cerrar" at bounding box center [846, 183] width 124 height 37
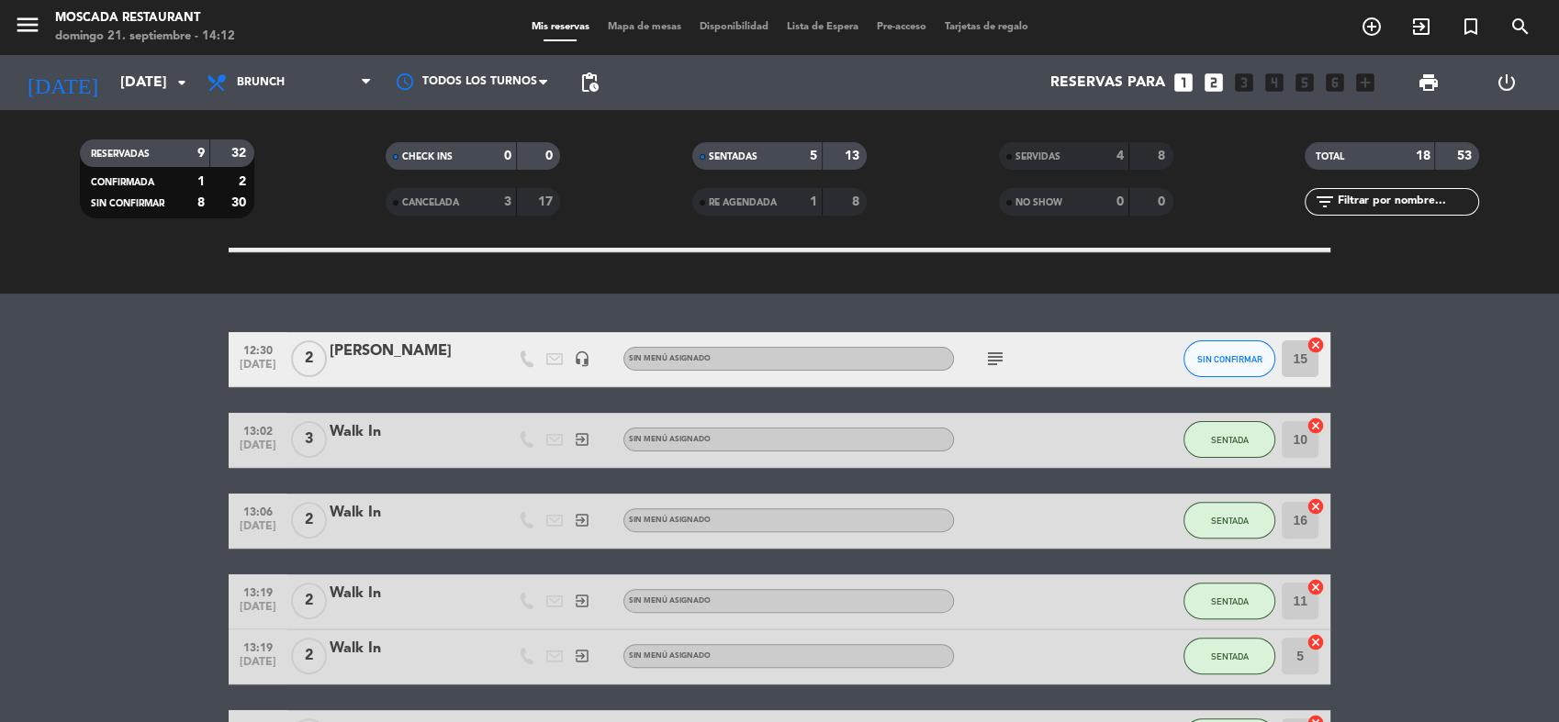
scroll to position [617, 0]
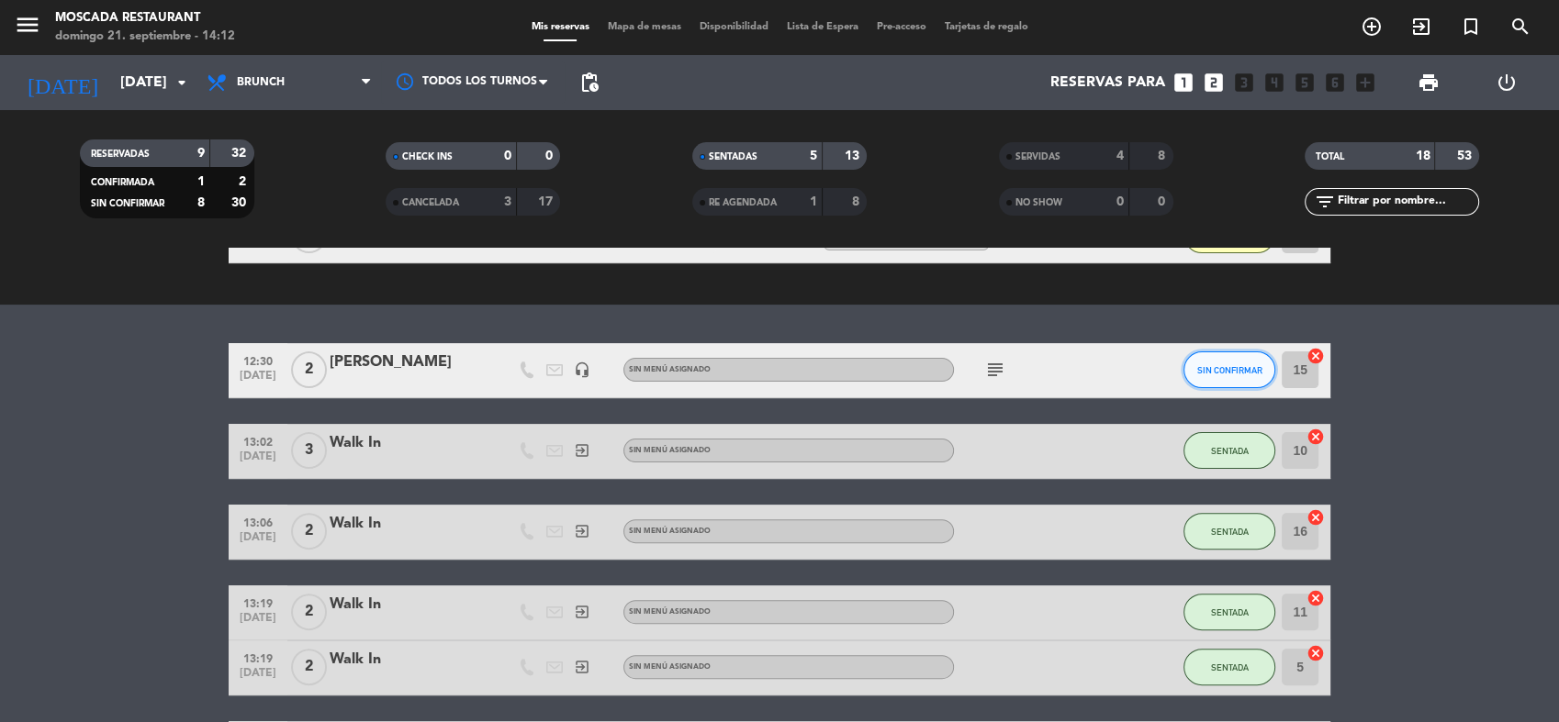
click at [1228, 373] on span "SIN CONFIRMAR" at bounding box center [1229, 370] width 65 height 10
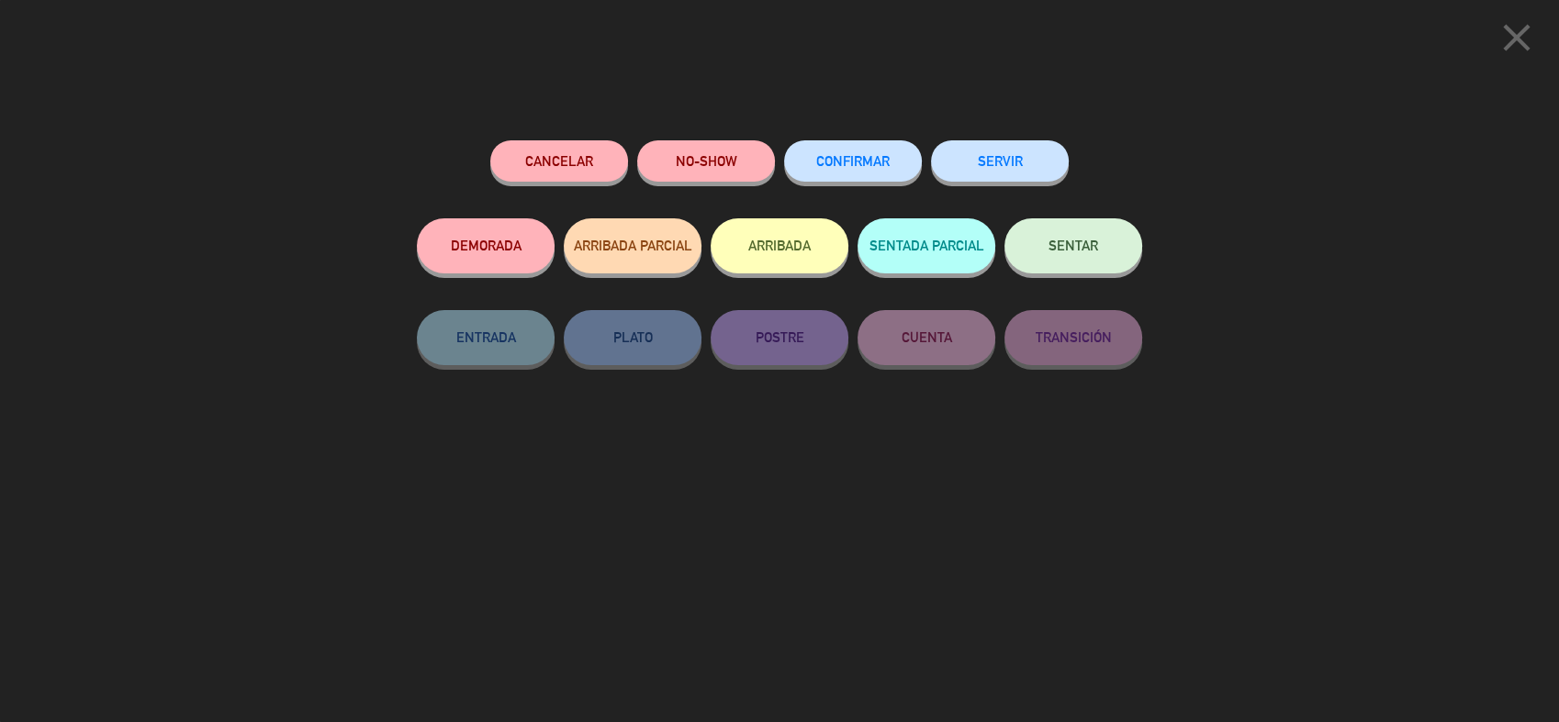
click at [787, 255] on button "ARRIBADA" at bounding box center [779, 245] width 138 height 55
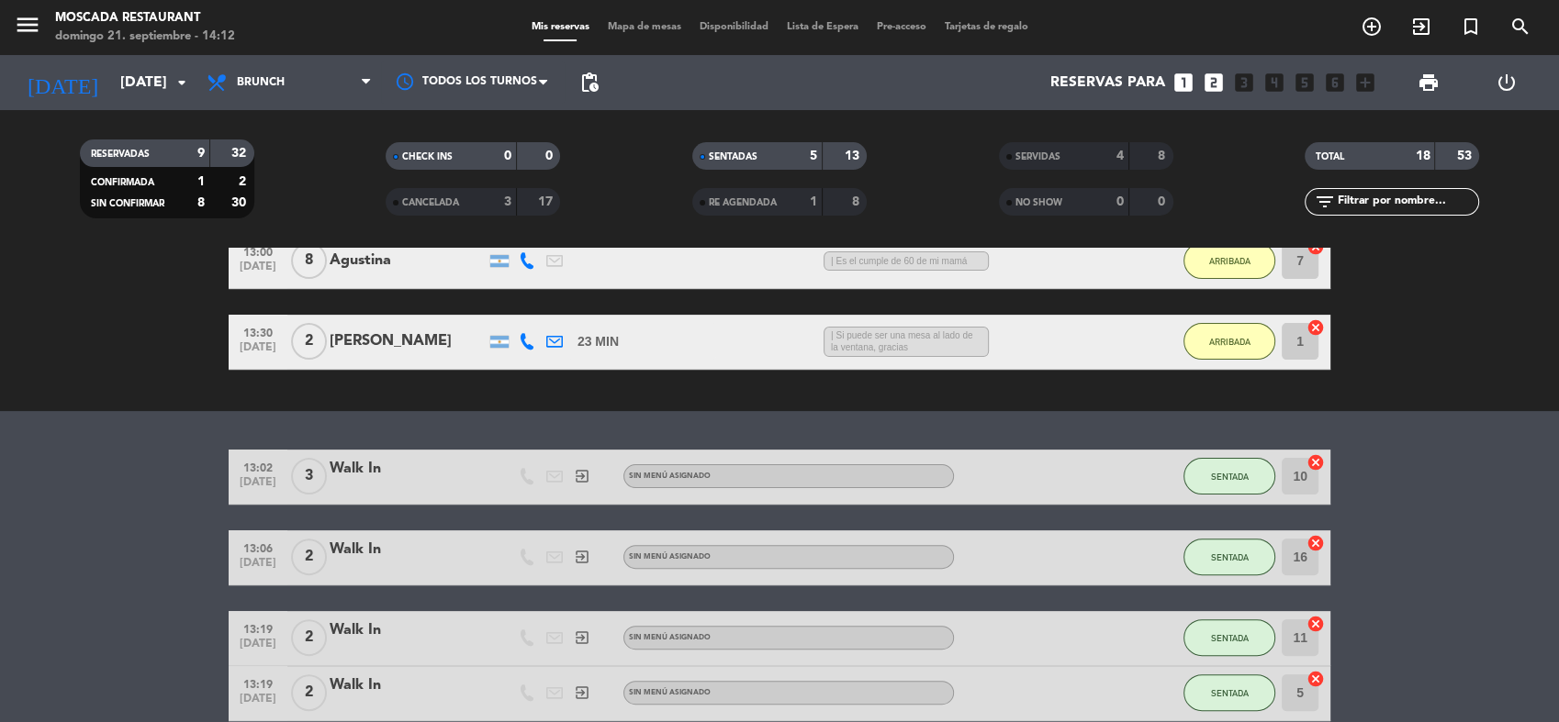
click at [603, 22] on span "Mapa de mesas" at bounding box center [644, 27] width 92 height 10
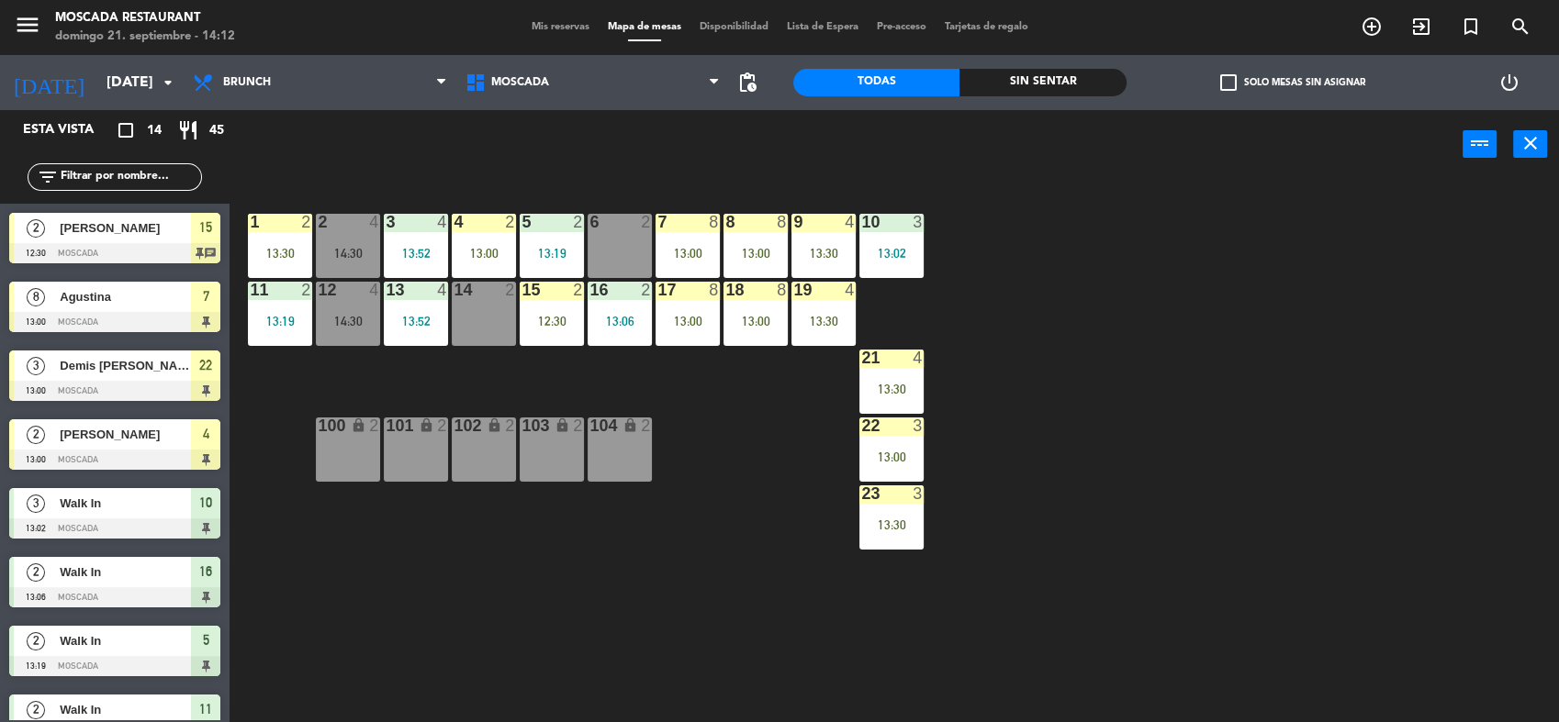
click at [569, 341] on div "15 2 12:30" at bounding box center [552, 314] width 64 height 64
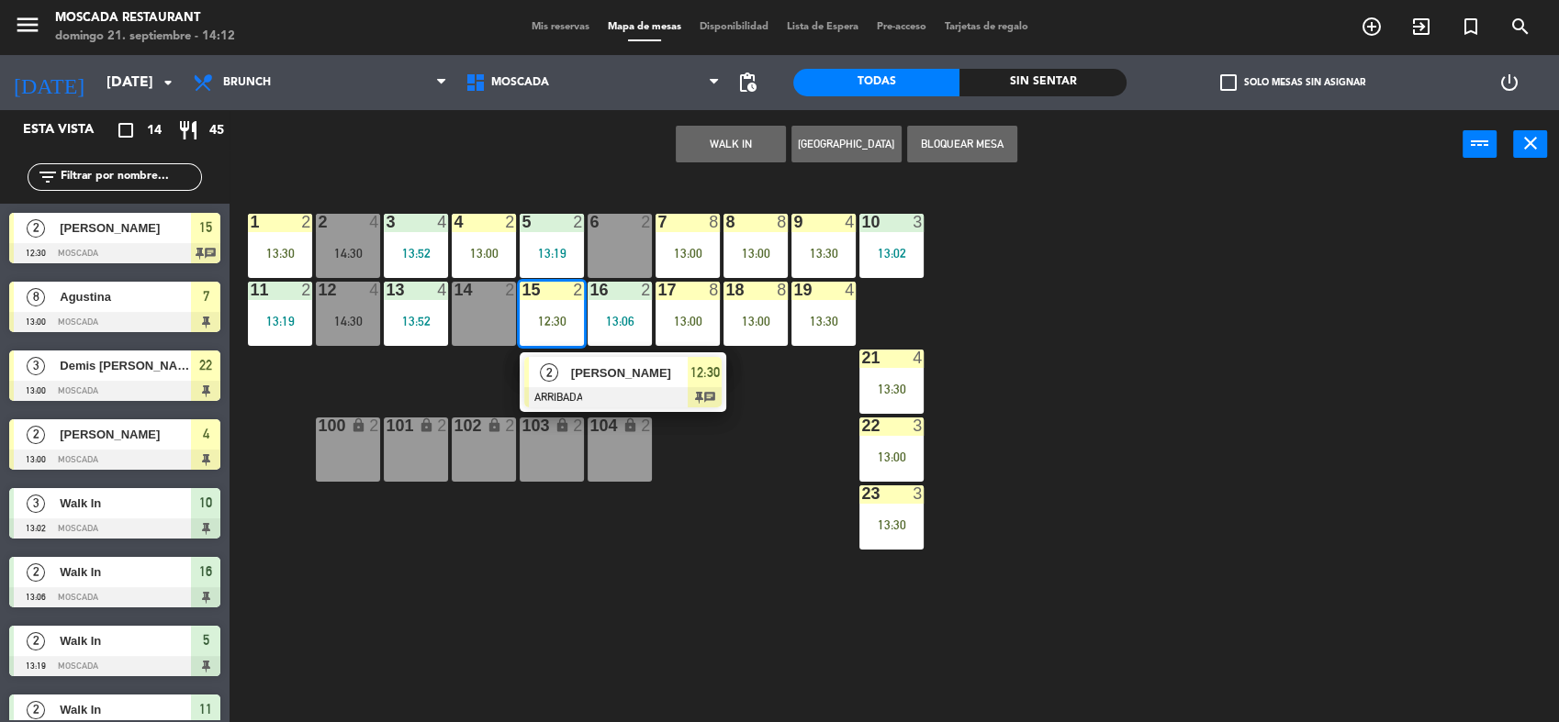
click at [619, 237] on div "6 2" at bounding box center [619, 246] width 64 height 64
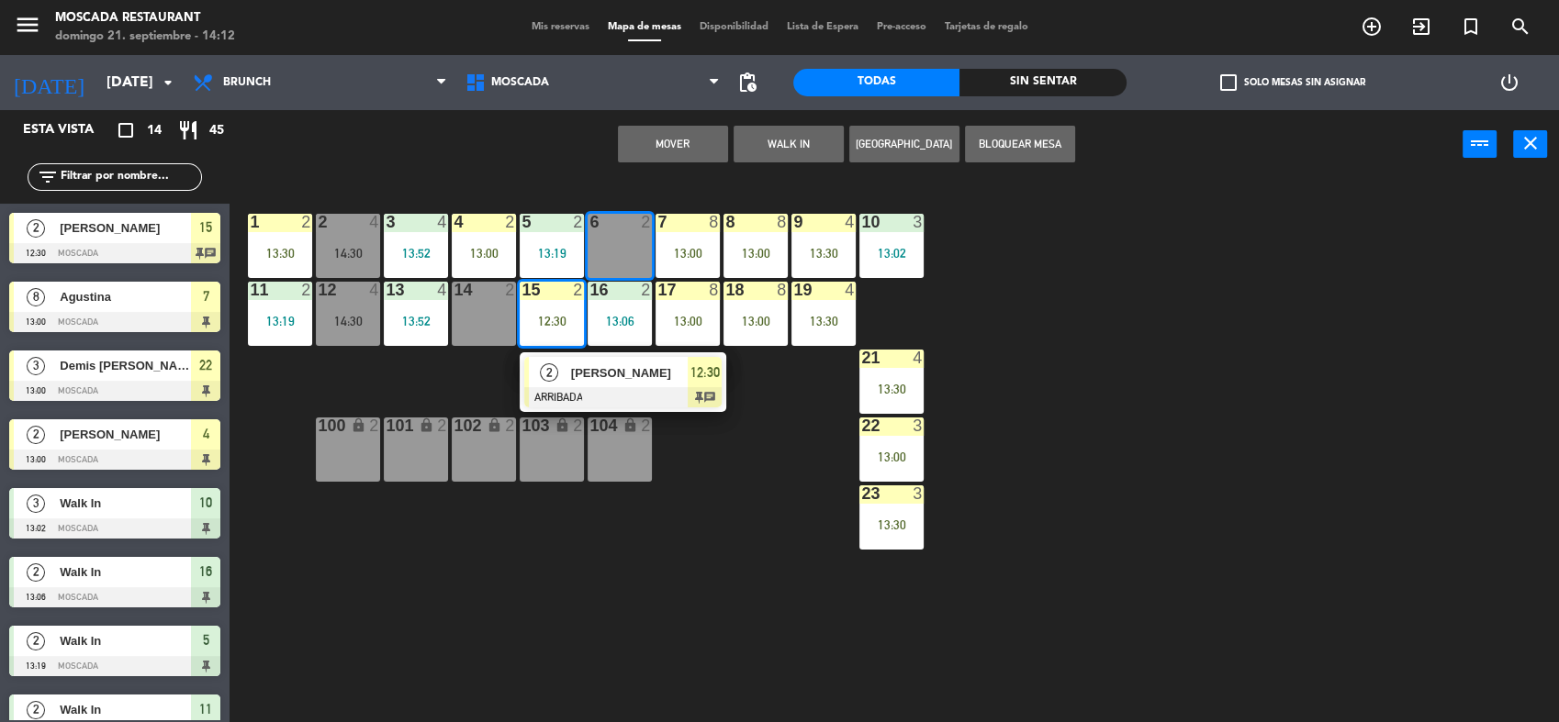
click at [720, 154] on button "Mover" at bounding box center [673, 144] width 110 height 37
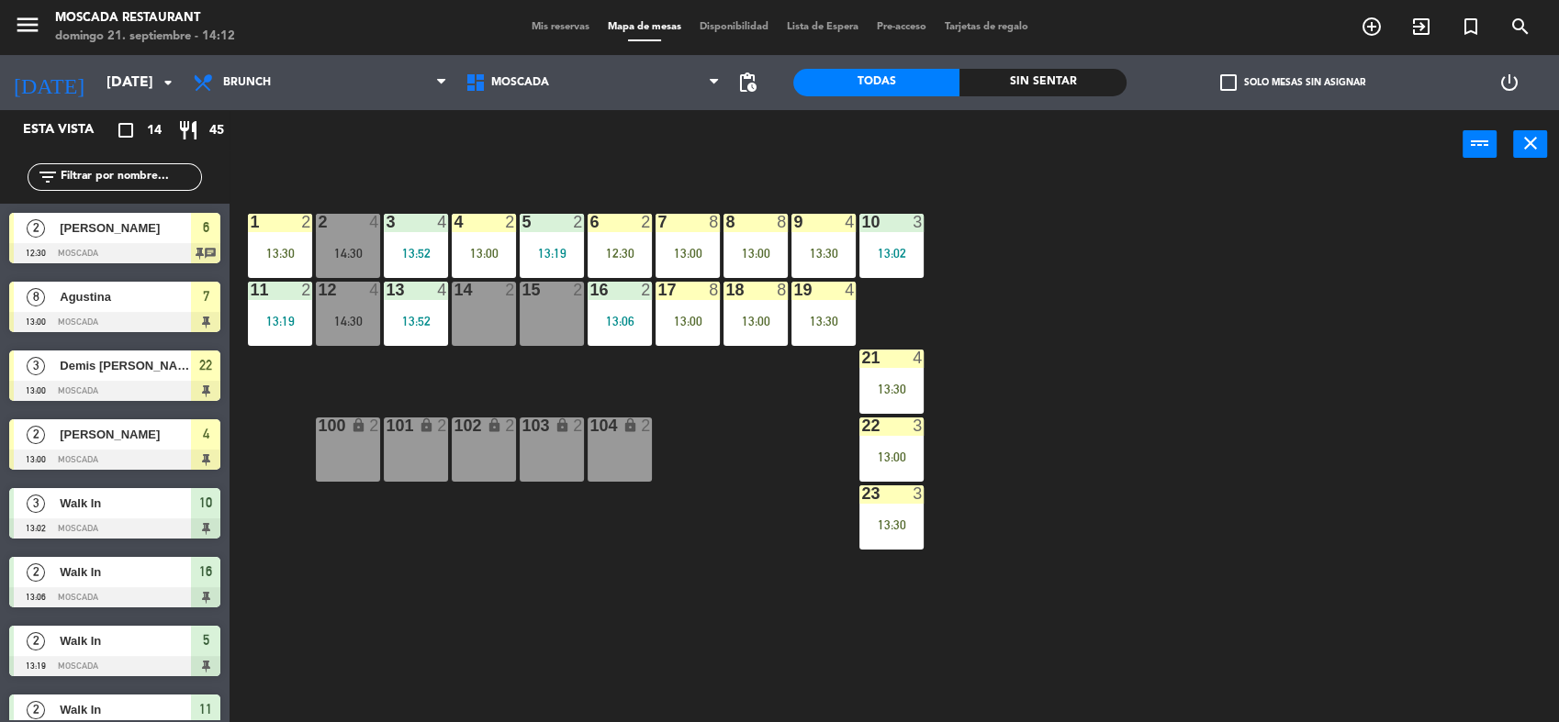
click at [1001, 247] on div "1 2 13:30 2 4 14:30 3 4 13:52 4 2 13:00 5 2 13:19 8 8 13:00 6 2 12:30 7 8 13:00…" at bounding box center [902, 453] width 1314 height 543
click at [565, 341] on div "15 2" at bounding box center [552, 314] width 64 height 64
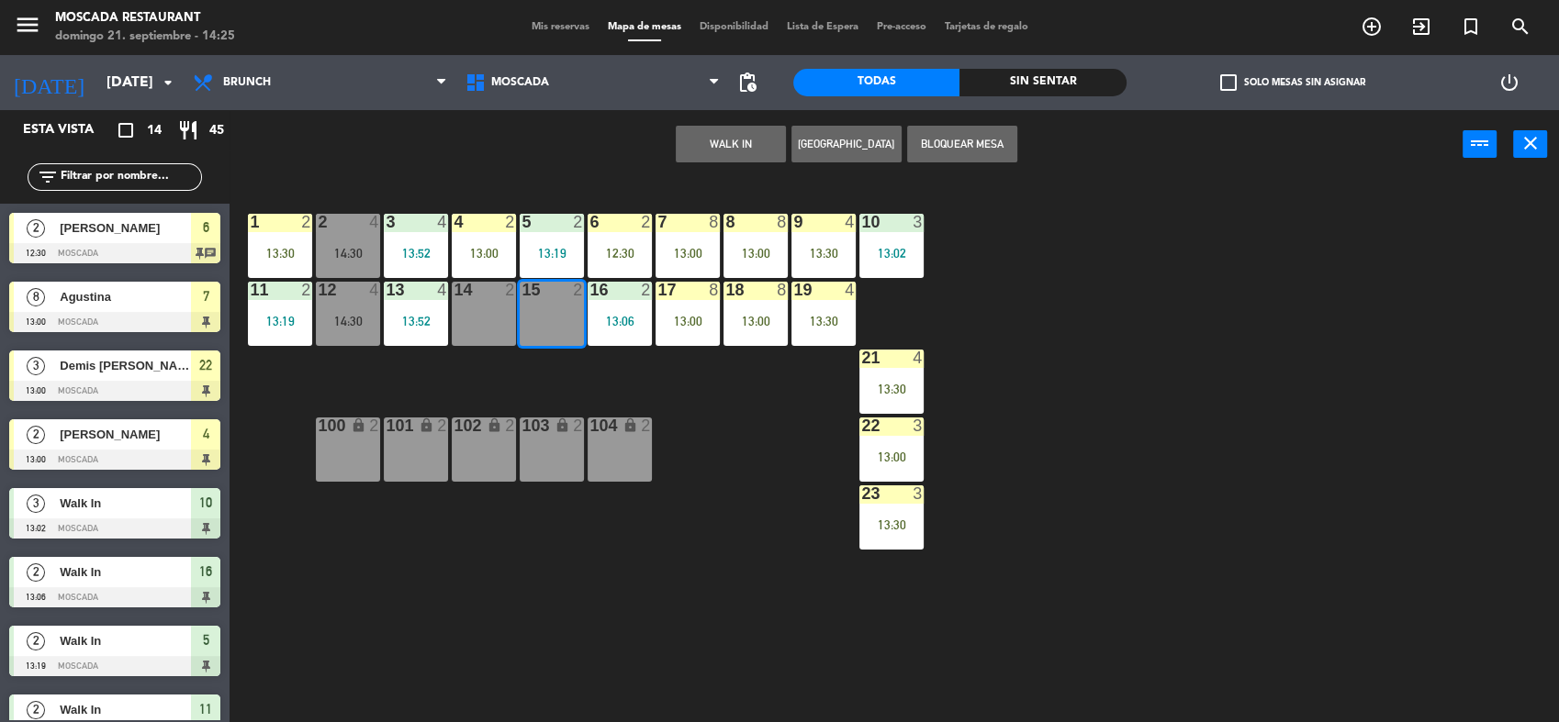
click at [764, 128] on button "WALK IN" at bounding box center [731, 144] width 110 height 37
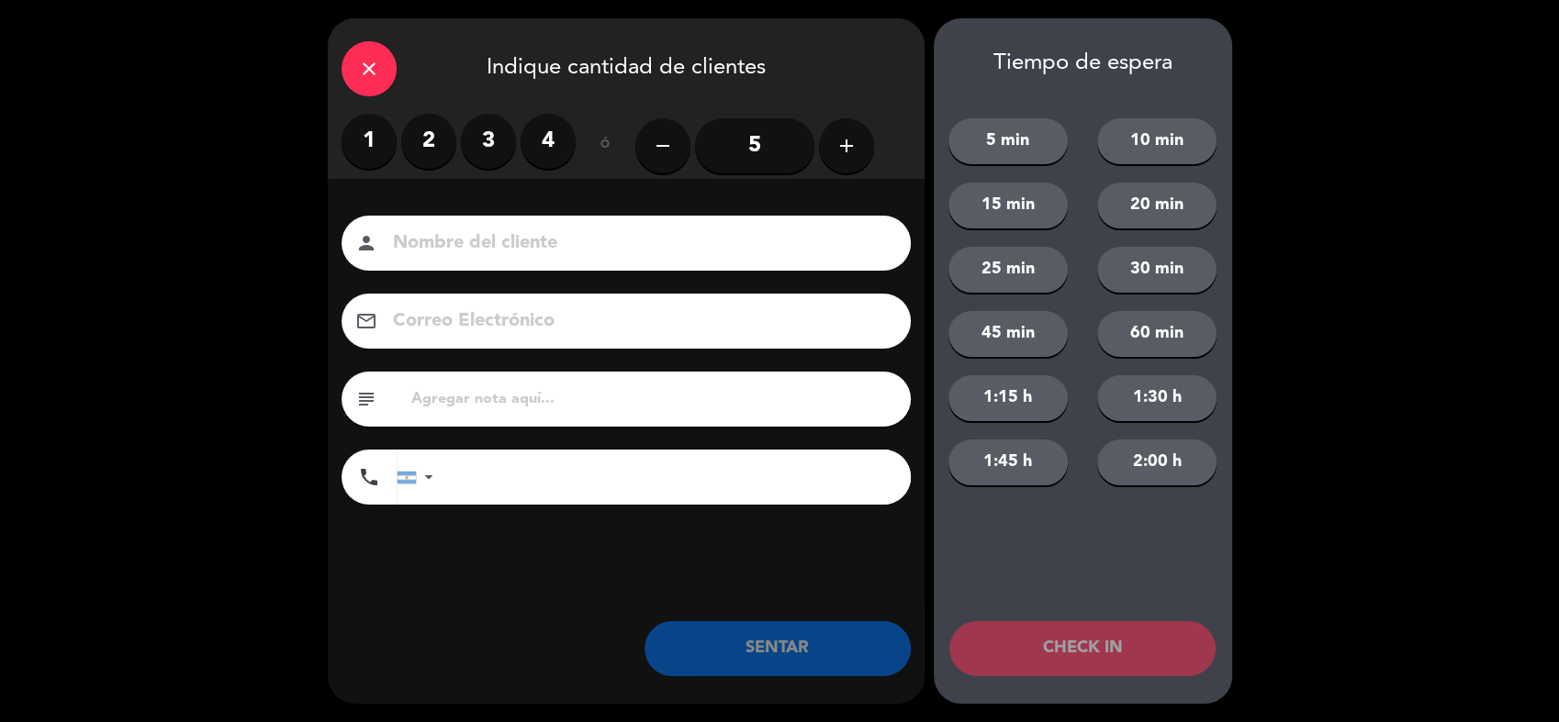
click at [433, 130] on label "2" at bounding box center [428, 141] width 55 height 55
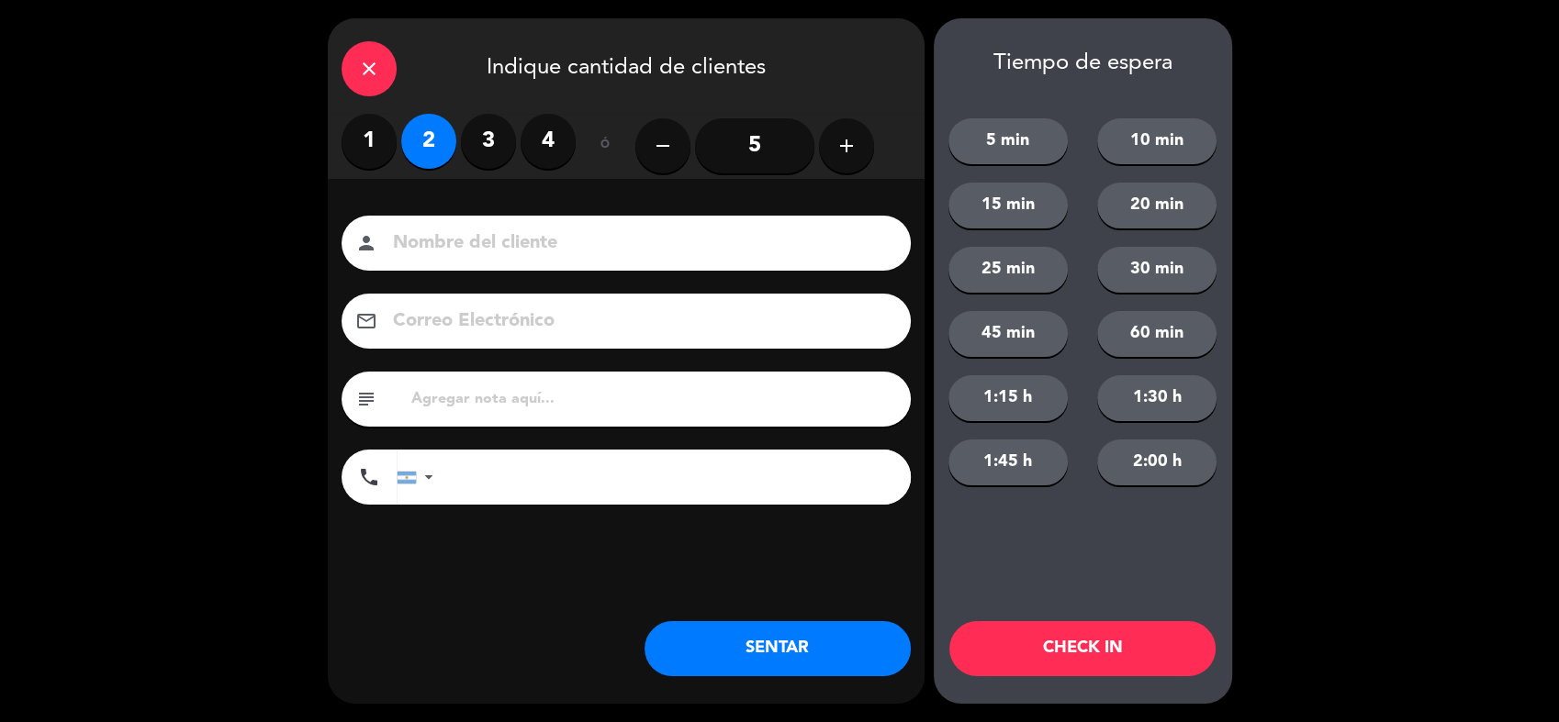
click at [858, 636] on button "SENTAR" at bounding box center [777, 648] width 266 height 55
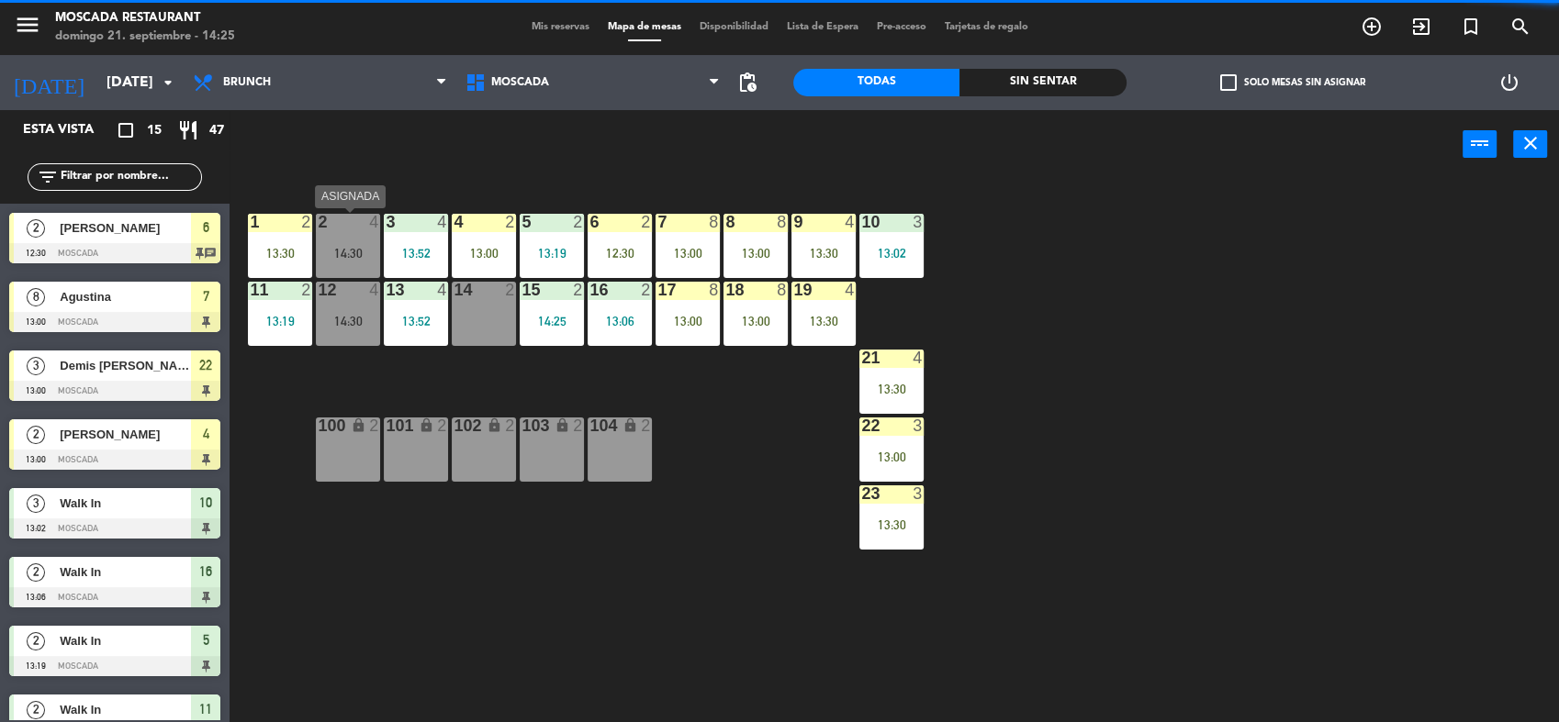
click at [351, 251] on div "14:30" at bounding box center [348, 253] width 64 height 13
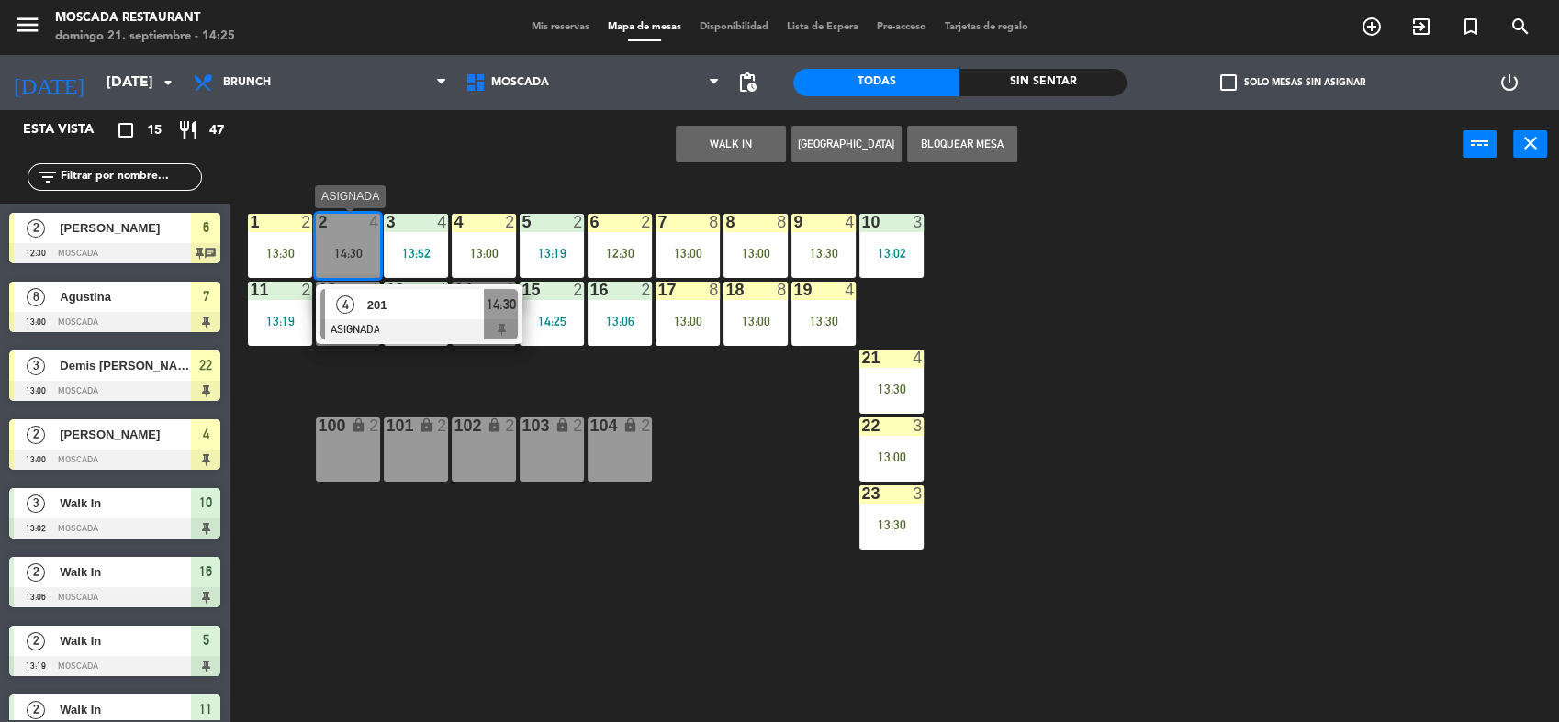
click at [477, 333] on div at bounding box center [418, 329] width 197 height 20
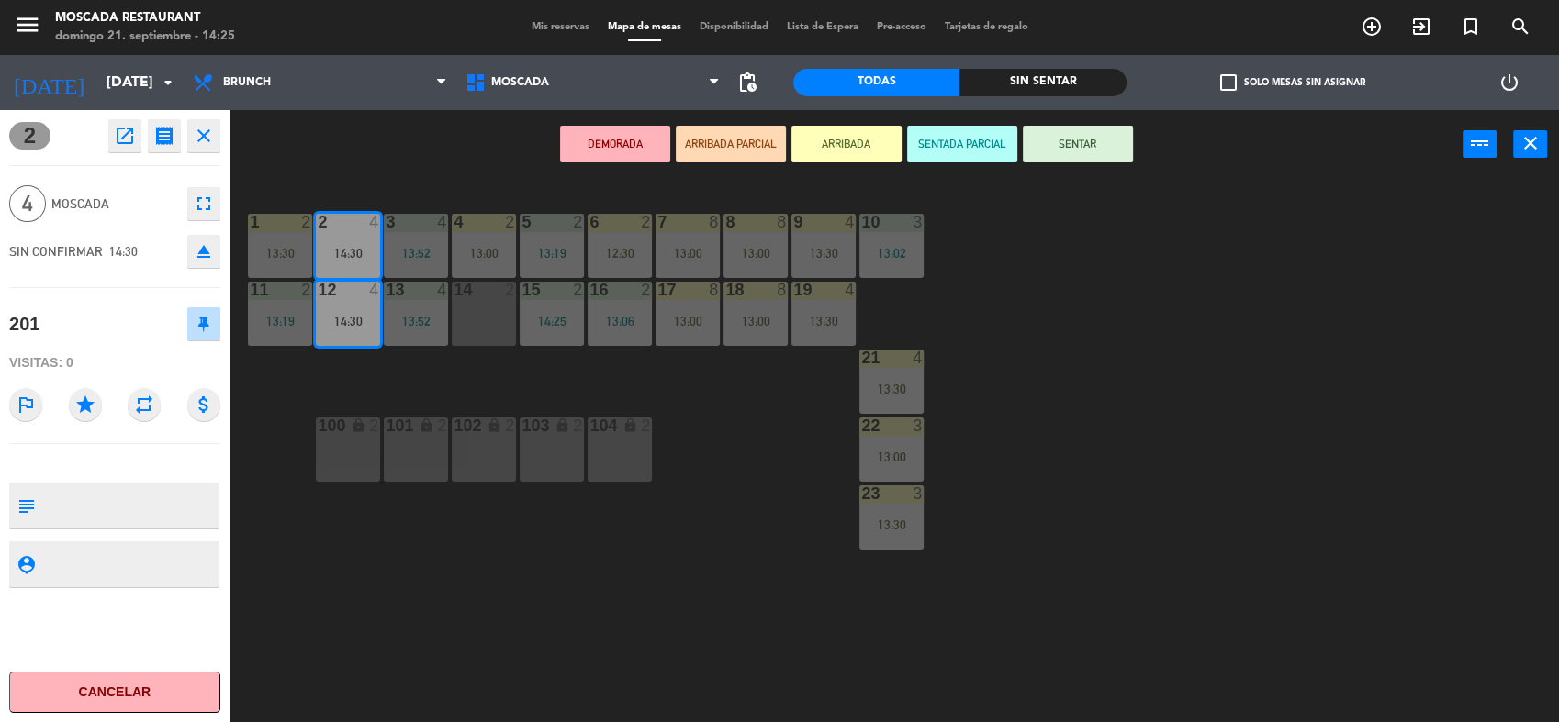
click at [841, 127] on button "ARRIBADA" at bounding box center [846, 144] width 110 height 37
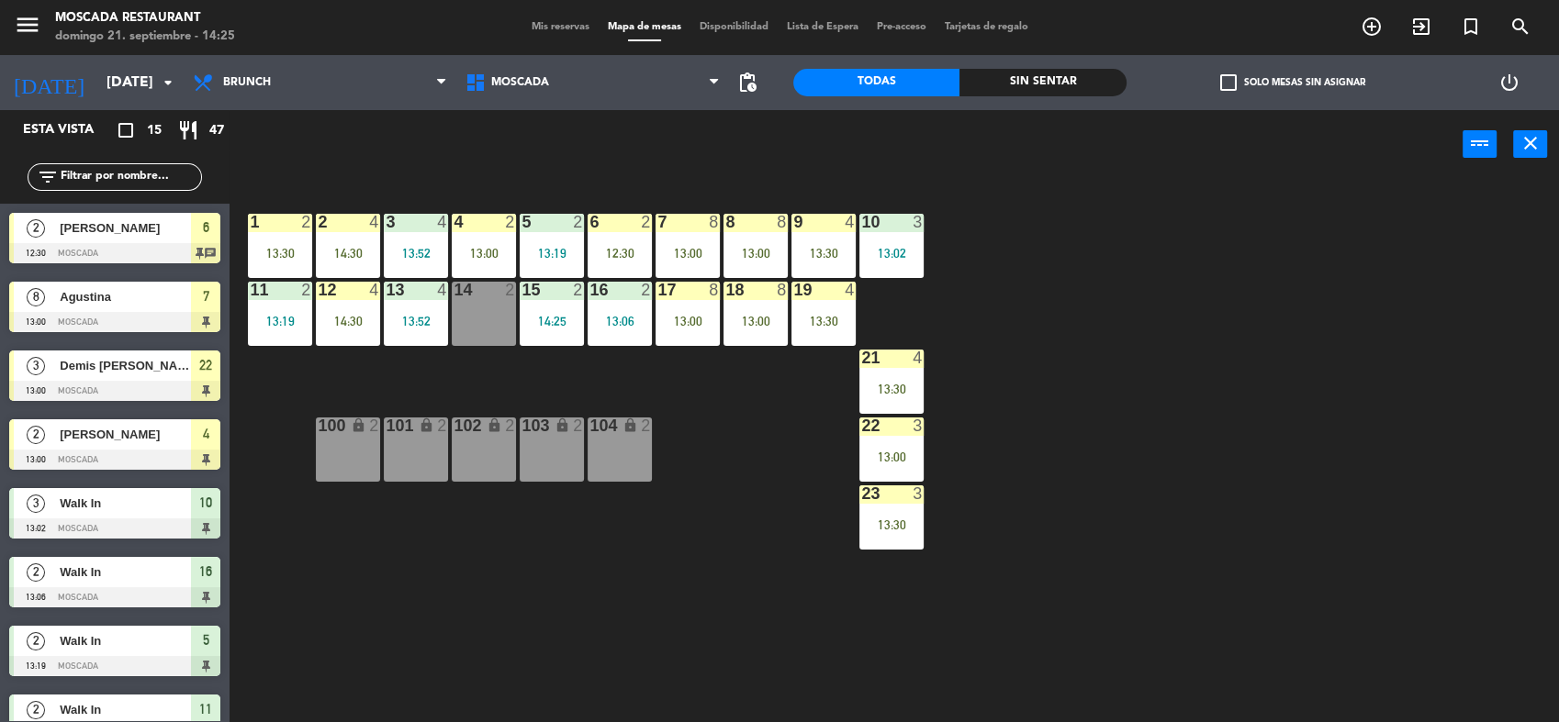
scroll to position [300, 0]
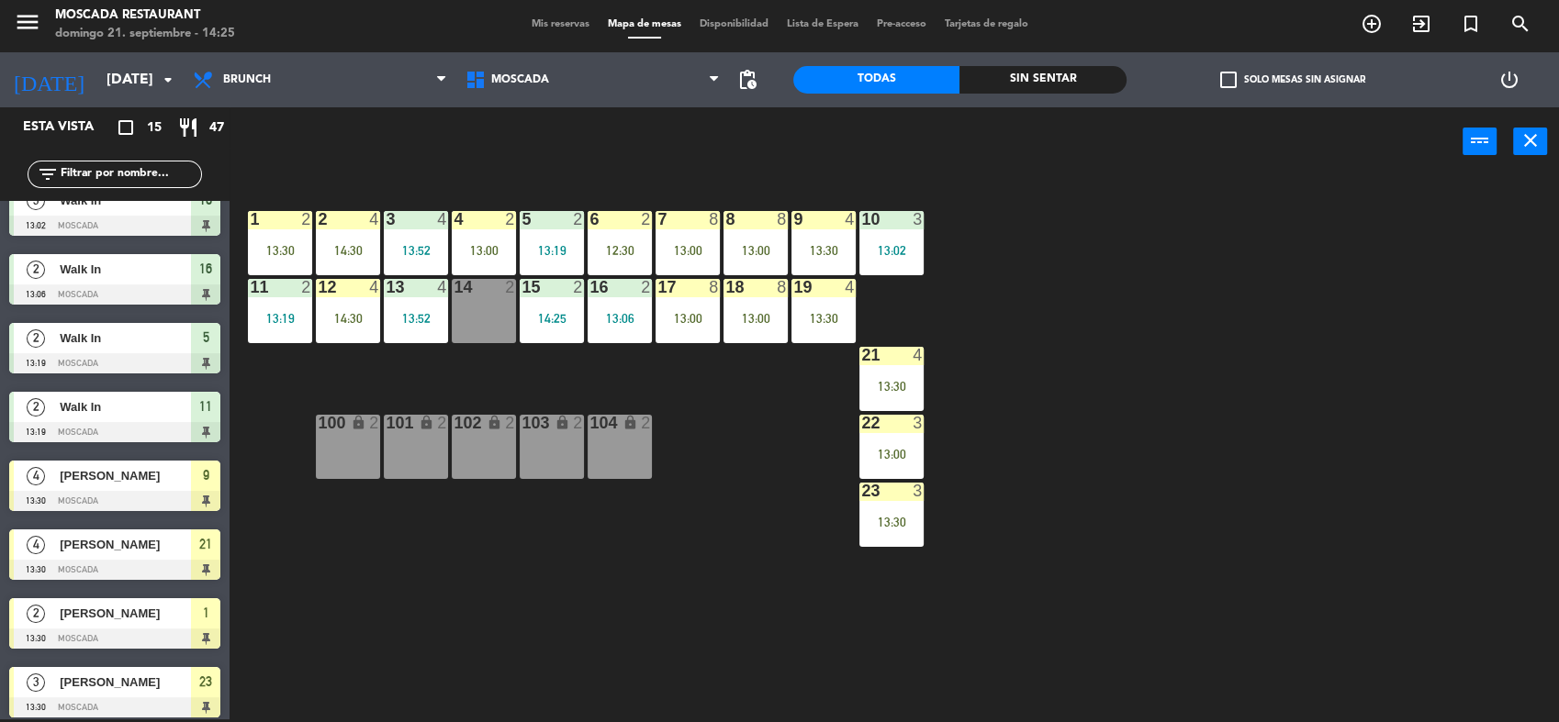
click at [1072, 275] on div "1 2 13:30 2 4 14:30 3 4 13:52 4 2 13:00 5 2 13:19 8 8 13:00 6 2 12:30 7 8 13:00…" at bounding box center [902, 450] width 1314 height 543
